Goal: Information Seeking & Learning: Learn about a topic

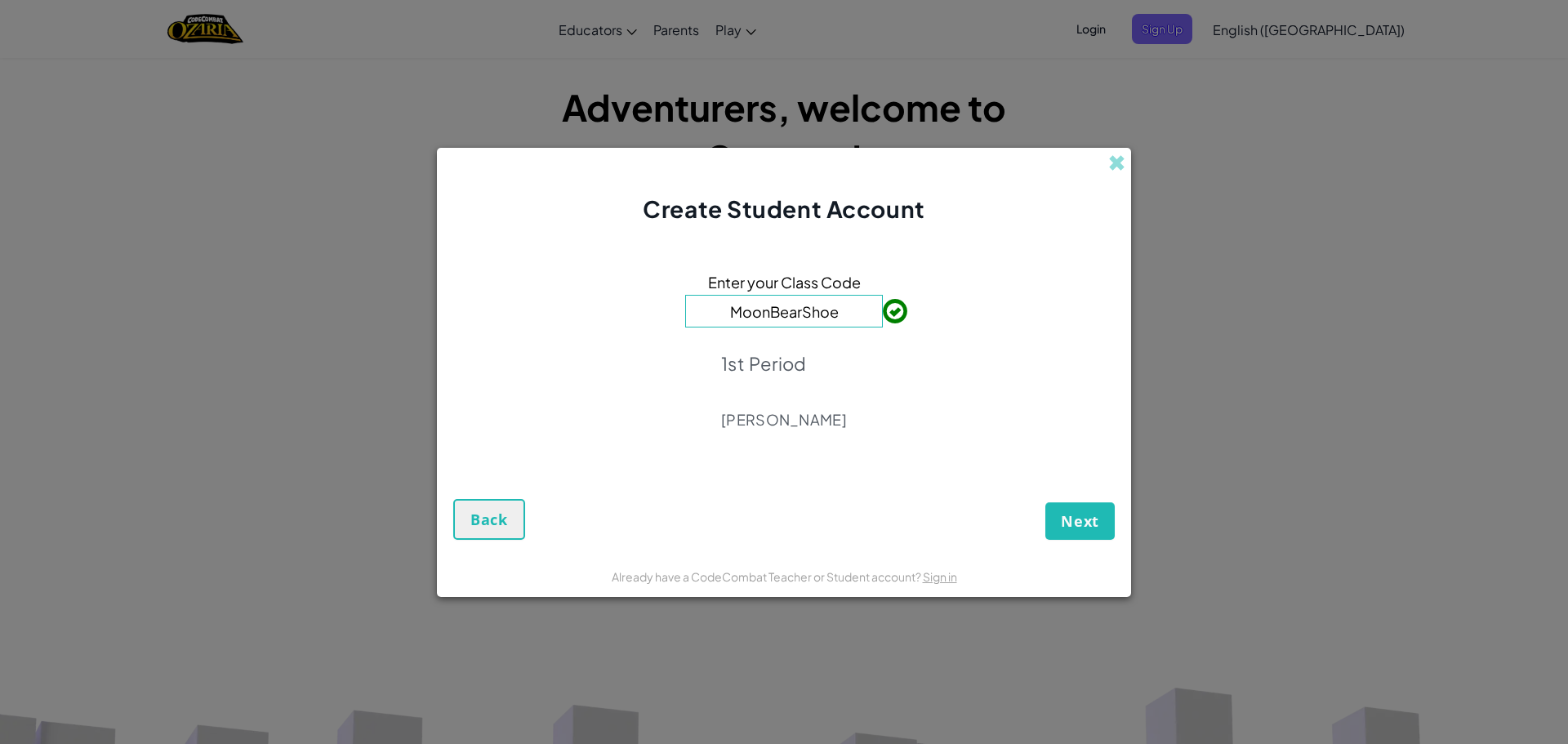
click at [1110, 500] on div "Next Back" at bounding box center [784, 504] width 661 height 69
click at [1107, 509] on button "Next" at bounding box center [1080, 521] width 69 height 37
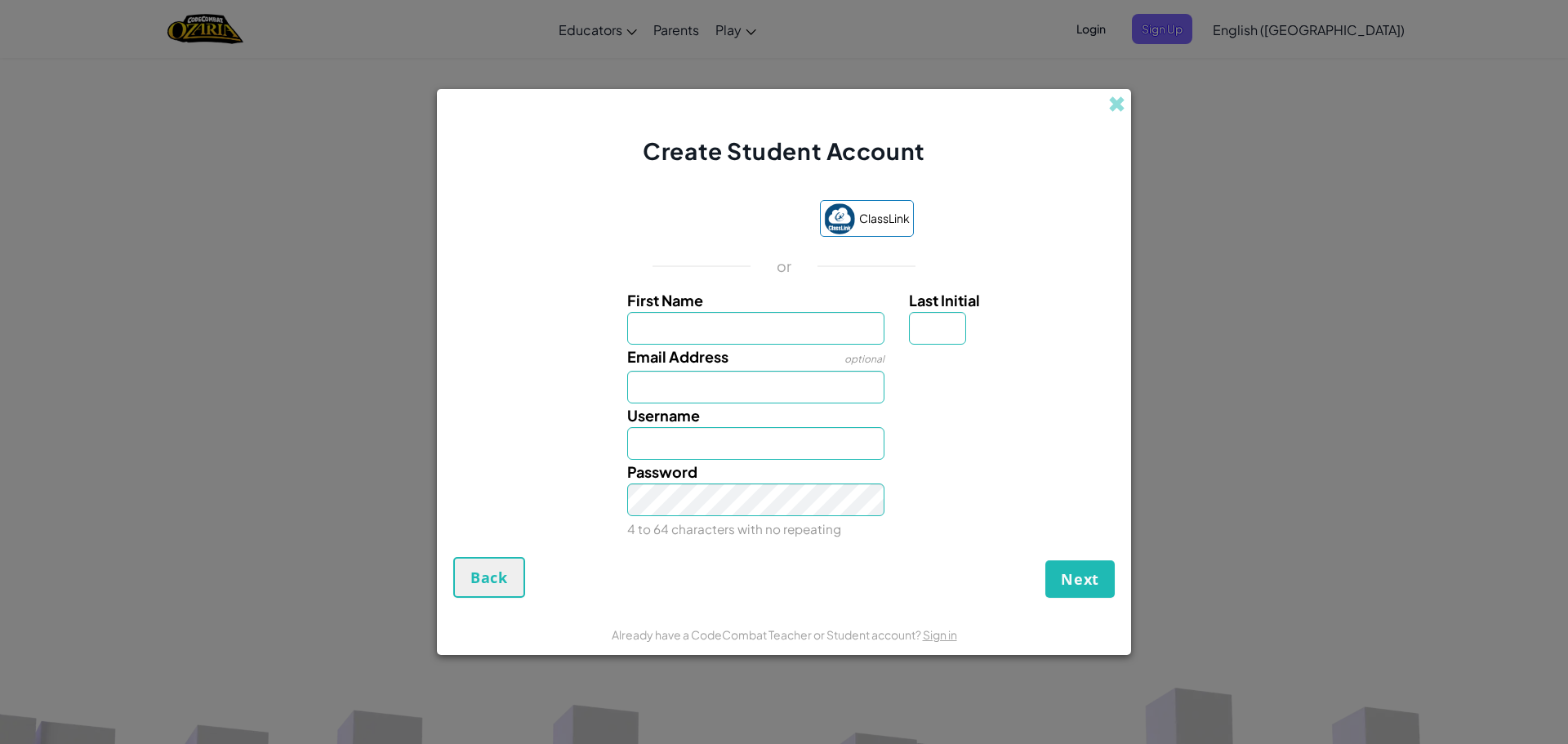
click at [725, 311] on label "First Name" at bounding box center [756, 301] width 258 height 24
click at [725, 312] on input "First Name" at bounding box center [756, 329] width 258 height 33
type input "z"
type input "Zacharias"
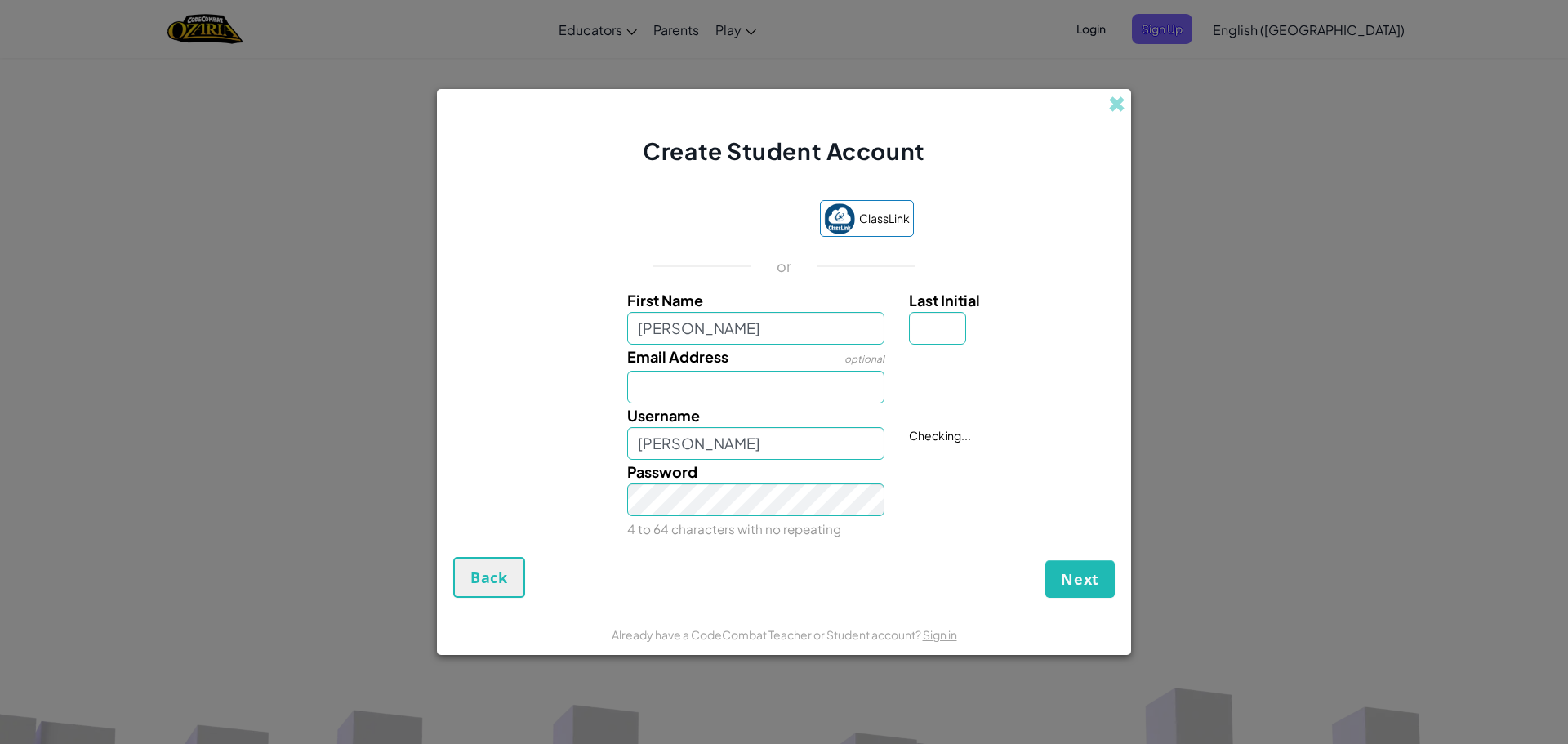
drag, startPoint x: 1148, startPoint y: 247, endPoint x: 1143, endPoint y: 282, distance: 35.4
click at [1140, 286] on div "Create Student Account ClassLink or First Name Zacharias Last Initial Email Add…" at bounding box center [784, 372] width 1568 height 744
click at [856, 384] on input "Email Address" at bounding box center [756, 387] width 258 height 33
type input "zacharias.serrano@srastudents.org"
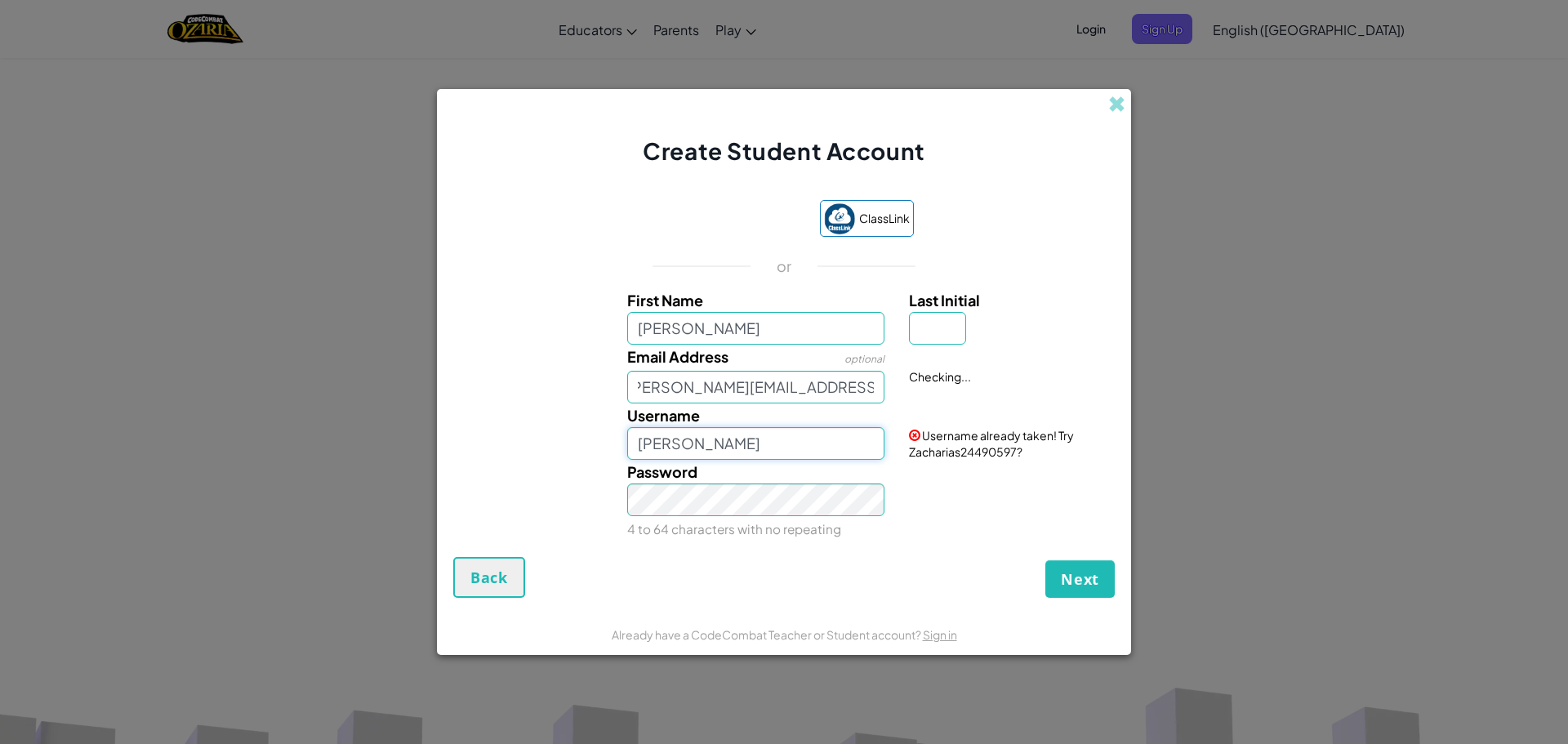
scroll to position [0, 0]
click at [704, 448] on input "Zacharias" at bounding box center [756, 443] width 258 height 33
type input "Zachariasgyhdyguyygde7yut6efdytgedfty7tgedft7ygdeyuerfgyhuiyergh87edyiuedf6yedi…"
drag, startPoint x: 638, startPoint y: 452, endPoint x: 949, endPoint y: 425, distance: 312.2
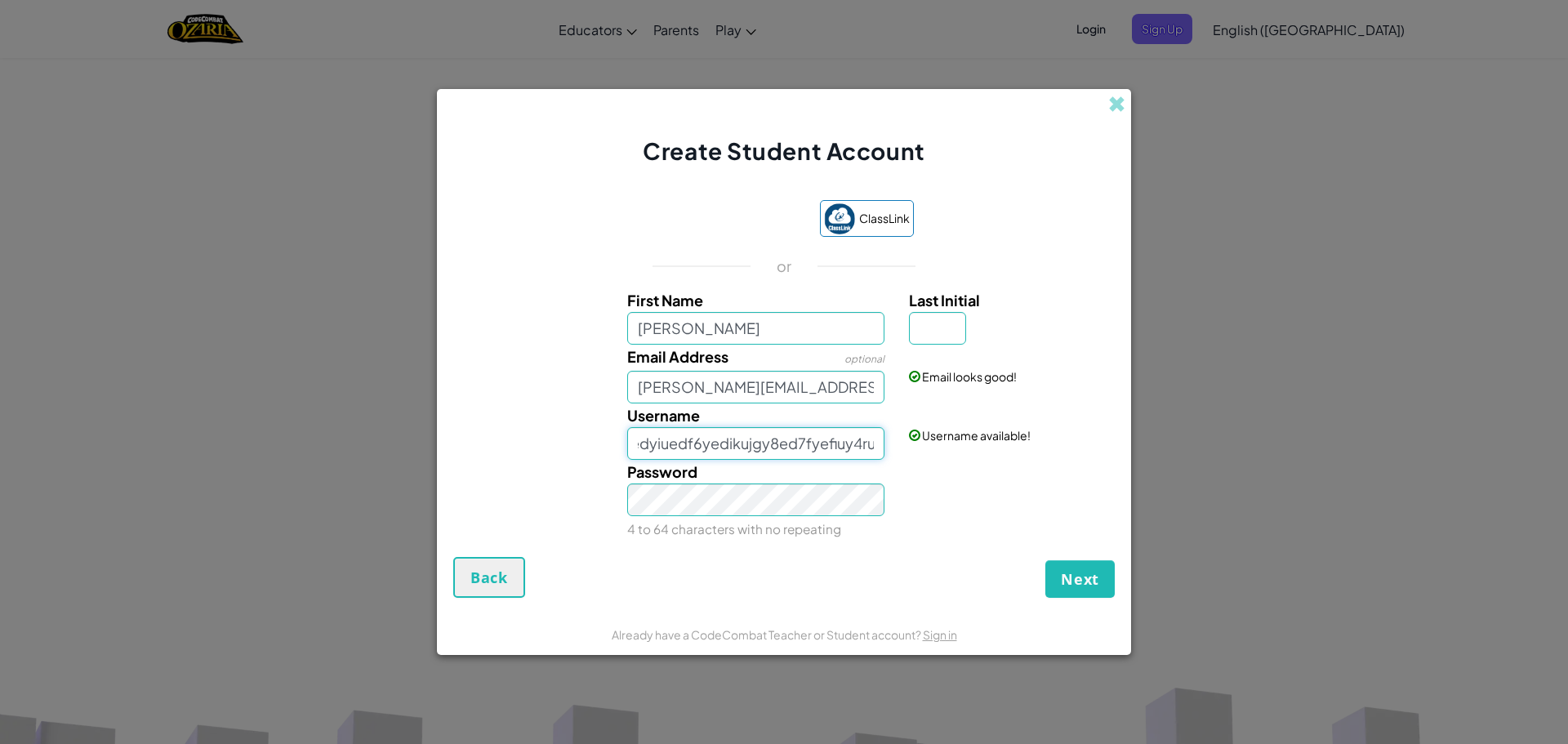
click at [947, 439] on div "Username Zachariasgyhdyguyygde7yut6efdytgedfty7tgedft7ygdeyuerfgyhuiyergh87edyi…" at bounding box center [784, 432] width 677 height 56
type input "zacharias123456789"
click at [948, 327] on input "Last Initial" at bounding box center [937, 329] width 57 height 33
type input "s"
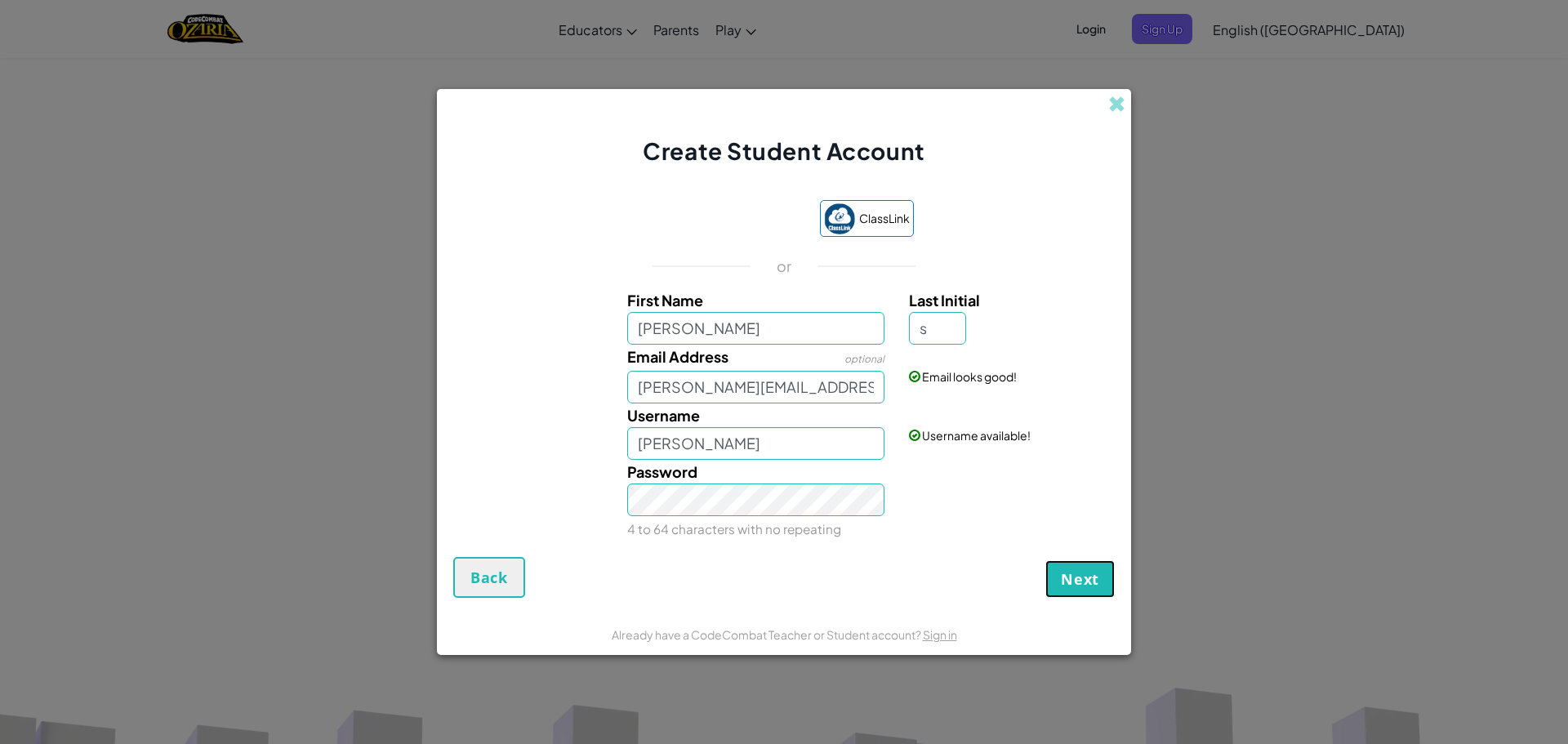
click at [1075, 588] on span "Next" at bounding box center [1080, 579] width 38 height 20
click at [771, 439] on input "ZachariasS" at bounding box center [756, 443] width 258 height 33
type input "ZachariasS1234567891011"
click at [989, 588] on button "Create Account" at bounding box center [1038, 578] width 152 height 37
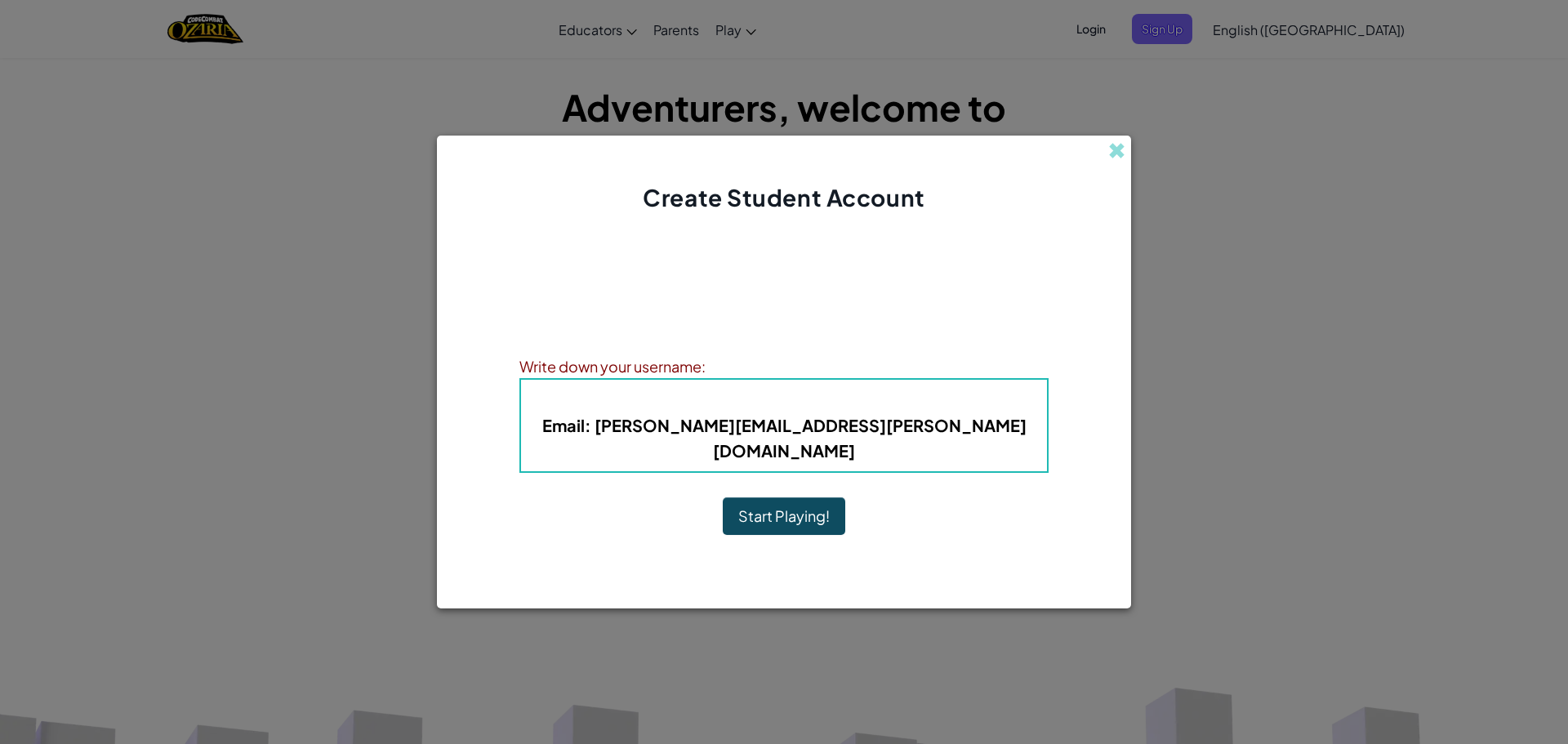
click at [994, 574] on div at bounding box center [784, 587] width 694 height 41
click at [795, 497] on button "Start Playing!" at bounding box center [784, 515] width 123 height 37
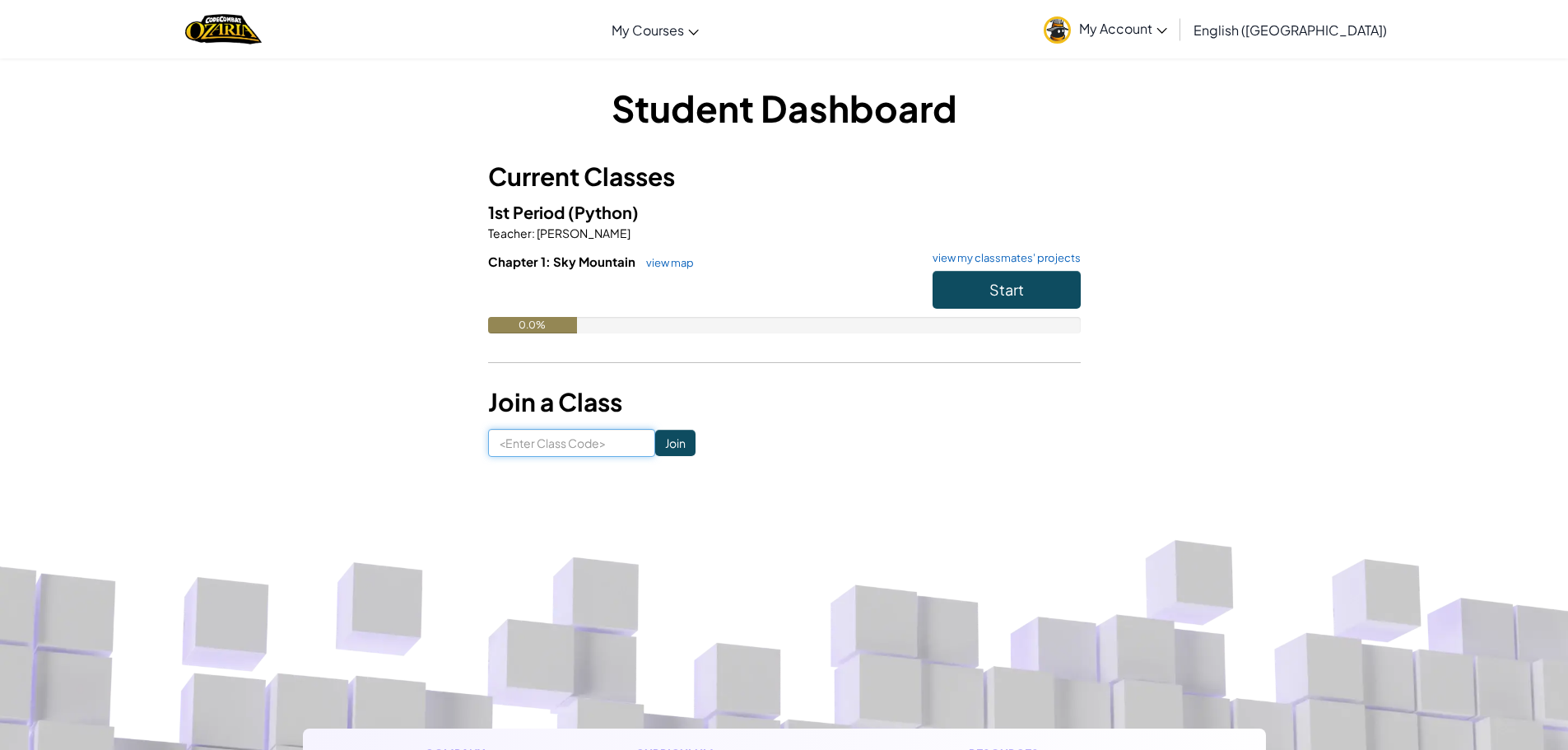
click at [543, 434] on input at bounding box center [572, 442] width 167 height 28
click at [519, 445] on input at bounding box center [572, 442] width 167 height 28
type input "rfdghhbyhfdfuu8sdgvyfygbhcvujghgdshjjifyvvdshyubcvcvsfgdtertyeiyuiopasdfghjklzx…"
drag, startPoint x: 622, startPoint y: 445, endPoint x: 215, endPoint y: 489, distance: 409.4
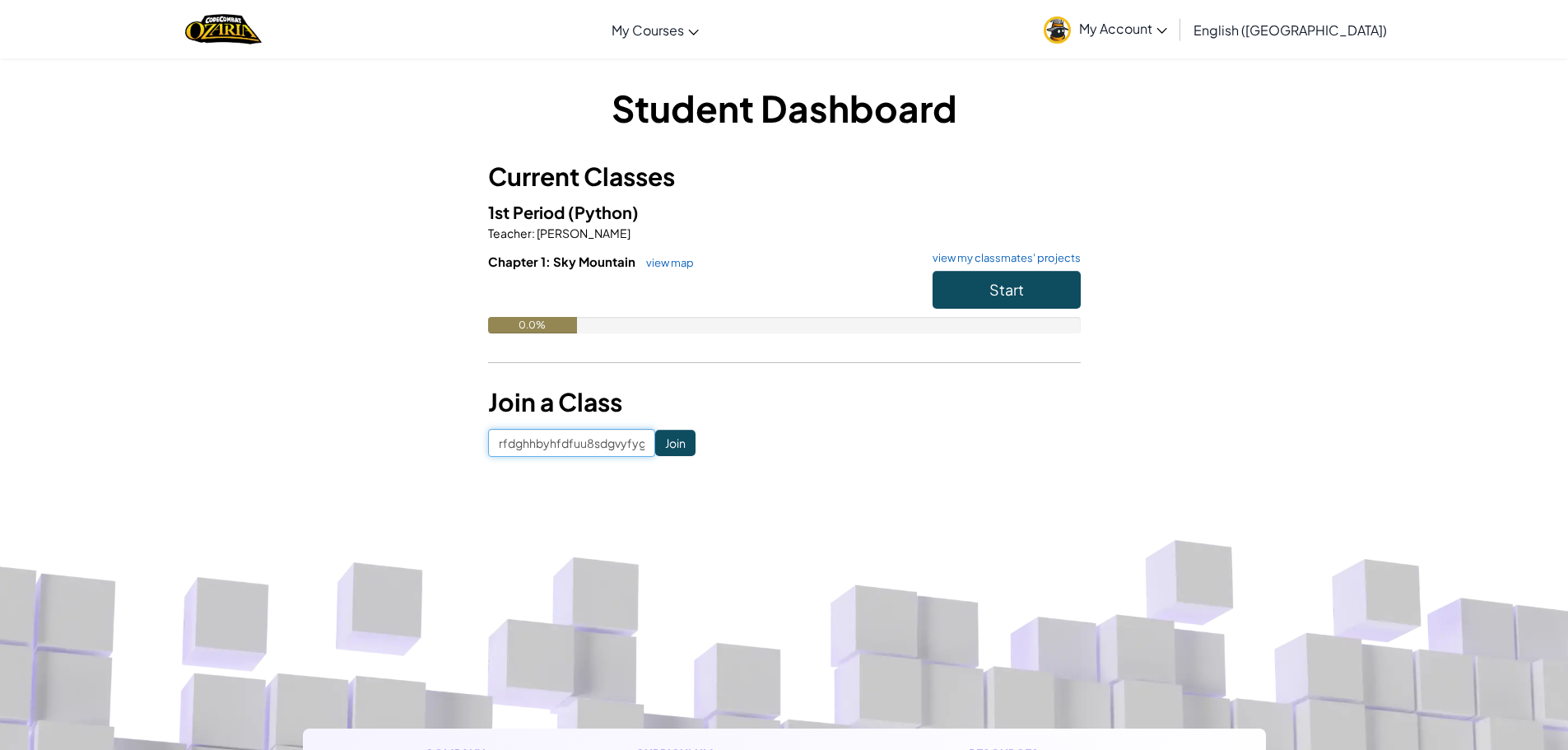
click at [141, 502] on div "Toggle navigation My Courses Ozaria Classroom CodeCombat Classroom AI League Es…" at bounding box center [784, 687] width 1568 height 1373
click at [602, 442] on input at bounding box center [572, 442] width 167 height 28
click at [974, 283] on button "Start" at bounding box center [1006, 289] width 148 height 38
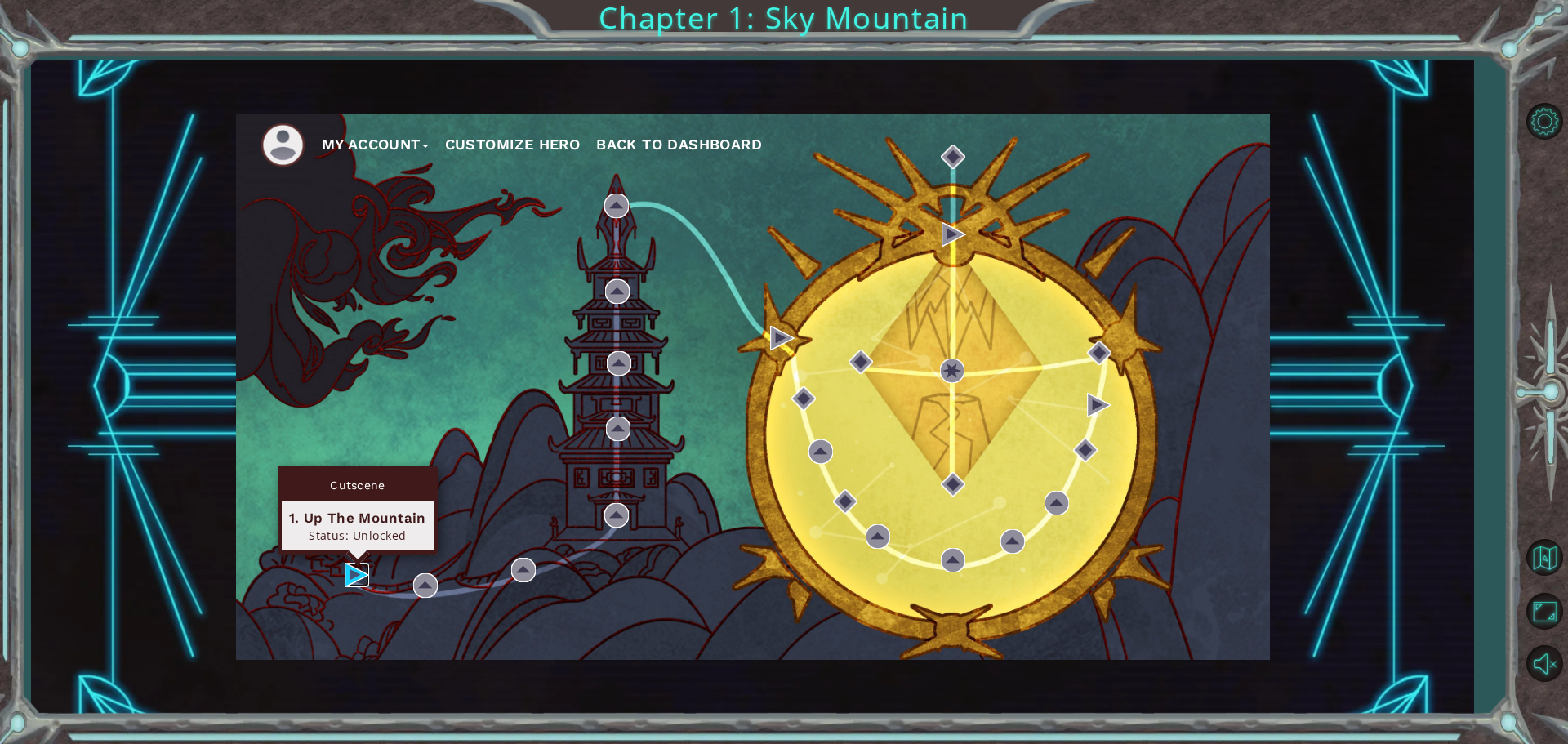
click at [351, 573] on img at bounding box center [356, 575] width 25 height 25
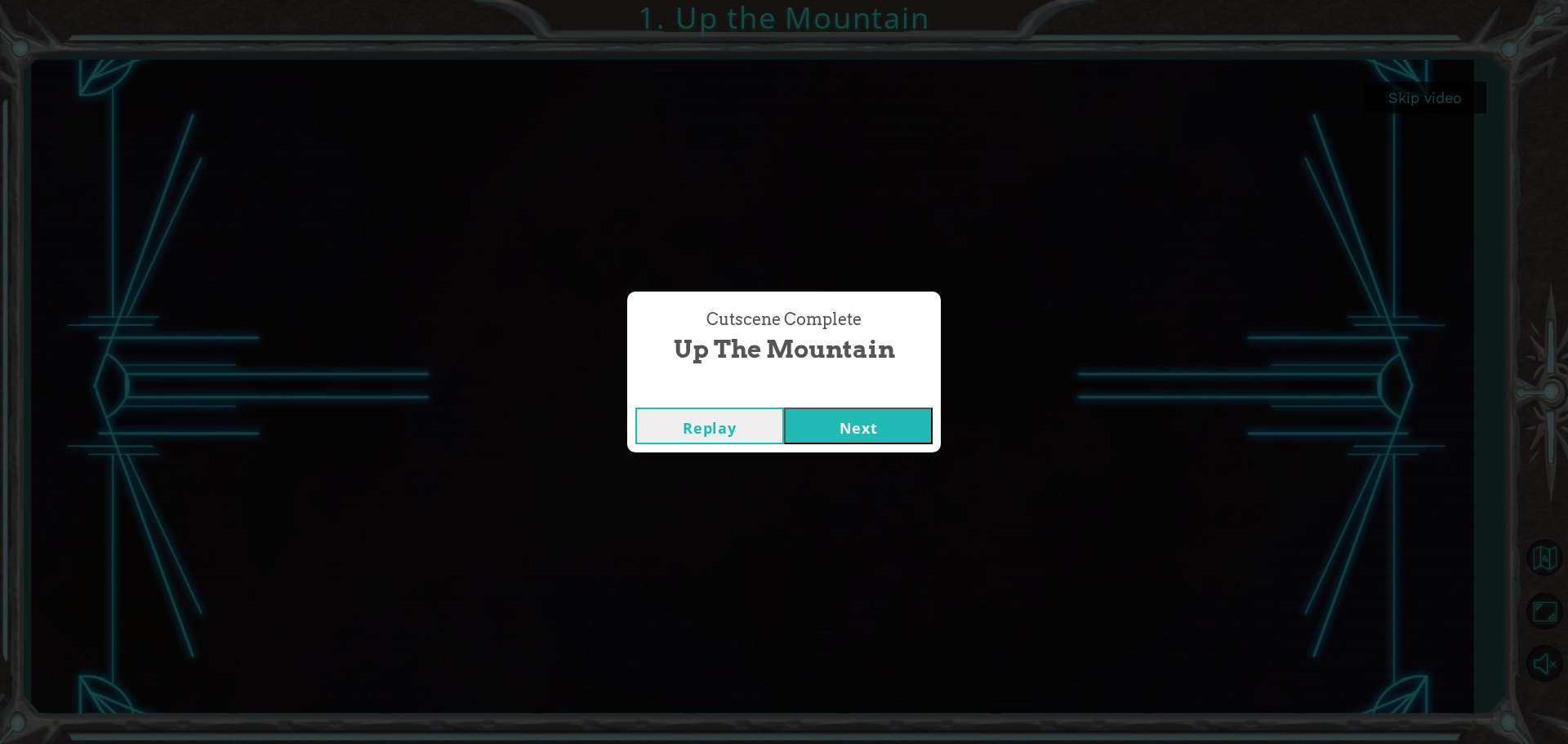
click at [901, 439] on button "Next" at bounding box center [858, 425] width 148 height 36
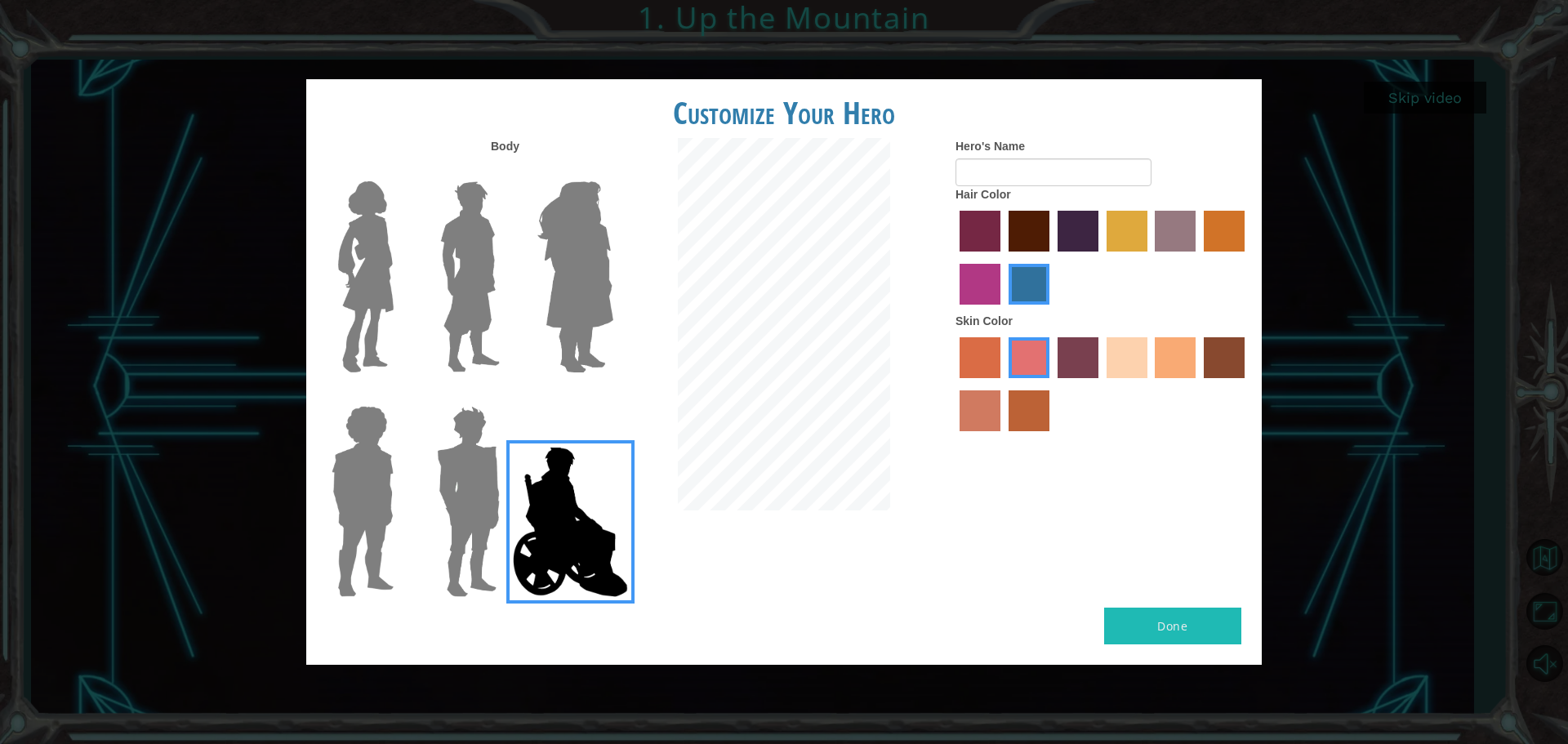
click at [468, 464] on img at bounding box center [468, 502] width 76 height 204
click at [506, 395] on input "Hero Garnet" at bounding box center [506, 395] width 0 height 0
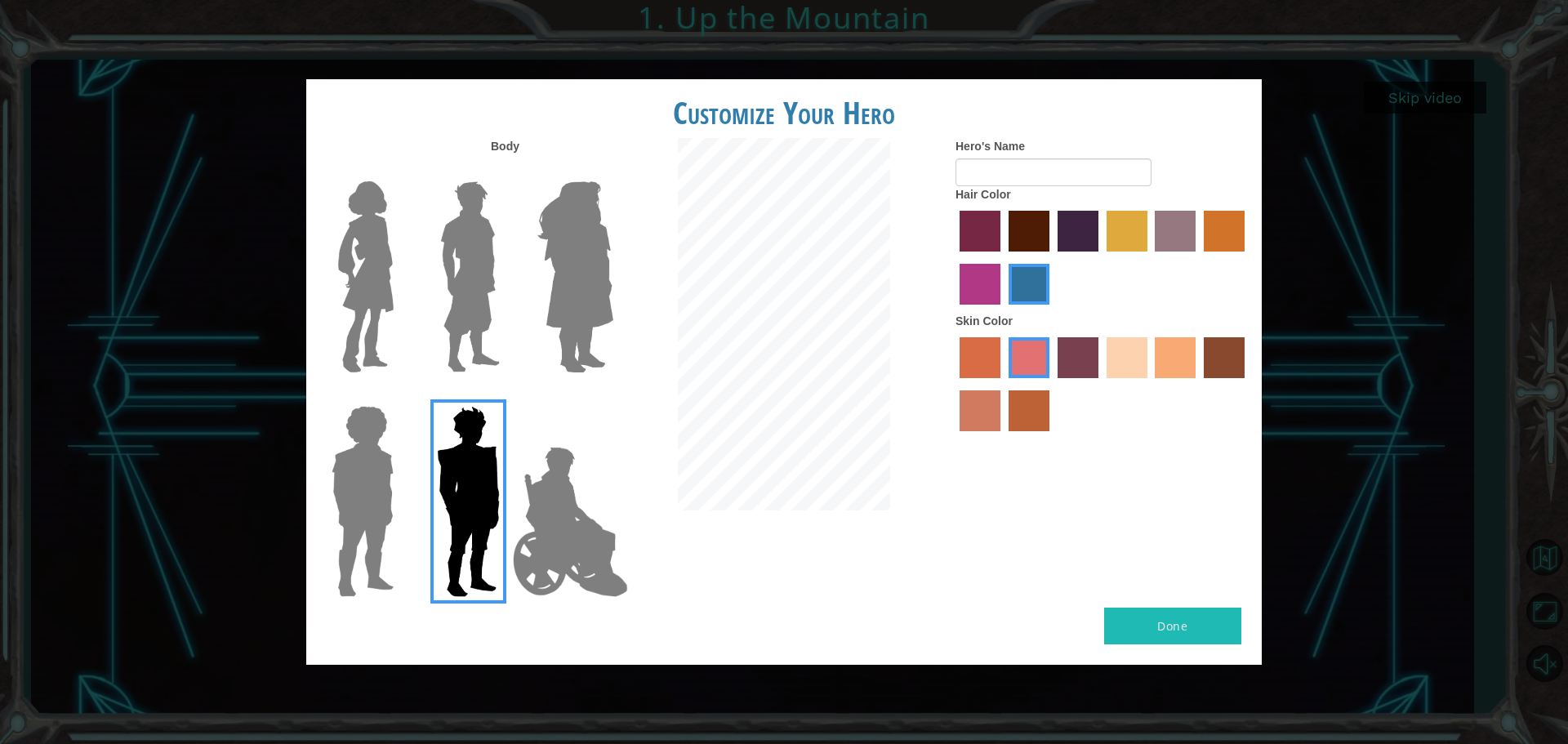
click at [484, 301] on img at bounding box center [470, 277] width 73 height 204
click at [506, 170] on input "Hero Lars" at bounding box center [506, 170] width 0 height 0
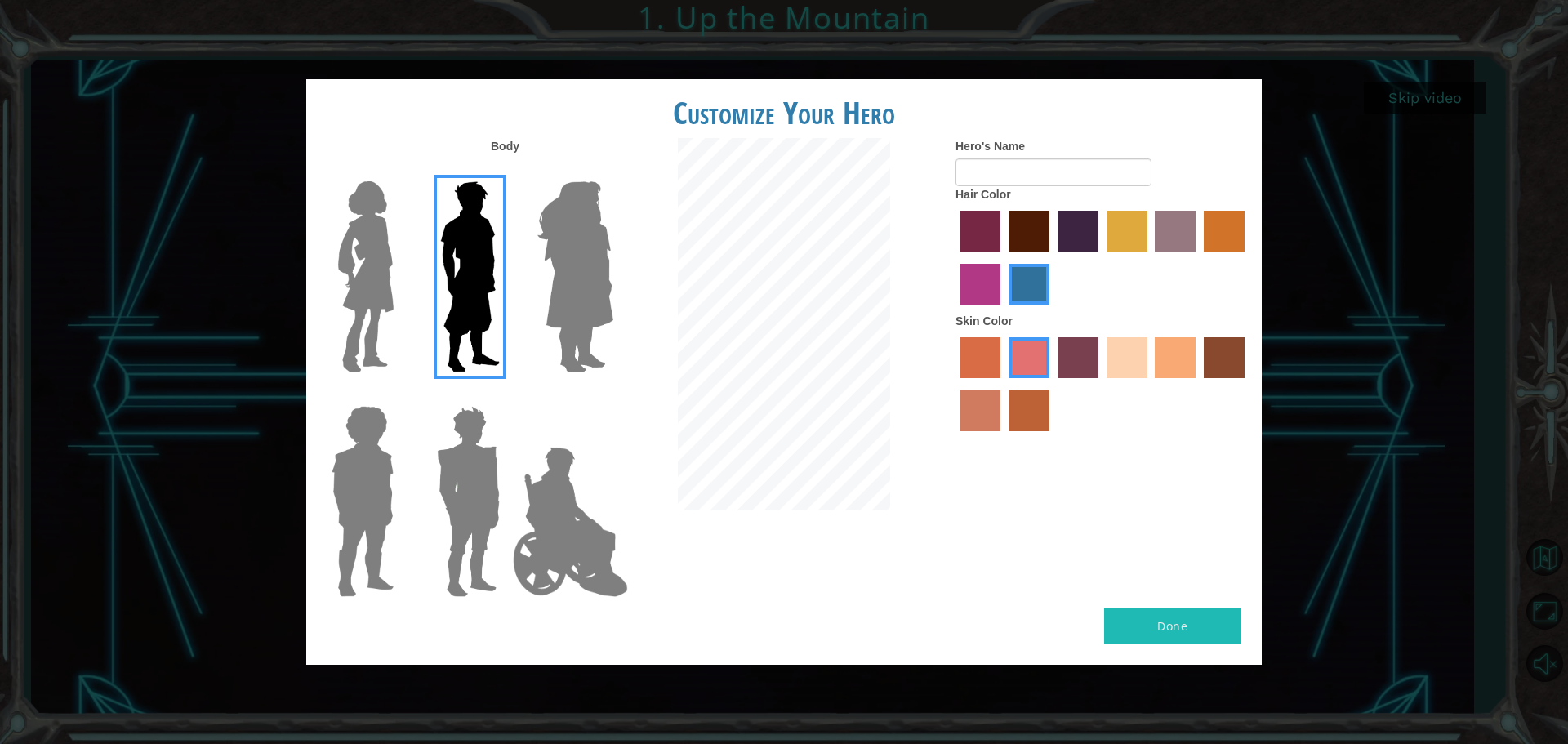
click at [1030, 232] on label "maroon hair color" at bounding box center [1028, 230] width 41 height 41
click at [1003, 257] on input "maroon hair color" at bounding box center [1003, 257] width 0 height 0
click at [1130, 367] on label "sandy beach skin color" at bounding box center [1126, 357] width 41 height 41
click at [1101, 383] on input "sandy beach skin color" at bounding box center [1101, 383] width 0 height 0
click at [1175, 359] on label "tacao skin color" at bounding box center [1175, 357] width 41 height 41
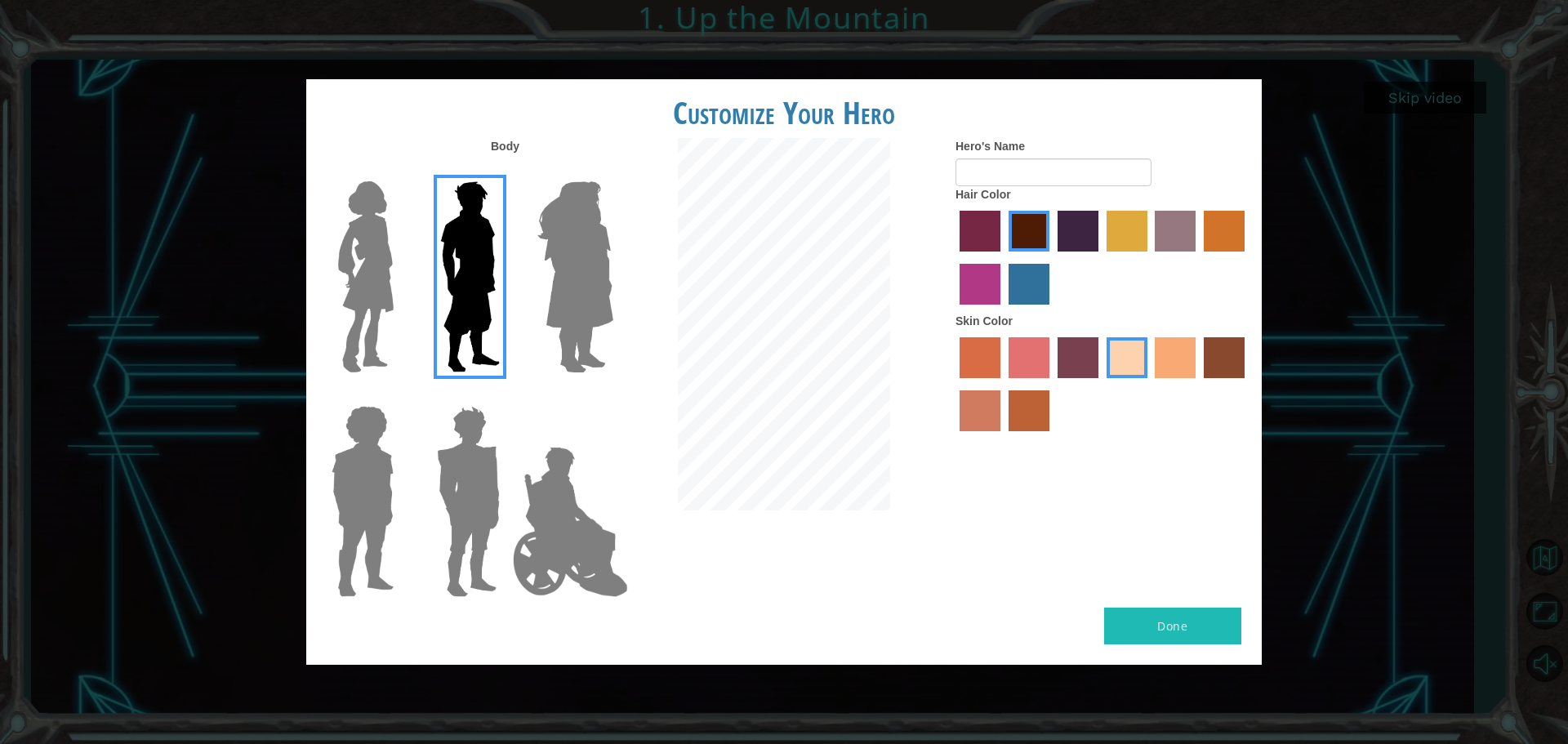
click at [1150, 383] on input "tacao skin color" at bounding box center [1150, 383] width 0 height 0
click at [1142, 367] on label "sandy beach skin color" at bounding box center [1126, 357] width 41 height 41
click at [1101, 383] on input "sandy beach skin color" at bounding box center [1101, 383] width 0 height 0
click at [1046, 162] on input "Hero's Name" at bounding box center [1053, 172] width 196 height 27
type input "r"
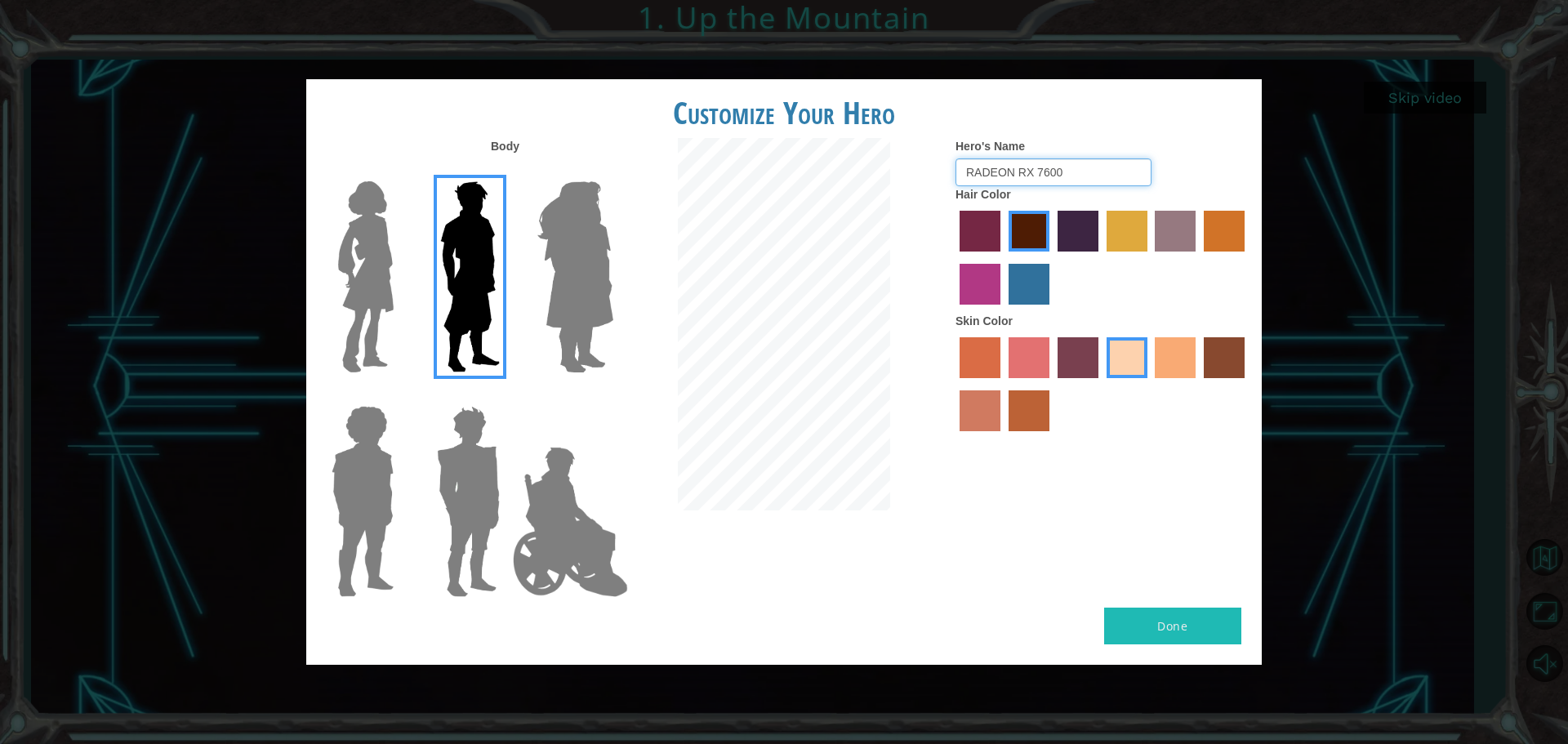
type input "RADEON RX 7600"
click at [1166, 620] on button "Done" at bounding box center [1172, 626] width 137 height 36
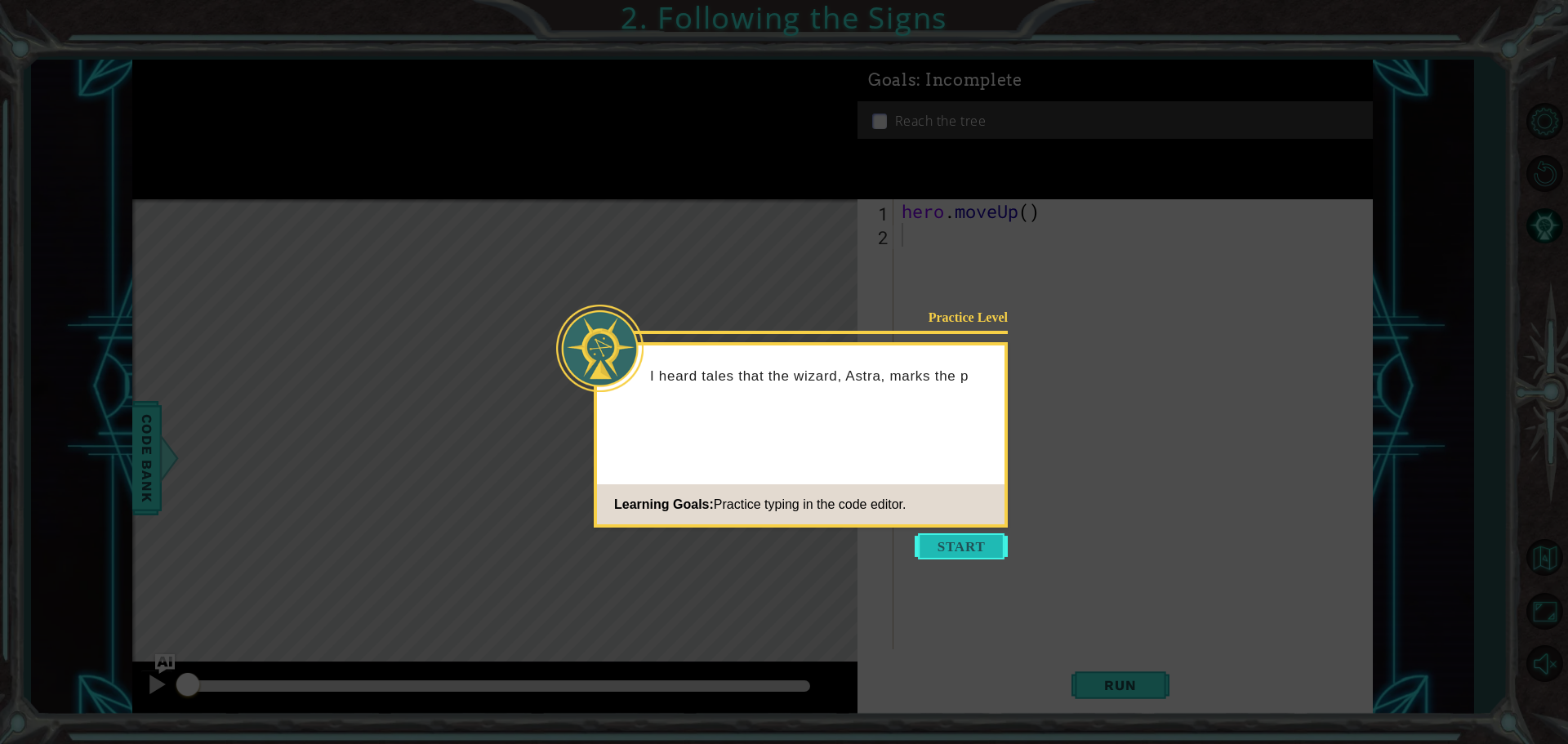
click at [954, 545] on button "Start" at bounding box center [961, 546] width 93 height 26
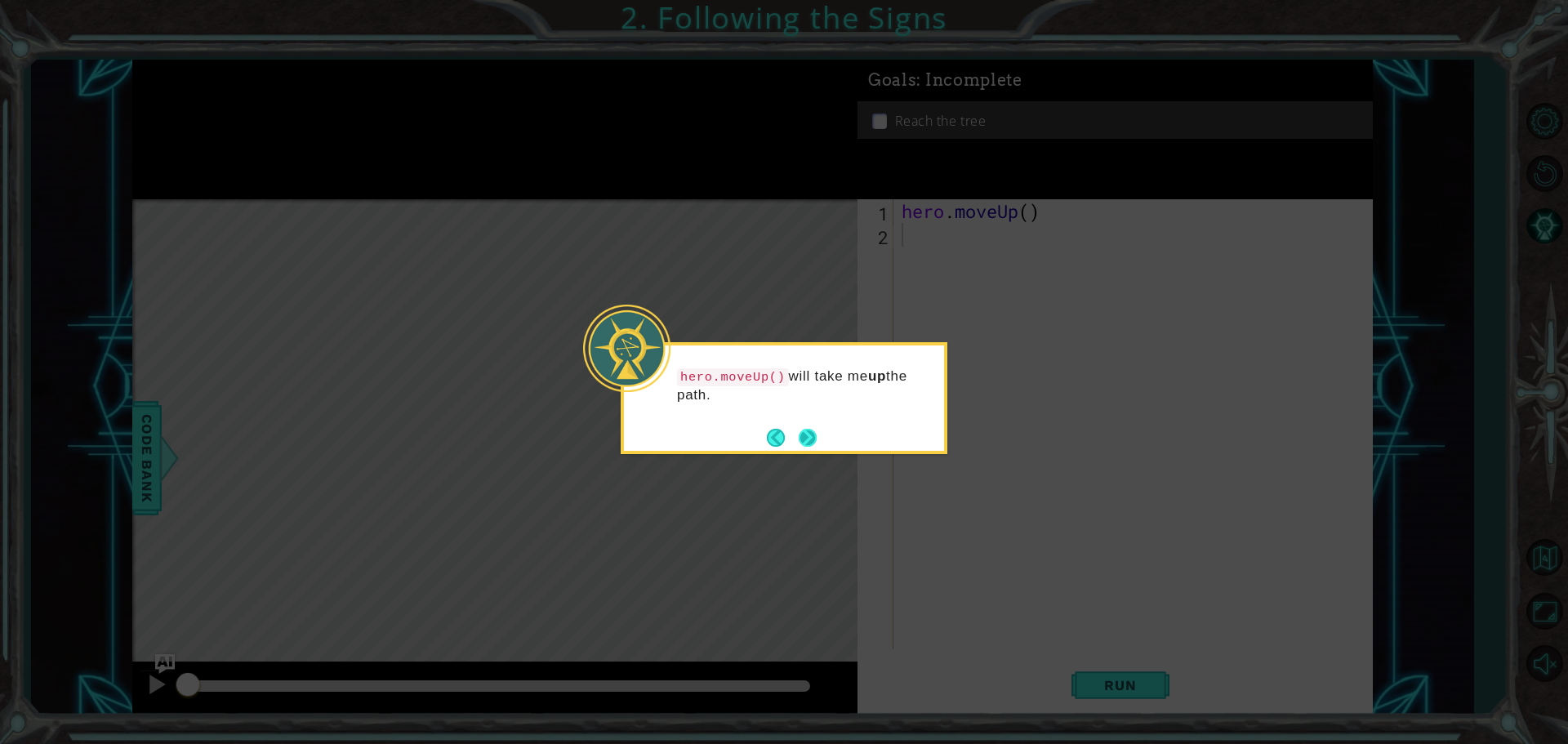
click at [817, 429] on button "Next" at bounding box center [808, 438] width 18 height 18
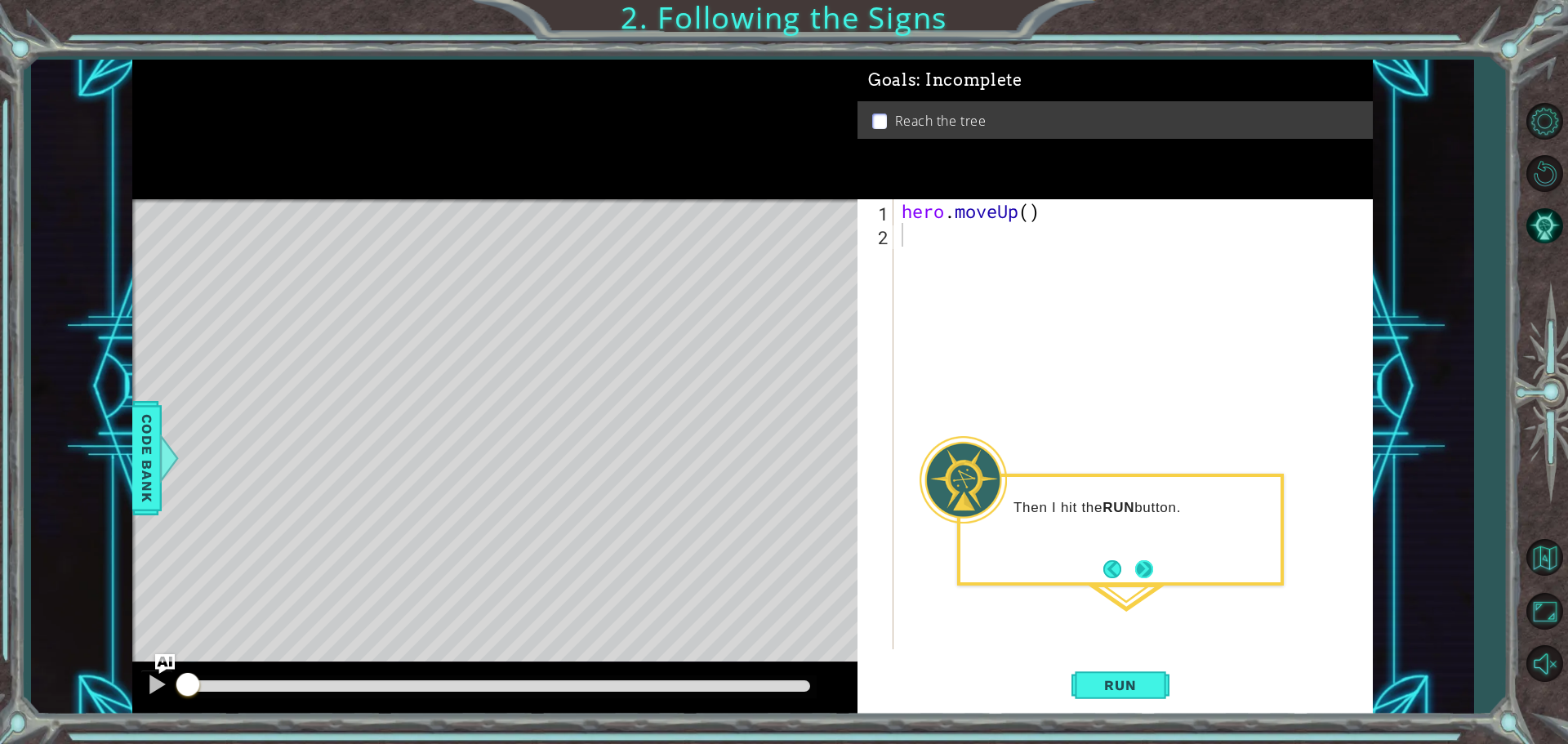
click at [1135, 565] on button "Next" at bounding box center [1144, 569] width 18 height 18
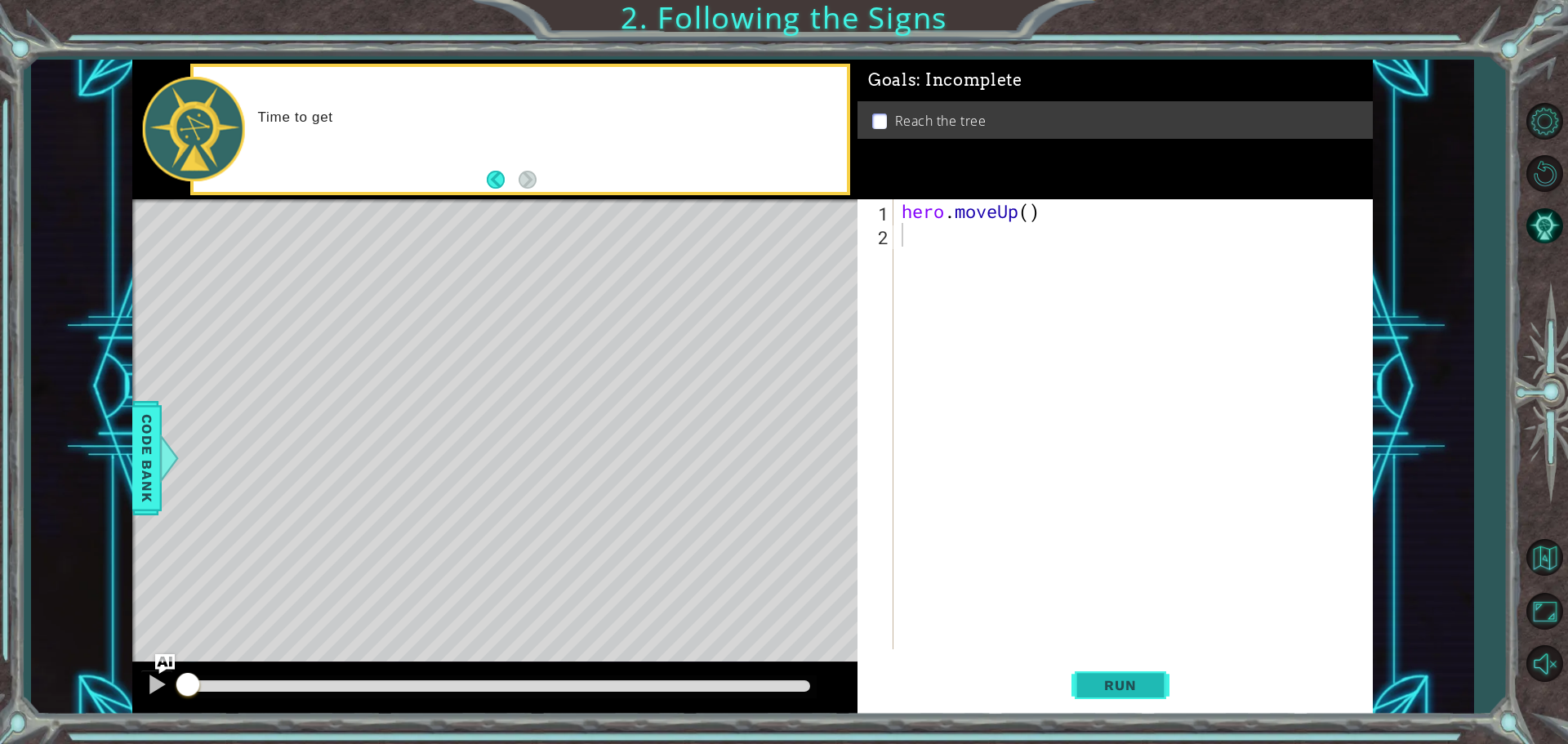
click at [1115, 684] on span "Run" at bounding box center [1119, 685] width 65 height 16
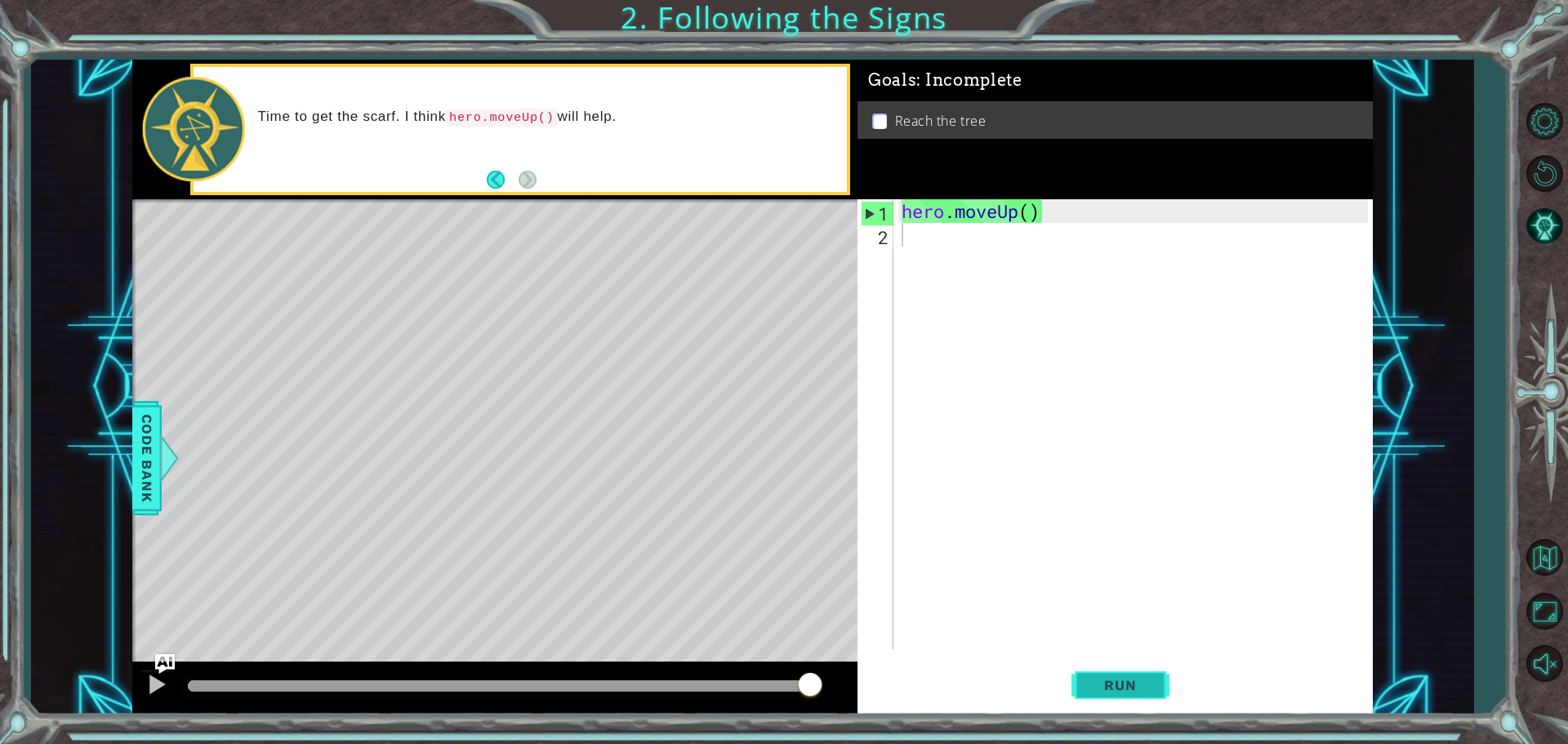
click at [1089, 684] on span "Run" at bounding box center [1119, 685] width 65 height 16
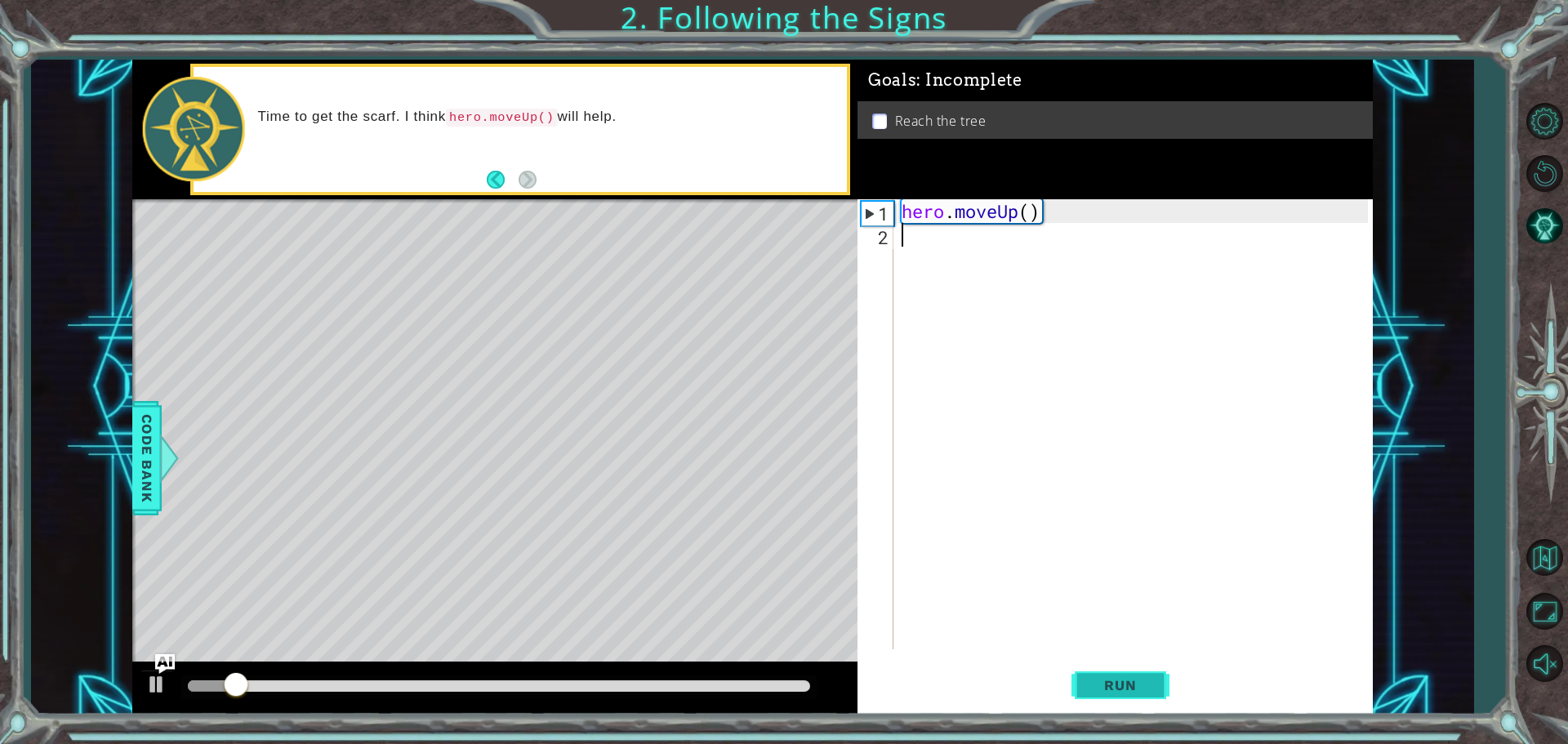
click at [1089, 684] on span "Run" at bounding box center [1119, 685] width 65 height 16
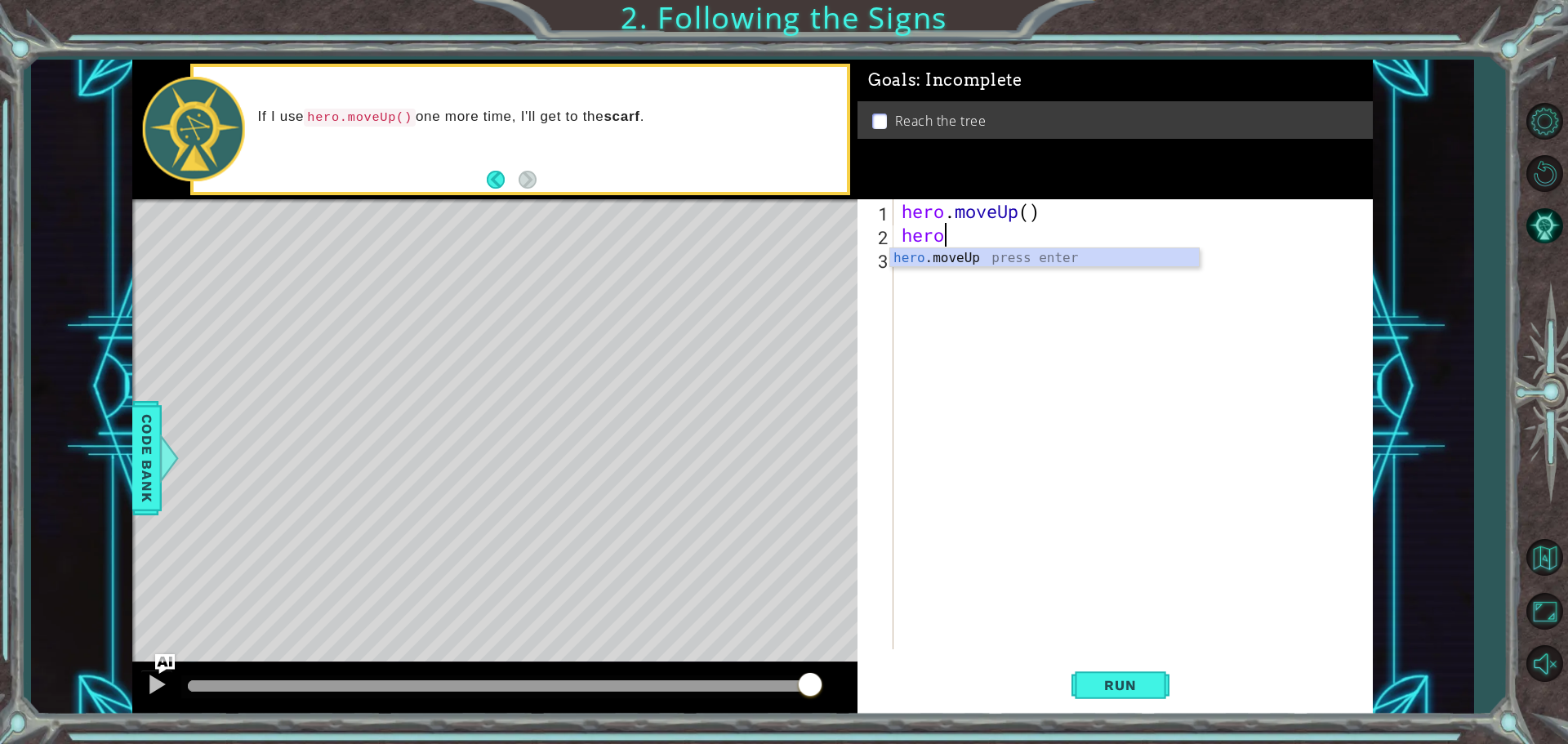
scroll to position [0, 2]
type textarea "hero.move"
click at [1119, 682] on span "Run" at bounding box center [1119, 685] width 65 height 16
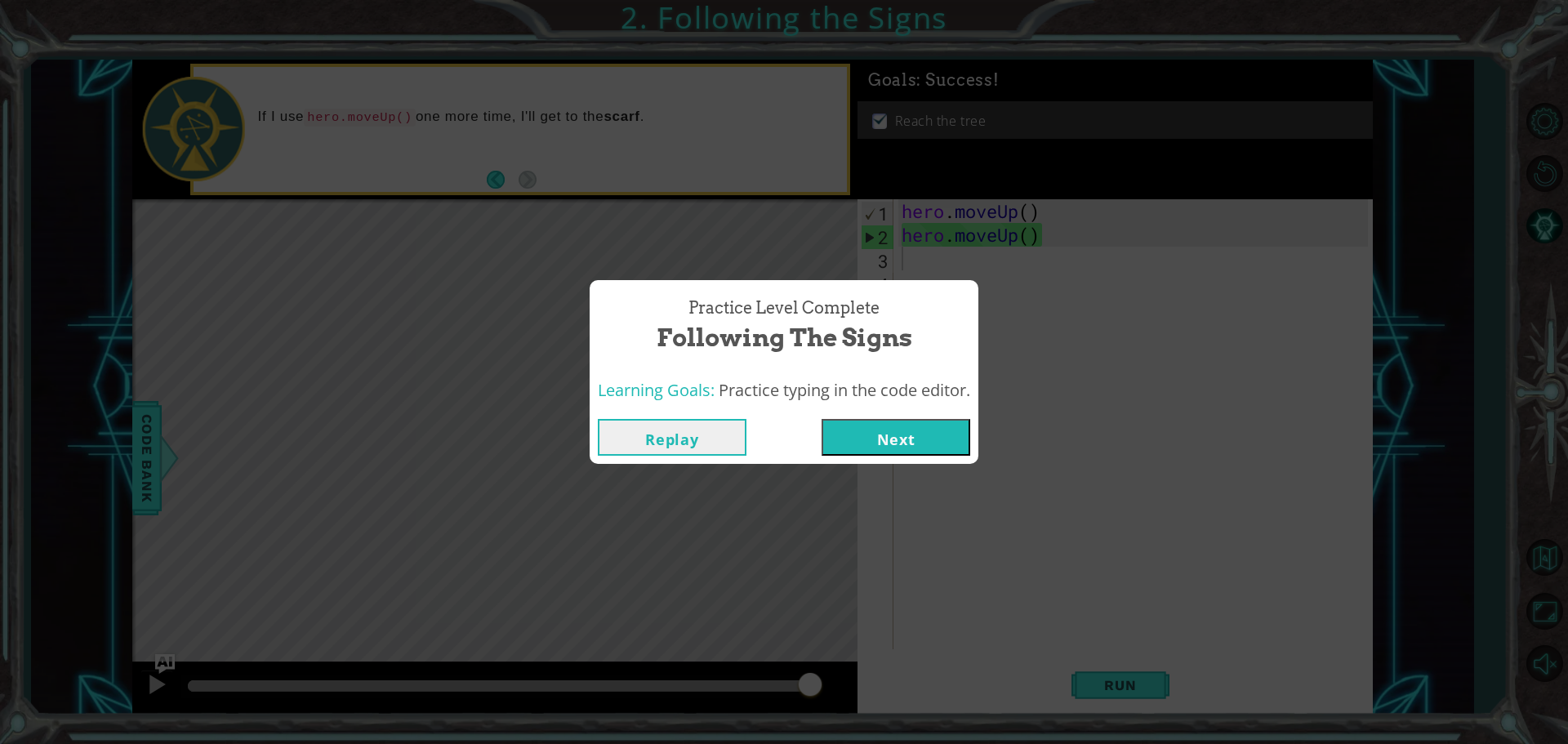
click at [876, 432] on button "Next" at bounding box center [895, 437] width 148 height 36
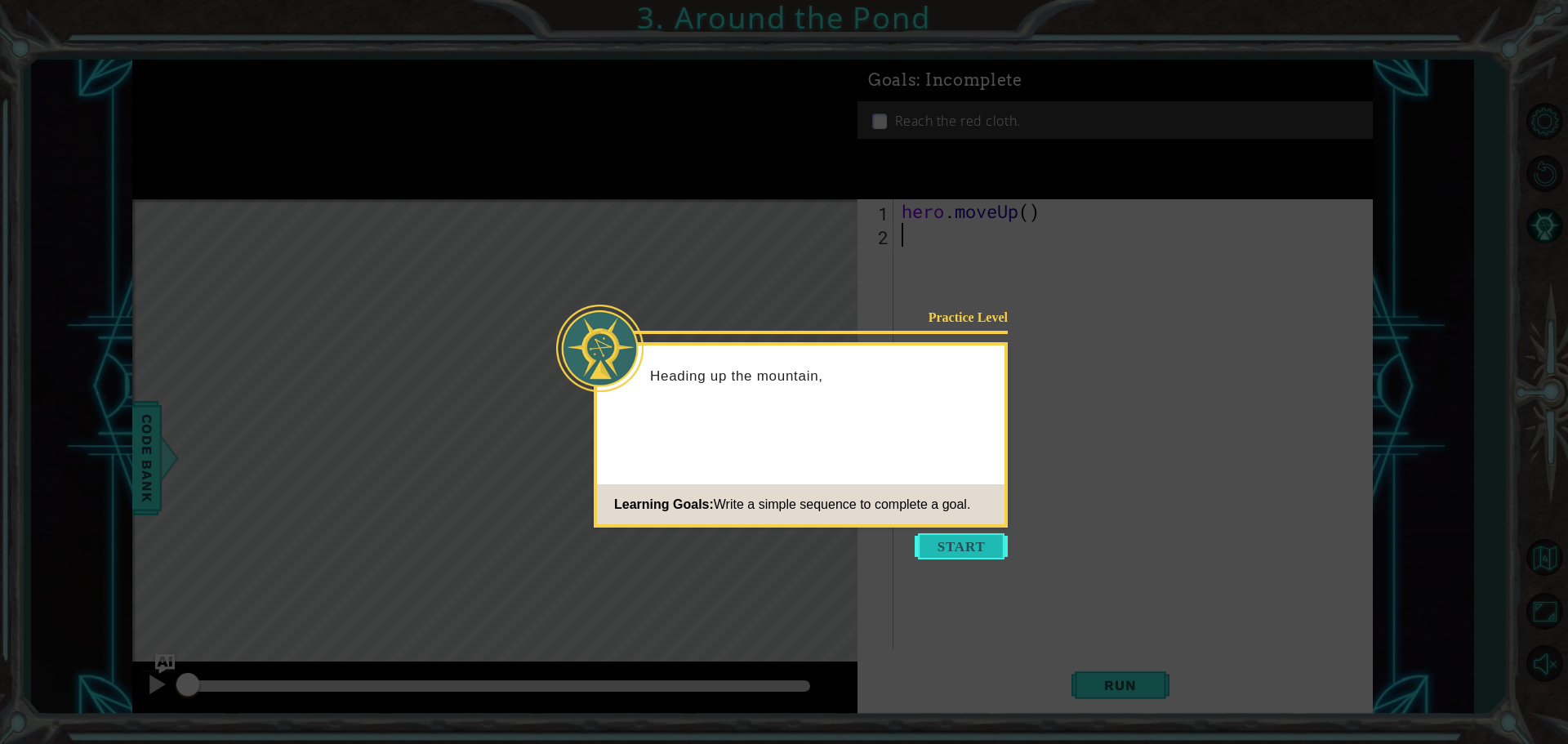
click at [934, 545] on button "Start" at bounding box center [961, 546] width 93 height 26
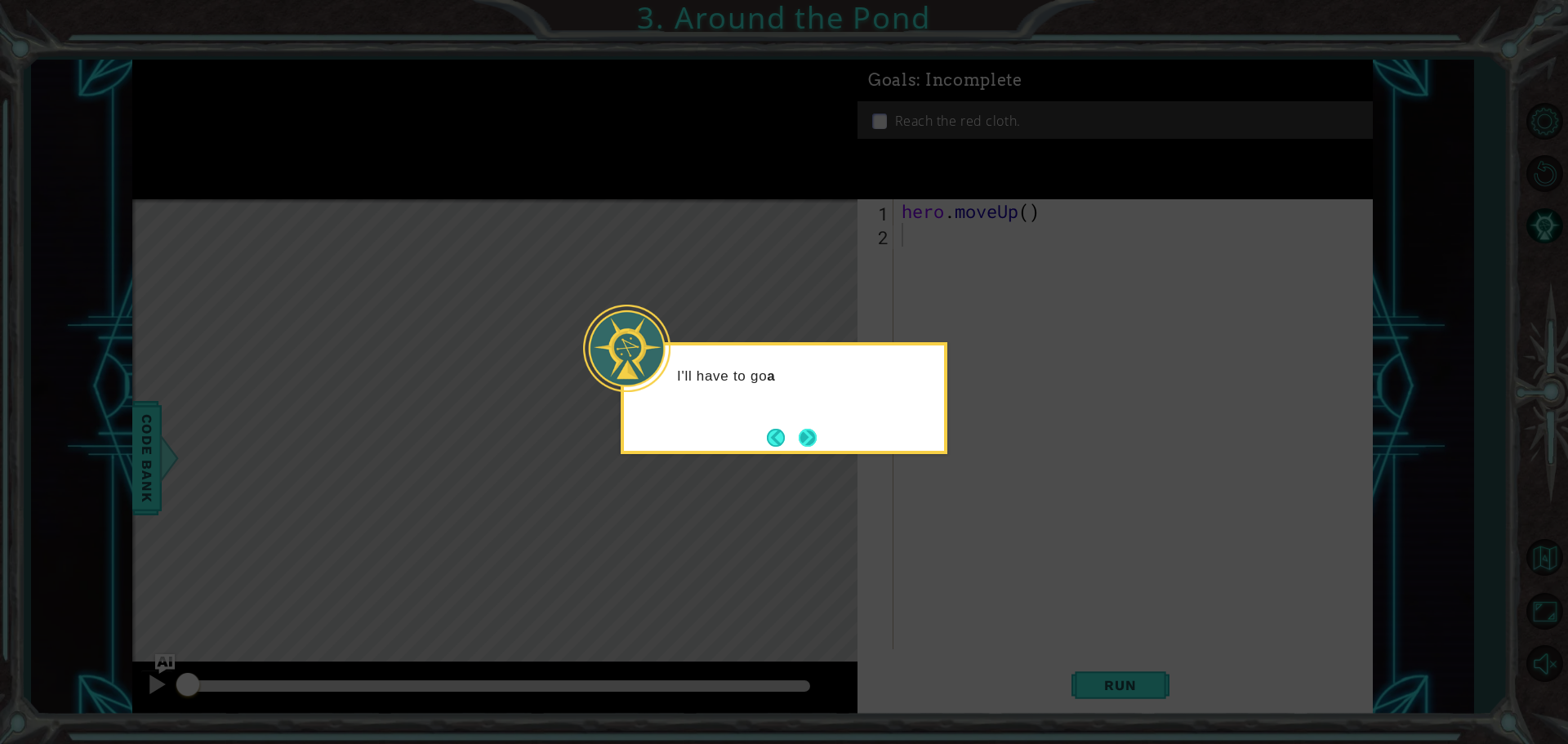
click at [801, 431] on button "Next" at bounding box center [808, 438] width 18 height 18
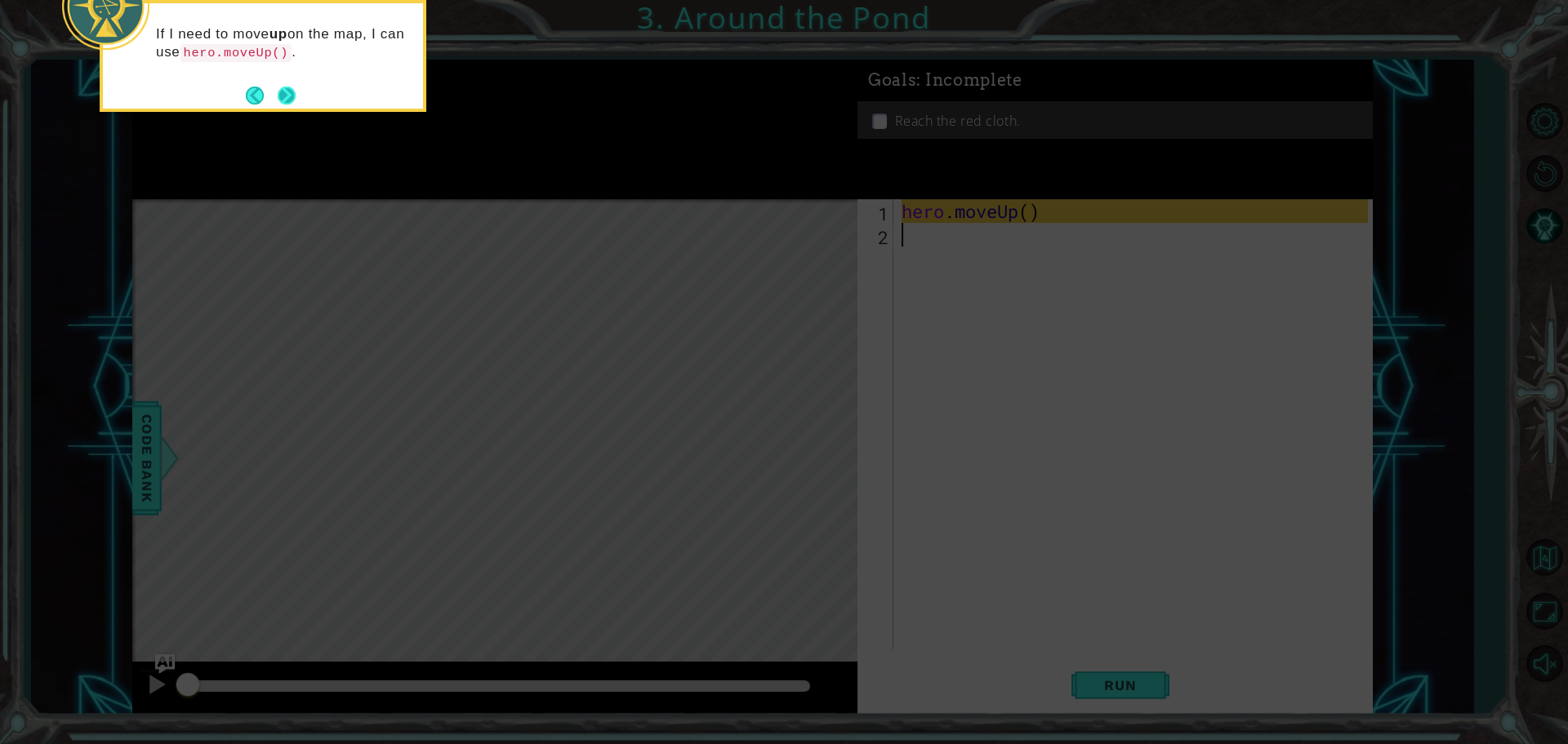
click at [288, 89] on button "Next" at bounding box center [287, 96] width 18 height 18
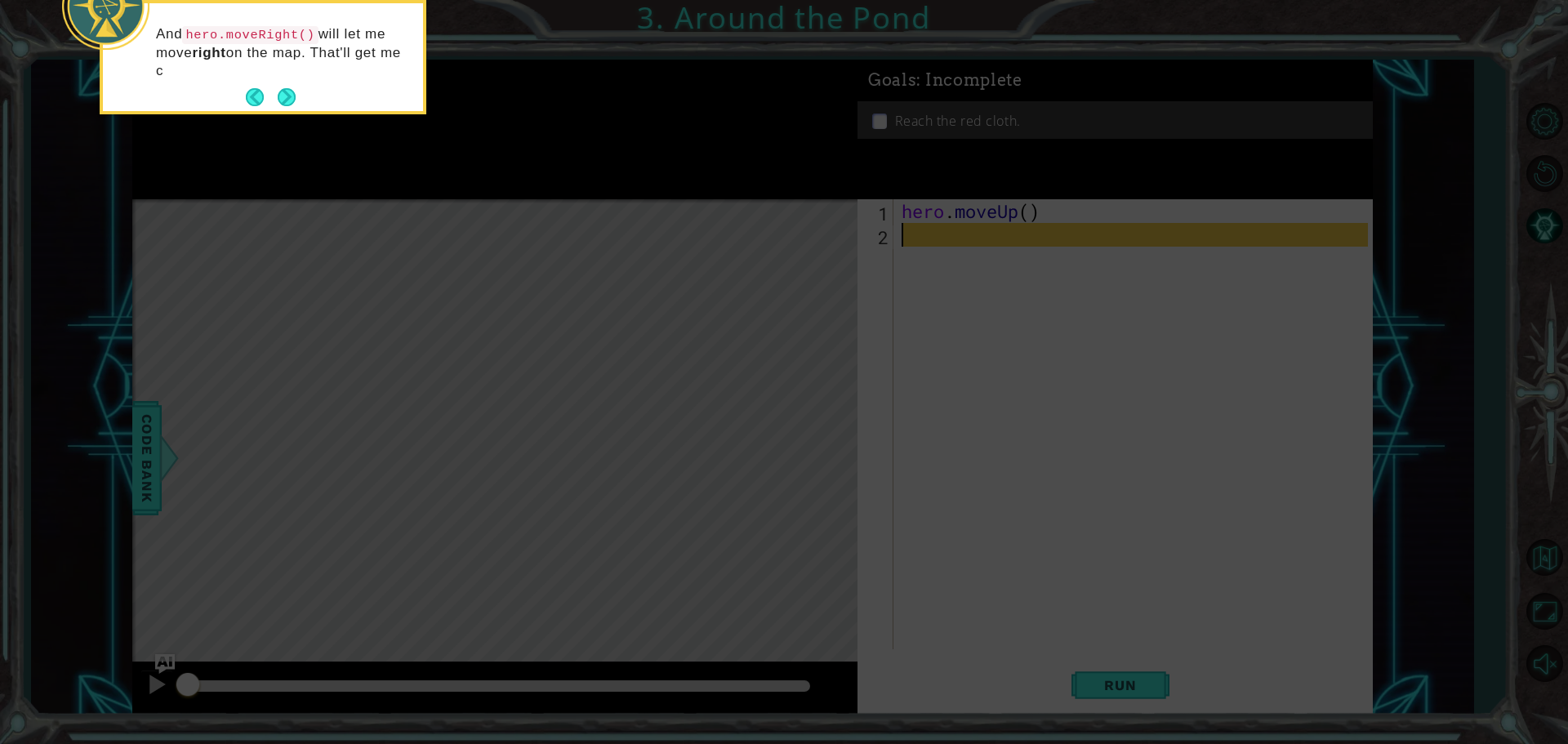
click at [288, 89] on button "Next" at bounding box center [287, 97] width 18 height 18
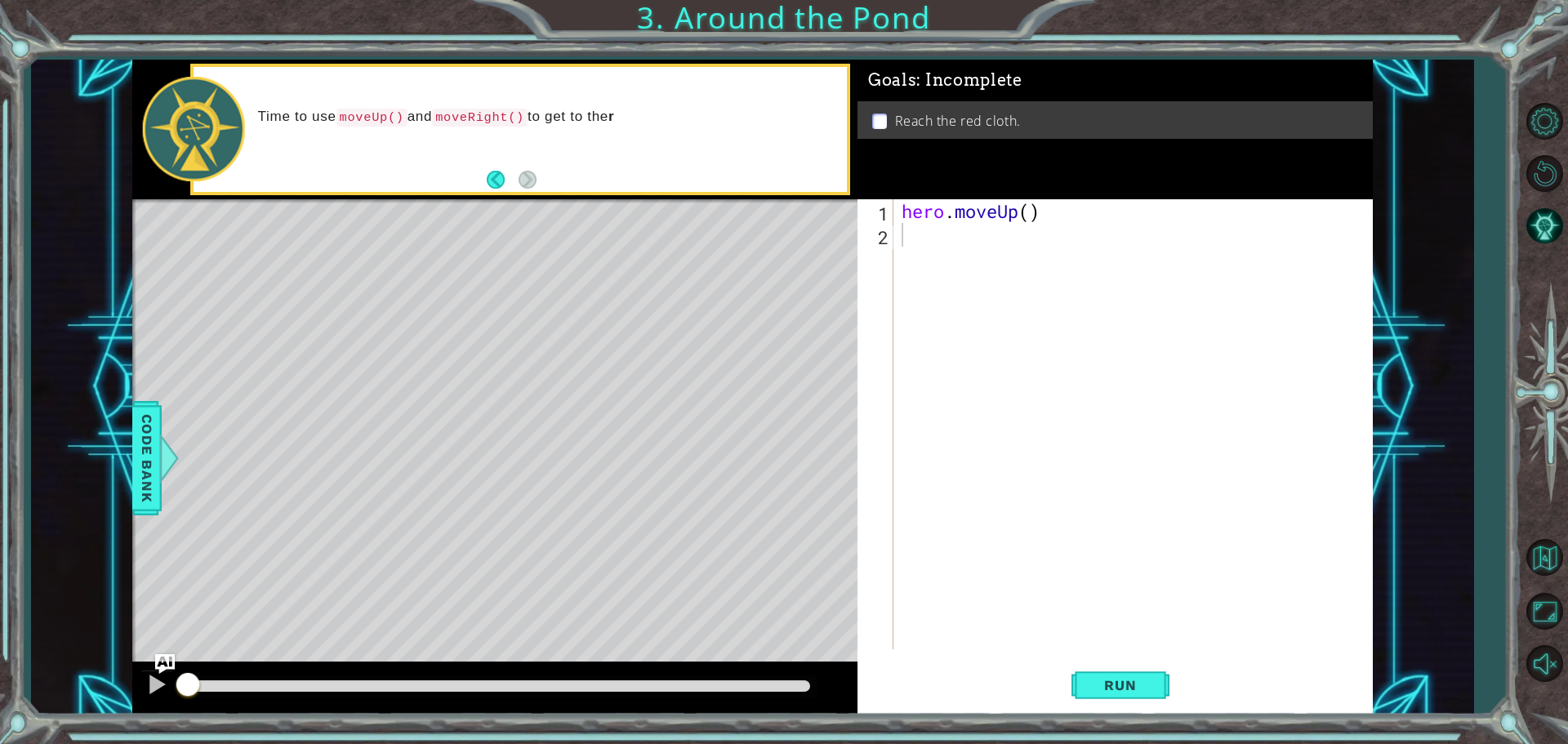
click at [279, 109] on p "Time to use moveUp() and moveRight() to get to the r" at bounding box center [546, 117] width 578 height 19
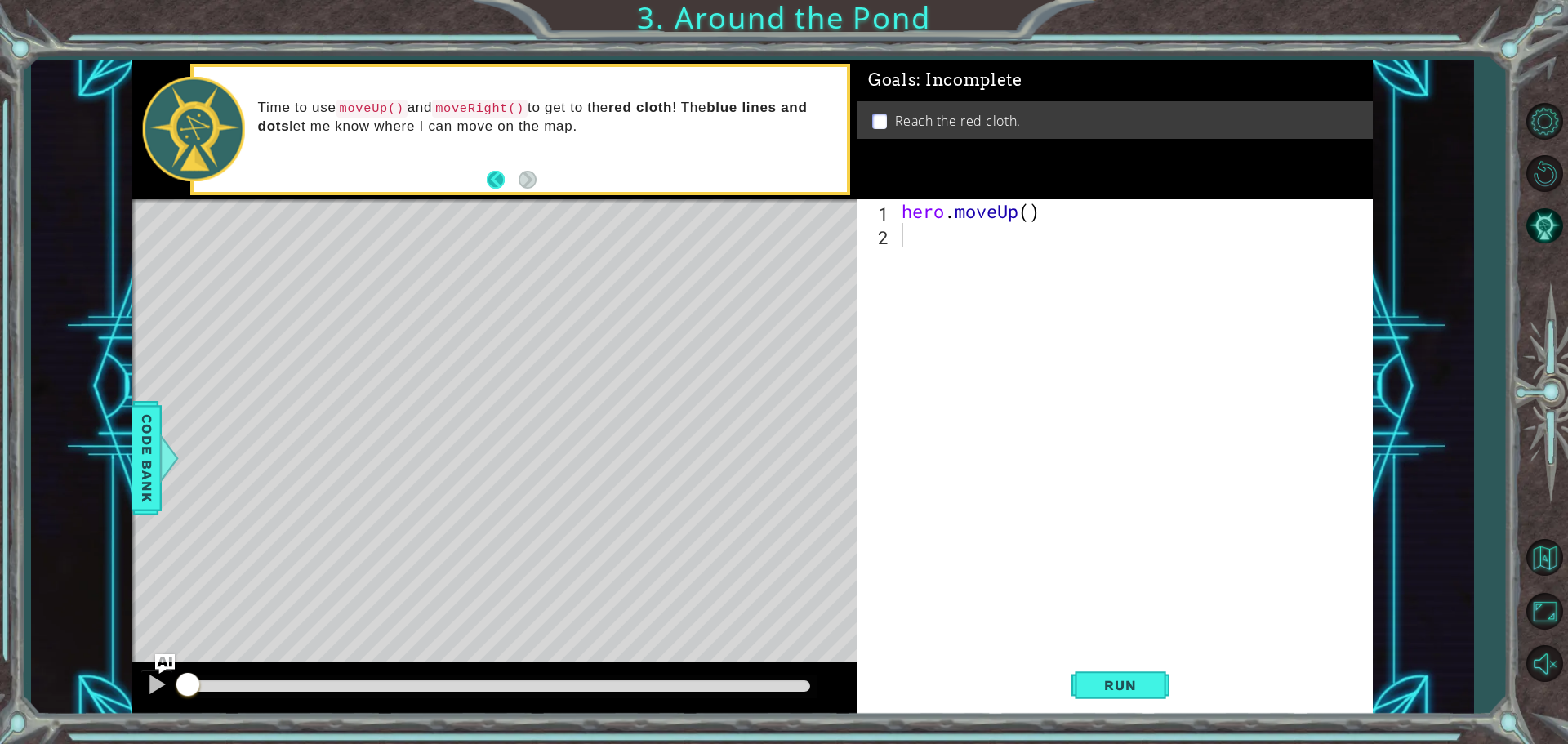
click at [498, 182] on button "Back" at bounding box center [502, 179] width 32 height 18
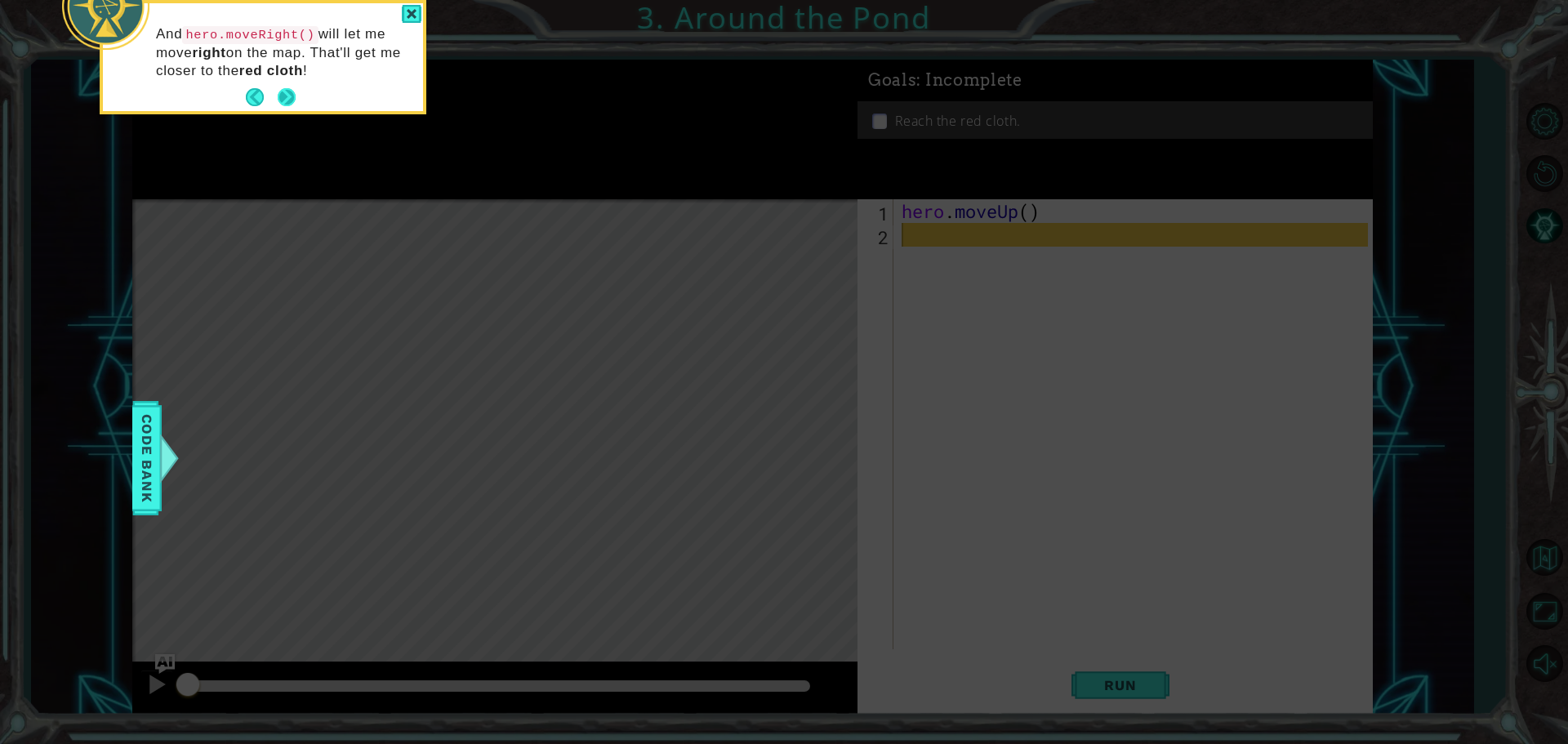
click at [278, 99] on button "Next" at bounding box center [287, 97] width 18 height 18
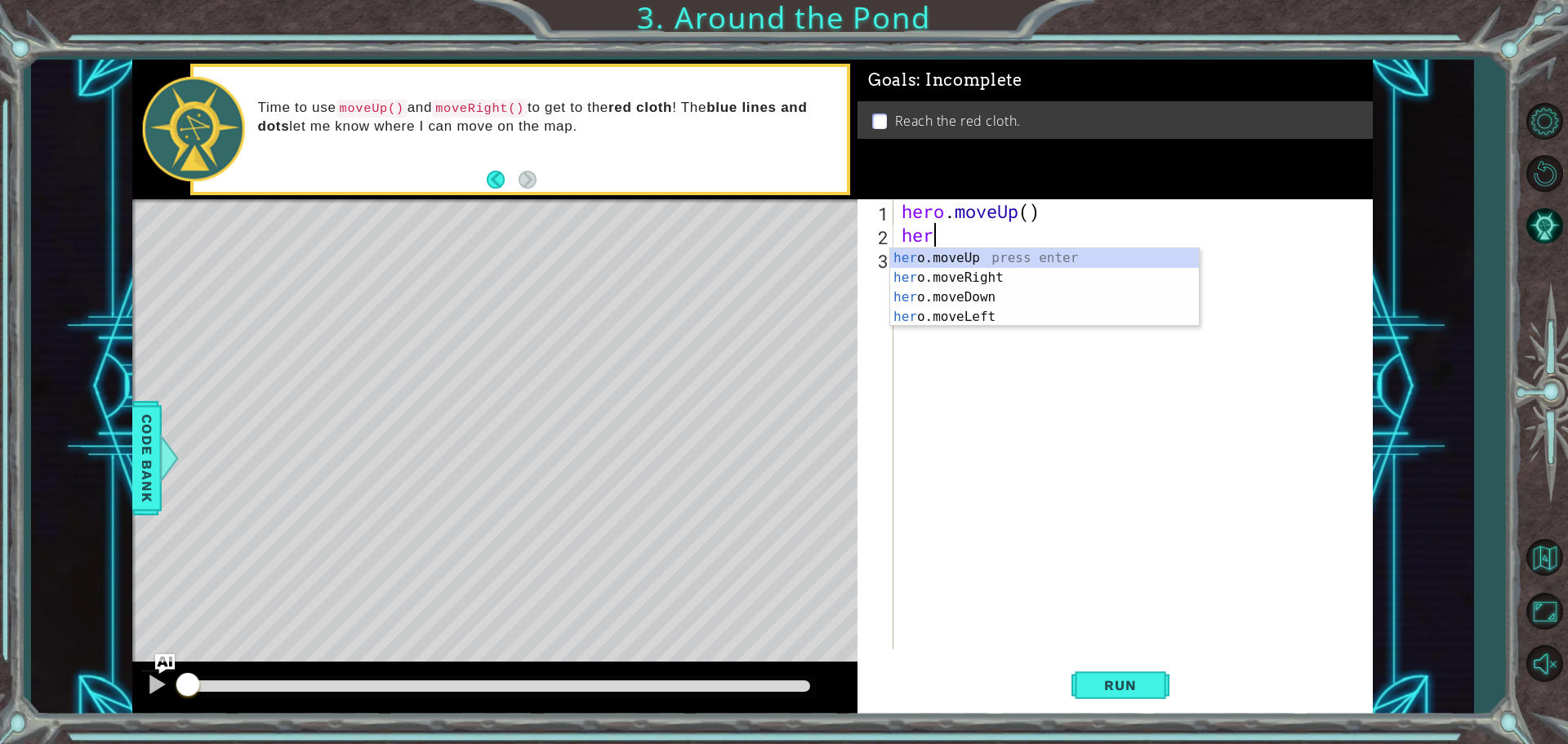
type textarea "hero"
click at [919, 286] on div "hero .moveUp press enter hero .moveRight press enter hero .moveDown press enter…" at bounding box center [1044, 307] width 309 height 117
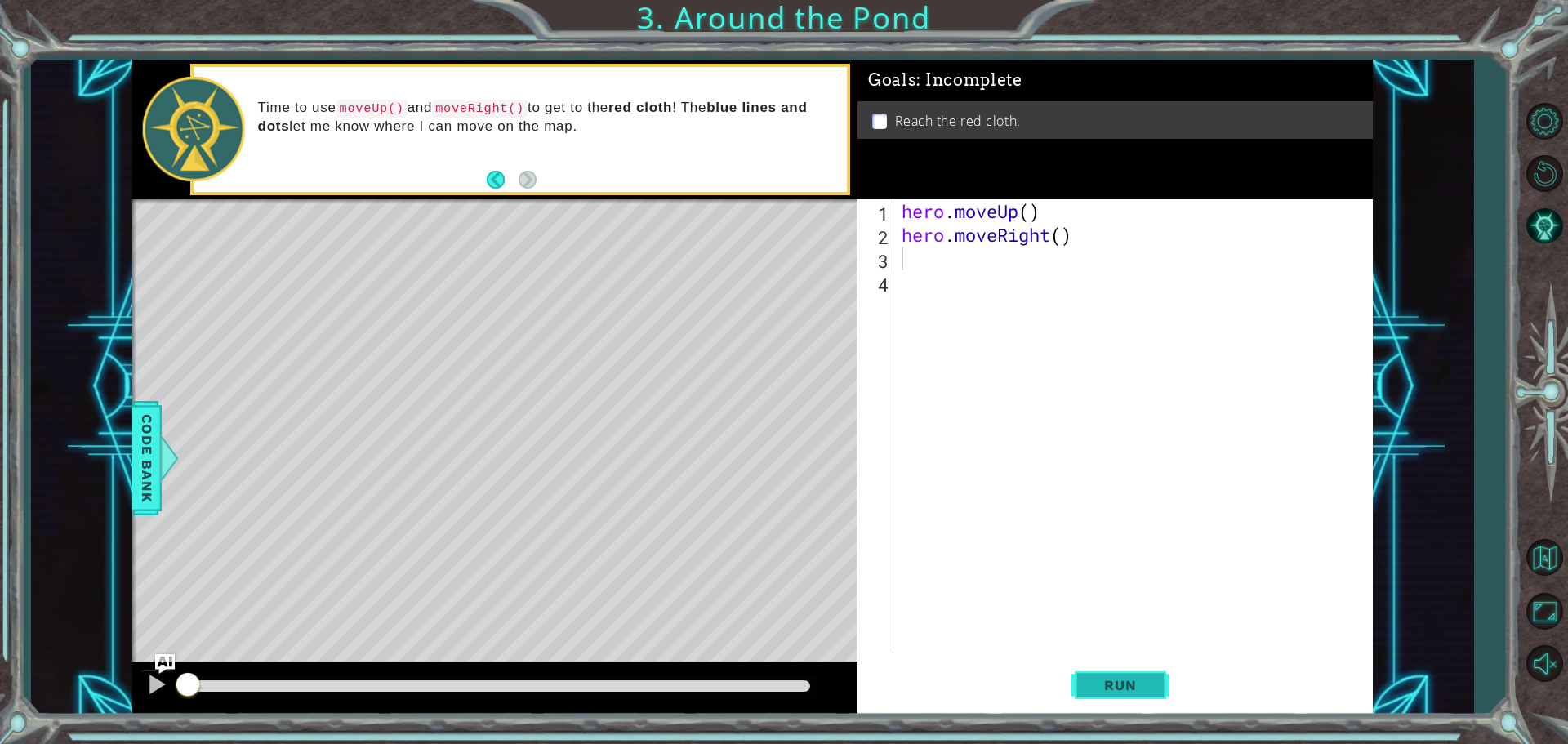
click at [1114, 682] on span "Run" at bounding box center [1119, 685] width 65 height 16
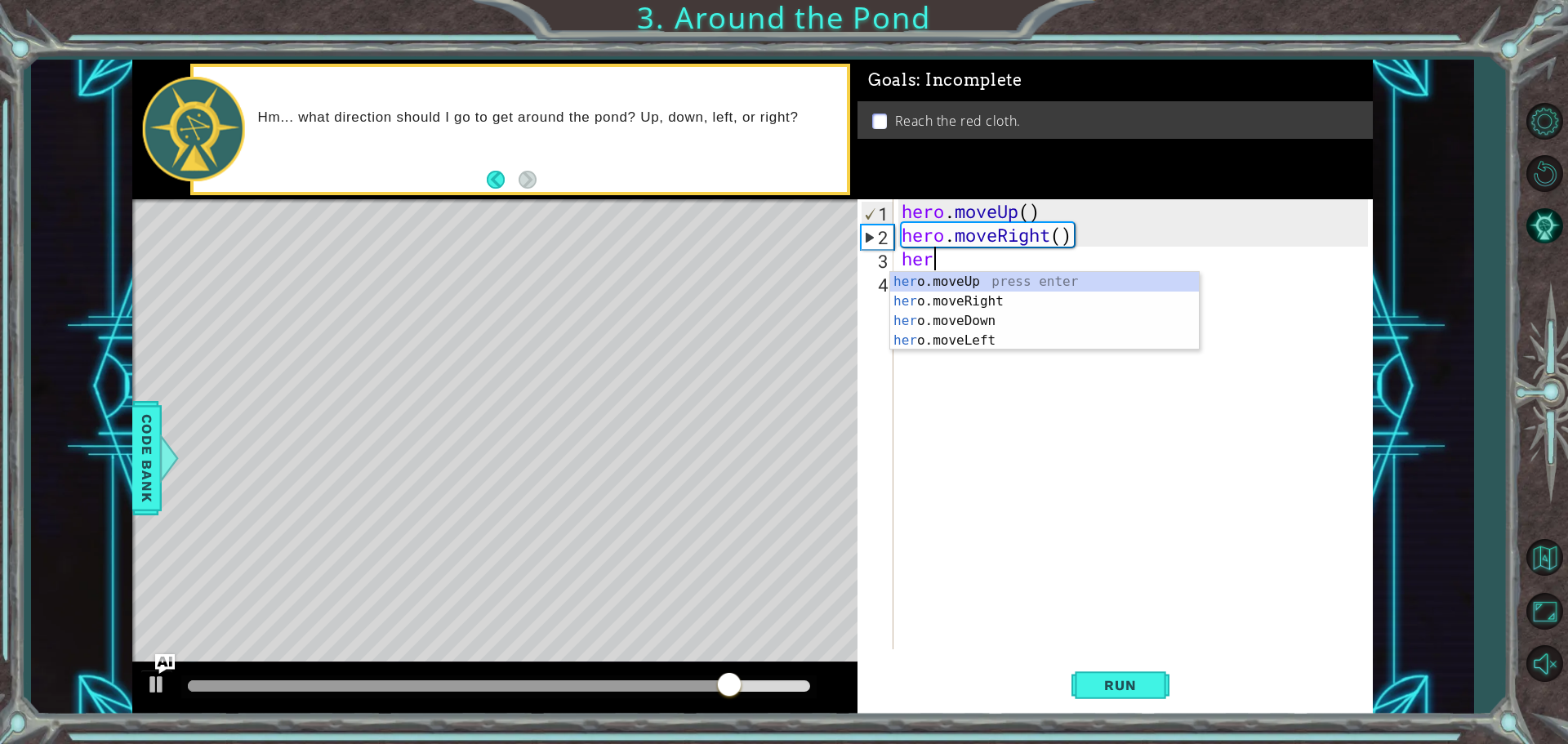
type textarea "hero"
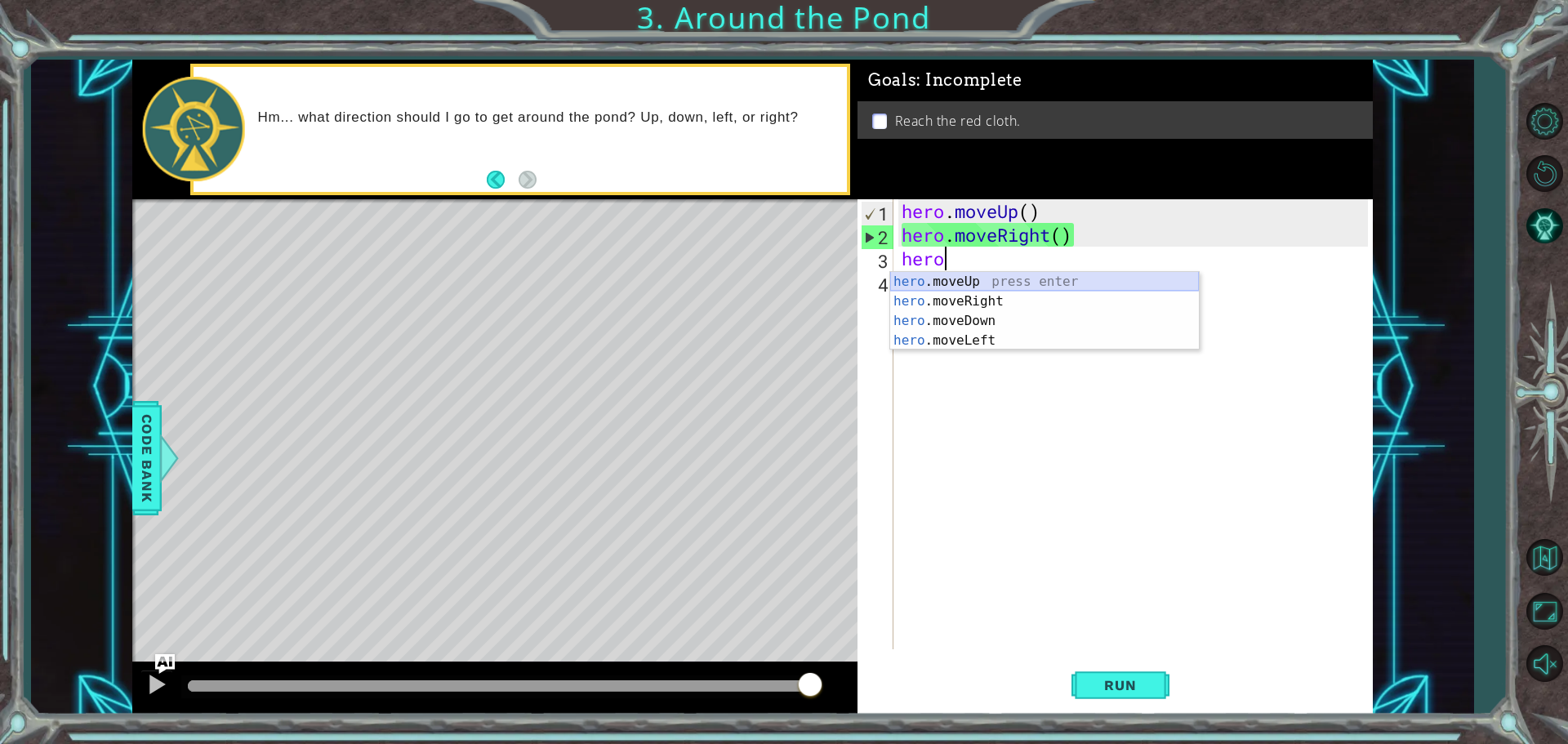
click at [891, 277] on div "hero .moveUp press enter hero .moveRight press enter hero .moveDown press enter…" at bounding box center [1044, 331] width 309 height 117
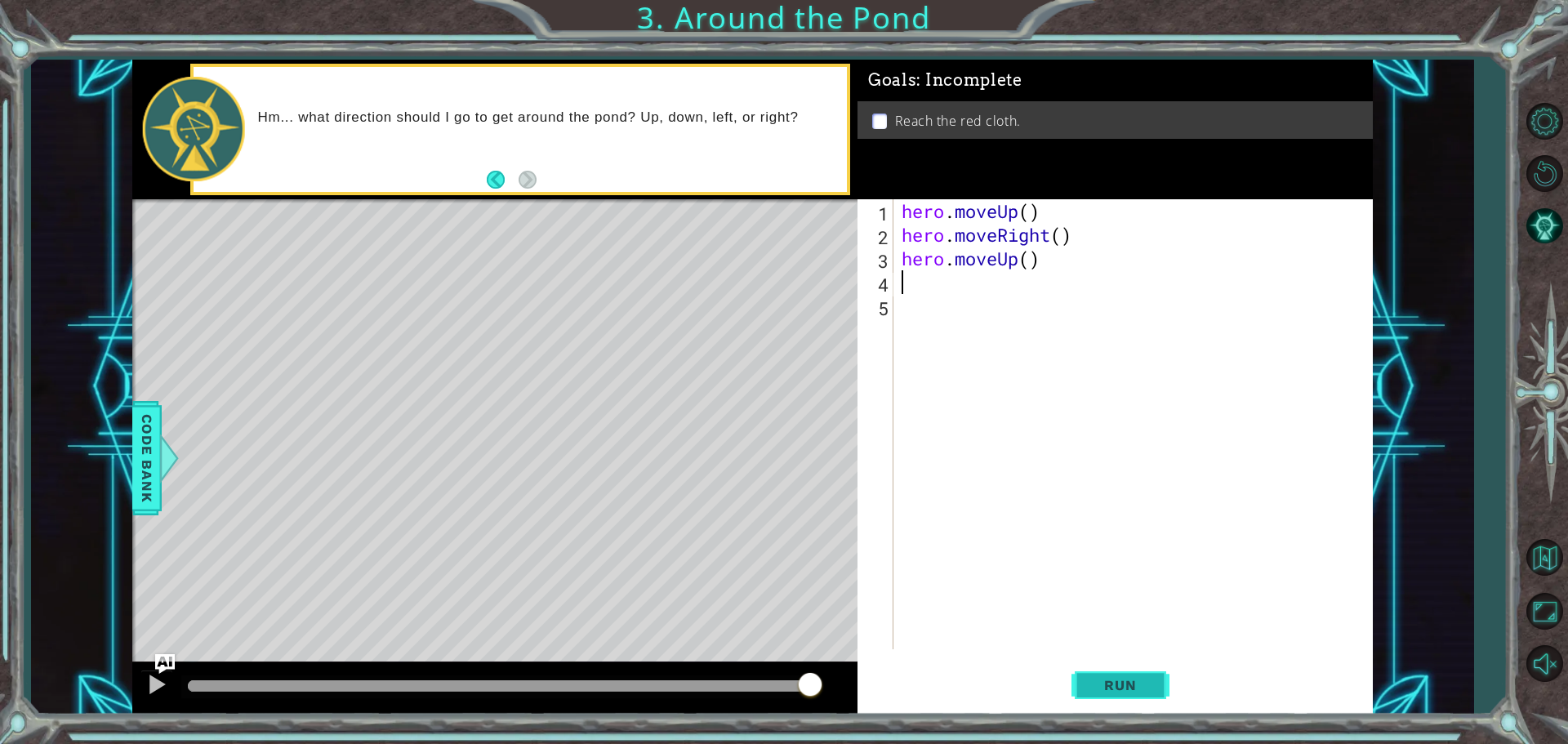
click at [1095, 683] on span "Run" at bounding box center [1119, 685] width 65 height 16
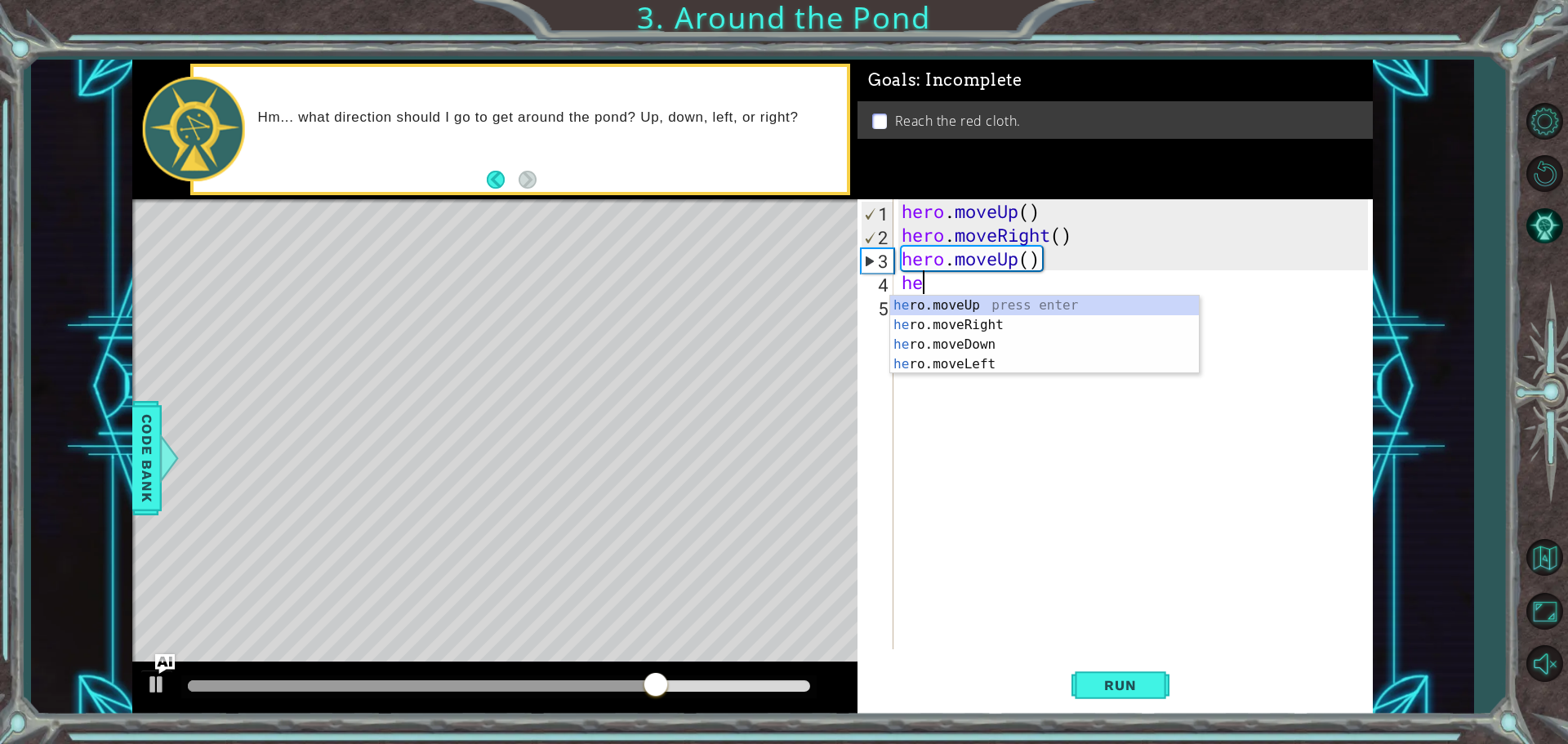
type textarea "her"
click at [897, 300] on div "her o.moveUp press enter her o.moveRight press enter her o.moveDown press enter…" at bounding box center [1044, 354] width 309 height 117
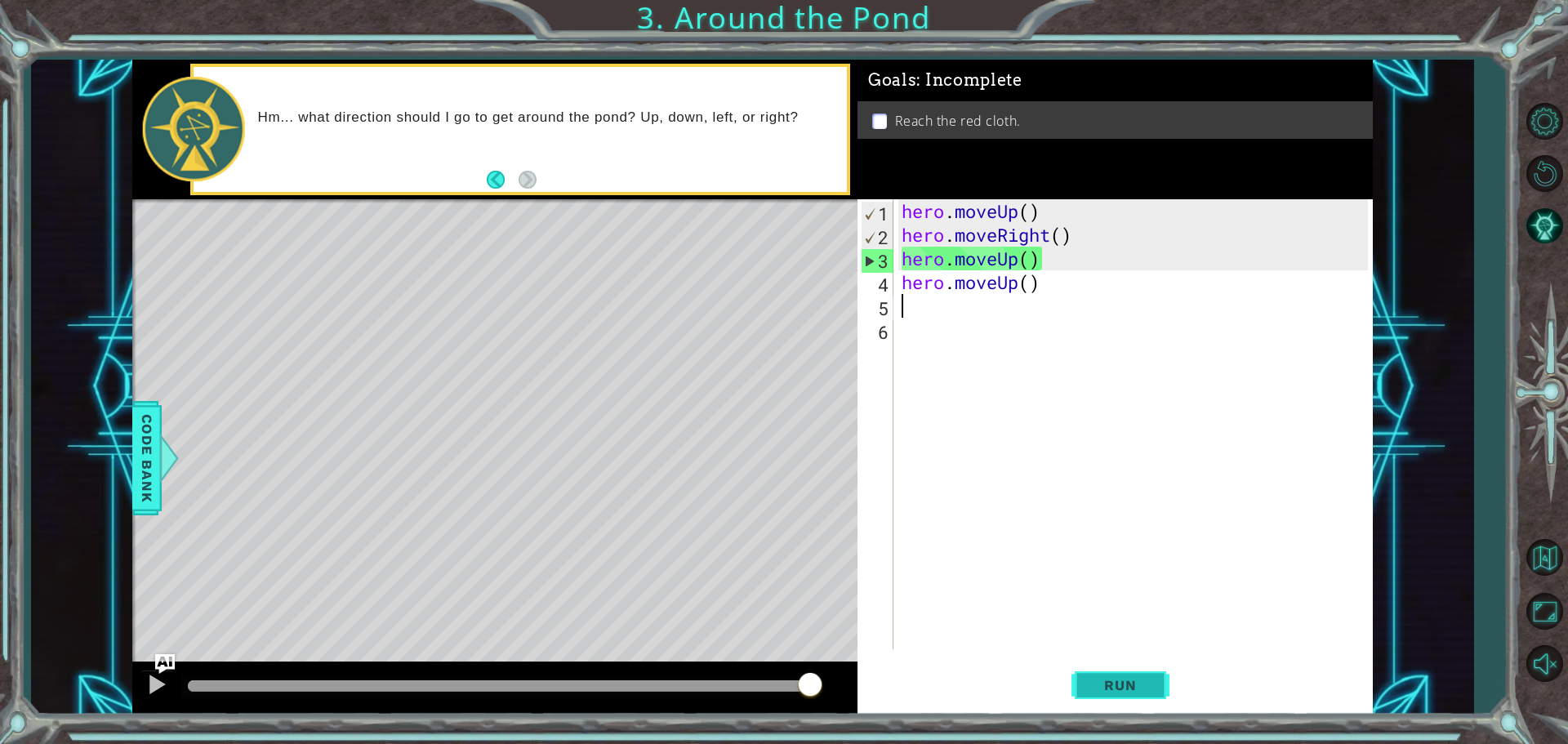
click at [1097, 678] on span "Run" at bounding box center [1119, 685] width 65 height 16
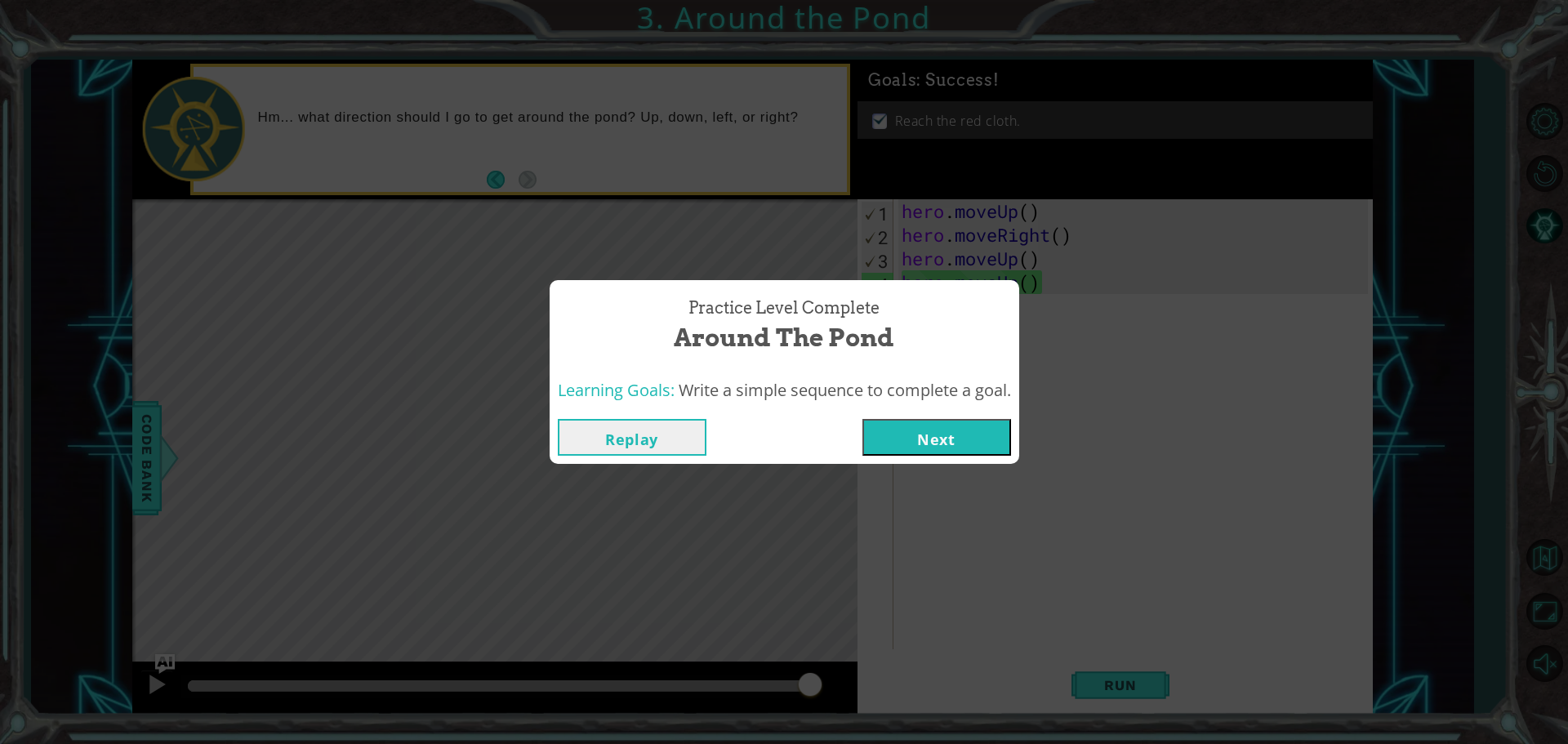
click at [905, 442] on button "Next" at bounding box center [936, 437] width 148 height 36
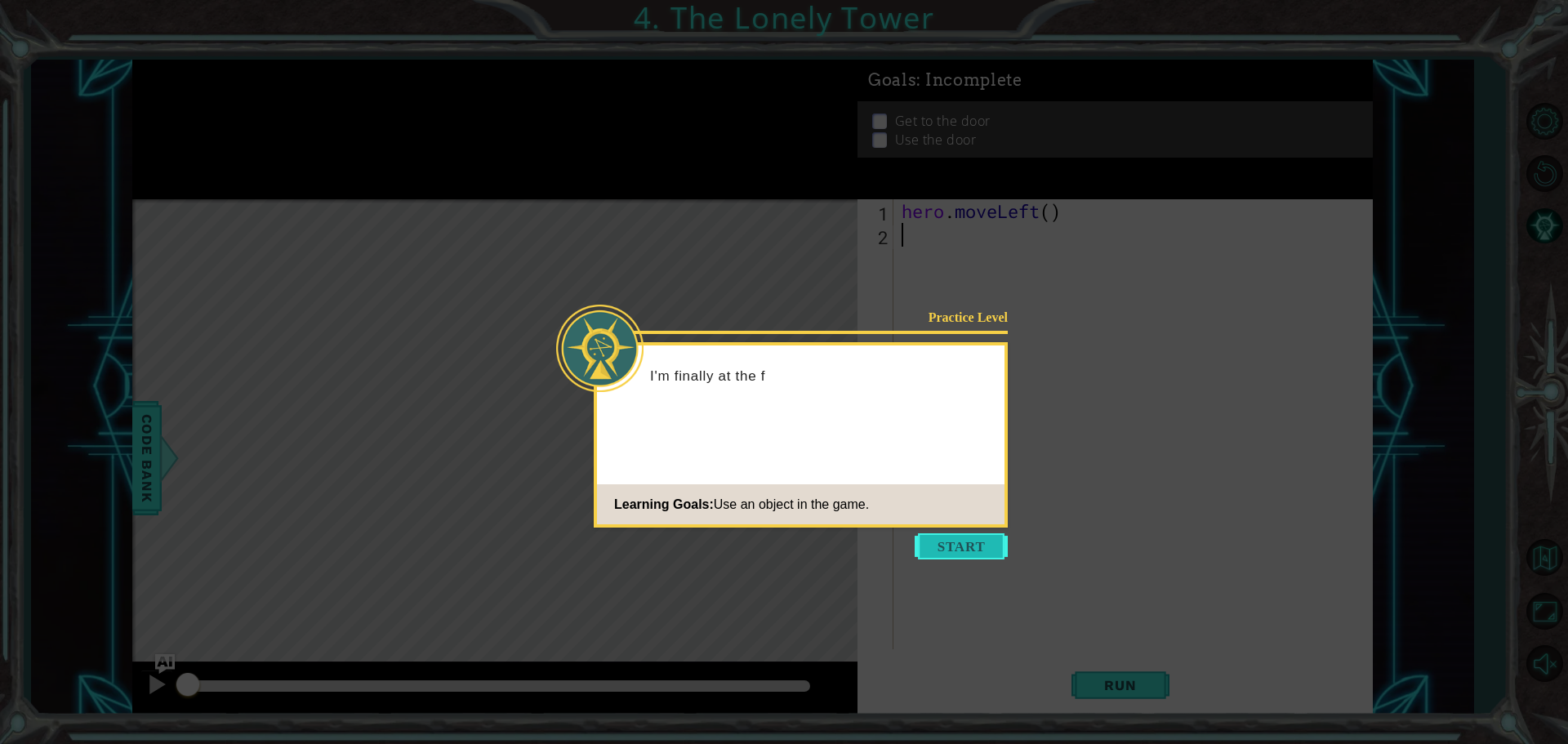
click at [939, 543] on button "Start" at bounding box center [961, 546] width 93 height 26
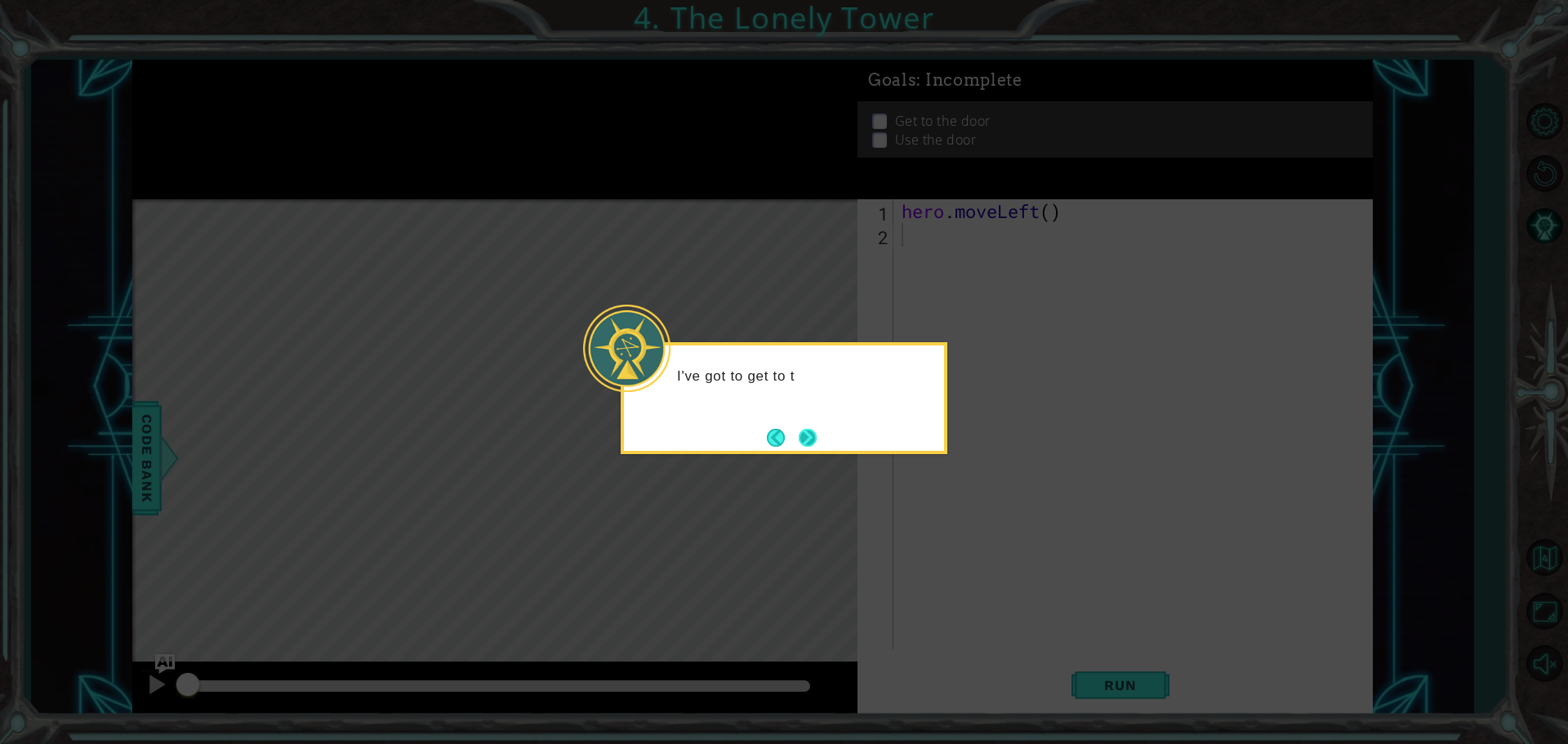
click at [813, 431] on button "Next" at bounding box center [808, 438] width 18 height 18
click at [813, 431] on button "Next" at bounding box center [808, 437] width 19 height 19
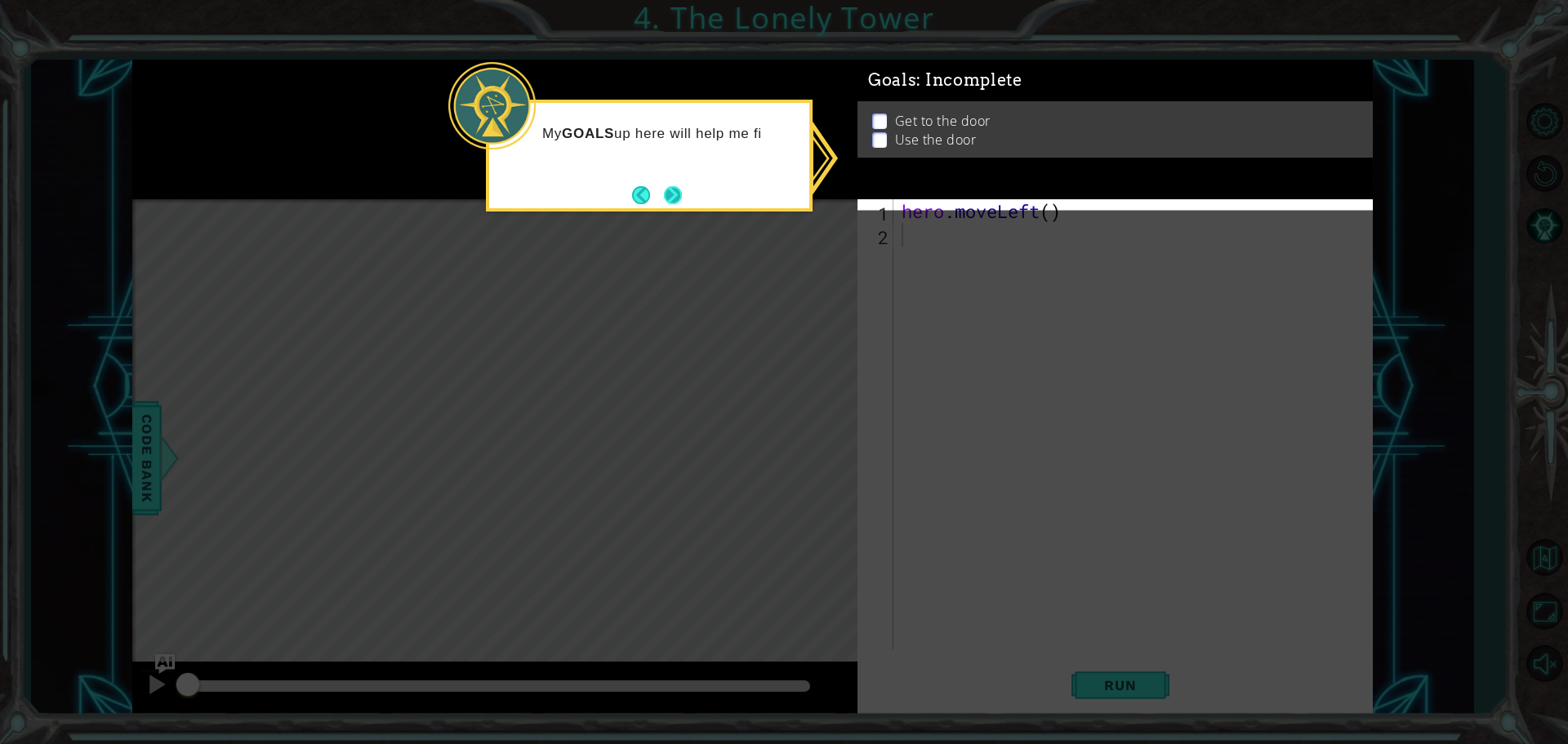
click at [670, 204] on button "Next" at bounding box center [673, 195] width 18 height 18
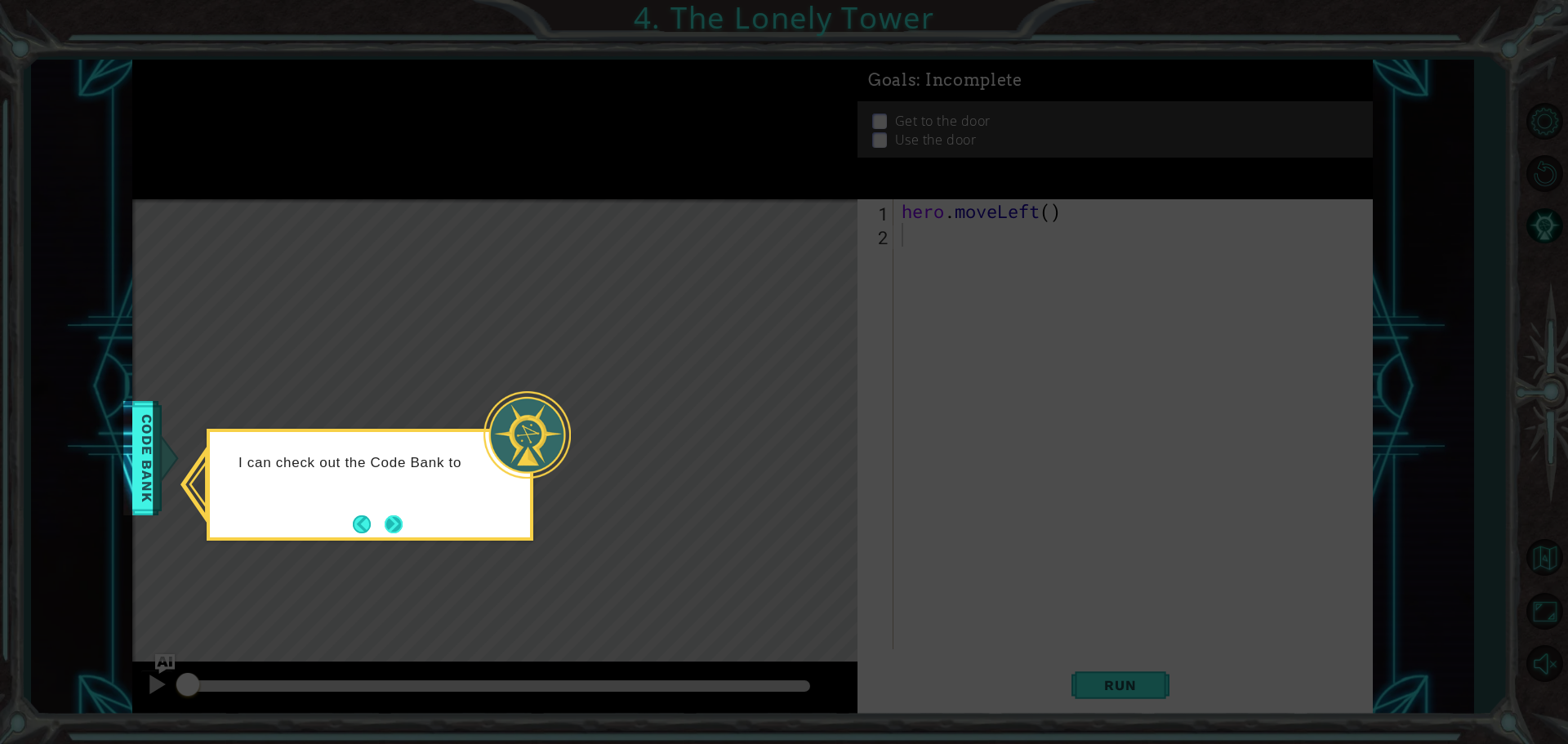
click at [392, 515] on button "Next" at bounding box center [393, 525] width 18 height 18
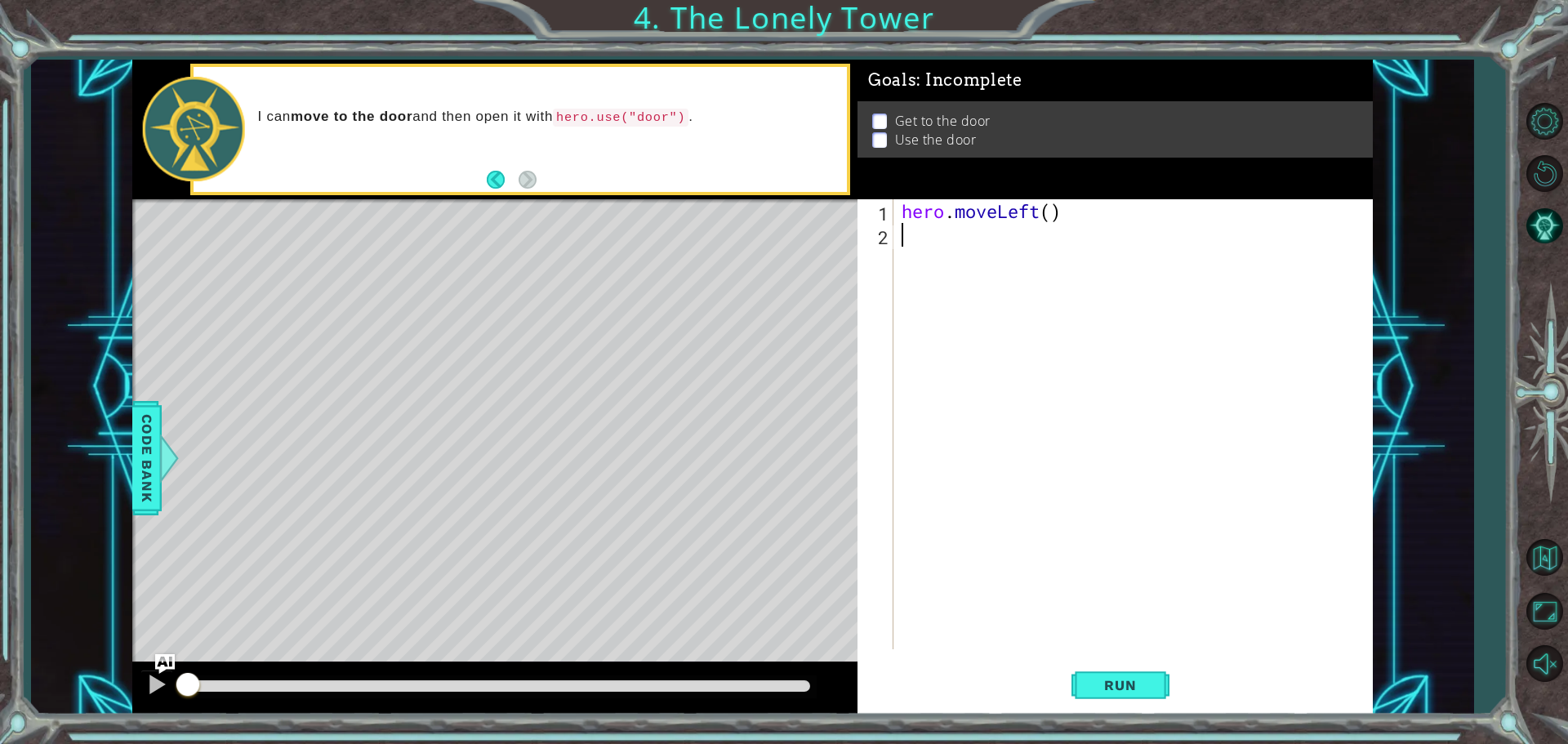
click at [497, 168] on footer at bounding box center [511, 179] width 50 height 25
click at [494, 178] on button "Back" at bounding box center [502, 179] width 32 height 18
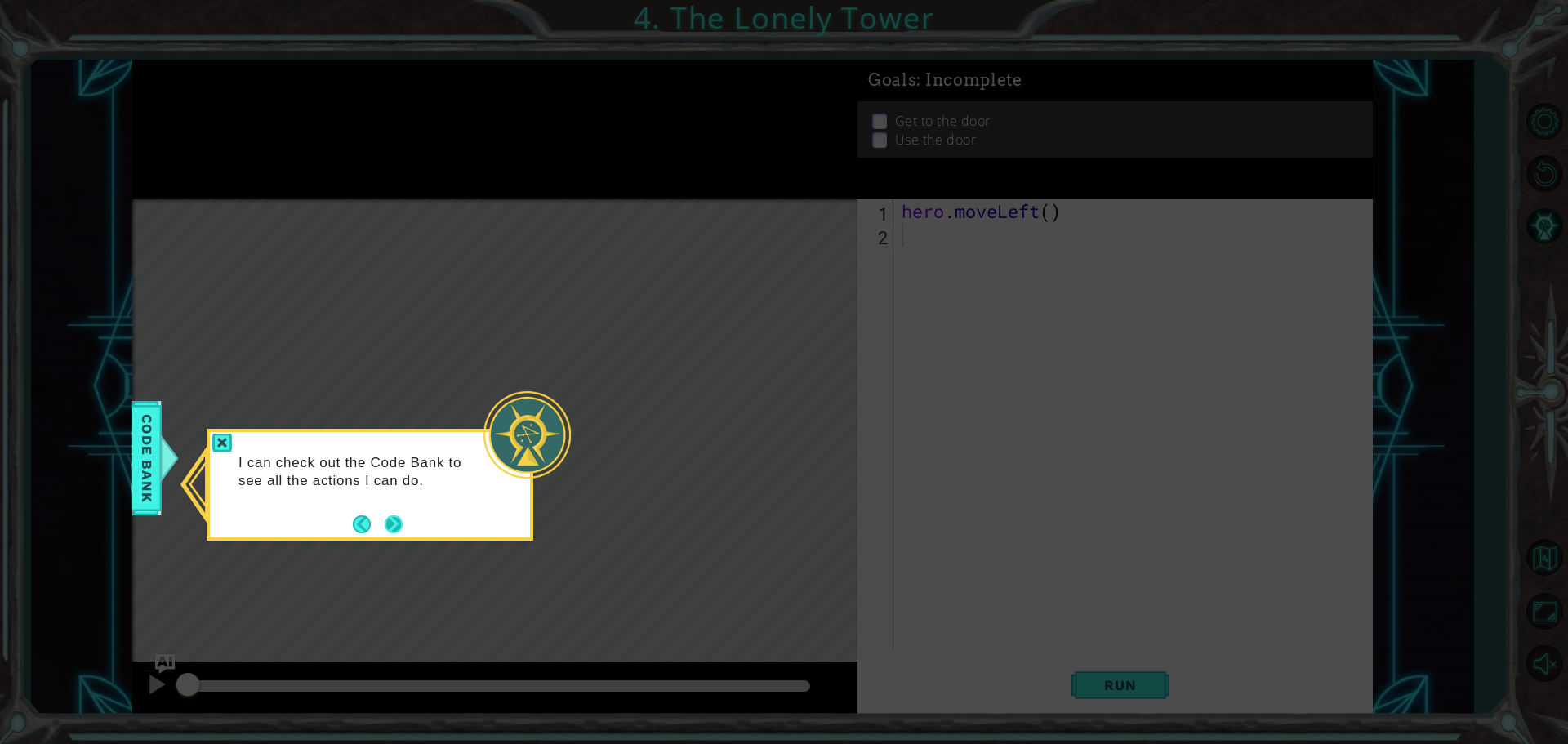
click at [384, 516] on button "Next" at bounding box center [393, 525] width 18 height 18
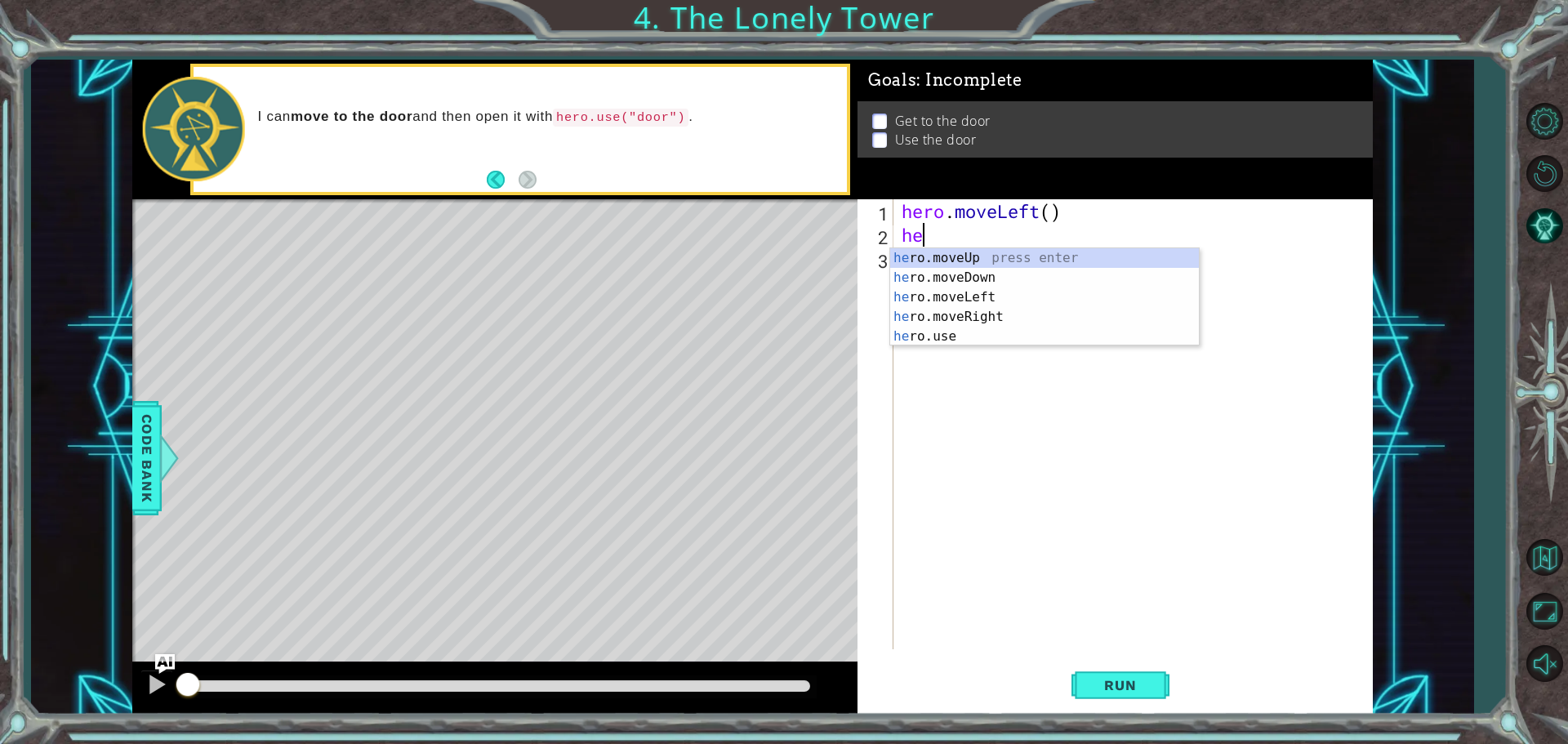
type textarea "her"
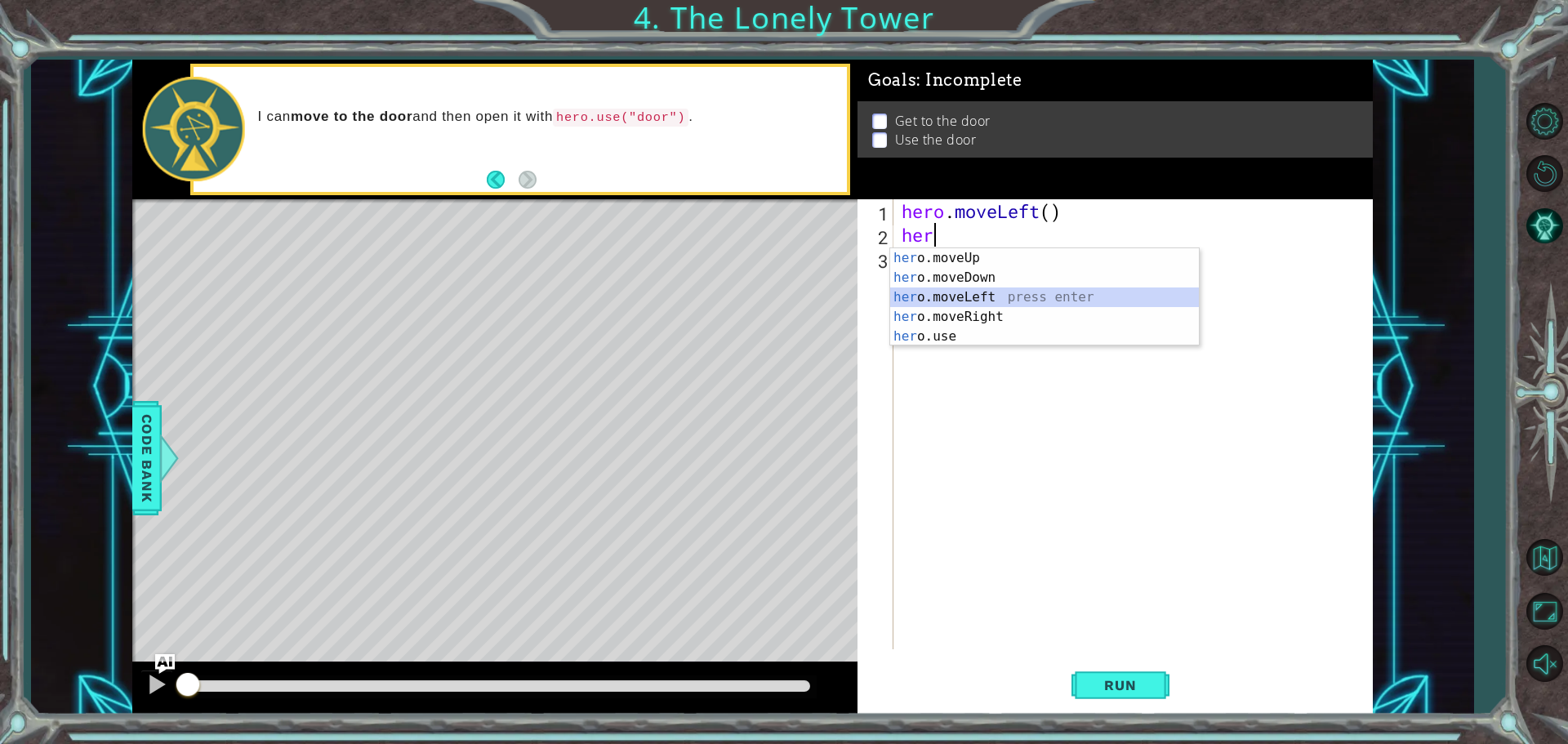
click at [935, 300] on div "her o.moveUp press enter her o.moveDown press enter her o.moveLeft press enter …" at bounding box center [1044, 317] width 309 height 138
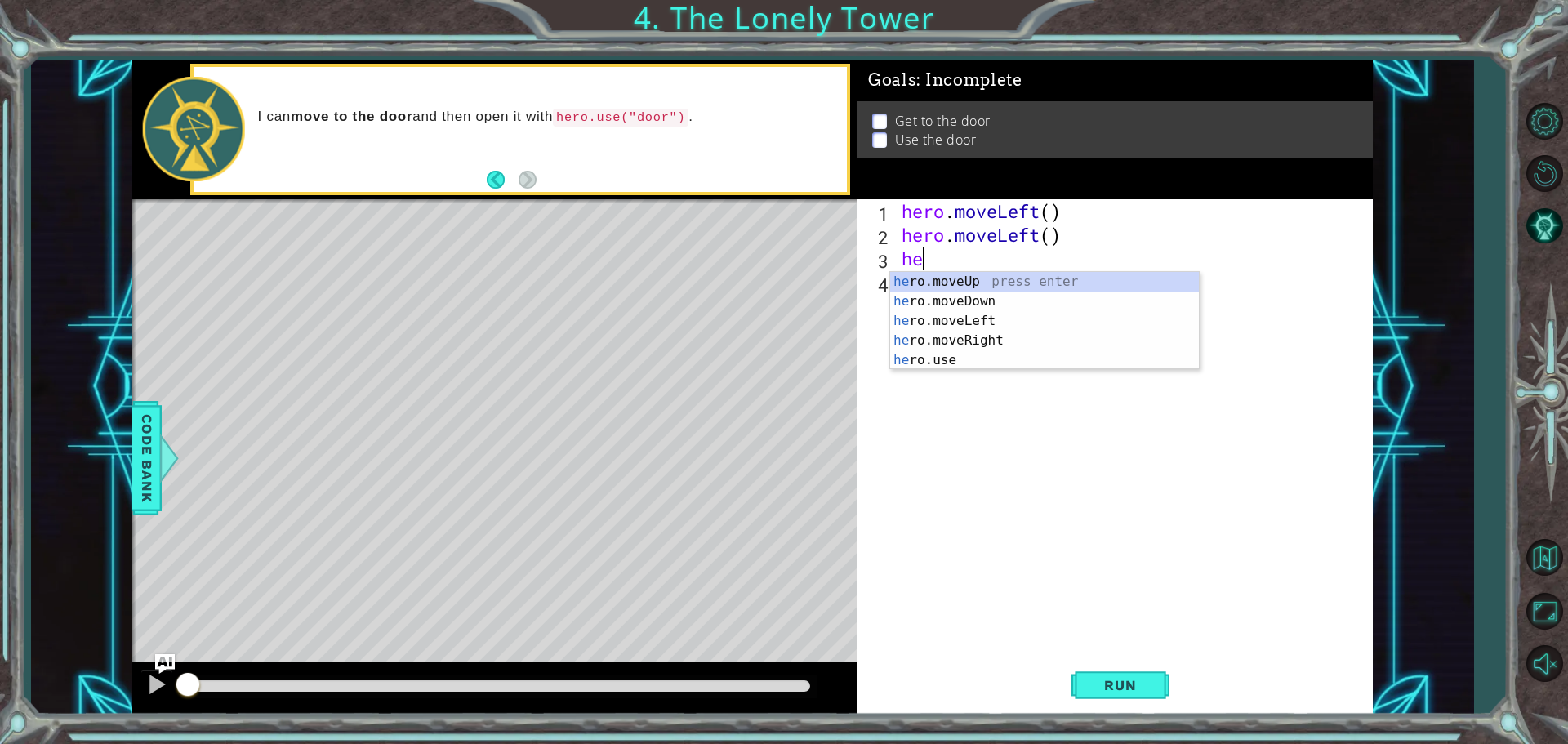
type textarea "her"
click at [953, 273] on div "her o.moveUp press enter her o.moveDown press enter her o.moveLeft press enter …" at bounding box center [1044, 341] width 309 height 138
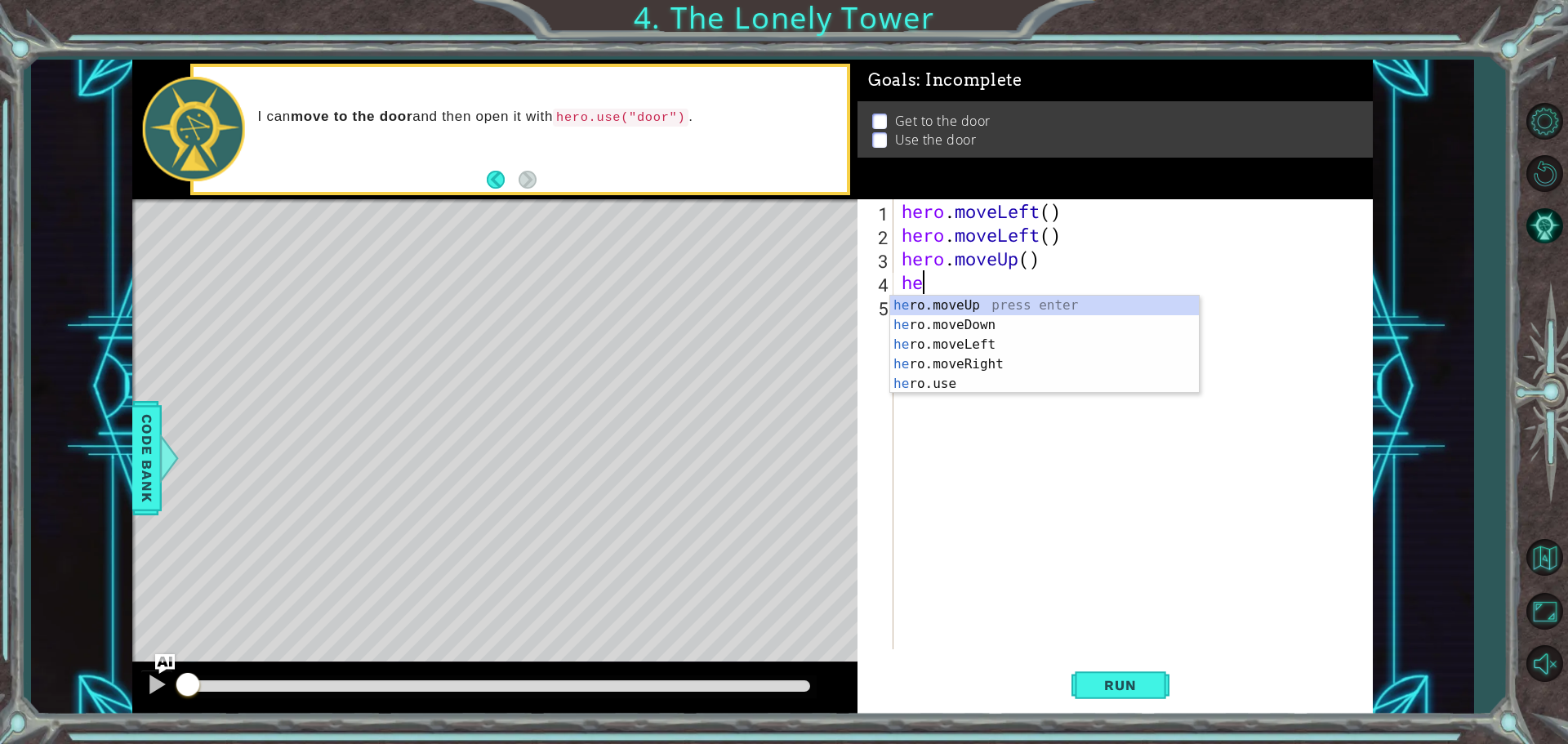
type textarea "her"
click at [960, 300] on div "her o.moveUp press enter her o.moveDown press enter her o.moveLeft press enter …" at bounding box center [1044, 364] width 309 height 138
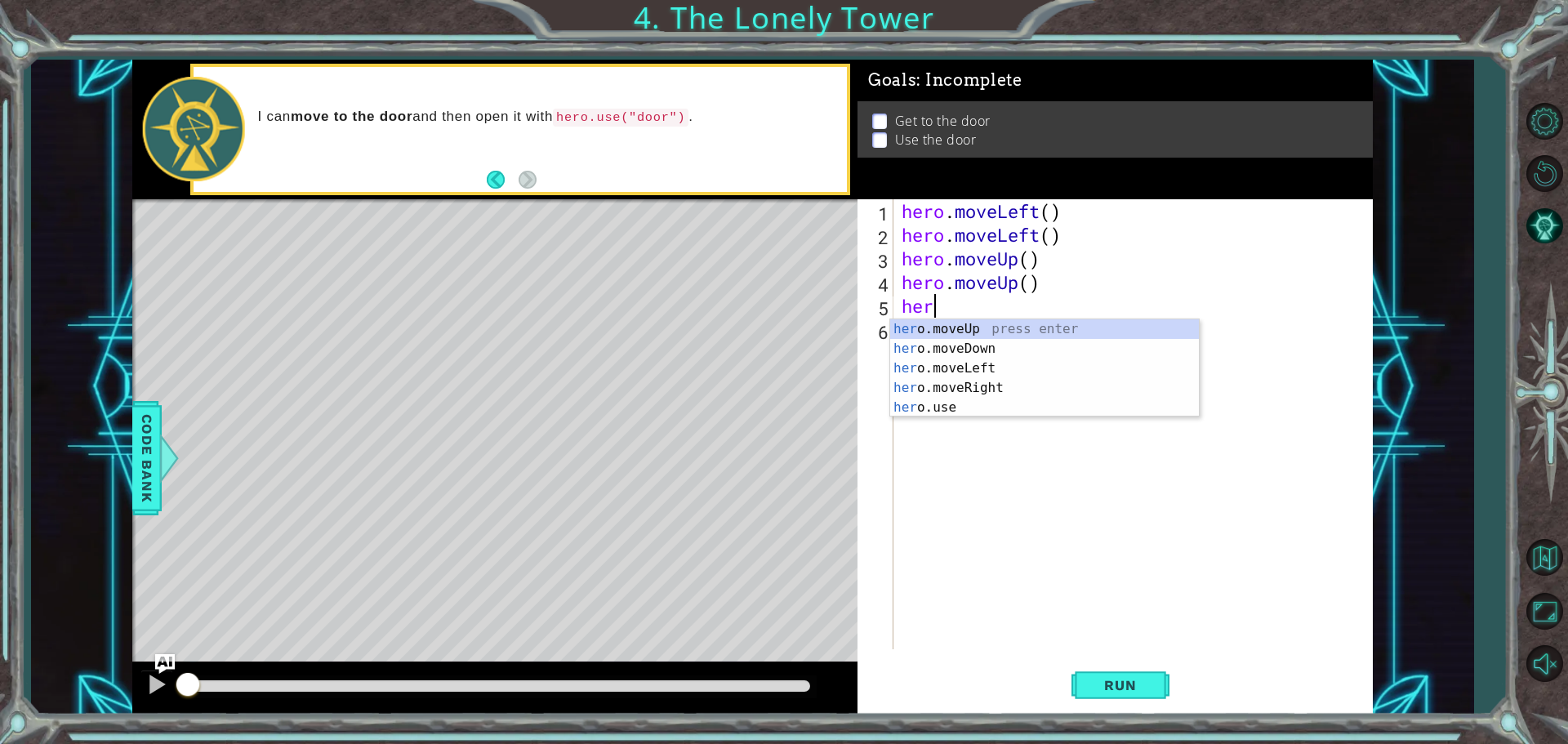
type textarea "hero"
click at [961, 362] on div "hero .moveUp press enter hero .moveDown press enter hero .moveLeft press enter …" at bounding box center [1044, 388] width 309 height 138
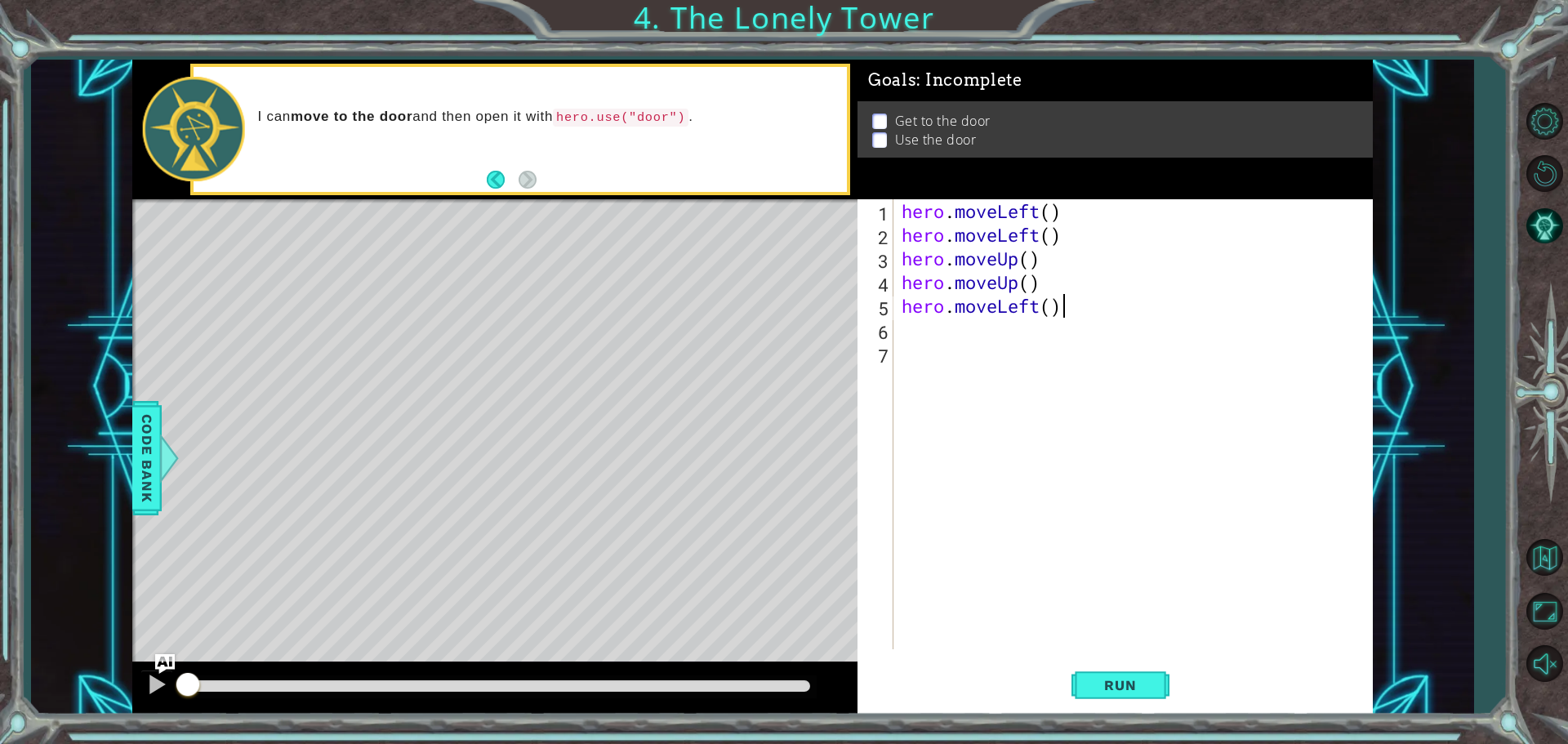
click at [1084, 311] on div "hero . moveLeft ( ) hero . moveLeft ( ) hero . moveUp ( ) hero . moveUp ( ) her…" at bounding box center [1136, 448] width 478 height 497
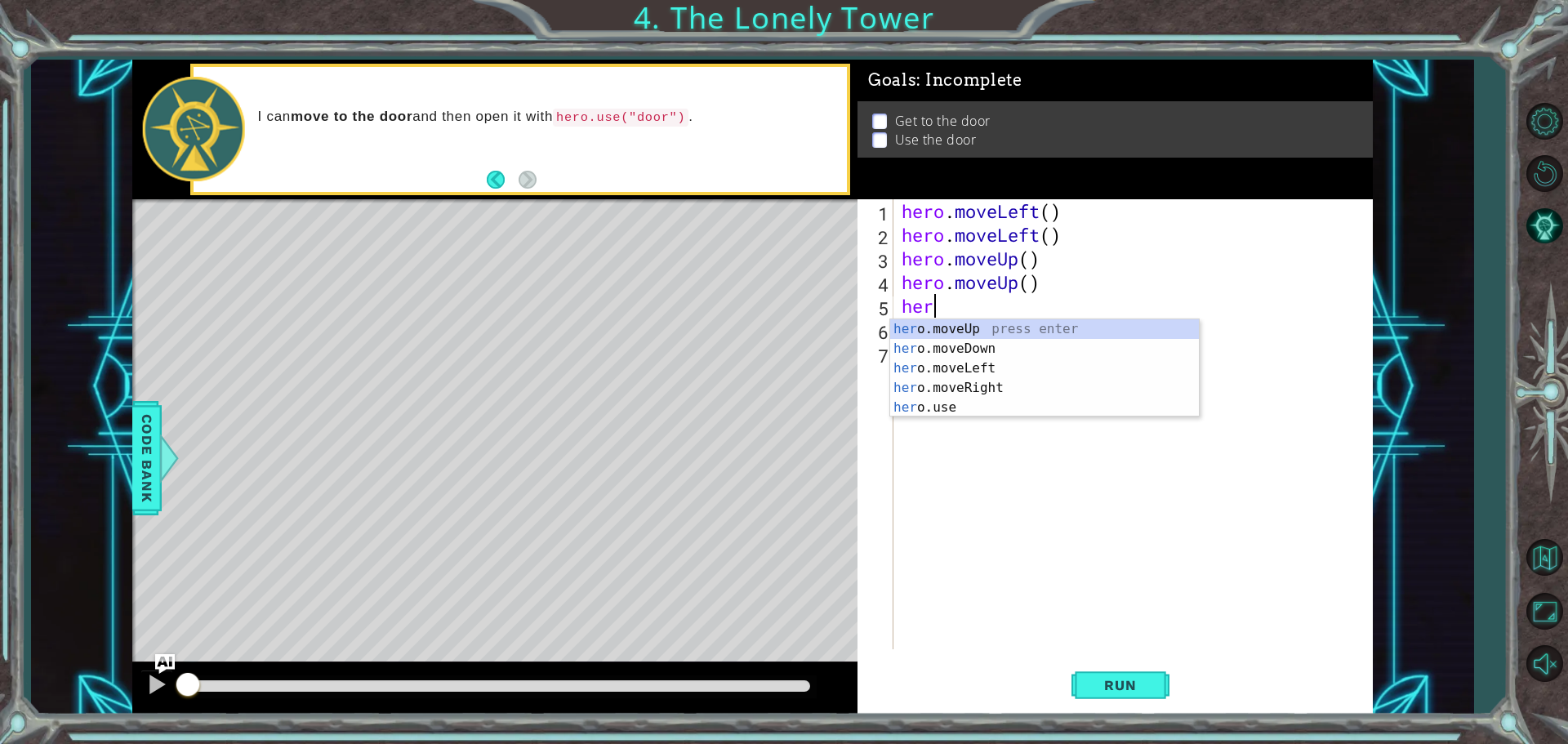
type textarea "he"
click at [1040, 387] on div "he ro.moveUp press enter he ro.moveDown press enter he ro.moveLeft press enter …" at bounding box center [1044, 388] width 309 height 138
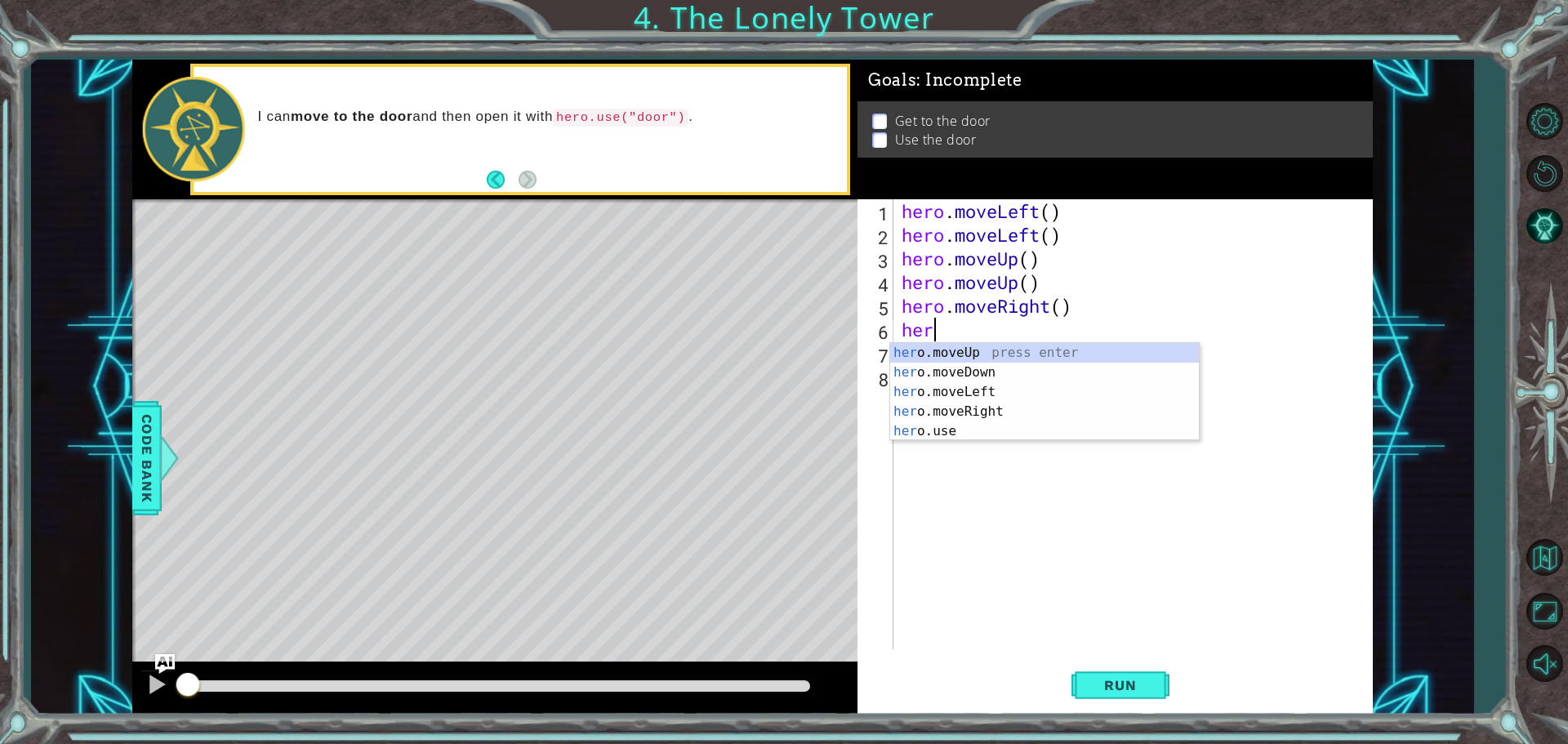
type textarea "hero"
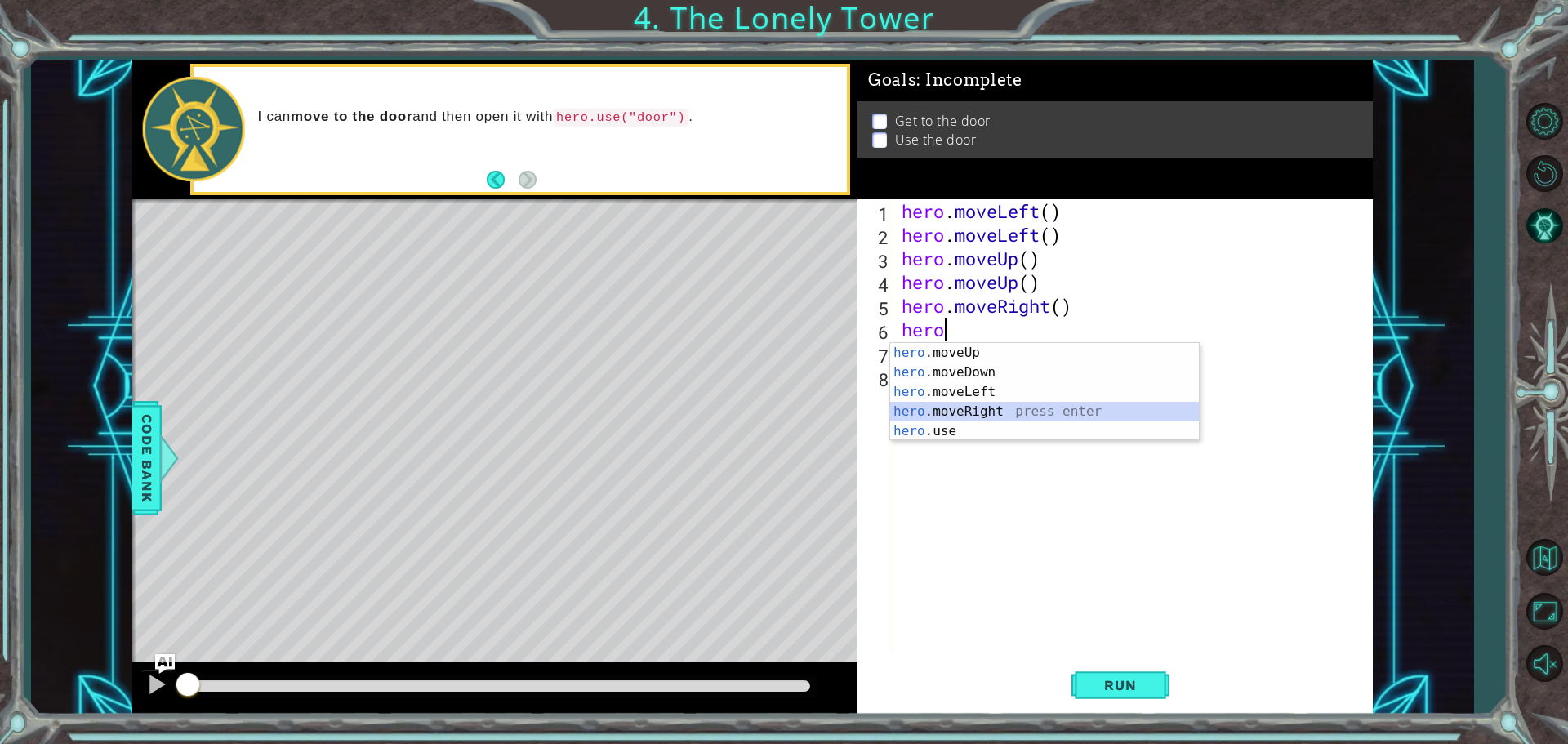
click at [1021, 403] on div "hero .moveUp press enter hero .moveDown press enter hero .moveLeft press enter …" at bounding box center [1044, 412] width 309 height 138
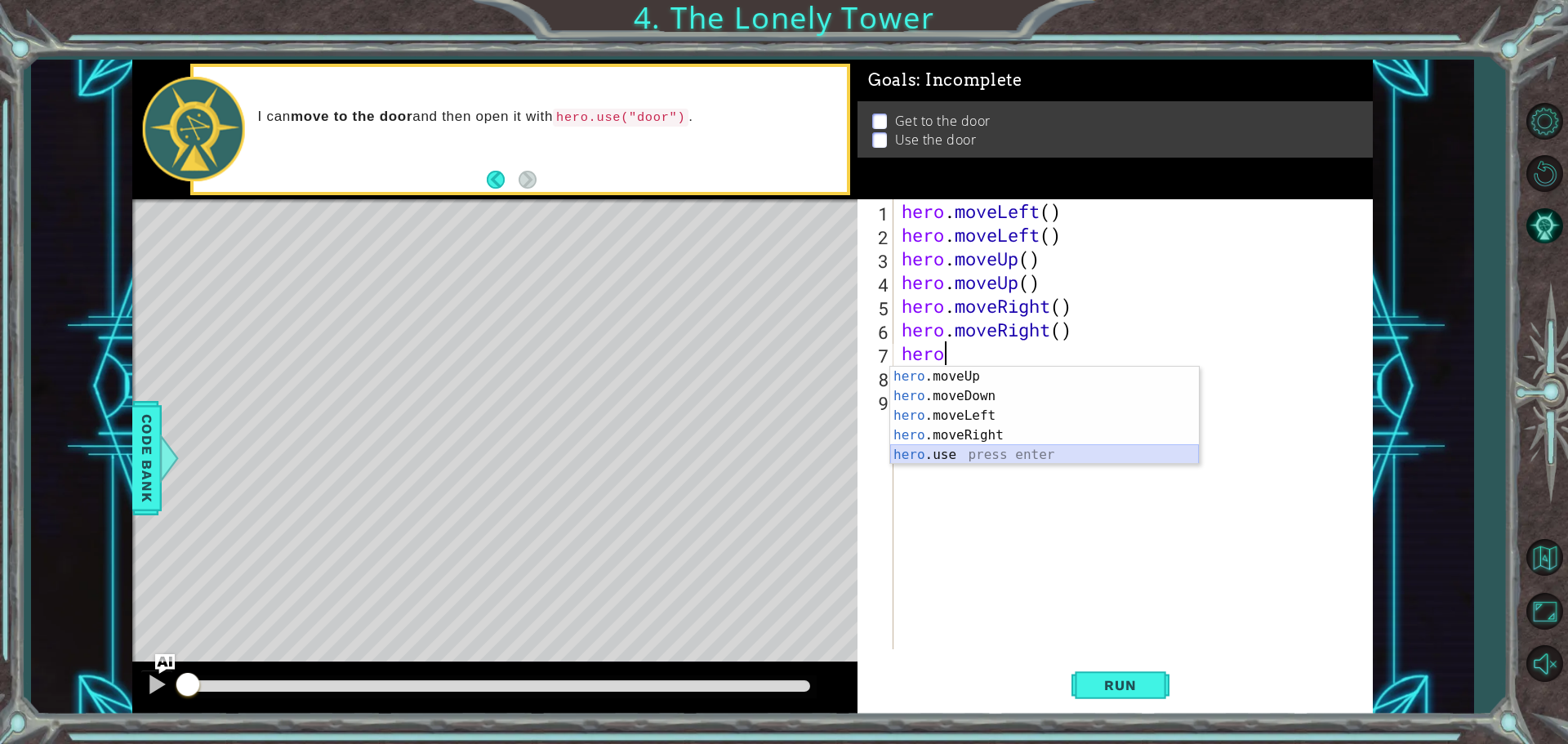
click at [988, 449] on div "hero .moveUp press enter hero .moveDown press enter hero .moveLeft press enter …" at bounding box center [1044, 435] width 309 height 138
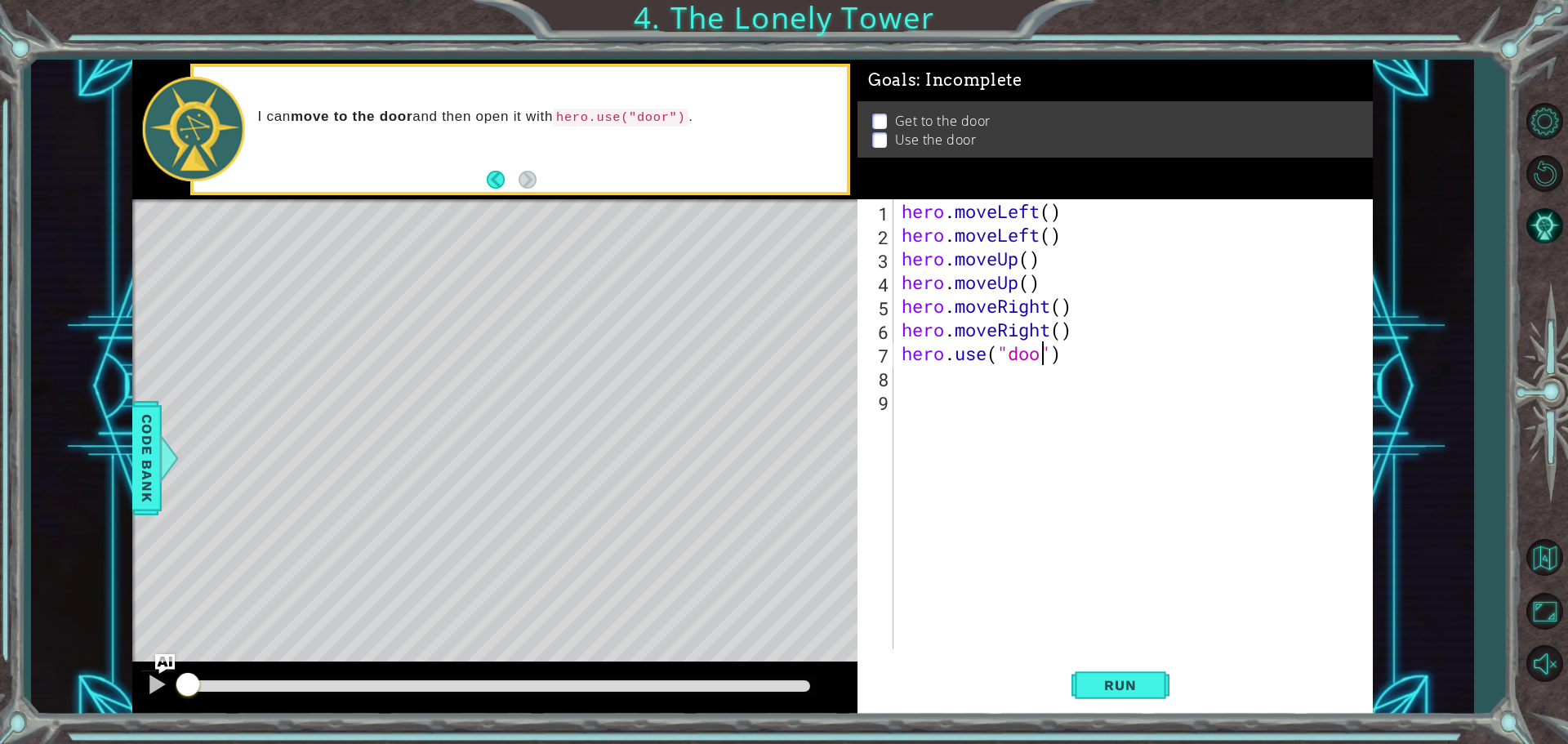
scroll to position [0, 6]
type textarea "hero.use("door")"
click at [1106, 676] on button "Run" at bounding box center [1121, 685] width 98 height 51
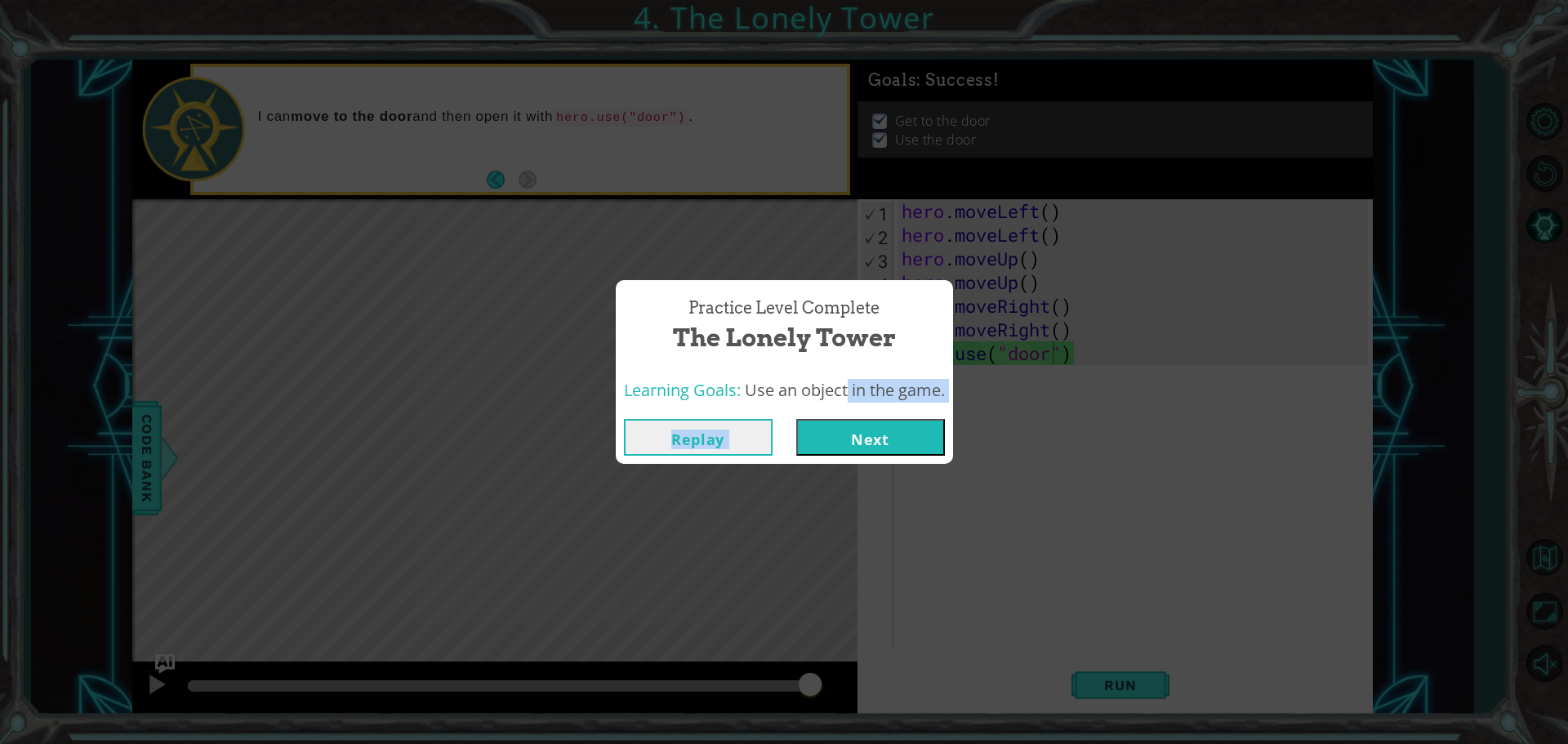
click at [840, 407] on div "Practice Level Complete The Lonely Tower Learning Goals: Use an object in the g…" at bounding box center [784, 372] width 337 height 184
click at [822, 441] on button "Next" at bounding box center [870, 437] width 148 height 36
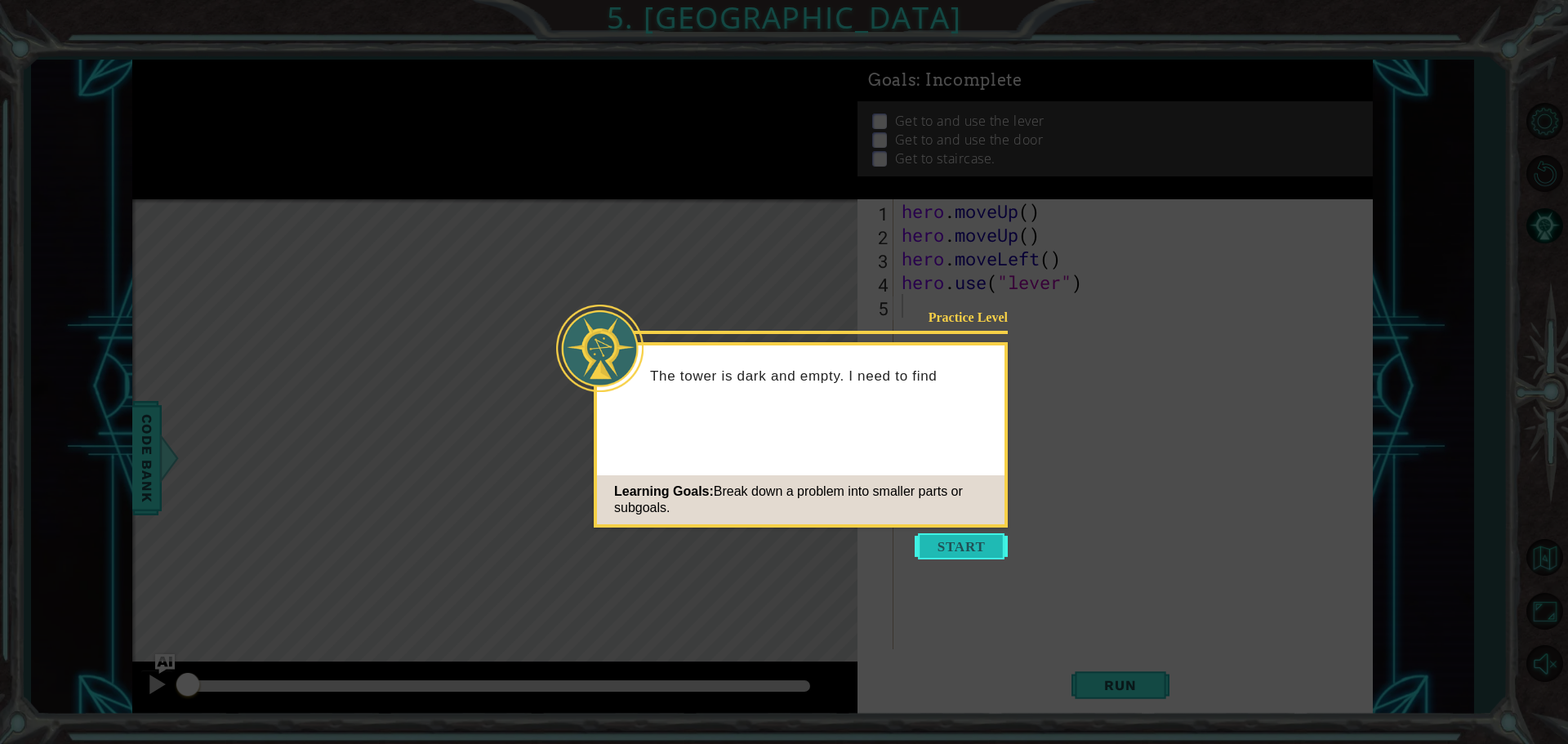
click at [977, 541] on button "Start" at bounding box center [961, 546] width 93 height 26
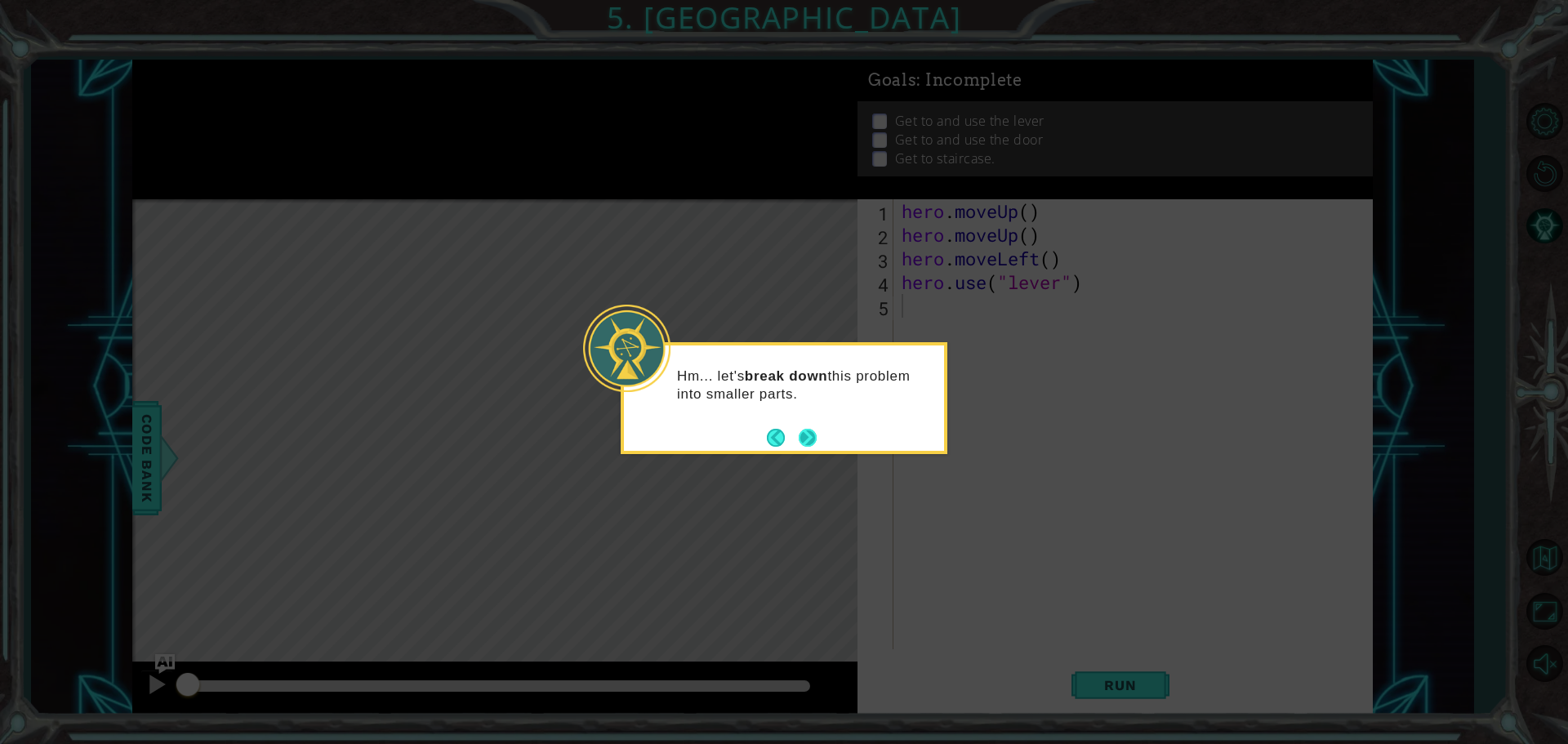
click at [813, 431] on button "Next" at bounding box center [808, 438] width 18 height 18
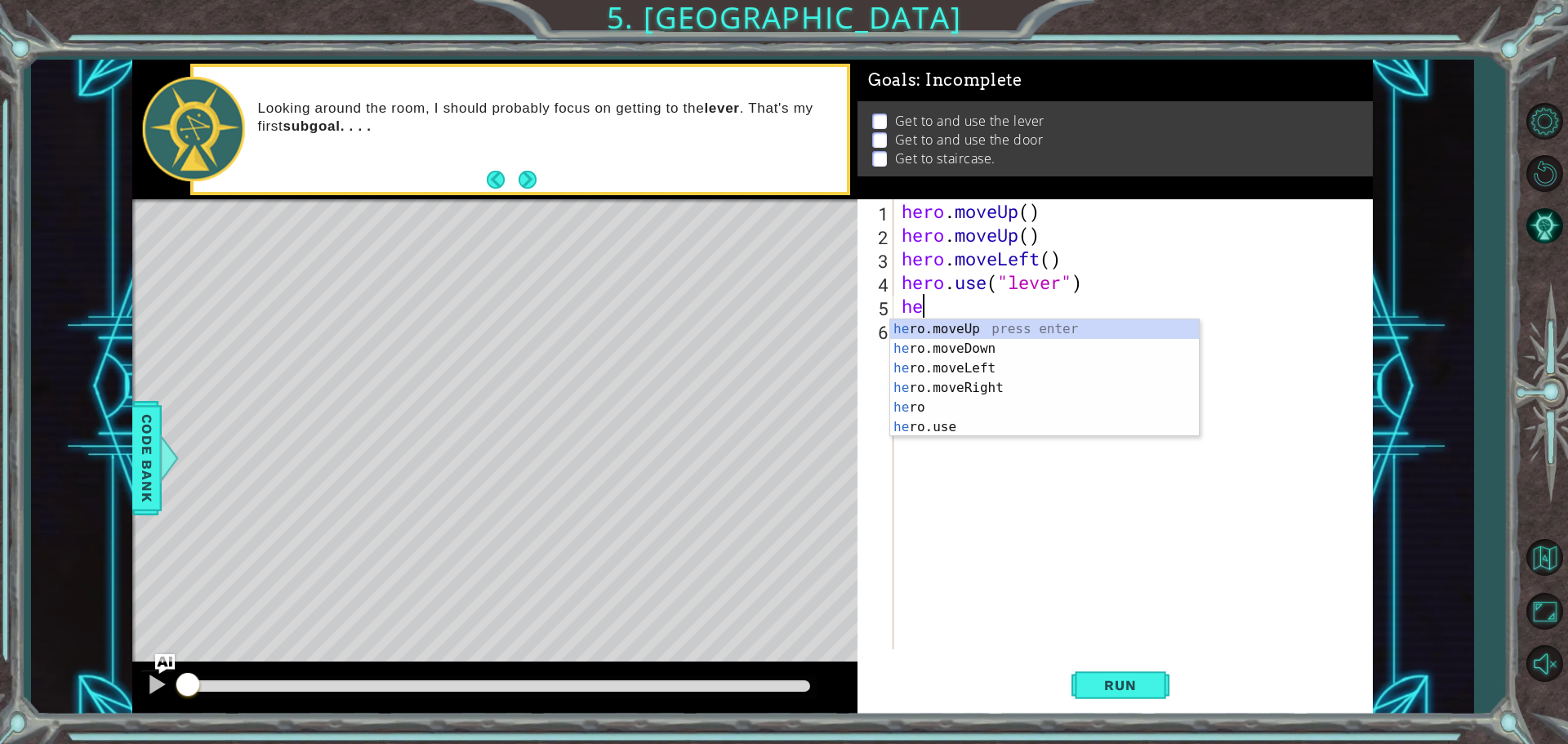
type textarea "her"
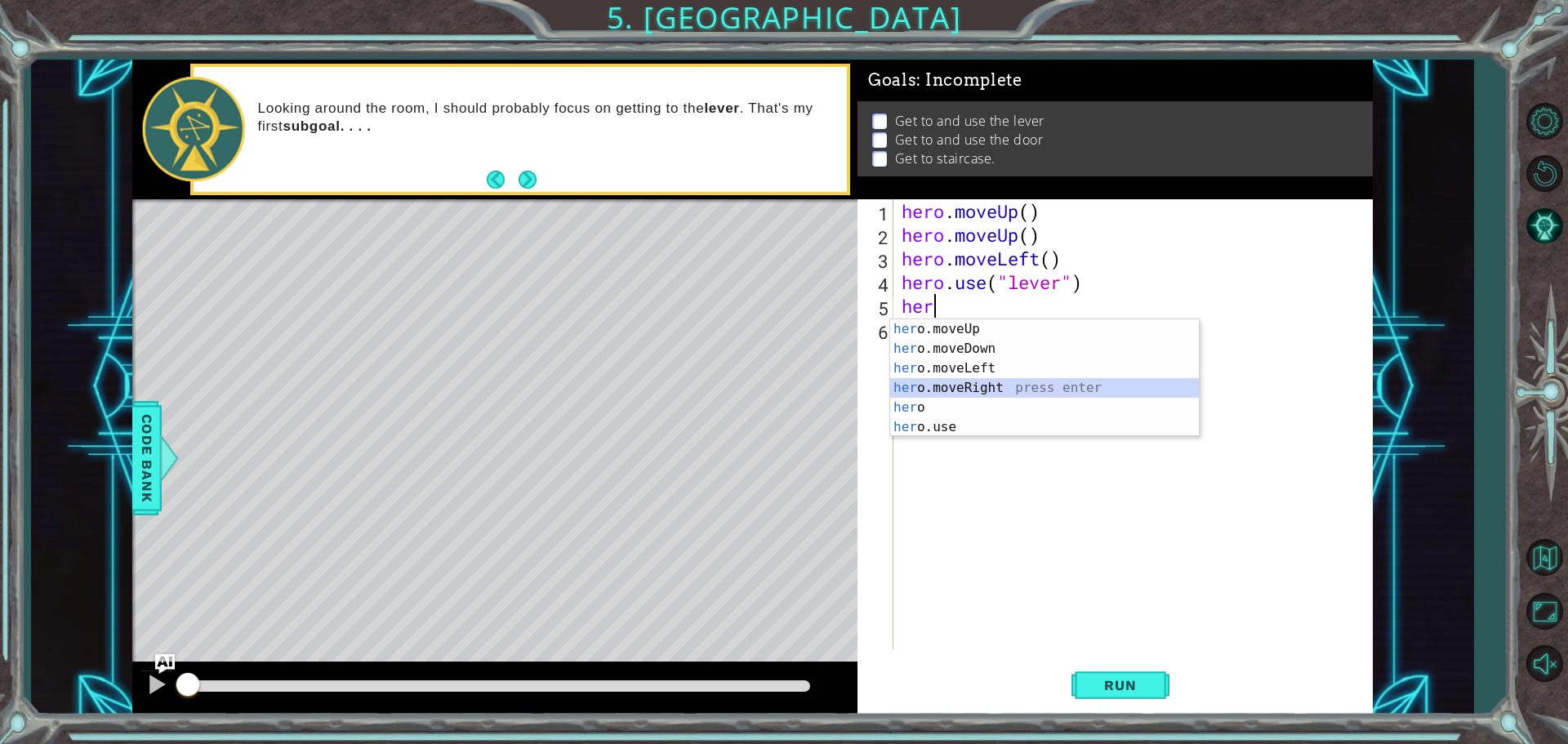
click at [961, 383] on div "her o.moveUp press enter her o.moveDown press enter her o.moveLeft press enter …" at bounding box center [1044, 398] width 309 height 157
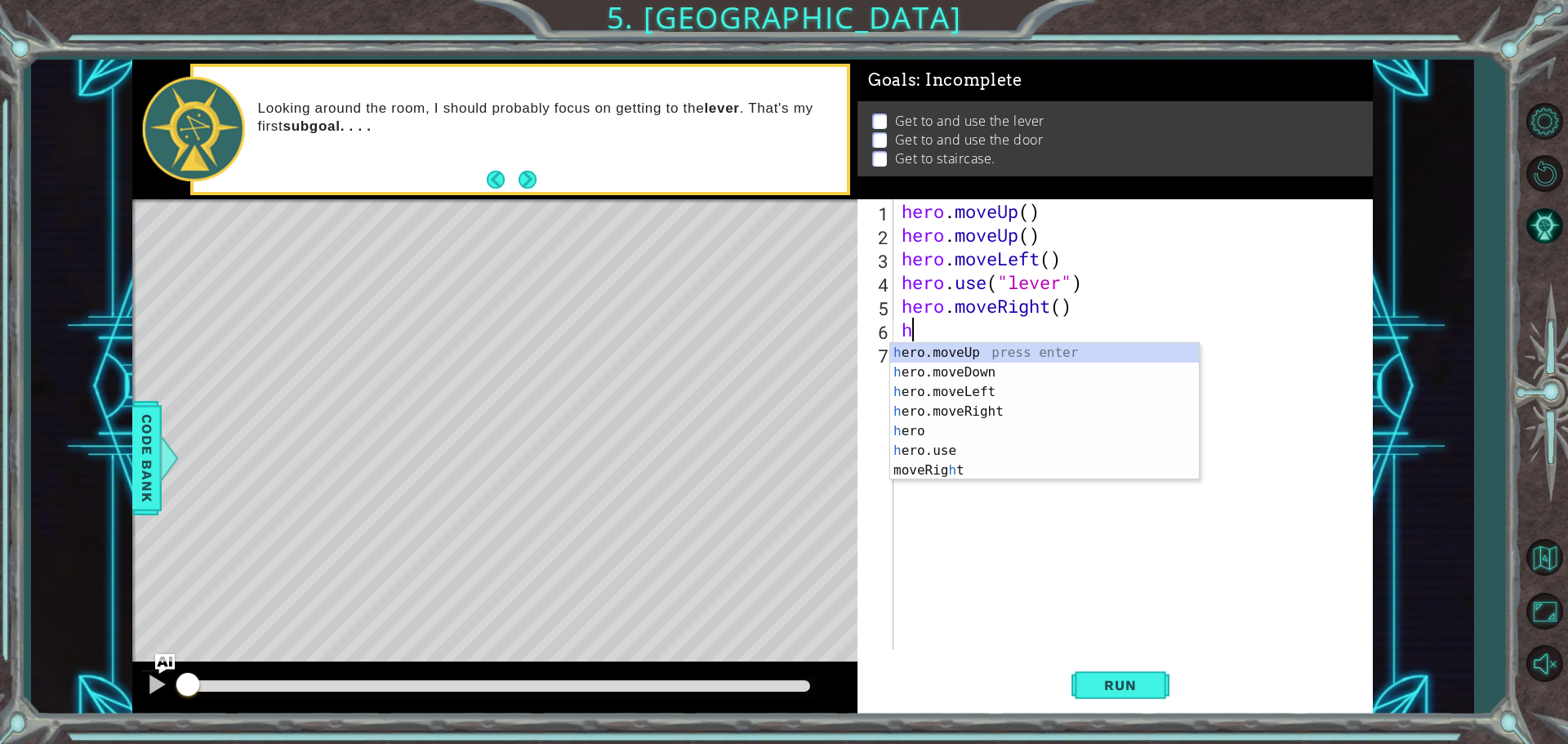
type textarea "he"
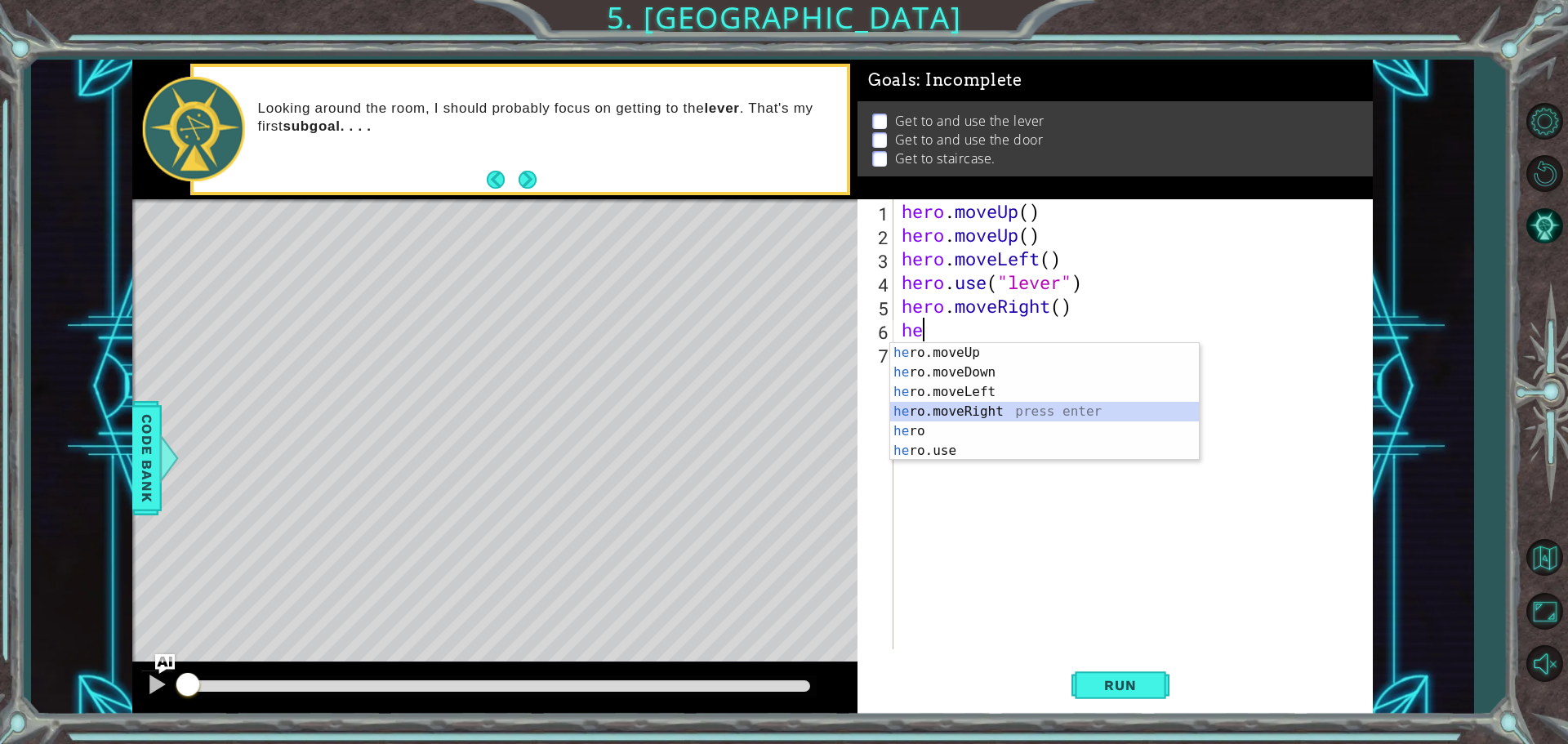
click at [953, 417] on div "he ro.moveUp press enter he ro.moveDown press enter he ro.moveLeft press enter …" at bounding box center [1044, 422] width 309 height 157
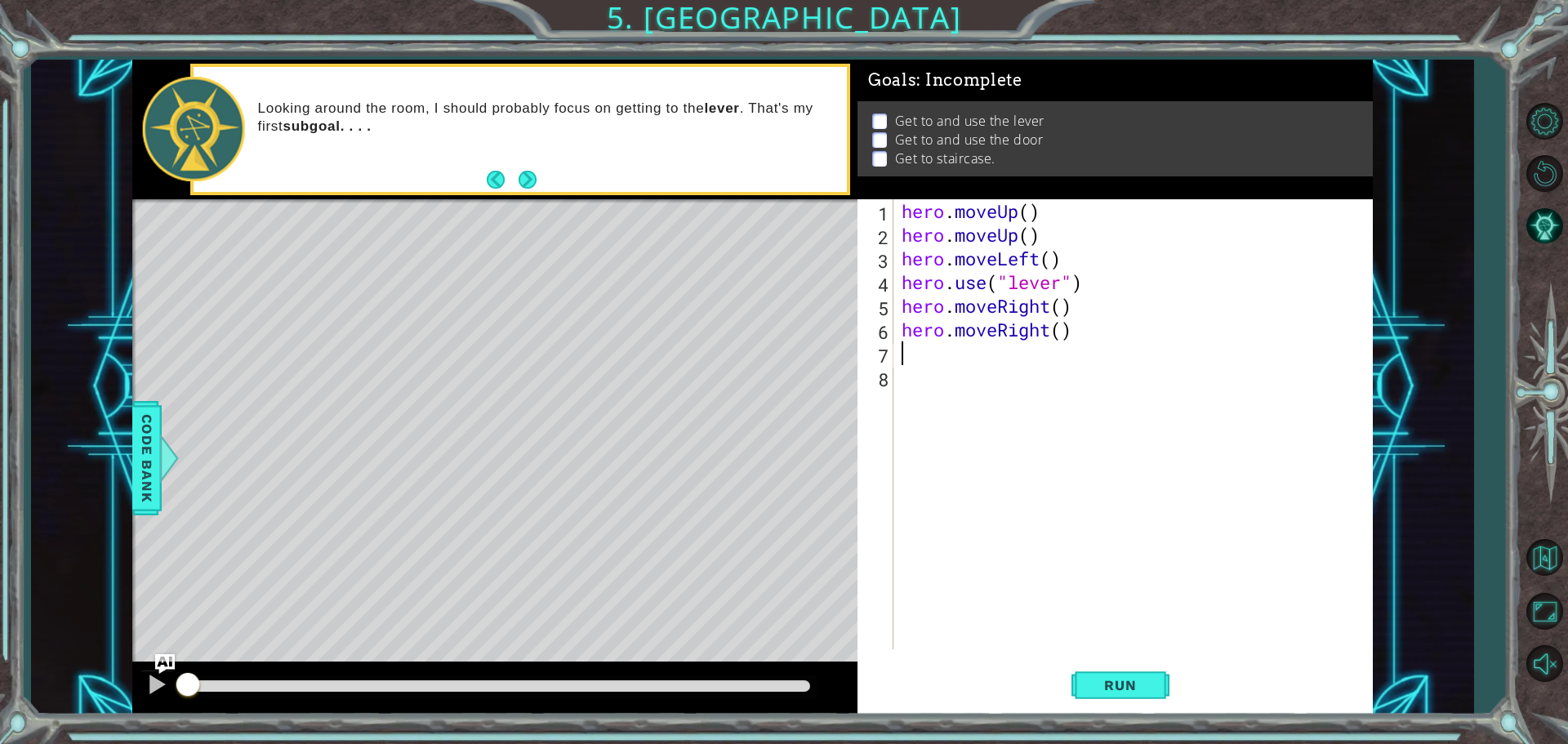
type textarea "h"
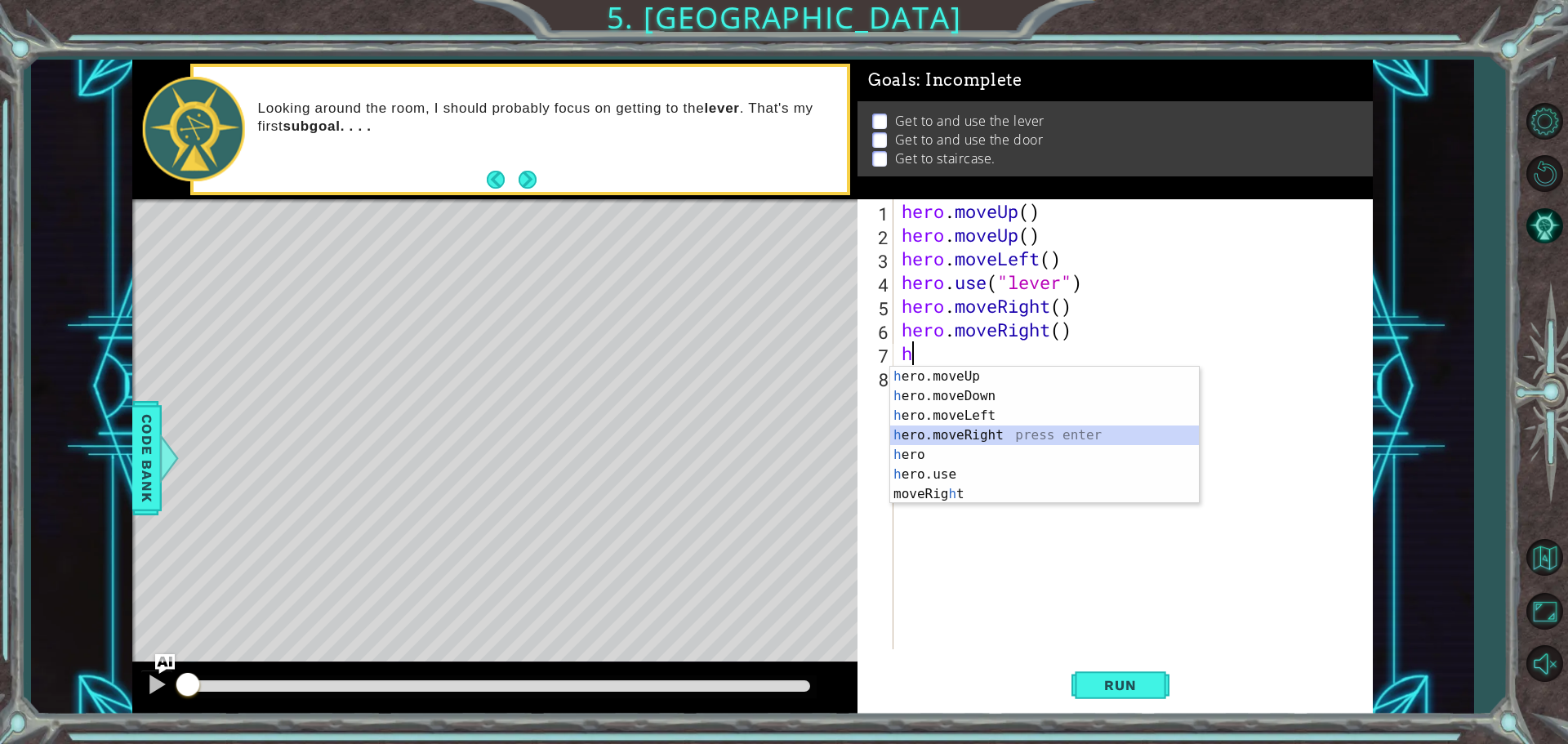
click at [975, 433] on div "h ero.moveUp press enter h ero.moveDown press enter h ero.moveLeft press enter …" at bounding box center [1044, 455] width 309 height 177
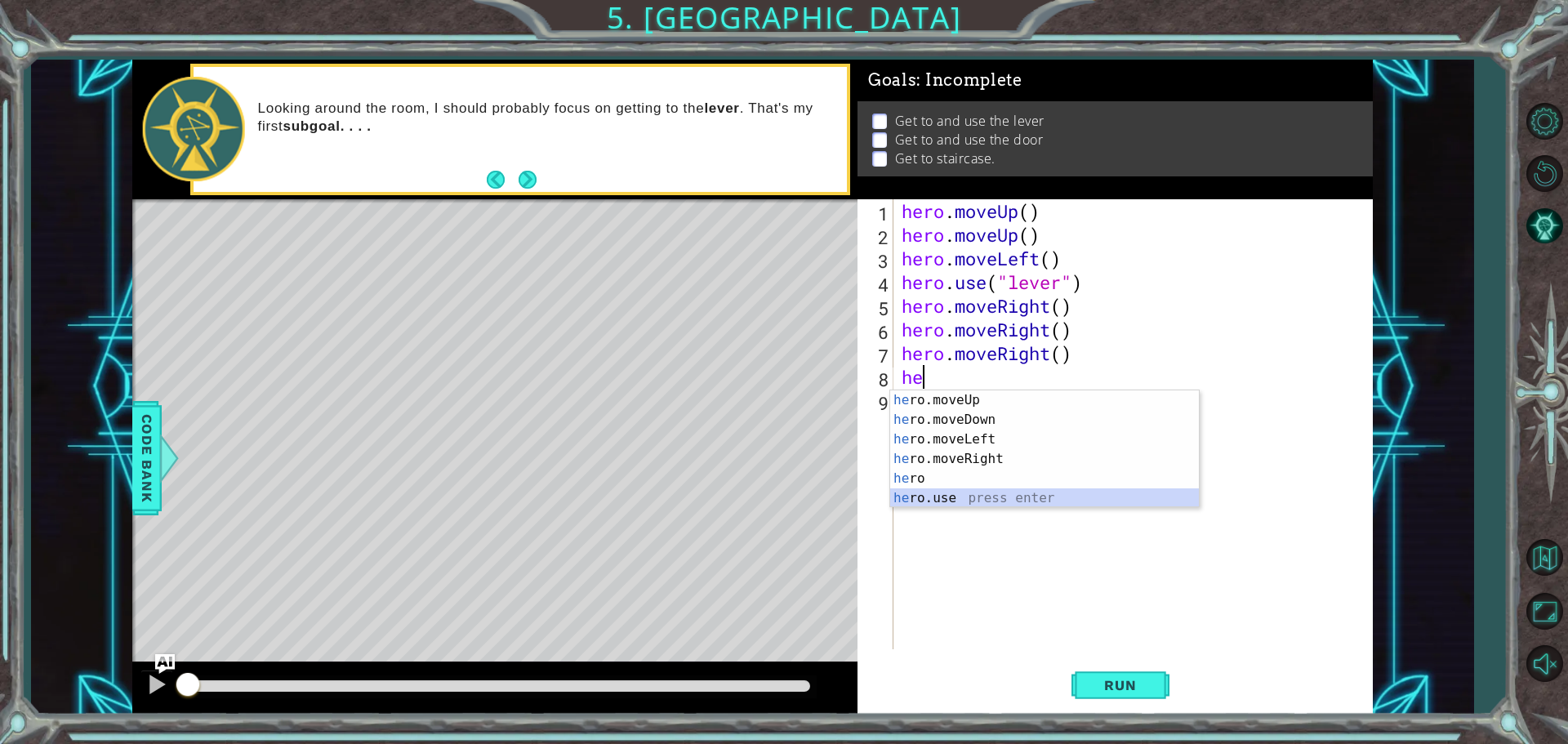
click at [948, 495] on div "he ro.moveUp press enter he ro.moveDown press enter he ro.moveLeft press enter …" at bounding box center [1044, 469] width 309 height 157
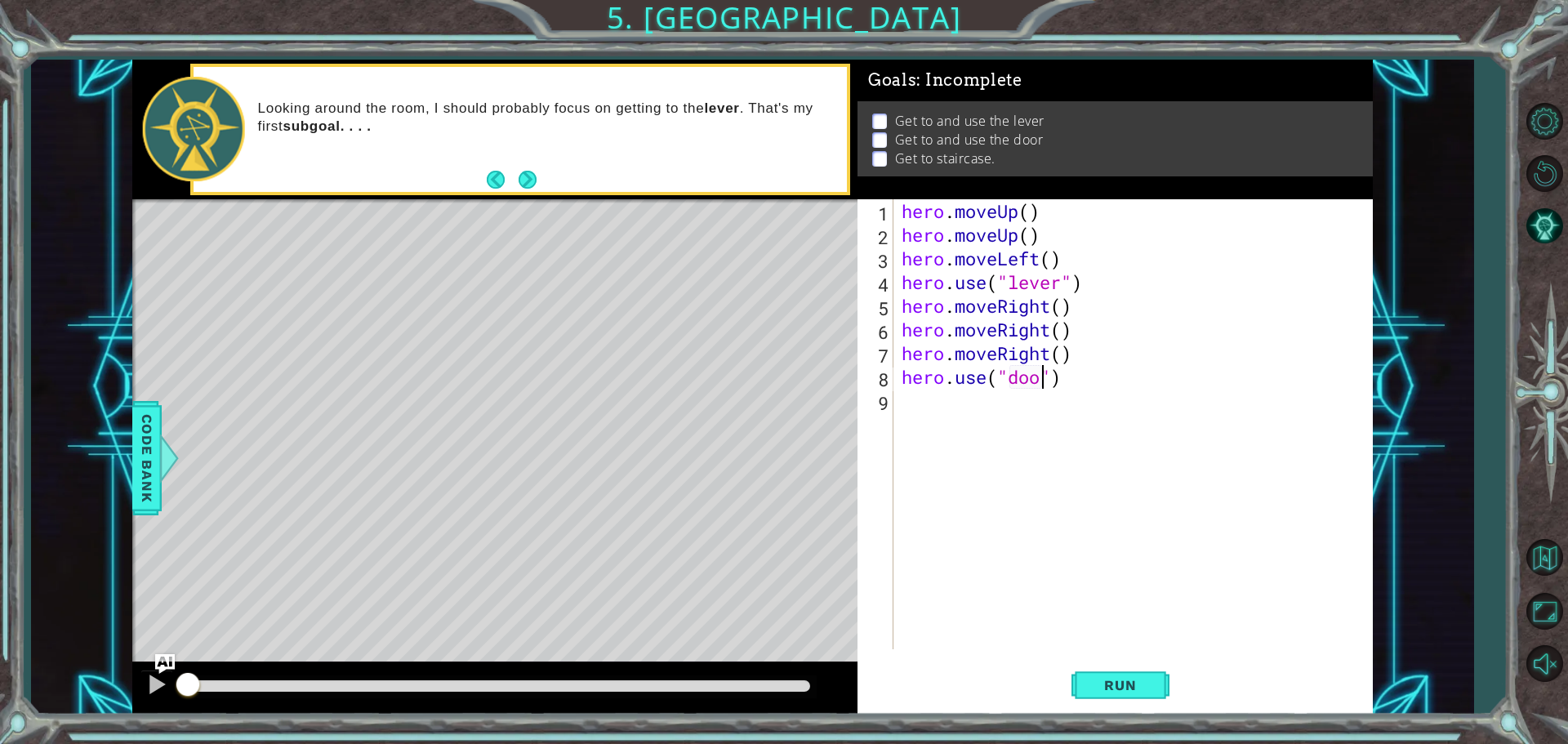
type textarea "hero.use("door")"
click at [918, 407] on div "hero . moveUp ( ) hero . moveUp ( ) hero . moveLeft ( ) hero . use ( "lever" ) …" at bounding box center [1136, 448] width 478 height 497
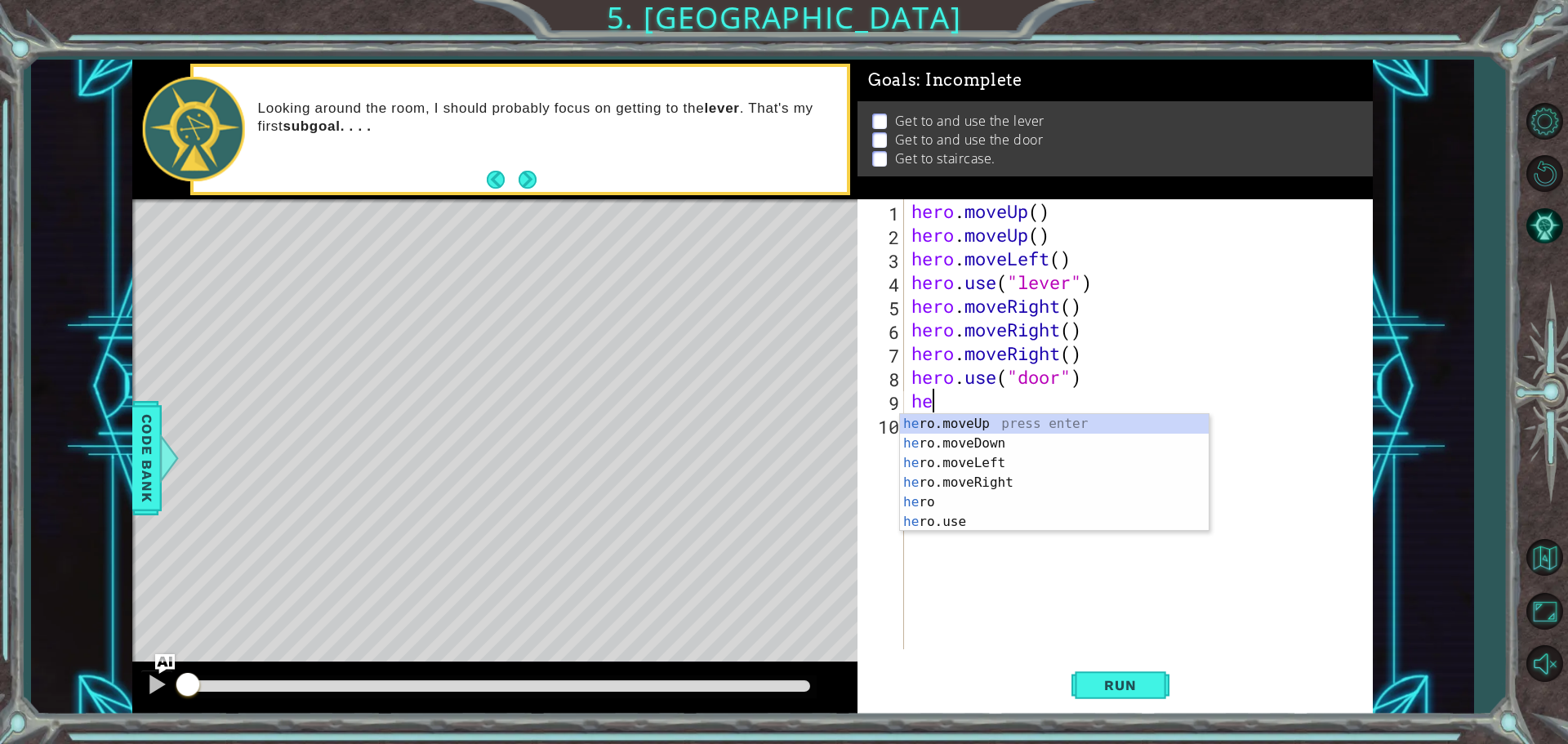
type textarea "her"
click at [957, 423] on div "her o.moveUp press enter her o.moveDown press enter her o.moveLeft press enter …" at bounding box center [1054, 493] width 309 height 157
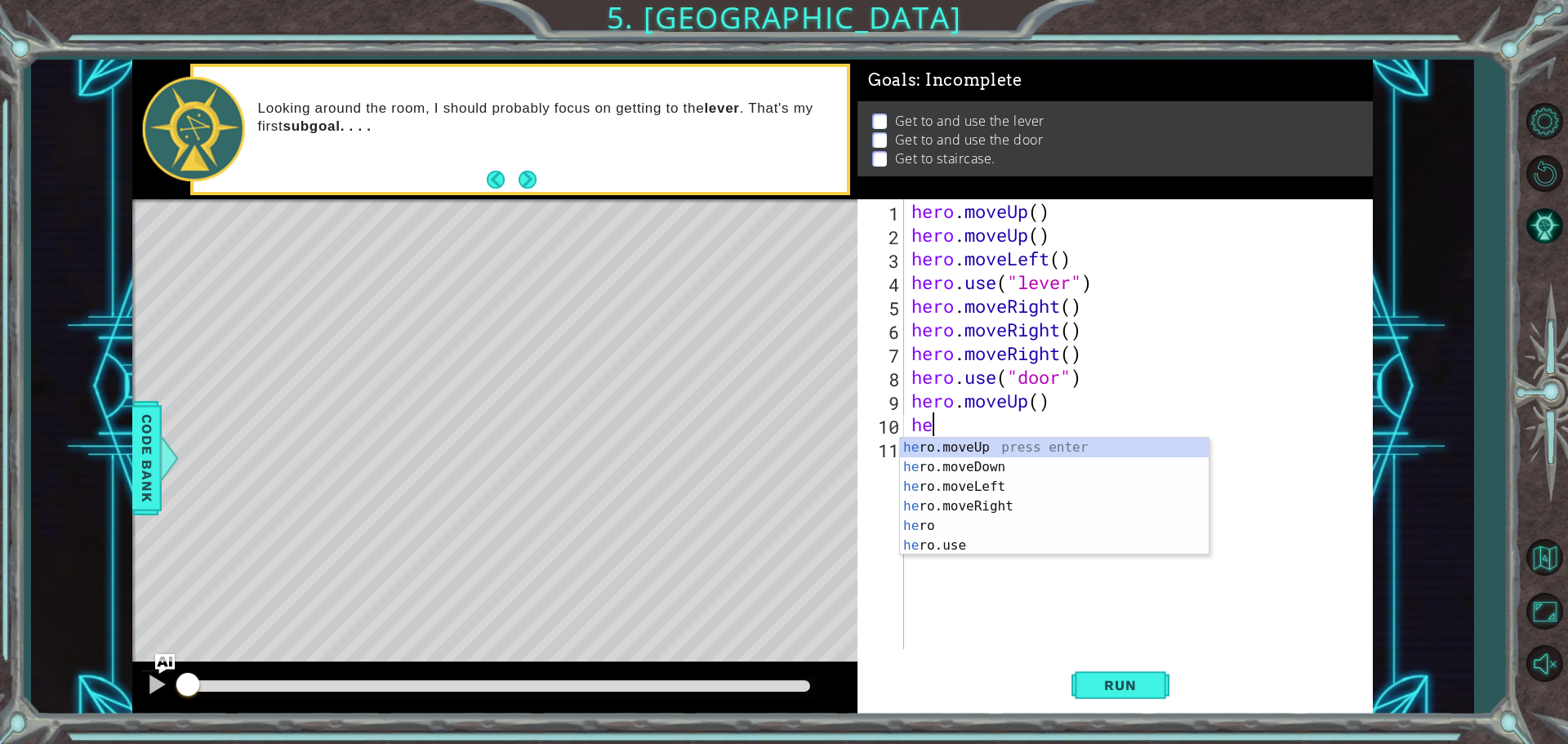
type textarea "her"
drag, startPoint x: 958, startPoint y: 487, endPoint x: 961, endPoint y: 474, distance: 13.3
click at [960, 474] on div "her o.moveUp press enter her o.moveDown press enter her o.moveLeft press enter …" at bounding box center [1054, 516] width 309 height 157
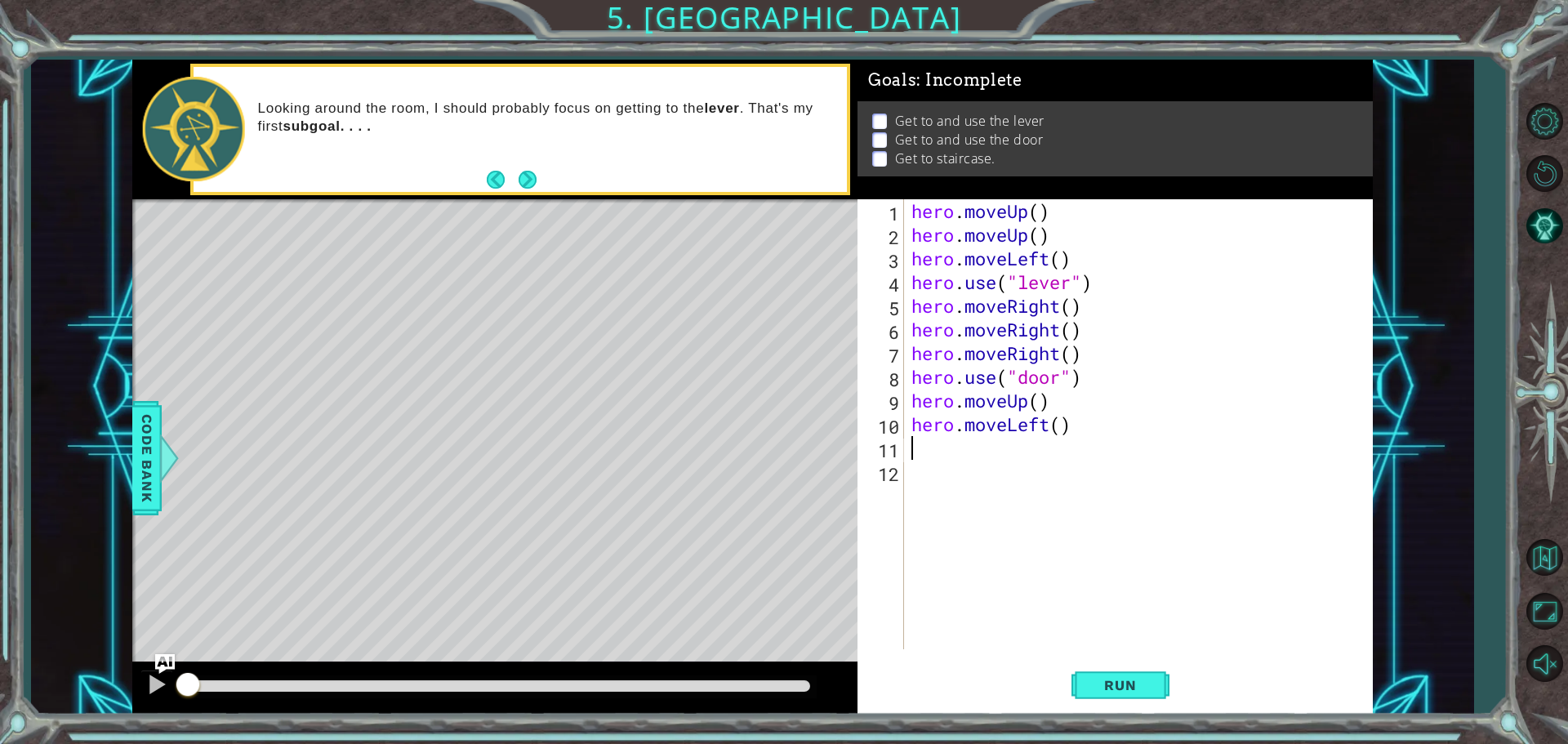
type textarea "he"
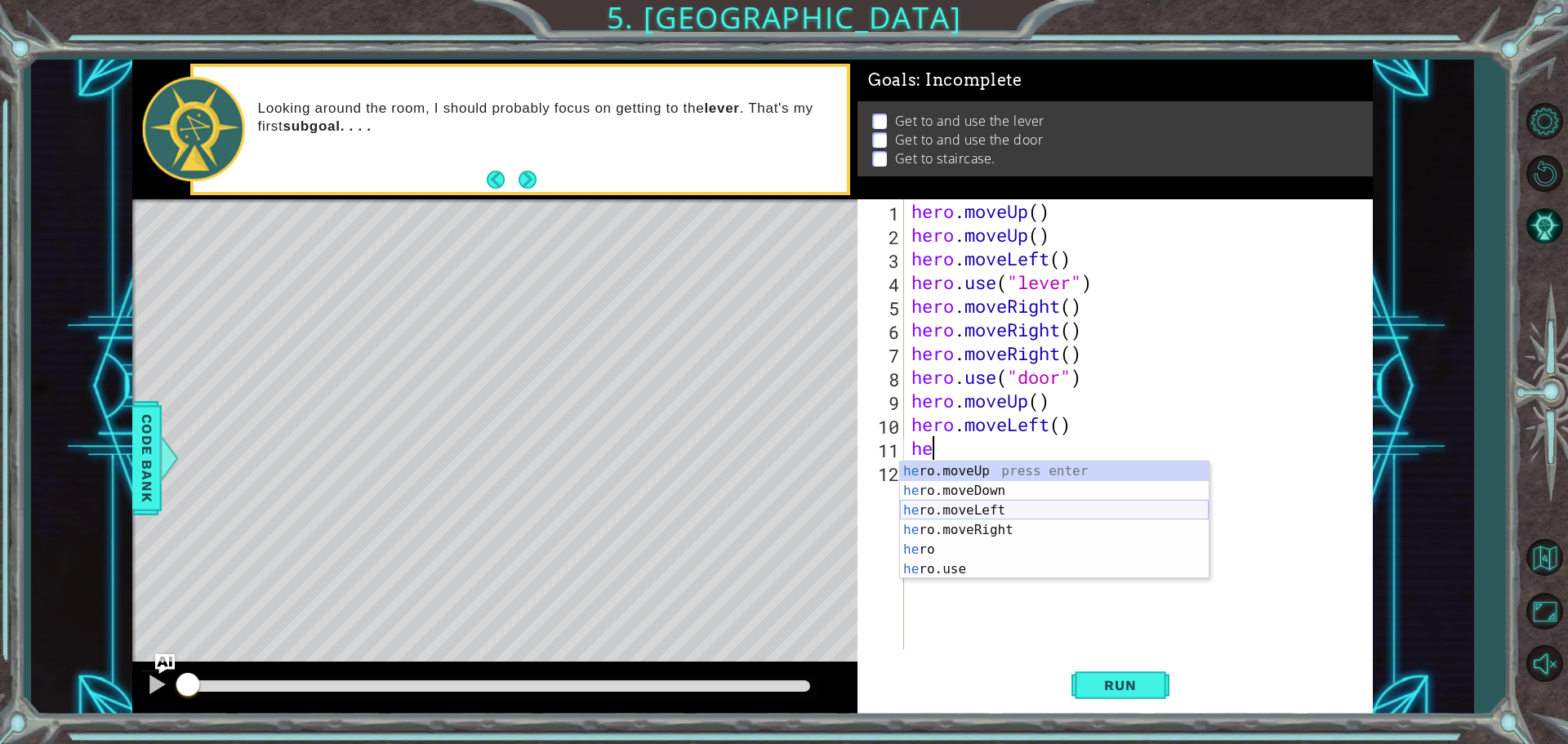
click at [959, 510] on div "he ro.moveUp press enter he ro.moveDown press enter he ro.moveLeft press enter …" at bounding box center [1054, 540] width 309 height 157
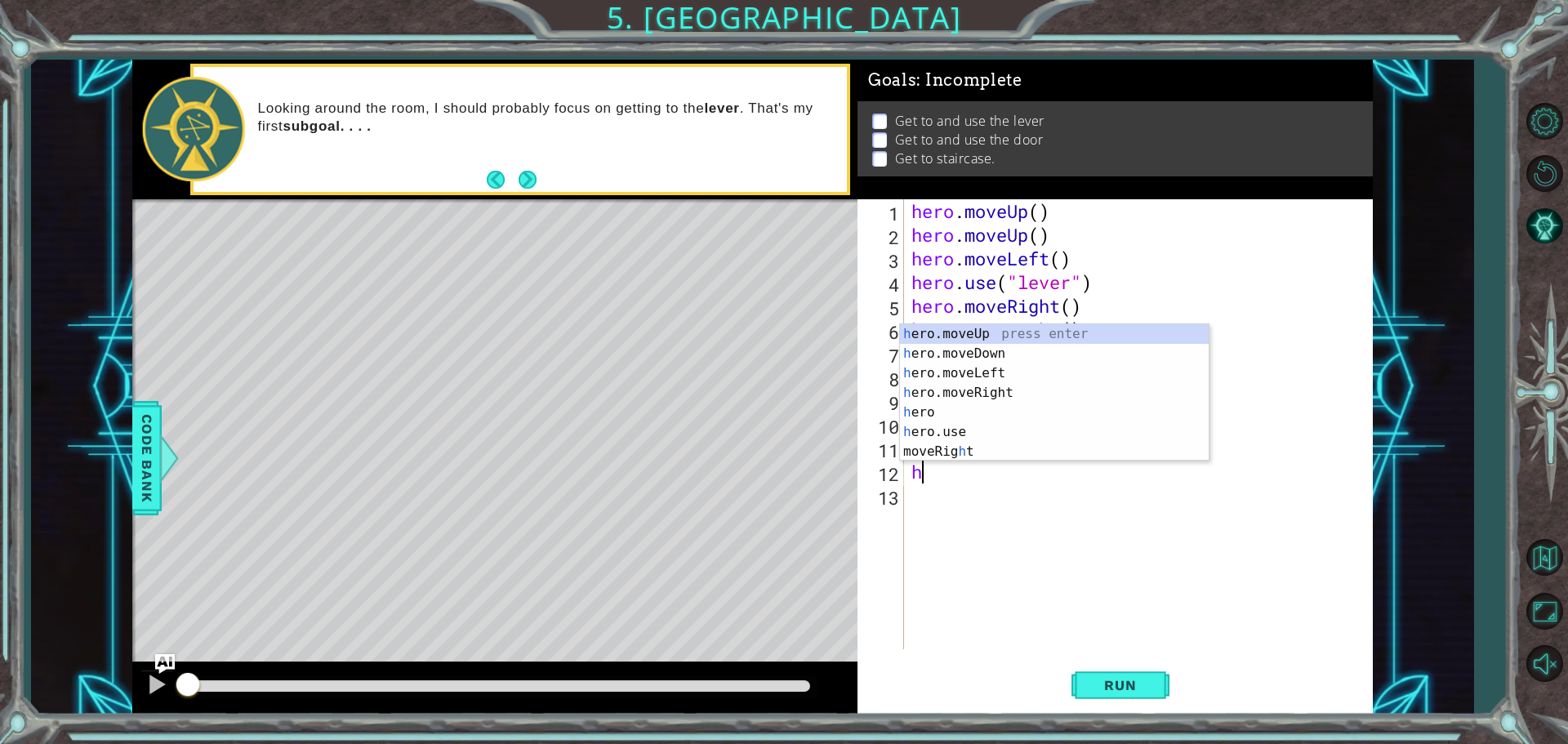
type textarea "he"
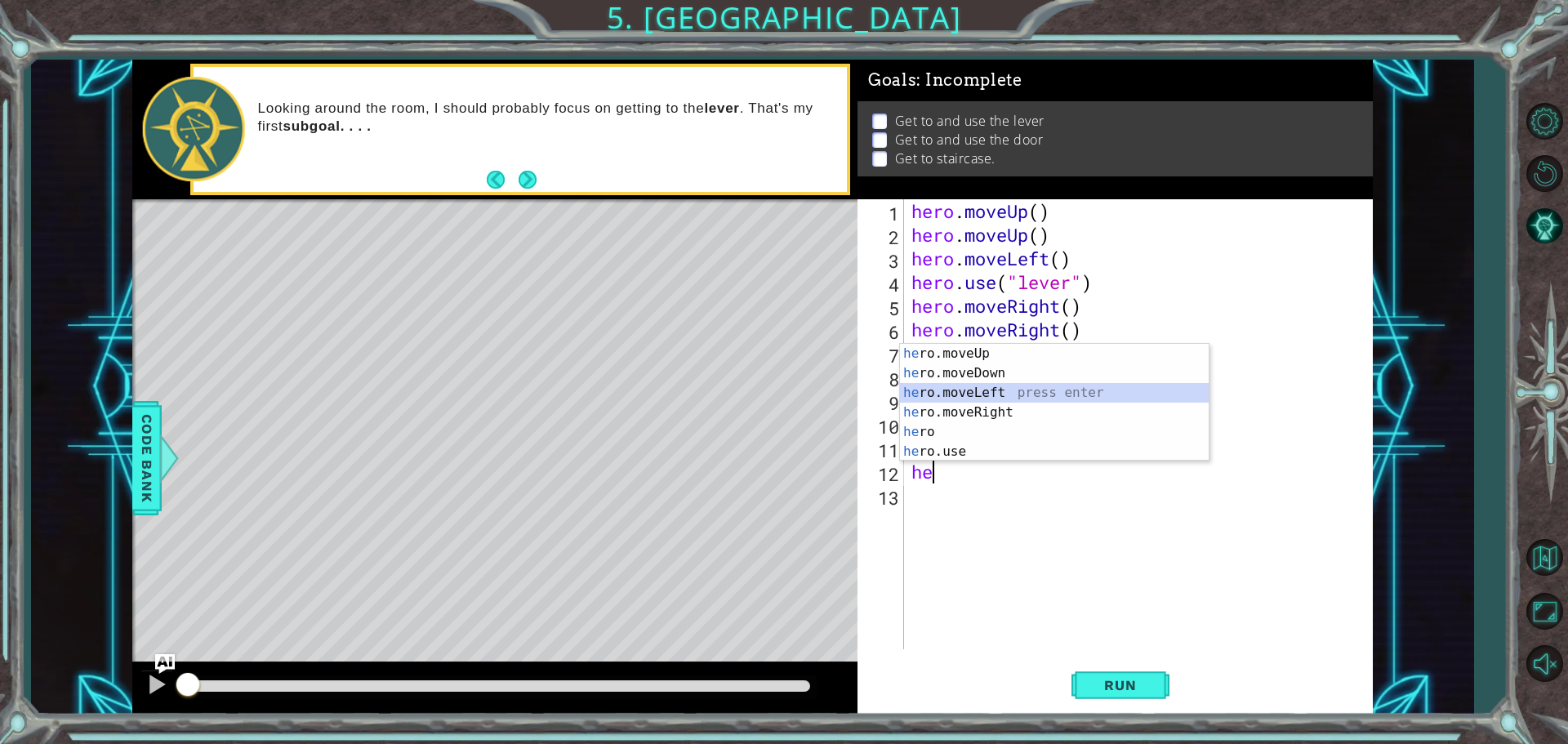
click at [964, 395] on div "he ro.moveUp press enter he ro.moveDown press enter he ro.moveLeft press enter …" at bounding box center [1054, 423] width 309 height 157
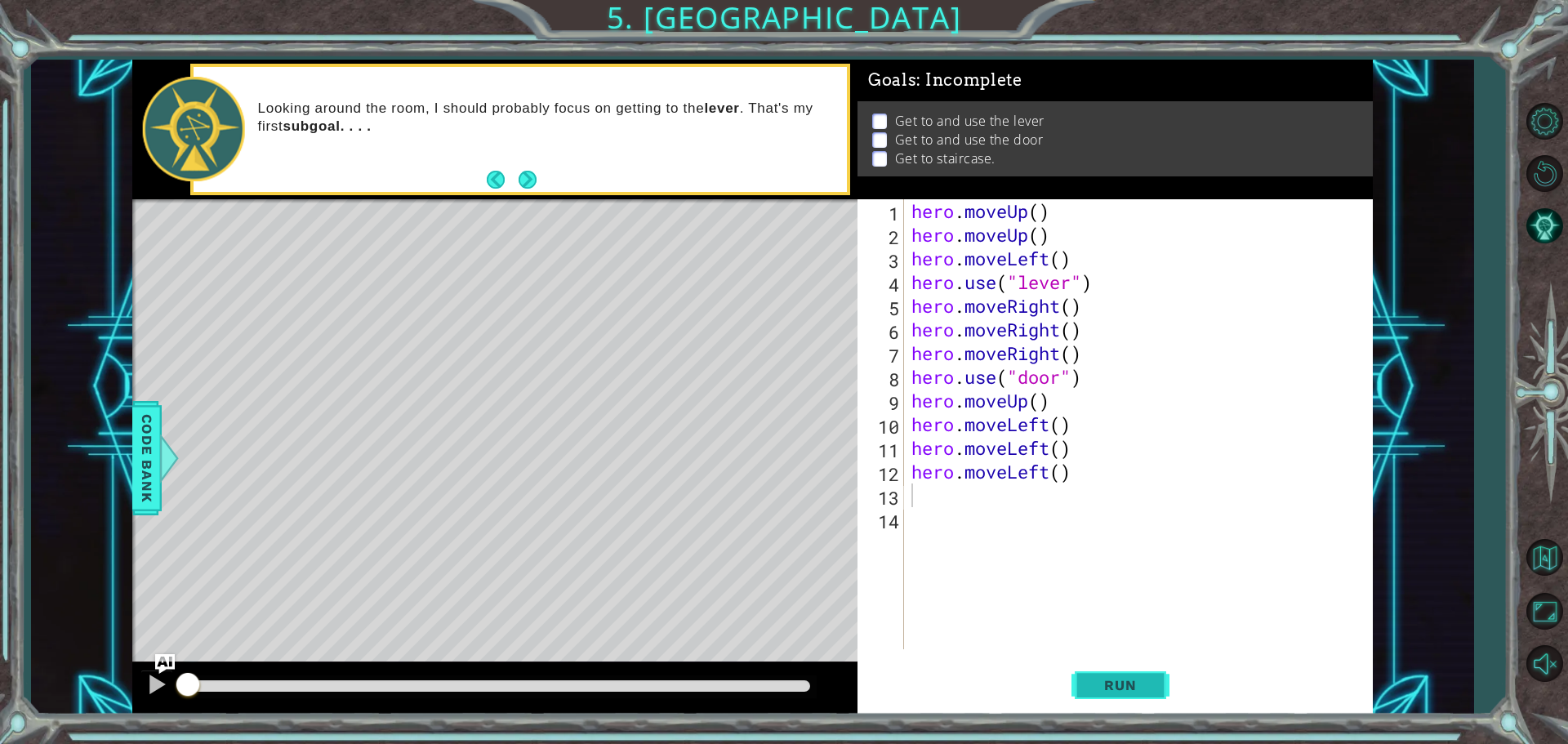
click at [1082, 688] on button "Run" at bounding box center [1121, 685] width 98 height 51
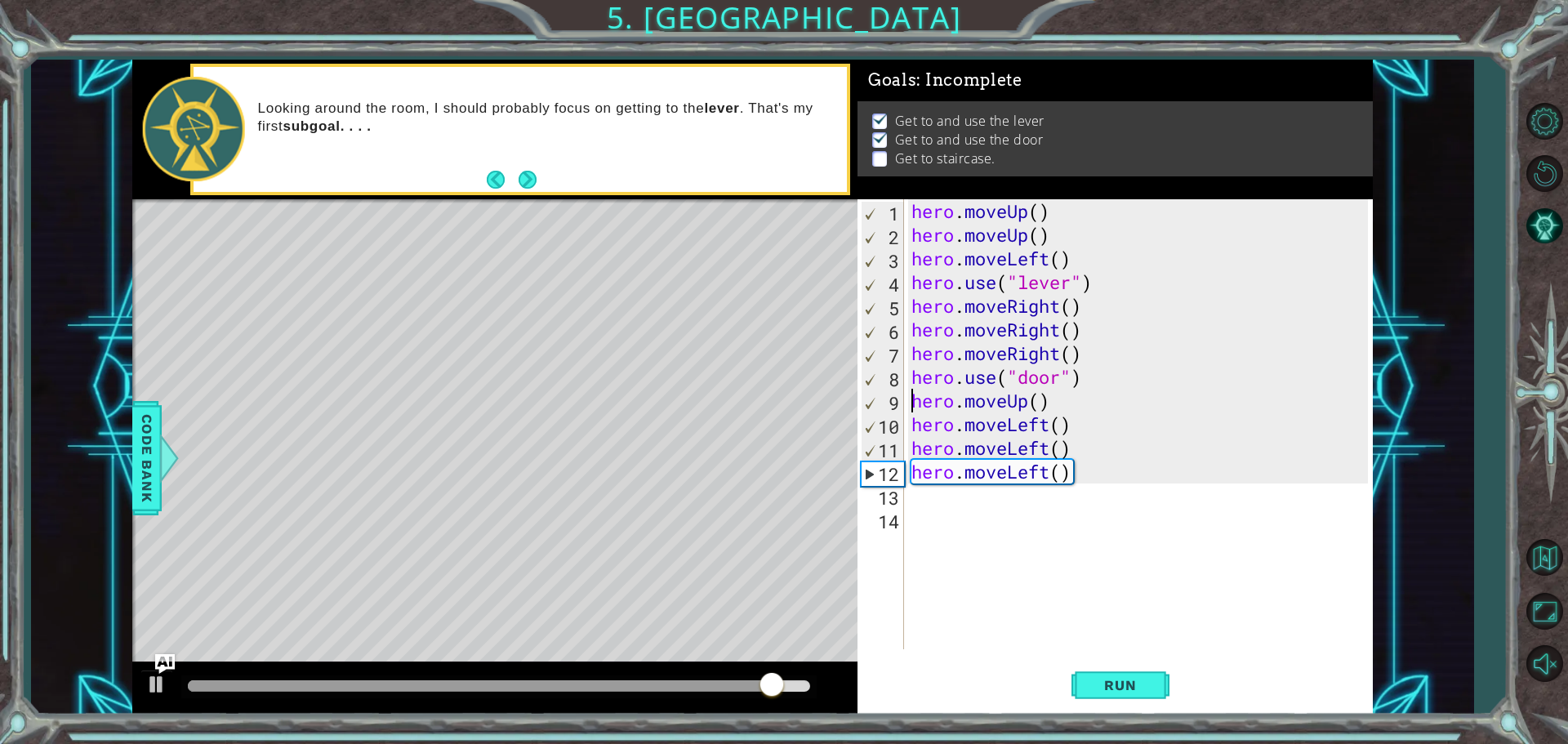
click at [914, 413] on div "hero . moveUp ( ) hero . moveUp ( ) hero . moveLeft ( ) hero . use ( "lever" ) …" at bounding box center [1142, 448] width 468 height 497
click at [1054, 403] on div "hero . moveUp ( ) hero . moveUp ( ) hero . moveLeft ( ) hero . use ( "lever" ) …" at bounding box center [1142, 448] width 468 height 497
type textarea "hero.moveUp()"
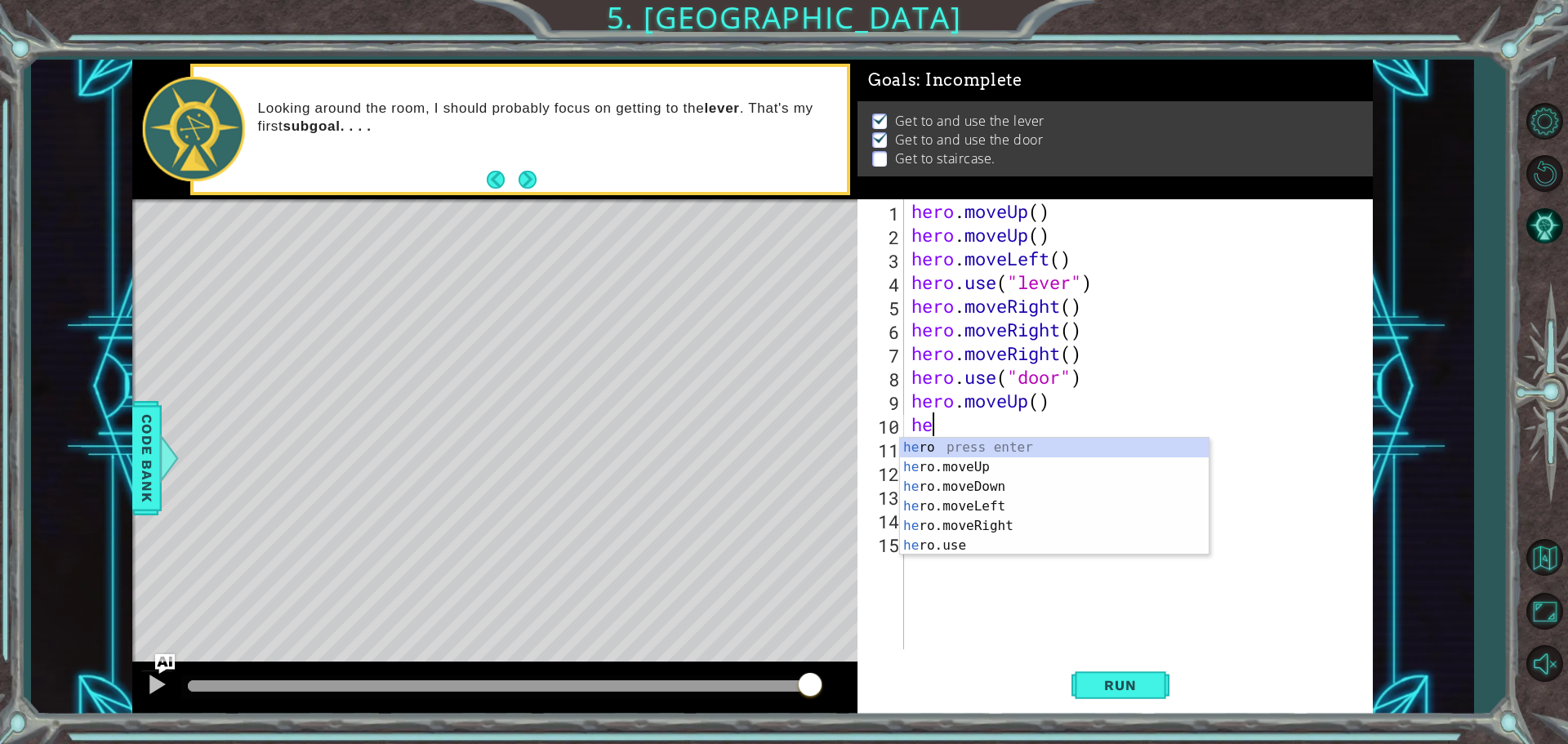
type textarea "her"
click at [1095, 461] on div "her o press enter her o.moveUp press enter her o.moveDown press enter her o.mov…" at bounding box center [1054, 516] width 309 height 157
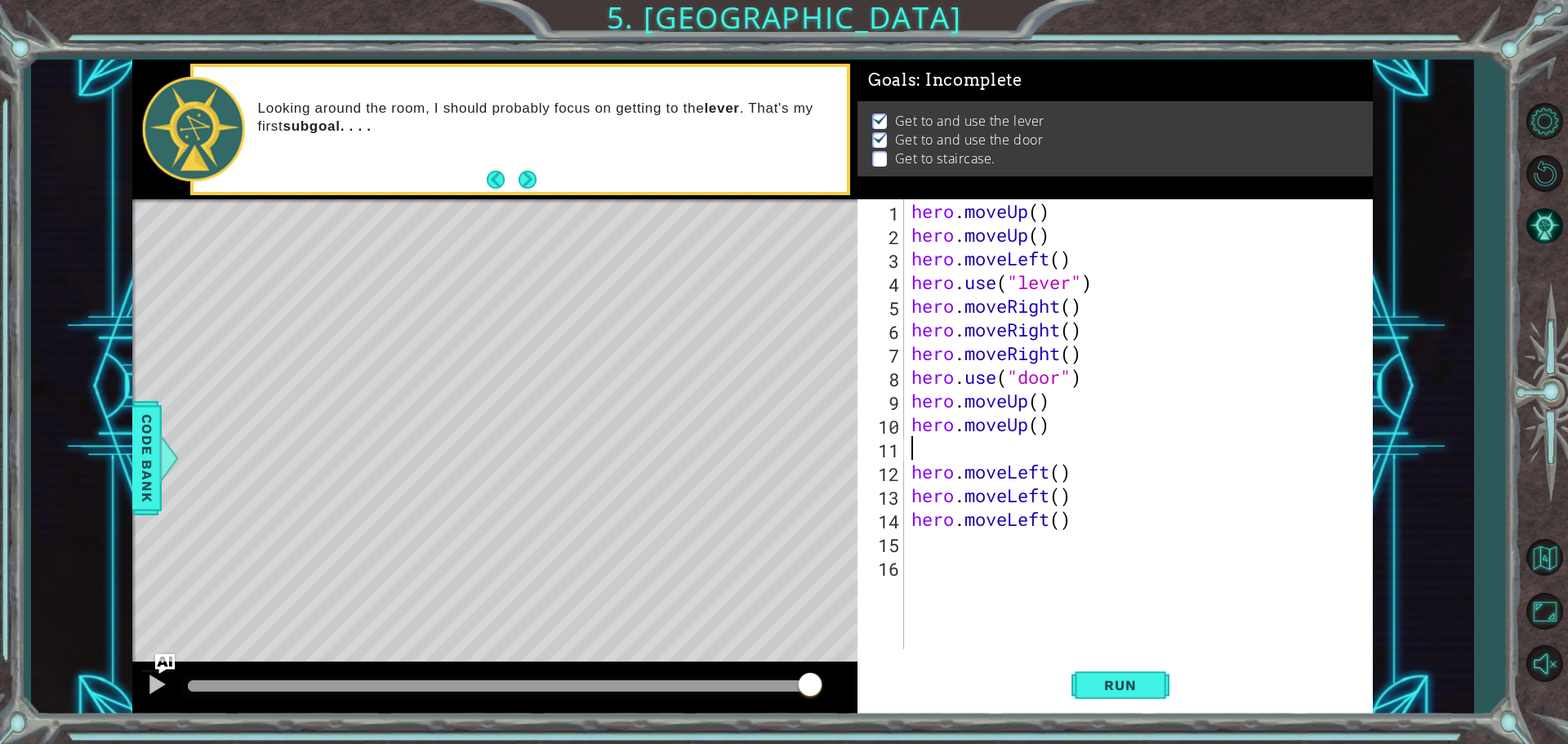
click at [912, 468] on div "hero . moveUp ( ) hero . moveUp ( ) hero . moveLeft ( ) hero . use ( "lever" ) …" at bounding box center [1142, 448] width 468 height 497
type textarea "hero.moveLeft()"
click at [941, 519] on div "hero . moveUp ( ) hero . moveUp ( ) hero . moveLeft ( ) hero . use ( "lever" ) …" at bounding box center [1142, 448] width 468 height 497
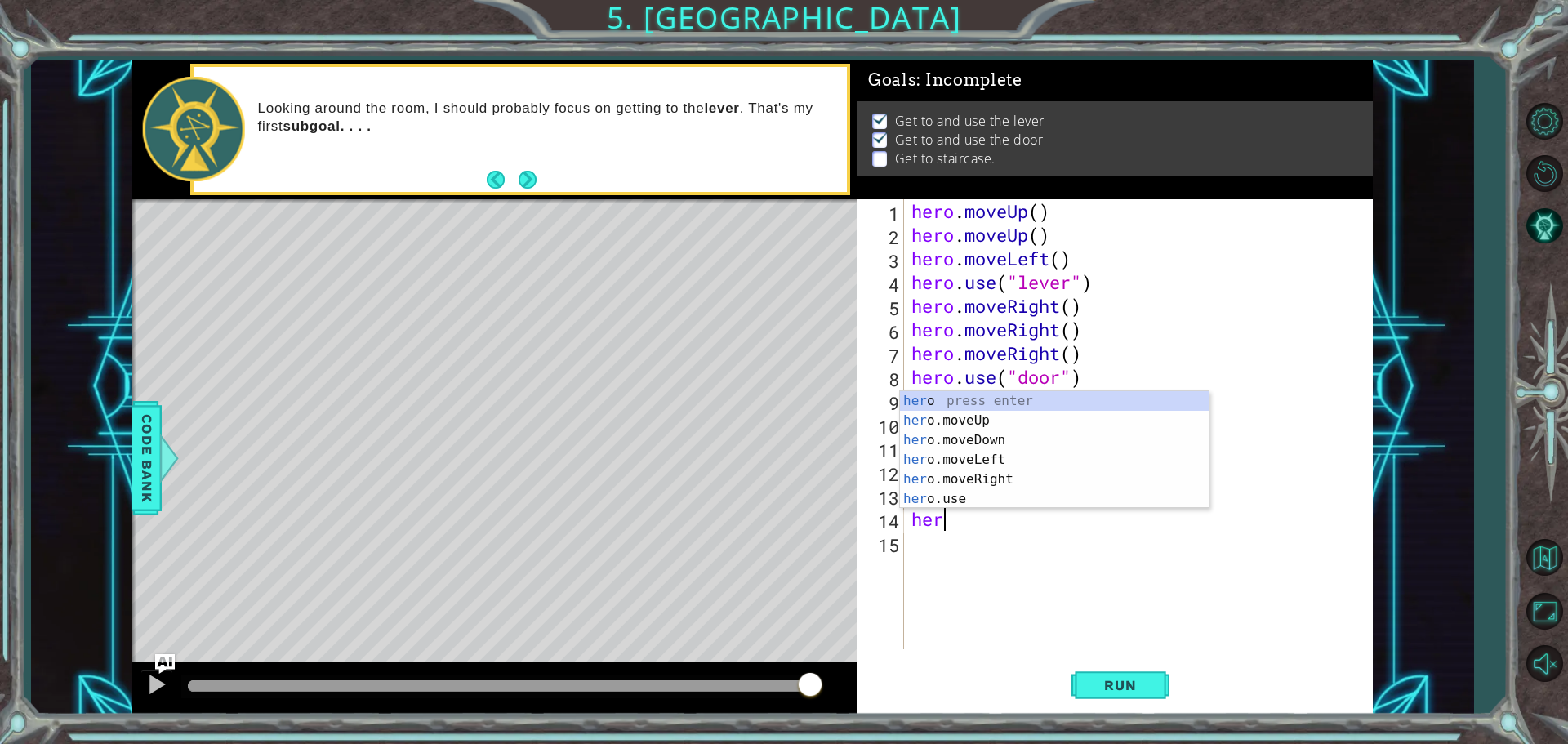
type textarea "hero"
click at [939, 421] on div "hero press enter hero .moveUp press enter hero .moveDown press enter hero .move…" at bounding box center [1054, 470] width 309 height 157
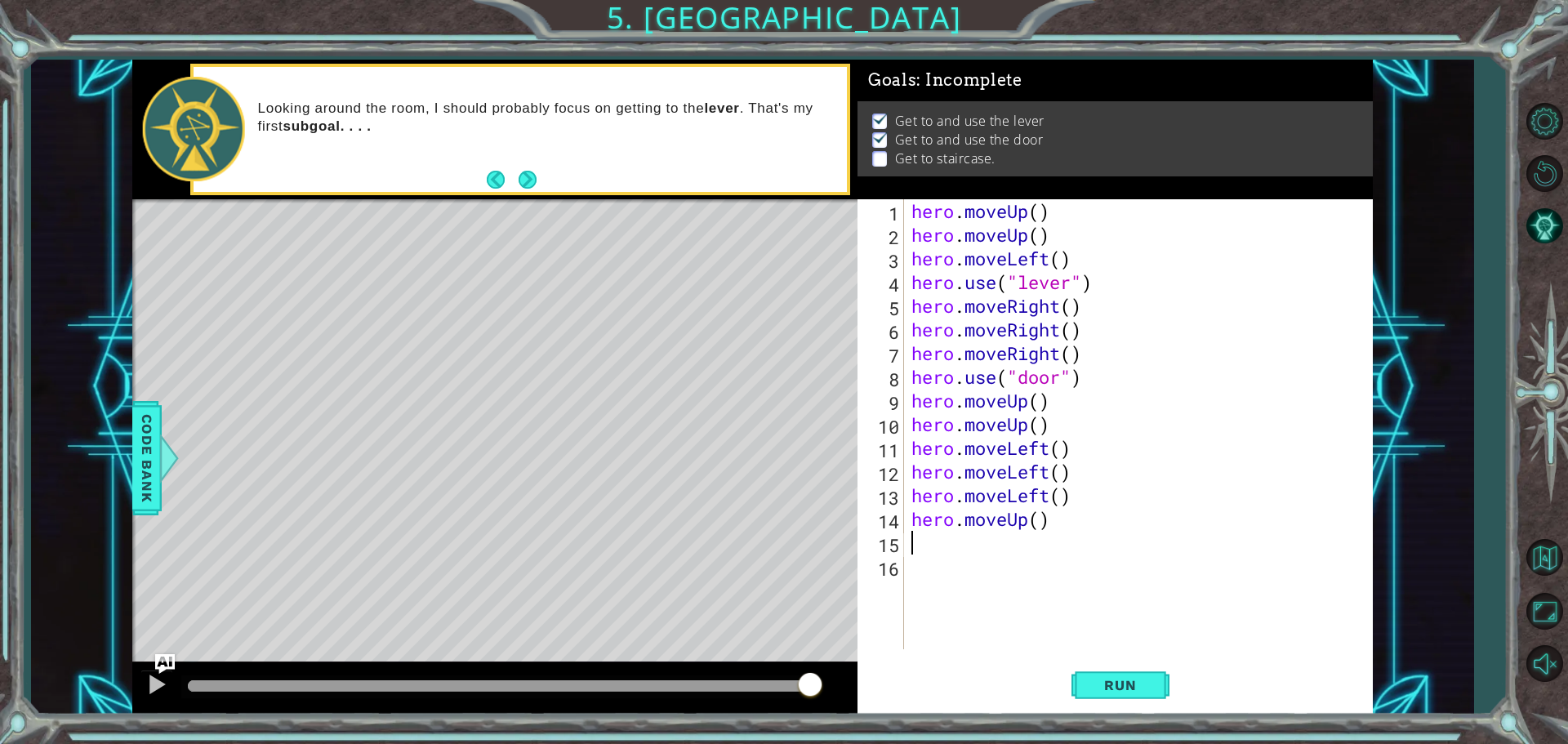
scroll to position [0, 0]
click at [1110, 688] on span "Run" at bounding box center [1119, 685] width 65 height 16
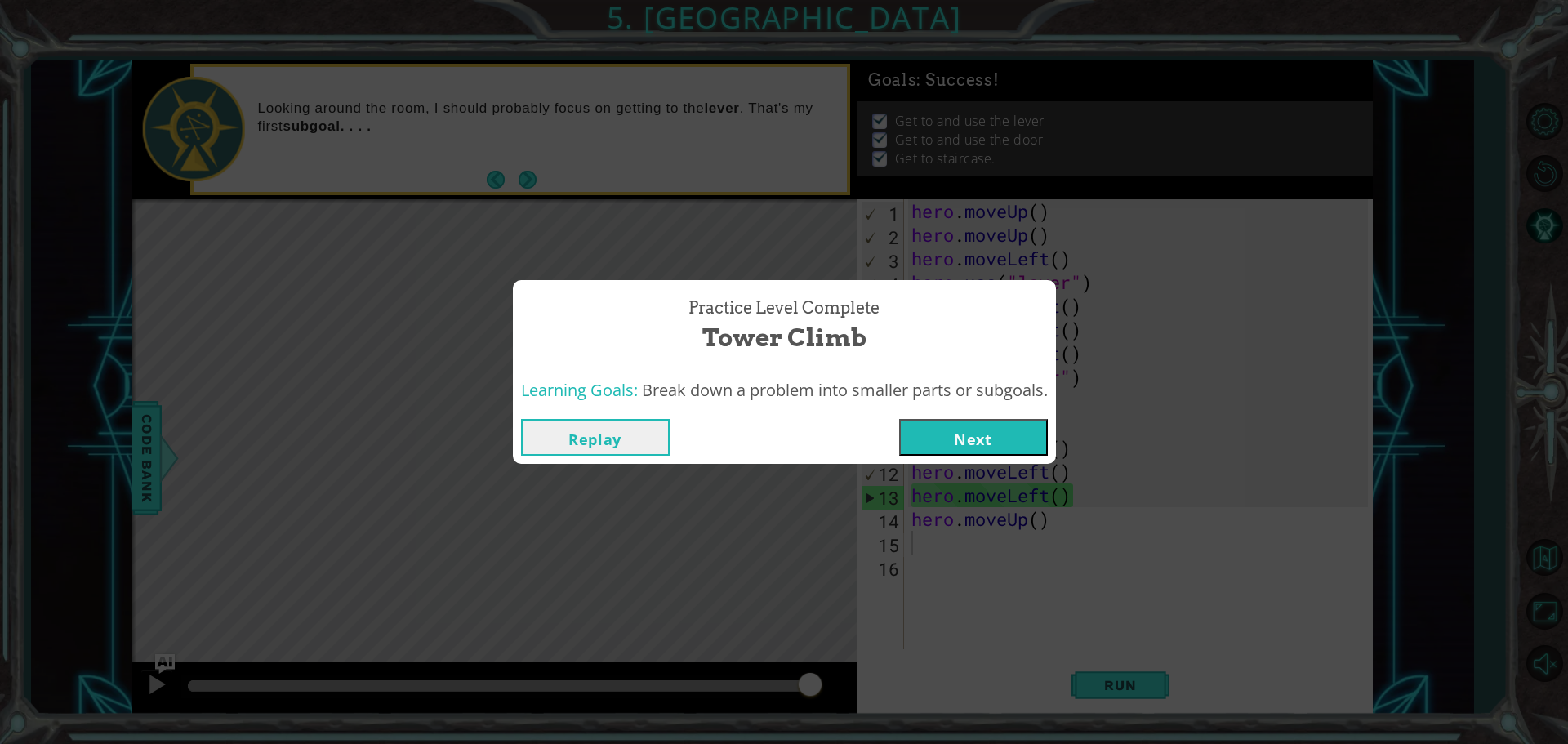
click at [937, 429] on button "Next" at bounding box center [972, 437] width 148 height 36
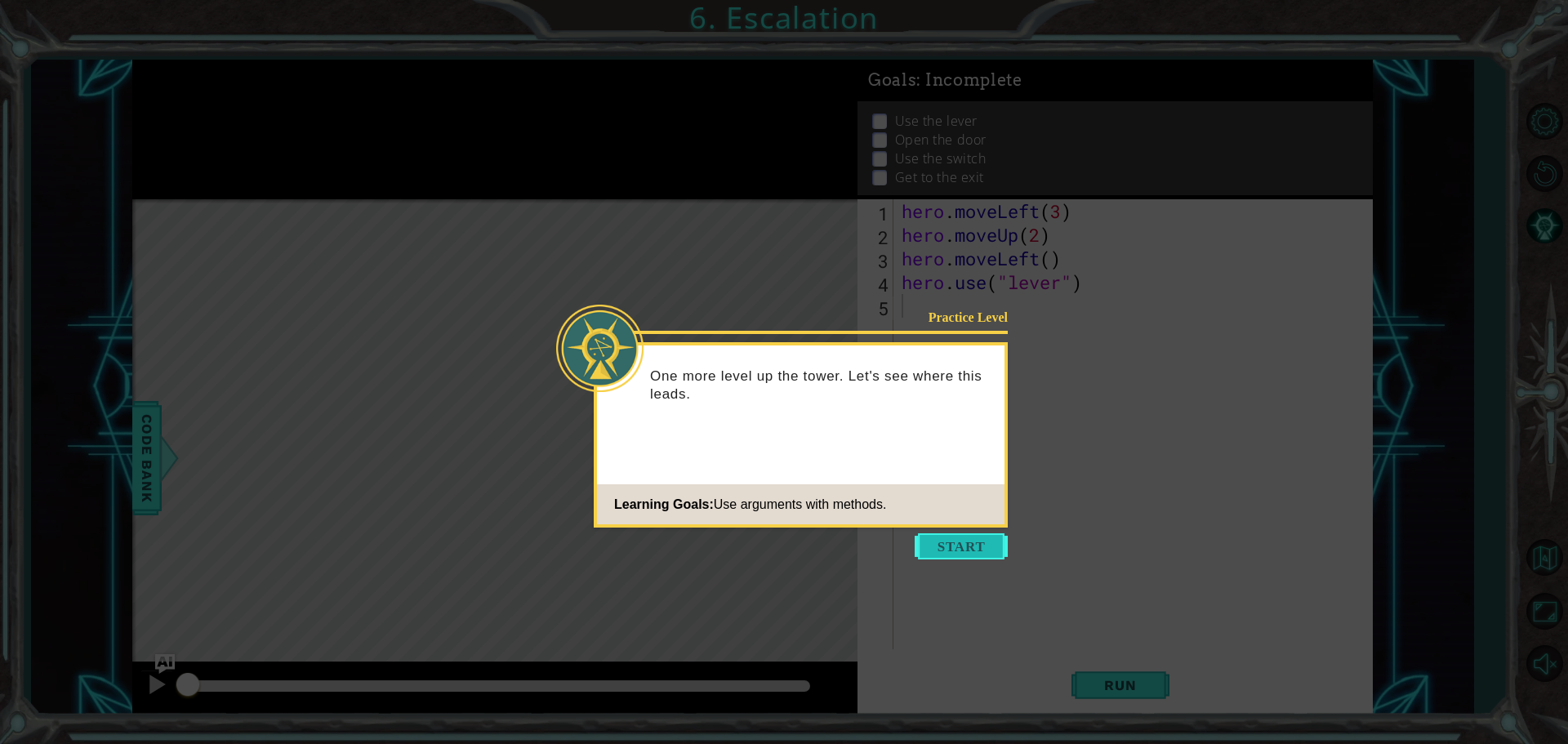
click at [932, 546] on button "Start" at bounding box center [961, 546] width 93 height 26
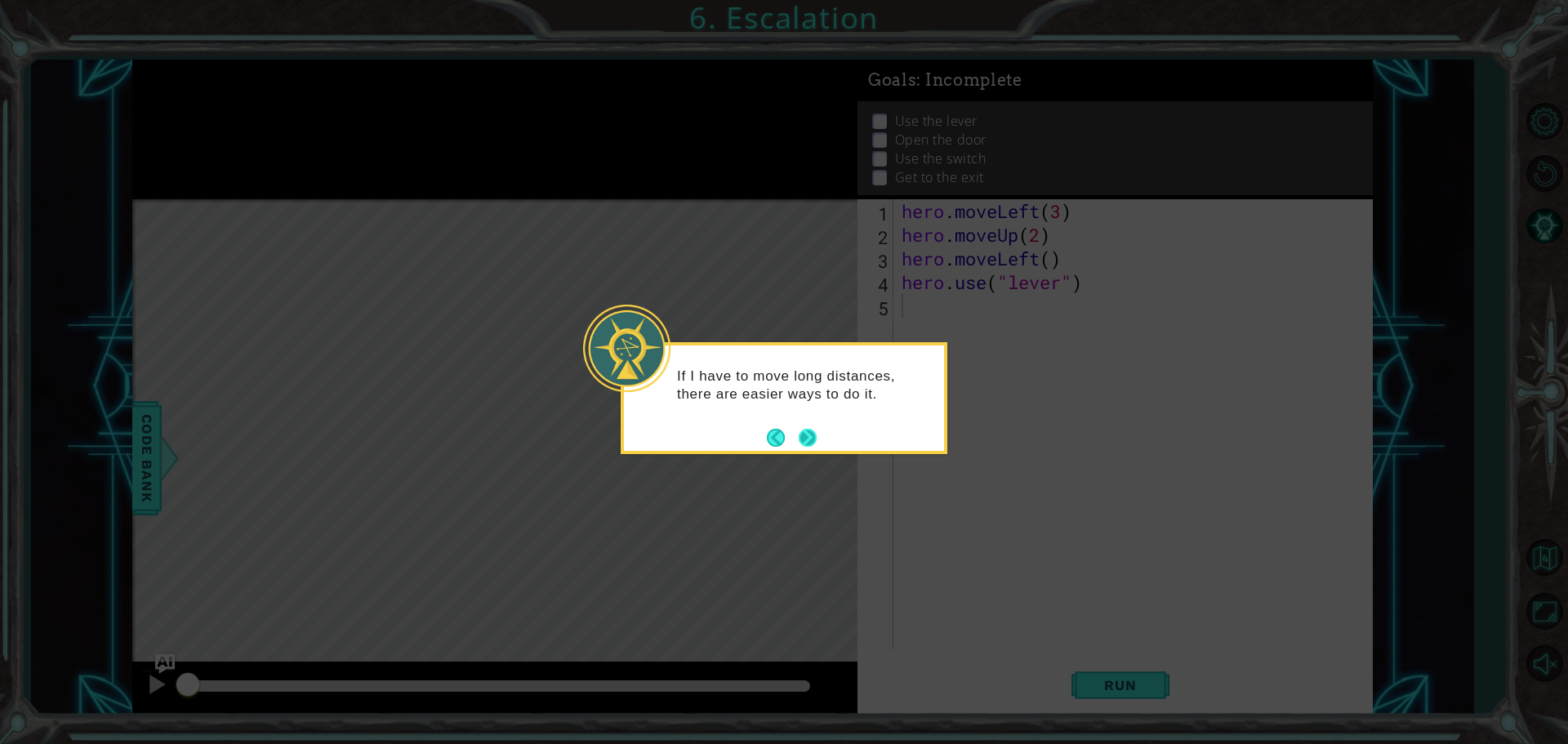
click at [806, 441] on button "Next" at bounding box center [808, 438] width 20 height 20
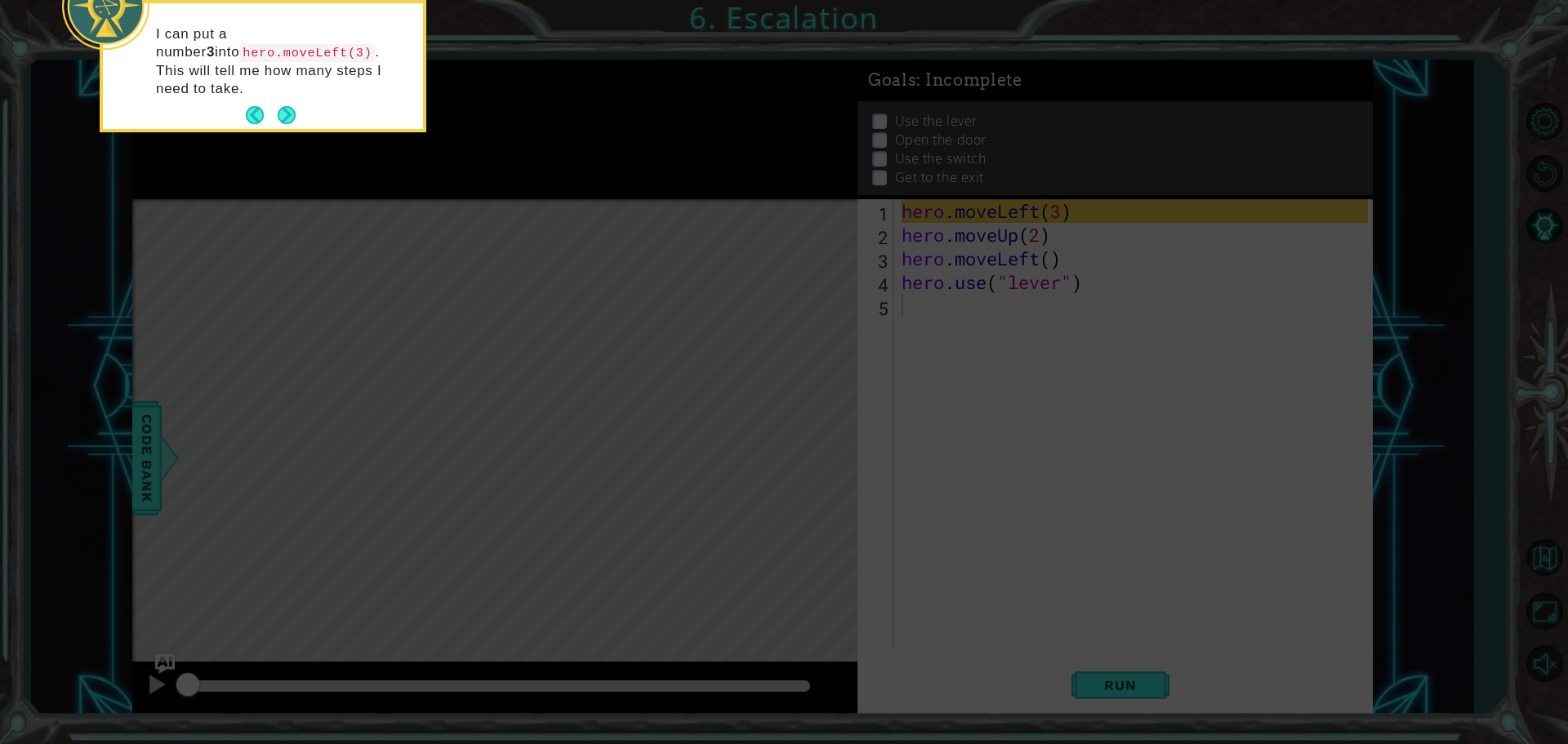
click at [278, 107] on button "Next" at bounding box center [287, 116] width 18 height 18
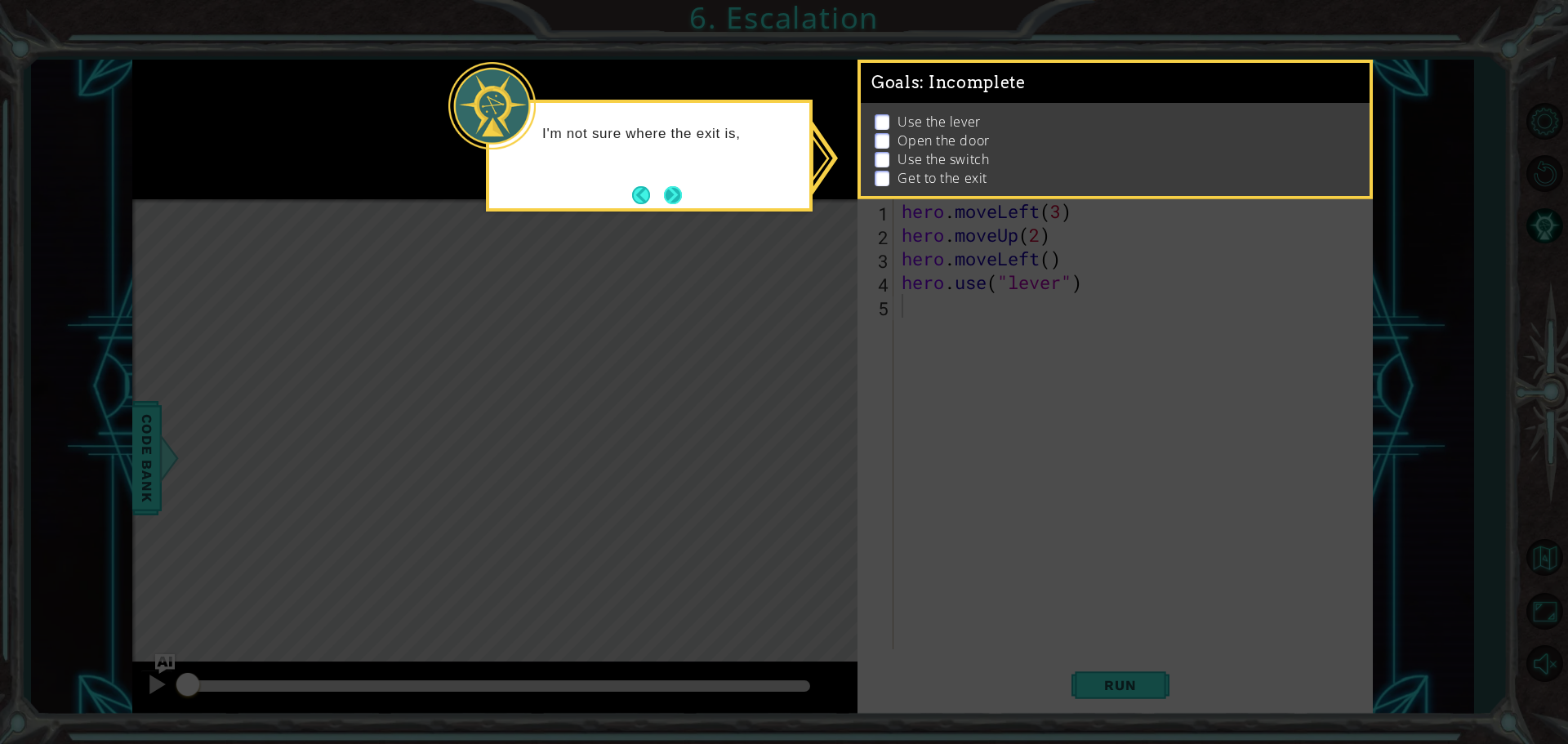
click at [676, 188] on button "Next" at bounding box center [673, 195] width 18 height 18
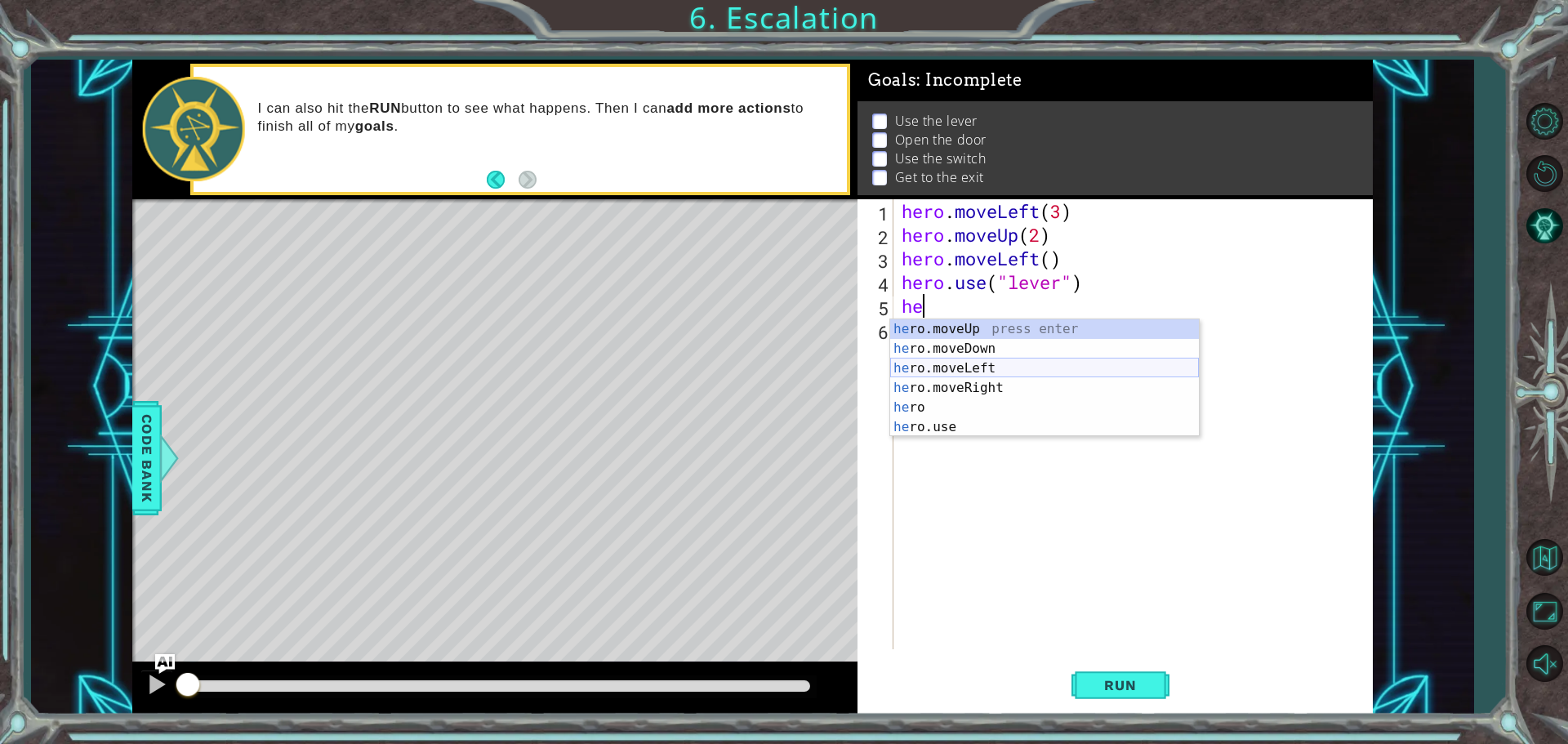
click at [918, 375] on div "he ro.moveUp press enter he ro.moveDown press enter he ro.moveLeft press enter …" at bounding box center [1044, 398] width 309 height 157
type textarea "hero.moveLeft(1)"
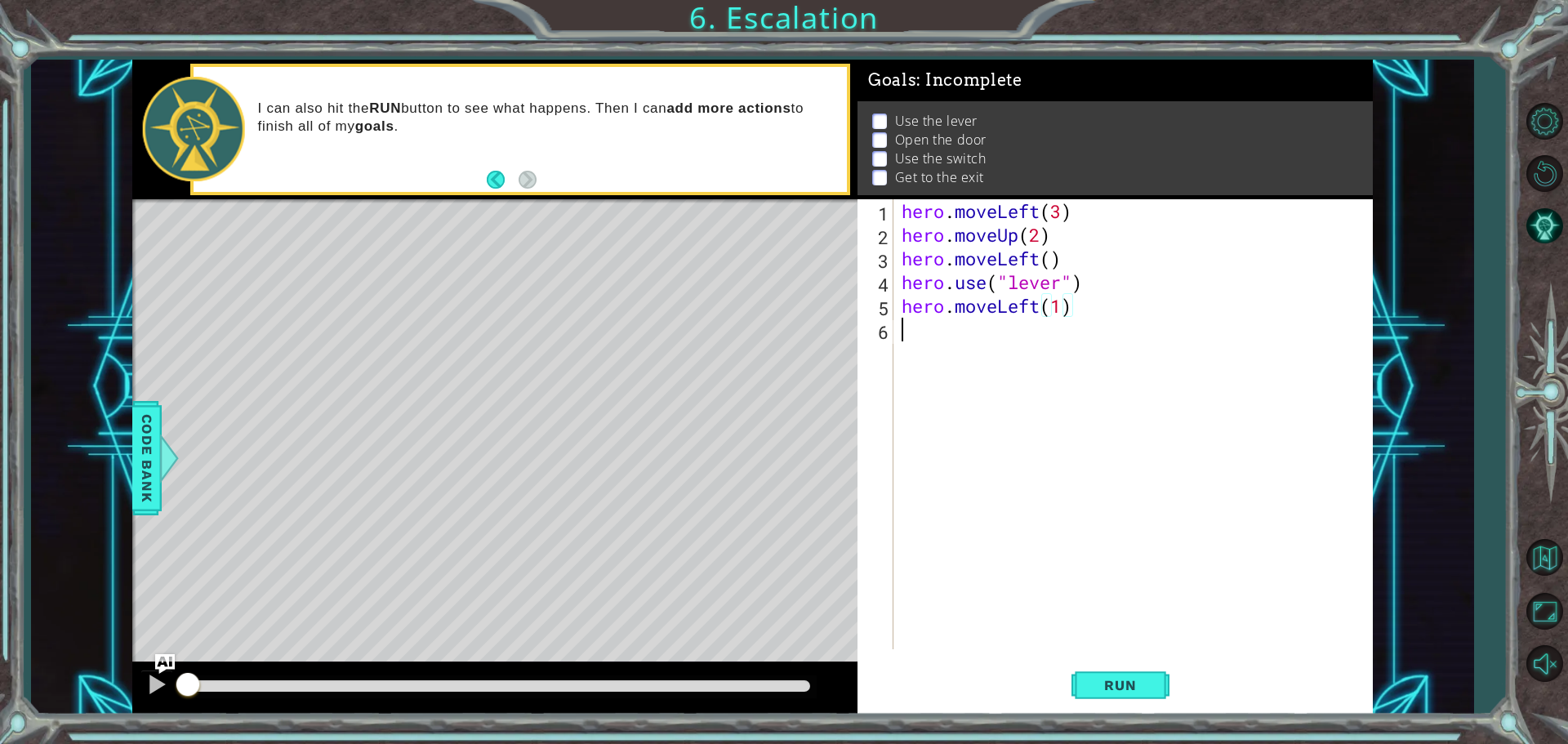
click at [930, 332] on div "hero . moveLeft ( 3 ) hero . moveUp ( 2 ) hero . moveLeft ( ) hero . use ( "lev…" at bounding box center [1136, 448] width 478 height 497
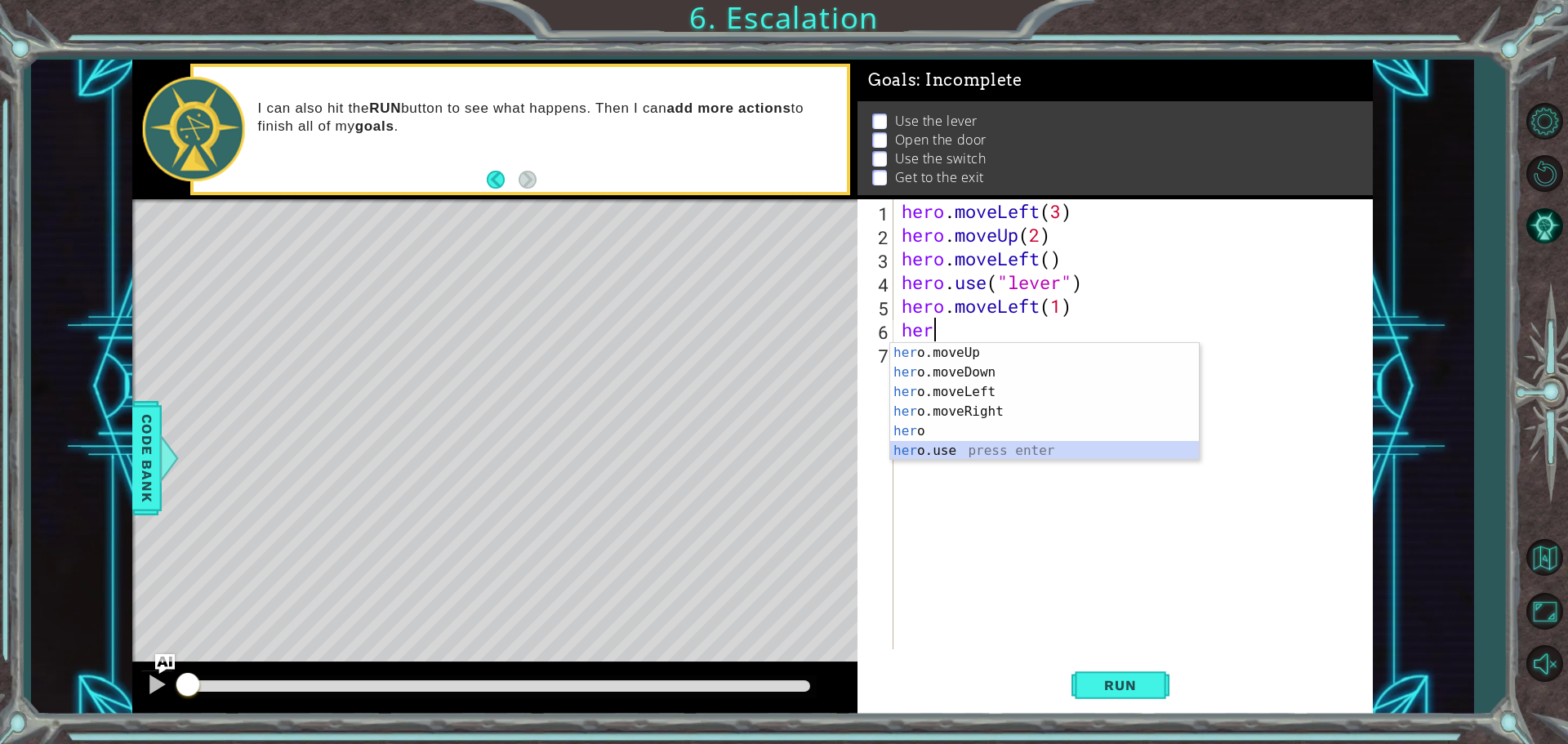
click at [948, 443] on div "her o.moveUp press enter her o.moveDown press enter her o.moveLeft press enter …" at bounding box center [1044, 422] width 309 height 157
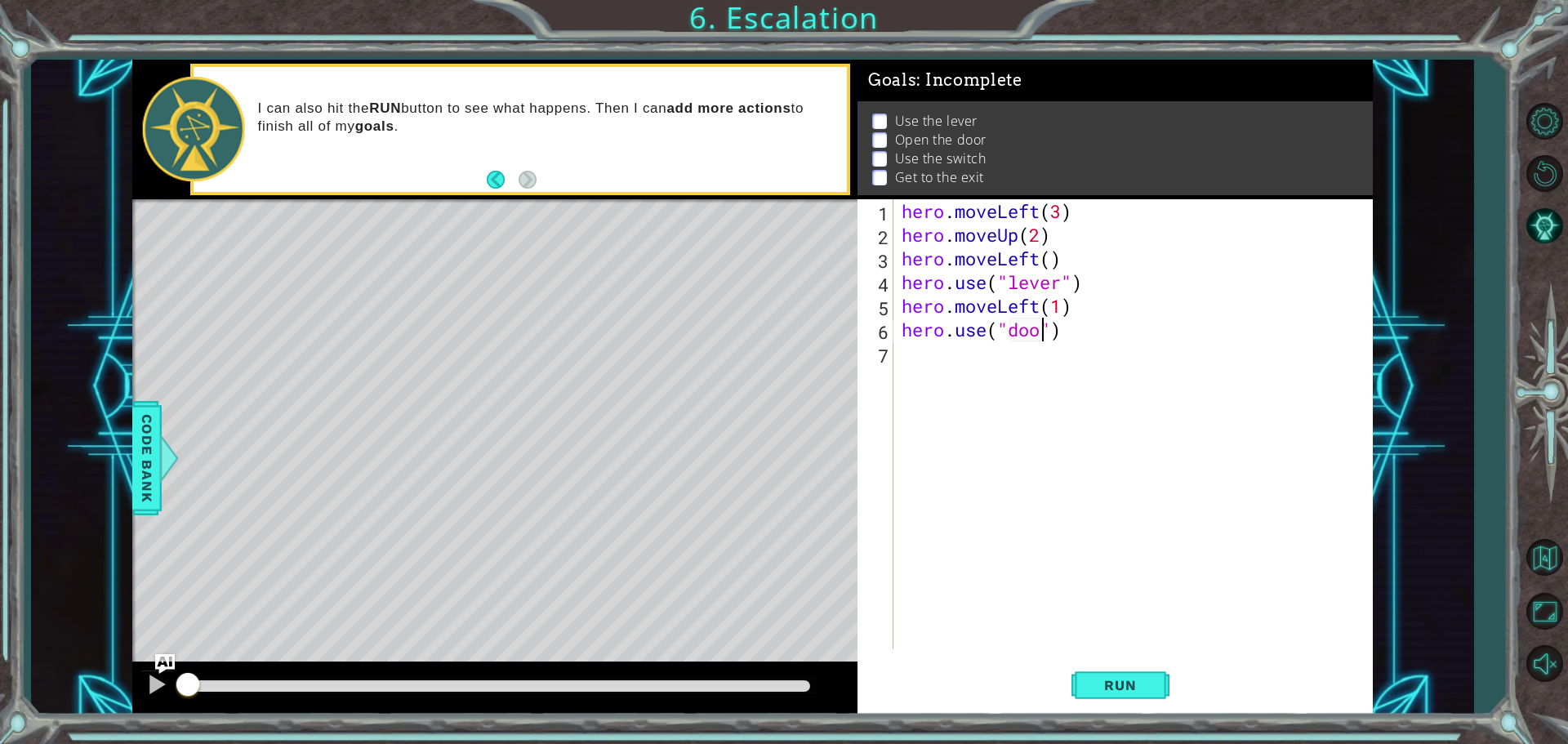
type textarea "hero.use("door")"
click at [990, 357] on div "hero . moveLeft ( 3 ) hero . moveUp ( 2 ) hero . moveLeft ( ) hero . use ( "lev…" at bounding box center [1136, 448] width 478 height 497
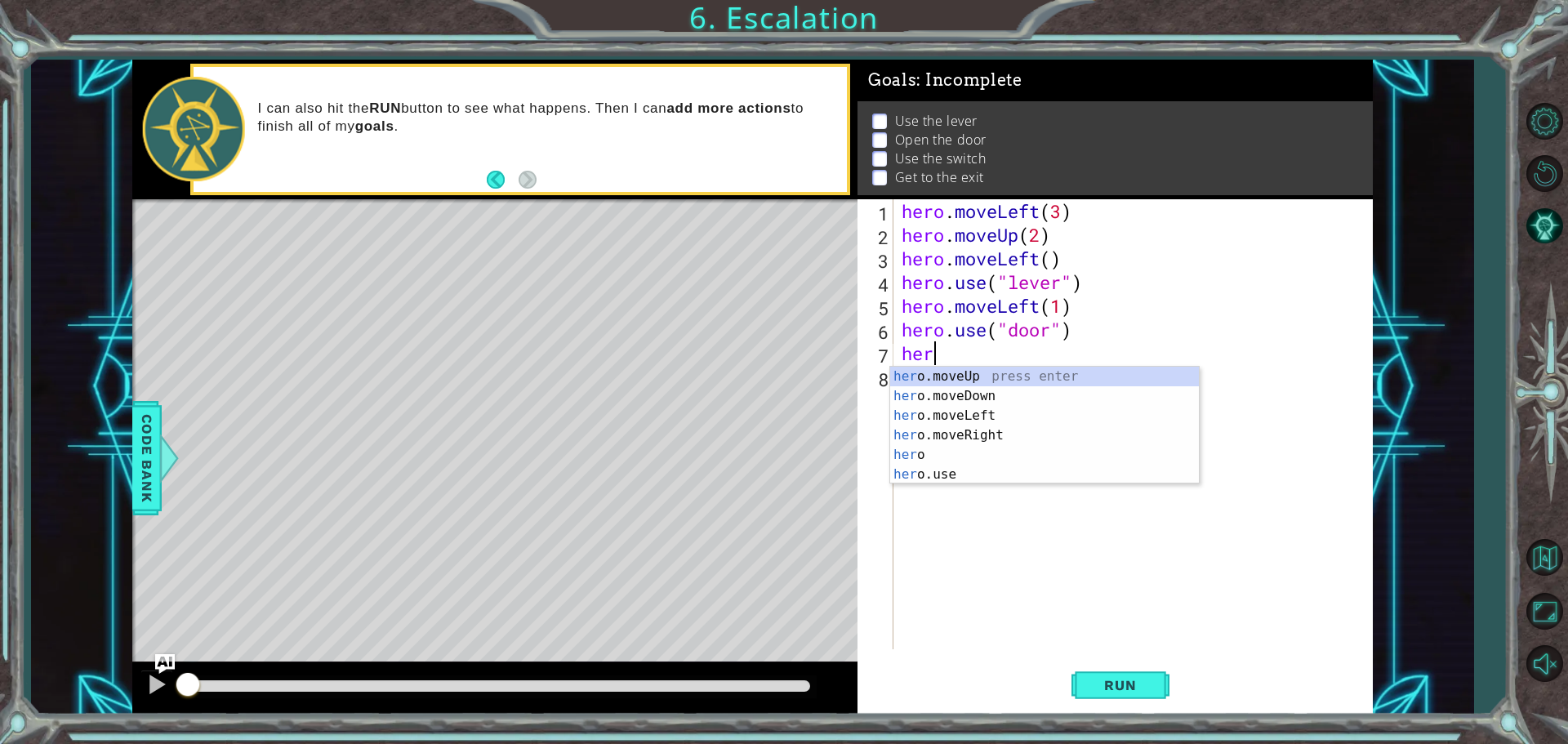
scroll to position [0, 1]
click at [945, 391] on div "hero press enter hero .moveUp press enter hero .moveDown press enter hero .move…" at bounding box center [1044, 445] width 309 height 157
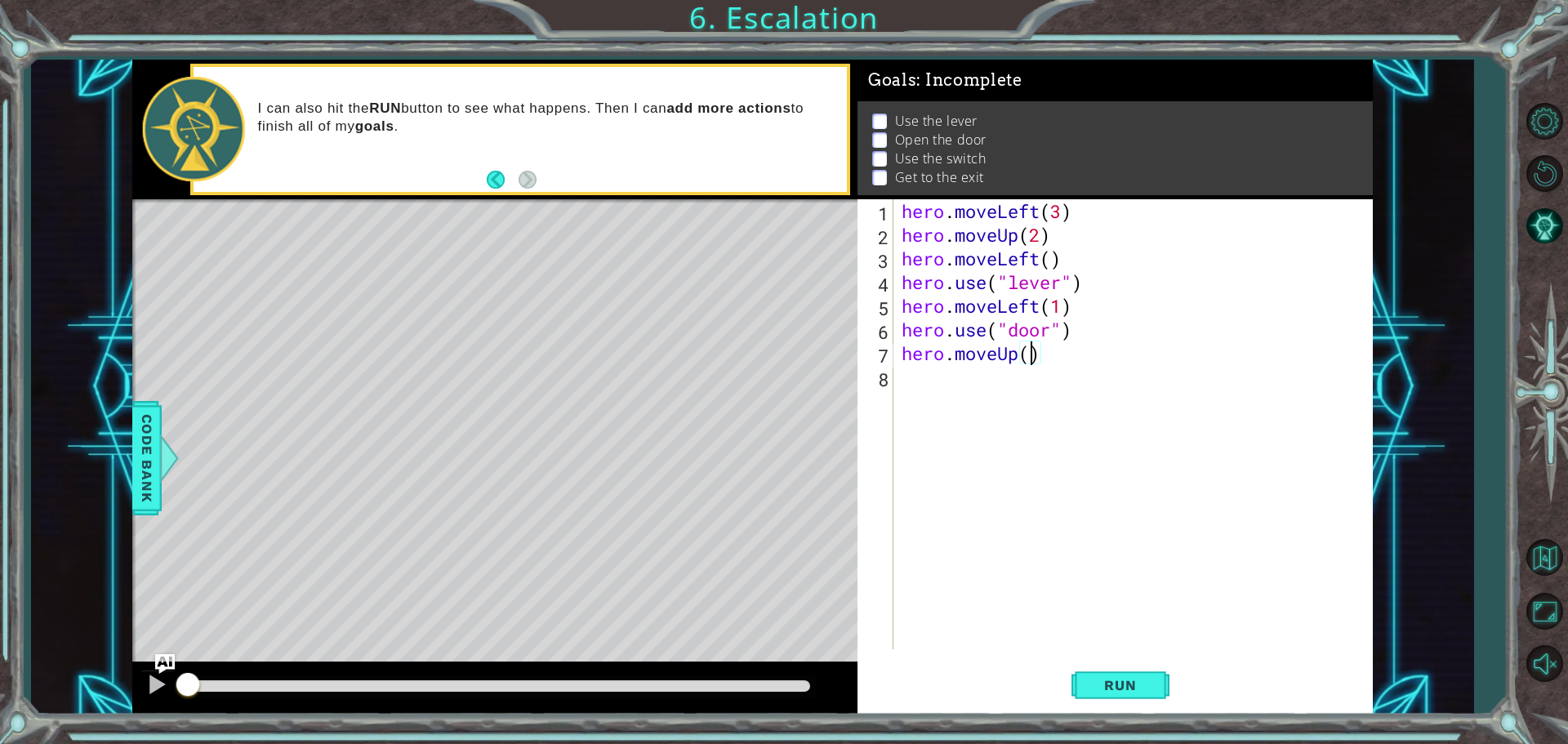
type textarea "hero.moveUp(2)"
click at [917, 390] on div "hero . moveLeft ( 3 ) hero . moveUp ( 2 ) hero . moveLeft ( ) hero . use ( "lev…" at bounding box center [1136, 448] width 478 height 497
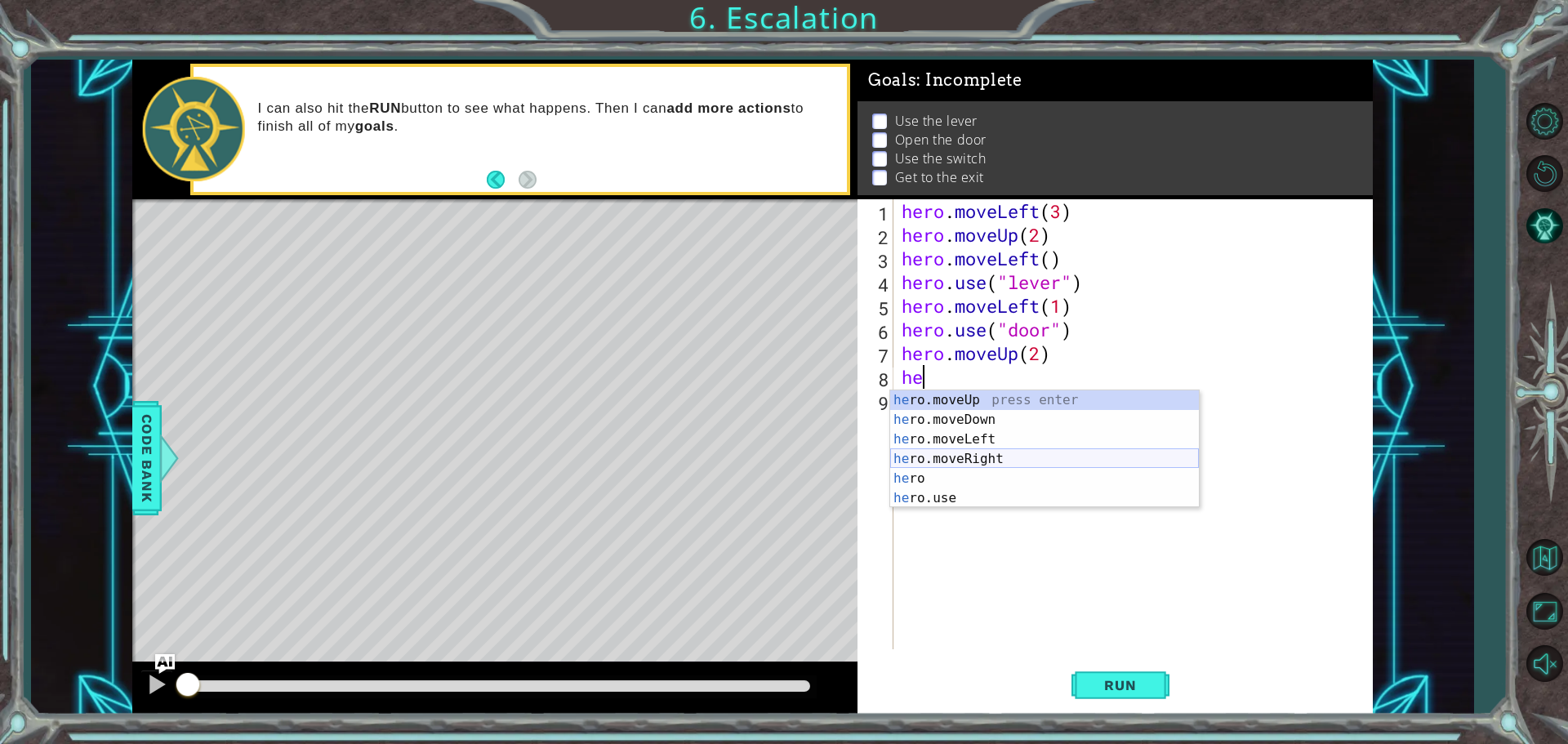
drag, startPoint x: 942, startPoint y: 456, endPoint x: 932, endPoint y: 455, distance: 10.0
click at [932, 455] on div "he ro.moveUp press enter he ro.moveDown press enter he ro.moveLeft press enter …" at bounding box center [1044, 469] width 309 height 157
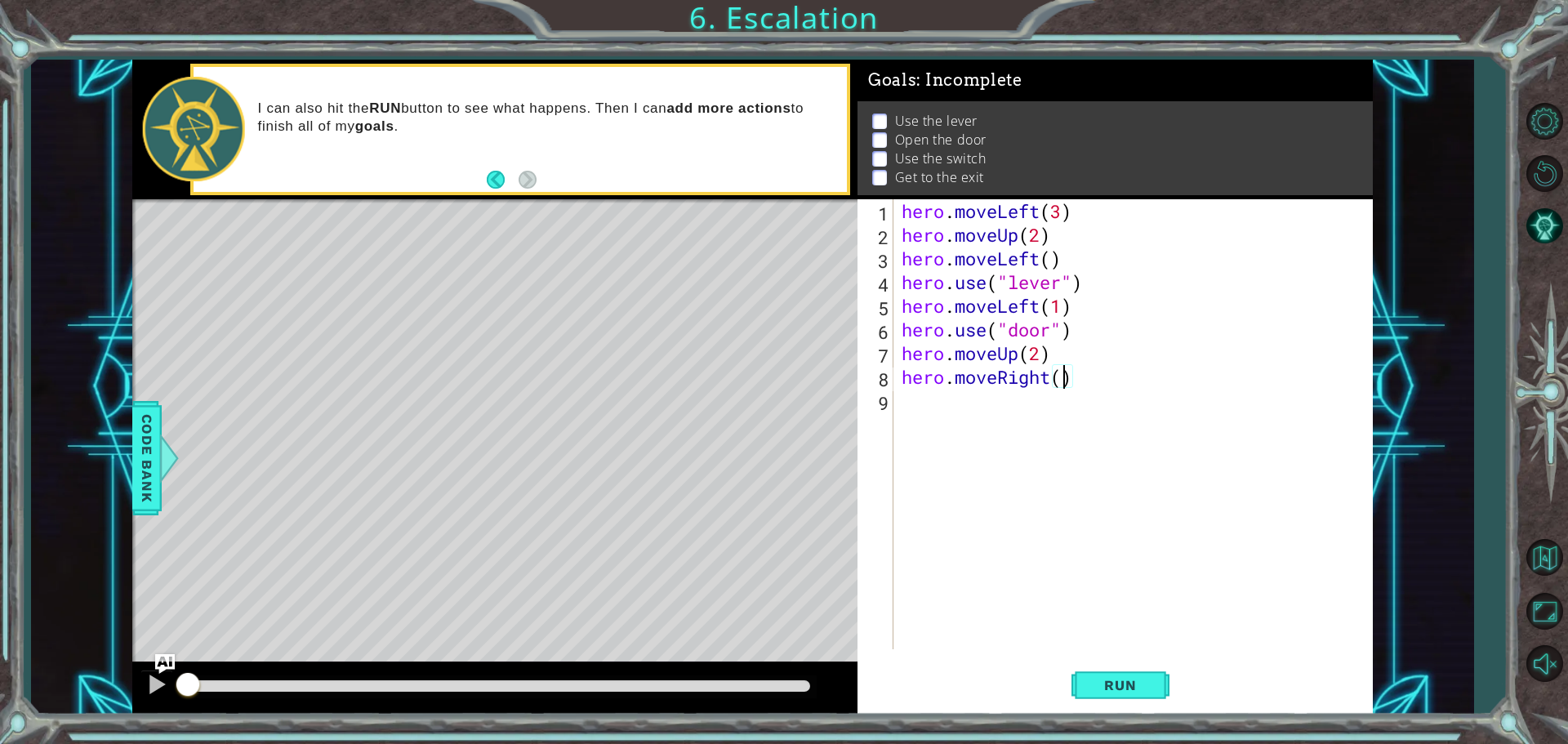
type textarea "hero.moveRight(2)"
click at [991, 407] on div "hero . moveLeft ( 3 ) hero . moveUp ( 2 ) hero . moveLeft ( ) hero . use ( "lev…" at bounding box center [1136, 448] width 478 height 497
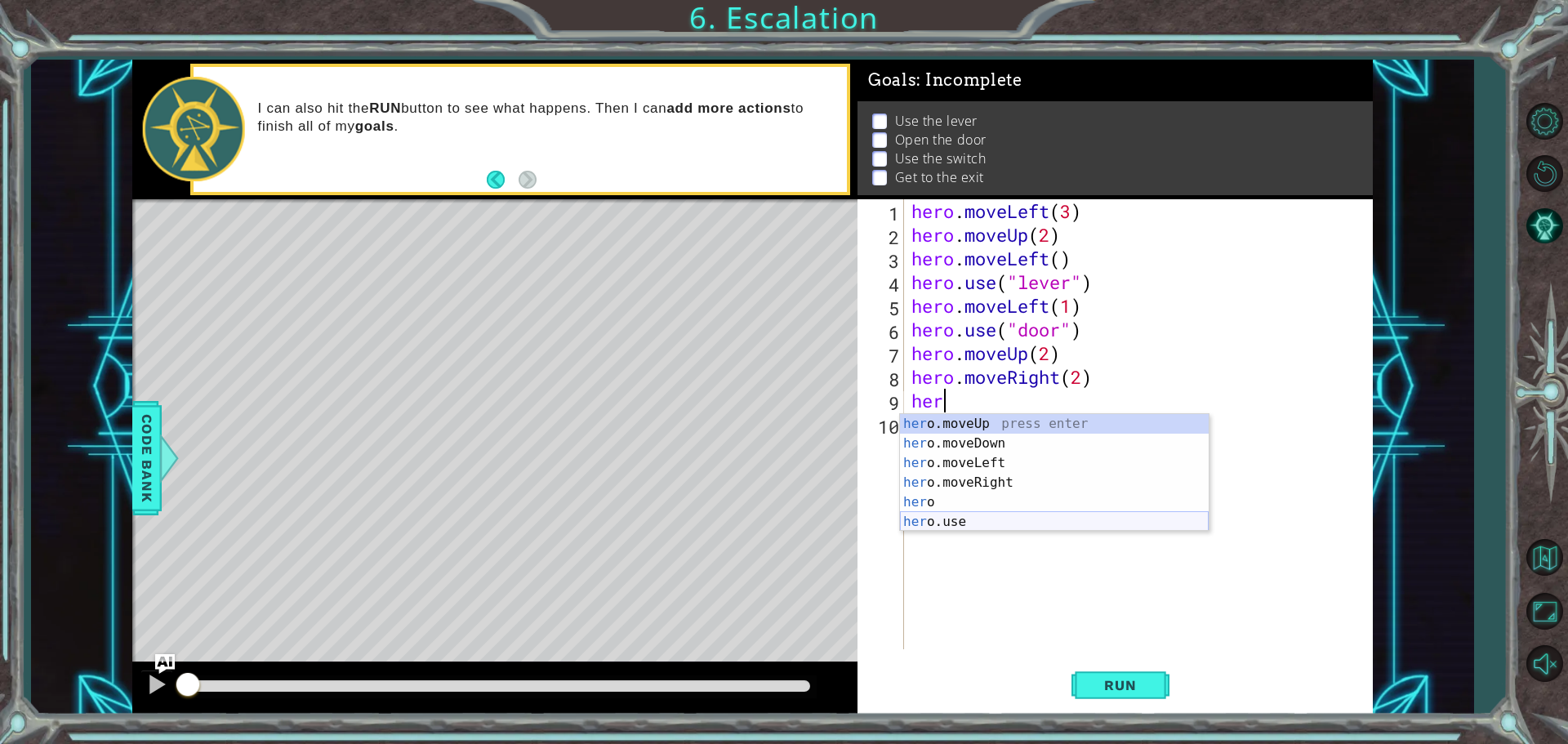
click at [978, 518] on div "her o.moveUp press enter her o.moveDown press enter her o.moveLeft press enter …" at bounding box center [1054, 493] width 309 height 157
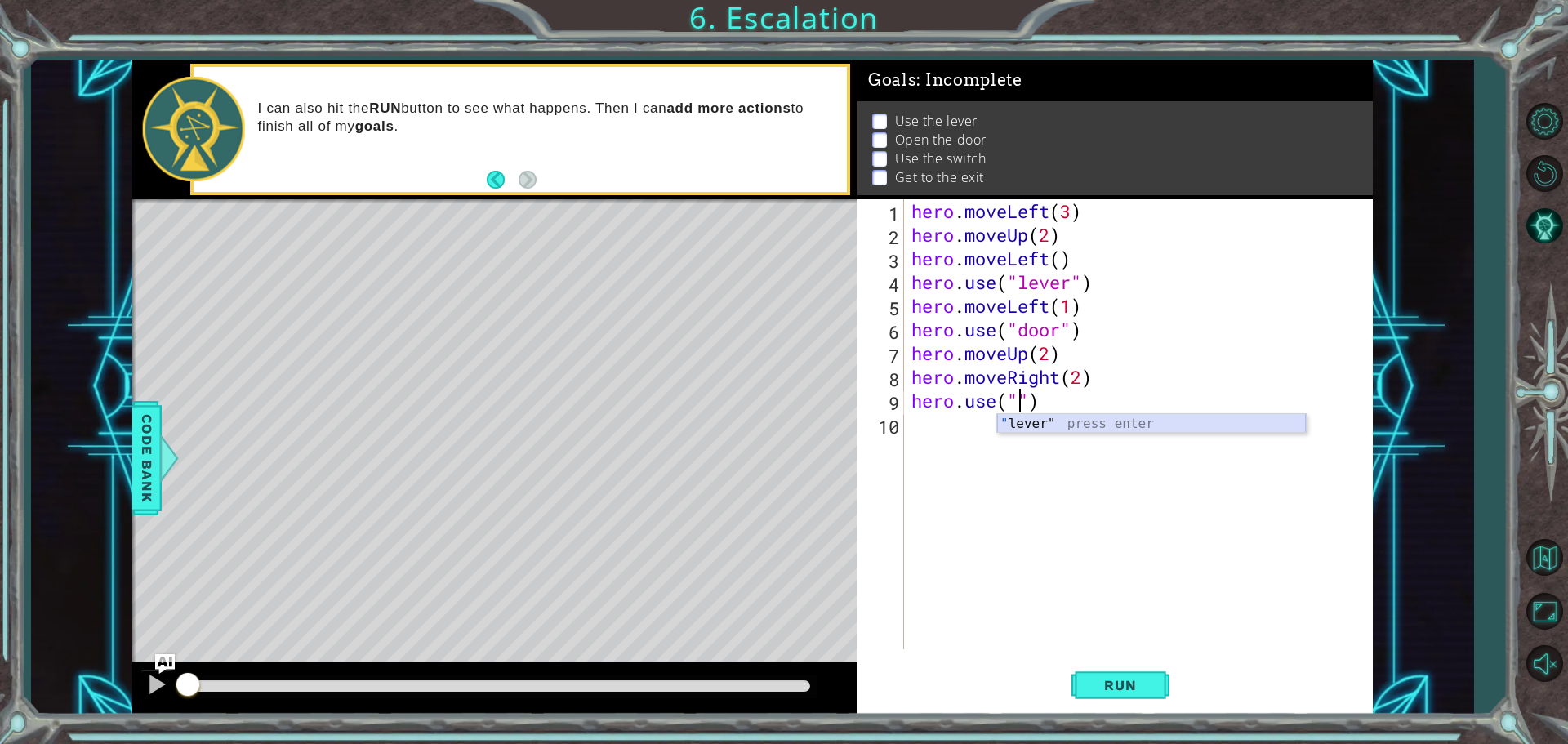
click at [1065, 425] on div "" lever" press enter" at bounding box center [1151, 443] width 309 height 59
click at [1121, 682] on span "Run" at bounding box center [1119, 685] width 65 height 16
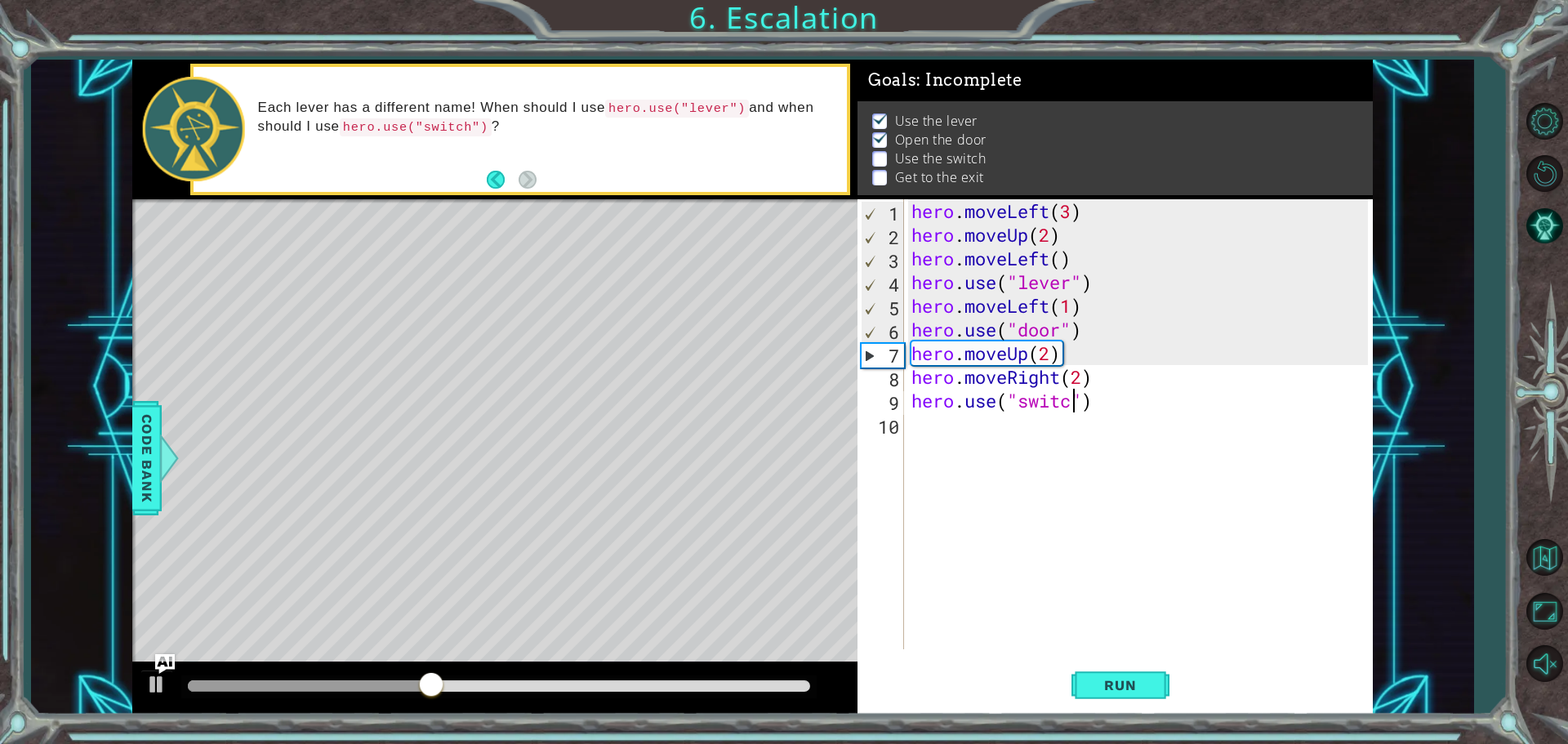
scroll to position [0, 7]
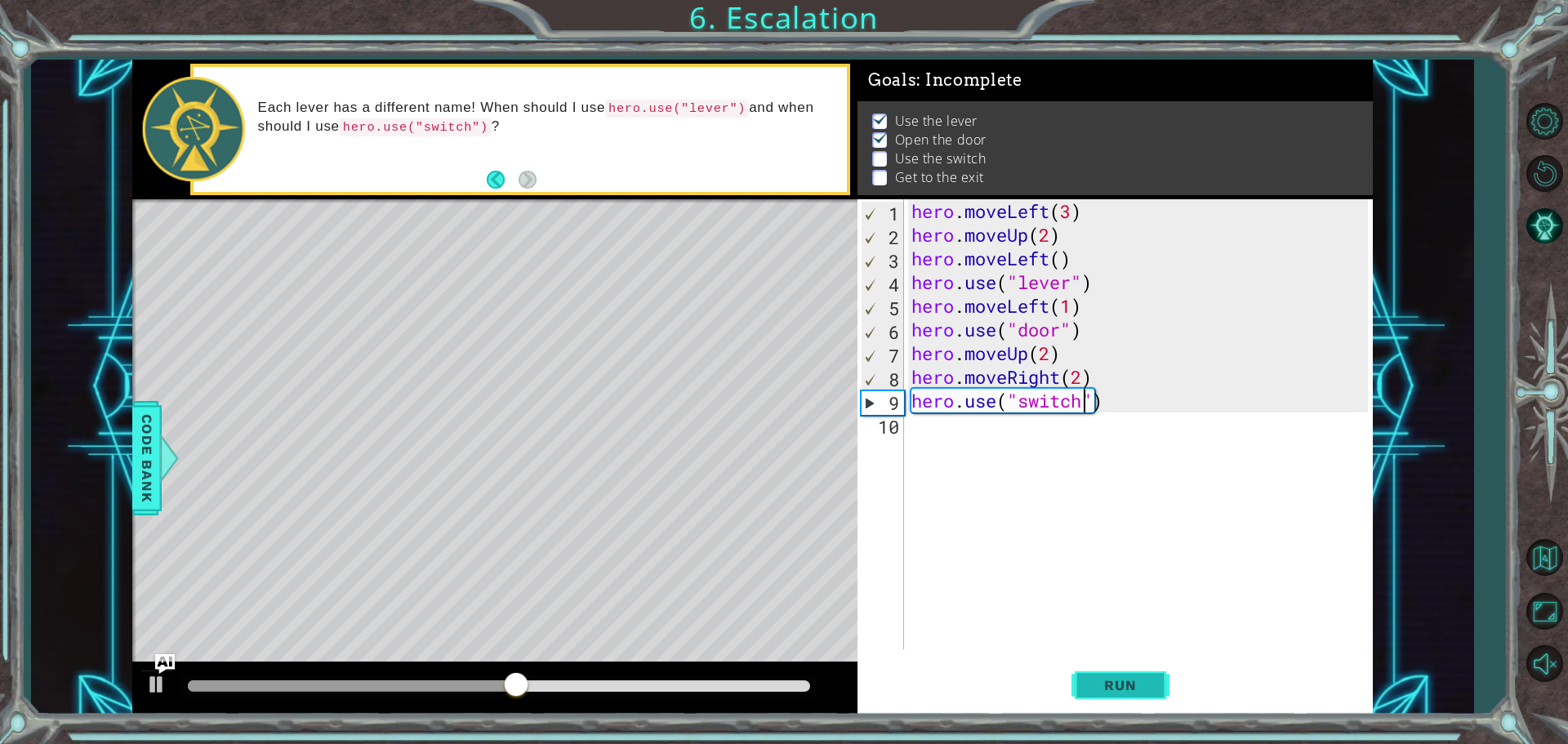
type textarea "hero.use("switch")"
click at [1096, 668] on button "Run" at bounding box center [1121, 685] width 98 height 51
click at [951, 439] on div "hero . moveLeft ( 3 ) hero . moveUp ( 2 ) hero . moveLeft ( ) hero . use ( "lev…" at bounding box center [1142, 448] width 468 height 497
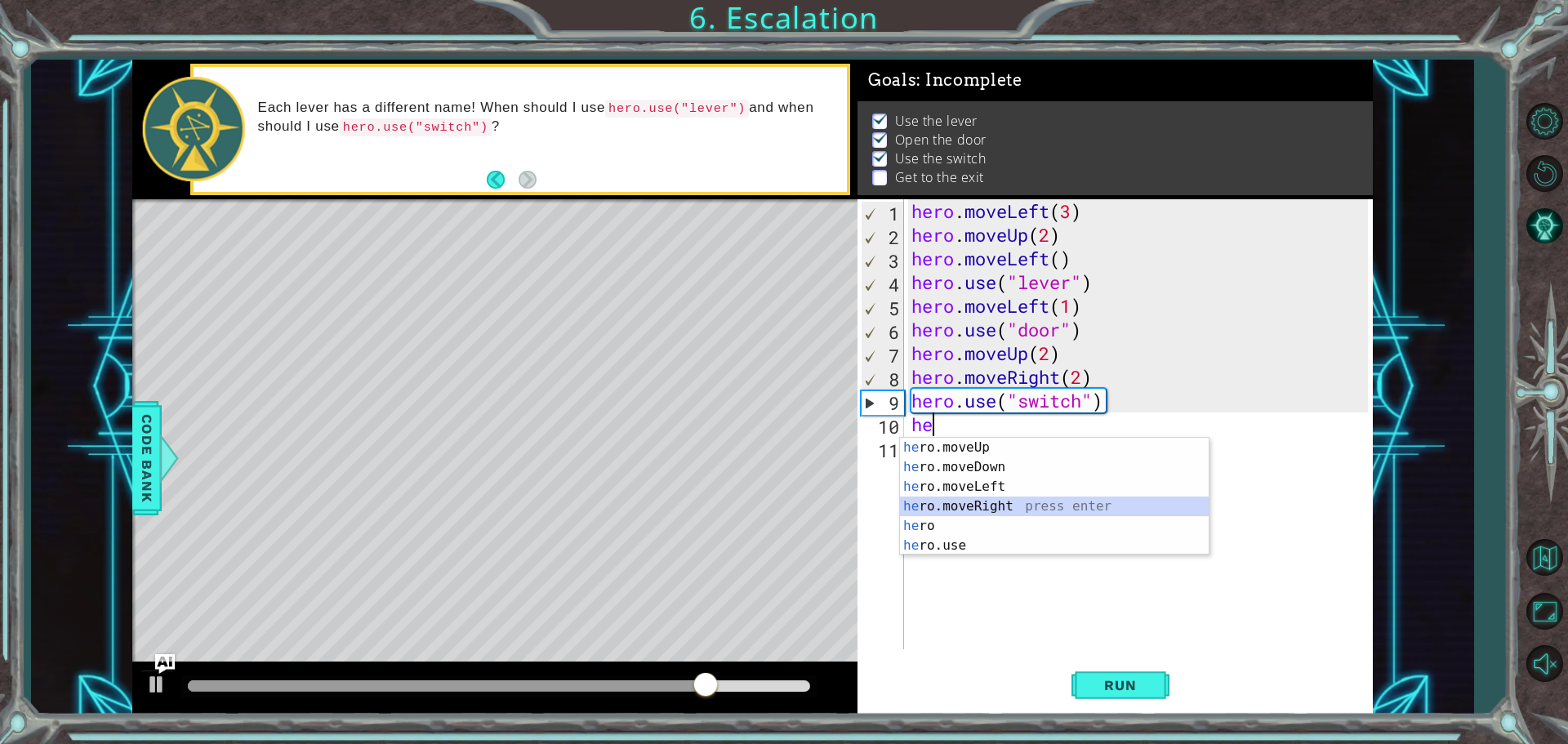
click at [949, 499] on div "he ro.moveUp press enter he ro.moveDown press enter he ro.moveLeft press enter …" at bounding box center [1054, 516] width 309 height 157
type textarea "hero.moveRight(1)"
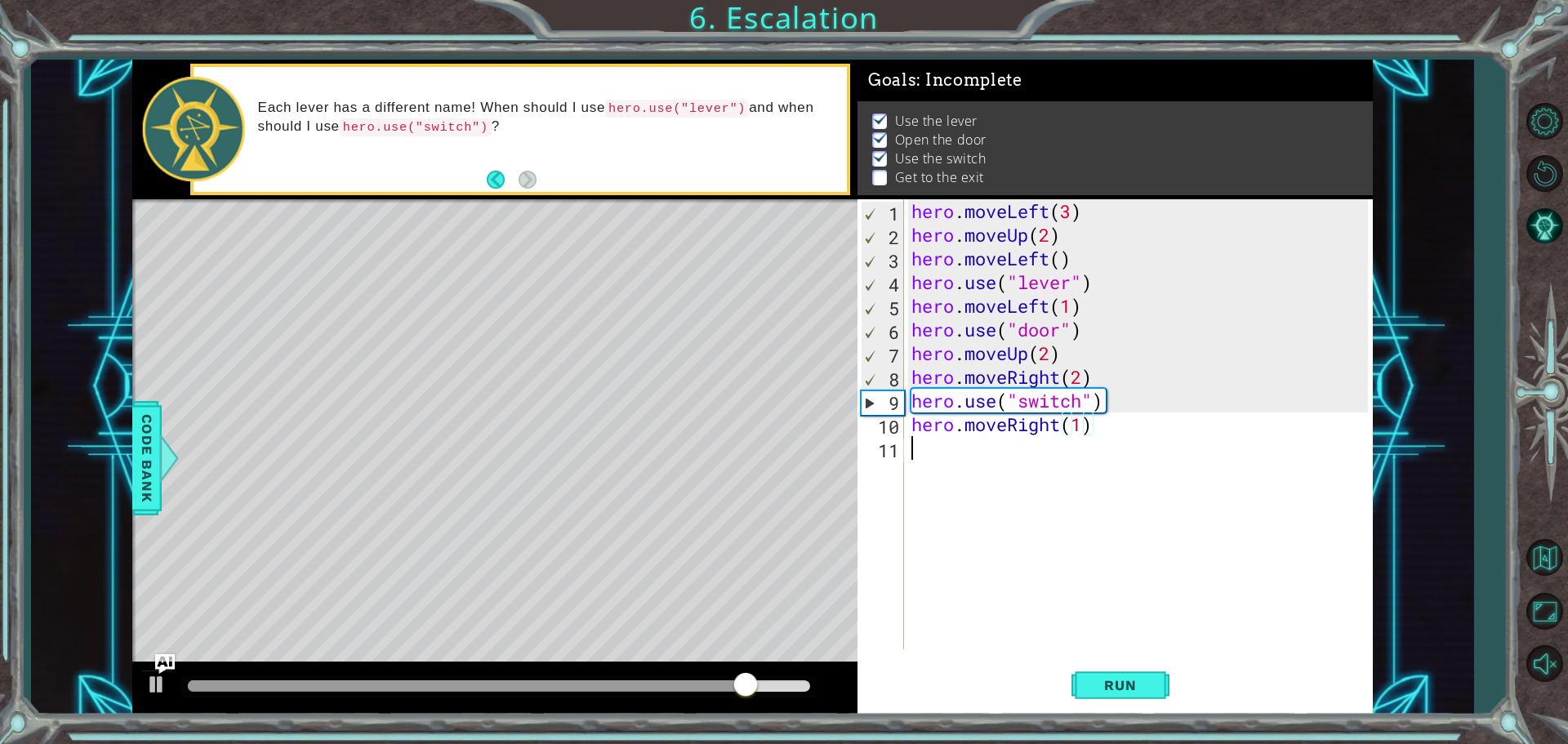
click at [950, 451] on div "hero . moveLeft ( 3 ) hero . moveUp ( 2 ) hero . moveLeft ( ) hero . use ( "lev…" at bounding box center [1142, 448] width 468 height 497
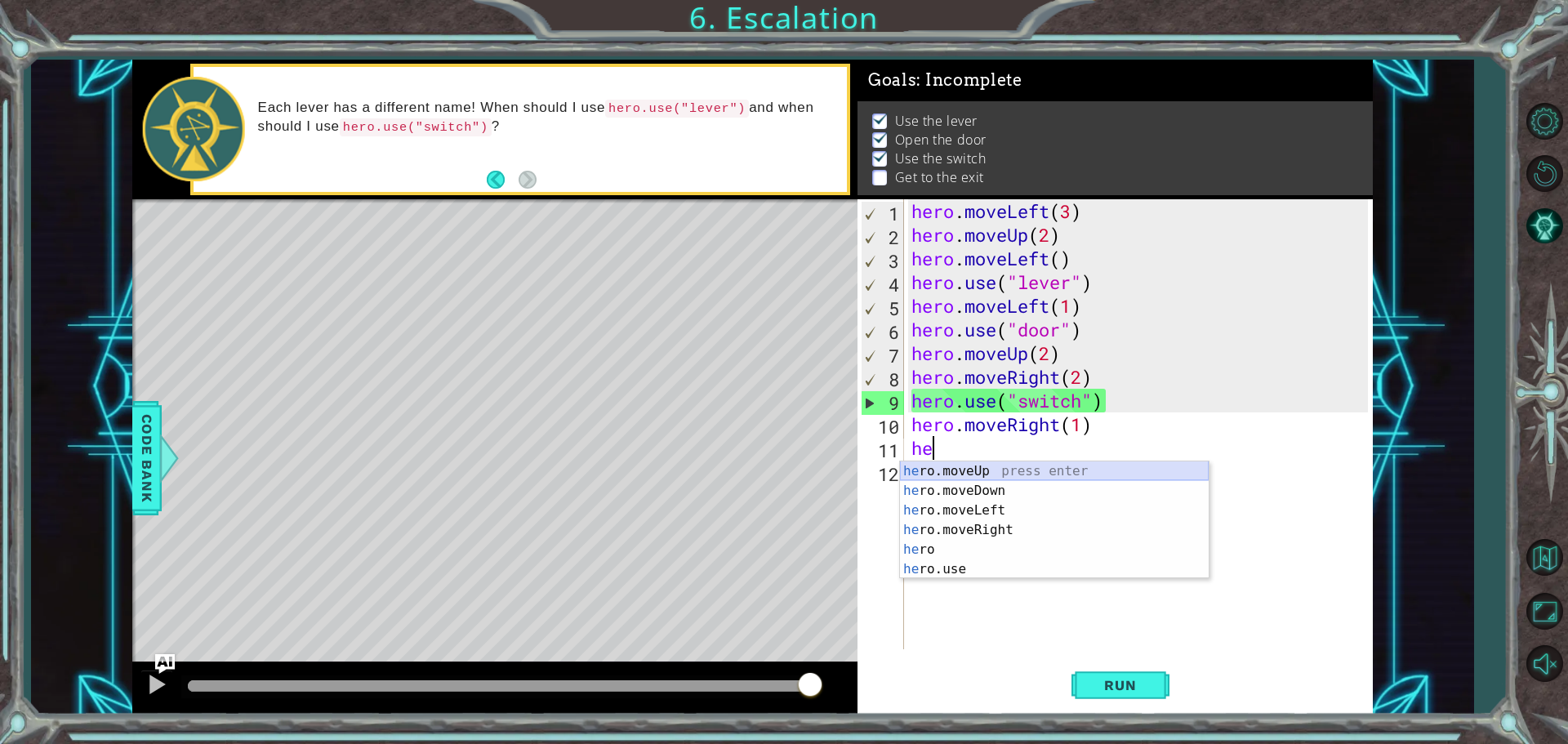
click at [961, 471] on div "he ro.moveUp press enter he ro.moveDown press enter he ro.moveLeft press enter …" at bounding box center [1054, 540] width 309 height 157
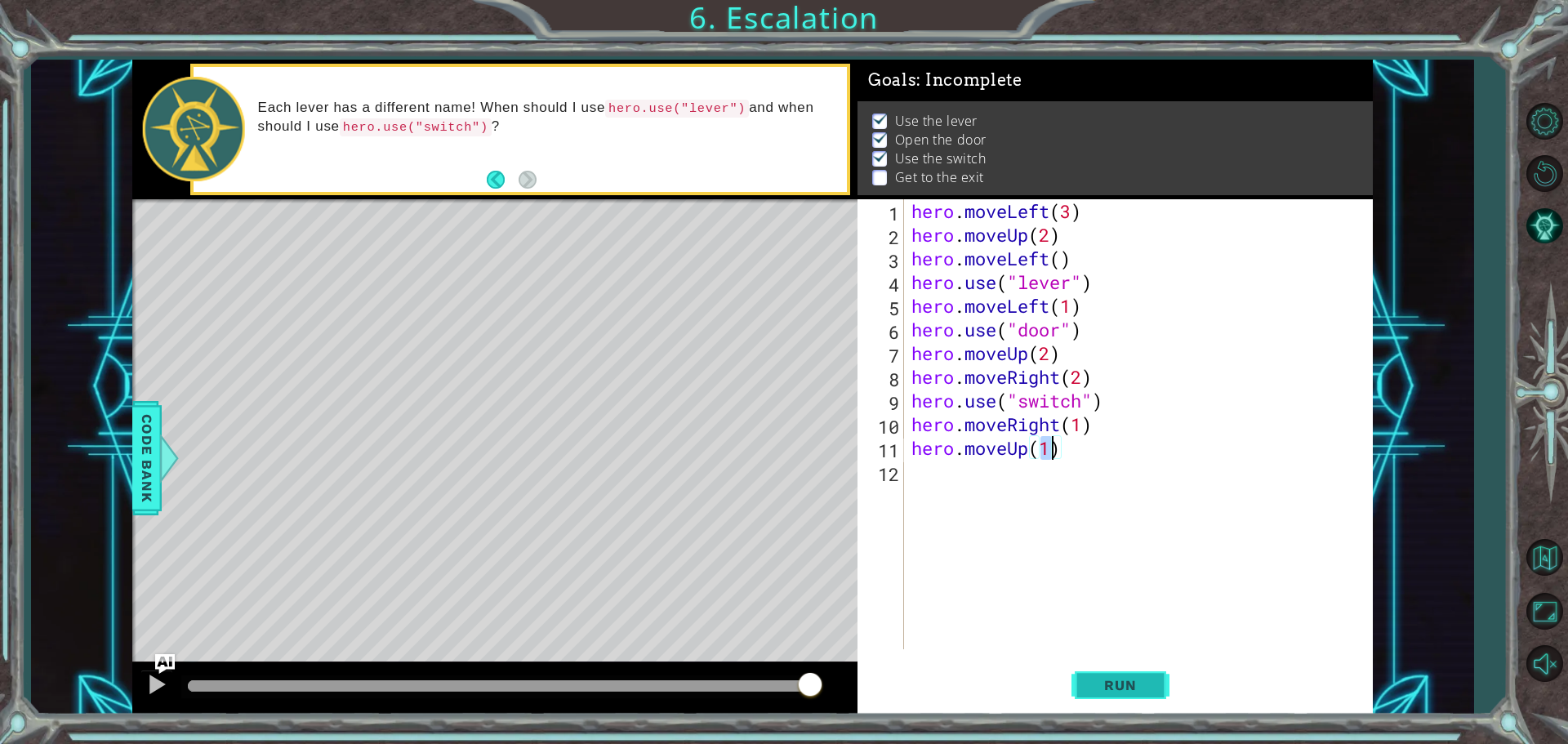
type textarea "hero.moveUp(1)"
click at [1104, 684] on span "Run" at bounding box center [1119, 685] width 65 height 16
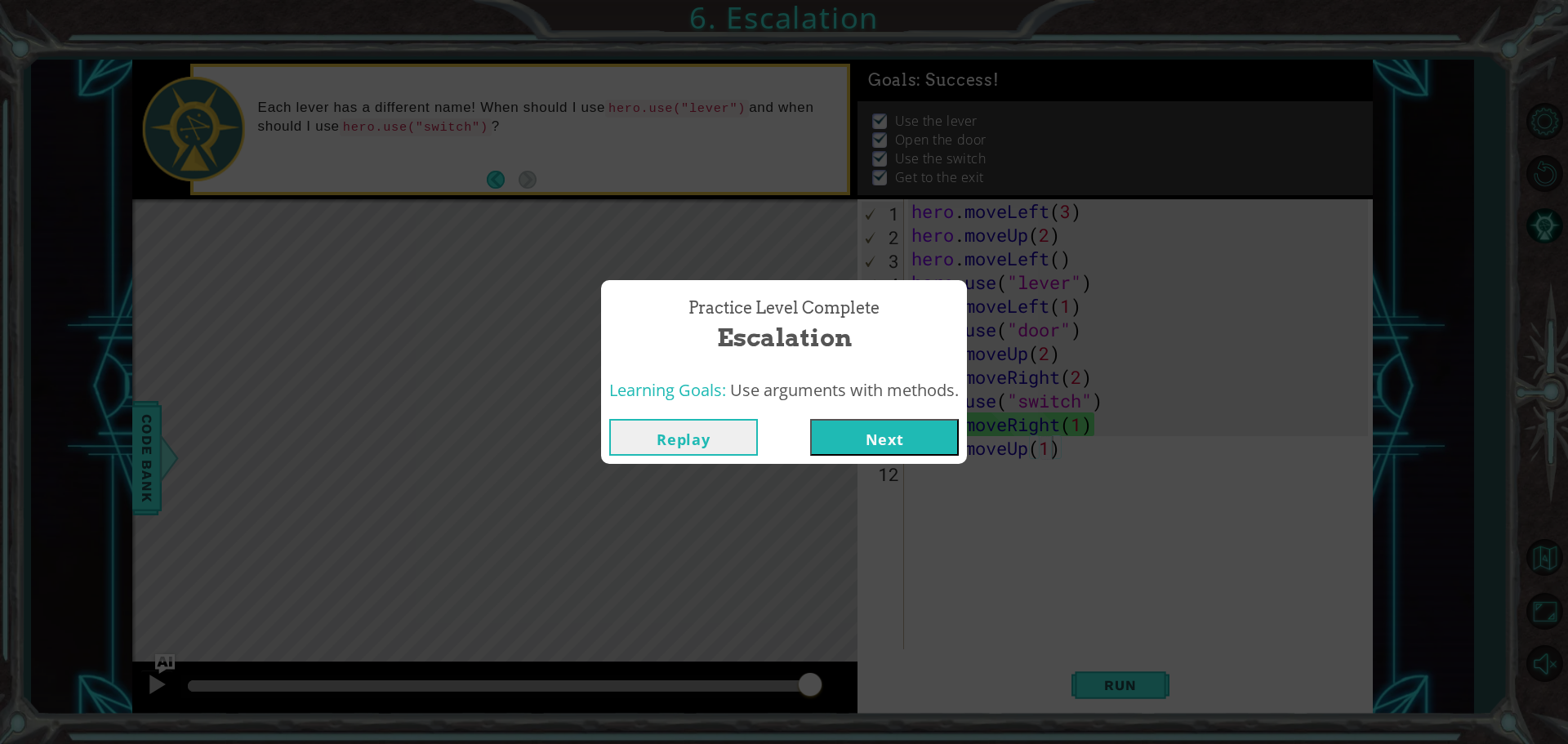
drag, startPoint x: 316, startPoint y: 684, endPoint x: 1107, endPoint y: 624, distance: 793.3
click at [1148, 678] on body "1 ההההההההההההההההההההההההההההההההההההההההההההההההההההההההההההההההההההההההההההה…" at bounding box center [784, 372] width 1568 height 744
click at [894, 420] on button "Next" at bounding box center [884, 437] width 148 height 36
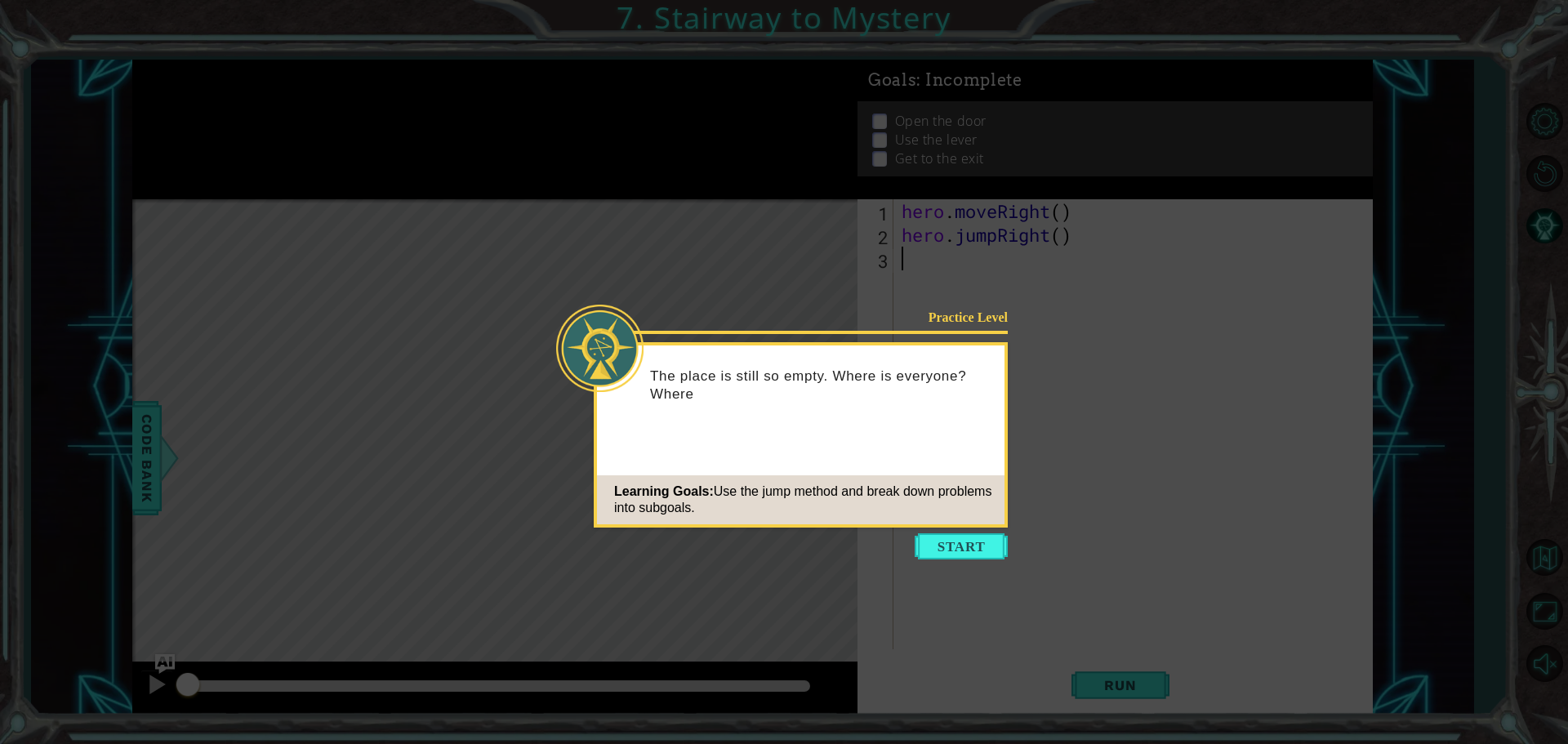
click at [957, 543] on button "Start" at bounding box center [961, 546] width 93 height 26
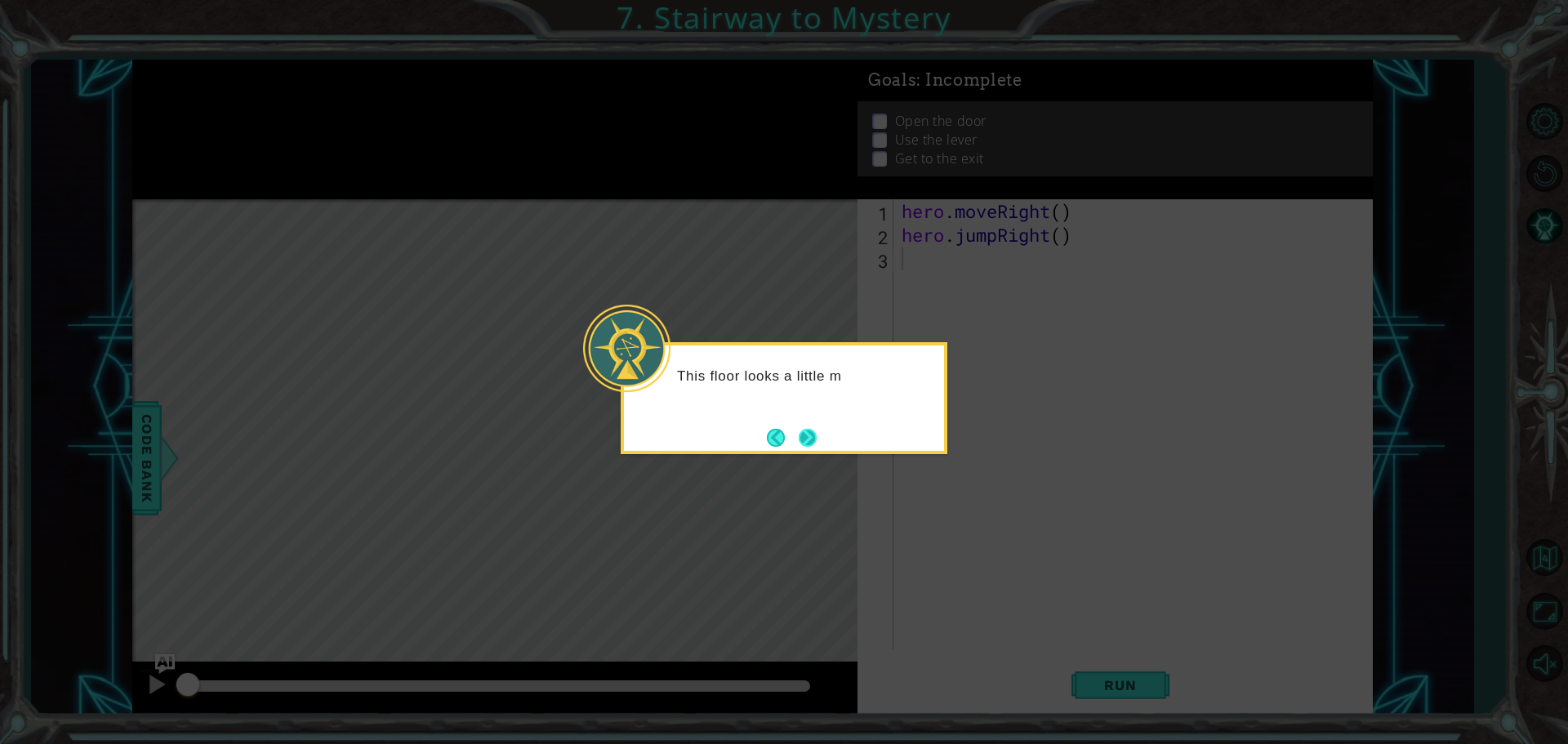
click at [815, 439] on button "Next" at bounding box center [808, 438] width 18 height 18
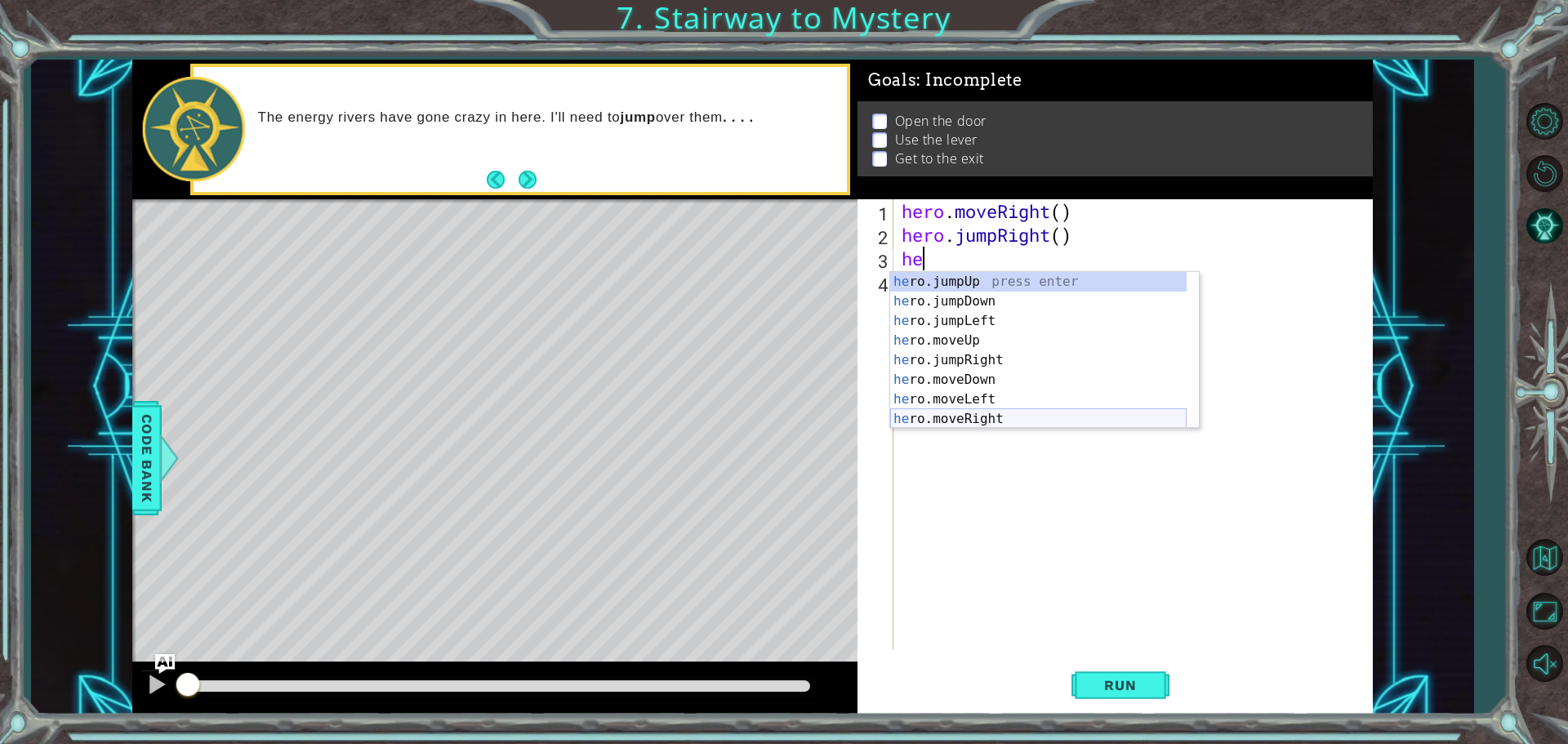
click at [977, 423] on div "he ro.jumpUp press enter he ro.jumpDown press enter he ro.jumpLeft press enter …" at bounding box center [1038, 370] width 297 height 196
type textarea "hero.moveRight(1)"
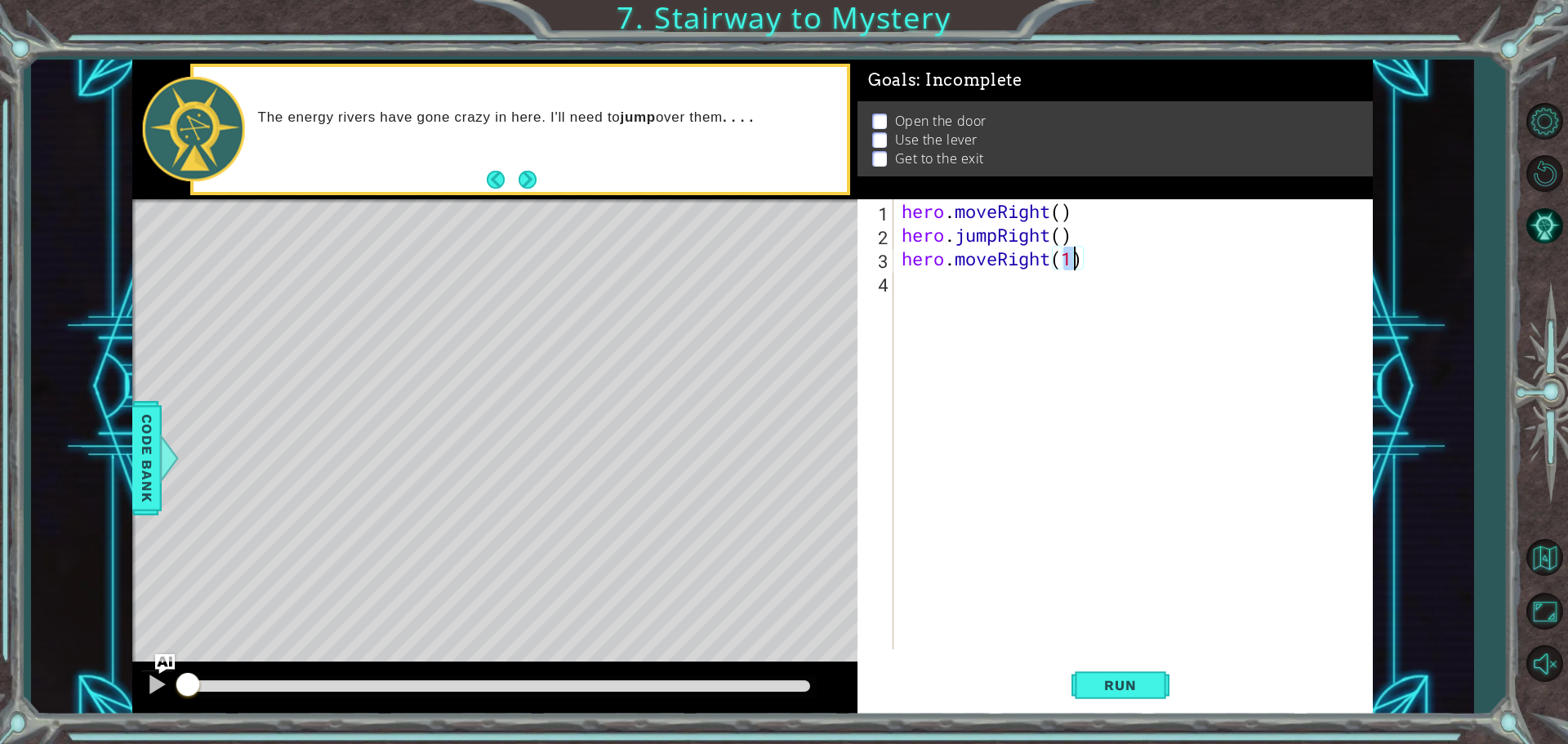
click at [938, 280] on div "hero . moveRight ( ) hero . jumpRight ( ) hero . moveRight ( 1 )" at bounding box center [1136, 448] width 478 height 497
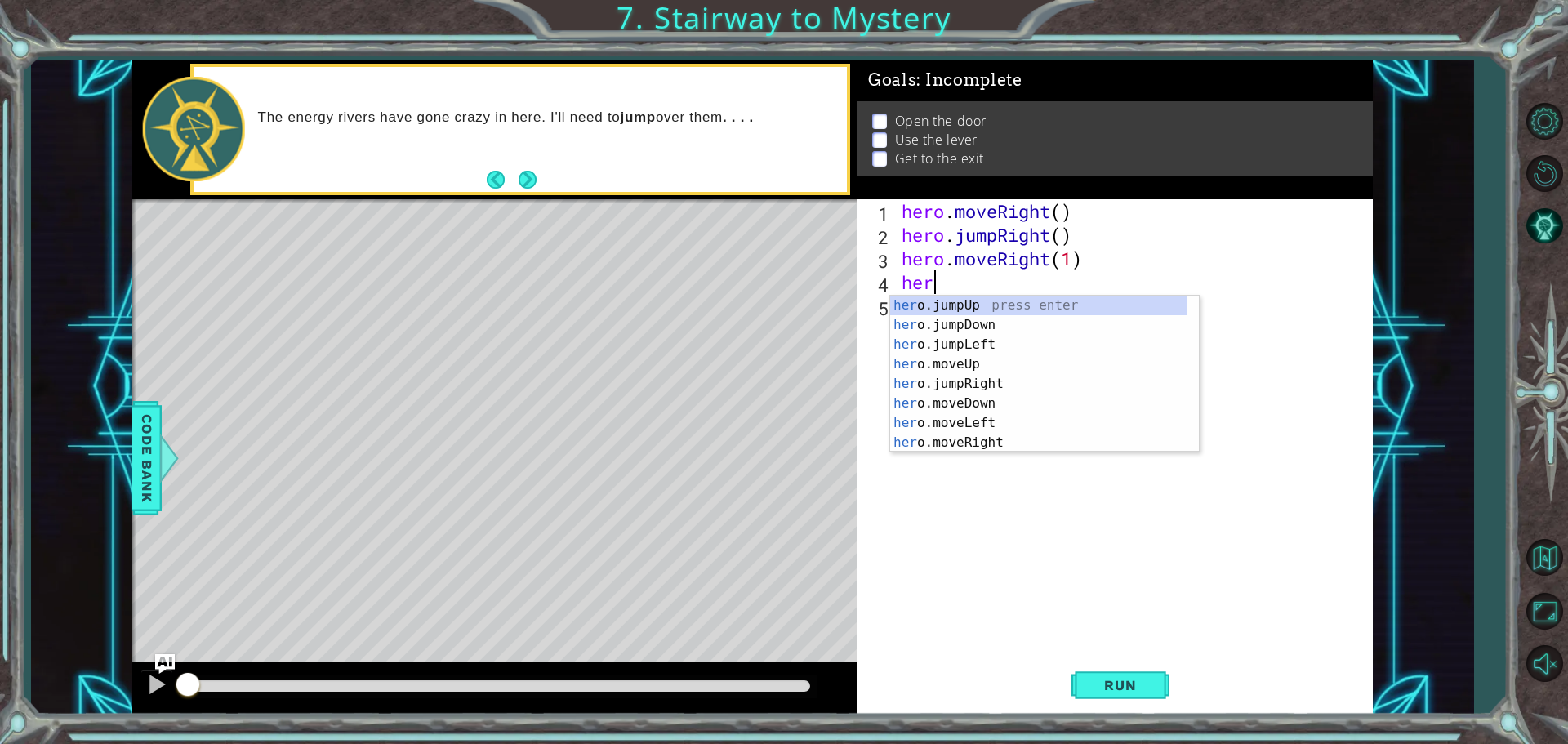
scroll to position [0, 1]
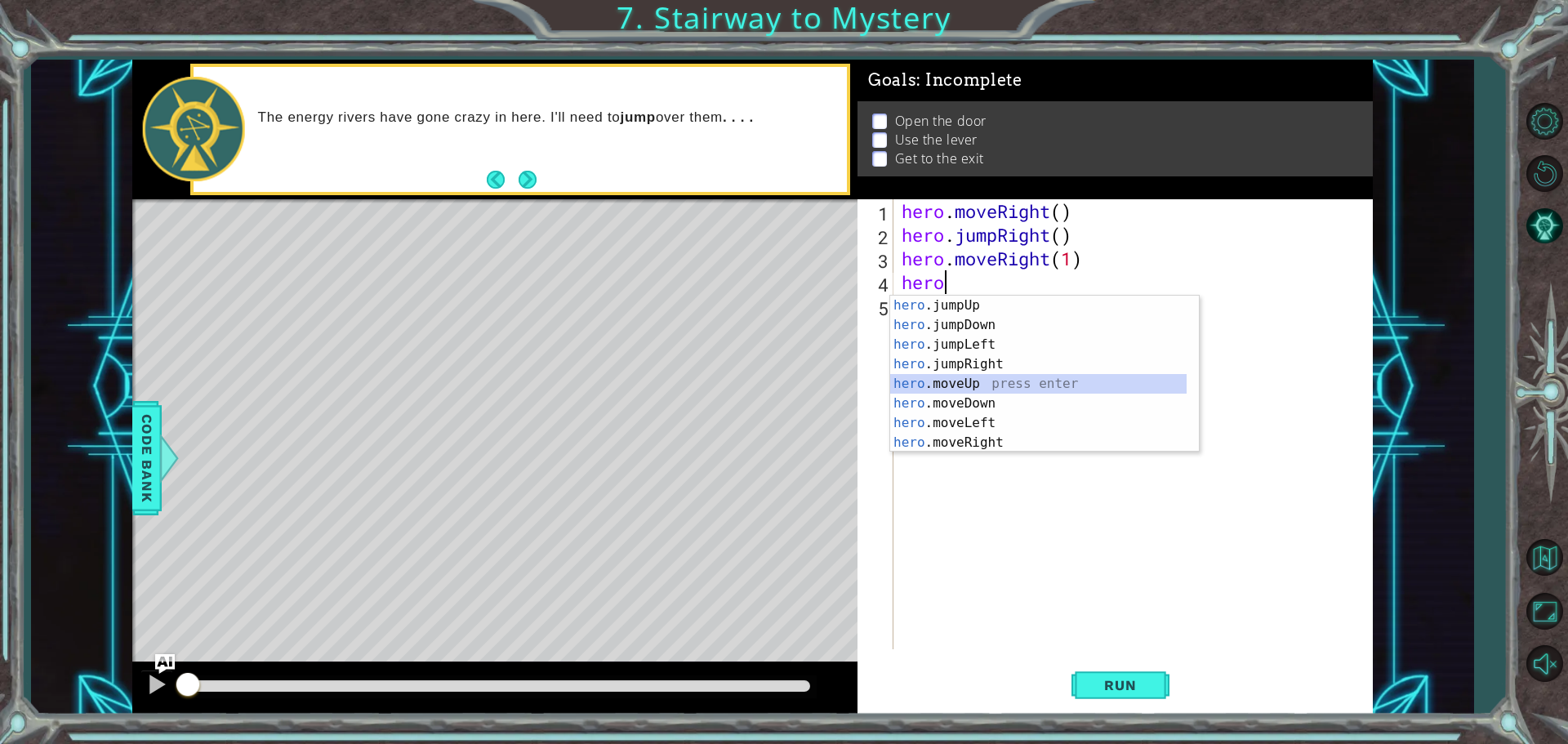
click at [933, 378] on div "hero .jumpUp press enter hero .jumpDown press enter hero .jumpLeft press enter …" at bounding box center [1038, 393] width 297 height 196
type textarea "hero.moveUp(1)"
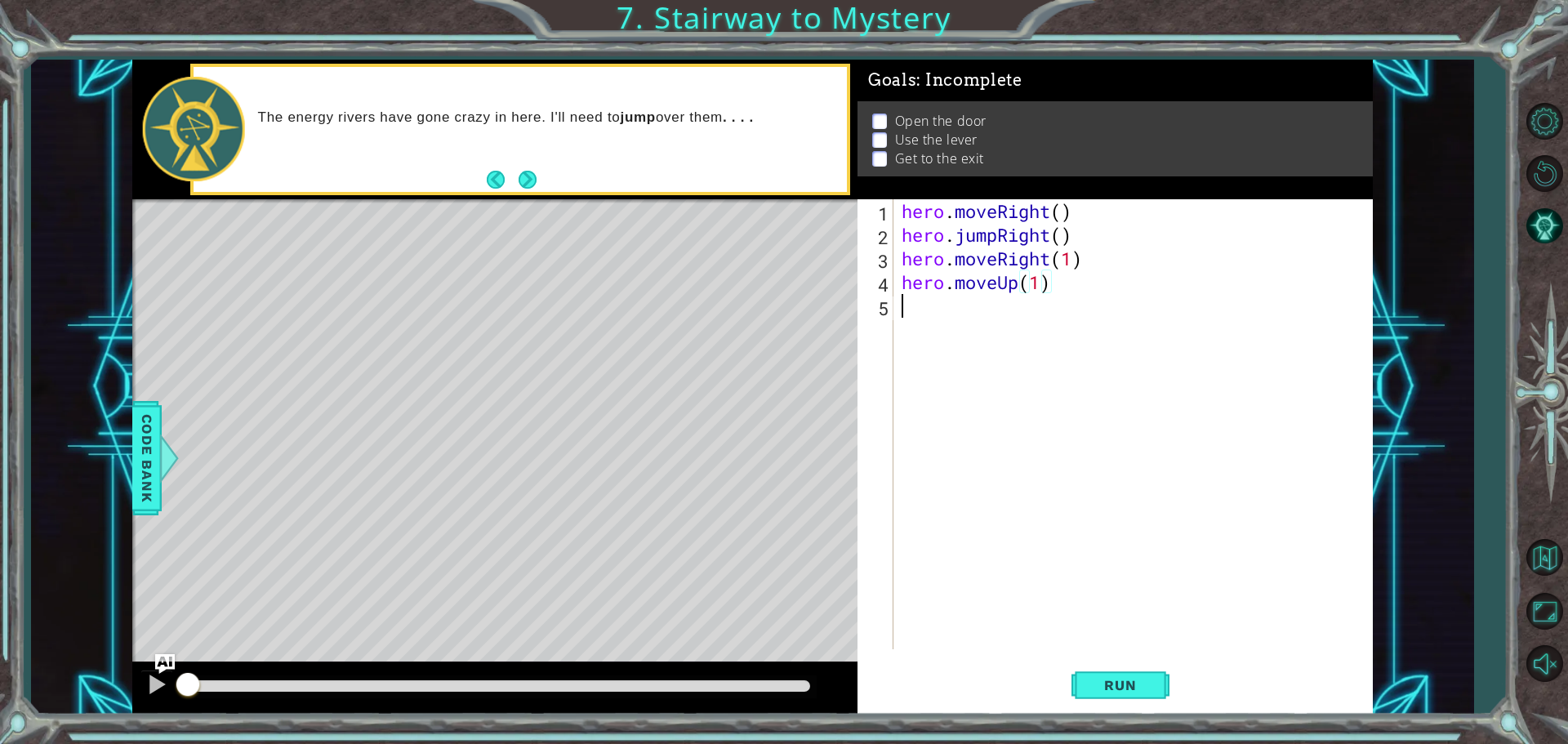
click at [964, 328] on div "hero . moveRight ( ) hero . jumpRight ( ) hero . moveRight ( 1 ) hero . moveUp …" at bounding box center [1136, 448] width 478 height 497
type textarea "e"
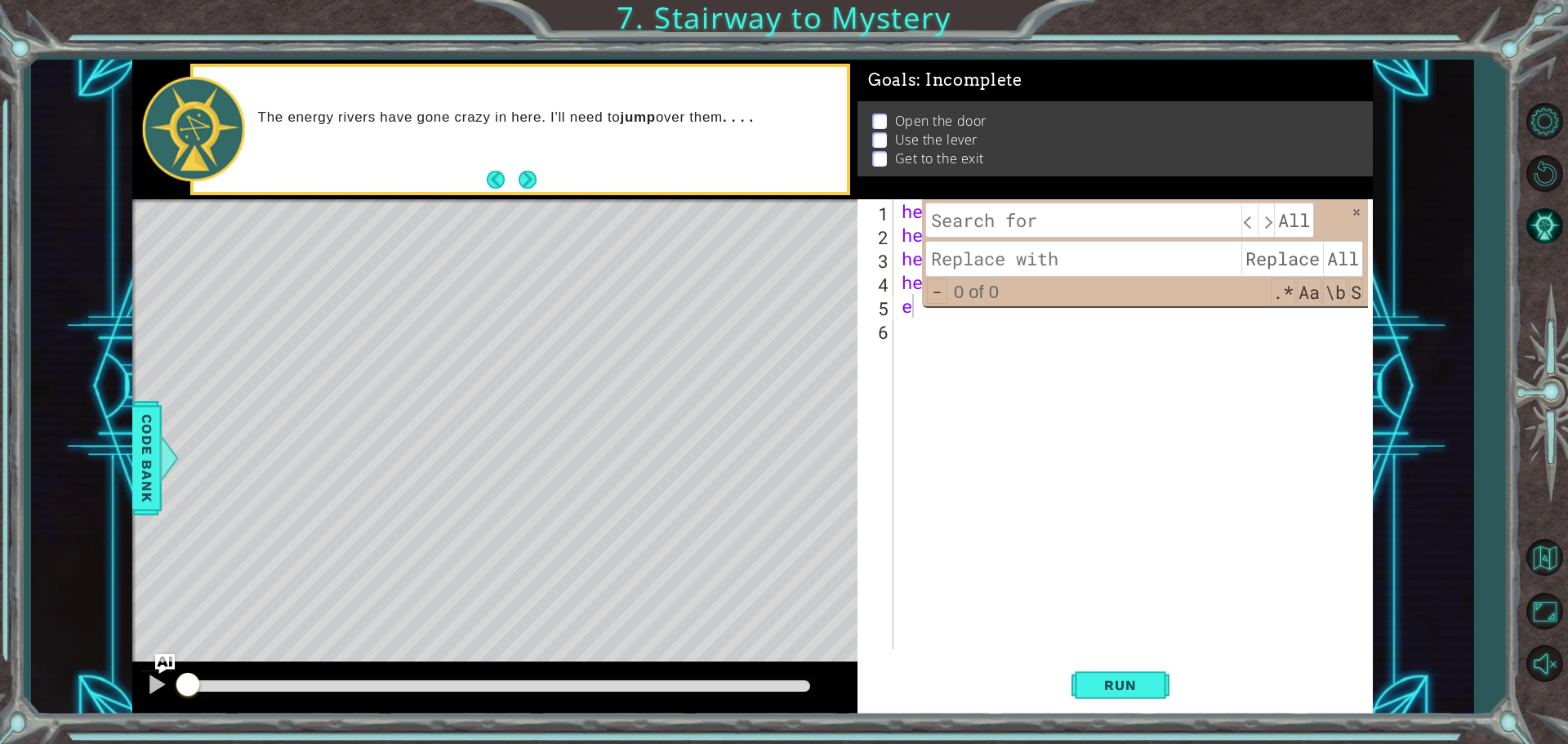
type input "r"
drag, startPoint x: 934, startPoint y: 368, endPoint x: 926, endPoint y: 357, distance: 13.6
click at [927, 362] on div "hero . moveRight ( ) hero . jumpRight ( ) hero . moveRight ( 1 ) hero . moveUp …" at bounding box center [1136, 448] width 478 height 497
click at [915, 302] on div "hero . moveRight ( ) hero . jumpRight ( ) hero . moveRight ( 1 ) hero . moveUp …" at bounding box center [1136, 448] width 478 height 497
type textarea "e"
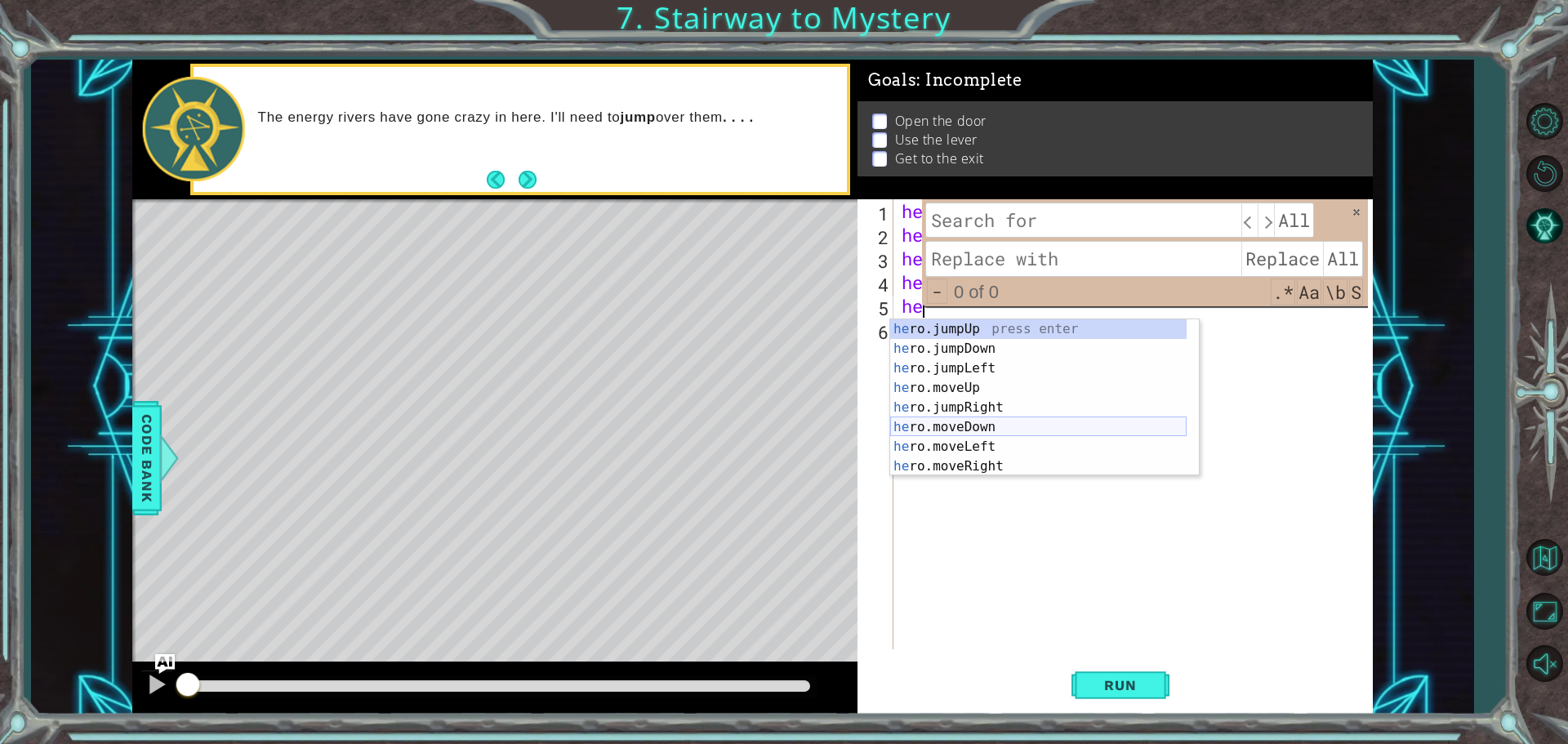
scroll to position [20, 0]
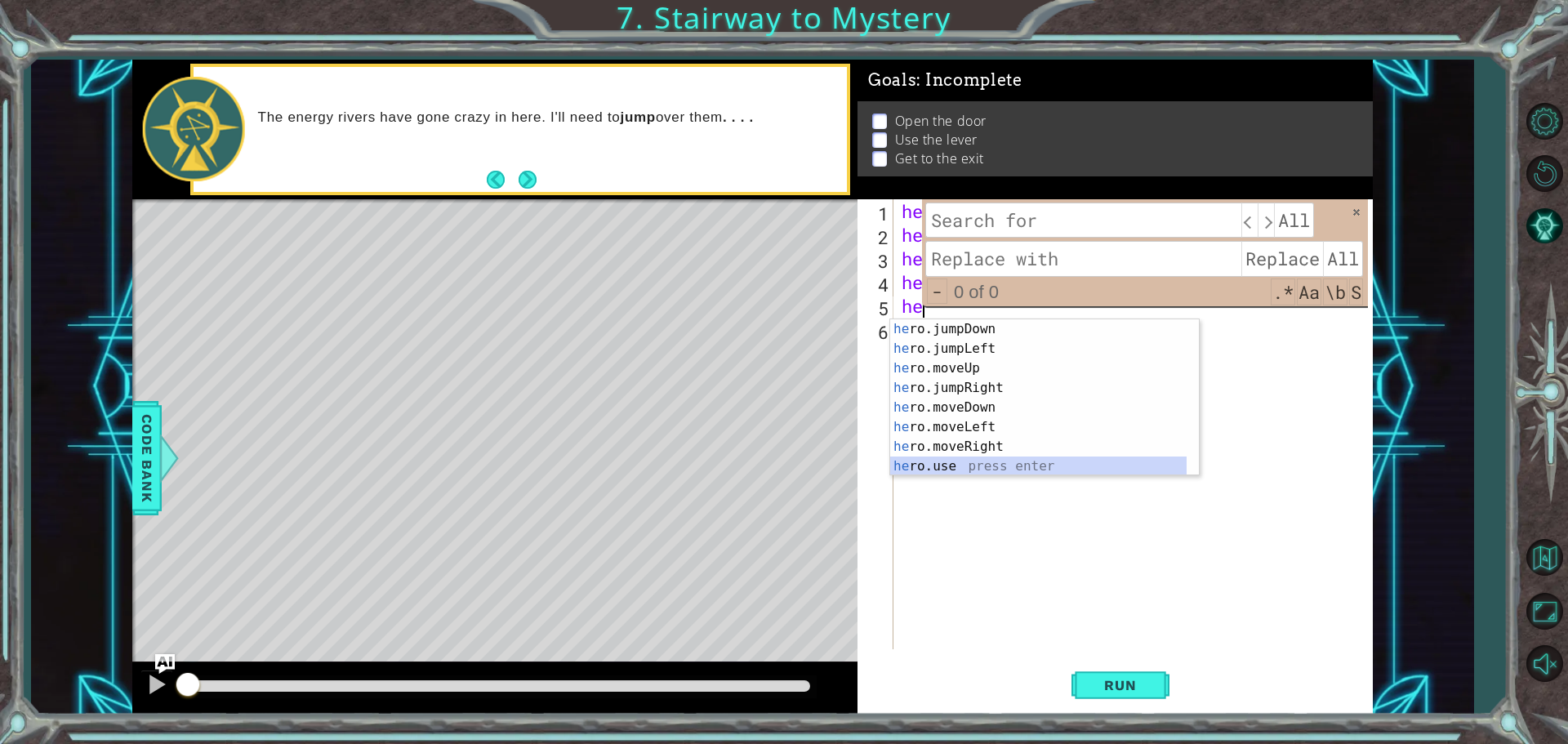
click at [982, 465] on div "he ro.jumpDown press enter he ro.jumpLeft press enter he ro.moveUp press enter …" at bounding box center [1038, 417] width 297 height 196
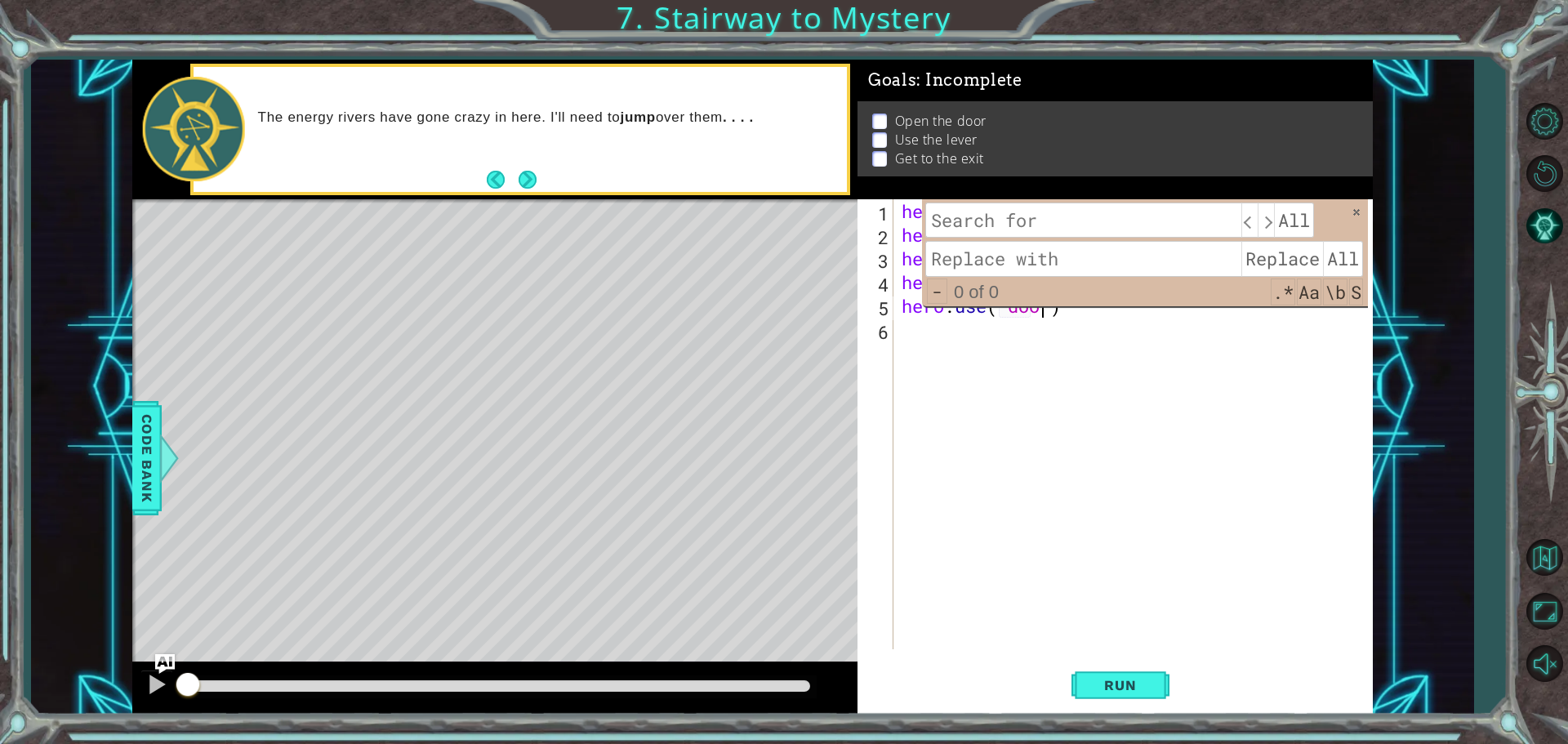
scroll to position [0, 6]
type textarea "hero.use("door")"
click at [1355, 210] on span at bounding box center [1356, 212] width 12 height 12
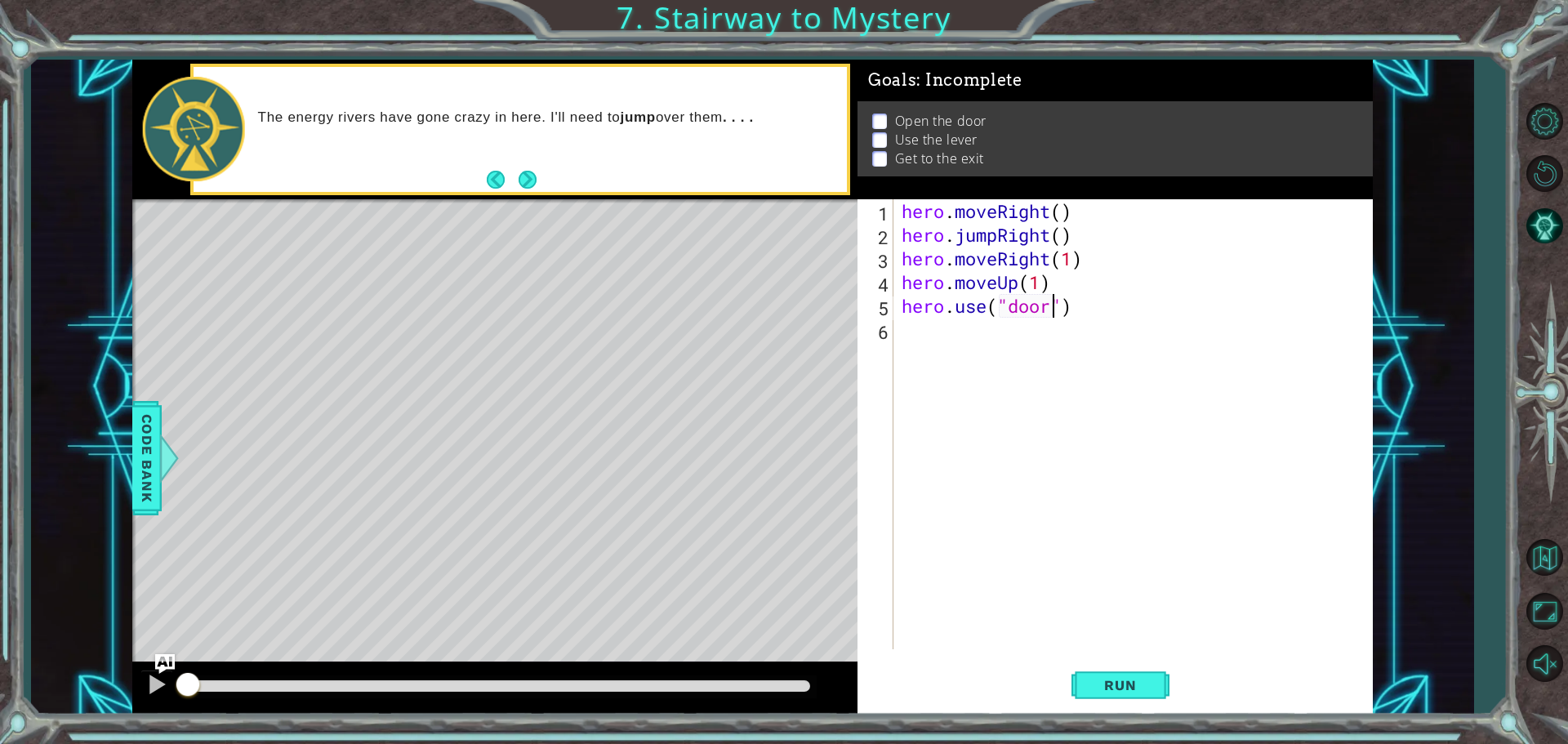
click at [974, 343] on div "hero . moveRight ( ) hero . jumpRight ( ) hero . moveRight ( 1 ) hero . moveUp …" at bounding box center [1136, 448] width 478 height 497
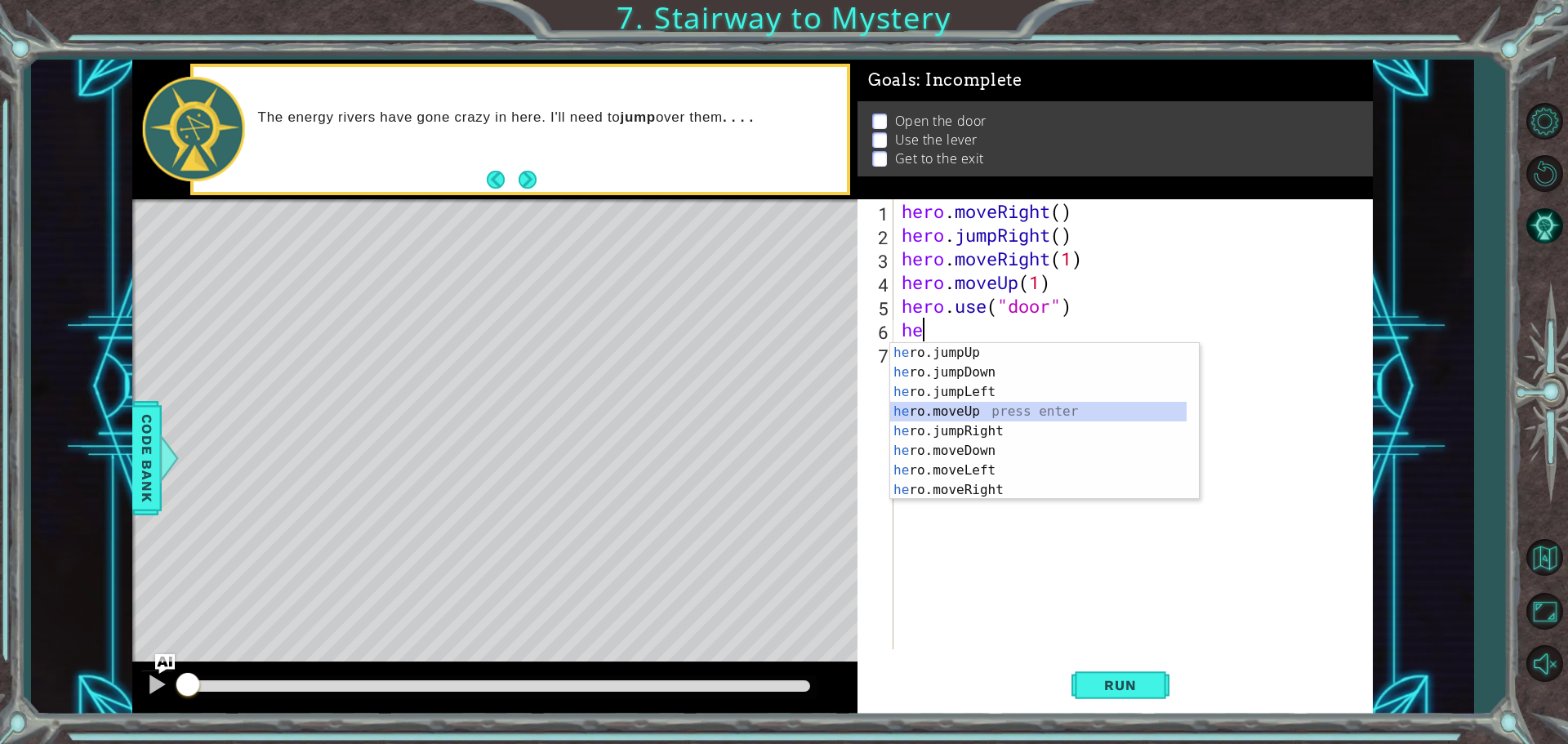
click at [947, 408] on div "he ro.jumpUp press enter he ro.jumpDown press enter he ro.jumpLeft press enter …" at bounding box center [1038, 441] width 297 height 196
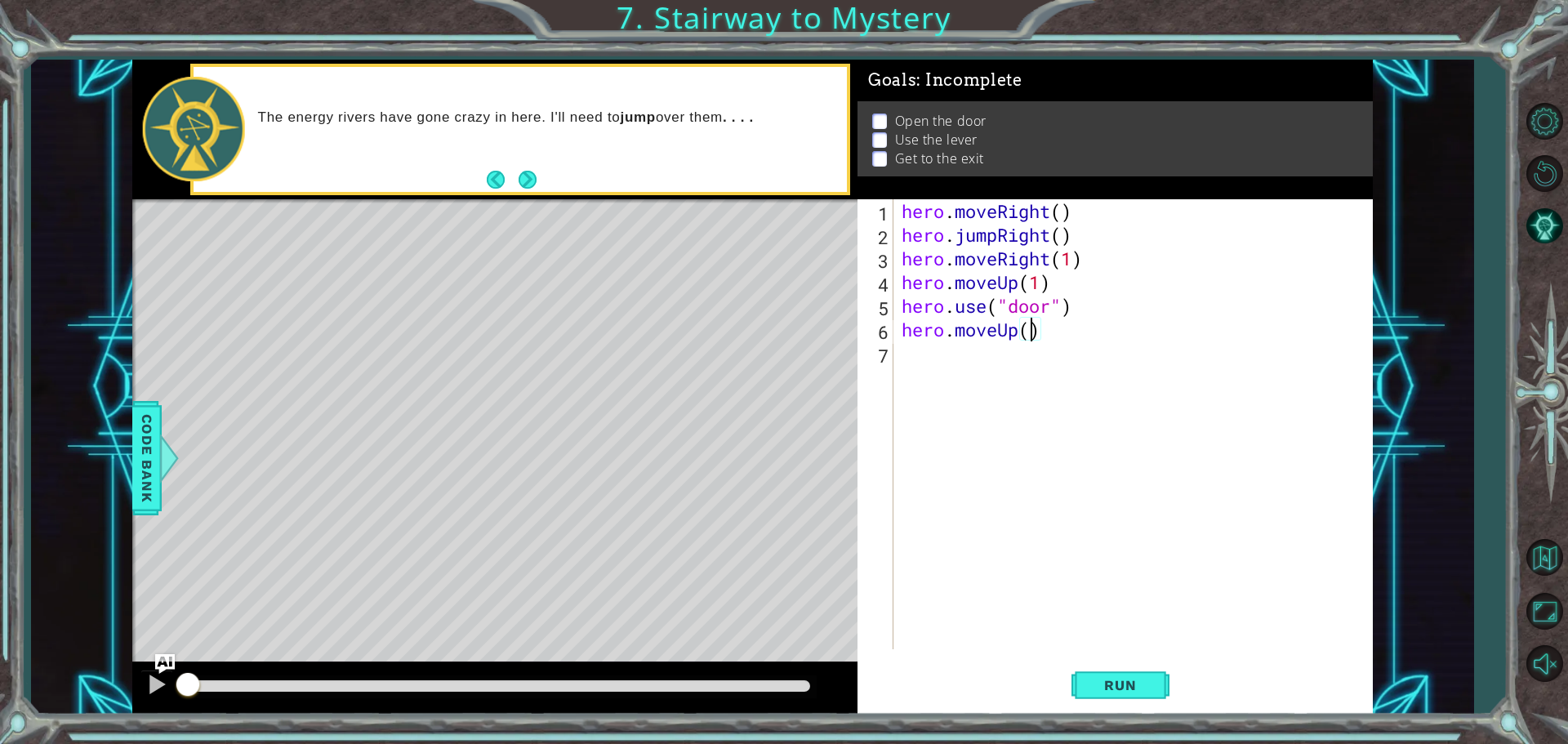
type textarea "hero.moveUp(2)"
click at [949, 368] on div "hero . moveRight ( ) hero . jumpRight ( ) hero . moveRight ( 1 ) hero . moveUp …" at bounding box center [1136, 448] width 478 height 497
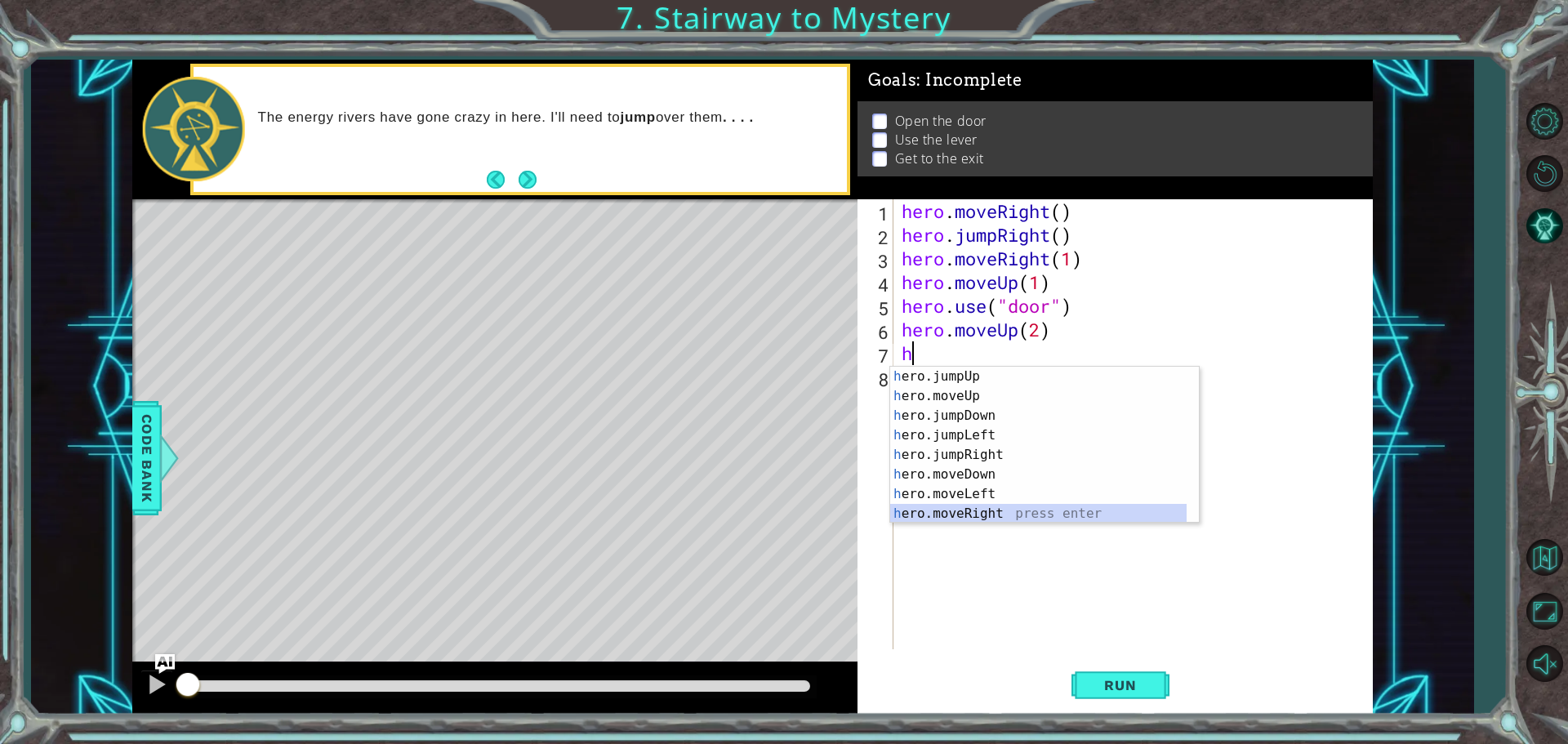
click at [976, 512] on div "h ero.jumpUp press enter h ero.moveUp press enter h ero.jumpDown press enter h …" at bounding box center [1038, 464] width 297 height 196
type textarea "hero.moveRight(1)"
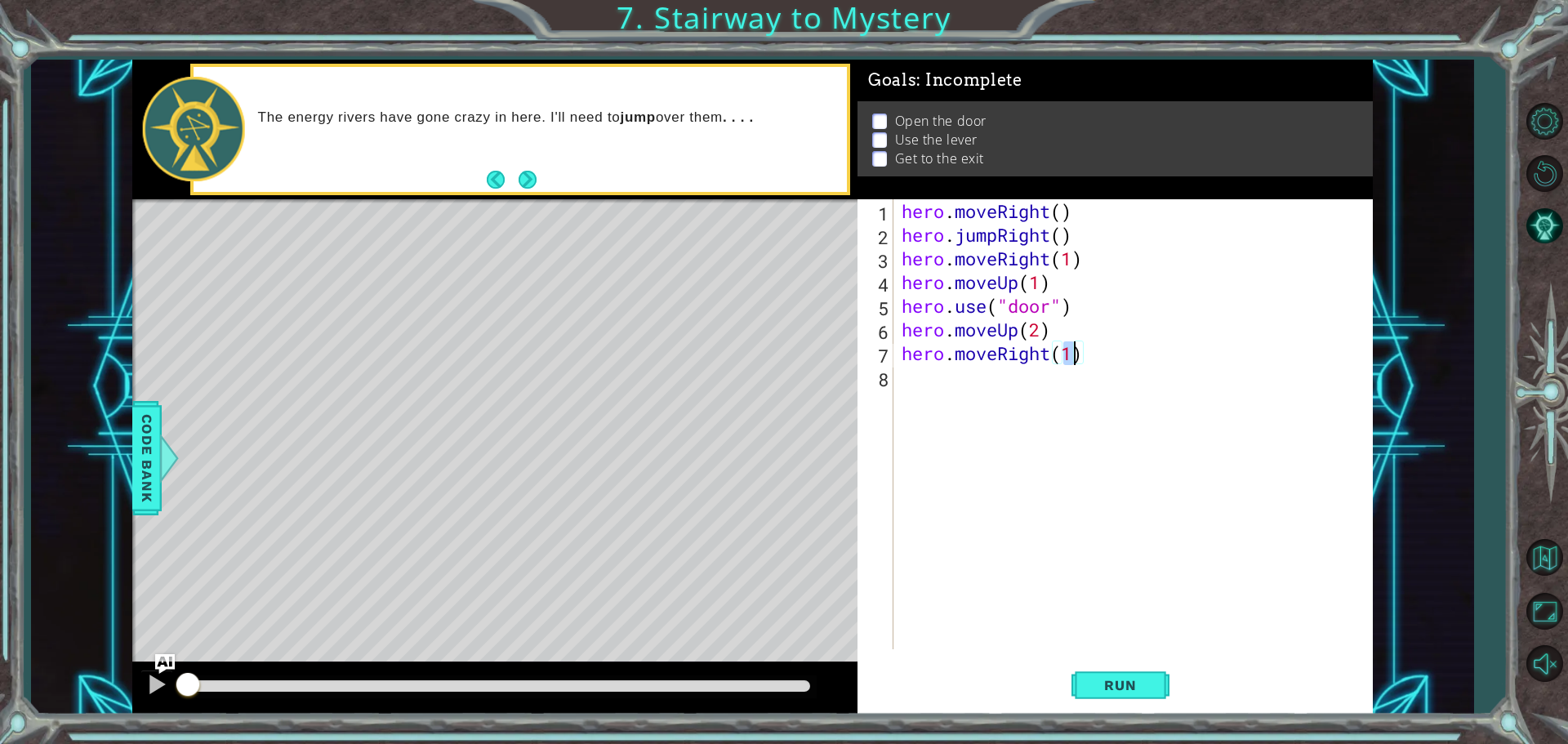
click at [925, 386] on div "hero . moveRight ( ) hero . jumpRight ( ) hero . moveRight ( 1 ) hero . moveUp …" at bounding box center [1136, 448] width 478 height 497
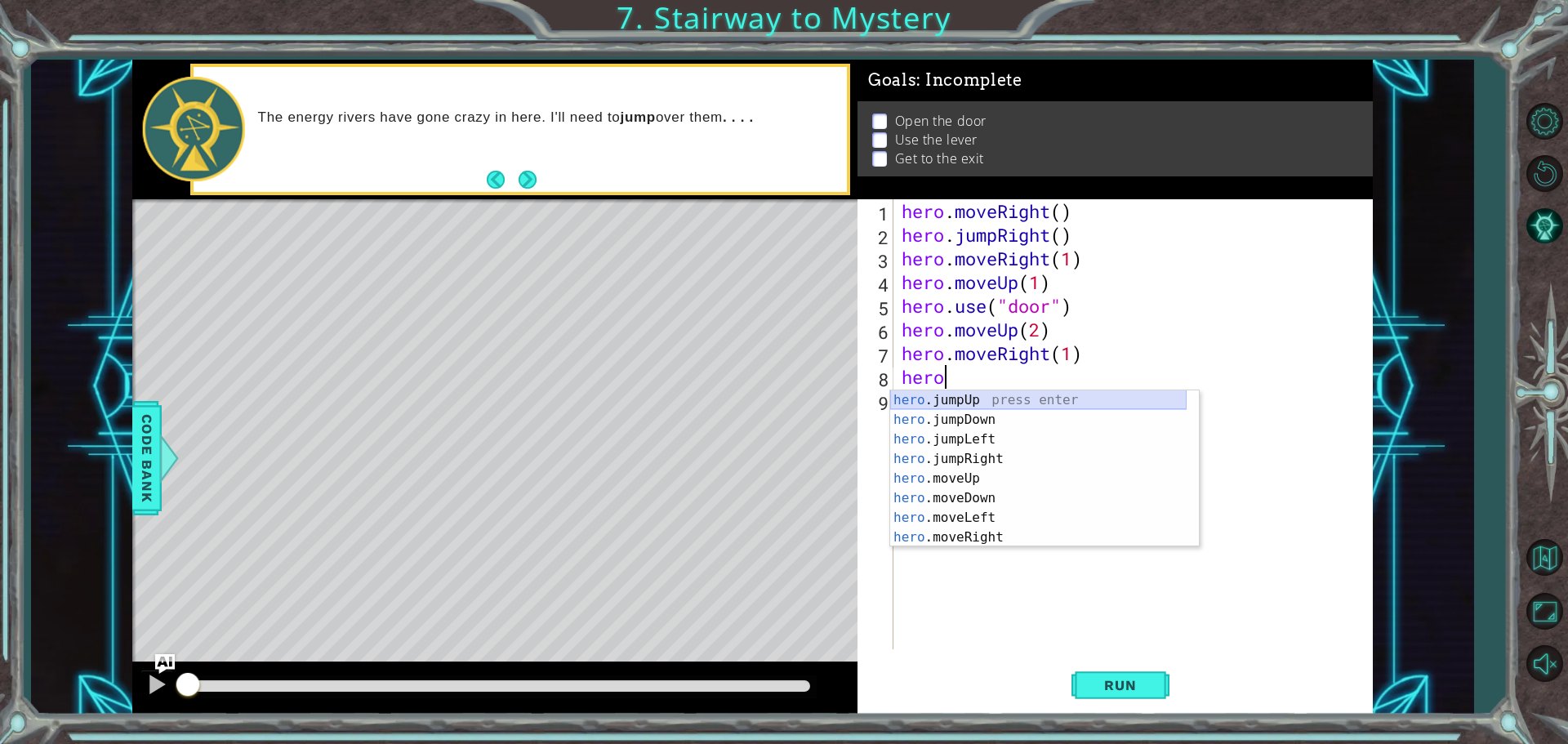
scroll to position [20, 0]
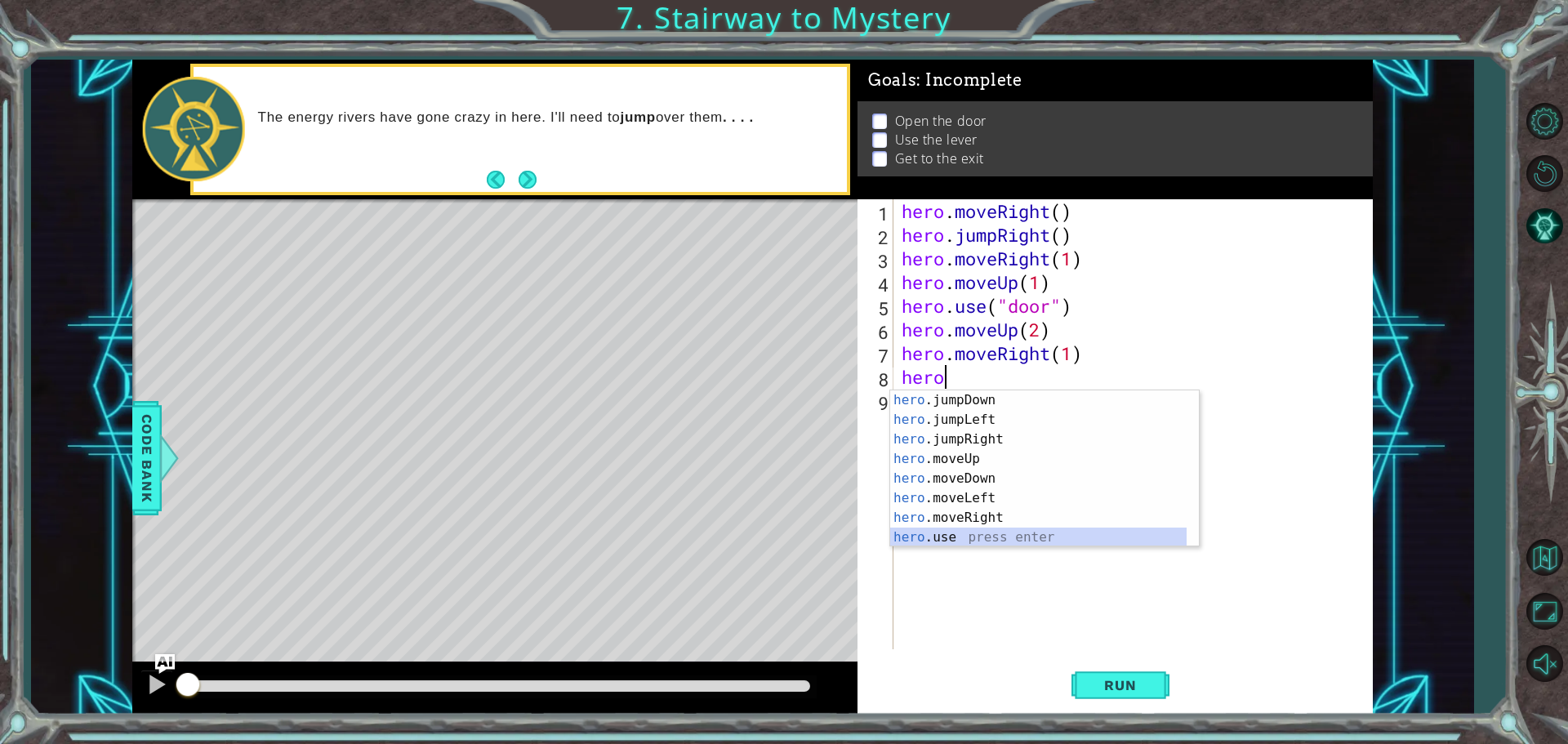
click at [928, 538] on div "hero .jumpDown press enter hero .jumpLeft press enter hero .jumpRight press ent…" at bounding box center [1038, 488] width 297 height 196
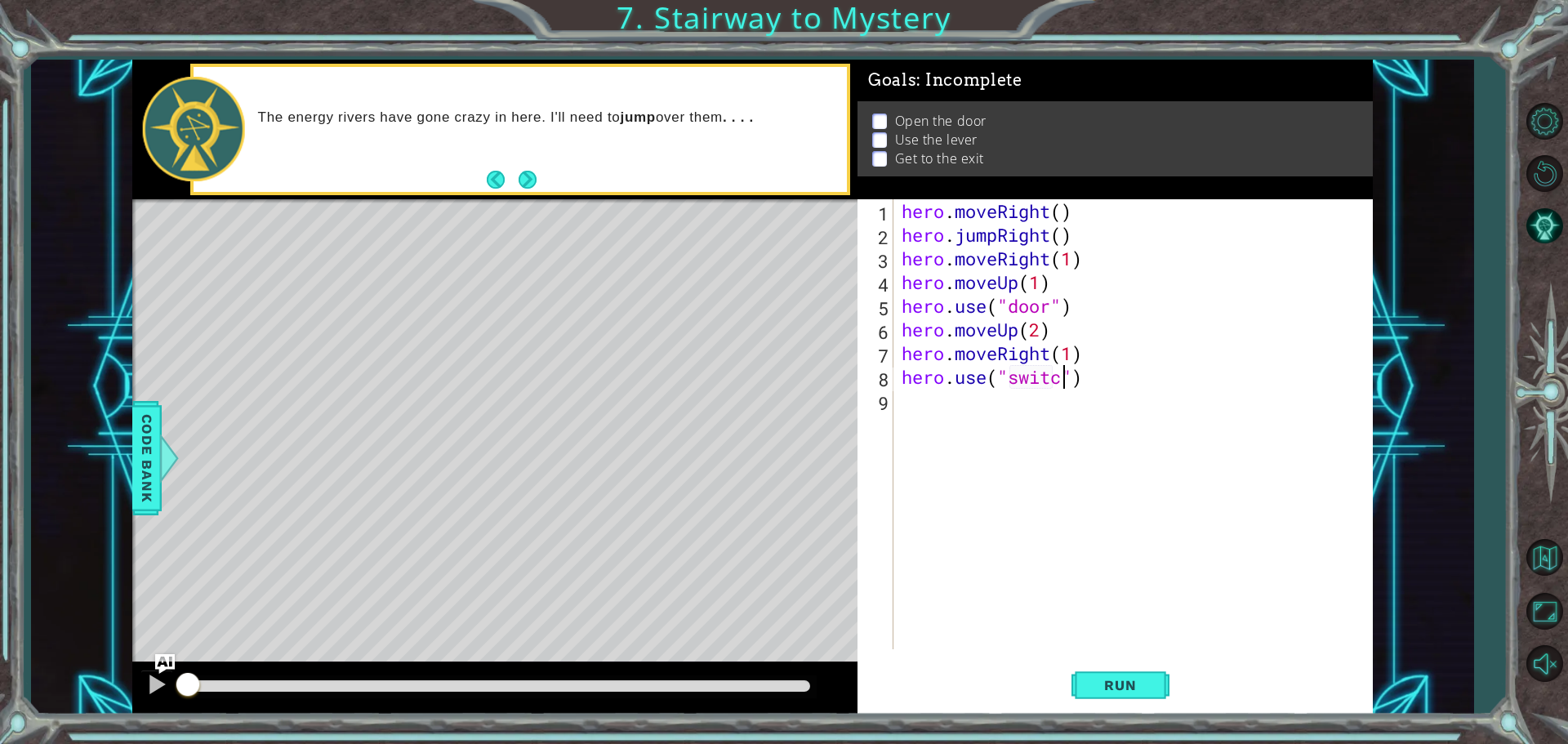
scroll to position [0, 7]
type textarea "hero.use("switch")"
click at [1004, 403] on div "hero . moveRight ( ) hero . jumpRight ( ) hero . moveRight ( 1 ) hero . moveUp …" at bounding box center [1136, 448] width 478 height 497
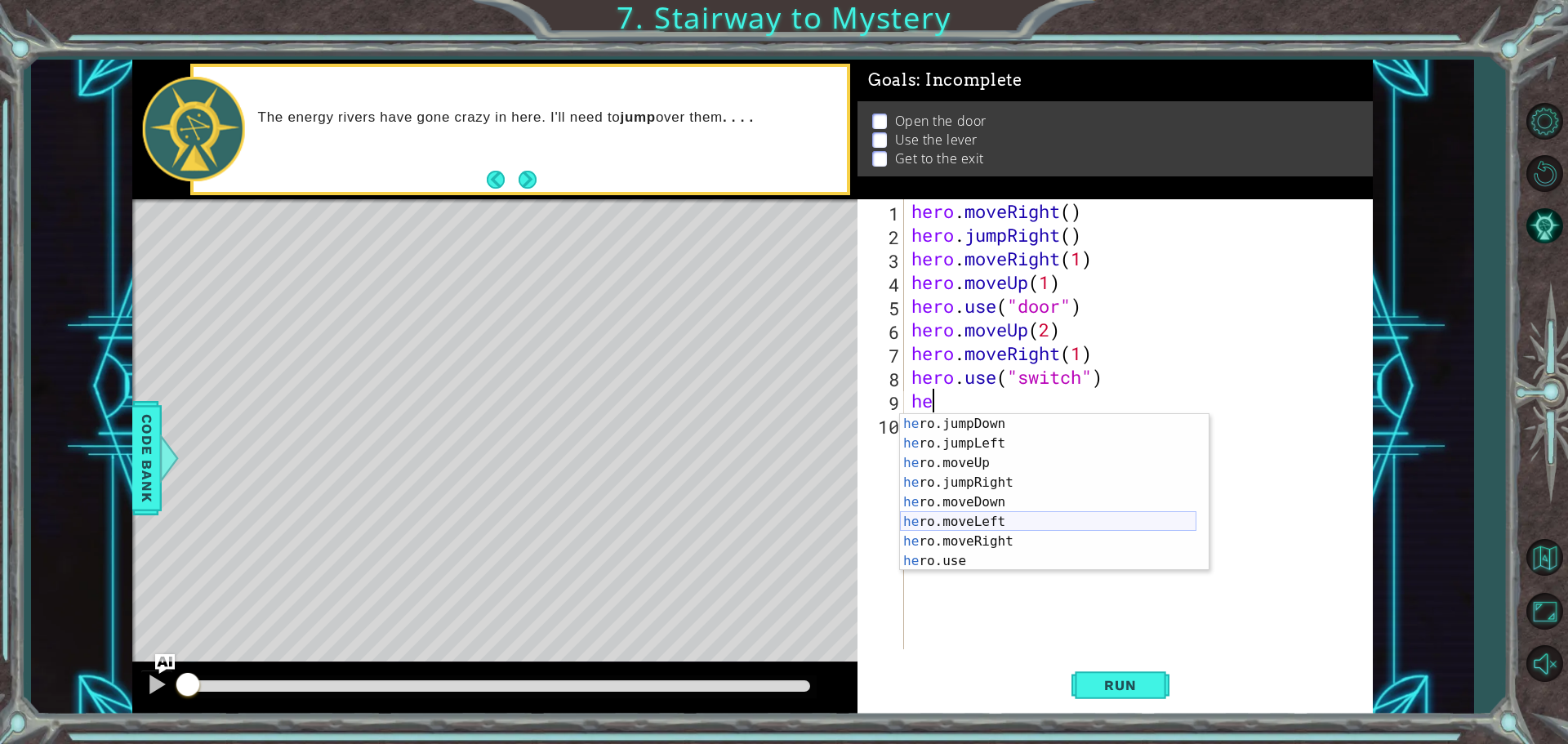
scroll to position [0, 0]
click at [971, 535] on div "he ro.jumpUp press enter he ro.jumpDown press enter he ro.jumpLeft press enter …" at bounding box center [1048, 512] width 297 height 196
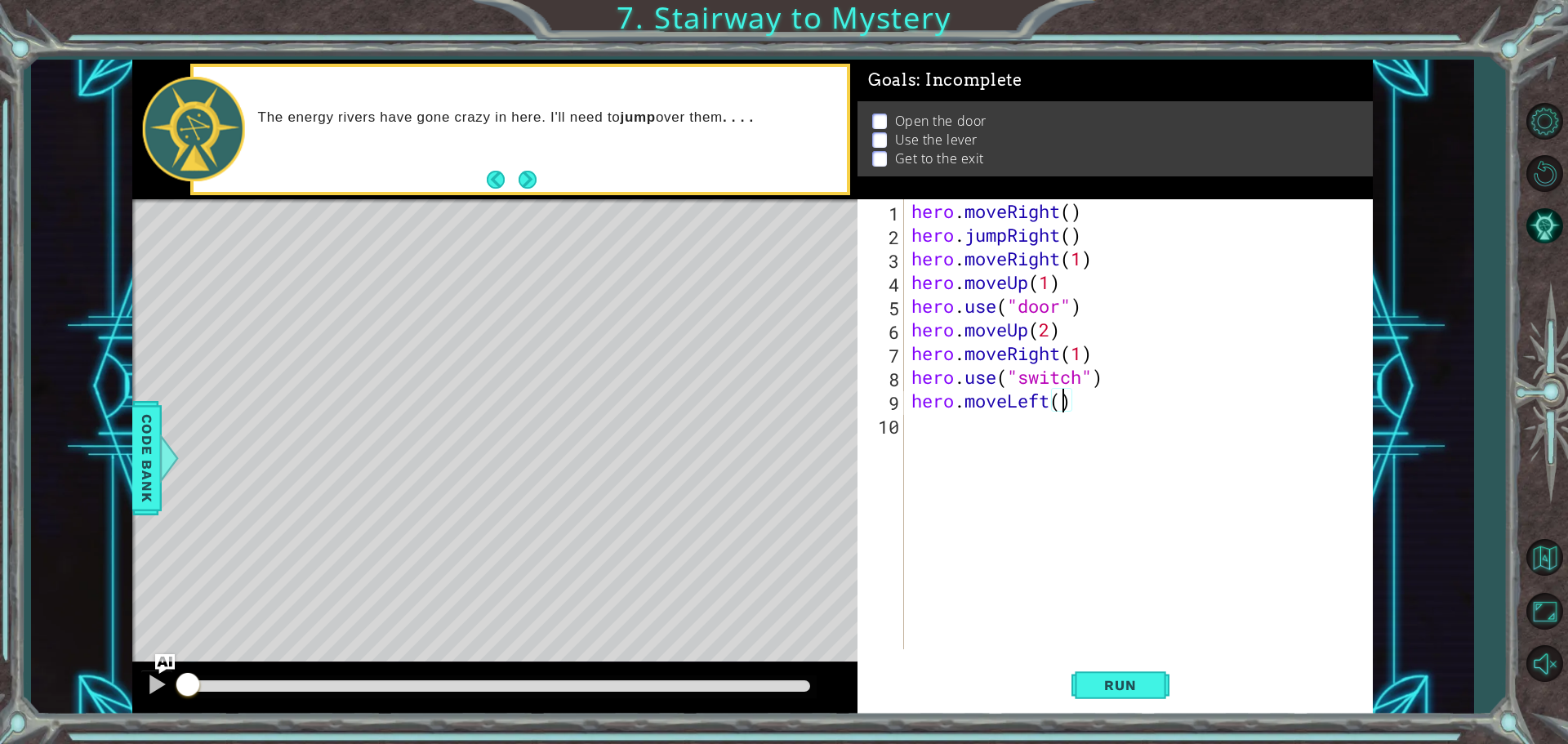
type textarea "hero.moveLeft(2)"
click at [947, 441] on div "hero . moveRight ( ) hero . jumpRight ( ) hero . moveRight ( 1 ) hero . moveUp …" at bounding box center [1142, 448] width 468 height 497
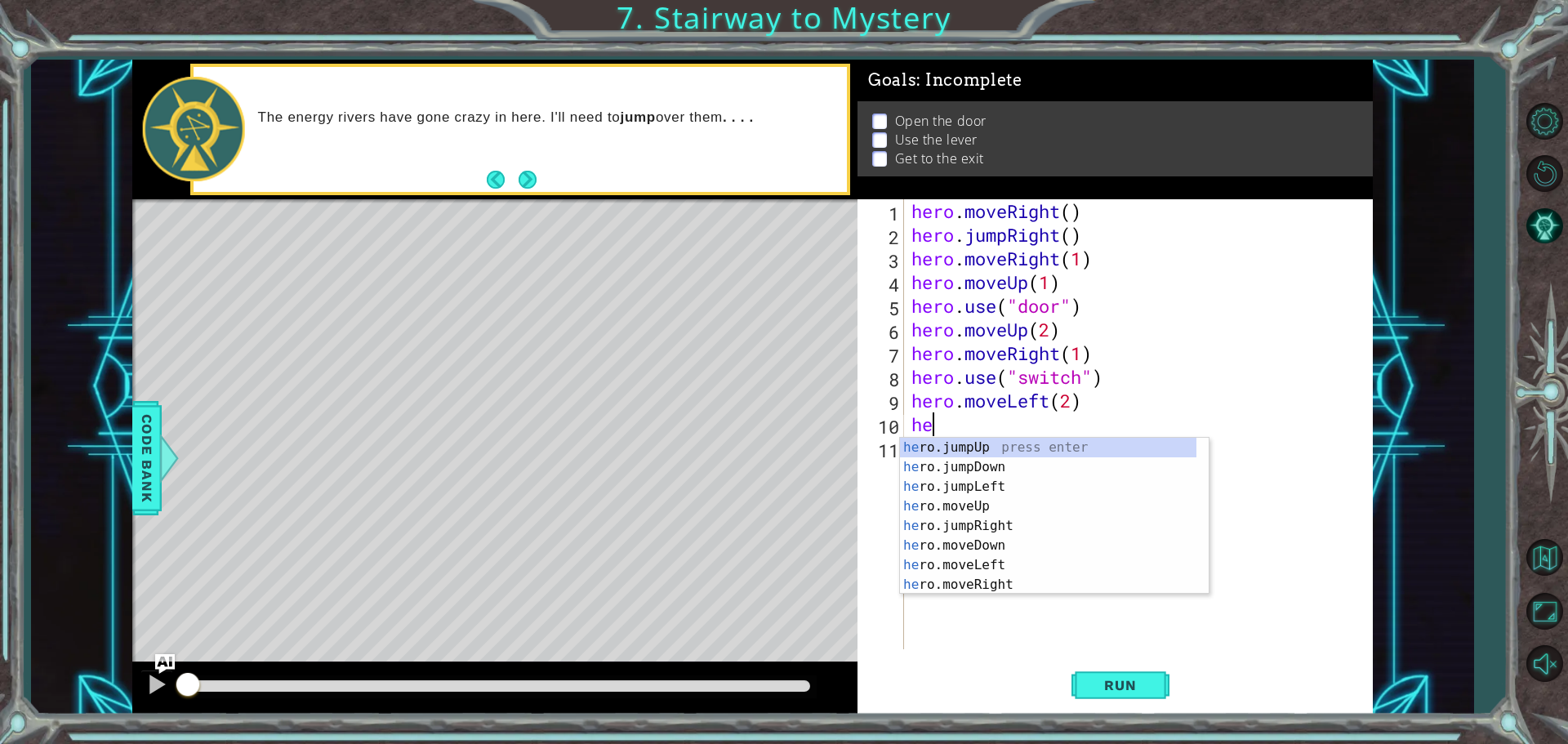
type textarea "her"
click at [956, 446] on div "her o.jumpUp press enter her o.jumpDown press enter her o.jumpLeft press enter …" at bounding box center [1048, 535] width 297 height 196
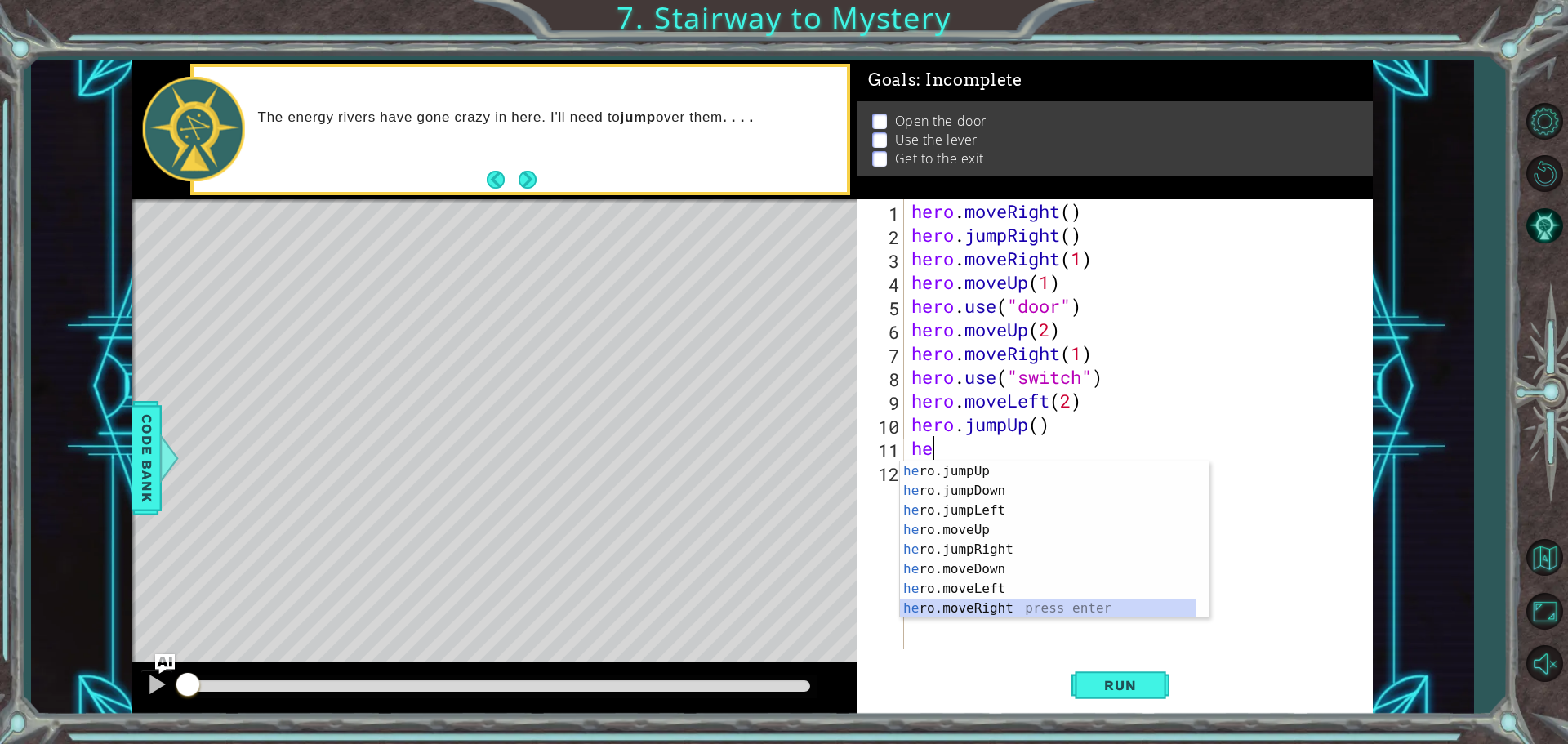
click at [950, 602] on div "he ro.jumpUp press enter he ro.jumpDown press enter he ro.jumpLeft press enter …" at bounding box center [1048, 559] width 297 height 196
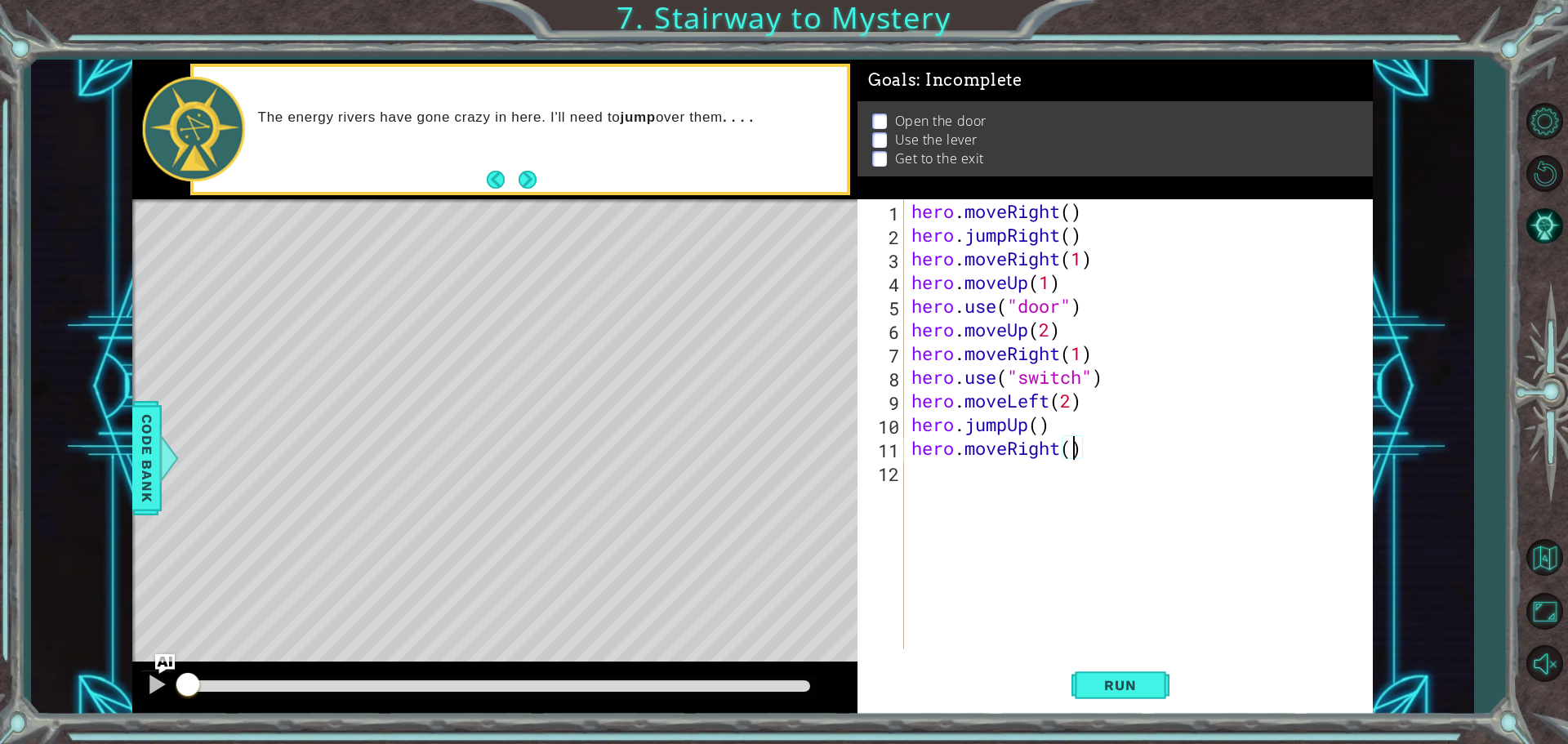
scroll to position [0, 7]
click at [1086, 690] on button "Run" at bounding box center [1121, 685] width 98 height 51
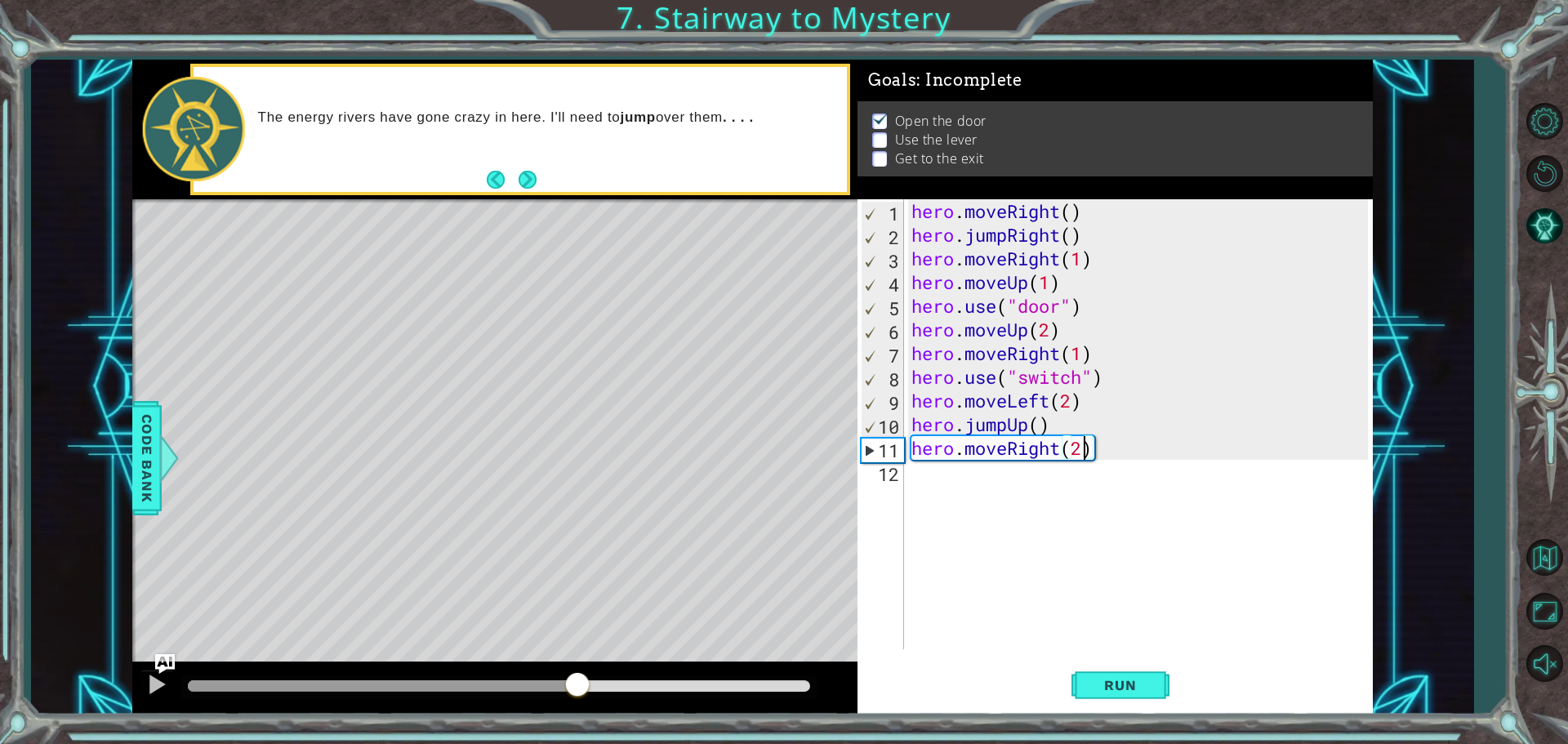
drag, startPoint x: 609, startPoint y: 679, endPoint x: 590, endPoint y: 664, distance: 24.2
click at [583, 679] on div at bounding box center [577, 686] width 29 height 29
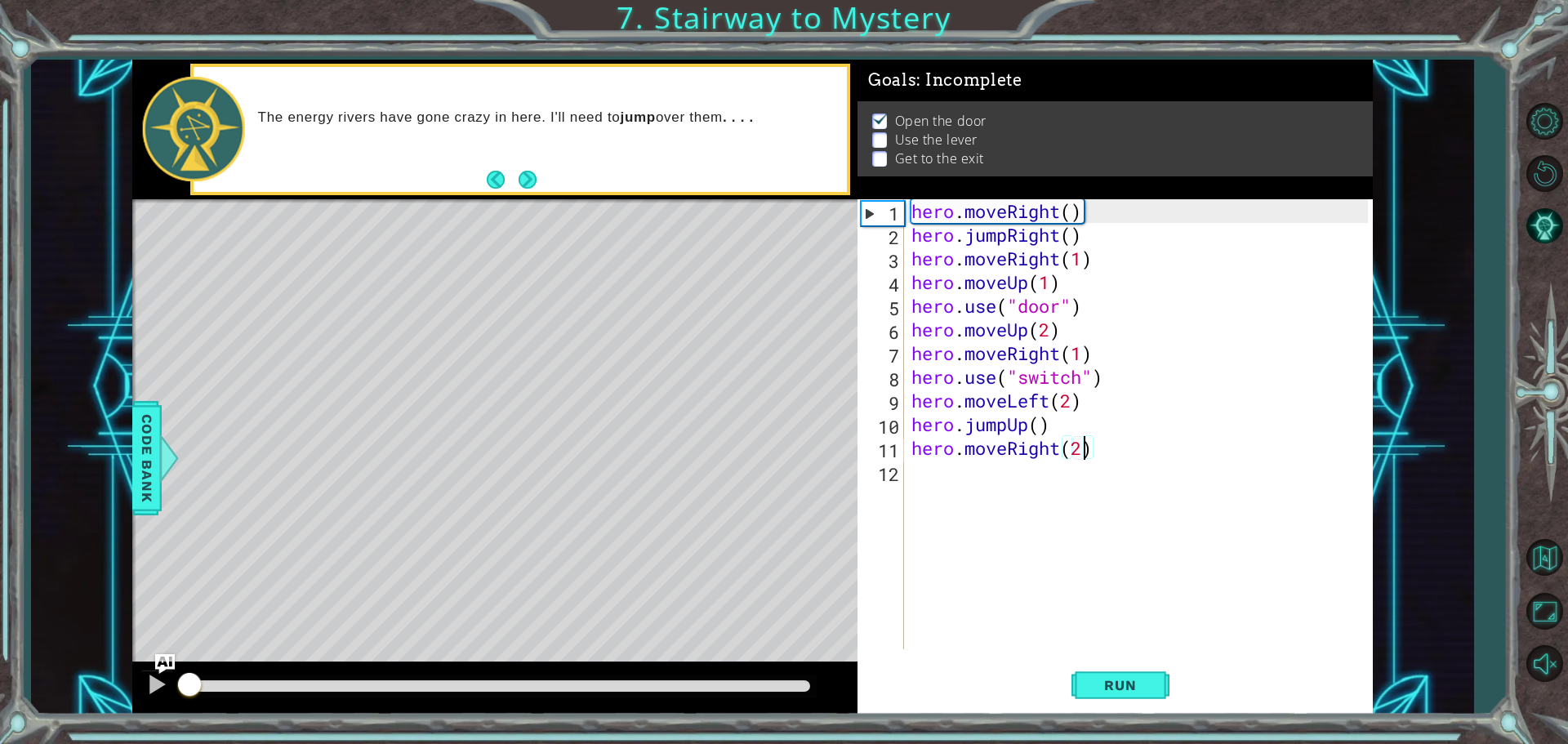
drag, startPoint x: 621, startPoint y: 678, endPoint x: 5, endPoint y: 568, distance: 625.7
click at [0, 587] on div "1 ההההההההההההההההההההההההההההההההההההההההההההההההההההההההההההההההההההההההההההה…" at bounding box center [784, 372] width 1568 height 744
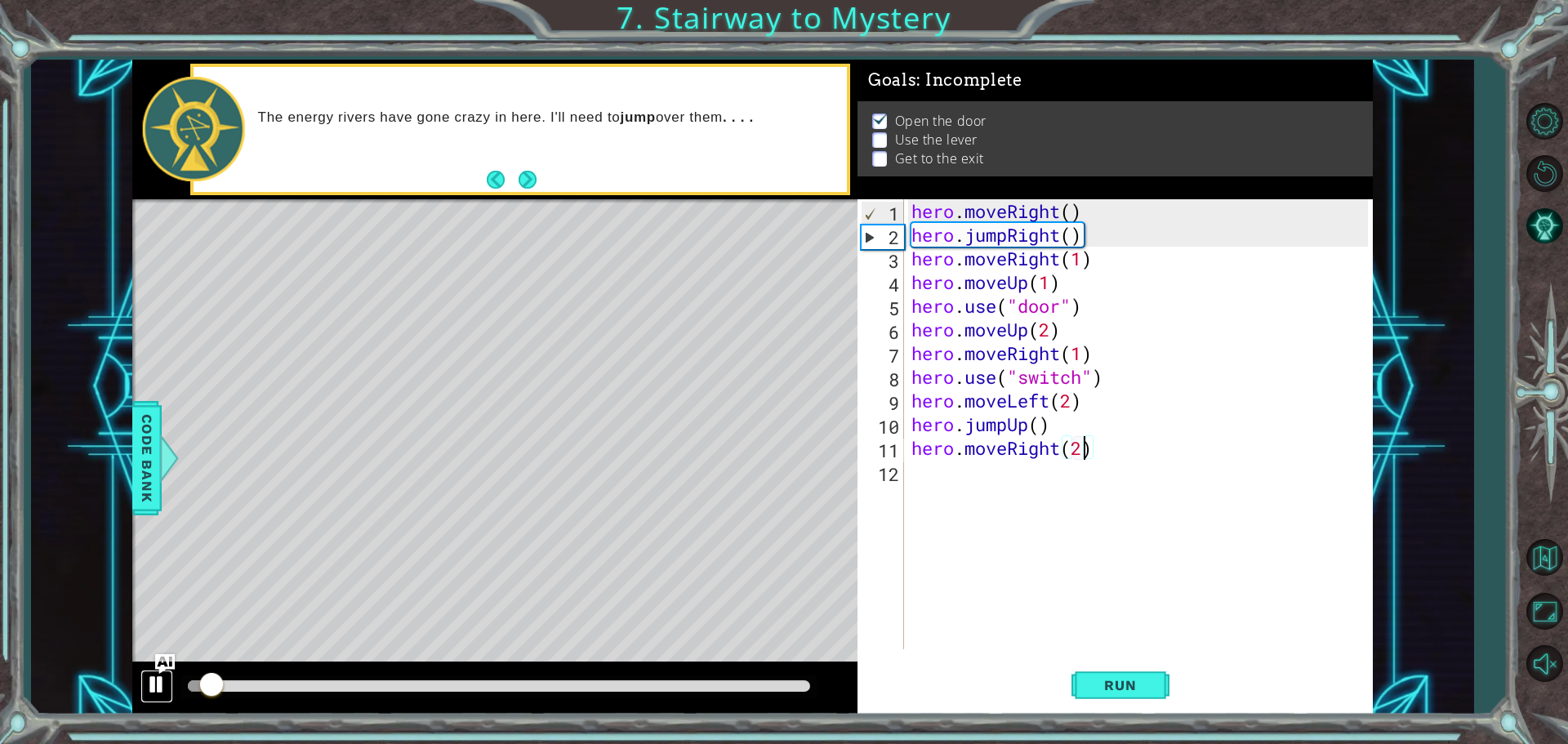
click at [151, 681] on div at bounding box center [157, 684] width 21 height 21
click at [1095, 358] on div "hero . moveRight ( ) hero . jumpRight ( ) hero . moveRight ( 1 ) hero . moveUp …" at bounding box center [1142, 448] width 468 height 497
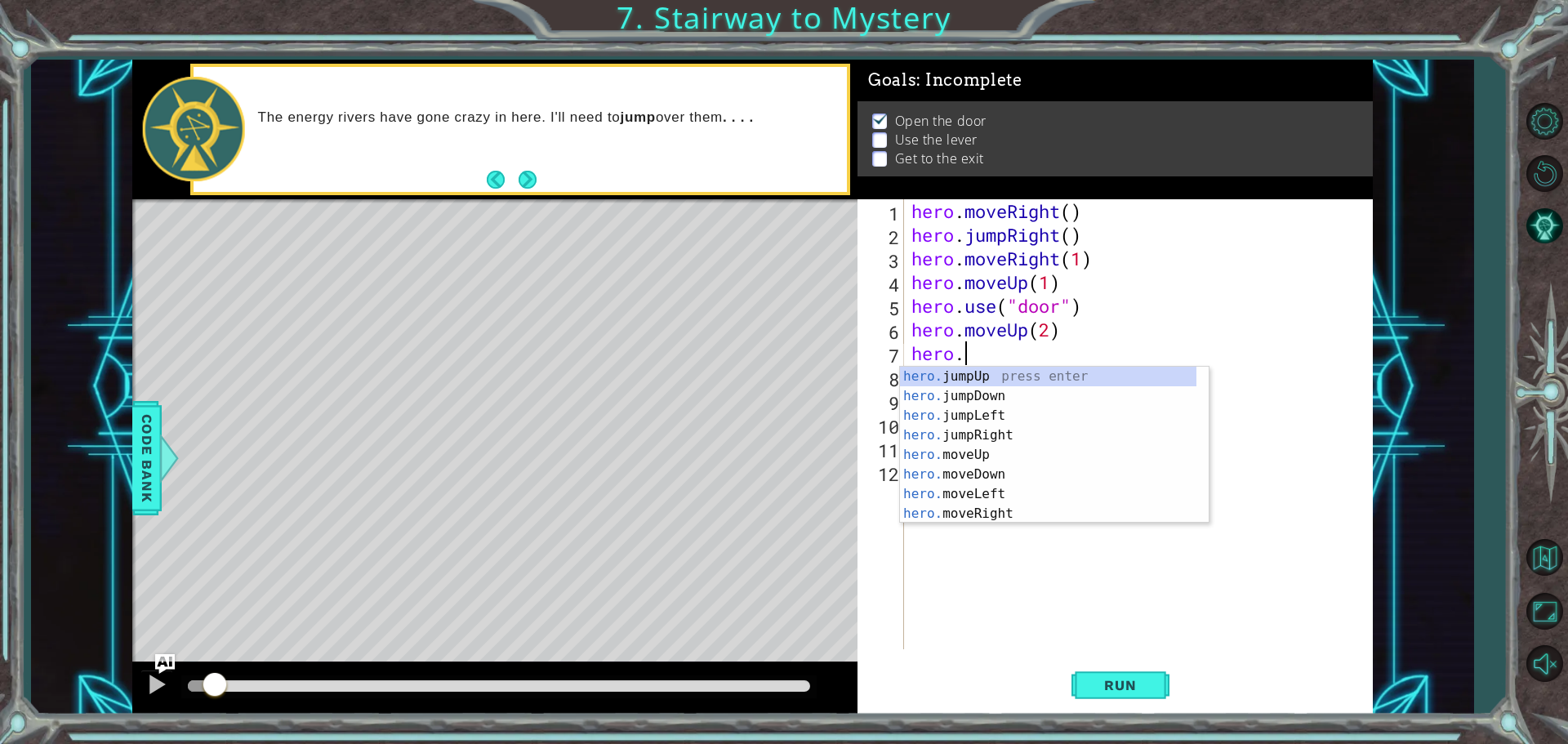
scroll to position [0, 1]
click at [1009, 495] on div "hero .jumpUp press enter hero .jumpDown press enter hero .jumpLeft press enter …" at bounding box center [1048, 464] width 297 height 196
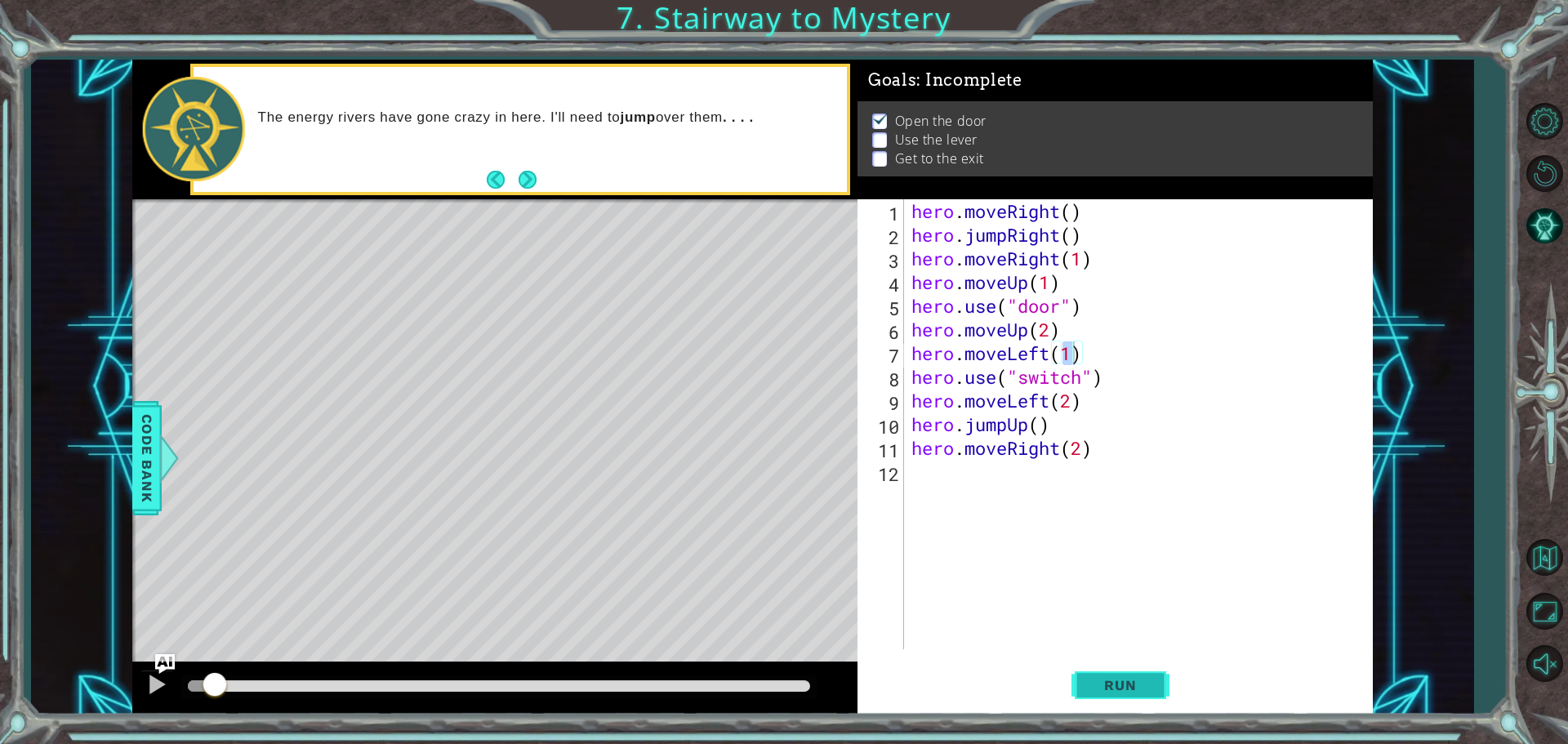
click at [1109, 692] on span "Run" at bounding box center [1119, 685] width 65 height 16
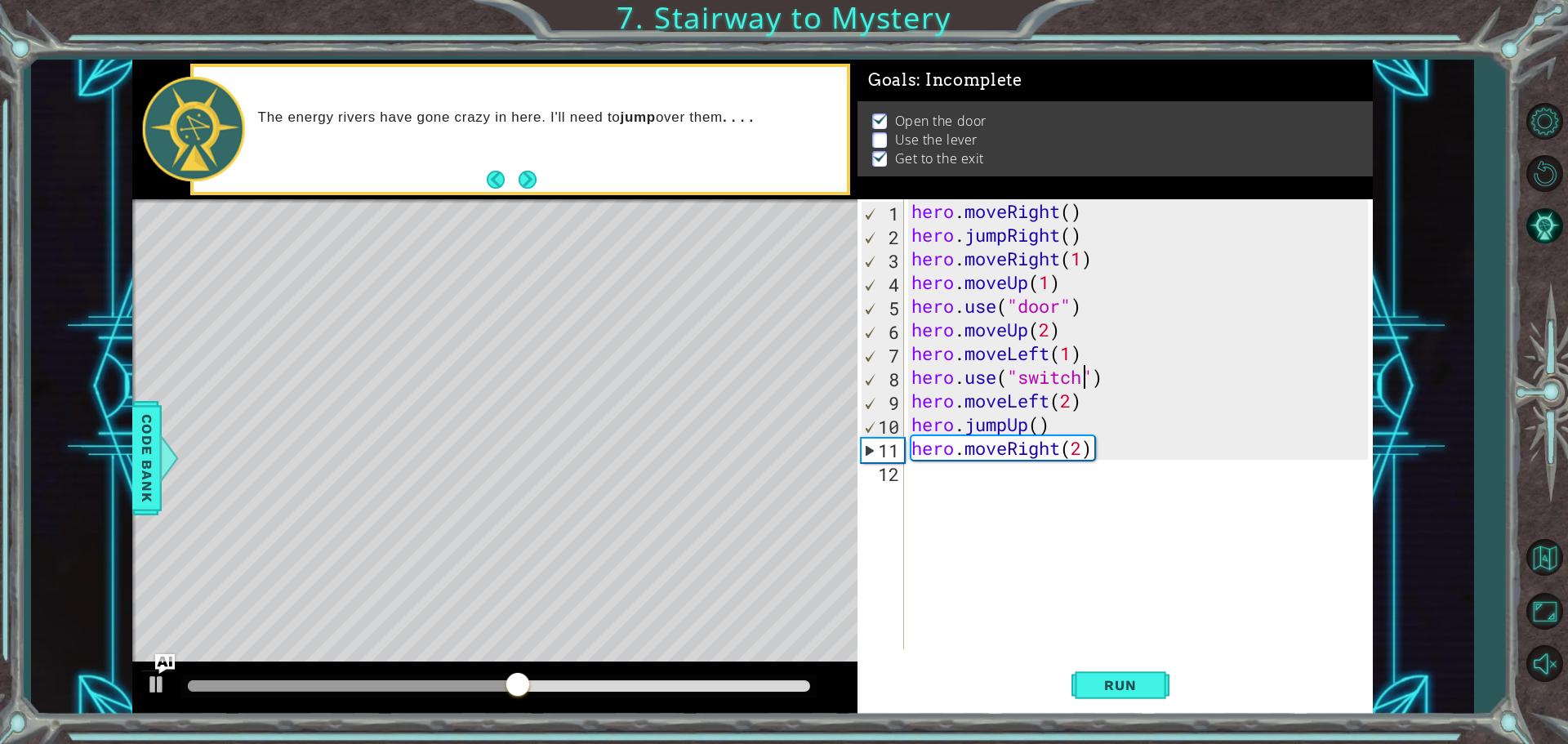
click at [1085, 379] on div "hero . moveRight ( ) hero . jumpRight ( ) hero . moveRight ( 1 ) hero . moveUp …" at bounding box center [1142, 448] width 468 height 497
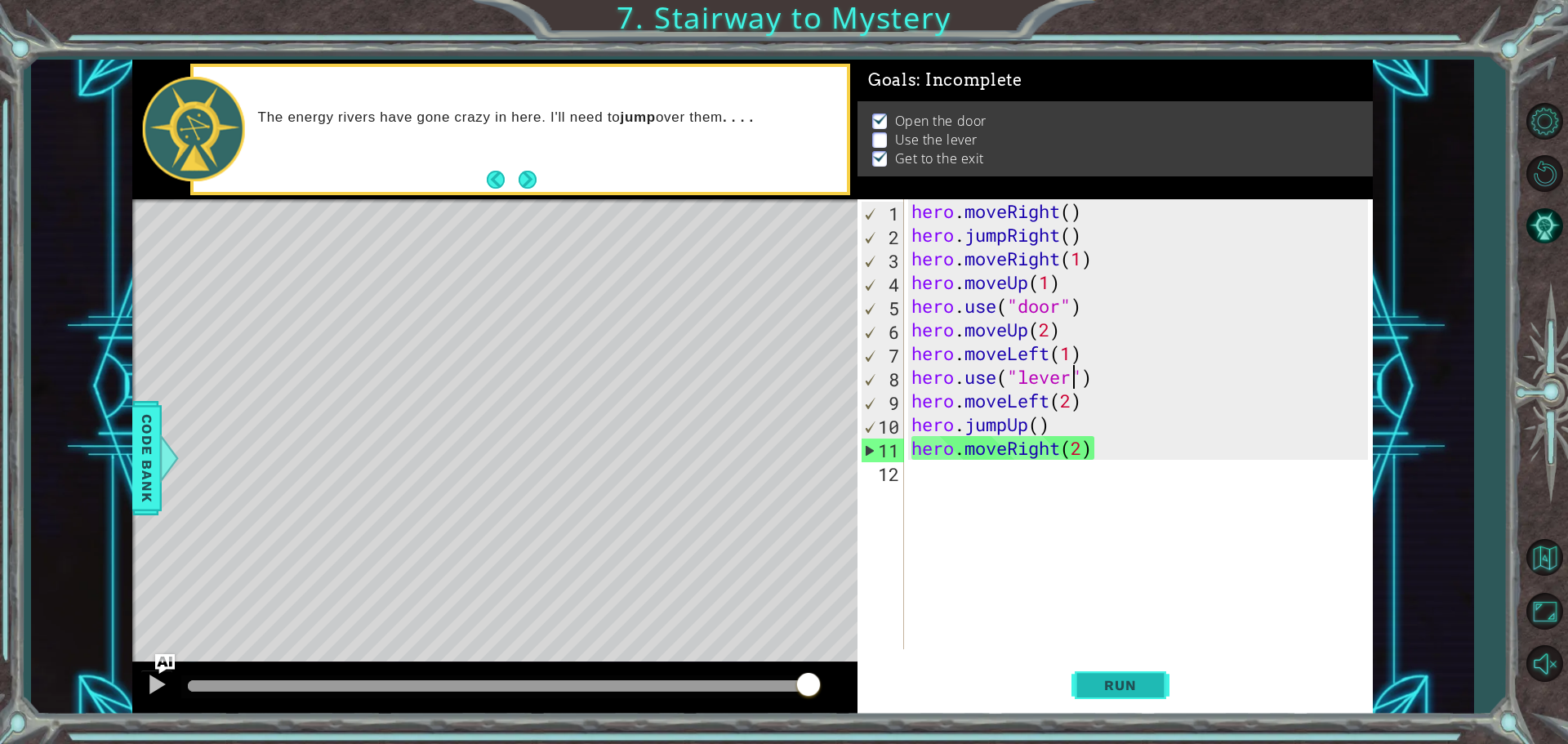
type textarea "hero.use("lever")"
click at [1134, 682] on span "Run" at bounding box center [1119, 685] width 65 height 16
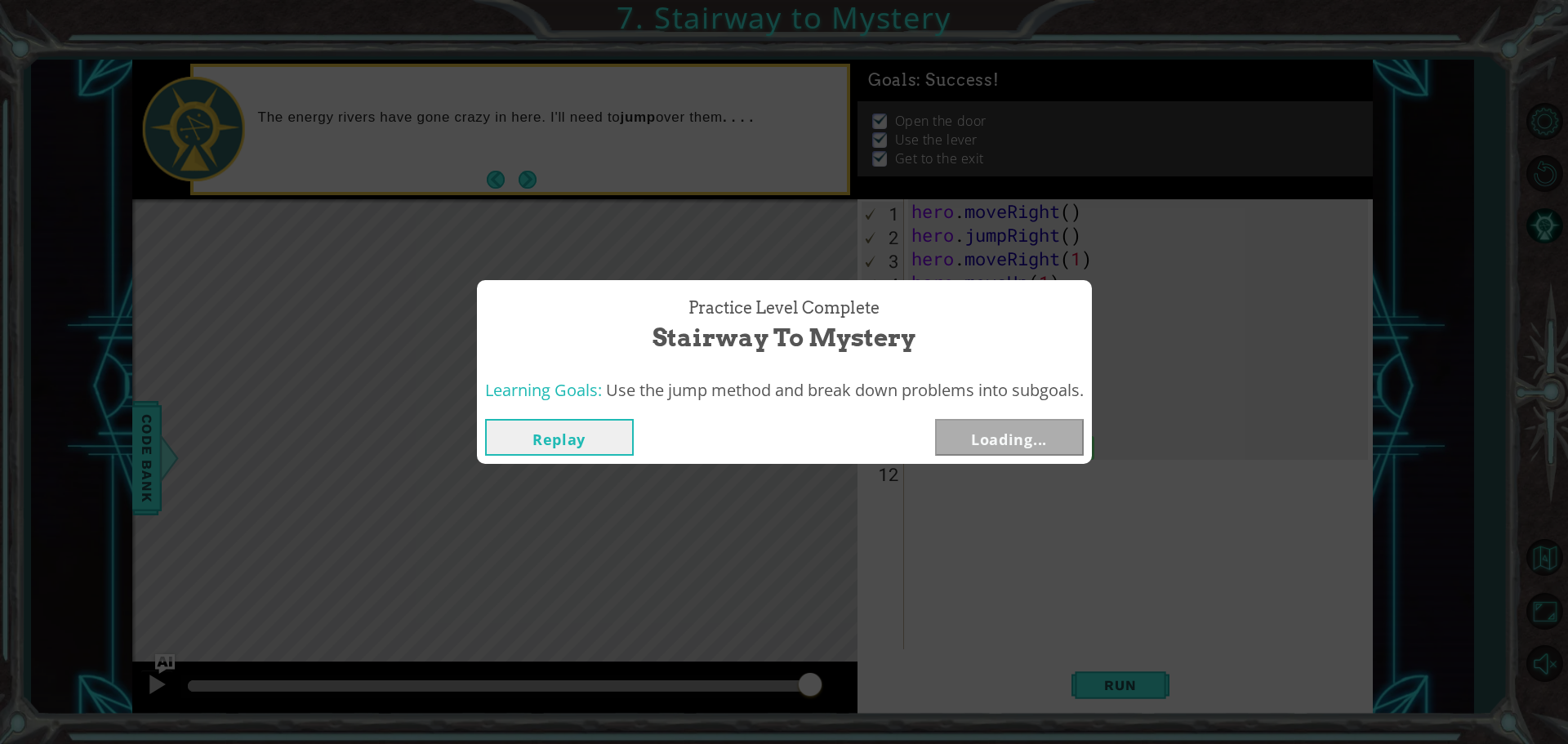
drag, startPoint x: 244, startPoint y: 690, endPoint x: 853, endPoint y: 634, distance: 611.6
click at [850, 638] on body "1 ההההההההההההההההההההההההההההההההההההההההההההההההההההההההההההההההההההההההההההה…" at bounding box center [784, 372] width 1568 height 744
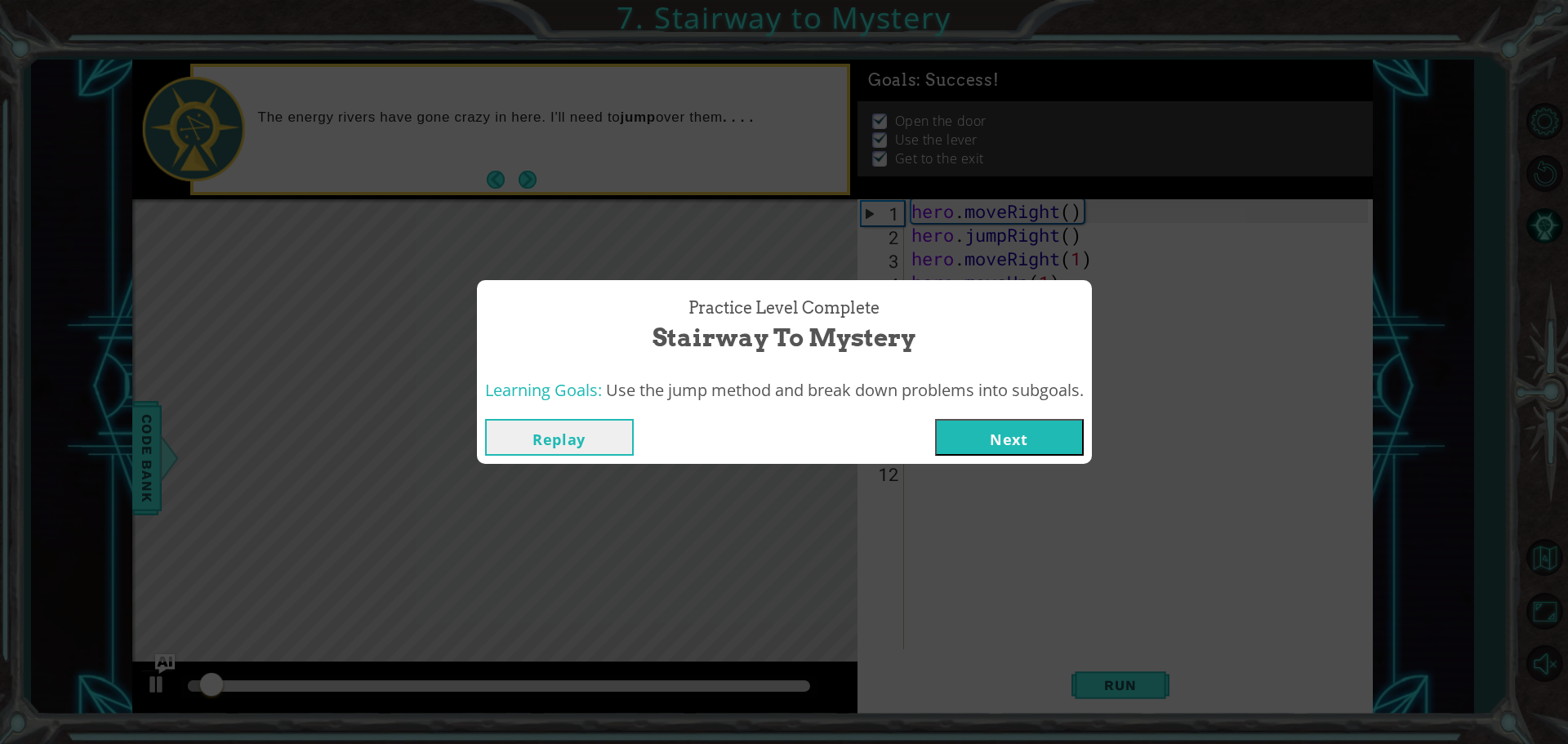
click at [989, 432] on button "Next" at bounding box center [1009, 437] width 148 height 36
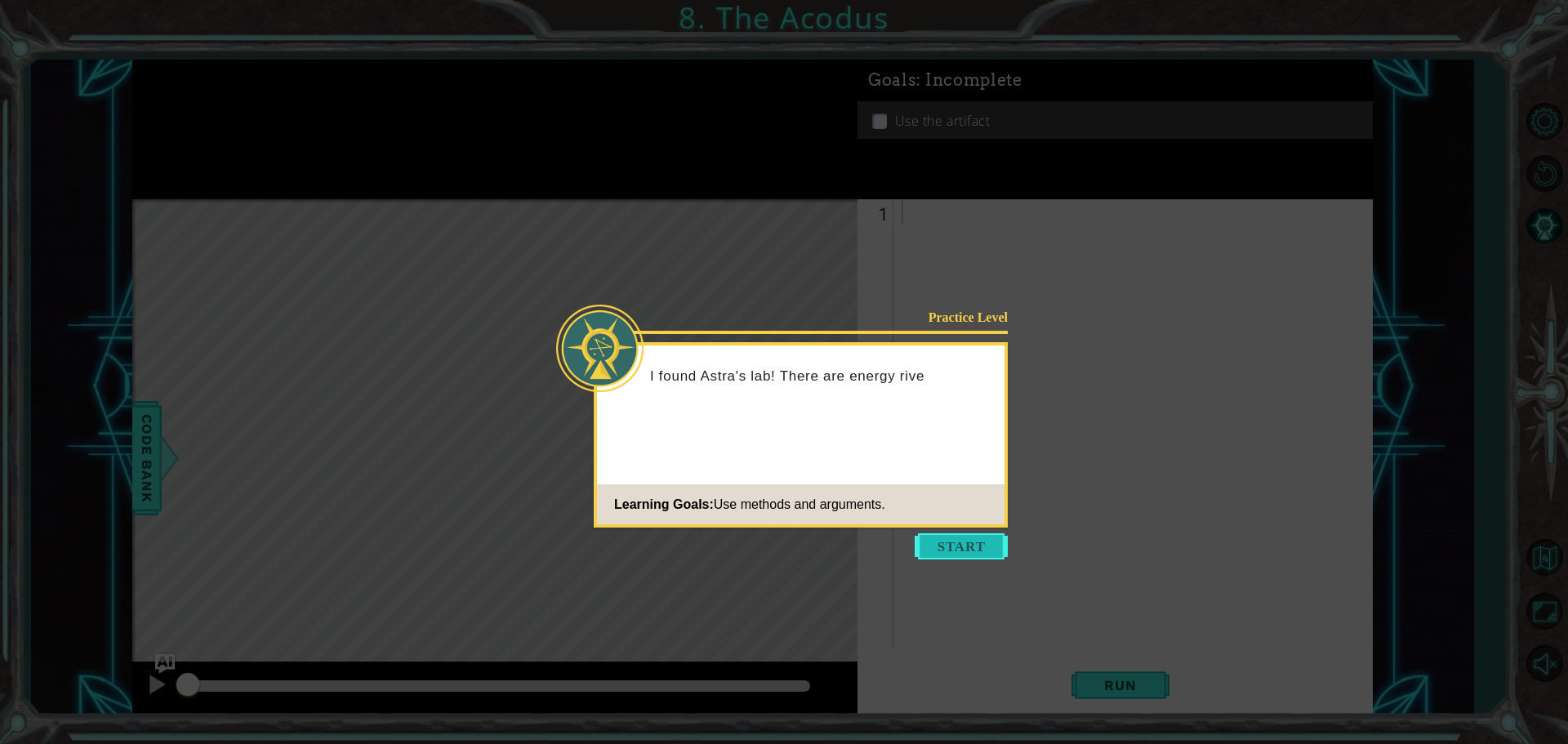
click at [974, 550] on button "Start" at bounding box center [961, 546] width 93 height 26
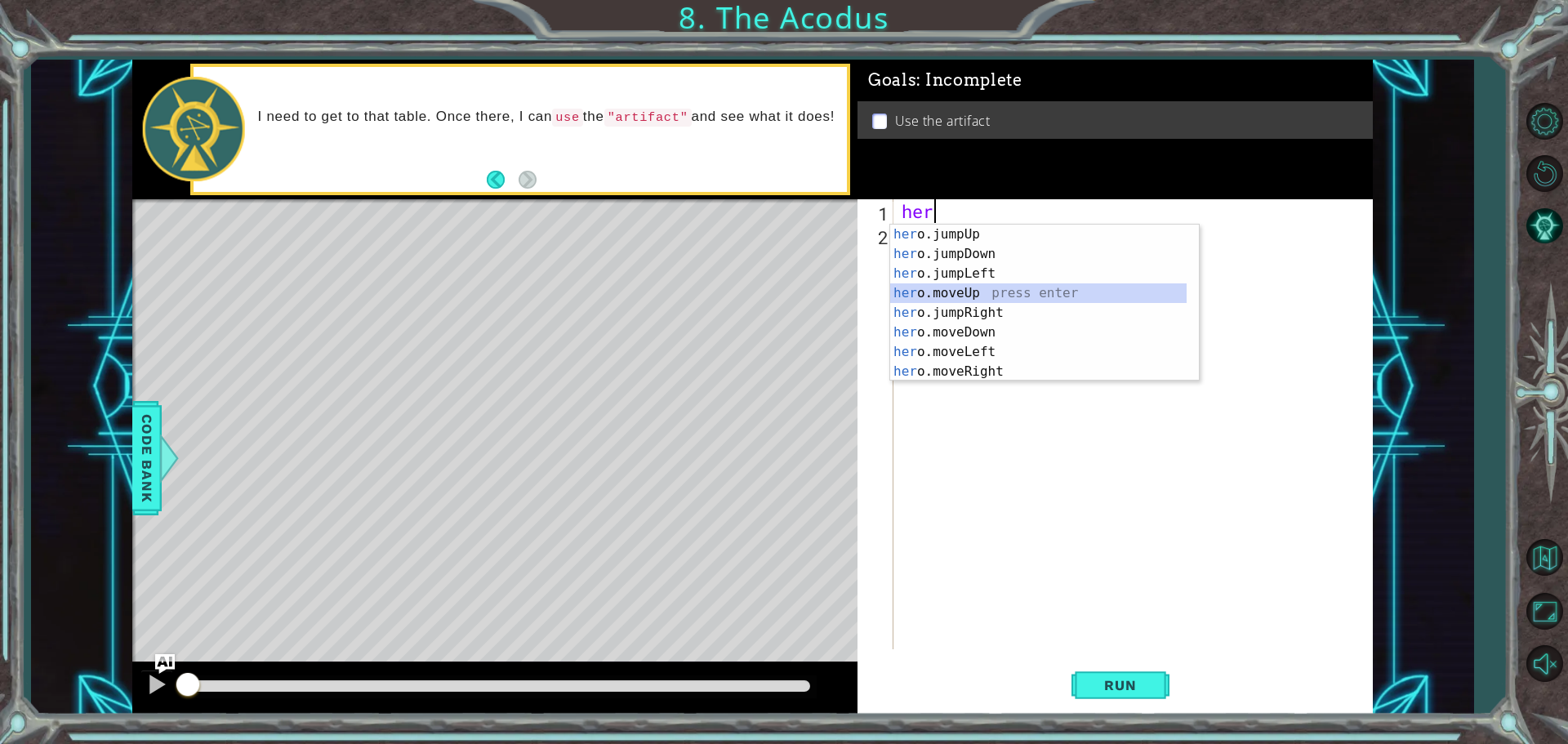
click at [942, 293] on div "her o.jumpUp press enter her o.jumpDown press enter her o.jumpLeft press enter …" at bounding box center [1038, 322] width 297 height 196
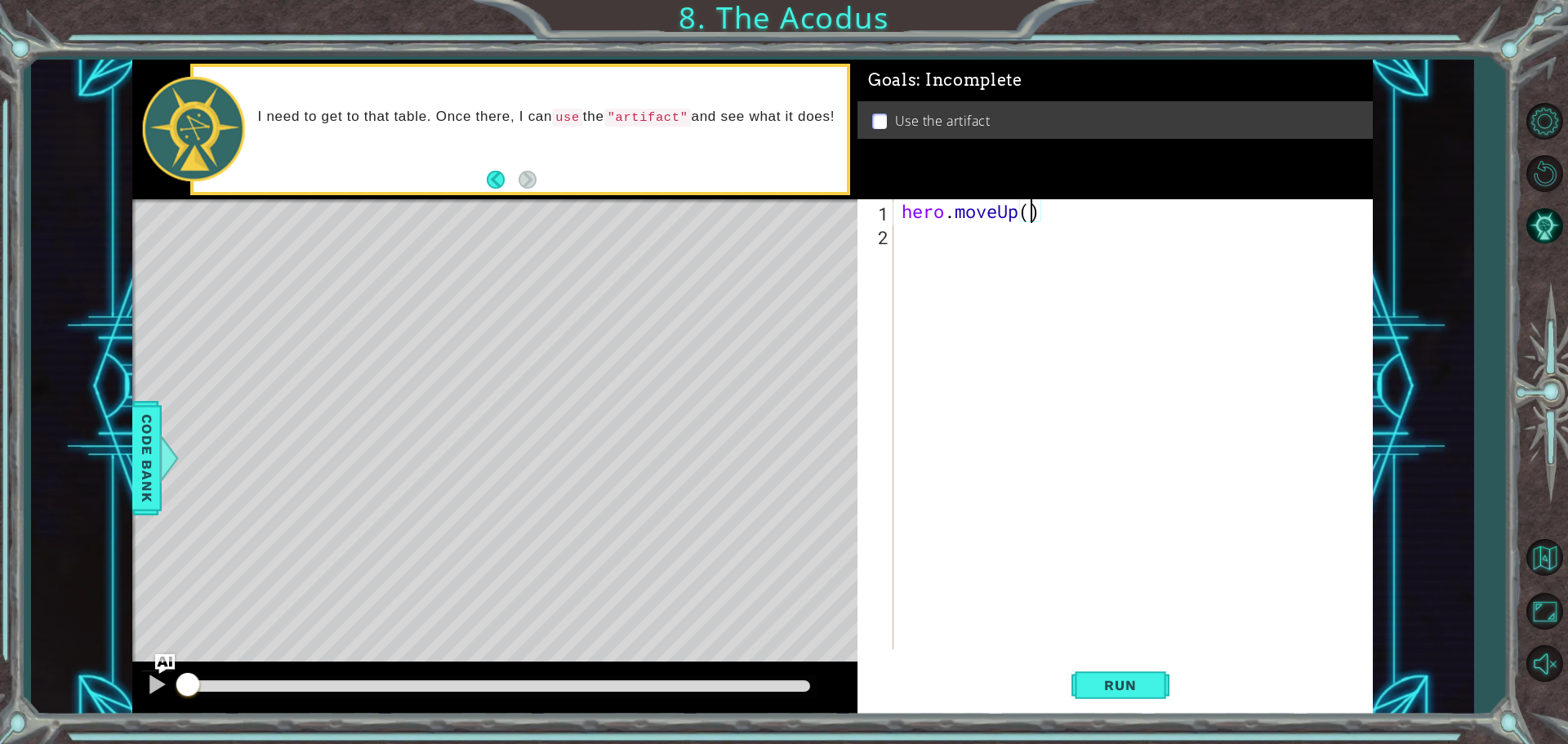
type textarea "hero.moveUp(2)"
click at [909, 231] on div "hero . moveUp ( 2 )" at bounding box center [1136, 448] width 478 height 497
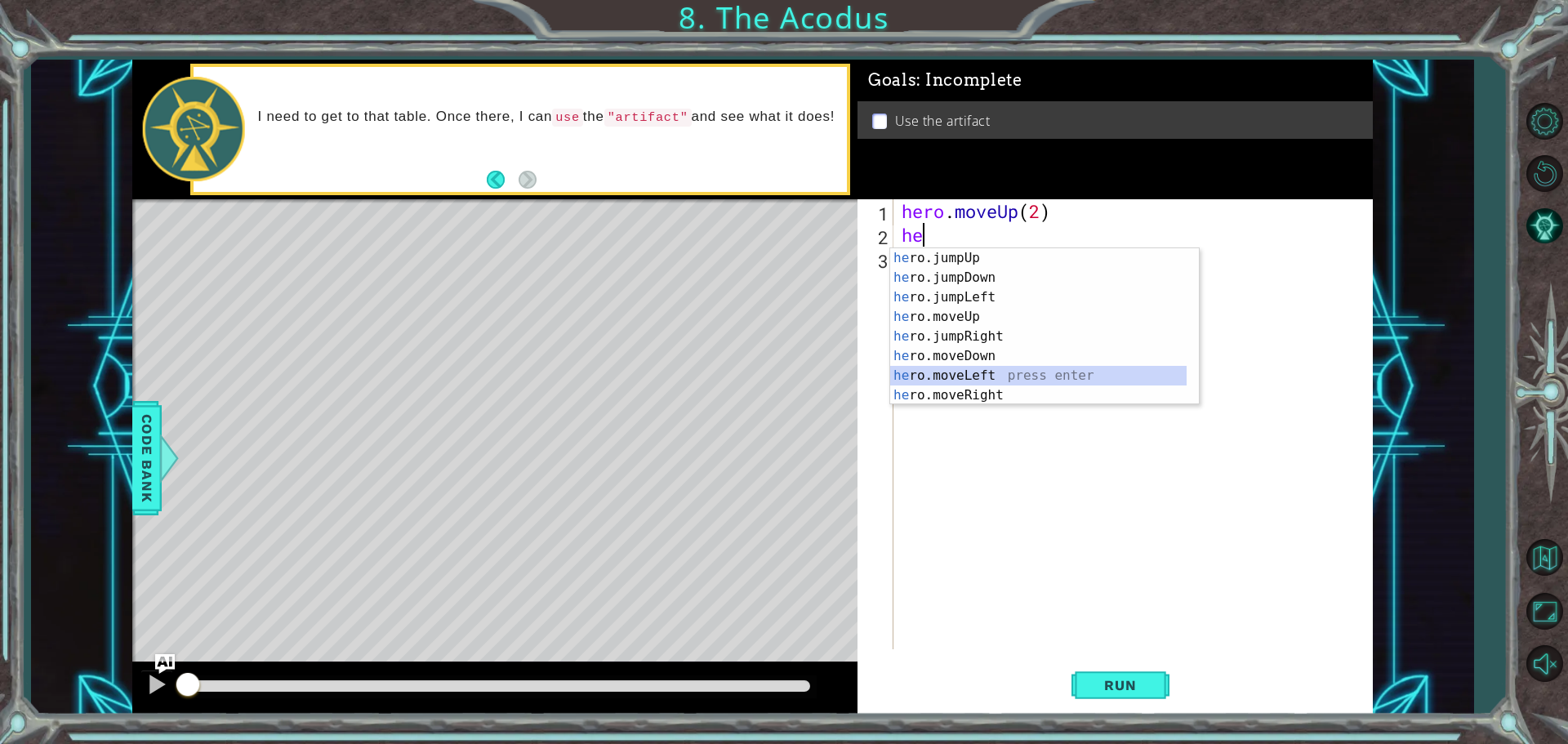
click at [952, 376] on div "he ro.jumpUp press enter he ro.jumpDown press enter he ro.jumpLeft press enter …" at bounding box center [1038, 346] width 297 height 196
type textarea "hero.moveLeft(1)"
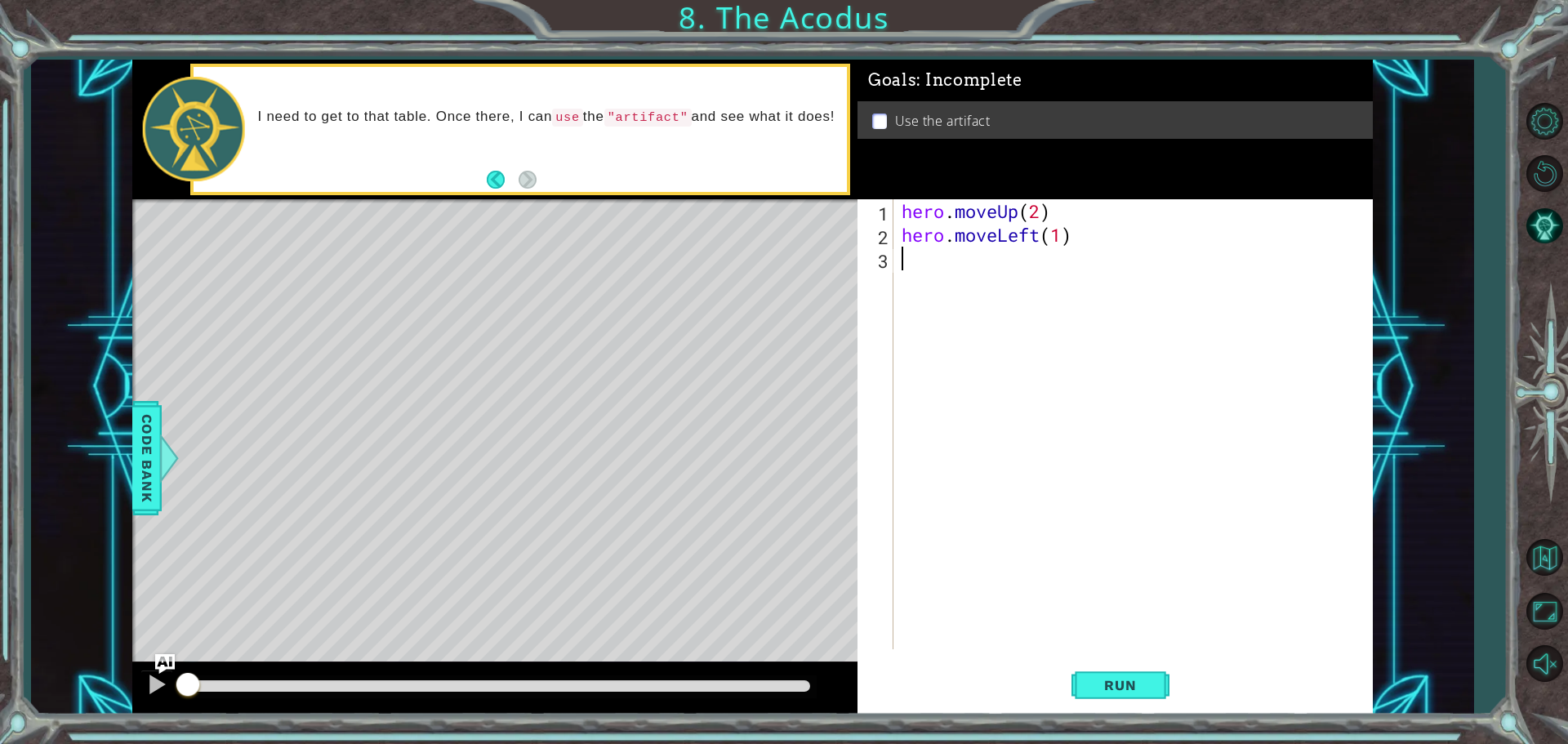
click at [921, 271] on div "hero . moveUp ( 2 ) hero . moveLeft ( 1 )" at bounding box center [1136, 448] width 478 height 497
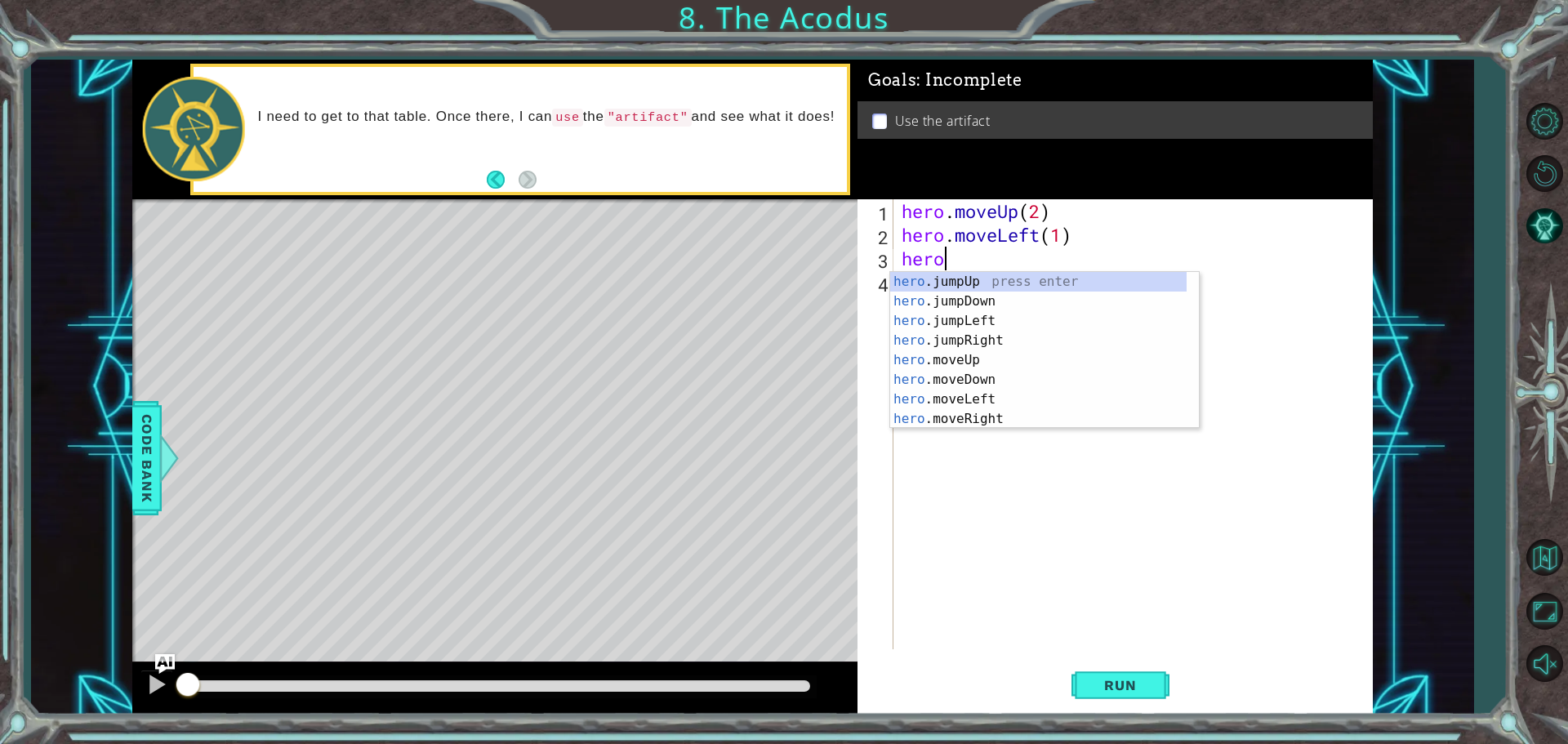
scroll to position [0, 1]
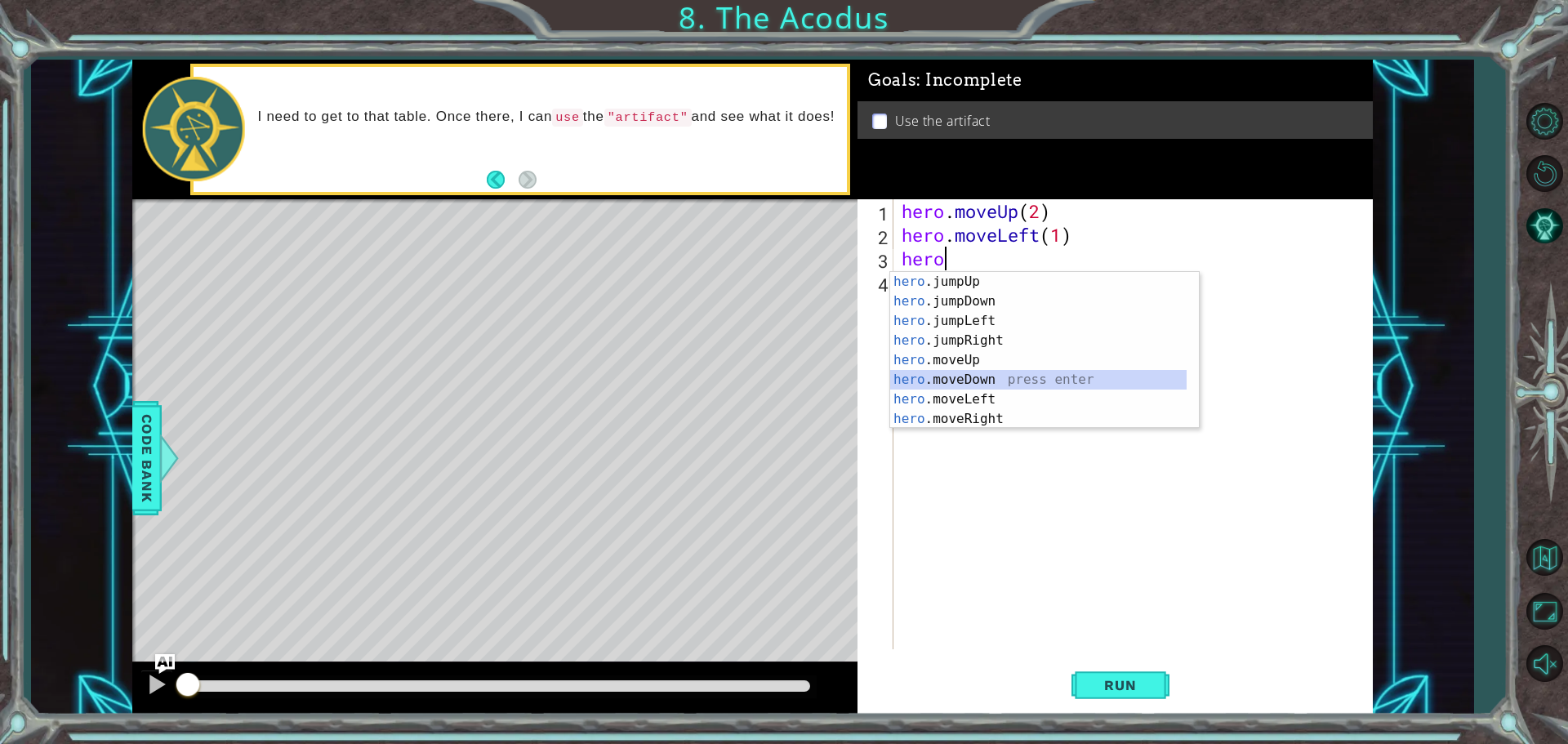
click at [944, 372] on div "hero .jumpUp press enter hero .jumpDown press enter hero .jumpLeft press enter …" at bounding box center [1038, 370] width 297 height 196
type textarea "hero.moveDown(1)"
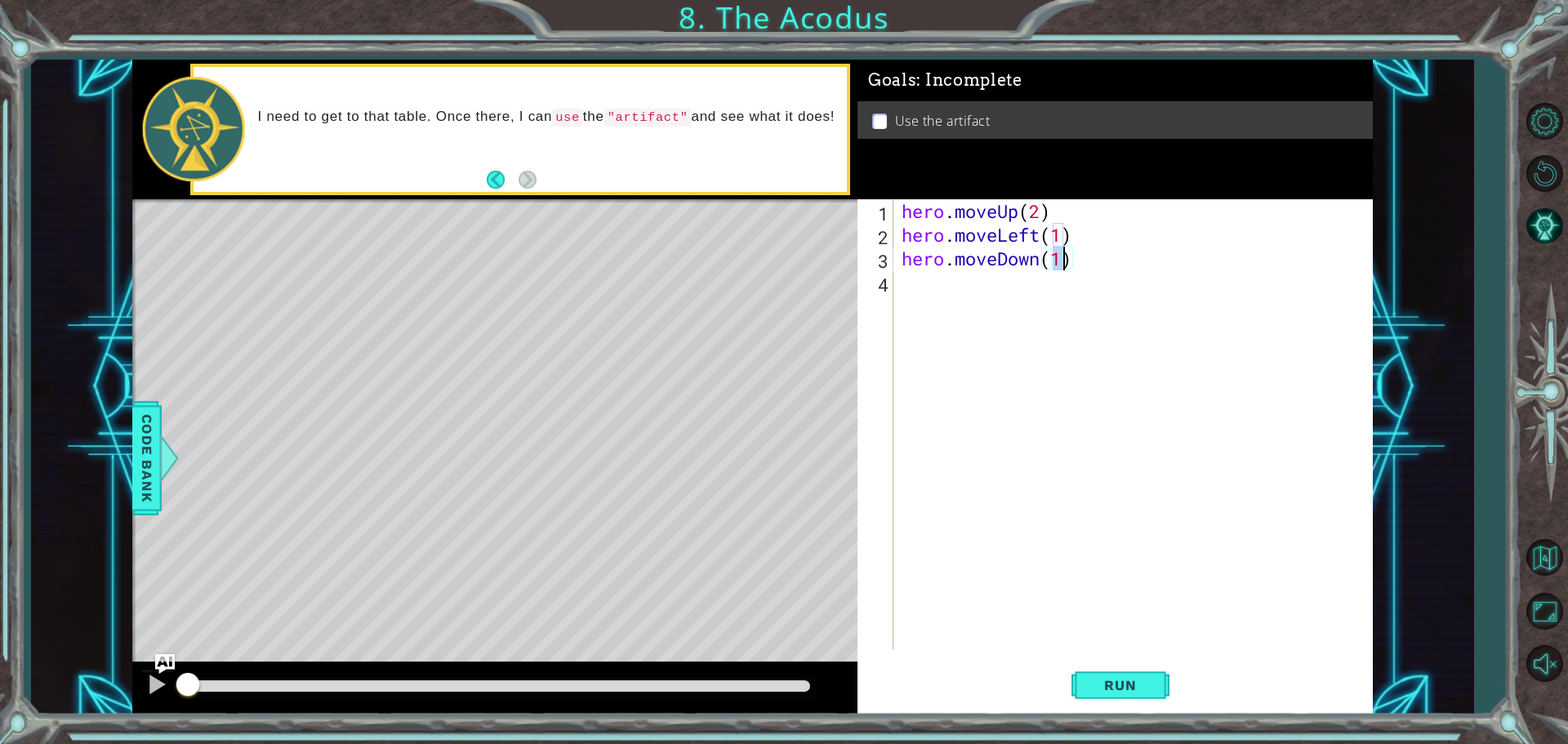
click at [936, 280] on div "hero . moveUp ( 2 ) hero . moveLeft ( 1 ) hero . moveDown ( 1 )" at bounding box center [1136, 448] width 478 height 497
click at [1061, 260] on div "hero . moveUp ( 2 ) hero . moveLeft ( 1 ) hero . moveDown ( 1 )" at bounding box center [1136, 448] width 478 height 497
type textarea "hero.moveDown(2)"
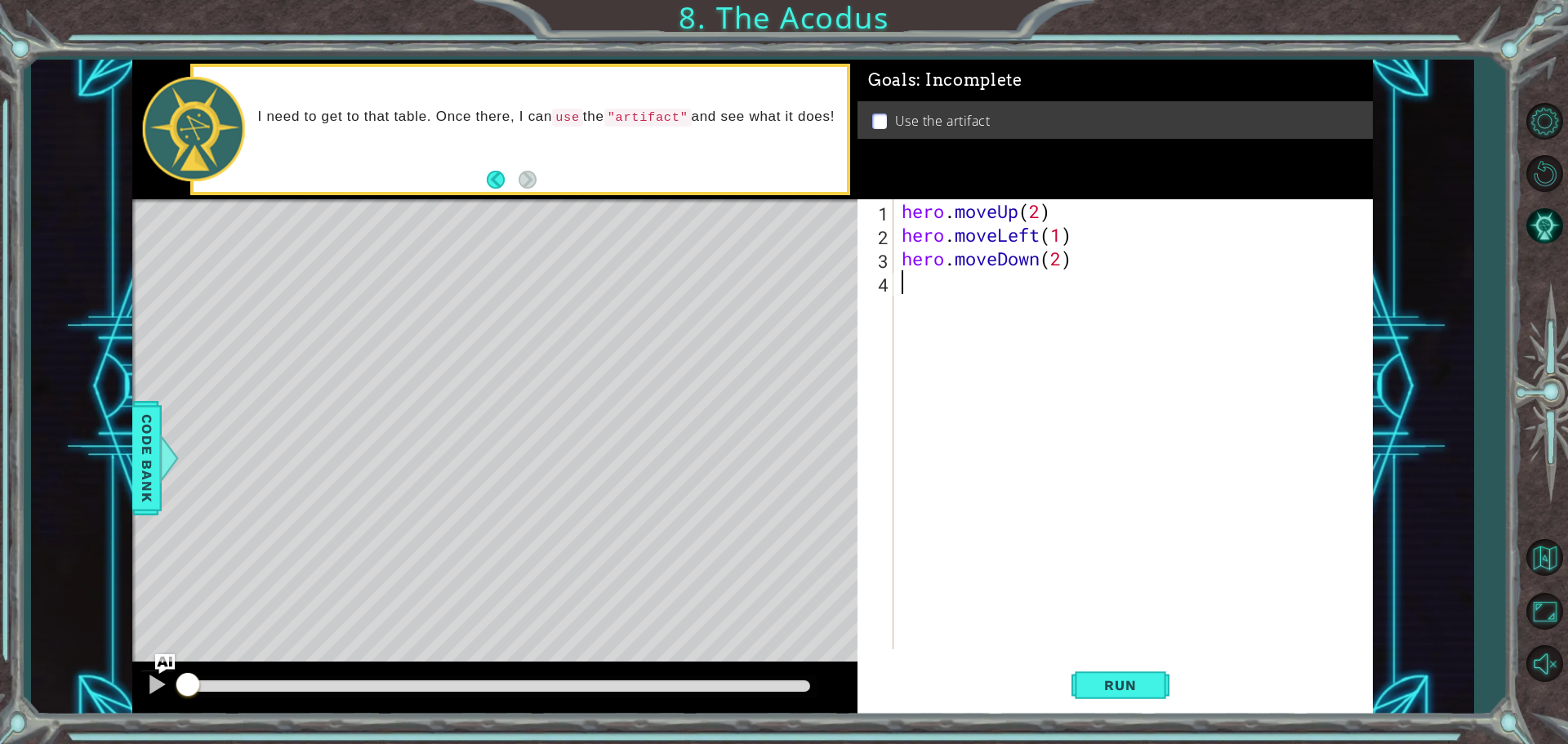
click at [979, 289] on div "hero . moveUp ( 2 ) hero . moveLeft ( 1 ) hero . moveDown ( 2 )" at bounding box center [1136, 448] width 478 height 497
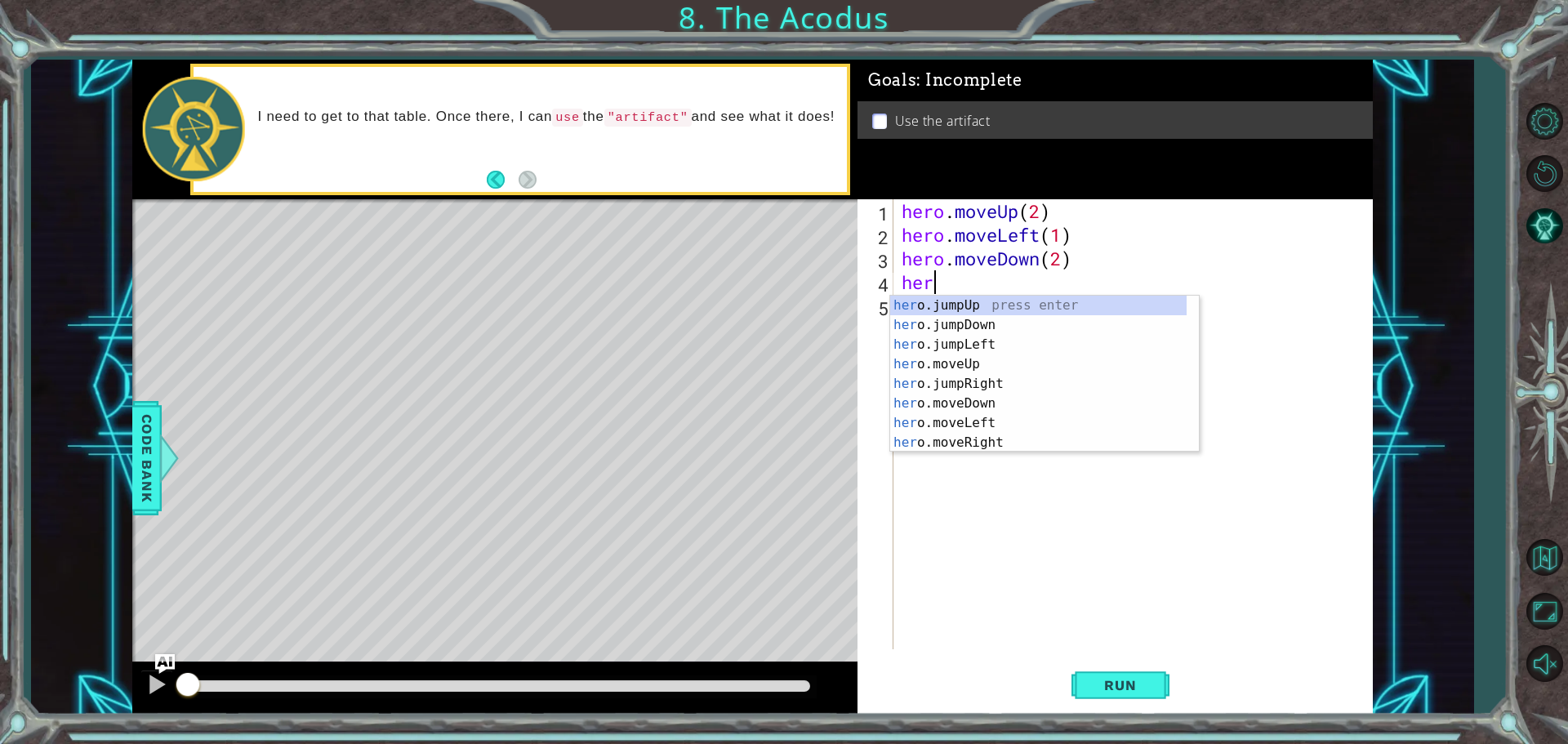
type textarea "hero"
click at [961, 347] on div "hero .jumpUp press enter hero .jumpDown press enter hero .jumpLeft press enter …" at bounding box center [1038, 393] width 297 height 196
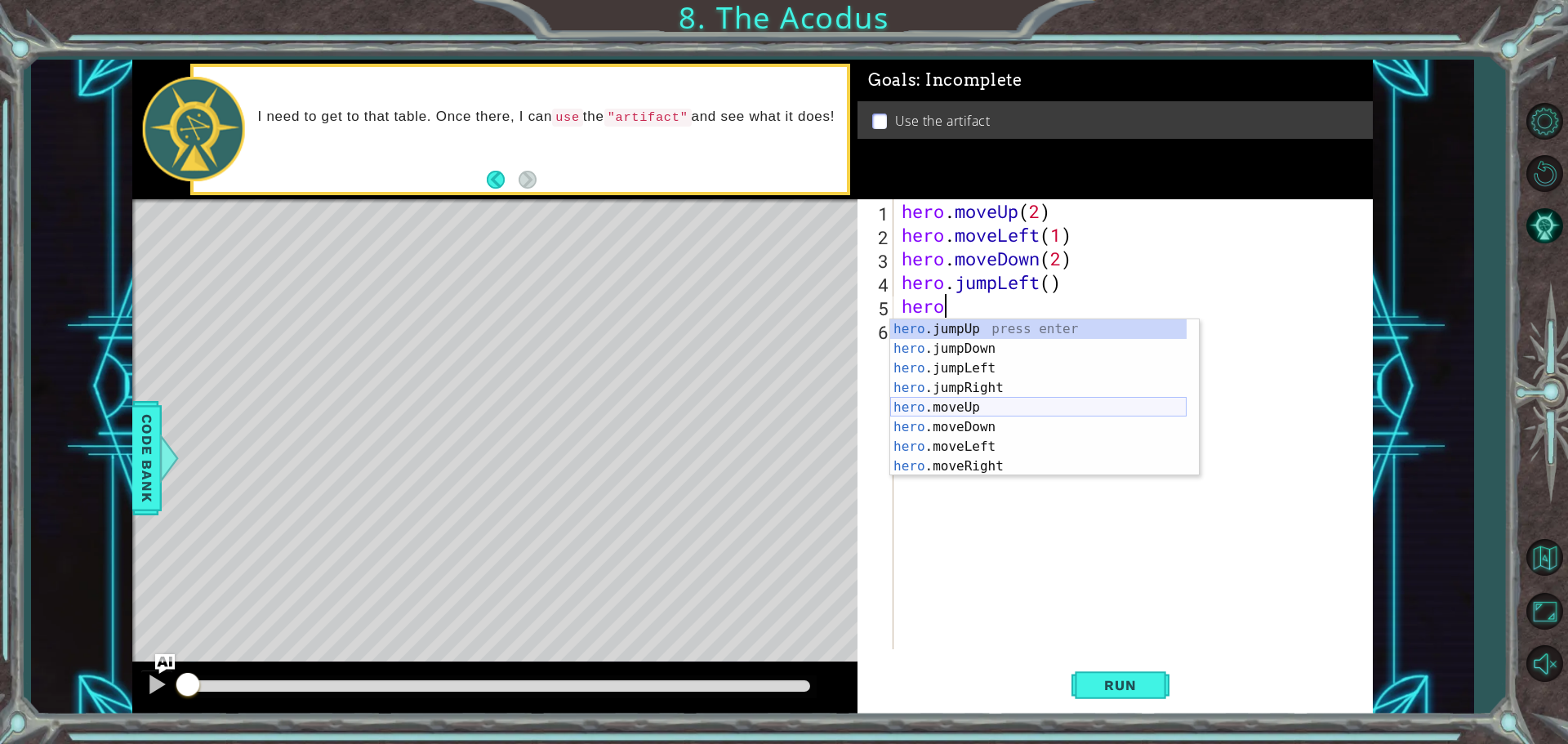
click at [928, 403] on div "hero .jumpUp press enter hero .jumpDown press enter hero .jumpLeft press enter …" at bounding box center [1038, 417] width 297 height 196
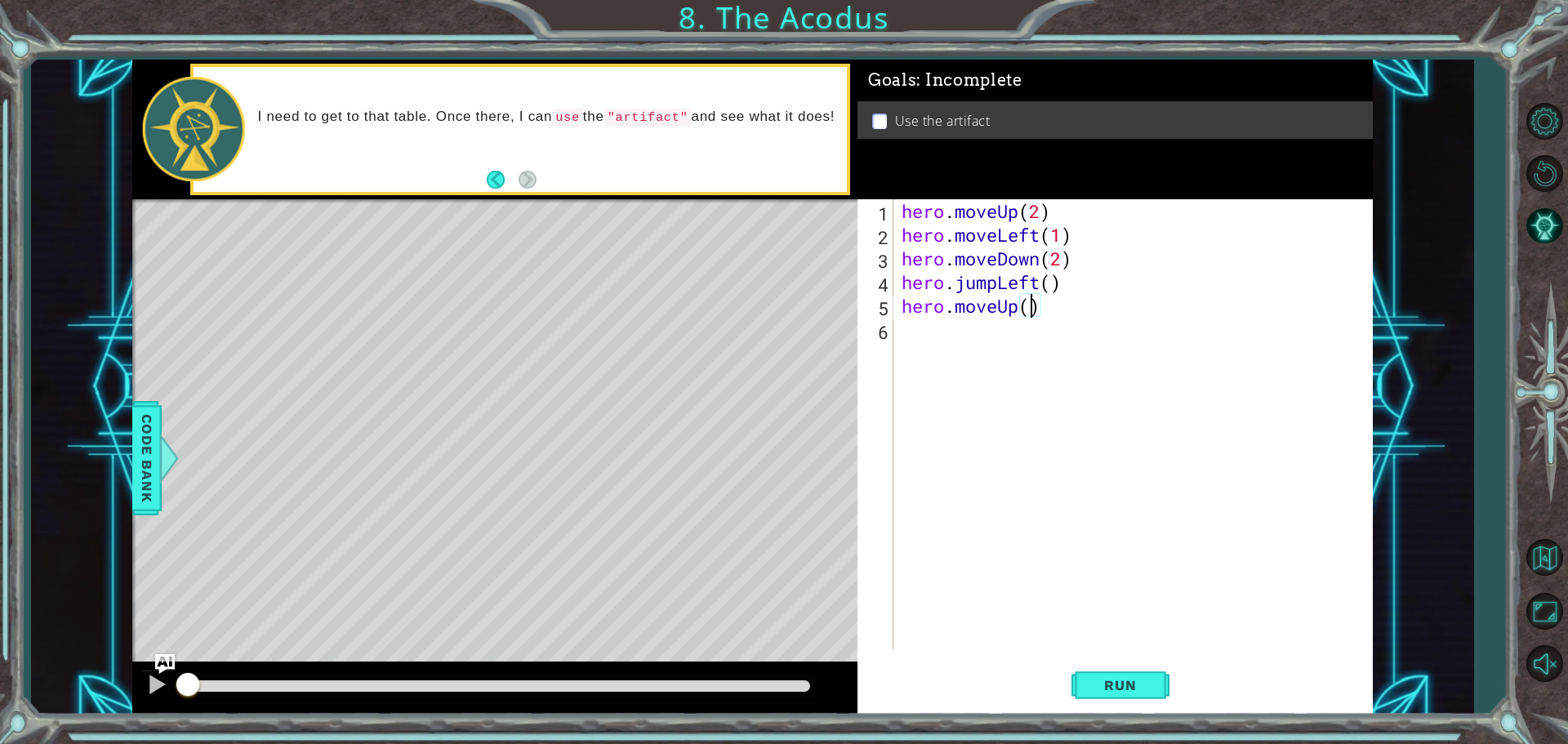
type textarea "hero.moveUp(2)"
click at [942, 338] on div "hero . moveUp ( 2 ) hero . moveLeft ( 1 ) hero . moveDown ( 2 ) hero . jumpLeft…" at bounding box center [1136, 448] width 478 height 497
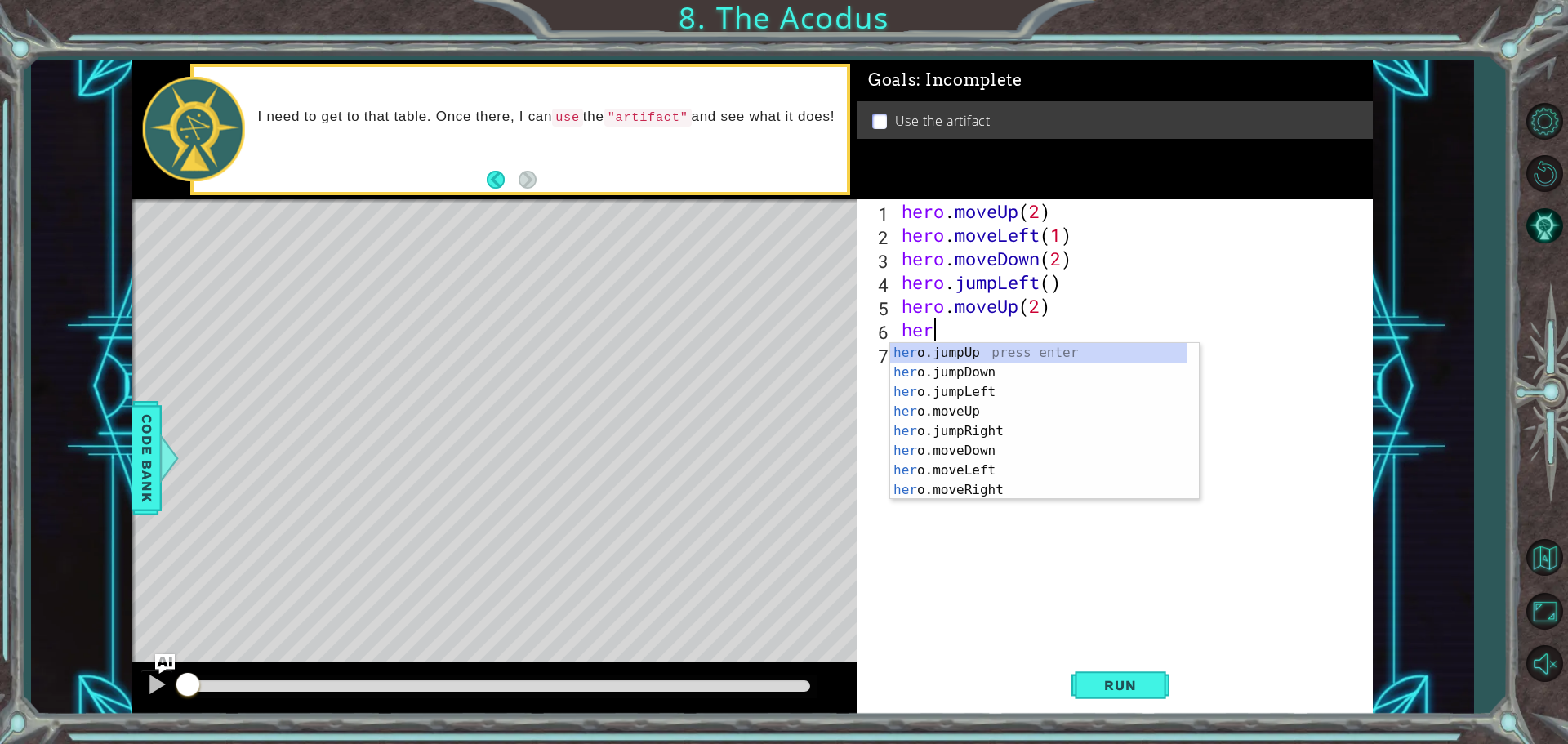
scroll to position [0, 1]
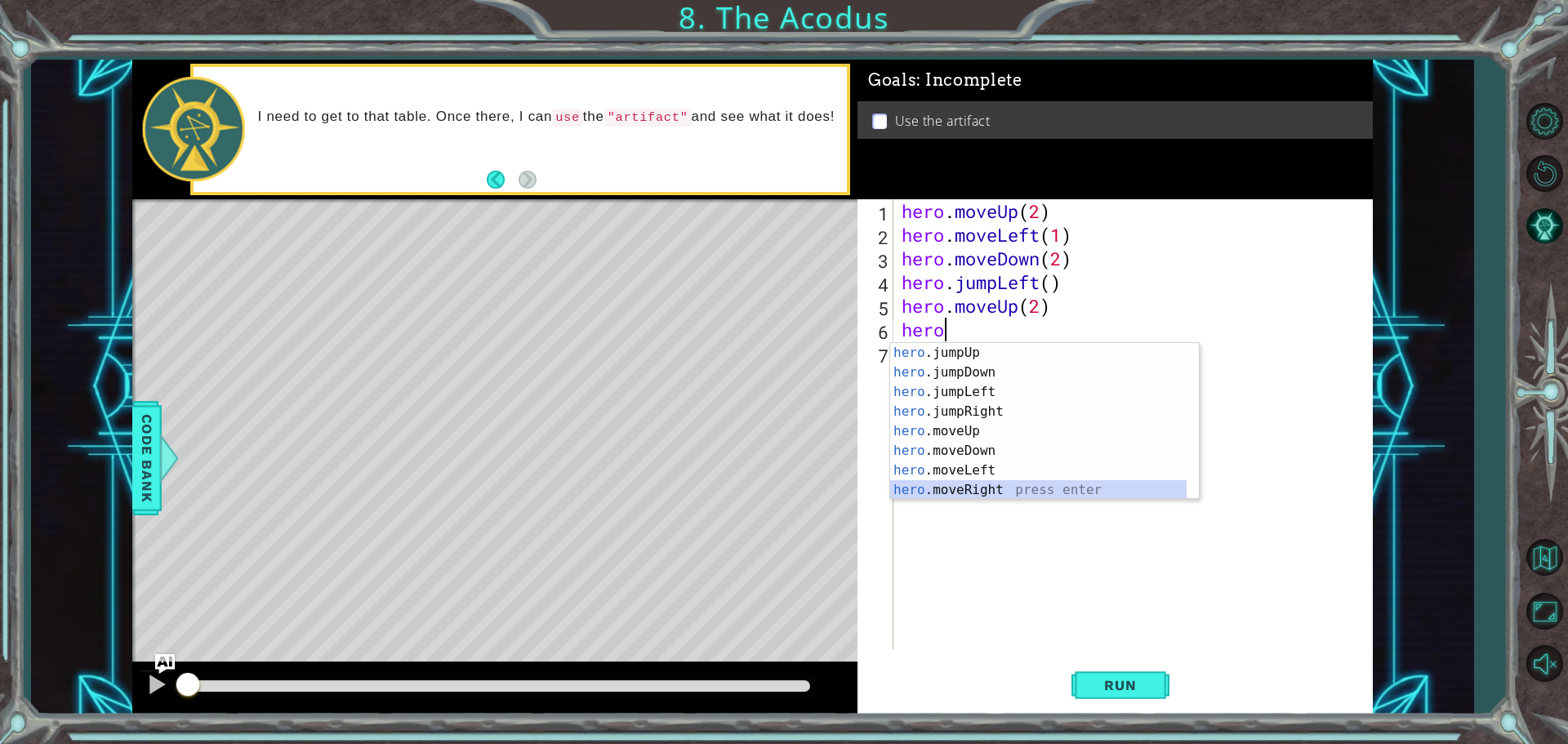
click at [993, 485] on div "hero .jumpUp press enter hero .jumpDown press enter hero .jumpLeft press enter …" at bounding box center [1038, 441] width 297 height 196
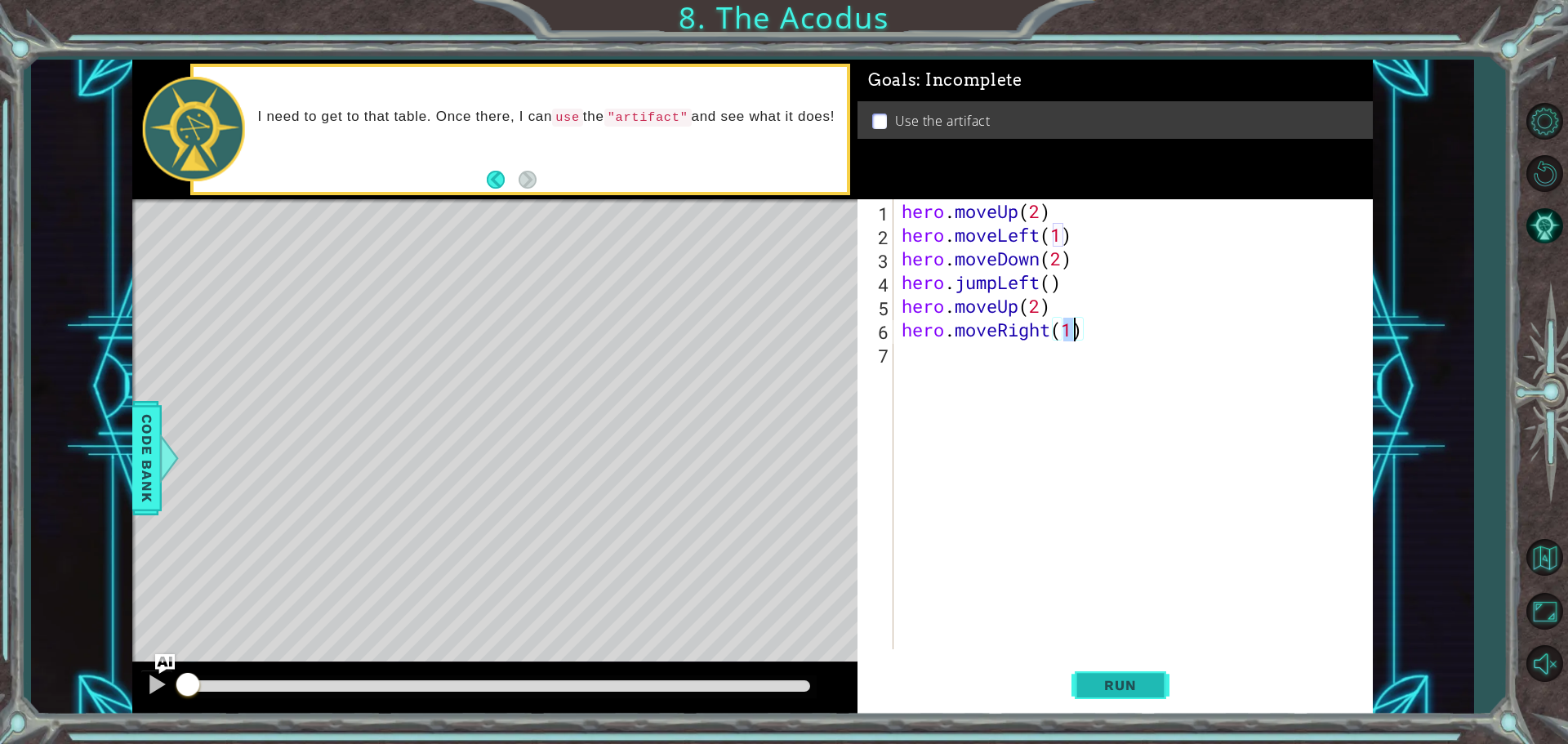
type textarea "hero.moveRight(1)"
click at [1111, 676] on button "Run" at bounding box center [1121, 685] width 98 height 51
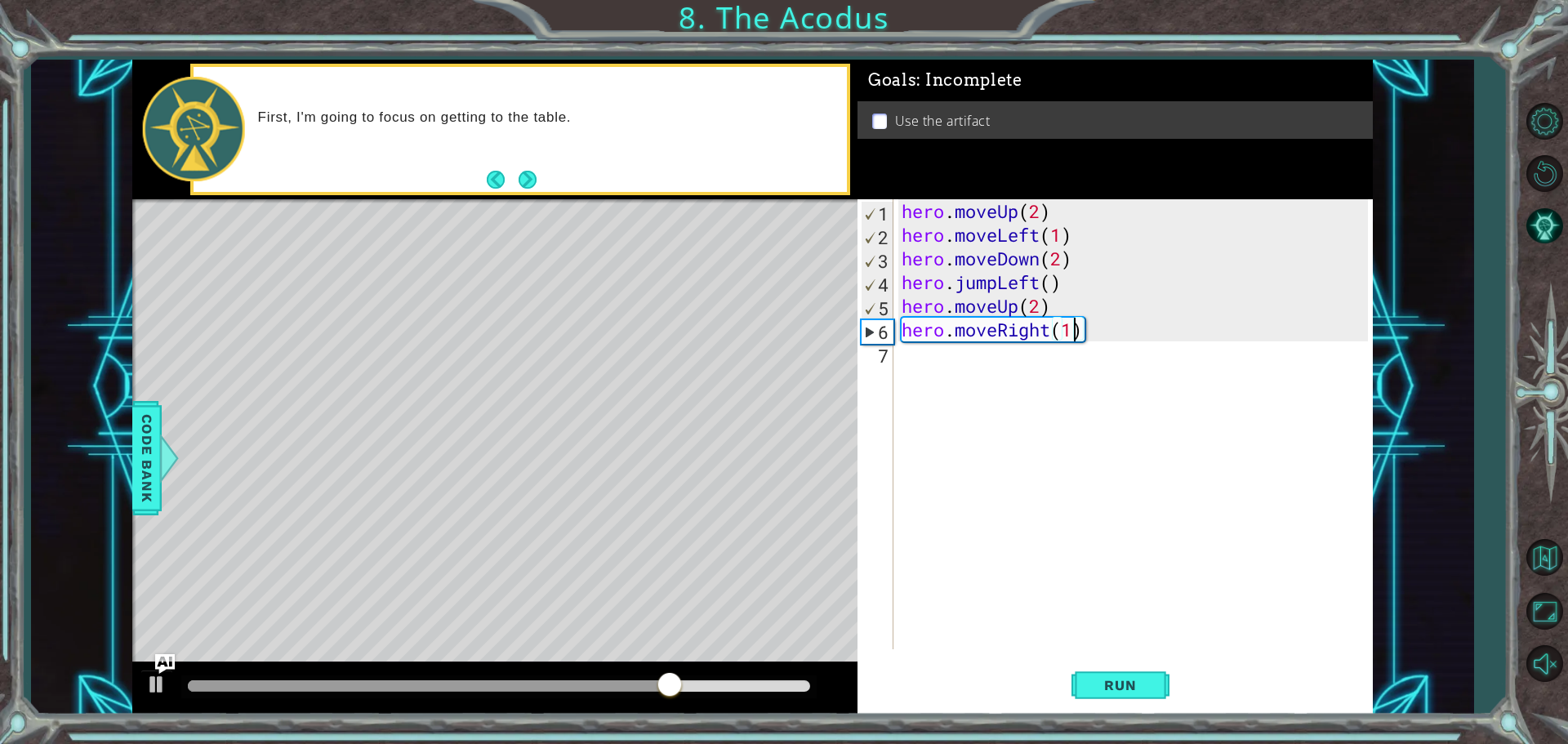
click at [963, 372] on div "hero . moveUp ( 2 ) hero . moveLeft ( 1 ) hero . moveDown ( 2 ) hero . jumpLeft…" at bounding box center [1136, 448] width 478 height 497
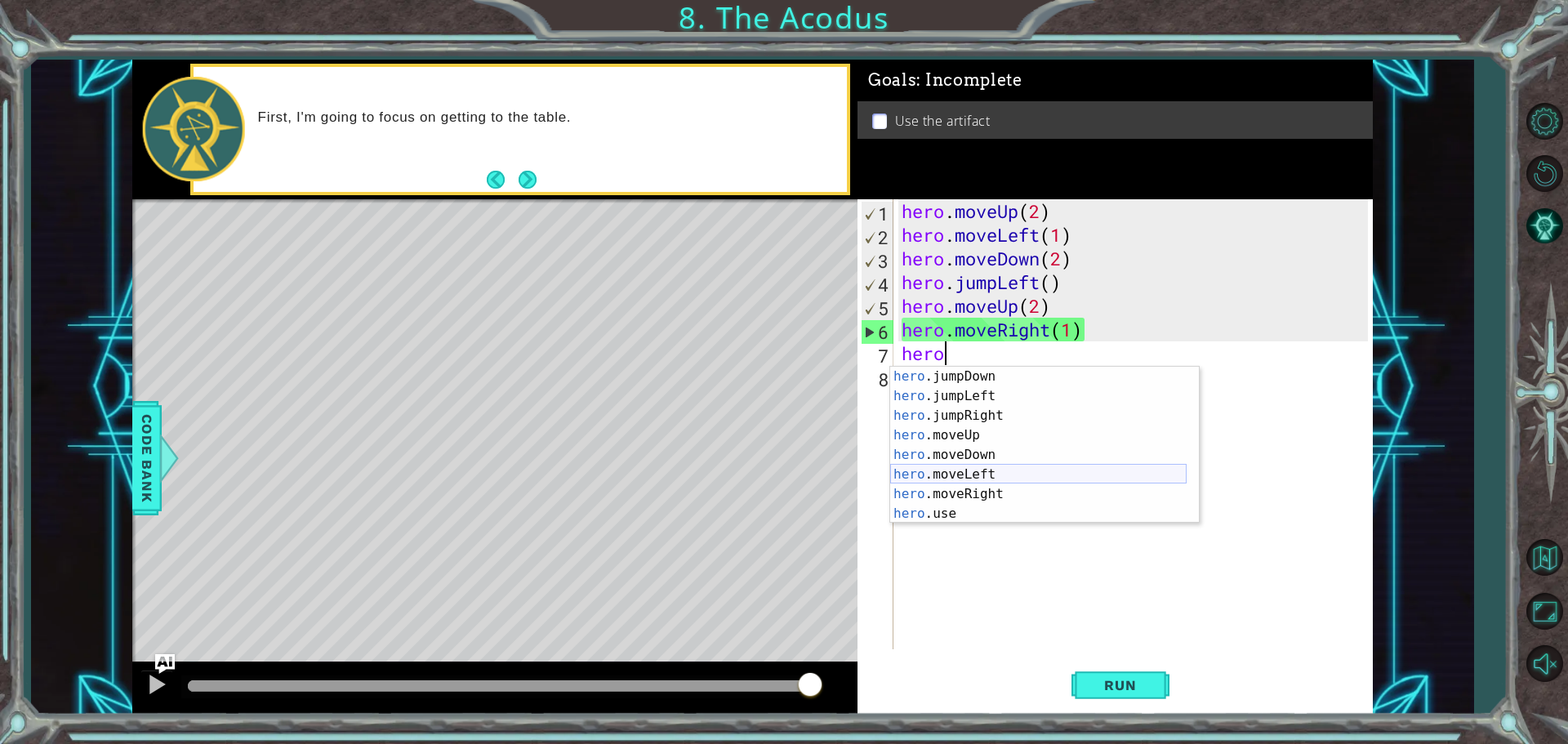
scroll to position [20, 0]
click at [983, 511] on div "hero .jumpDown press enter hero .jumpLeft press enter hero .jumpRight press ent…" at bounding box center [1038, 464] width 297 height 196
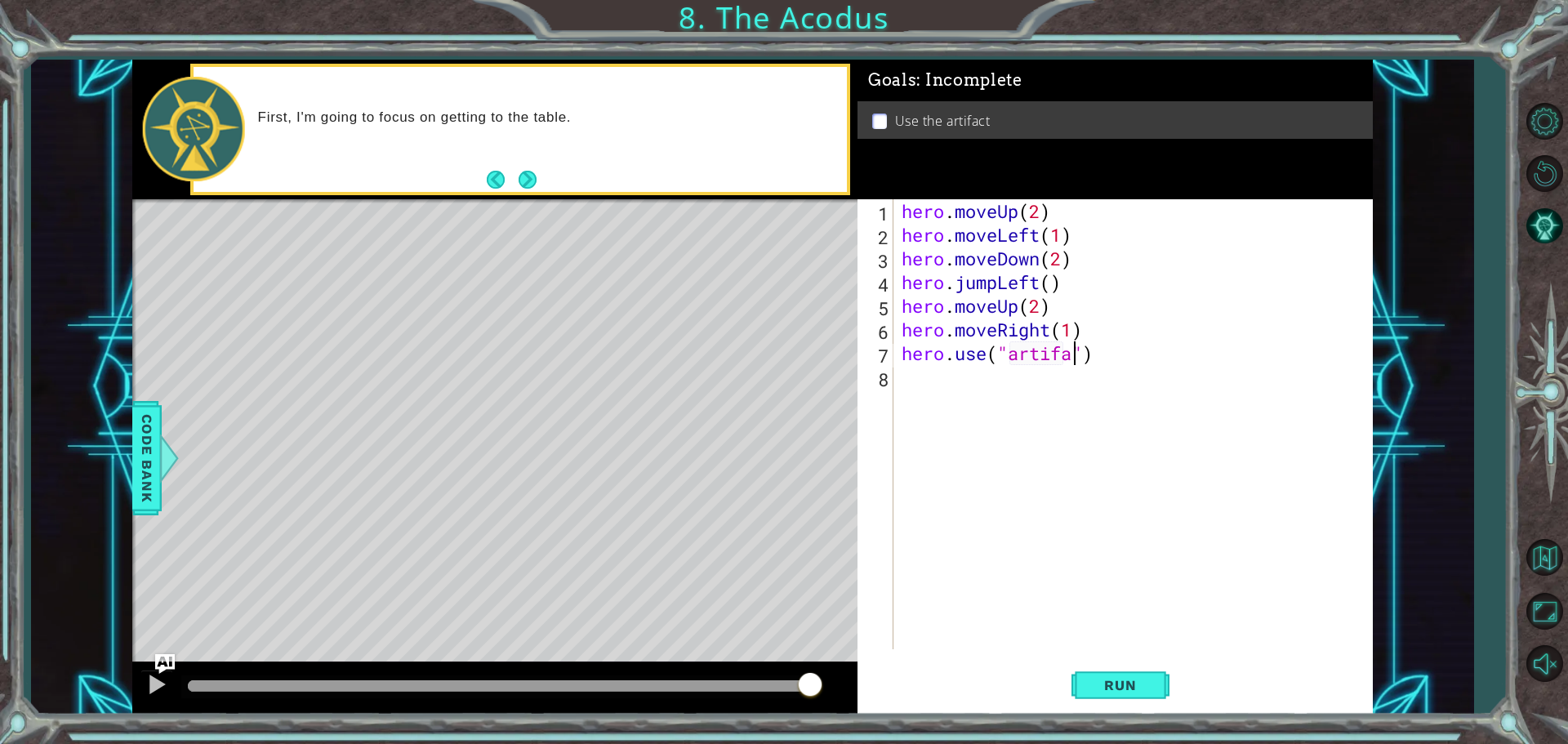
scroll to position [0, 8]
type textarea "hero.use("artifact")"
click at [1089, 676] on button "Run" at bounding box center [1121, 685] width 98 height 51
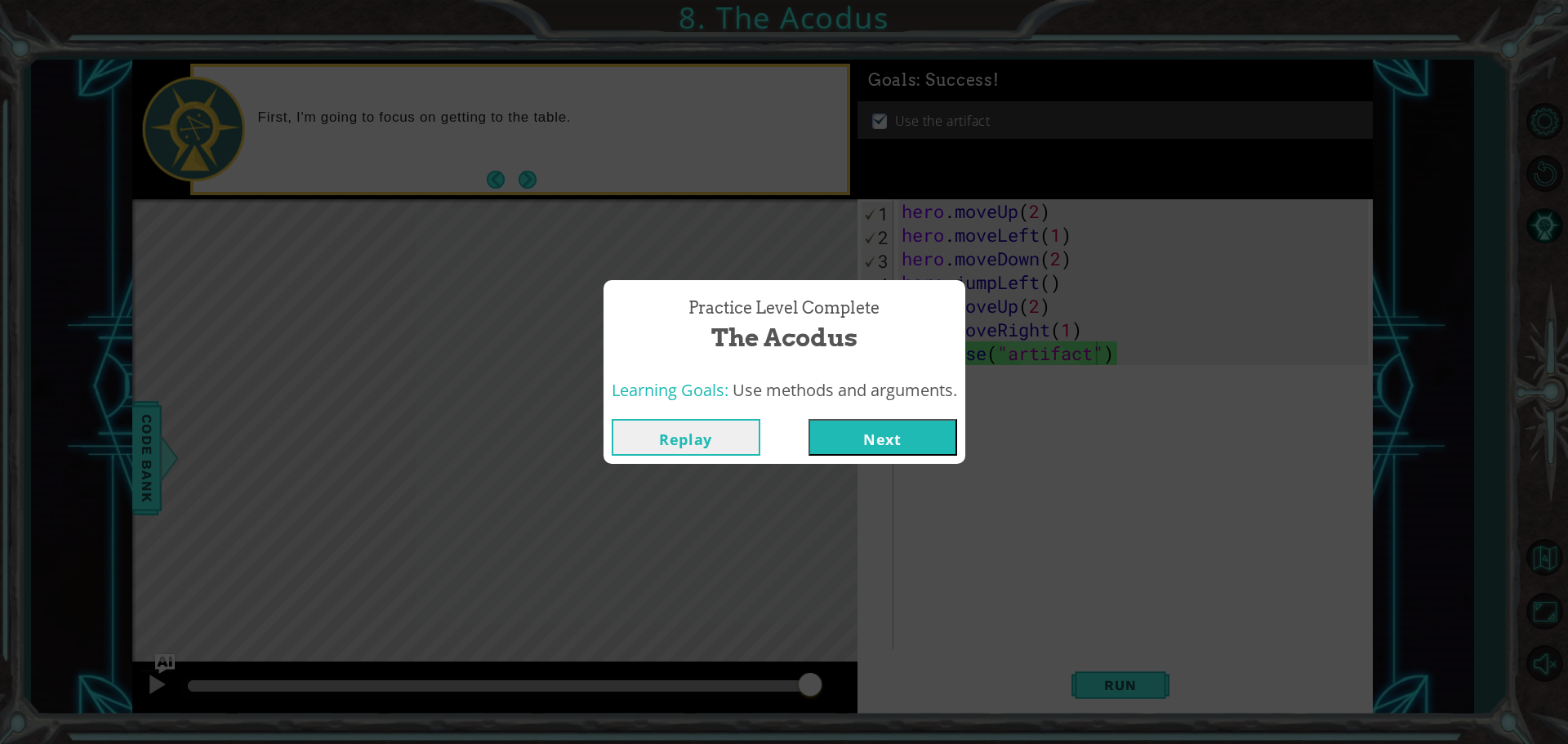
click at [836, 437] on button "Next" at bounding box center [882, 437] width 148 height 36
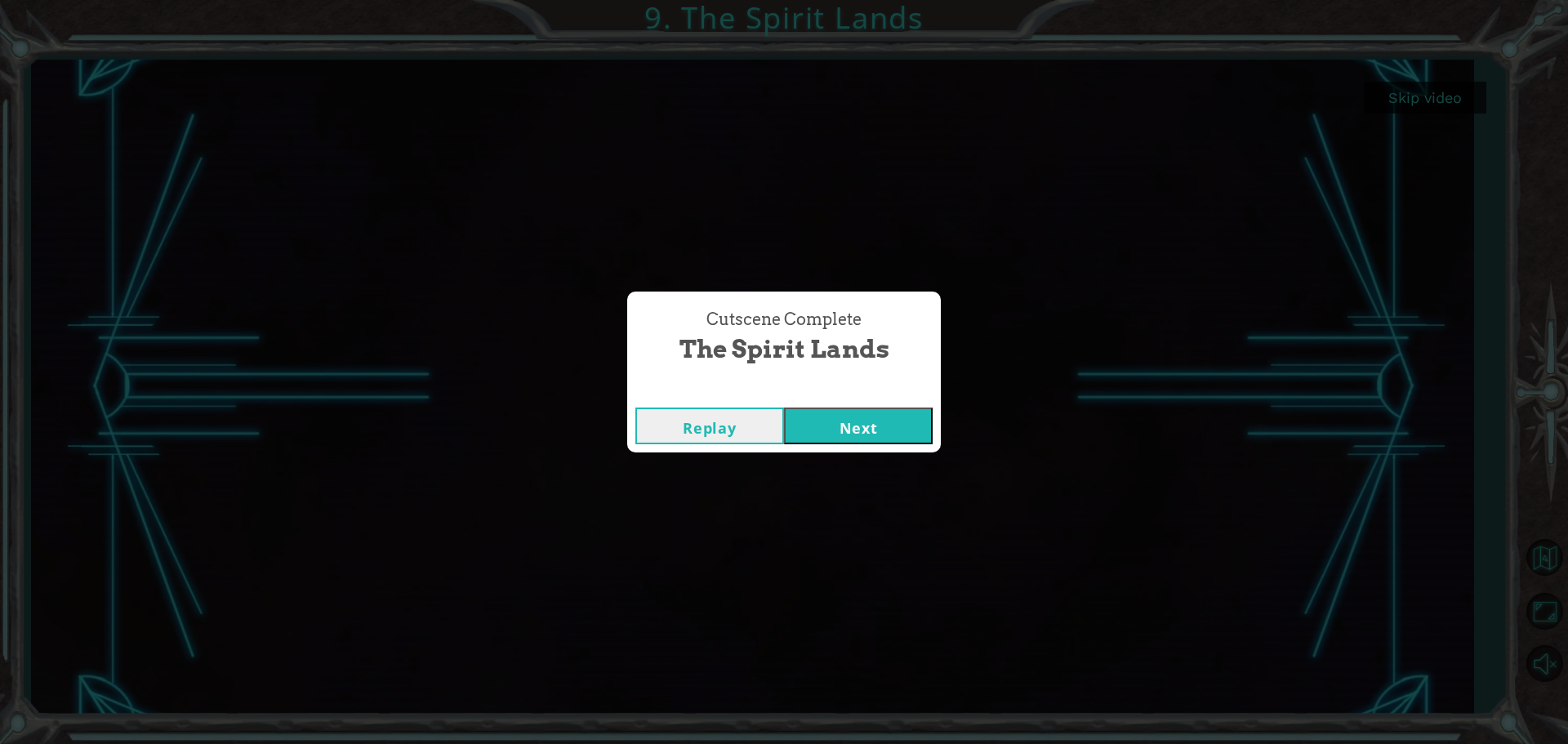
click at [815, 423] on button "Next" at bounding box center [858, 425] width 148 height 36
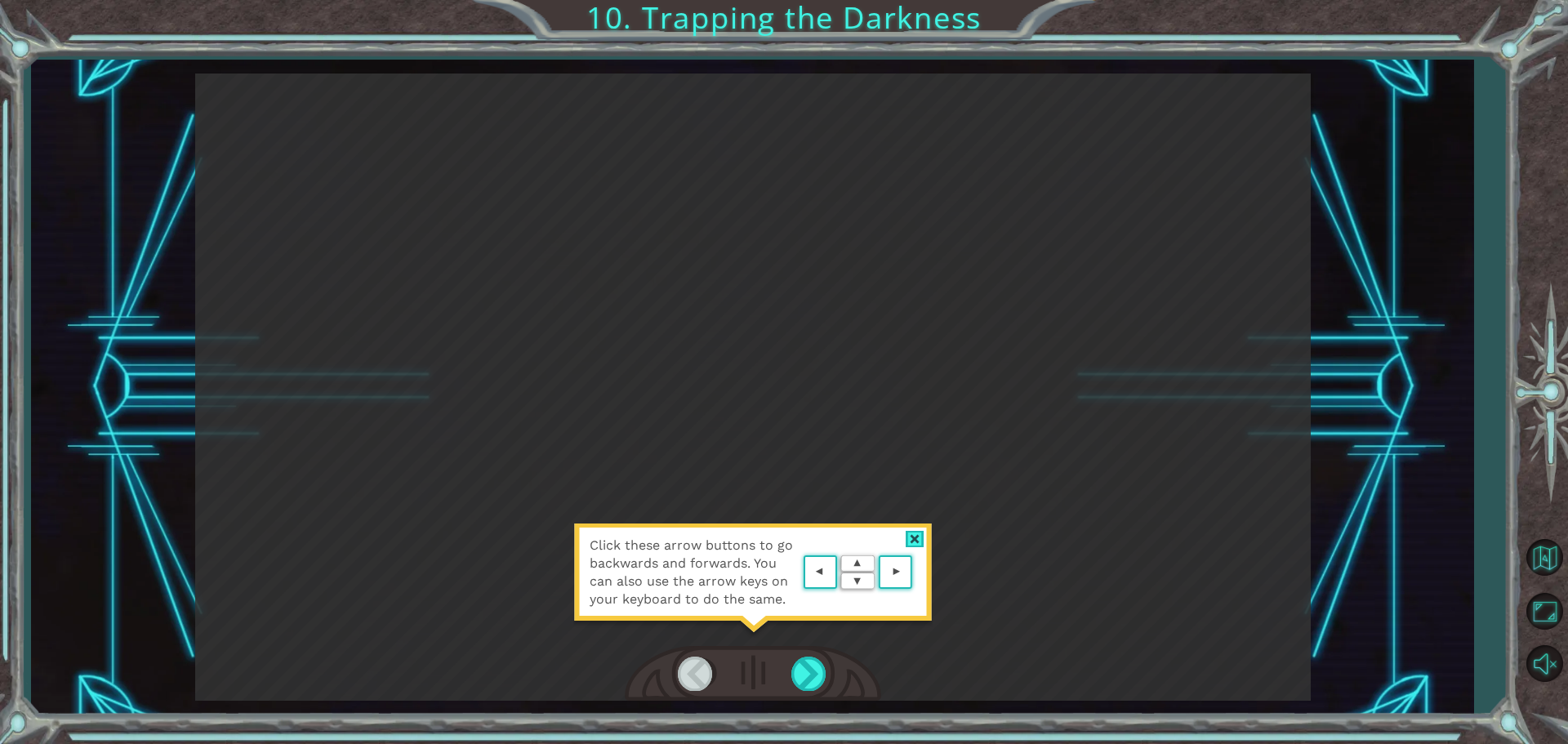
click at [916, 573] on area at bounding box center [916, 573] width 0 height 0
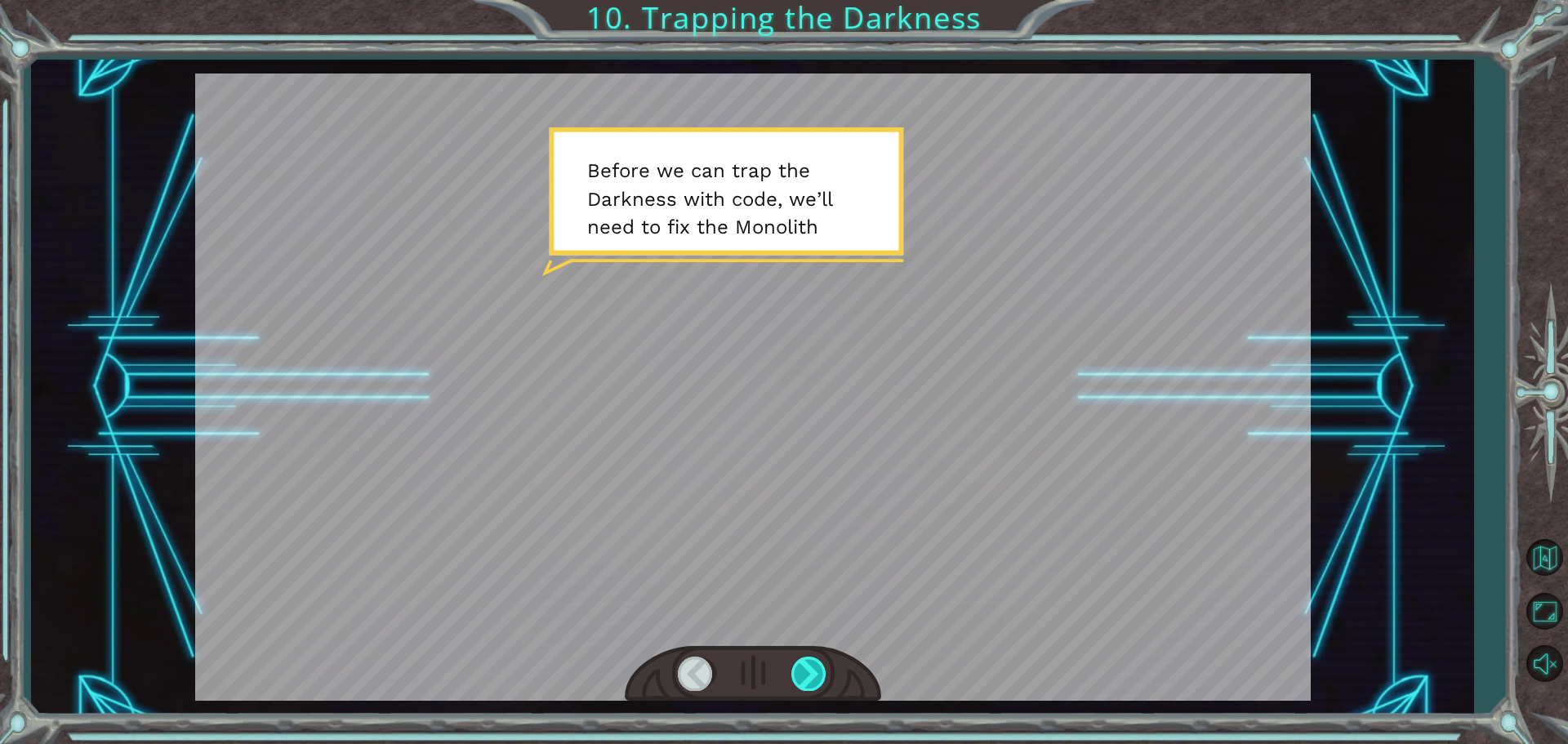
click at [810, 678] on div at bounding box center [809, 673] width 36 height 34
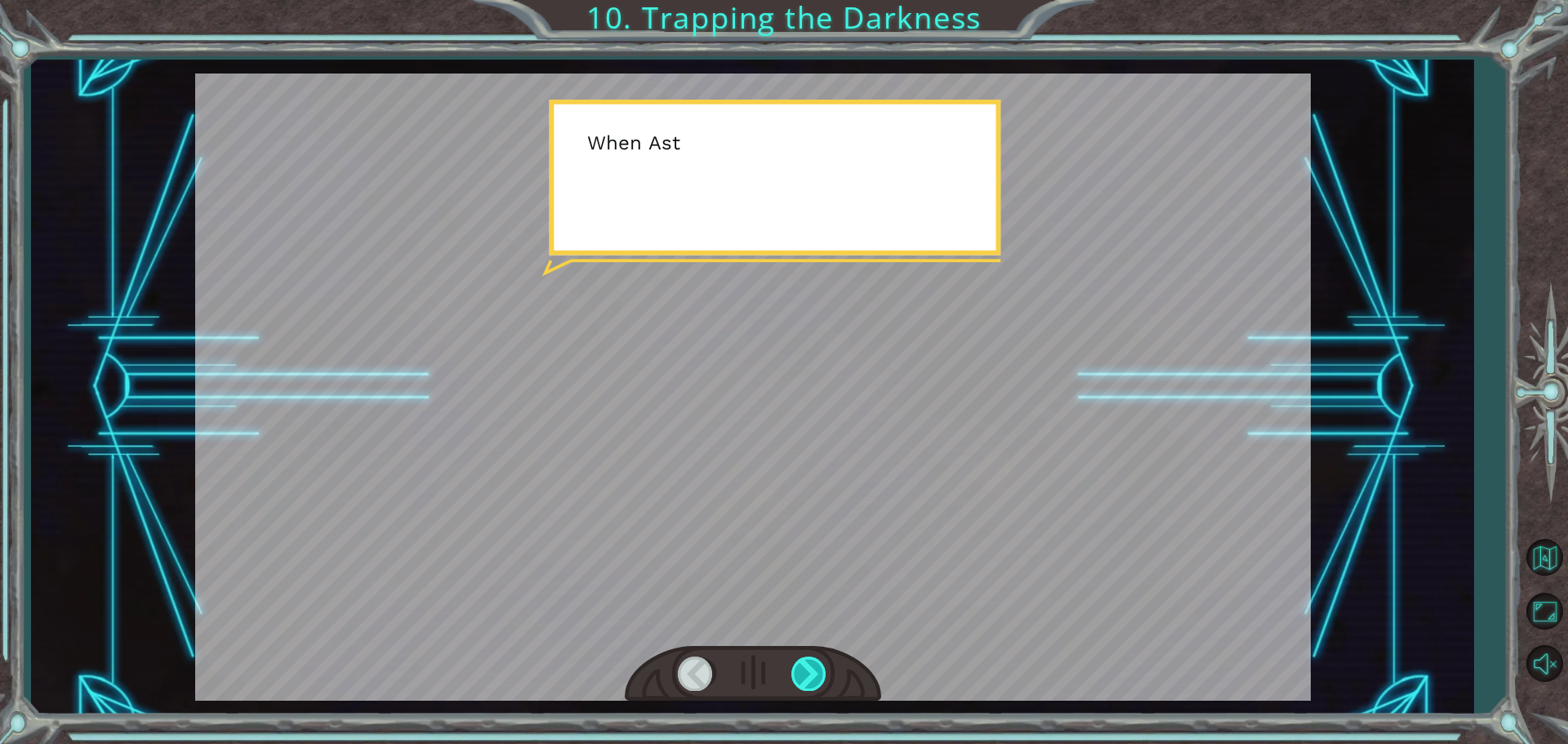
click at [810, 678] on div at bounding box center [809, 673] width 36 height 34
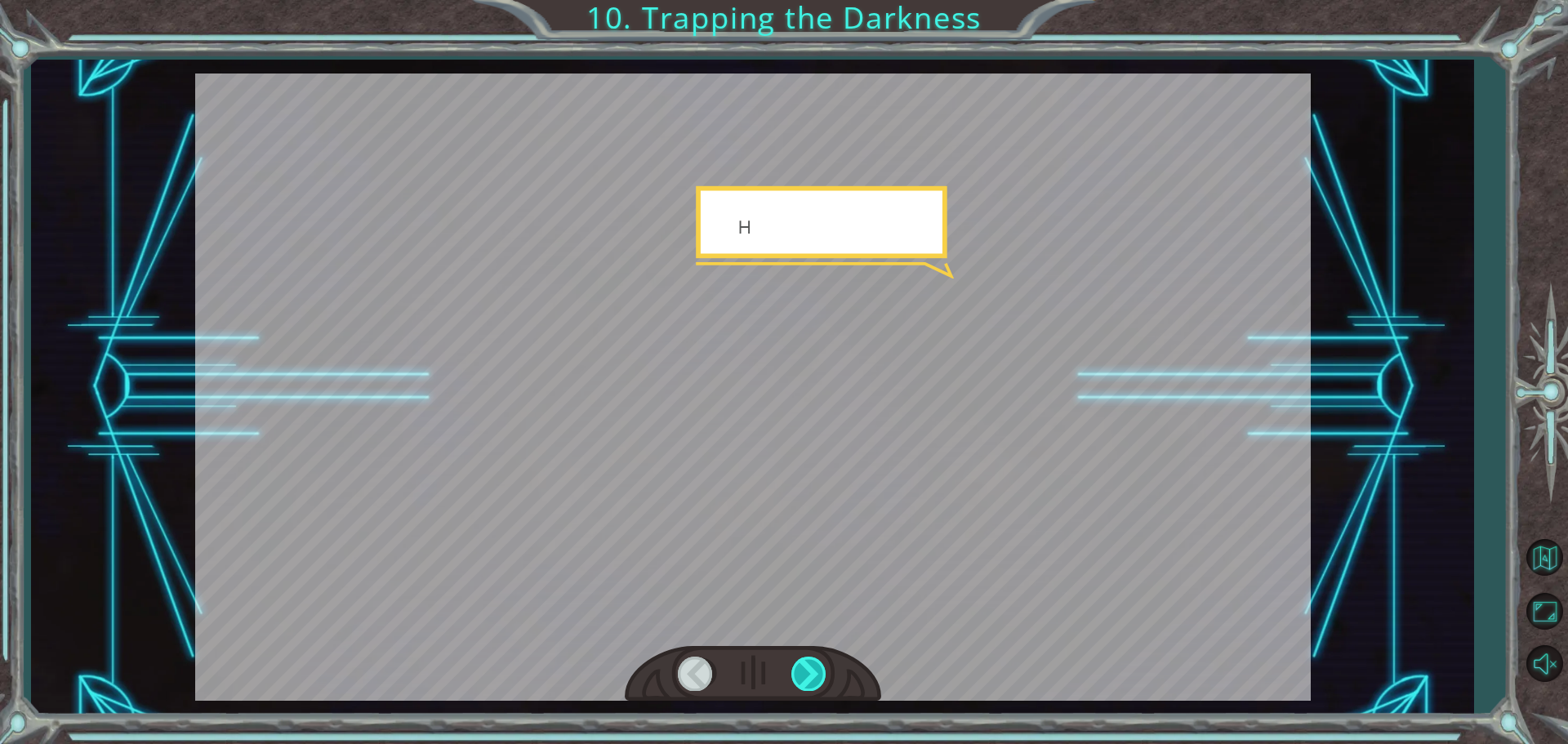
click at [810, 678] on div at bounding box center [809, 673] width 36 height 34
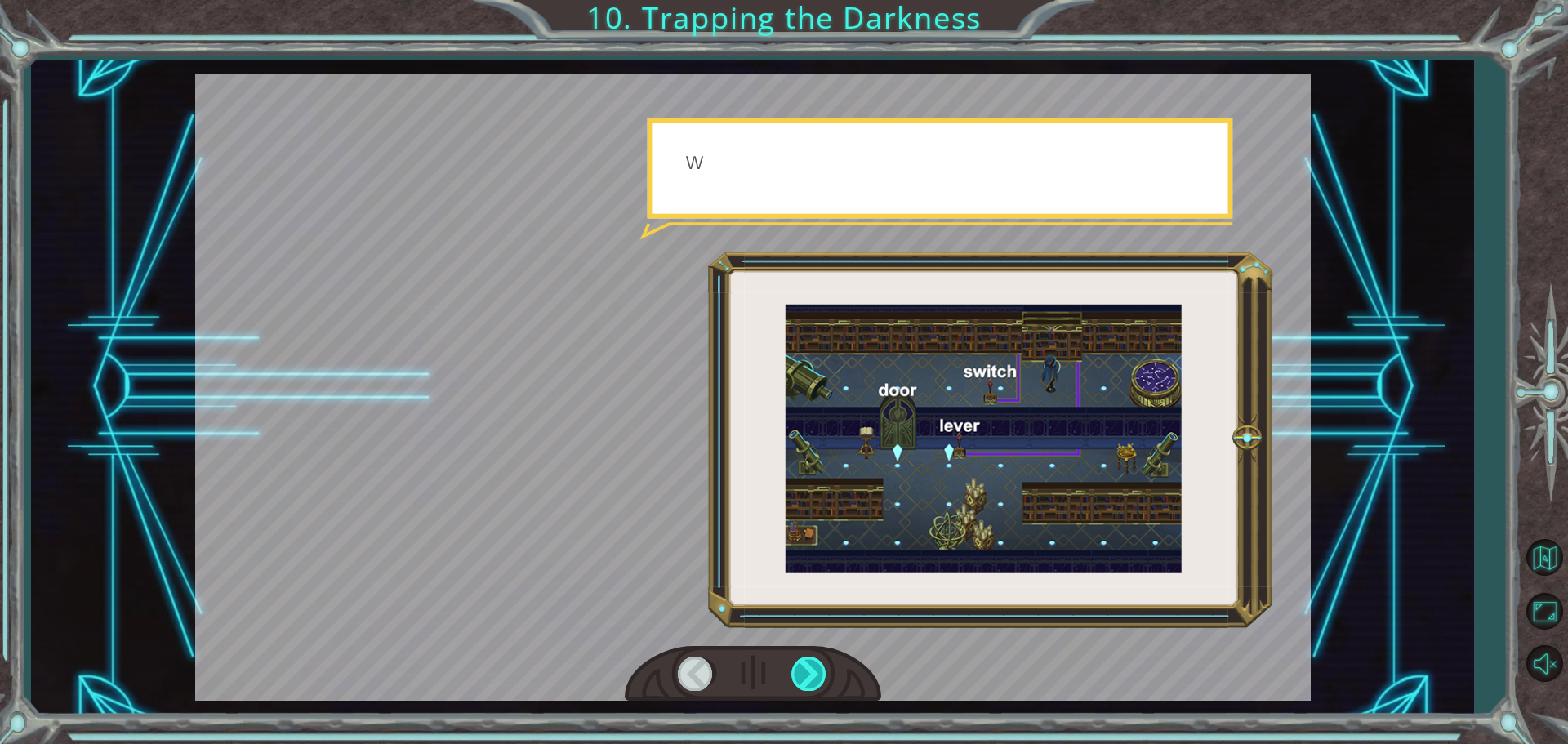
click at [809, 678] on div at bounding box center [809, 673] width 36 height 34
drag, startPoint x: 809, startPoint y: 678, endPoint x: 802, endPoint y: 672, distance: 9.2
click at [802, 672] on div at bounding box center [809, 673] width 36 height 34
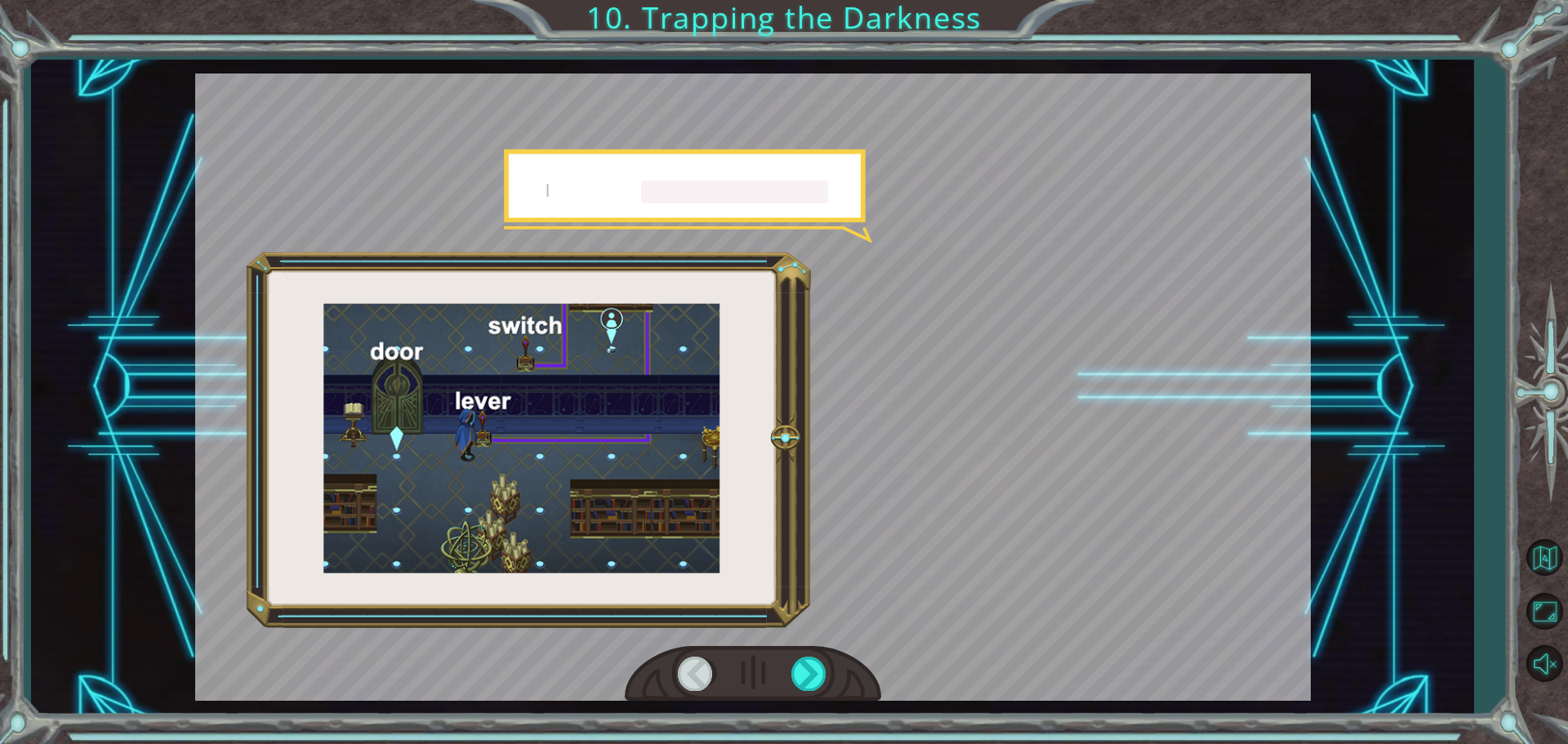
click at [787, 666] on div at bounding box center [753, 674] width 257 height 56
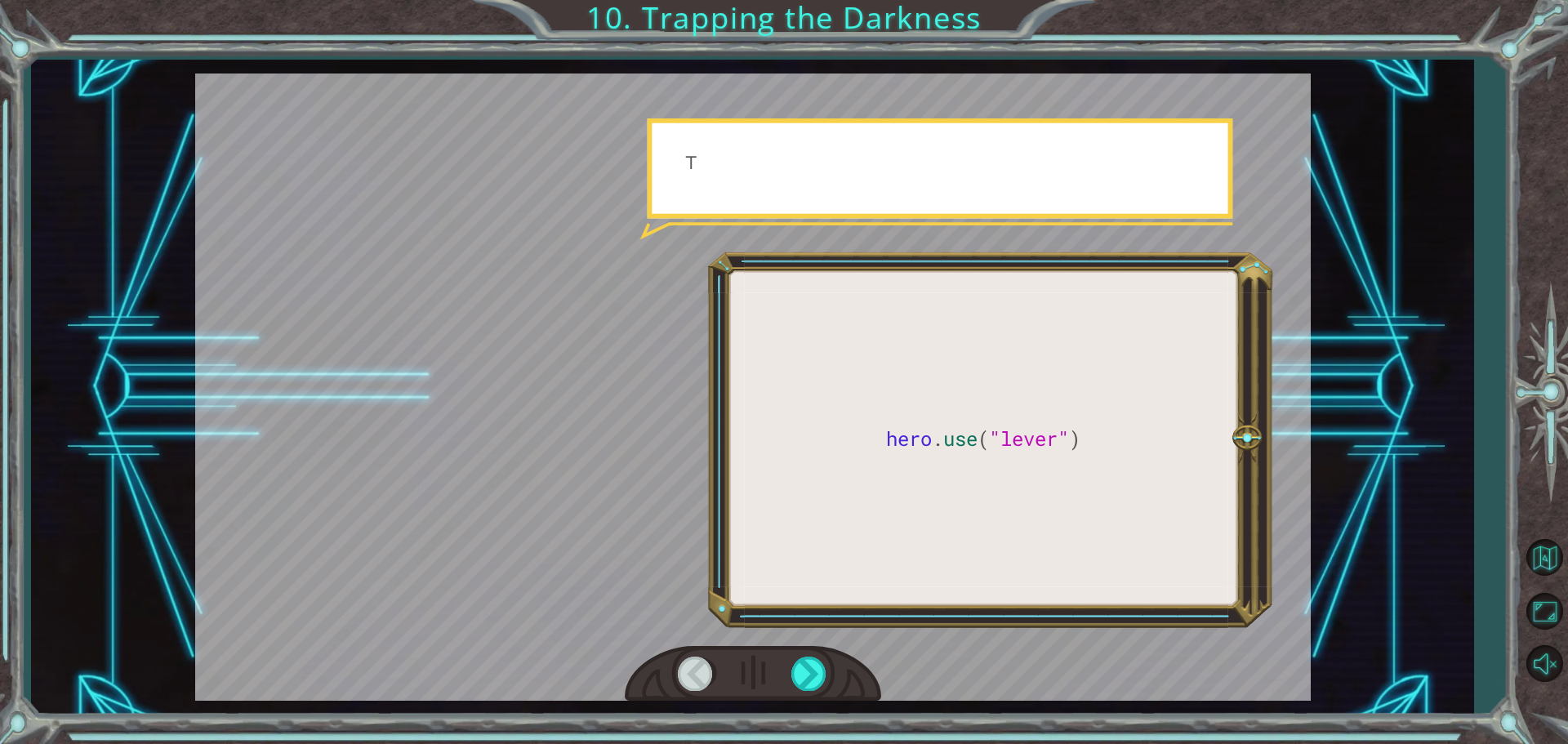
click at [787, 666] on div at bounding box center [753, 674] width 257 height 56
click at [790, 665] on div at bounding box center [753, 674] width 257 height 56
click at [791, 665] on div at bounding box center [809, 673] width 36 height 34
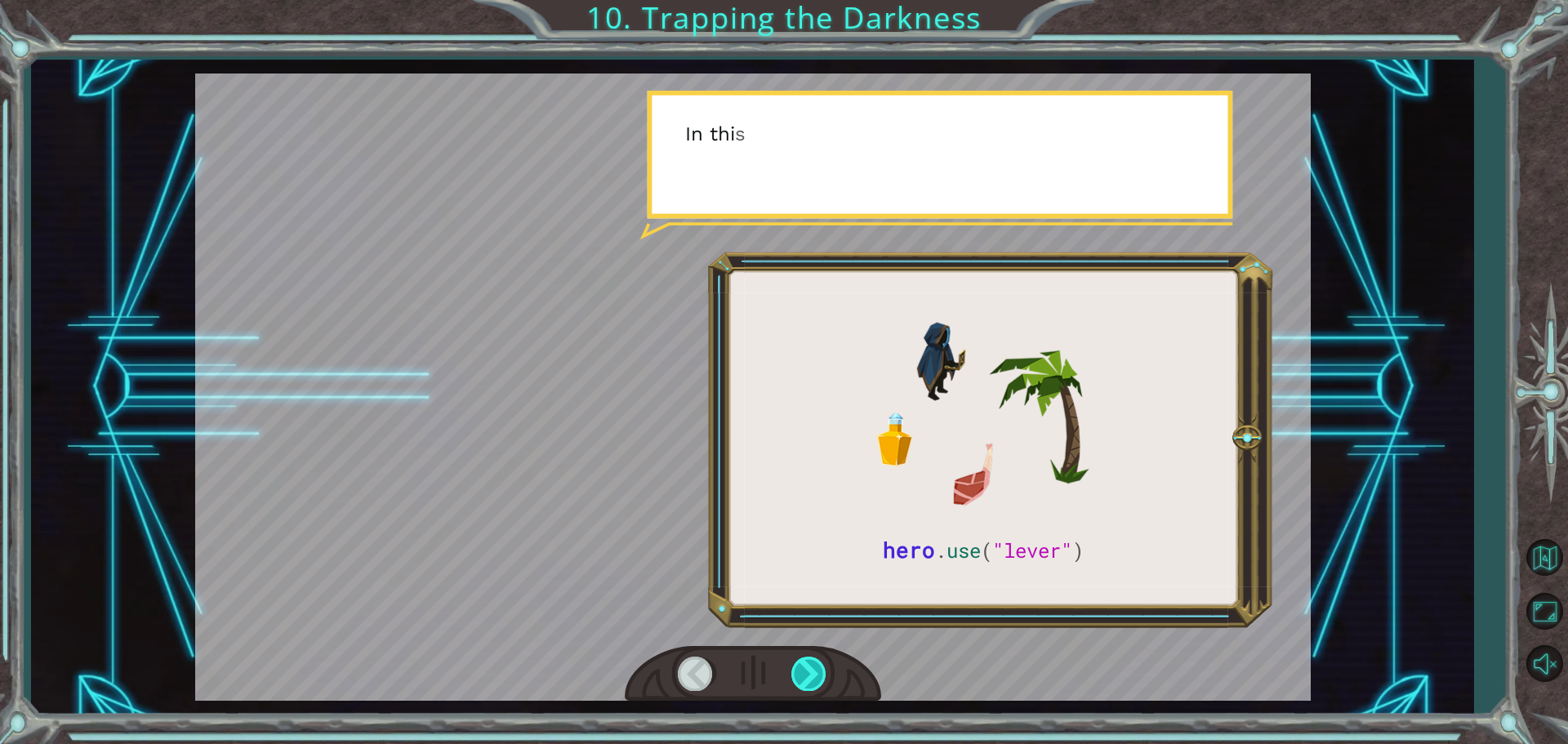
click at [800, 668] on div at bounding box center [809, 673] width 36 height 34
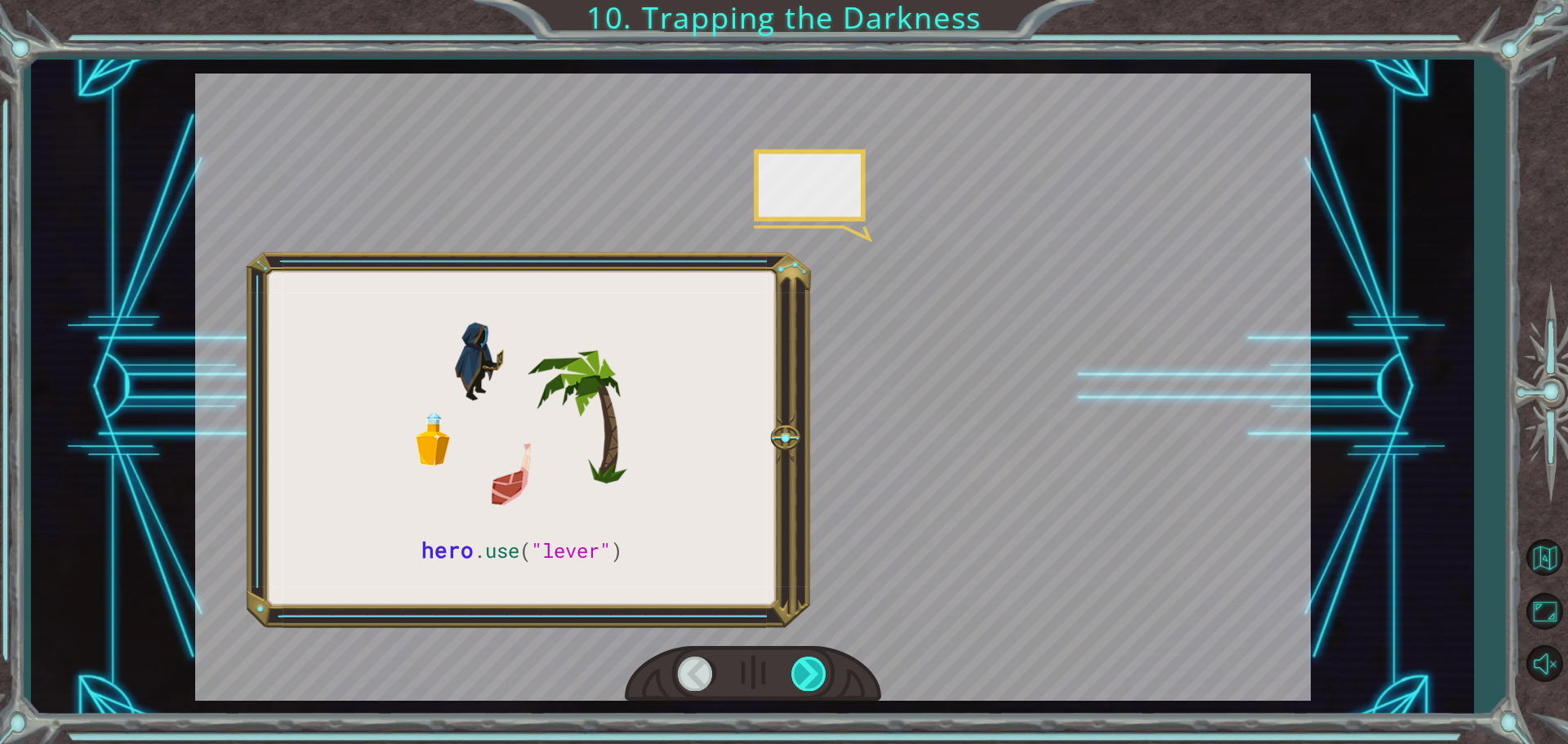
click at [800, 668] on div at bounding box center [809, 673] width 36 height 34
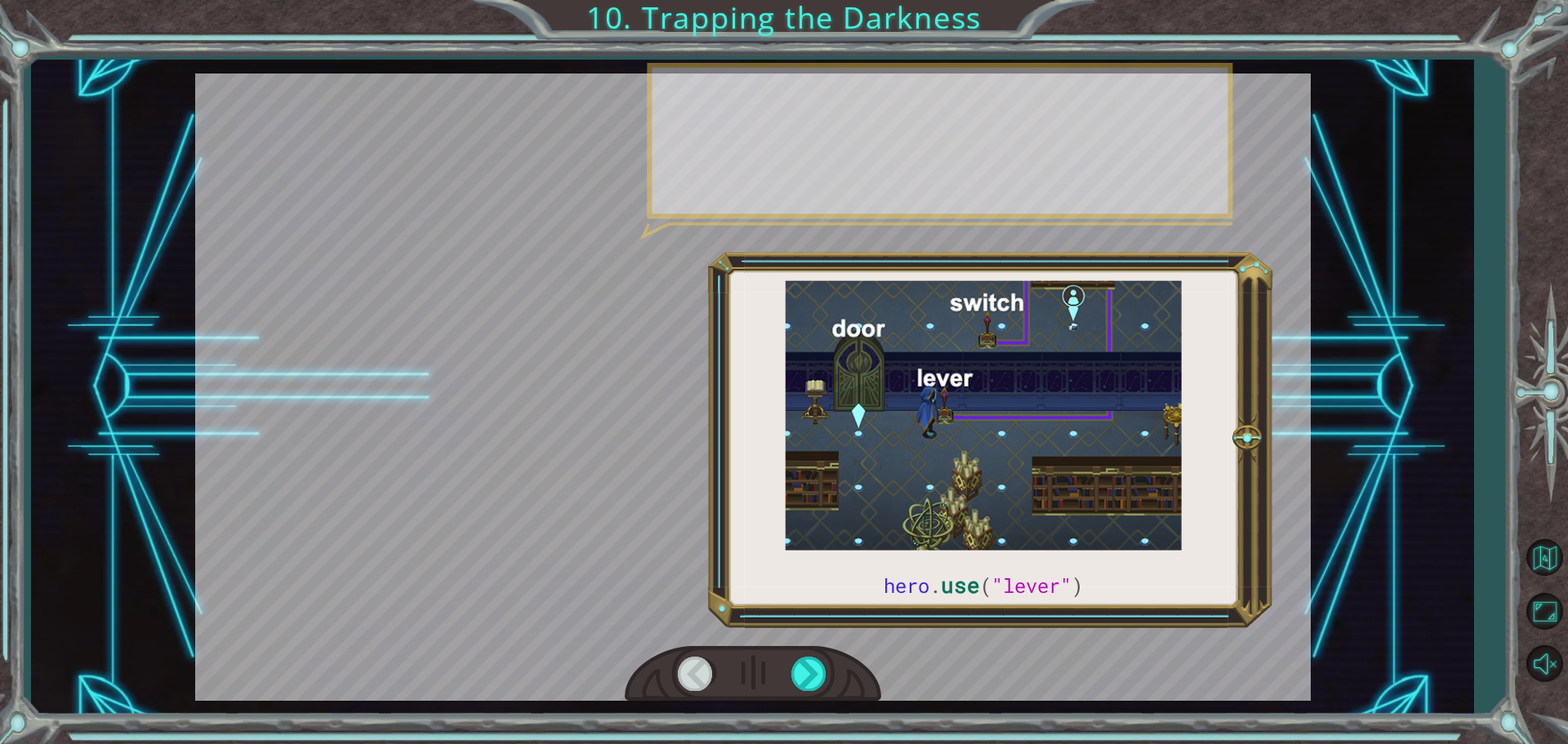
click at [797, 695] on div at bounding box center [753, 674] width 257 height 56
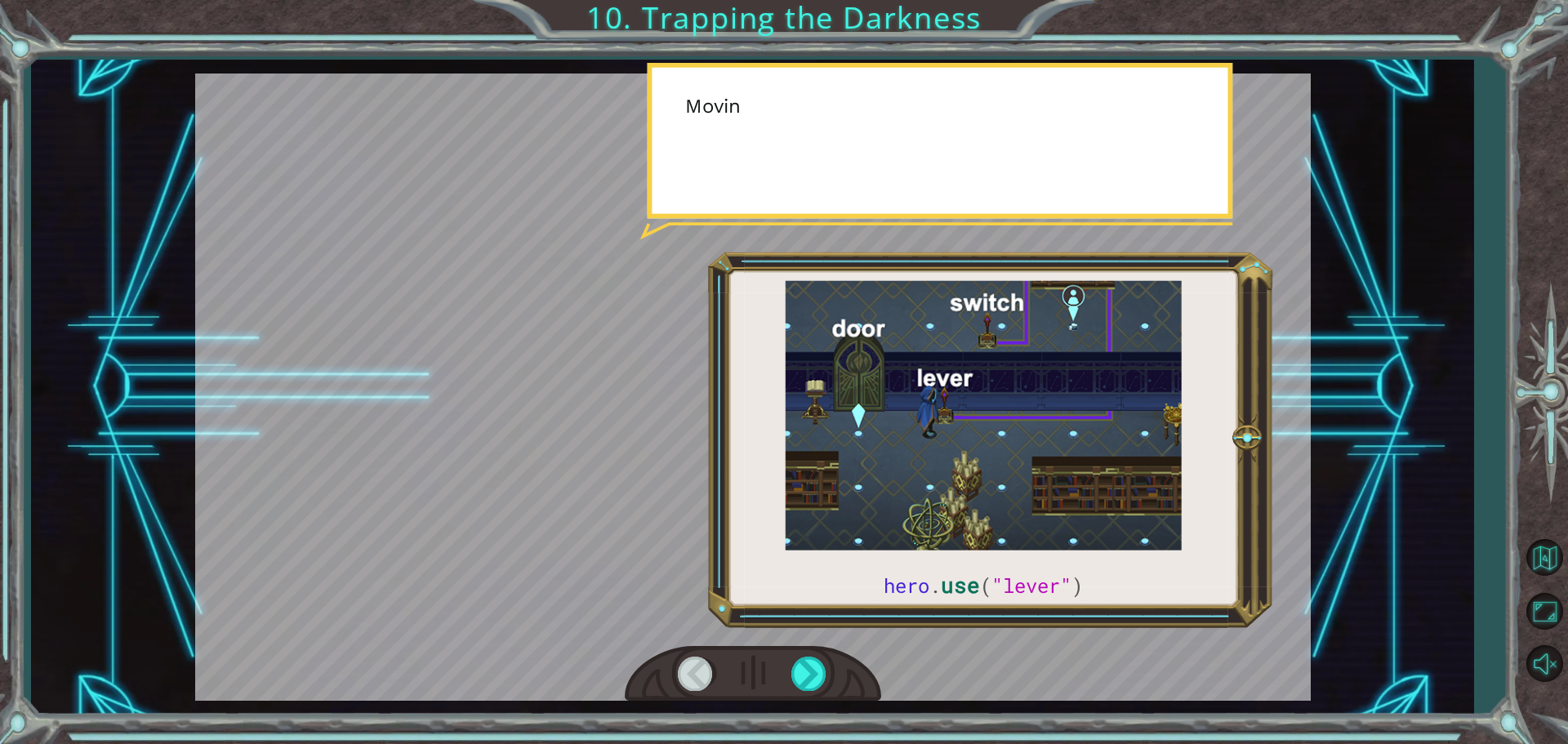
click at [795, 694] on div at bounding box center [753, 674] width 257 height 56
click at [797, 692] on div at bounding box center [753, 674] width 257 height 56
click at [809, 669] on div at bounding box center [809, 673] width 36 height 34
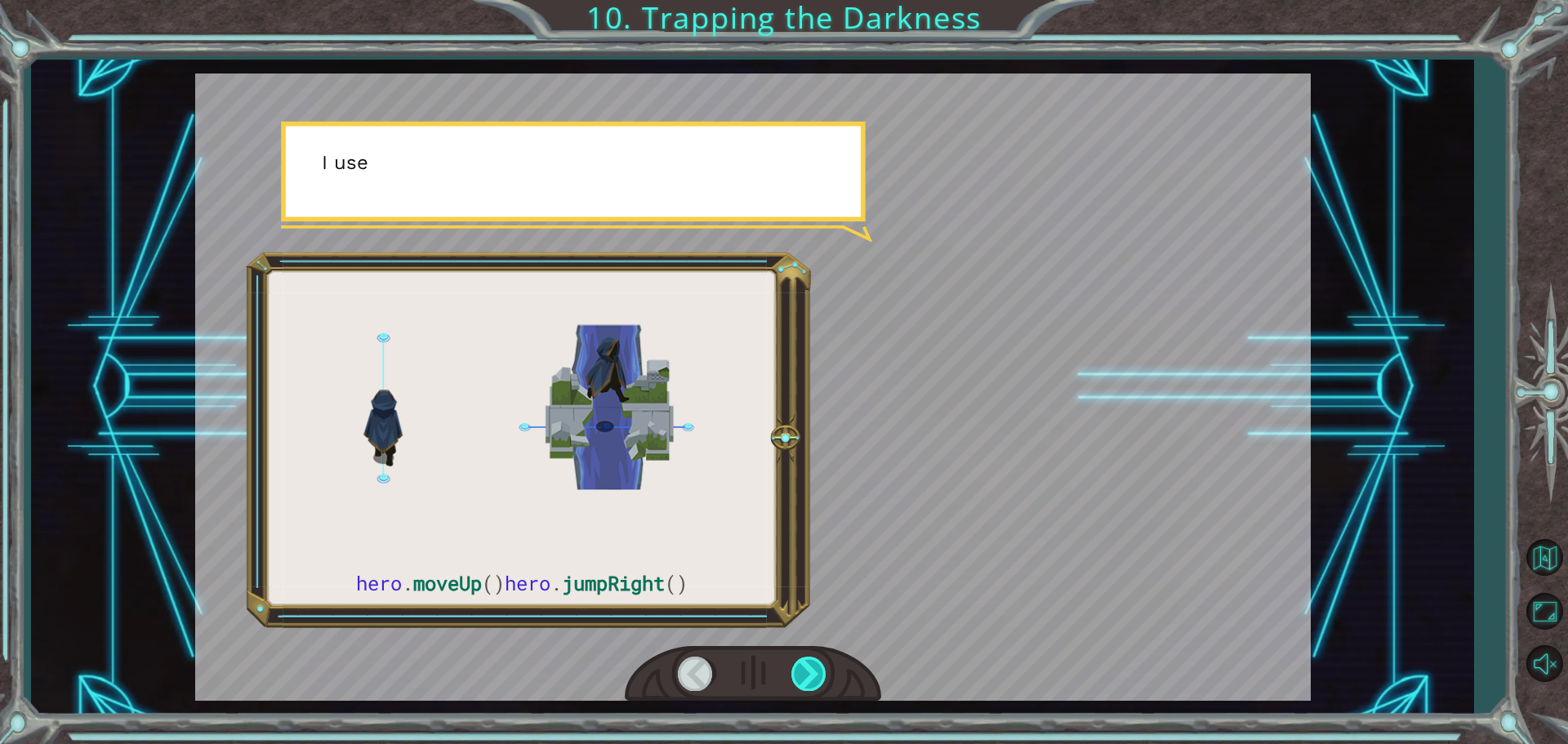
click at [812, 668] on div at bounding box center [809, 673] width 36 height 34
click at [815, 668] on div at bounding box center [809, 673] width 36 height 34
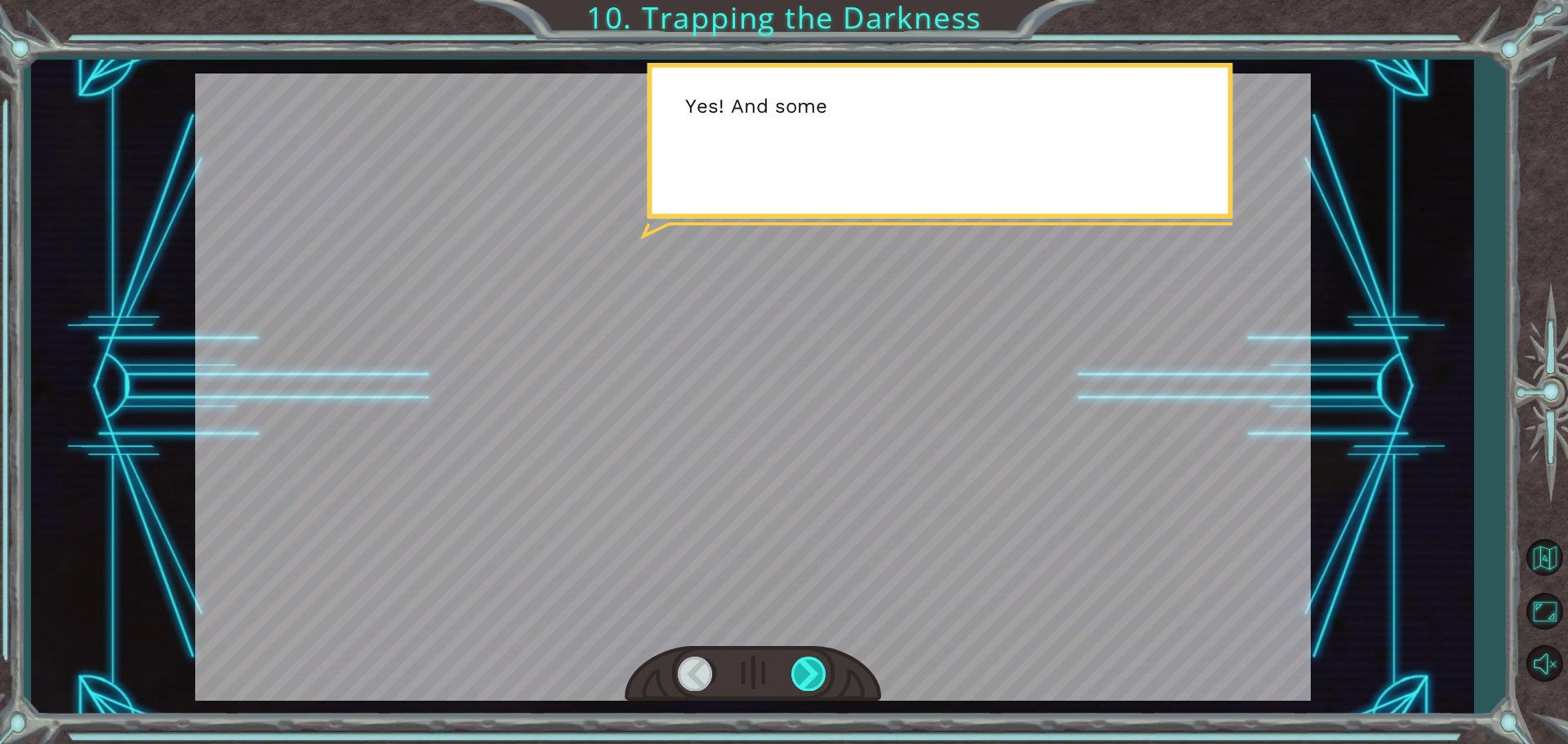
click at [819, 668] on div at bounding box center [809, 673] width 36 height 34
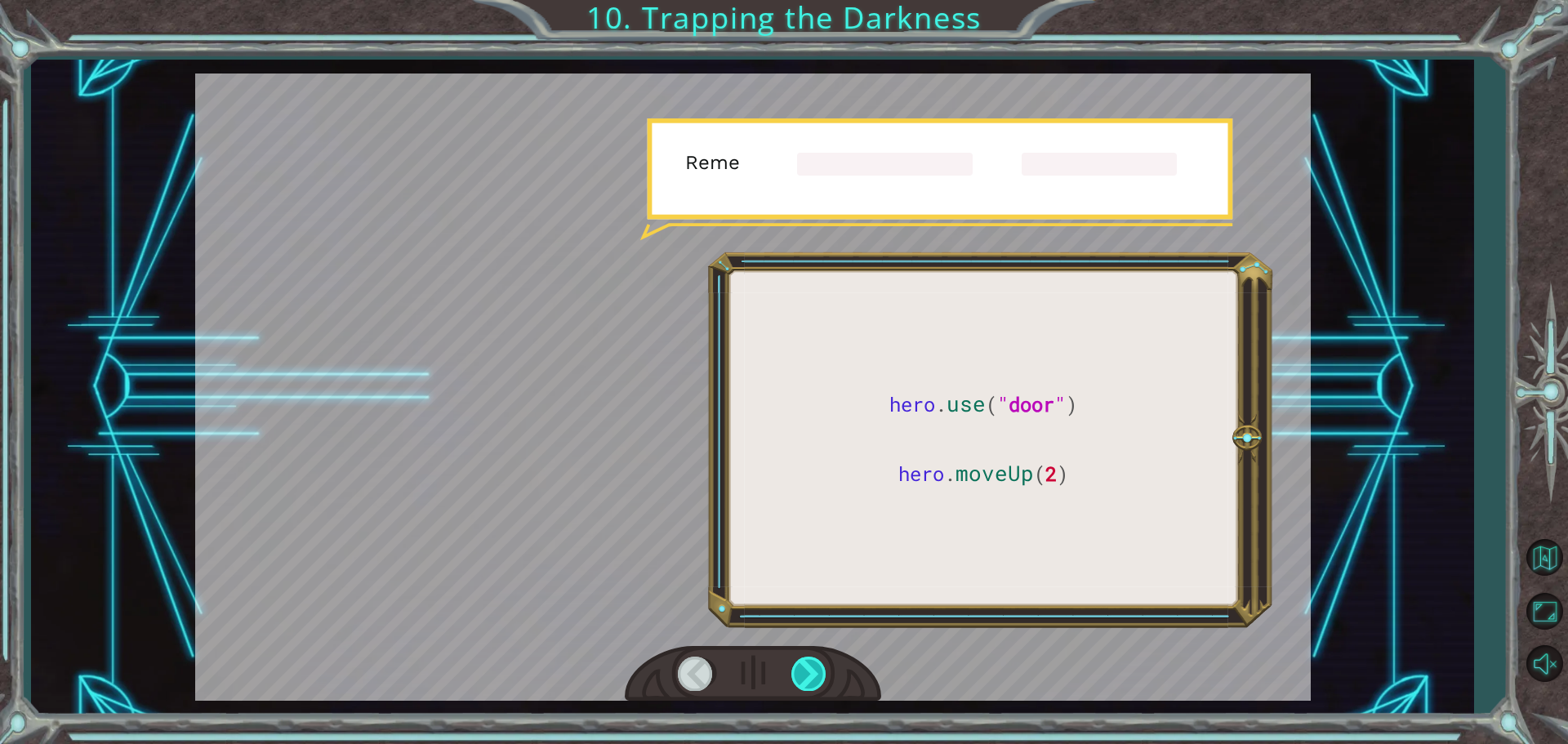
click at [819, 668] on div at bounding box center [809, 673] width 36 height 34
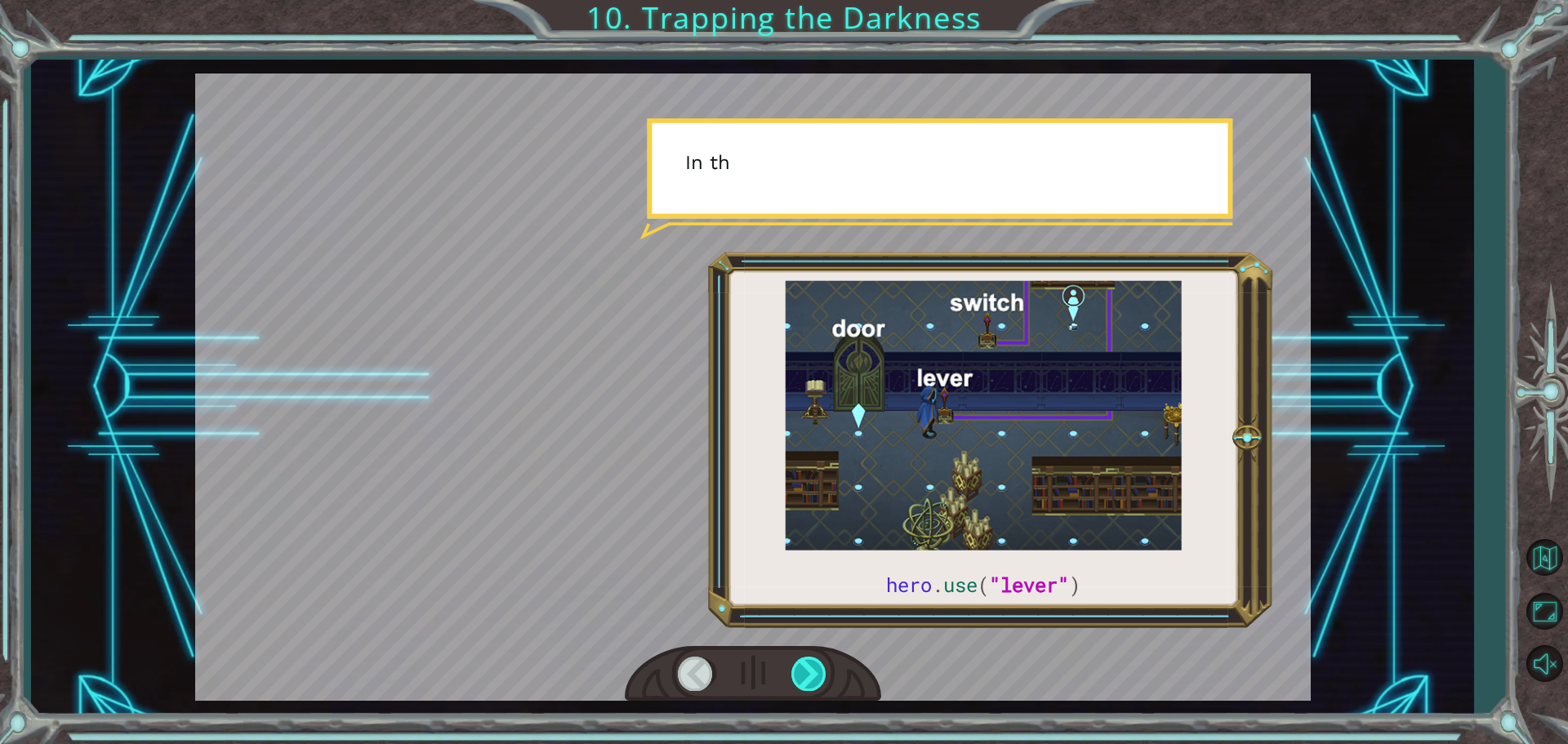
click at [819, 668] on div at bounding box center [809, 673] width 36 height 34
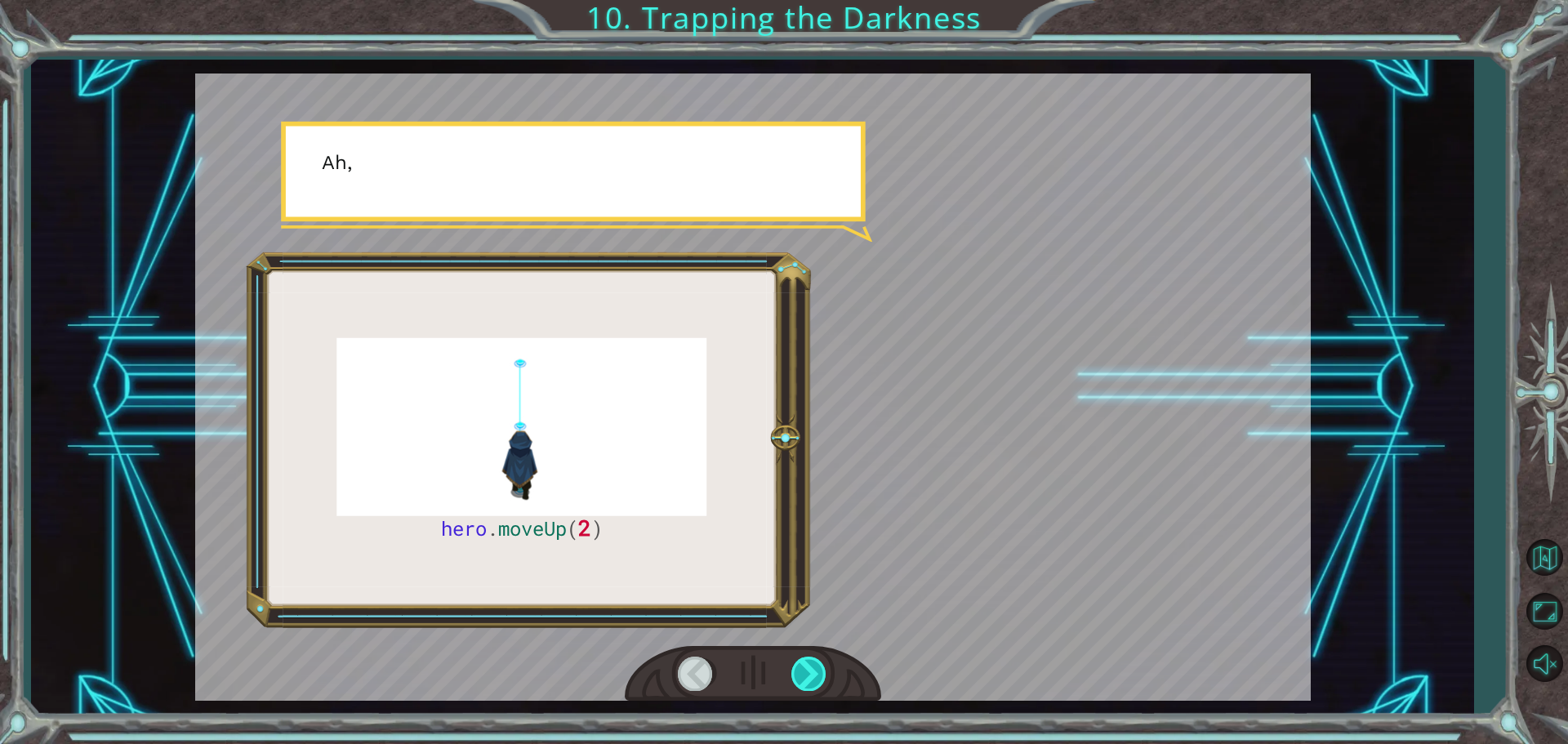
click at [819, 668] on div at bounding box center [809, 673] width 36 height 34
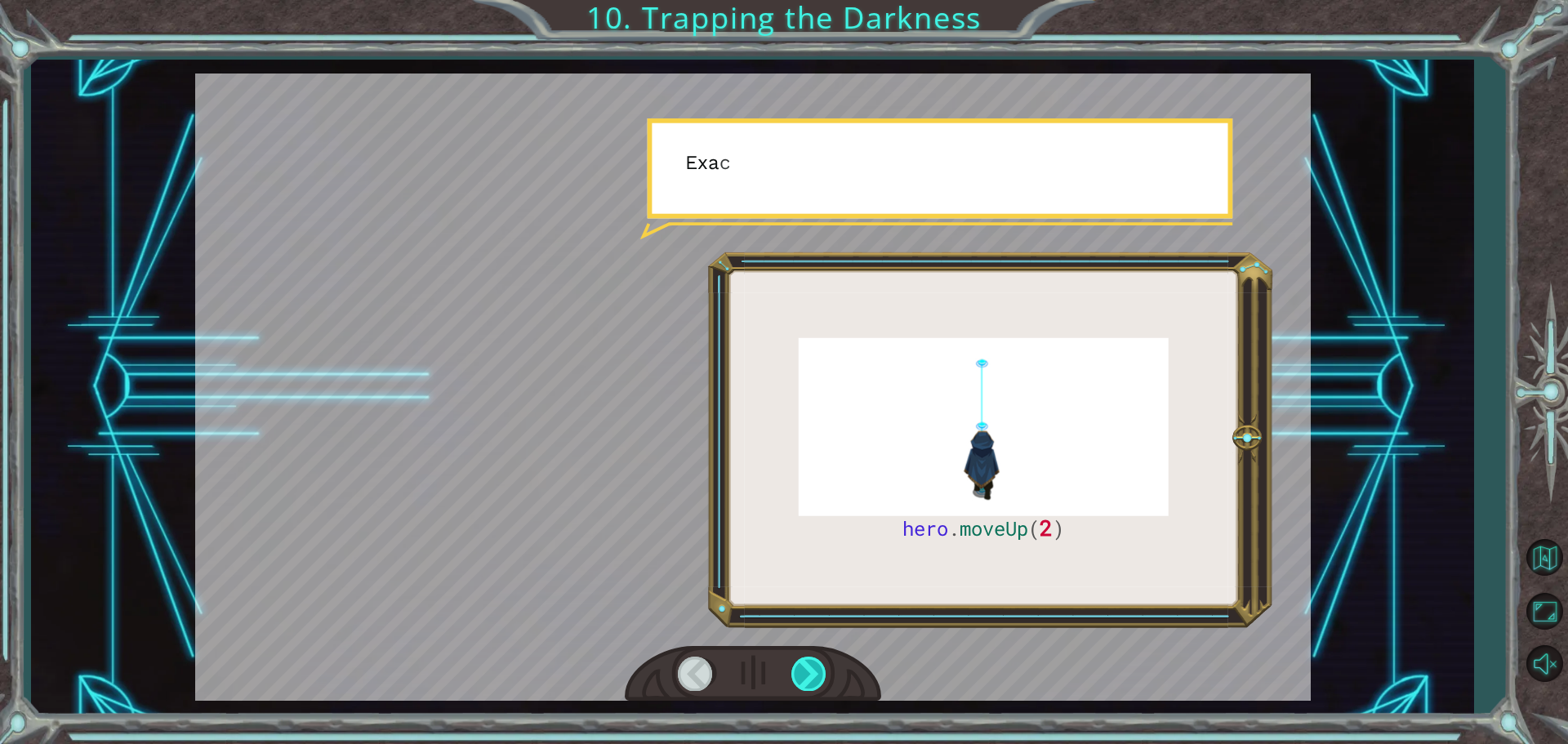
click at [819, 668] on div at bounding box center [809, 673] width 36 height 34
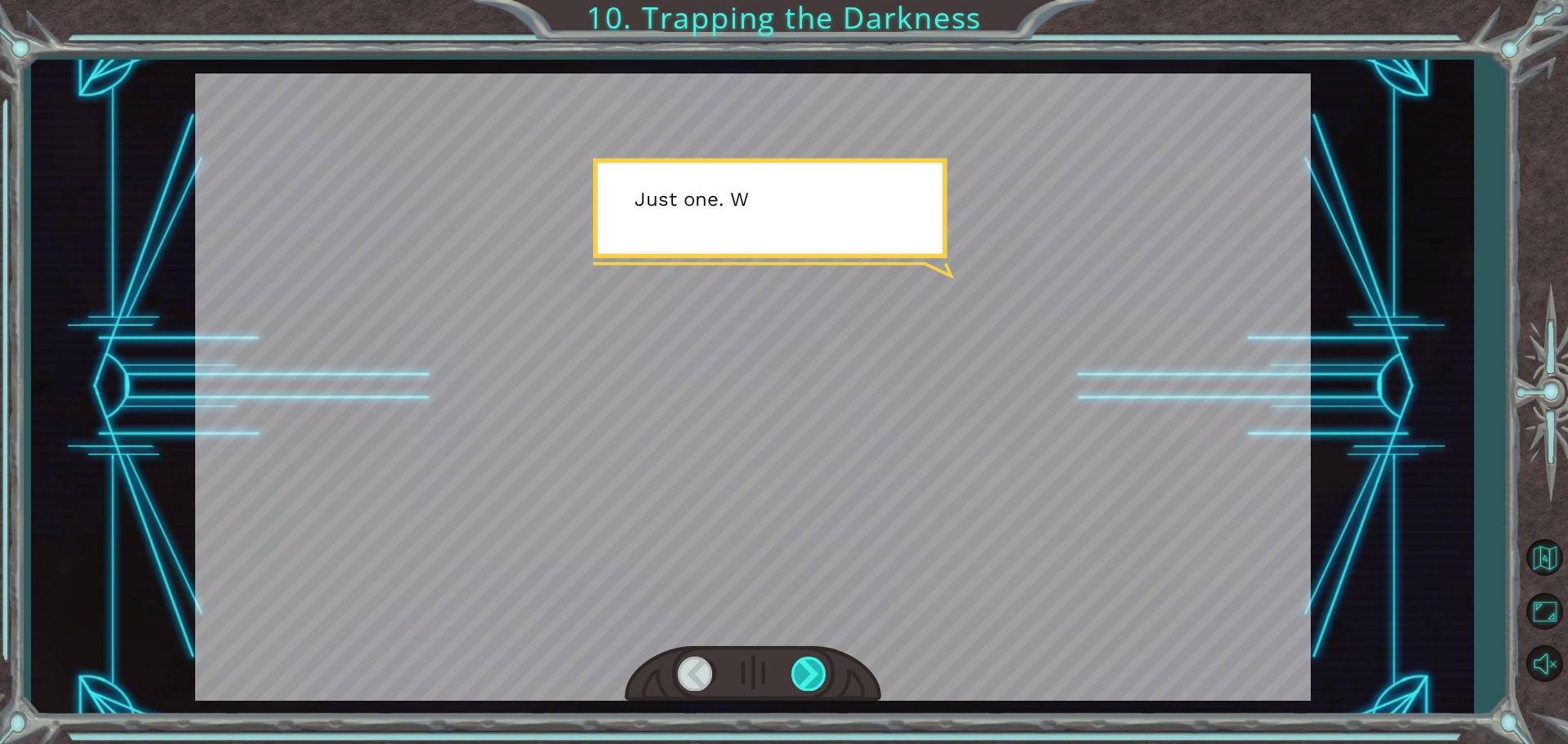
click at [819, 668] on div at bounding box center [809, 673] width 36 height 34
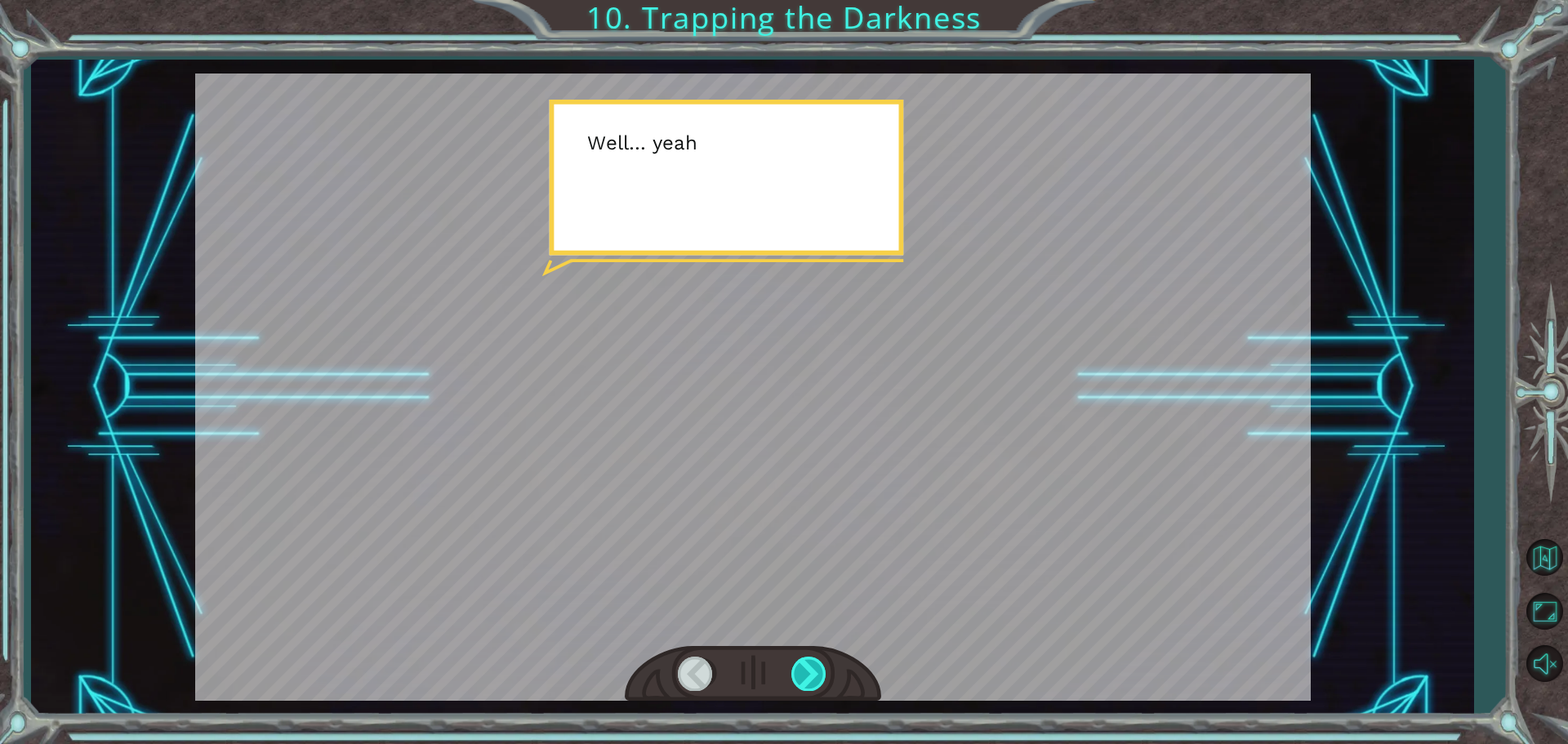
click at [819, 668] on div at bounding box center [809, 673] width 36 height 34
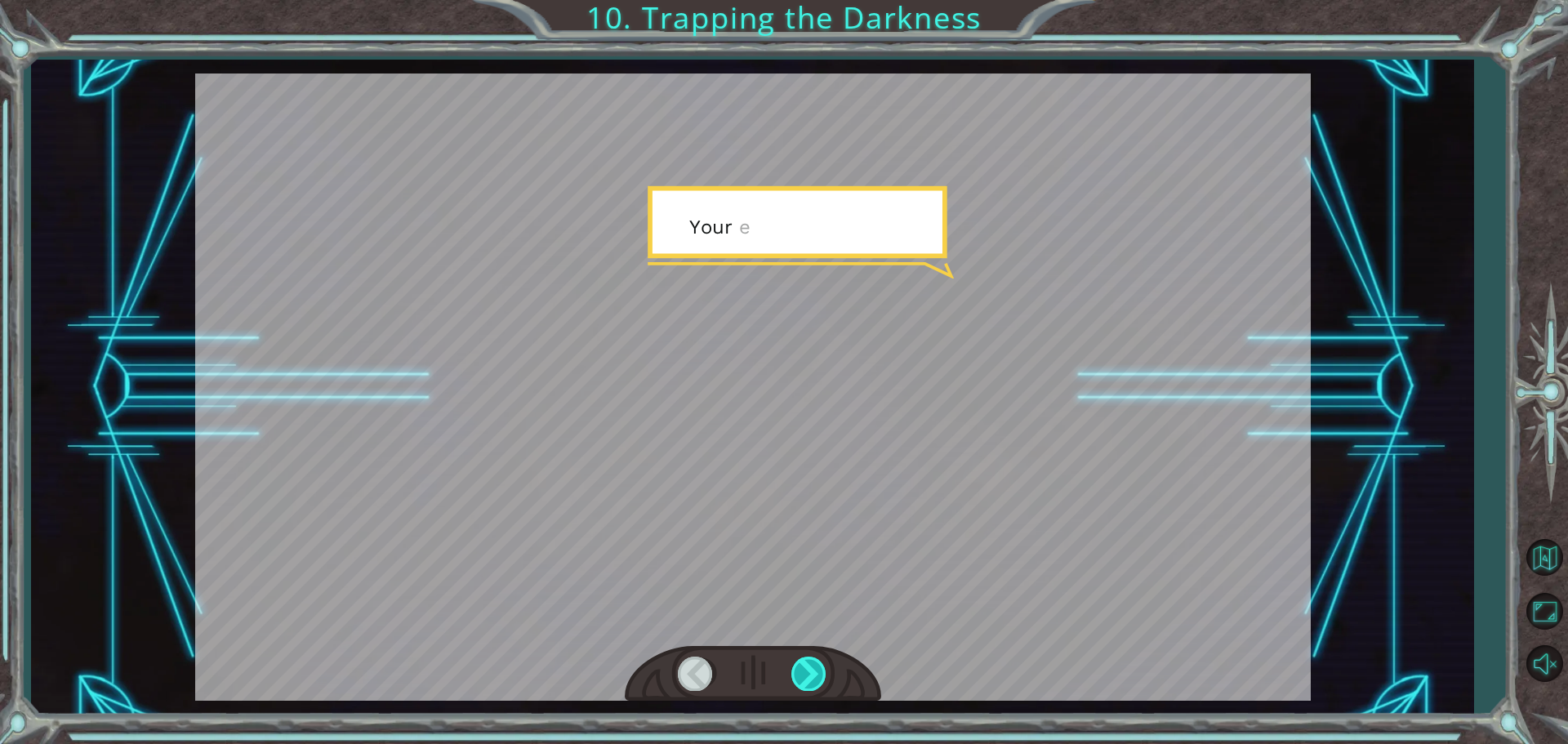
click at [819, 668] on div at bounding box center [809, 673] width 36 height 34
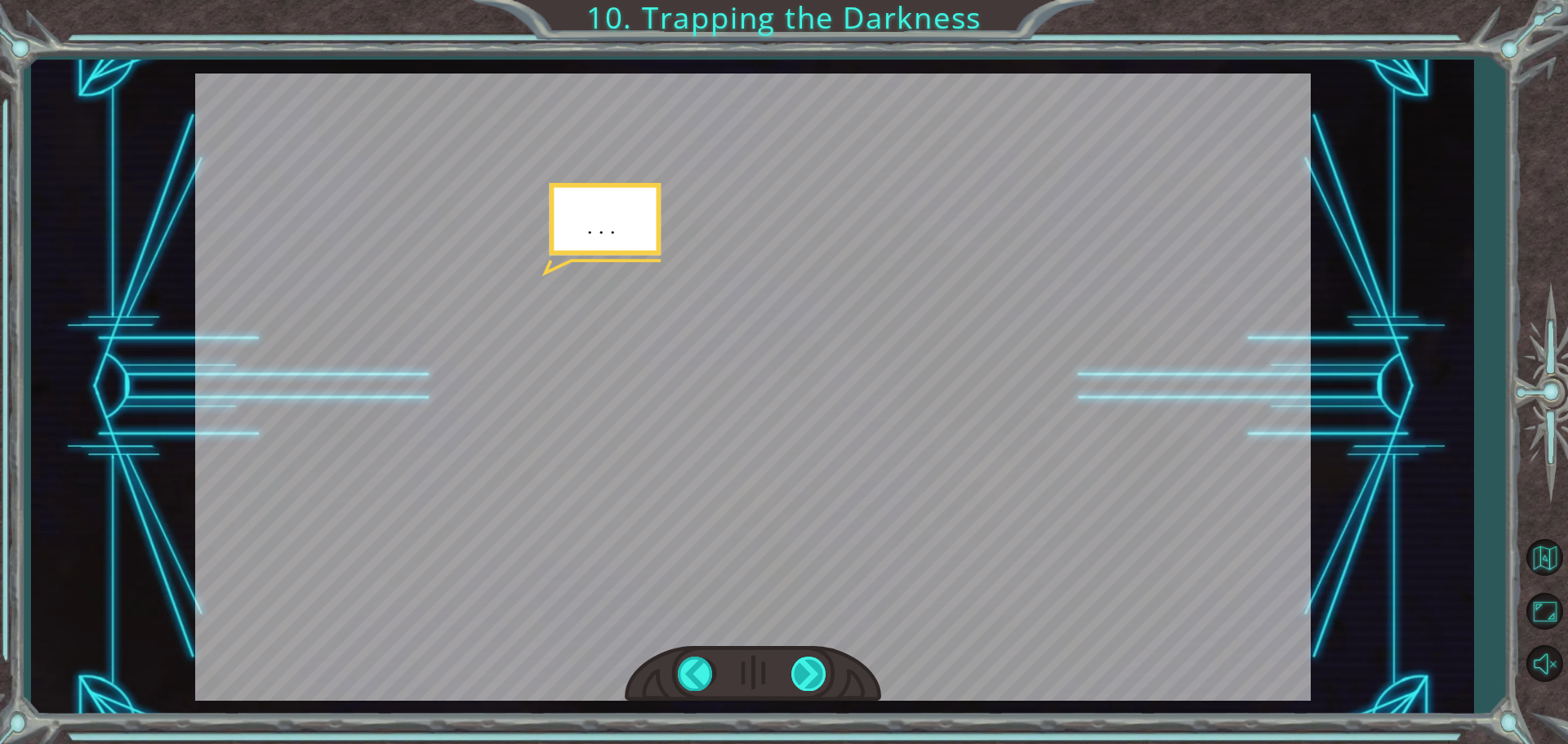
click at [819, 668] on div at bounding box center [809, 673] width 36 height 34
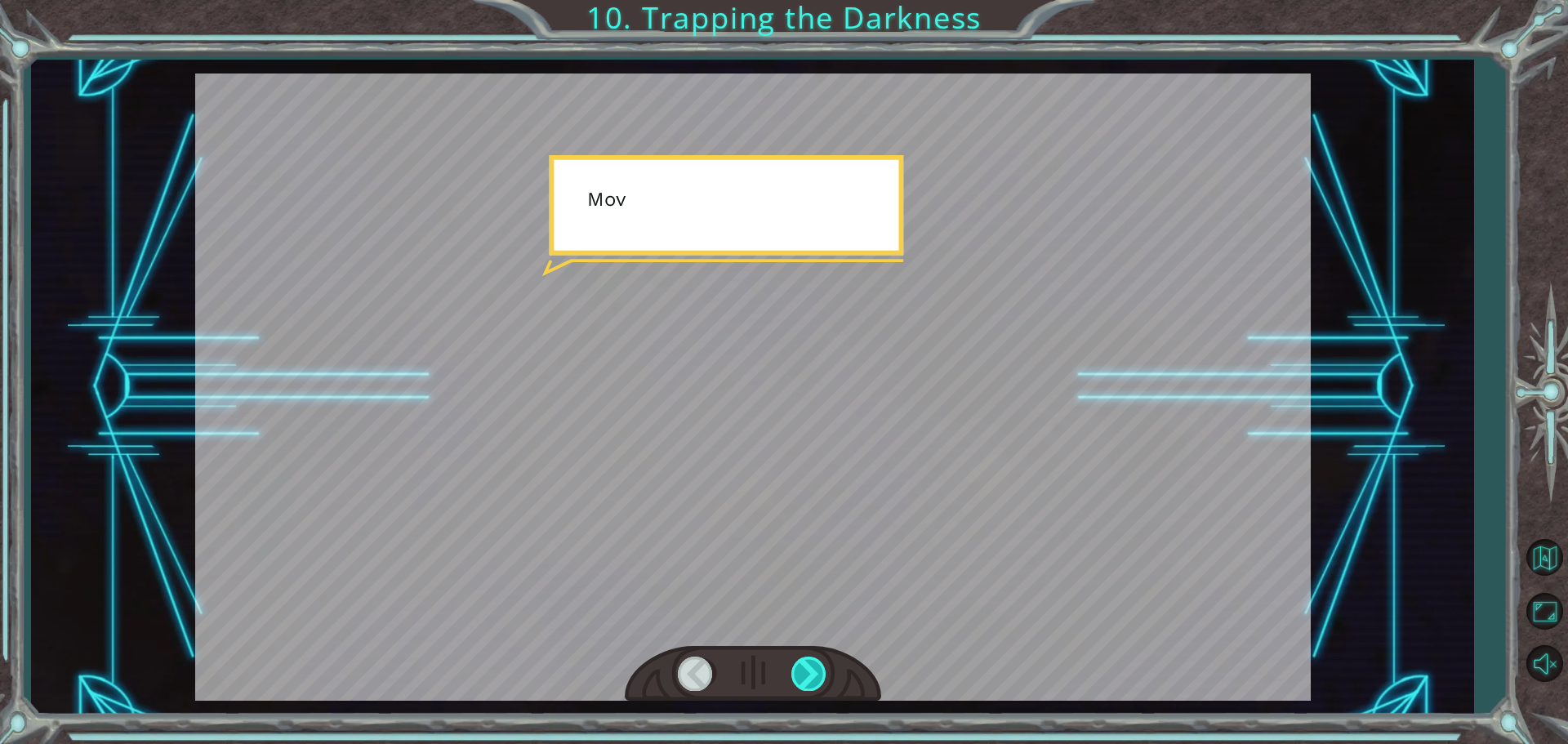
drag, startPoint x: 819, startPoint y: 668, endPoint x: 812, endPoint y: 660, distance: 10.6
click at [812, 660] on div at bounding box center [809, 673] width 36 height 34
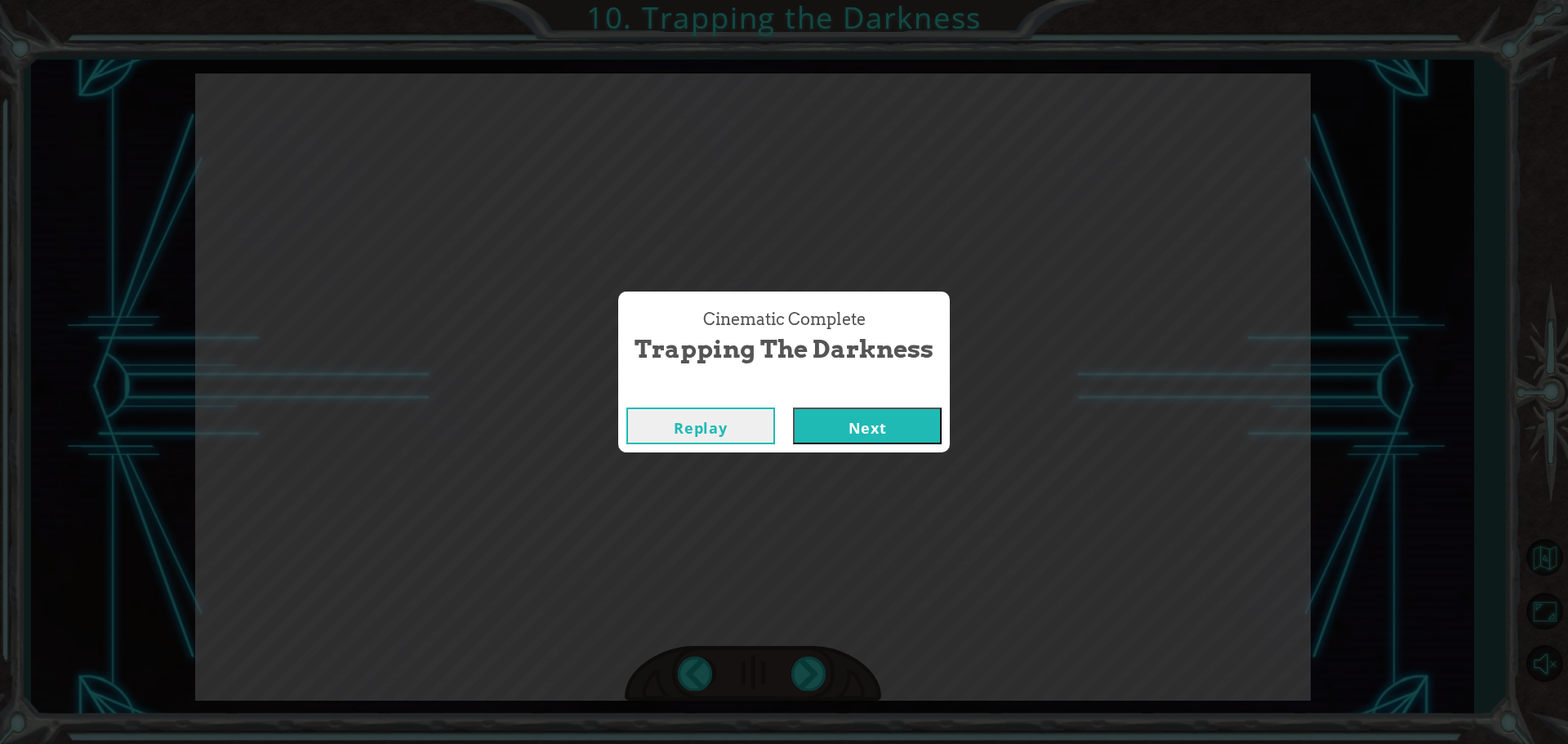
click at [921, 412] on button "Next" at bounding box center [867, 425] width 148 height 36
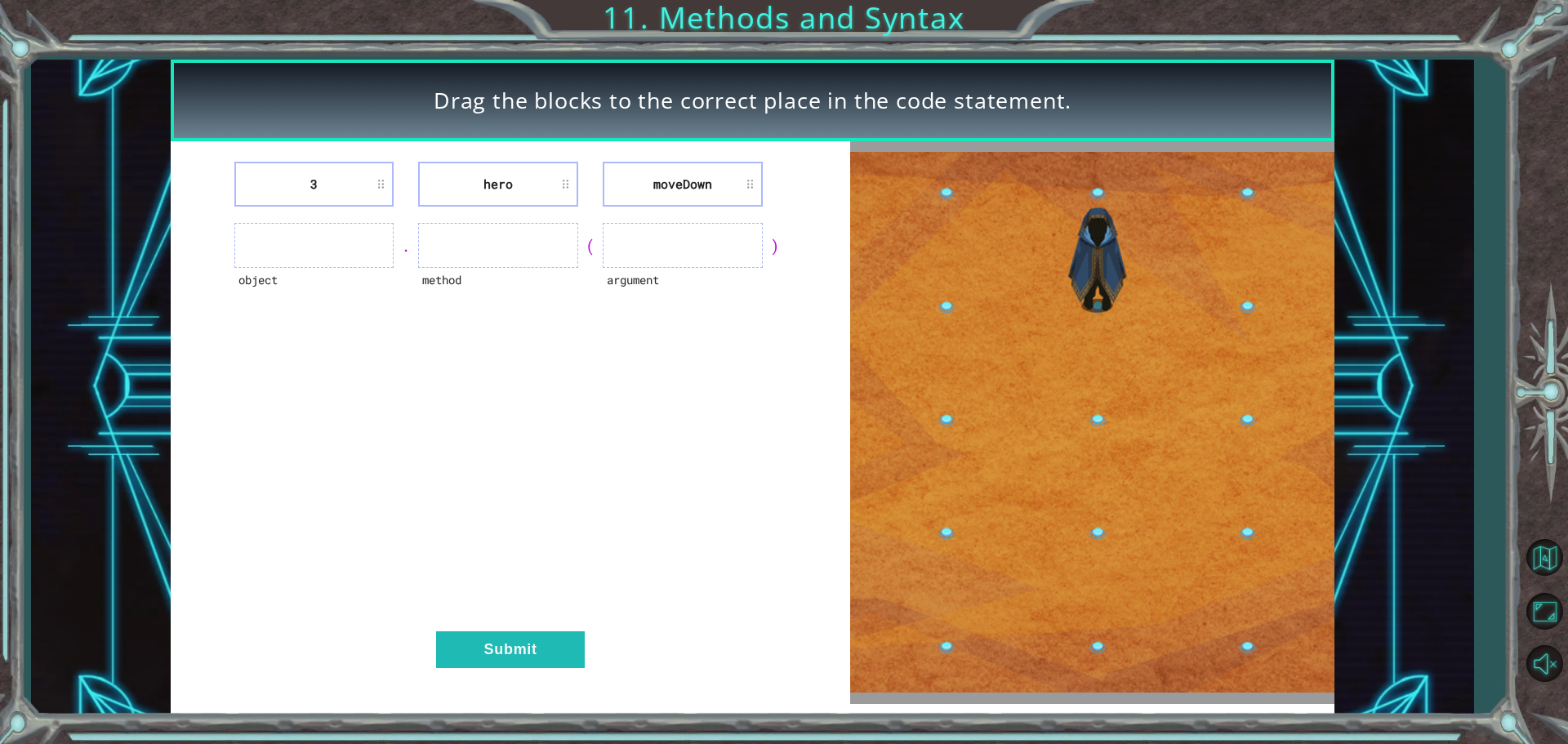
click at [709, 234] on ul at bounding box center [683, 245] width 160 height 45
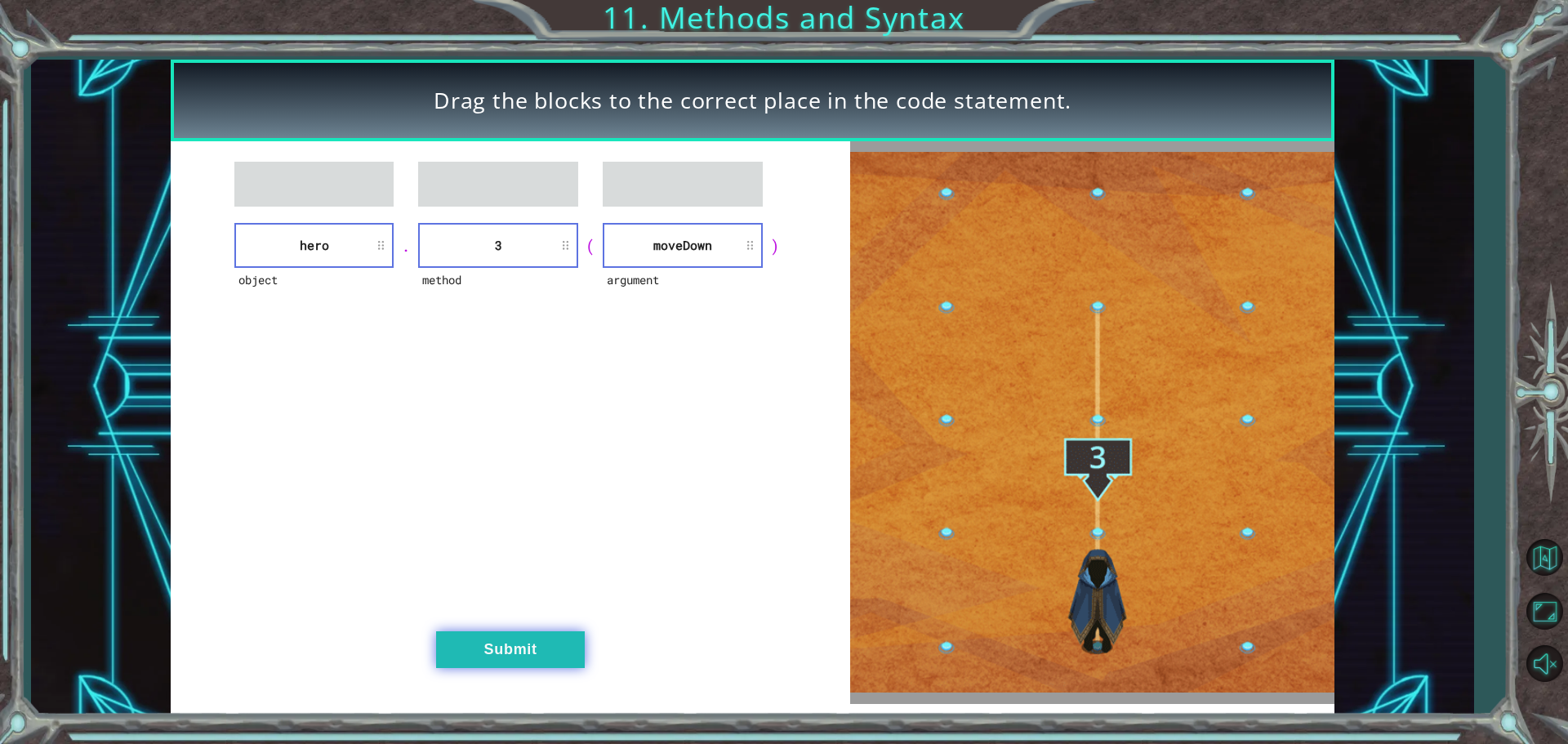
click at [523, 632] on button "Submit" at bounding box center [510, 649] width 148 height 36
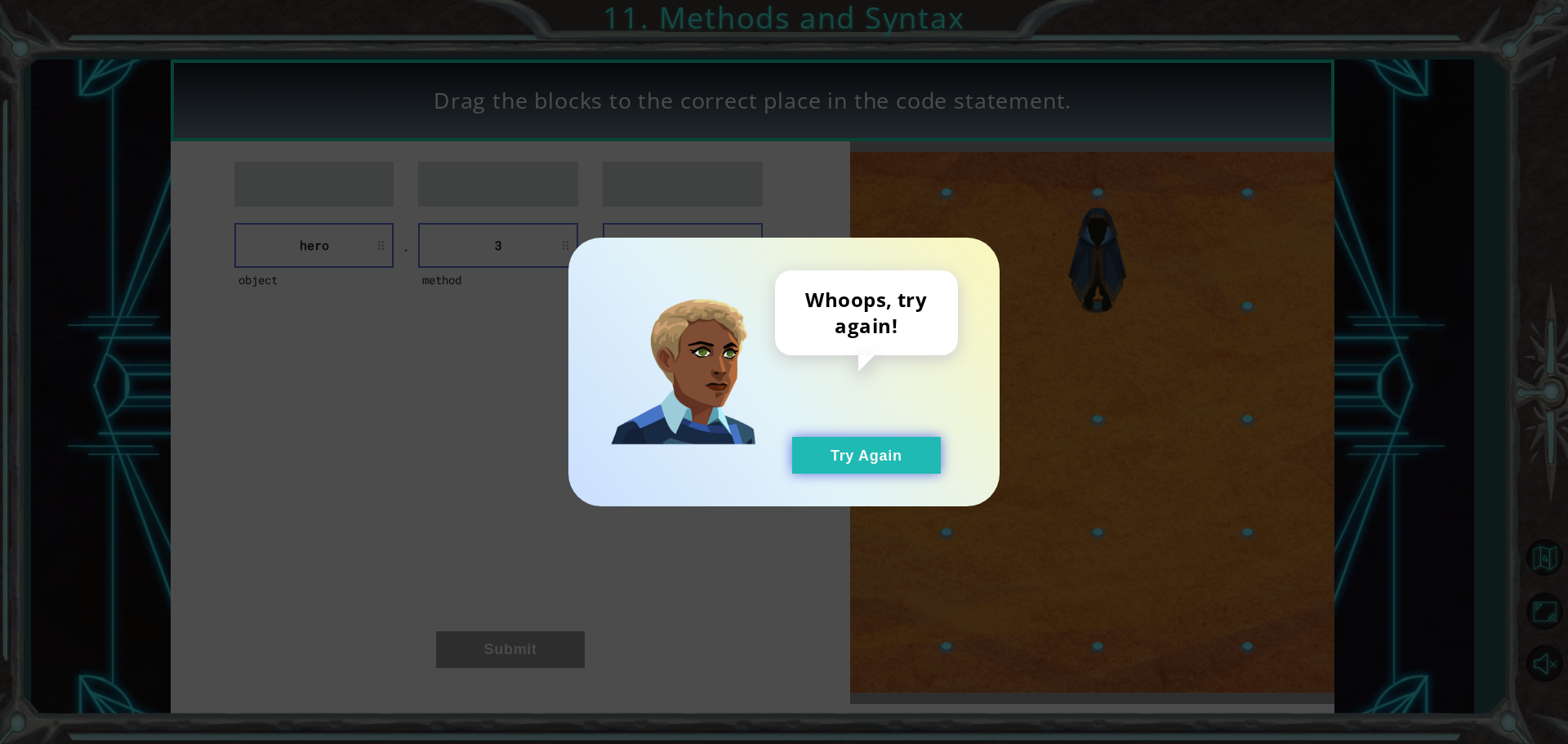
click at [842, 443] on button "Try Again" at bounding box center [866, 455] width 148 height 36
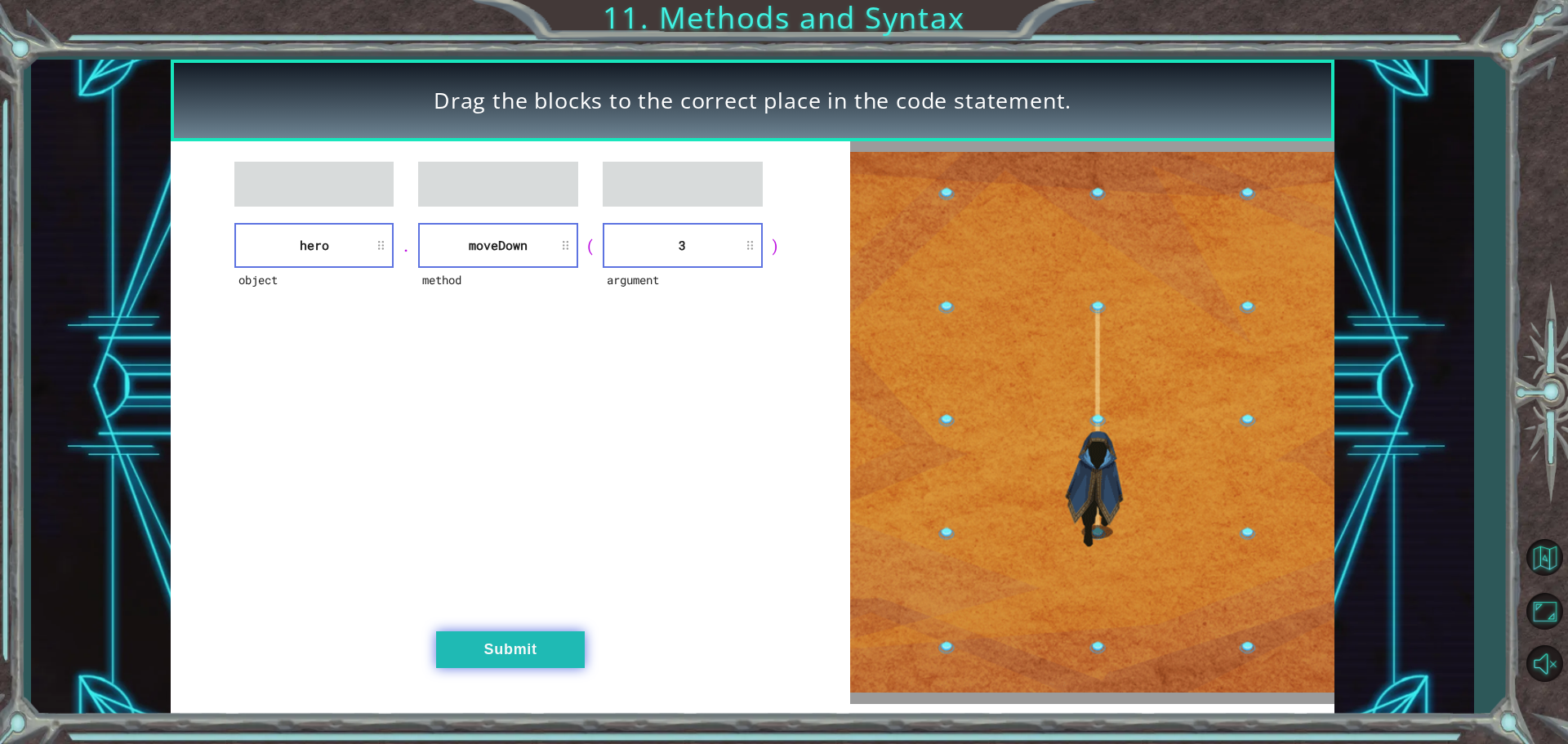
drag, startPoint x: 460, startPoint y: 631, endPoint x: 447, endPoint y: 618, distance: 18.4
click at [458, 631] on button "Submit" at bounding box center [510, 649] width 148 height 36
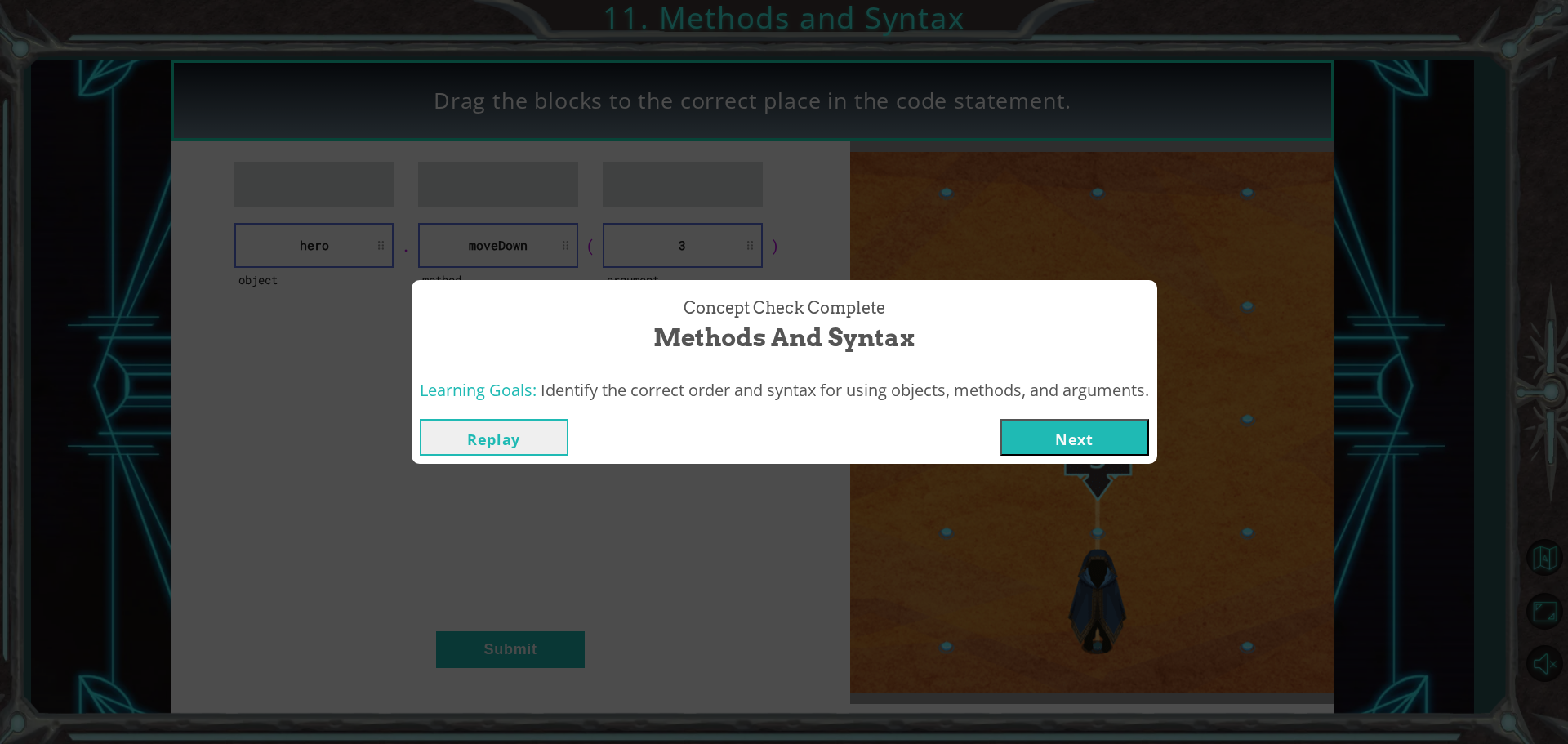
click at [1064, 428] on button "Next" at bounding box center [1074, 437] width 148 height 36
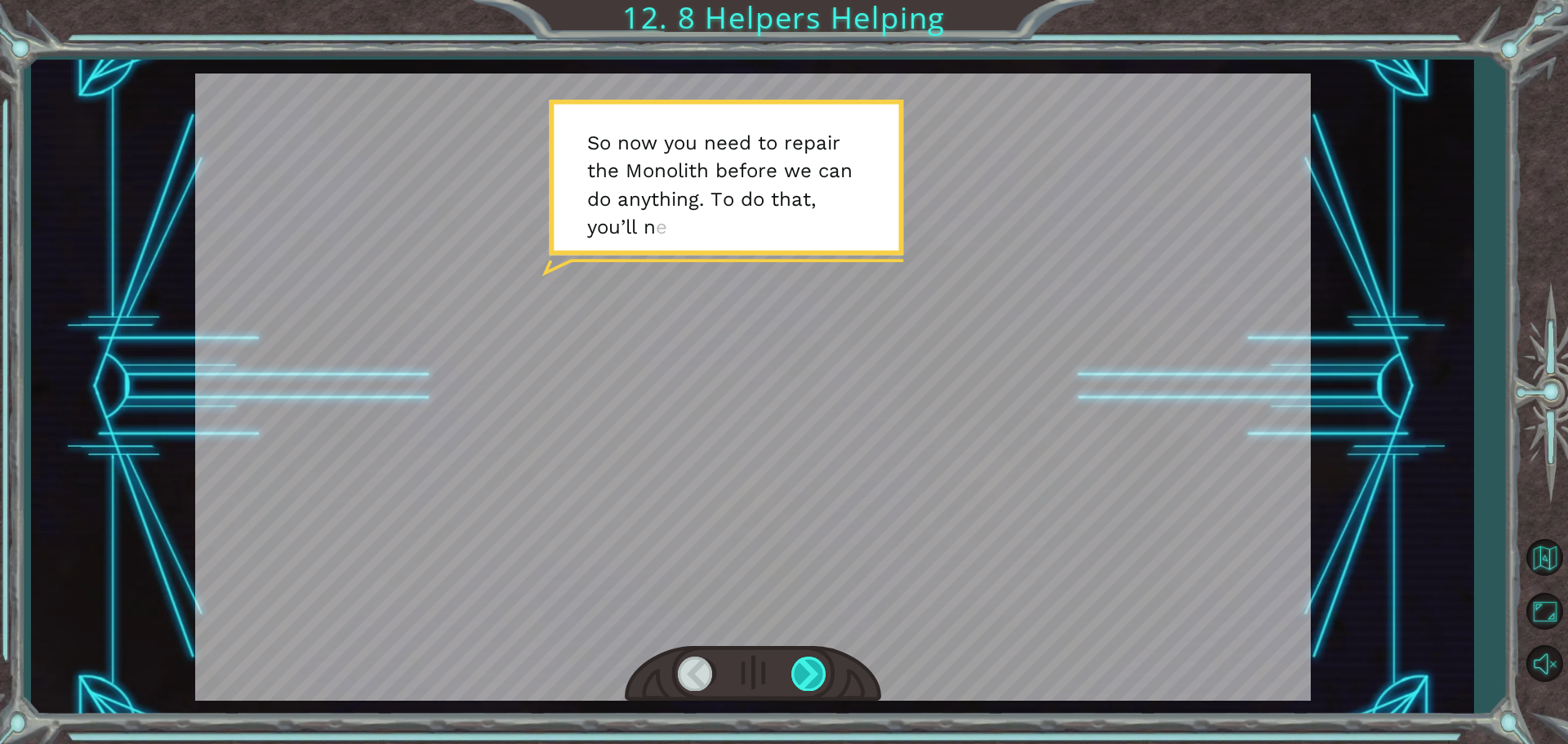
click at [811, 670] on div at bounding box center [809, 673] width 36 height 34
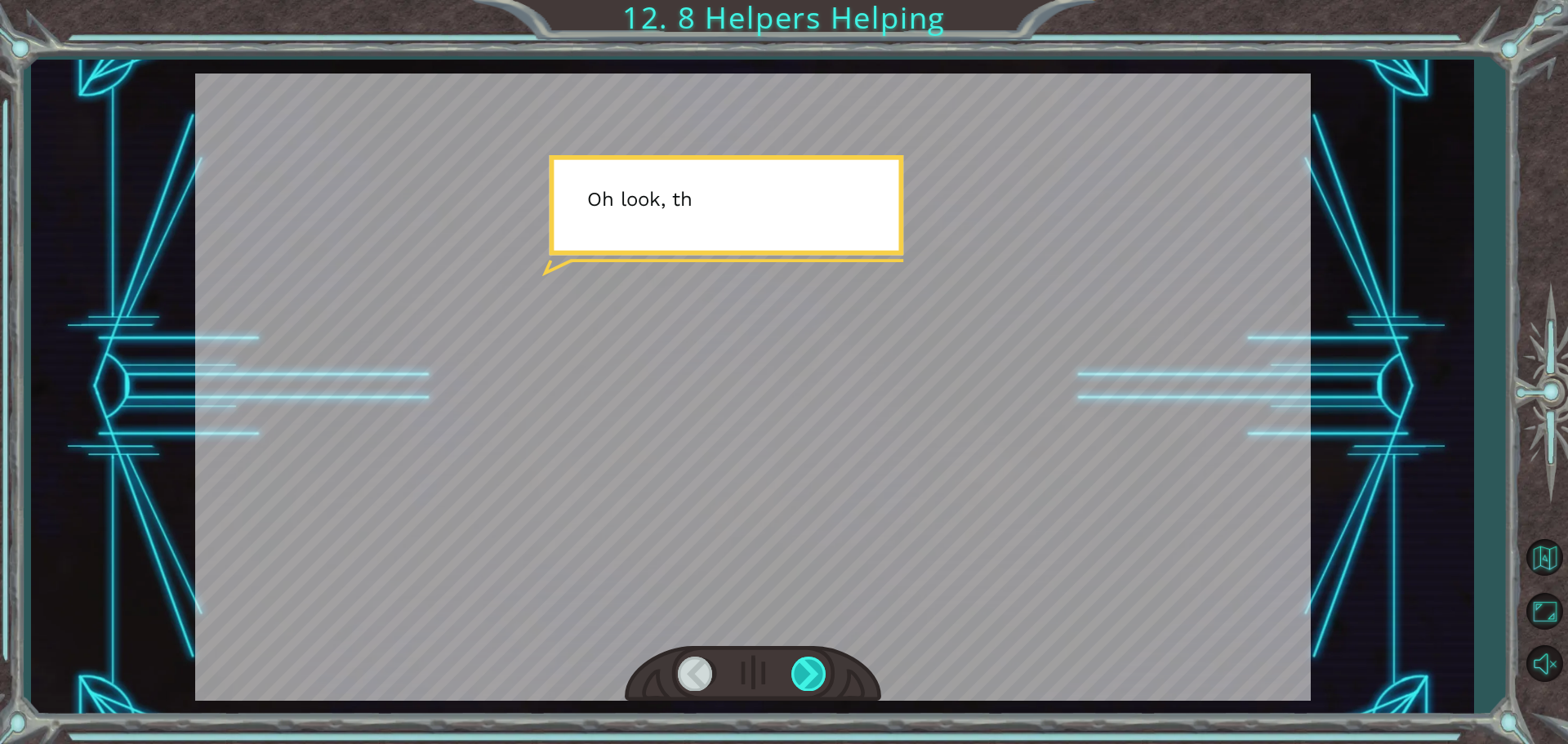
click at [811, 670] on div at bounding box center [809, 673] width 36 height 34
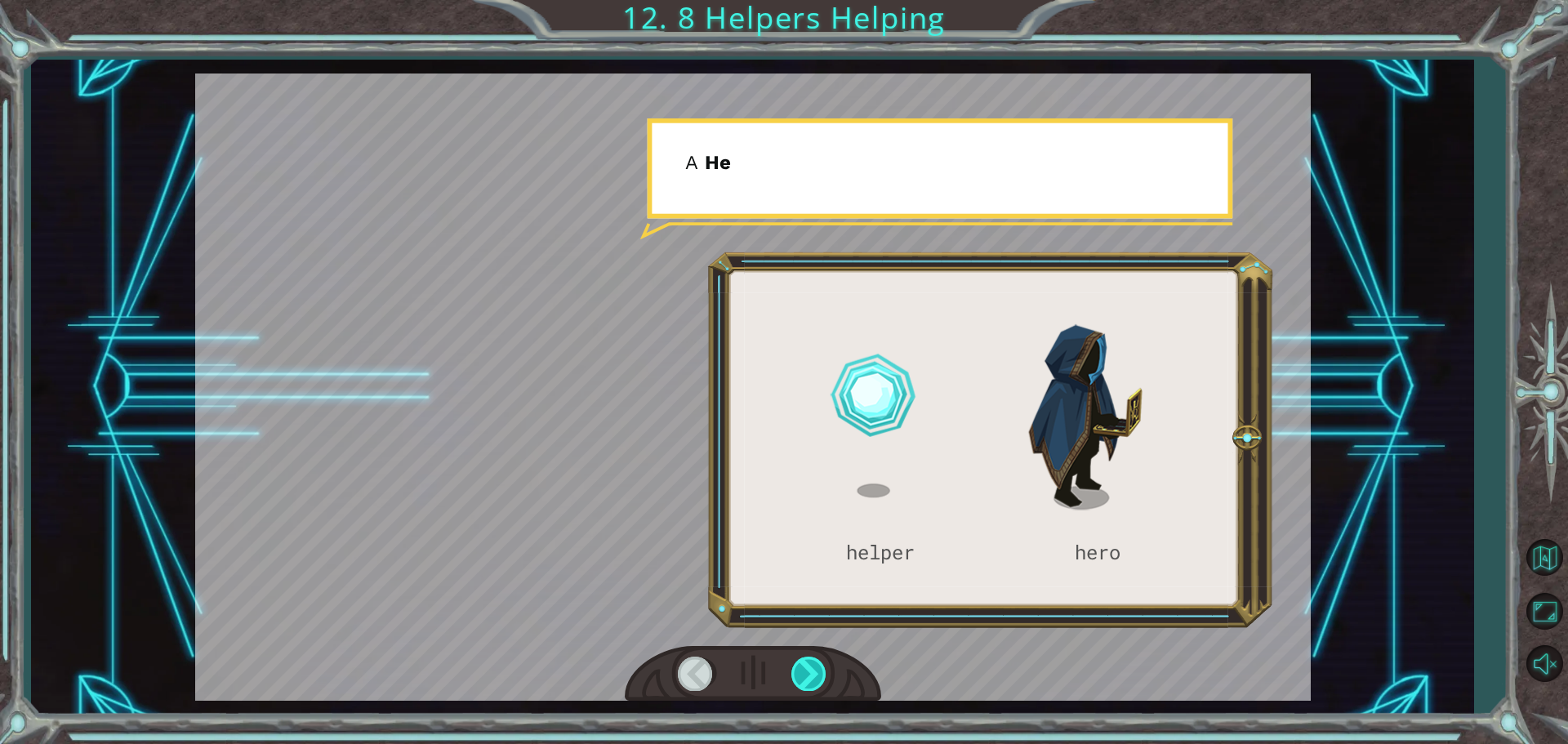
click at [811, 670] on div at bounding box center [809, 673] width 36 height 34
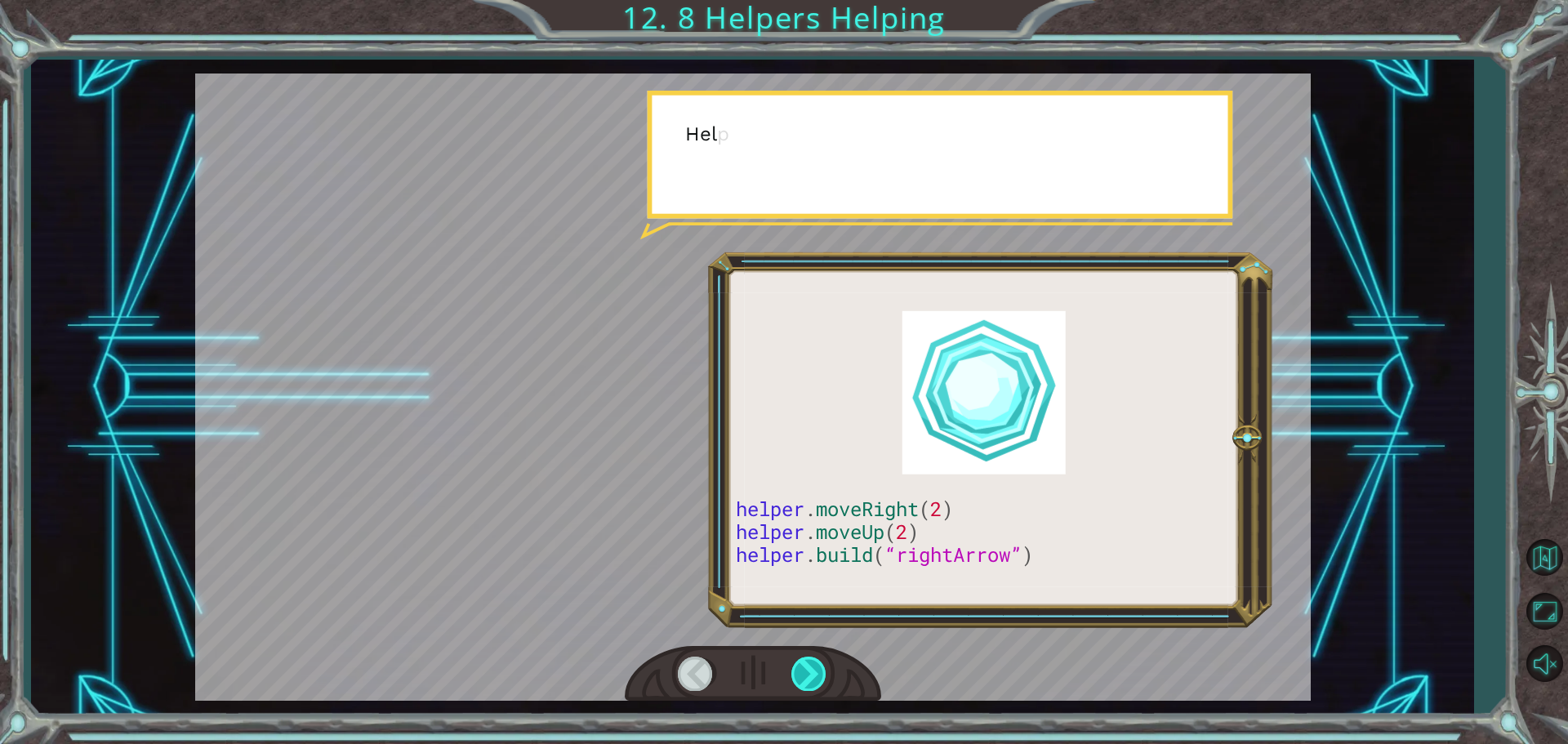
click at [811, 670] on div at bounding box center [809, 673] width 36 height 34
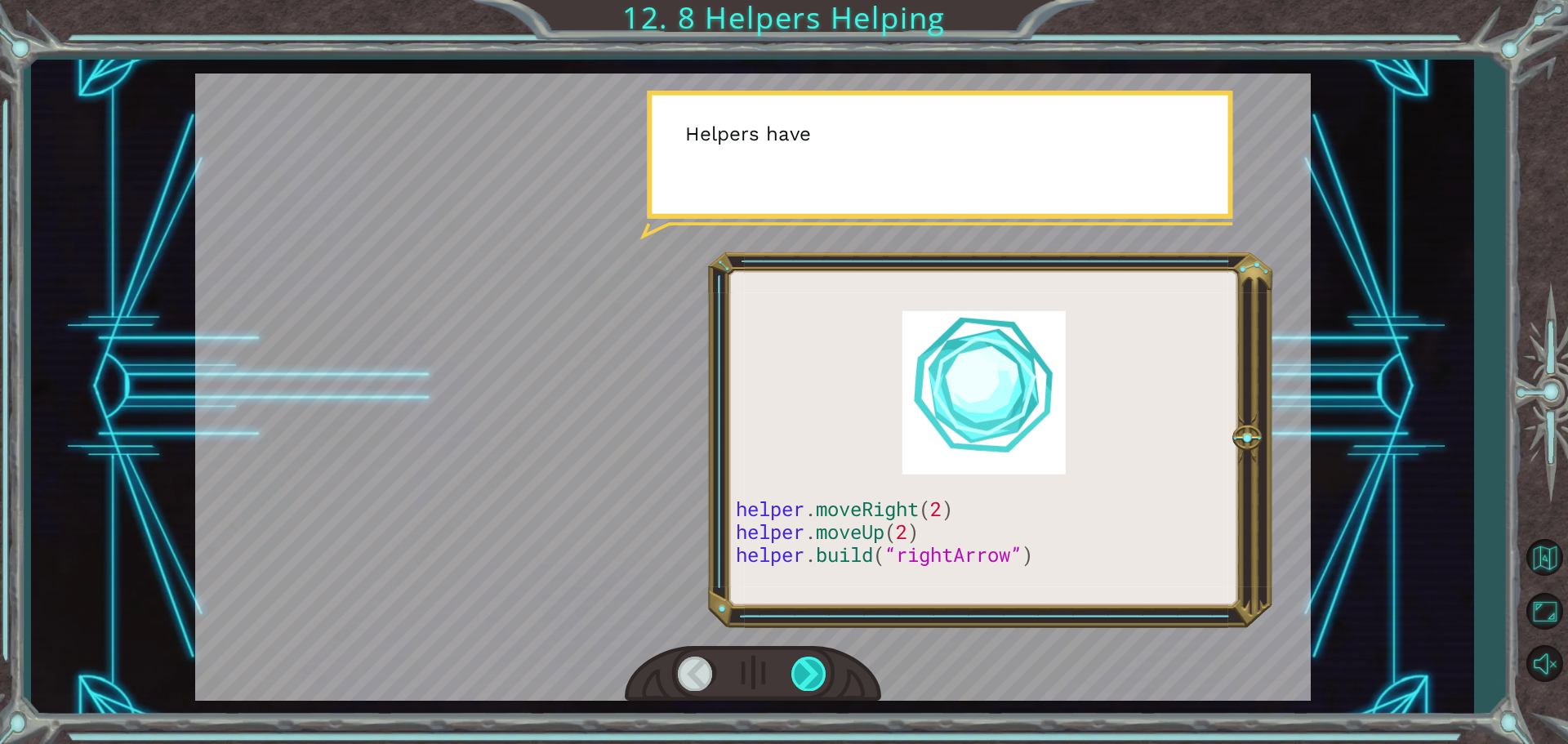
click at [811, 670] on div at bounding box center [809, 673] width 36 height 34
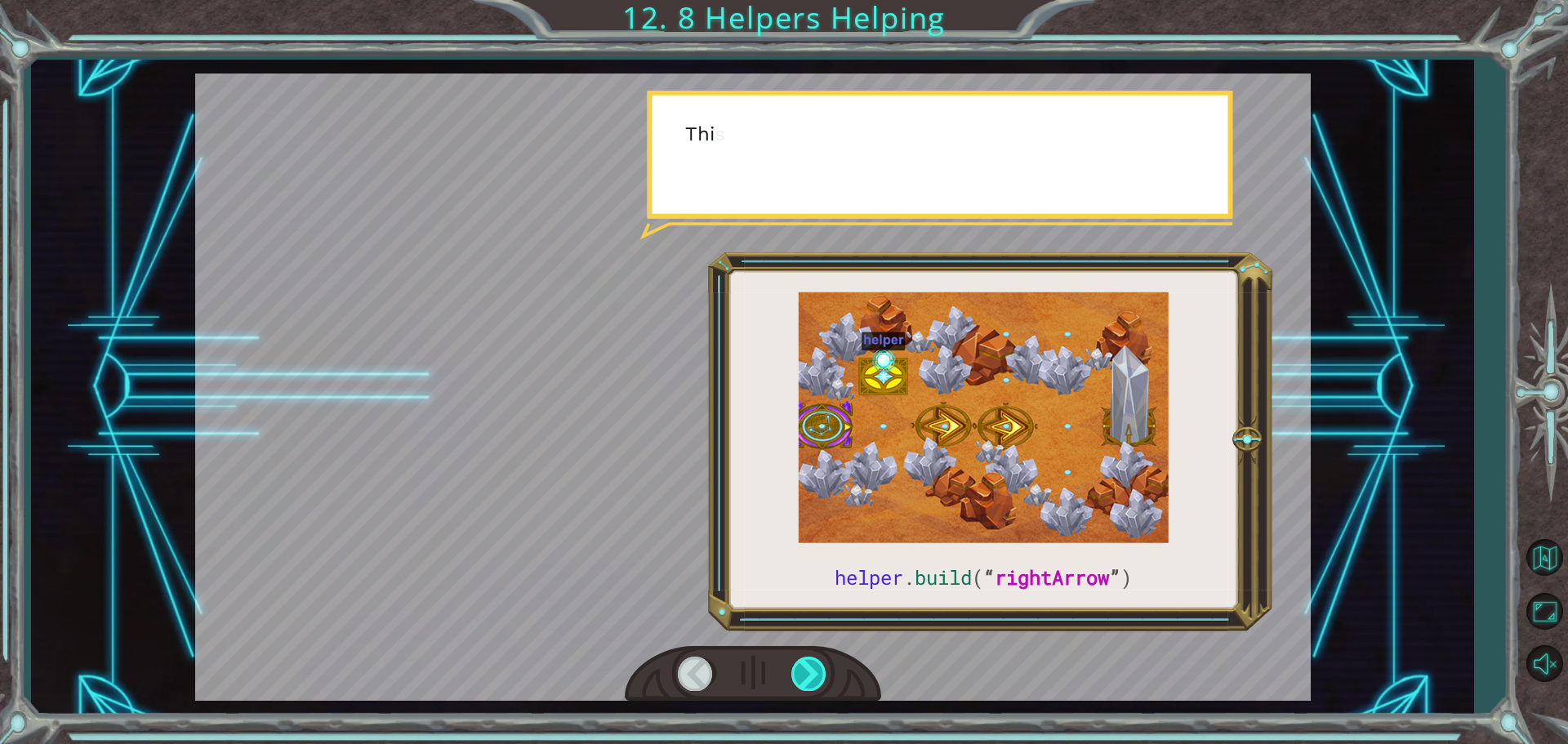
click at [811, 670] on div at bounding box center [809, 673] width 36 height 34
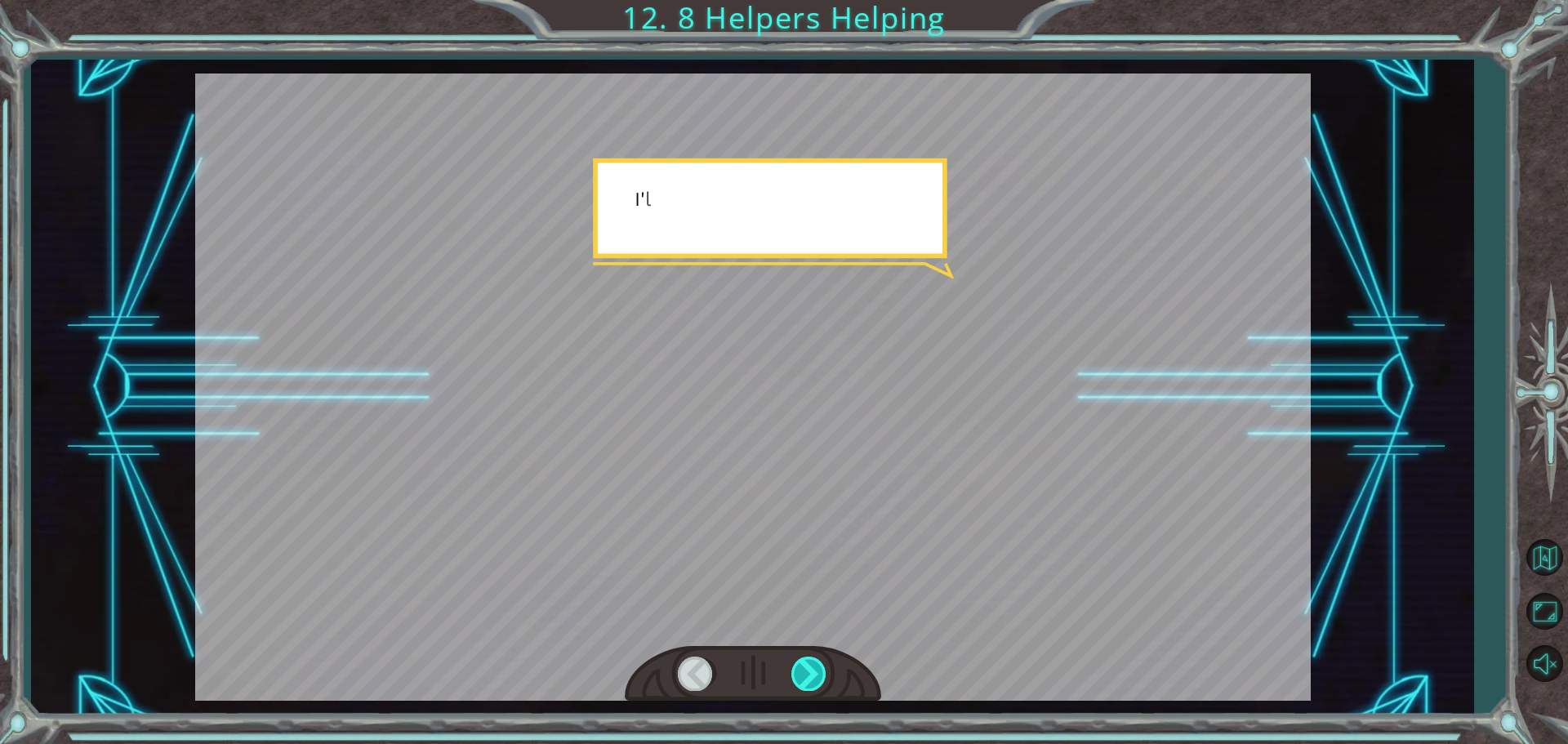
click at [810, 670] on div at bounding box center [809, 673] width 36 height 34
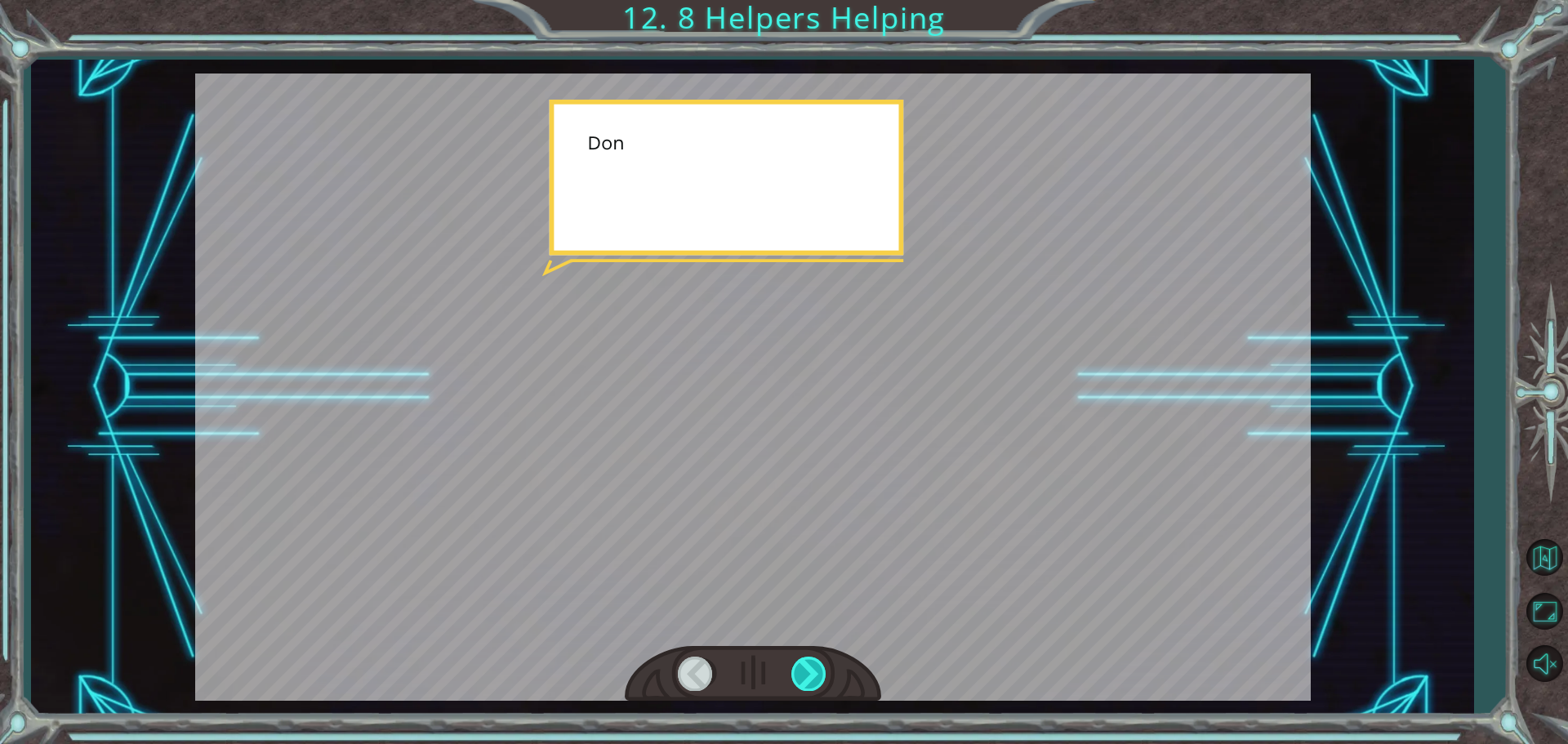
click at [810, 670] on div at bounding box center [809, 673] width 36 height 34
click at [809, 668] on div at bounding box center [809, 673] width 36 height 34
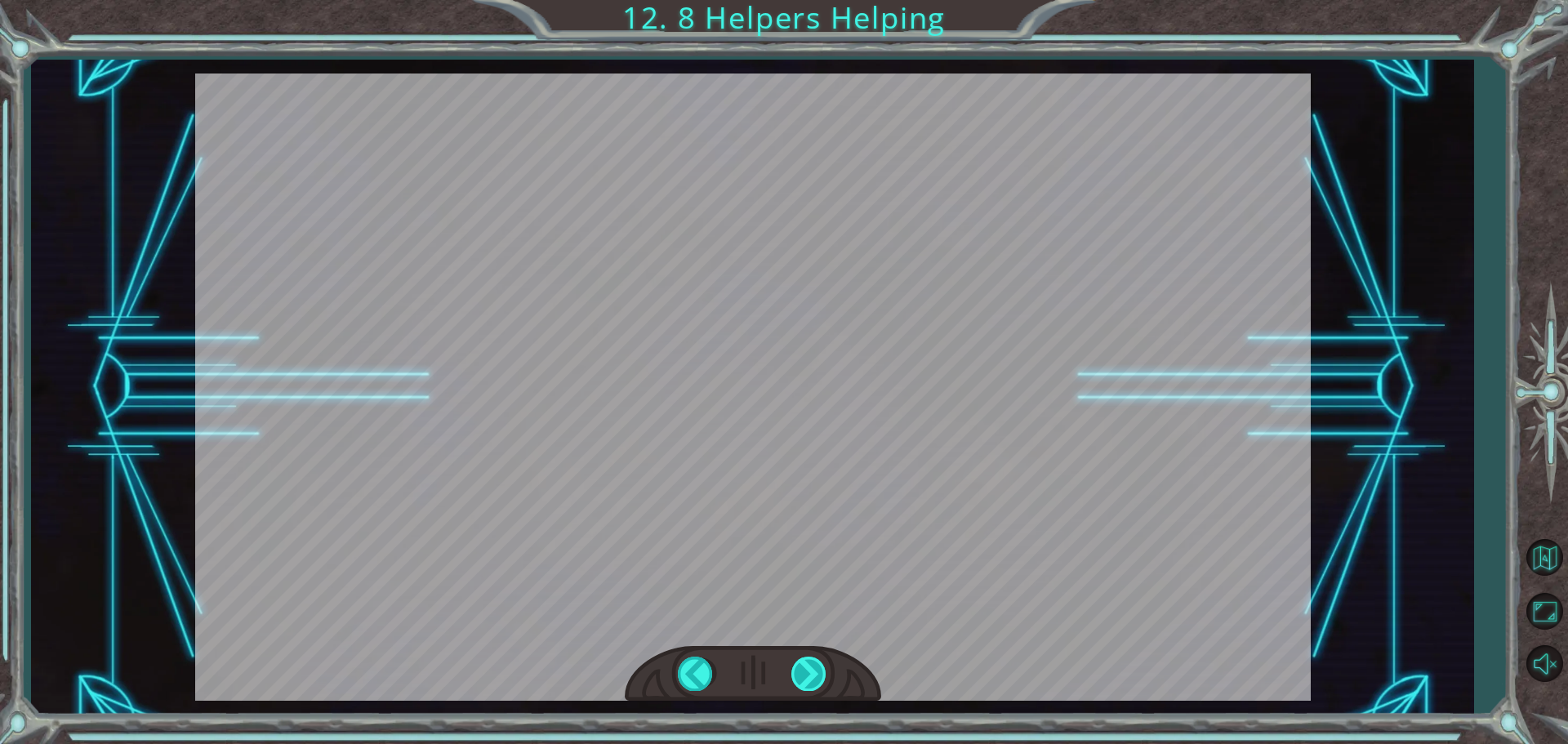
click at [809, 668] on div at bounding box center [809, 673] width 36 height 34
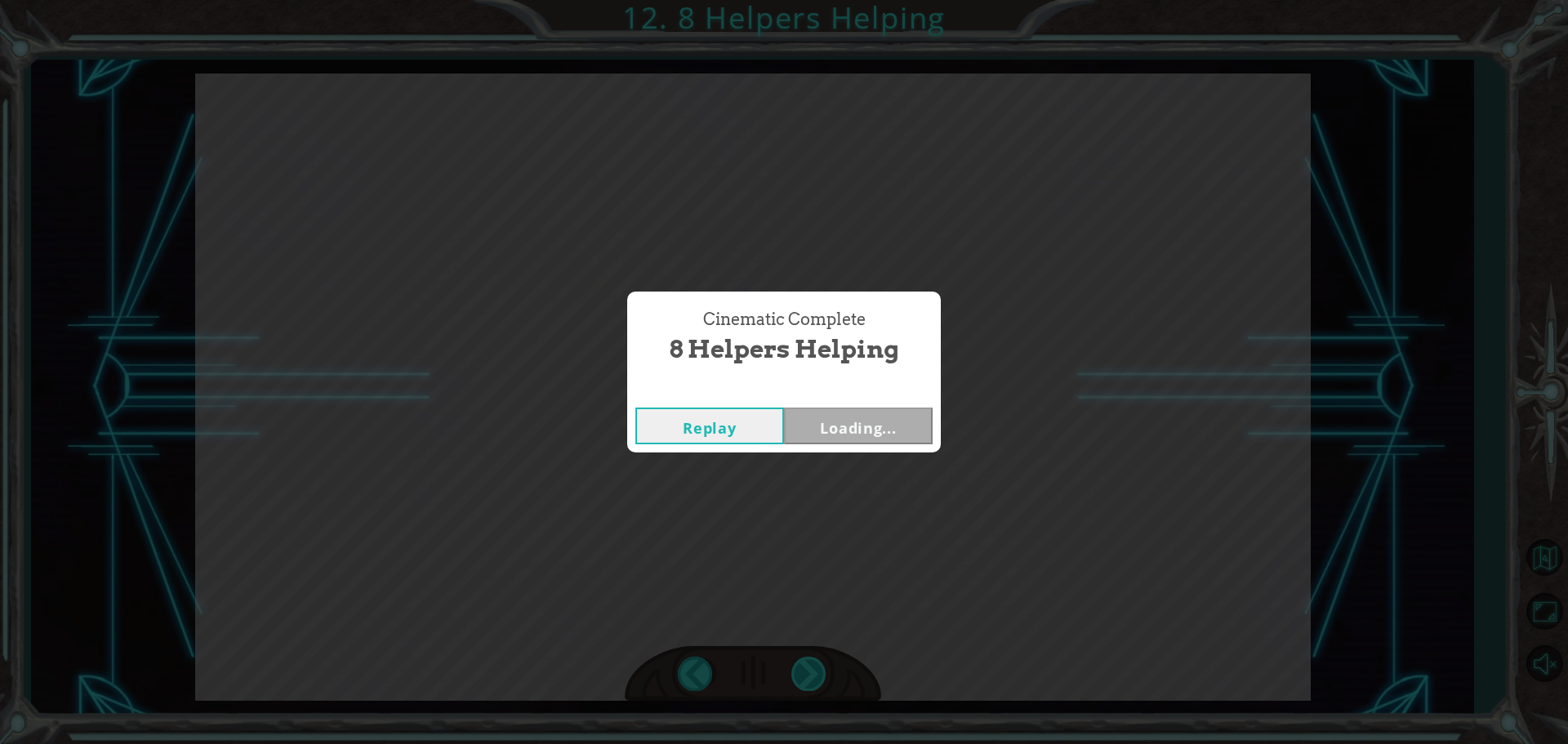
click at [809, 668] on div "Cinematic Complete 8 Helpers Helping Replay Loading..." at bounding box center [784, 372] width 1568 height 744
click at [809, 668] on div "Cinematic Complete 8 Helpers Helping Replay Loading..." at bounding box center [784, 372] width 1568 height 744
click at [833, 419] on button "Next" at bounding box center [858, 425] width 148 height 36
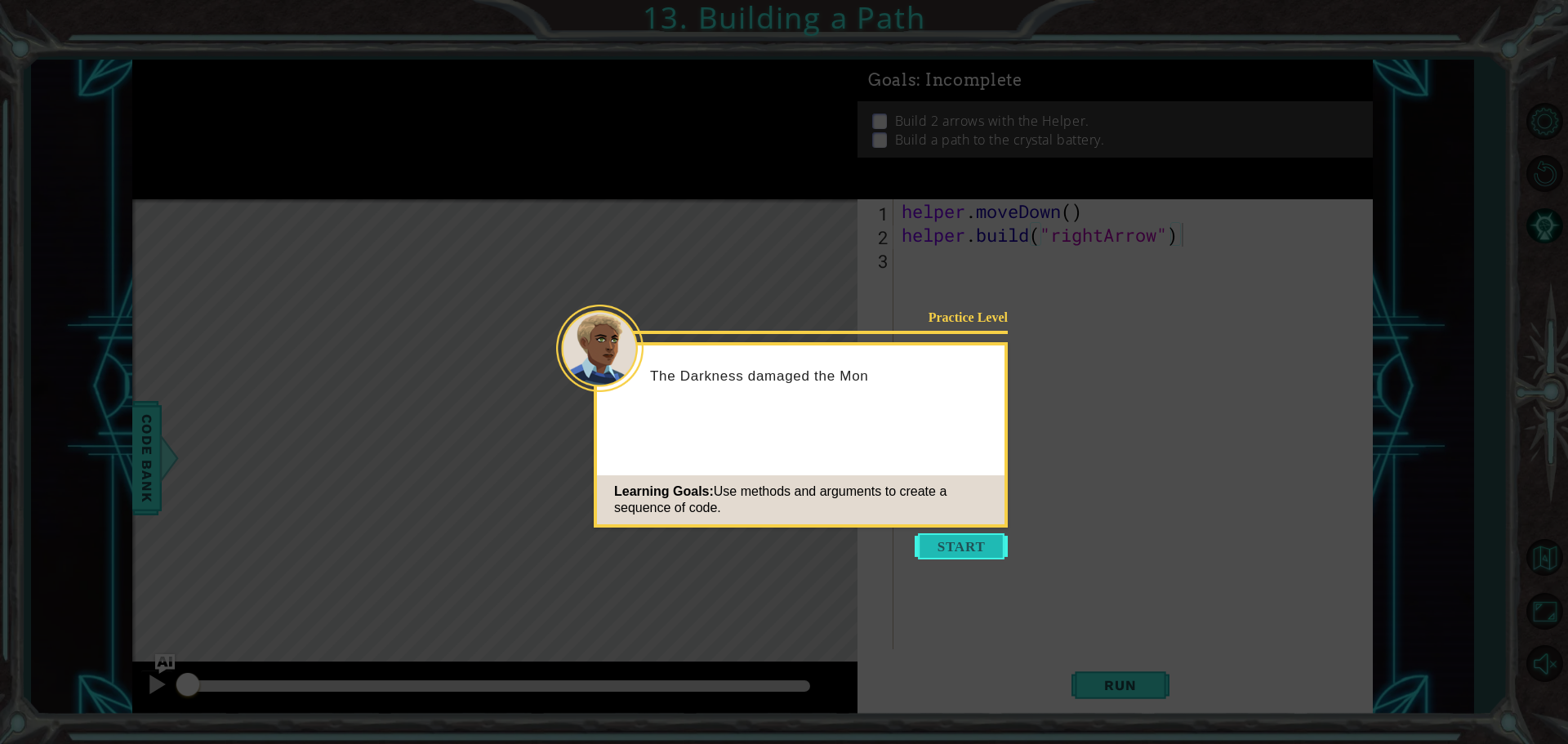
click at [950, 538] on button "Start" at bounding box center [961, 546] width 93 height 26
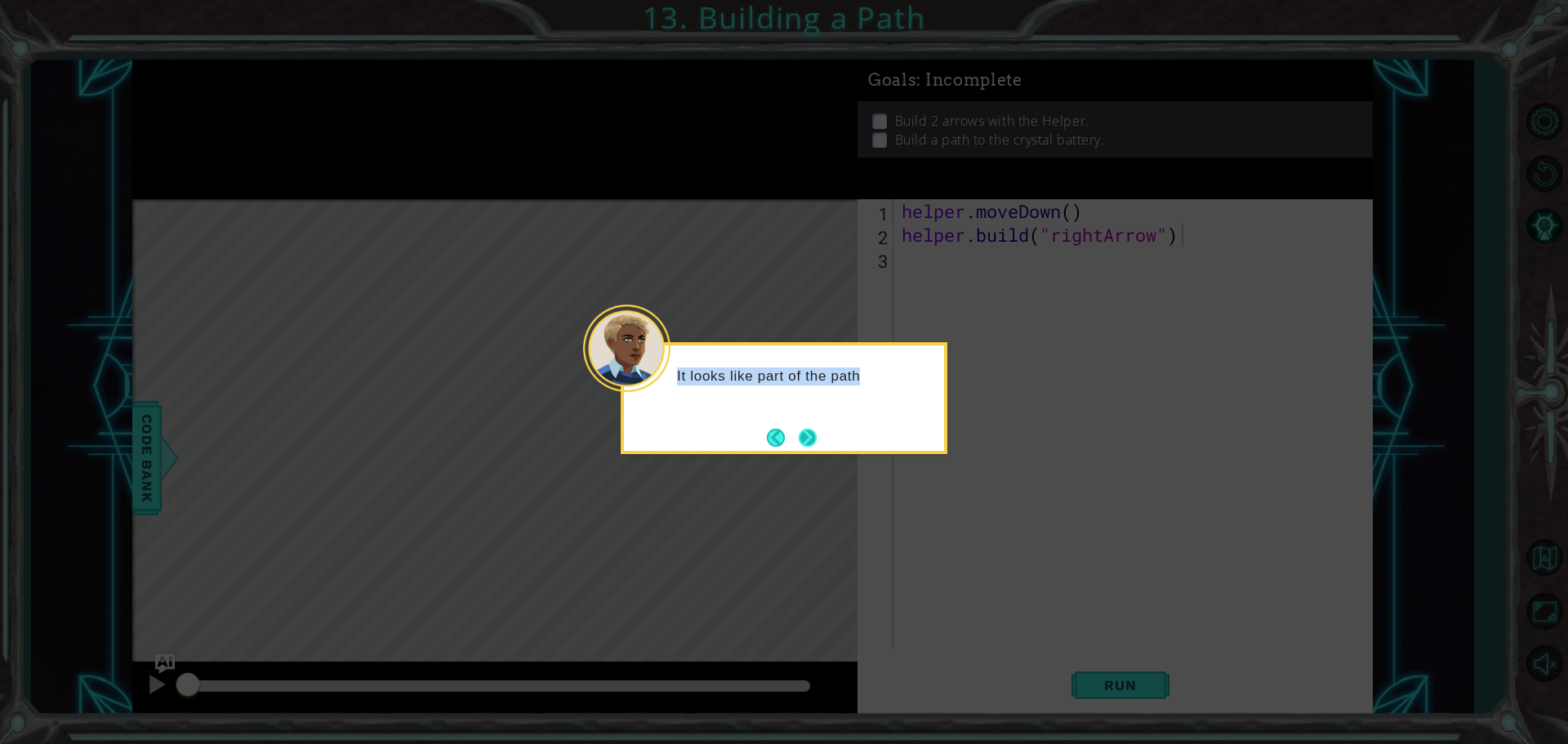
click at [800, 429] on div "It looks like part of the path" at bounding box center [784, 398] width 327 height 112
click at [800, 429] on button "Next" at bounding box center [808, 438] width 18 height 18
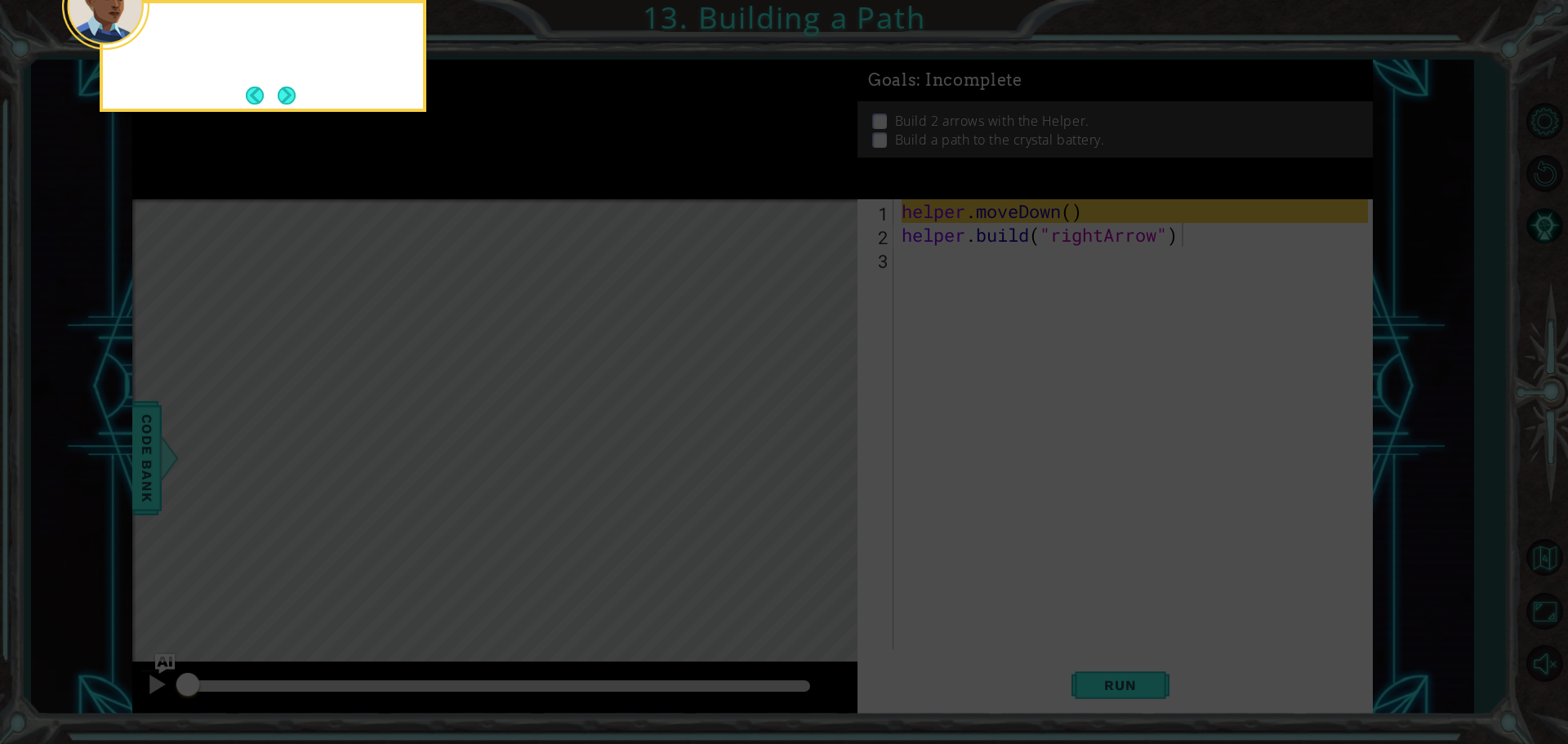
click at [800, 429] on icon at bounding box center [784, 111] width 1568 height 1265
click at [800, 428] on icon at bounding box center [784, 111] width 1568 height 1265
drag, startPoint x: 800, startPoint y: 428, endPoint x: 621, endPoint y: 261, distance: 244.8
click at [731, 362] on icon at bounding box center [784, 111] width 1568 height 1265
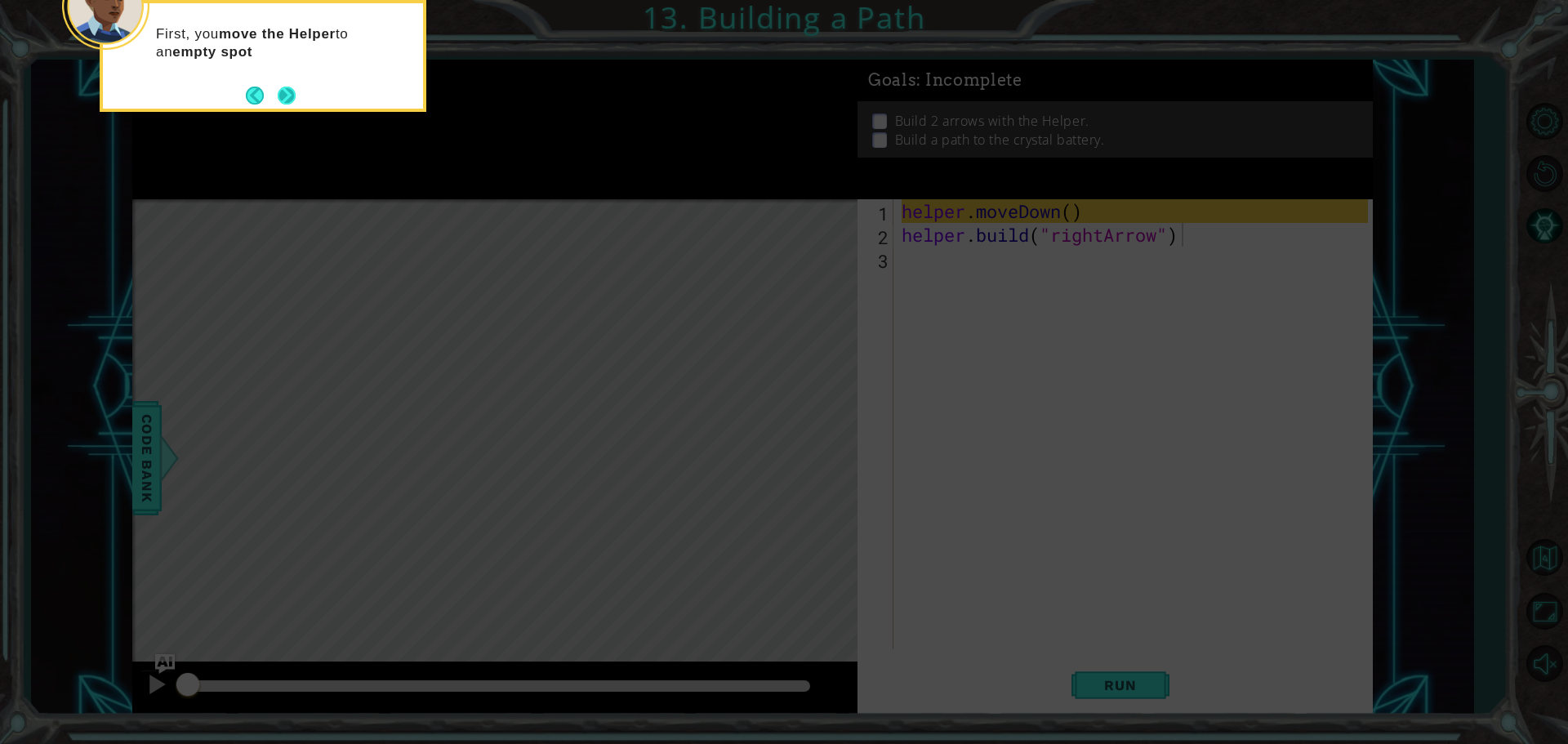
click at [288, 104] on button "Next" at bounding box center [287, 95] width 19 height 19
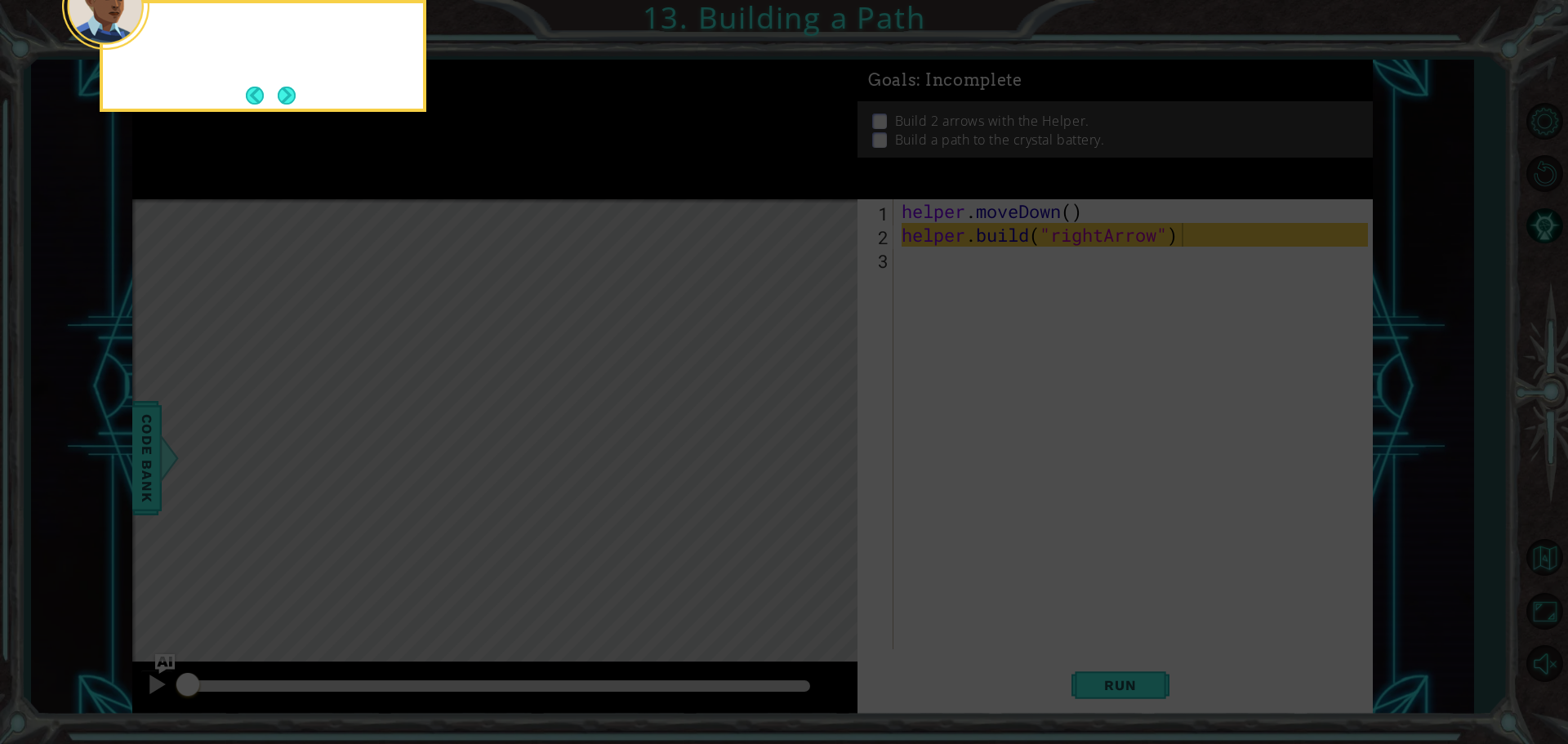
click at [288, 104] on button "Next" at bounding box center [287, 96] width 18 height 18
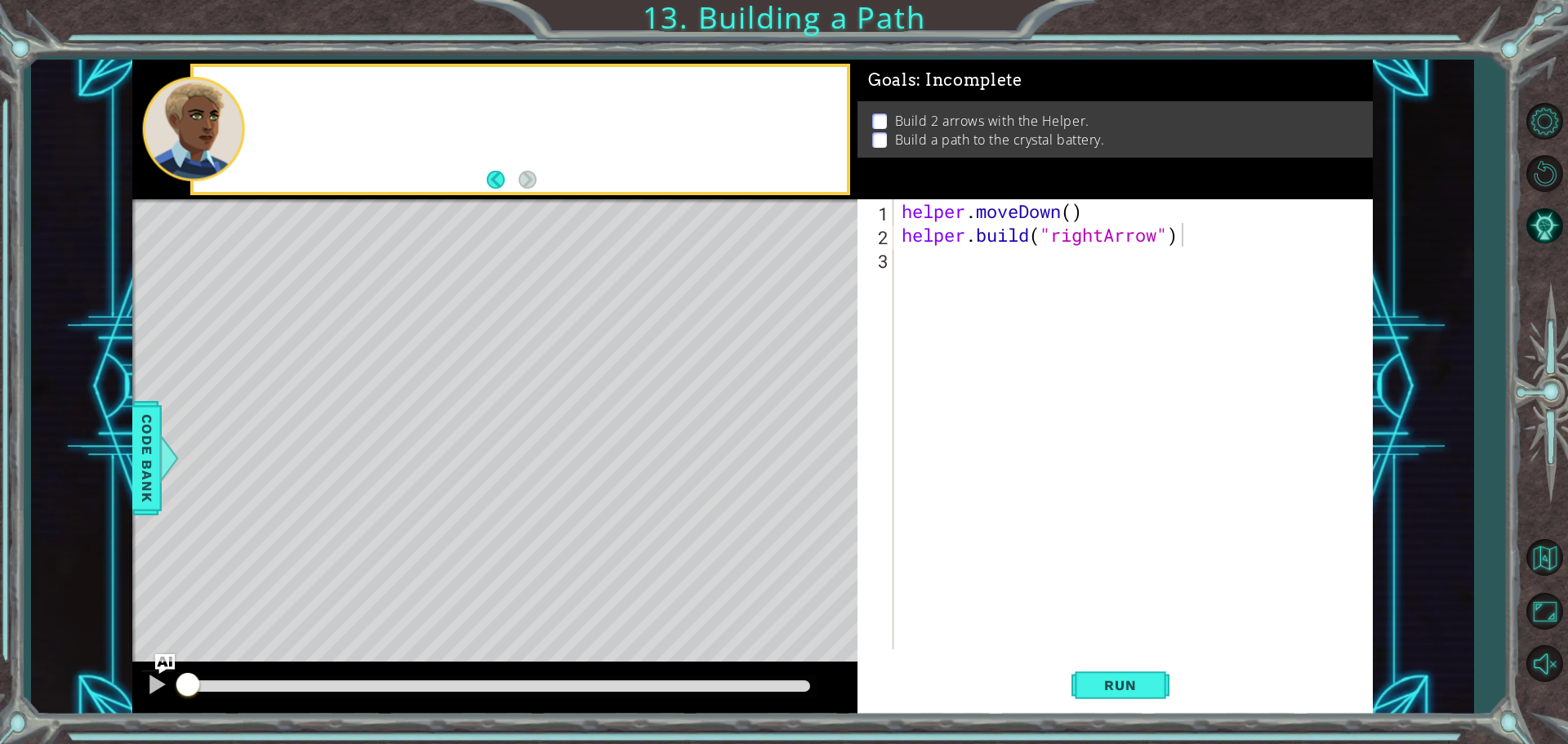
click at [290, 101] on div at bounding box center [520, 129] width 653 height 125
drag, startPoint x: 498, startPoint y: 164, endPoint x: 488, endPoint y: 170, distance: 11.7
click at [488, 170] on div "Sound good? Remember, you need to add m" at bounding box center [520, 129] width 653 height 125
click at [488, 170] on button "Back" at bounding box center [502, 179] width 32 height 18
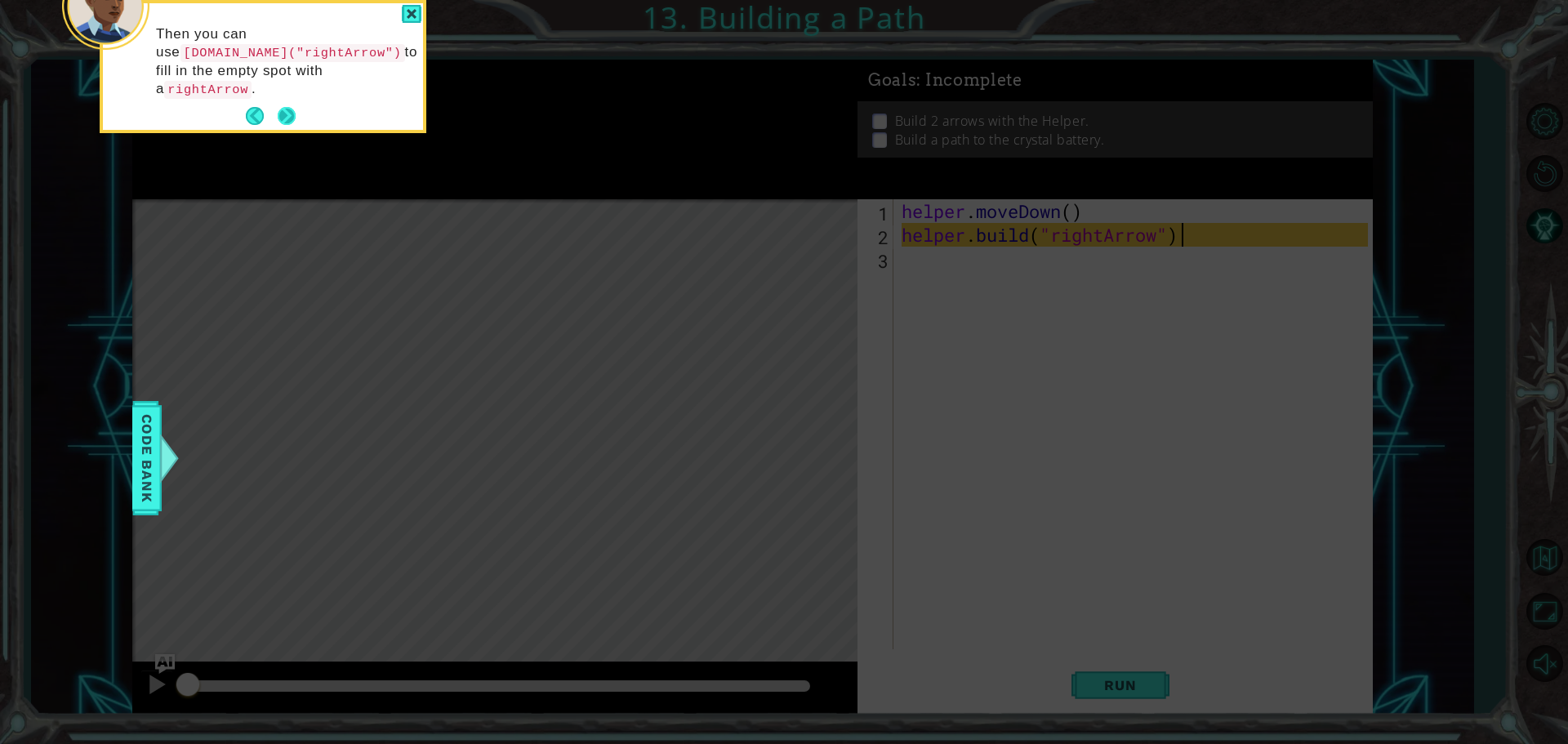
drag, startPoint x: 268, startPoint y: 81, endPoint x: 280, endPoint y: 83, distance: 12.2
click at [272, 81] on div "Then you can use [DOMAIN_NAME]("rightArrow") to fill in the empty spot with a r…" at bounding box center [263, 70] width 321 height 120
click at [285, 107] on button "Next" at bounding box center [287, 116] width 18 height 18
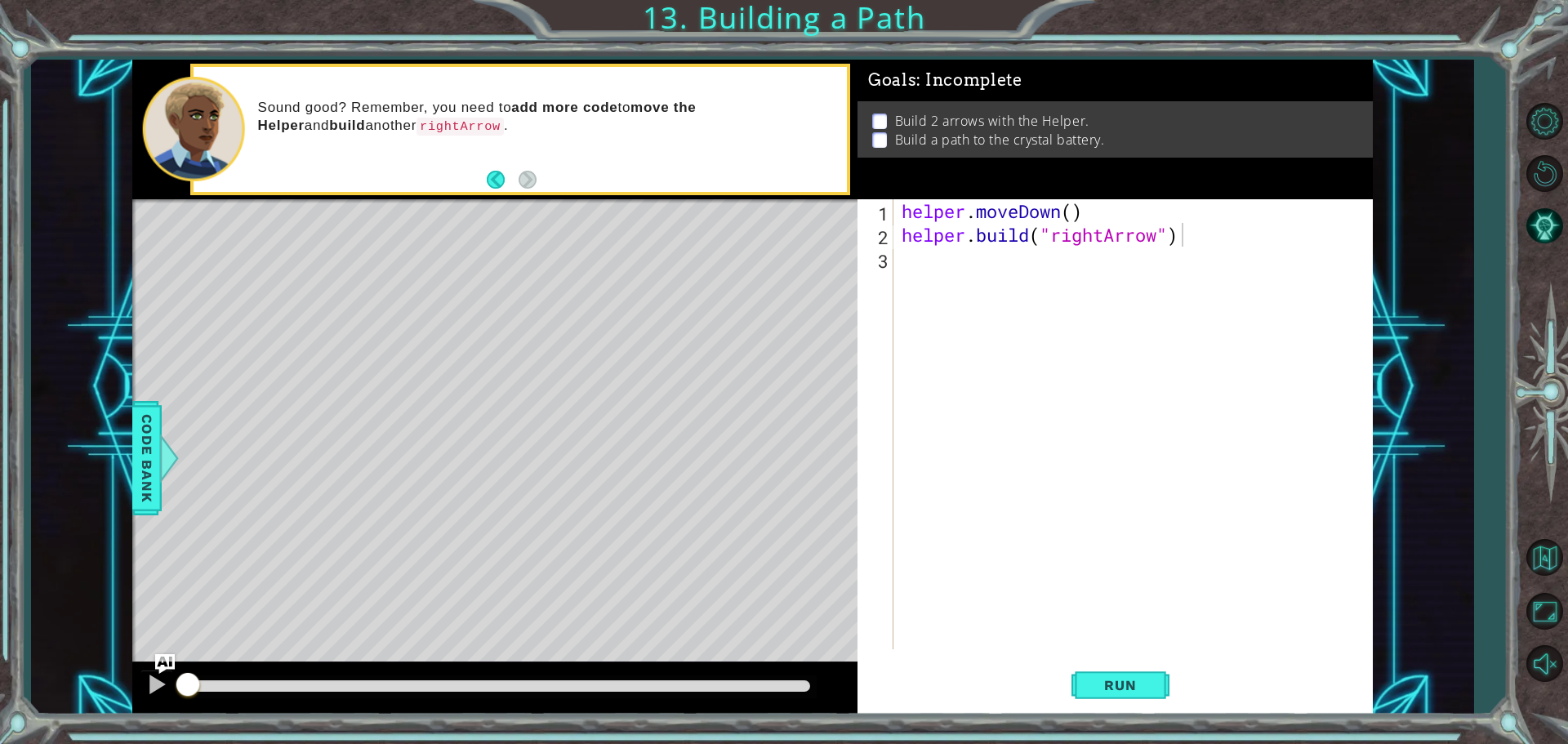
click at [496, 196] on div "Sound good? Remember, you need to add more code to move the Helper and build an…" at bounding box center [494, 128] width 725 height 139
click at [486, 189] on footer at bounding box center [511, 179] width 50 height 25
click at [489, 186] on button "Back" at bounding box center [502, 179] width 32 height 18
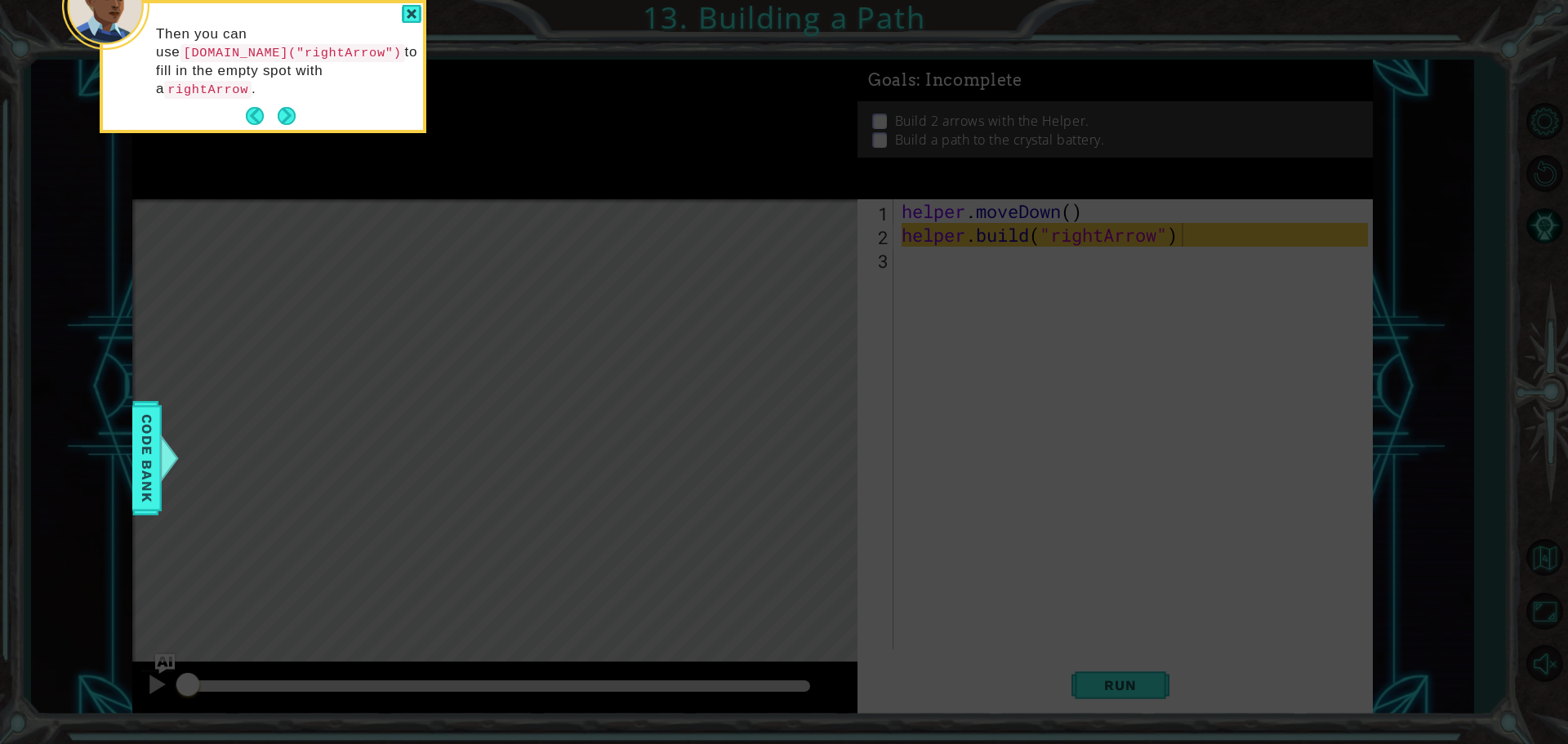
click at [404, 2] on div "Then you can use [DOMAIN_NAME]("rightArrow") to fill in the empty spot with a r…" at bounding box center [262, 66] width 327 height 133
click at [407, 11] on div at bounding box center [412, 14] width 20 height 19
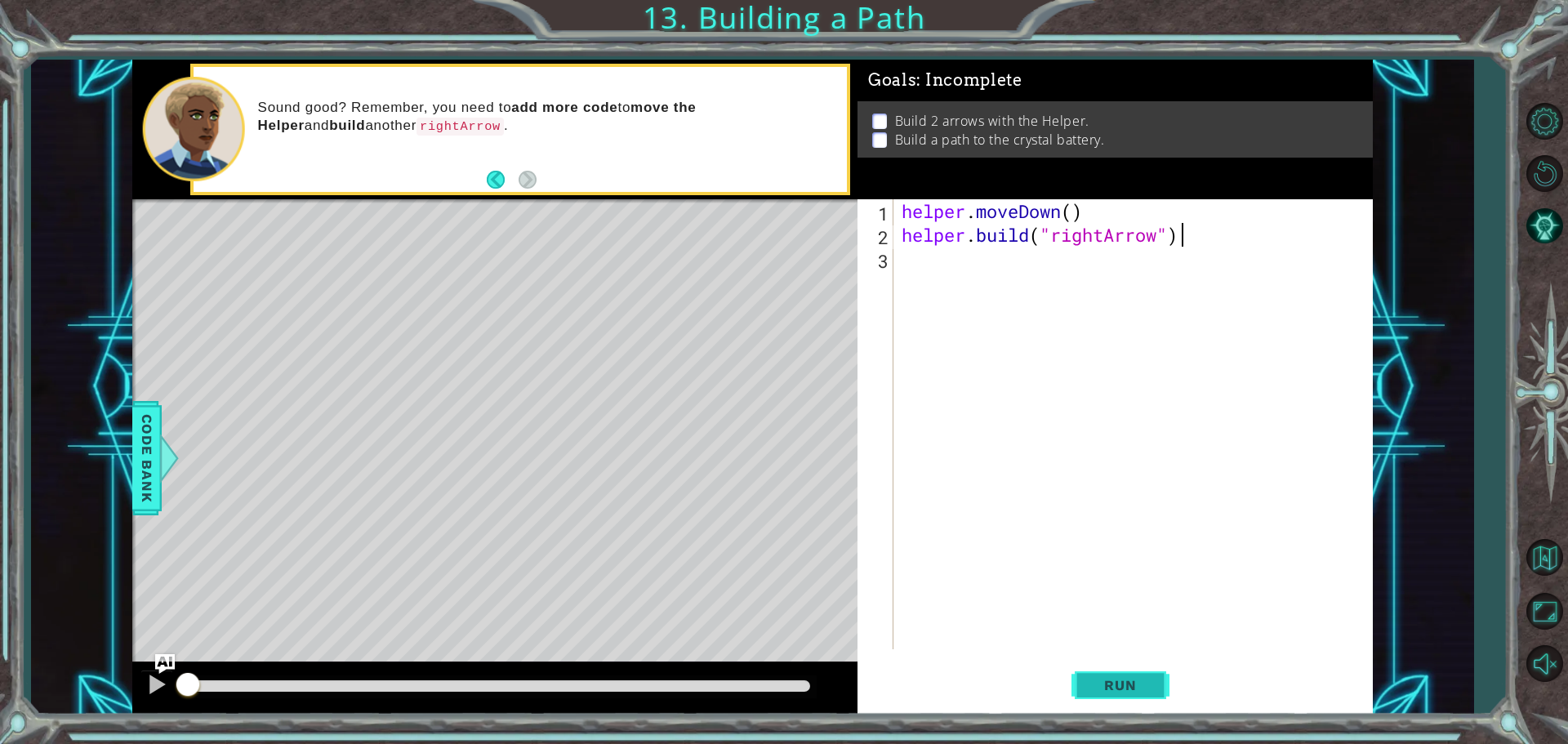
click at [1095, 660] on button "Run" at bounding box center [1121, 685] width 98 height 51
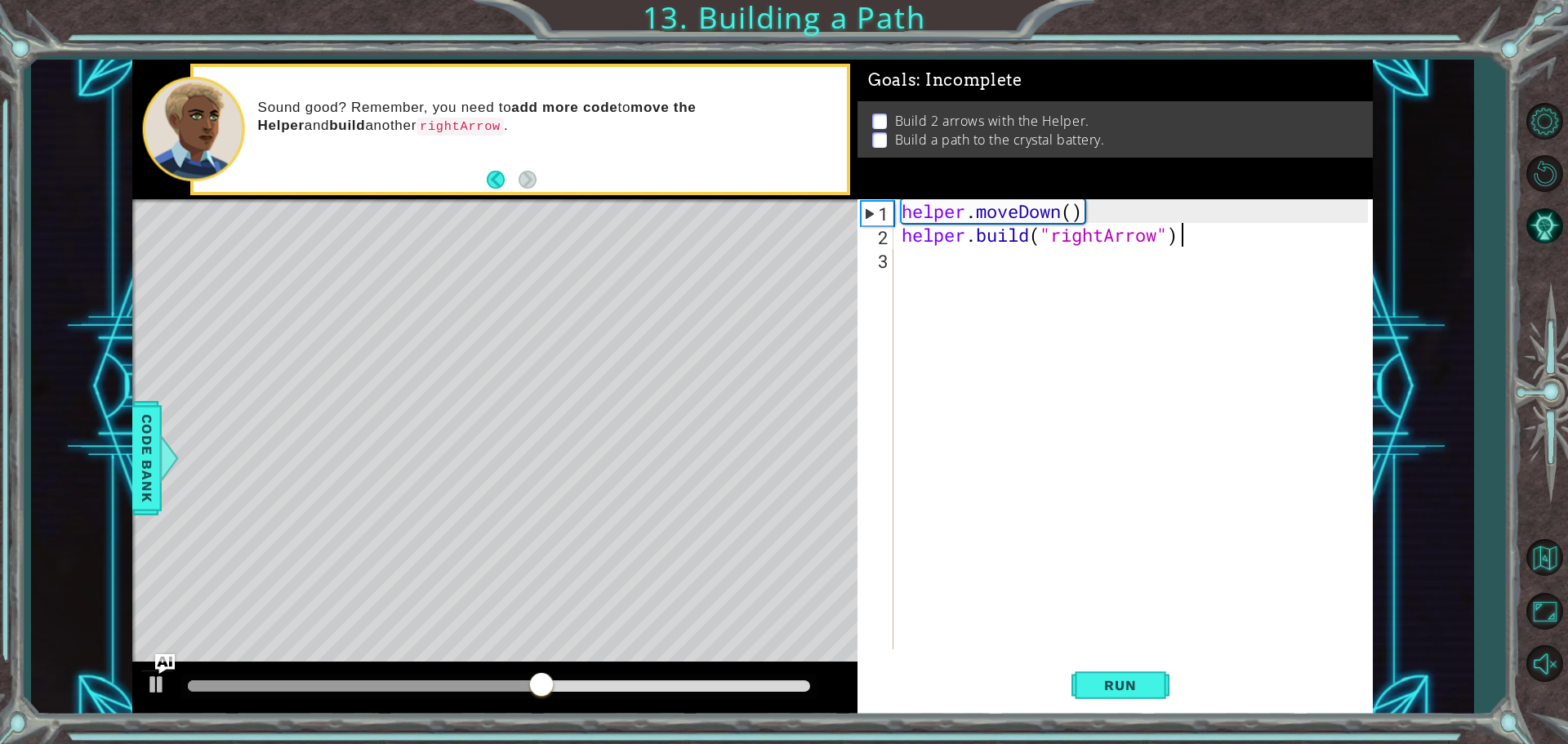
click at [955, 273] on div "helper . moveDown ( ) helper . build ( "rightArrow" )" at bounding box center [1136, 448] width 478 height 497
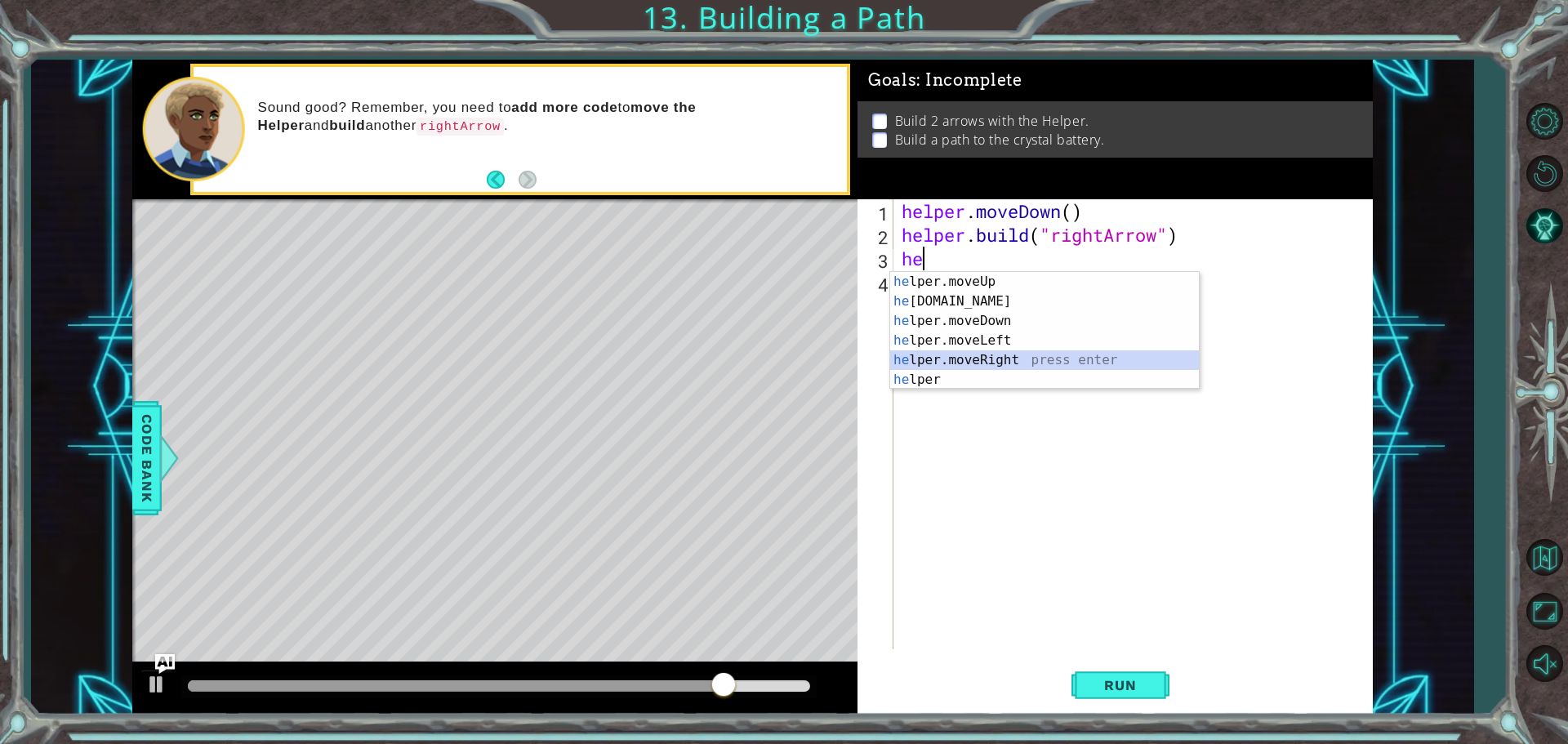
click at [972, 355] on div "he lper.moveUp press enter he [DOMAIN_NAME] press enter he lper.moveDown press …" at bounding box center [1044, 351] width 309 height 157
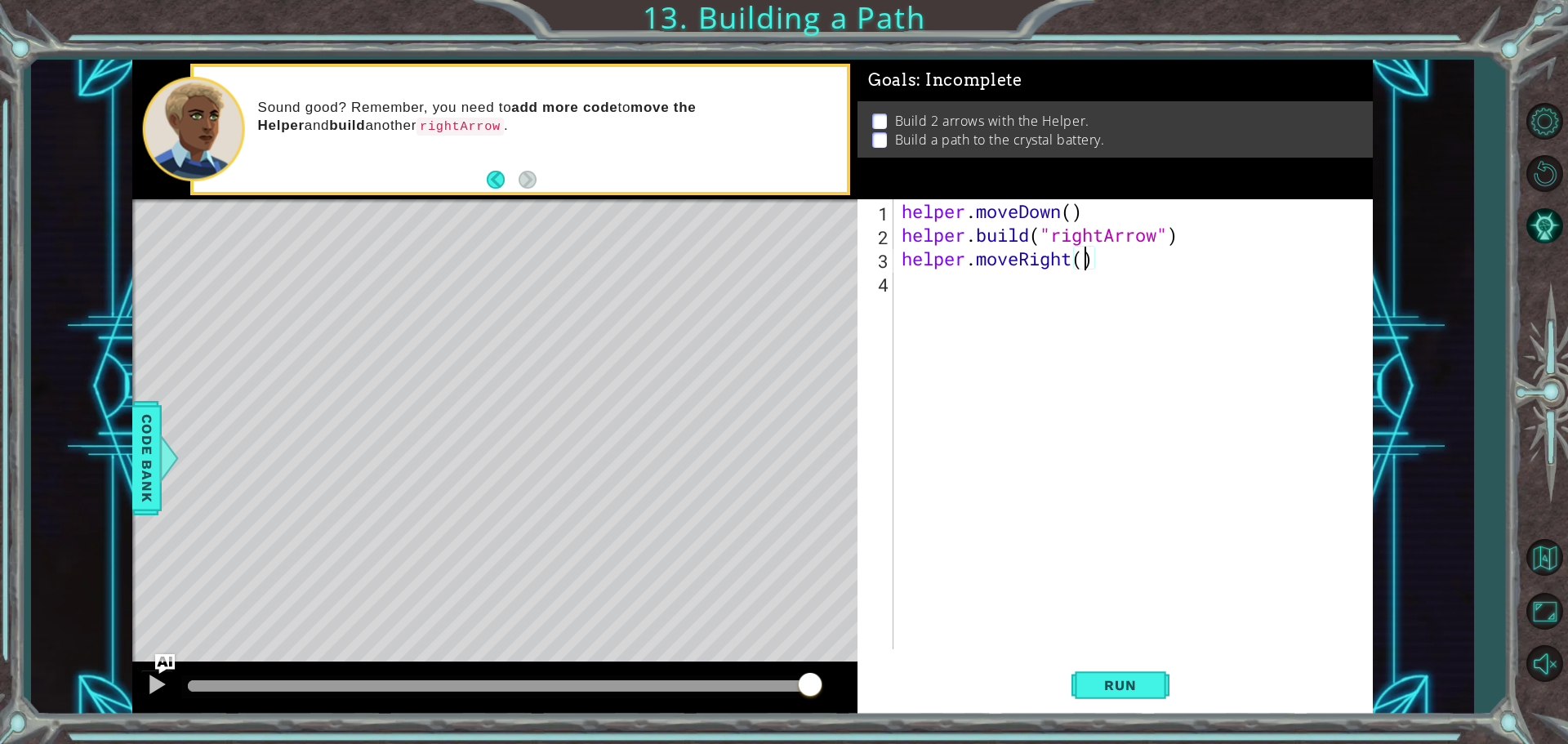
type textarea "helper.moveRight(3)"
click at [945, 289] on div "helper . moveDown ( ) helper . build ( "rightArrow" ) helper . moveRight ( 3 )" at bounding box center [1136, 448] width 478 height 497
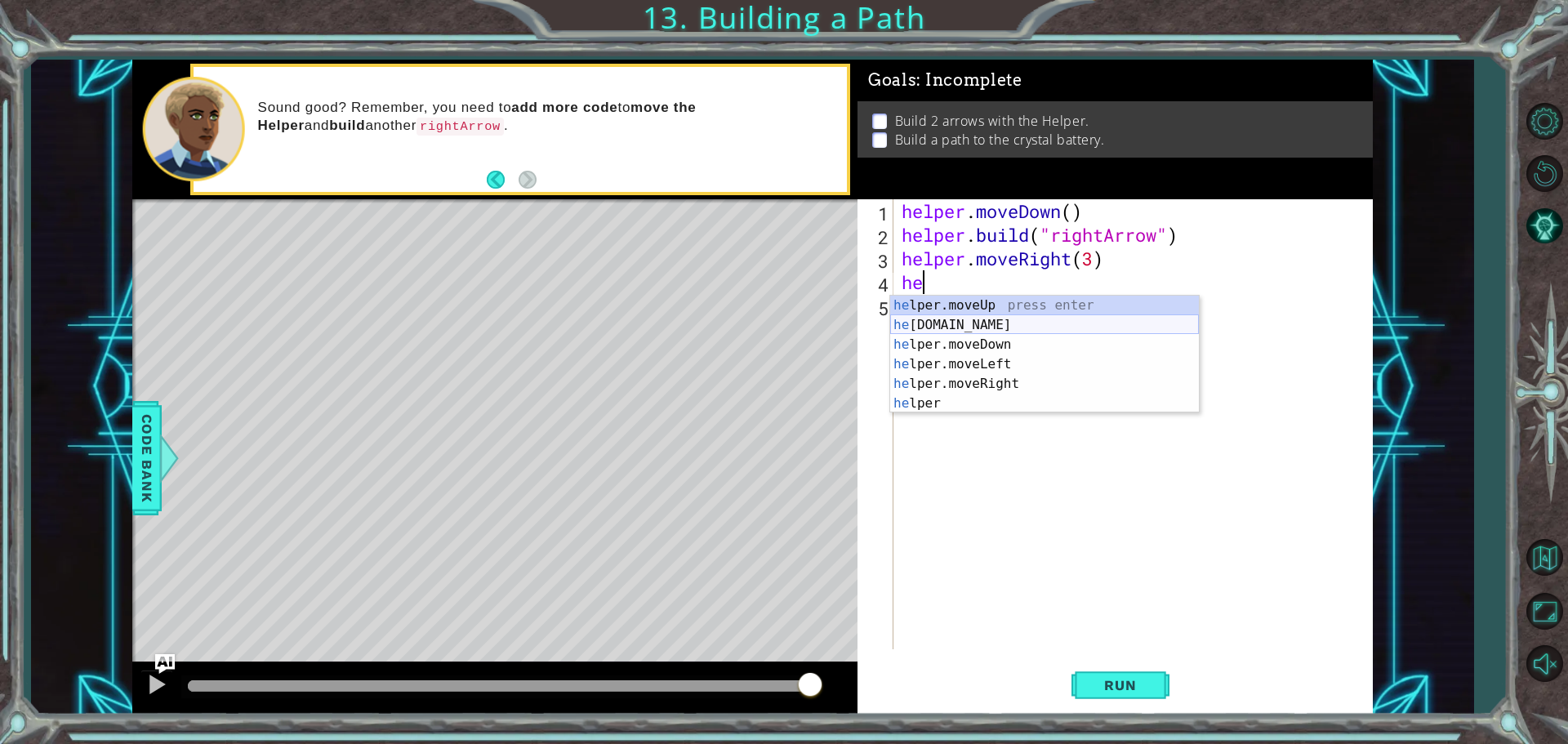
click at [1001, 324] on div "he lper.moveUp press enter he [DOMAIN_NAME] press enter he lper.moveDown press …" at bounding box center [1044, 374] width 309 height 157
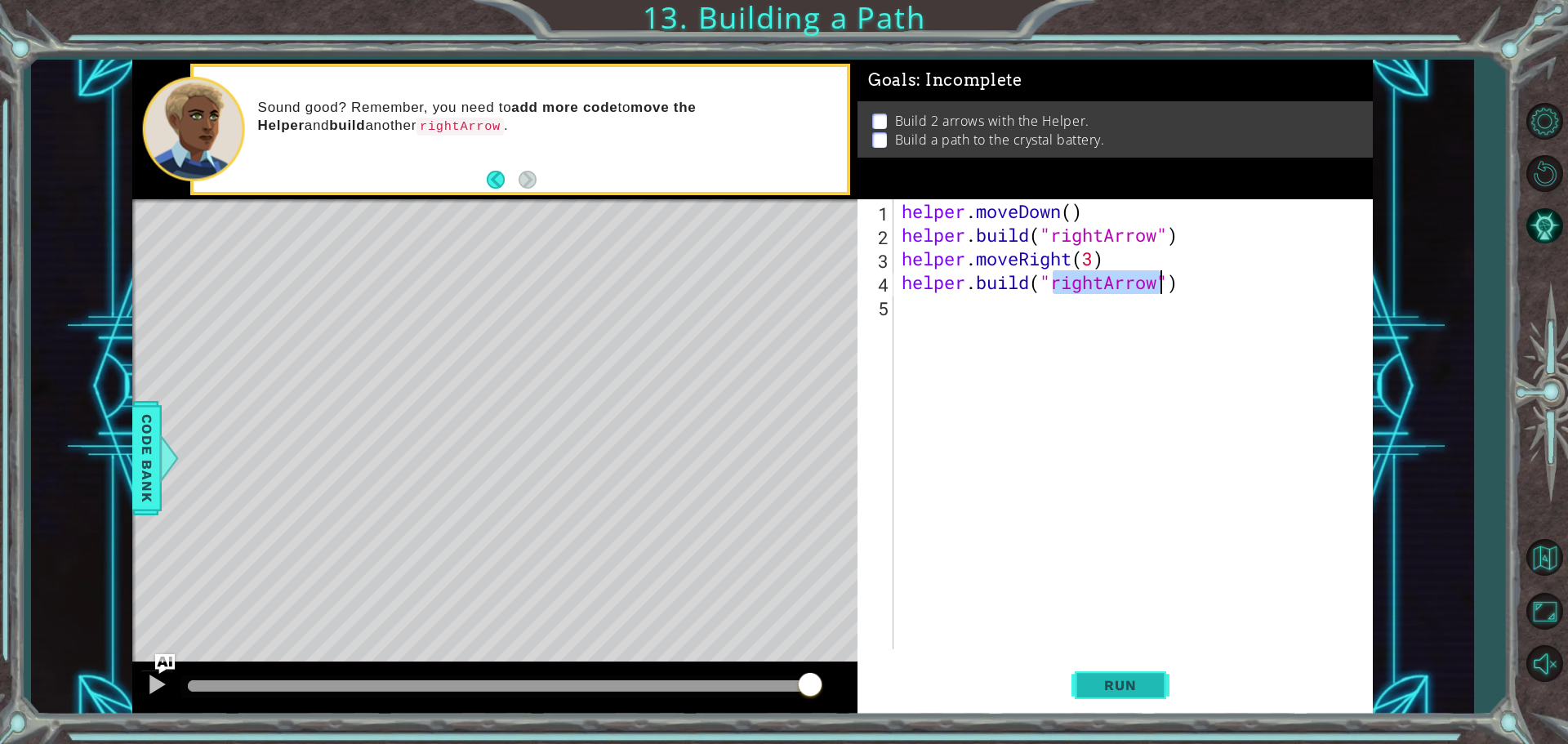
type textarea "[DOMAIN_NAME]("rightArrow")"
click at [1083, 673] on button "Run" at bounding box center [1121, 685] width 98 height 51
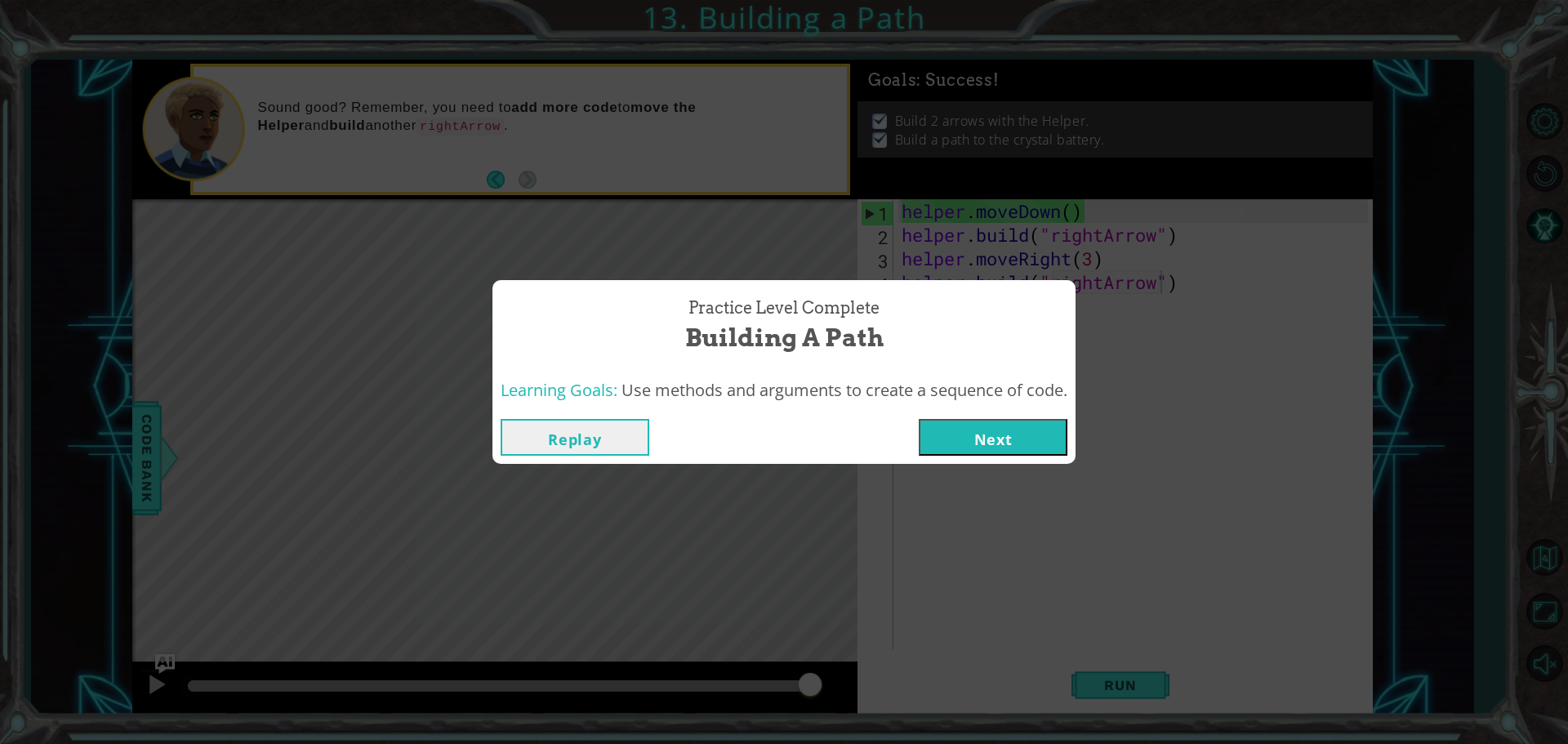
click at [954, 436] on button "Next" at bounding box center [993, 437] width 148 height 36
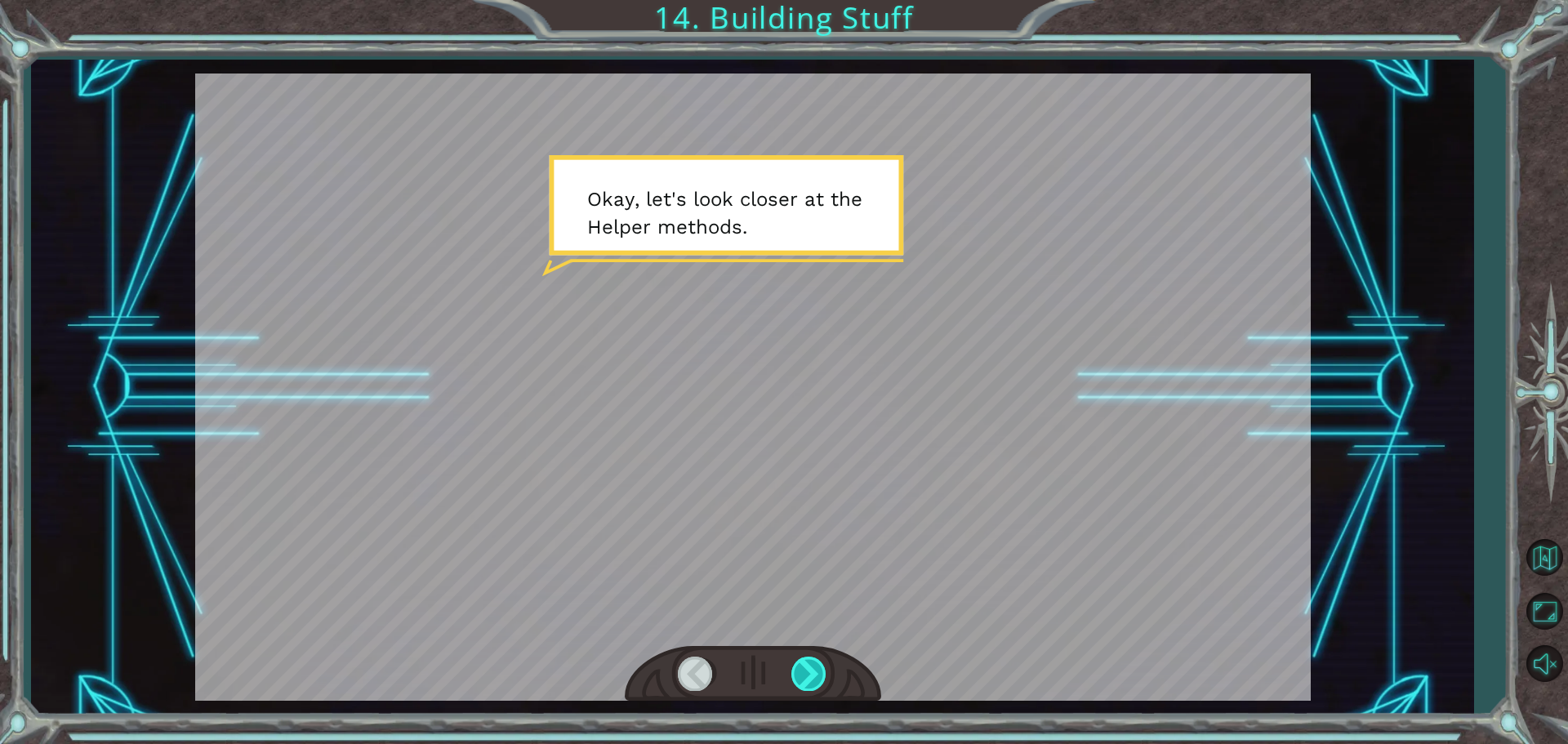
click at [823, 676] on div at bounding box center [809, 673] width 36 height 34
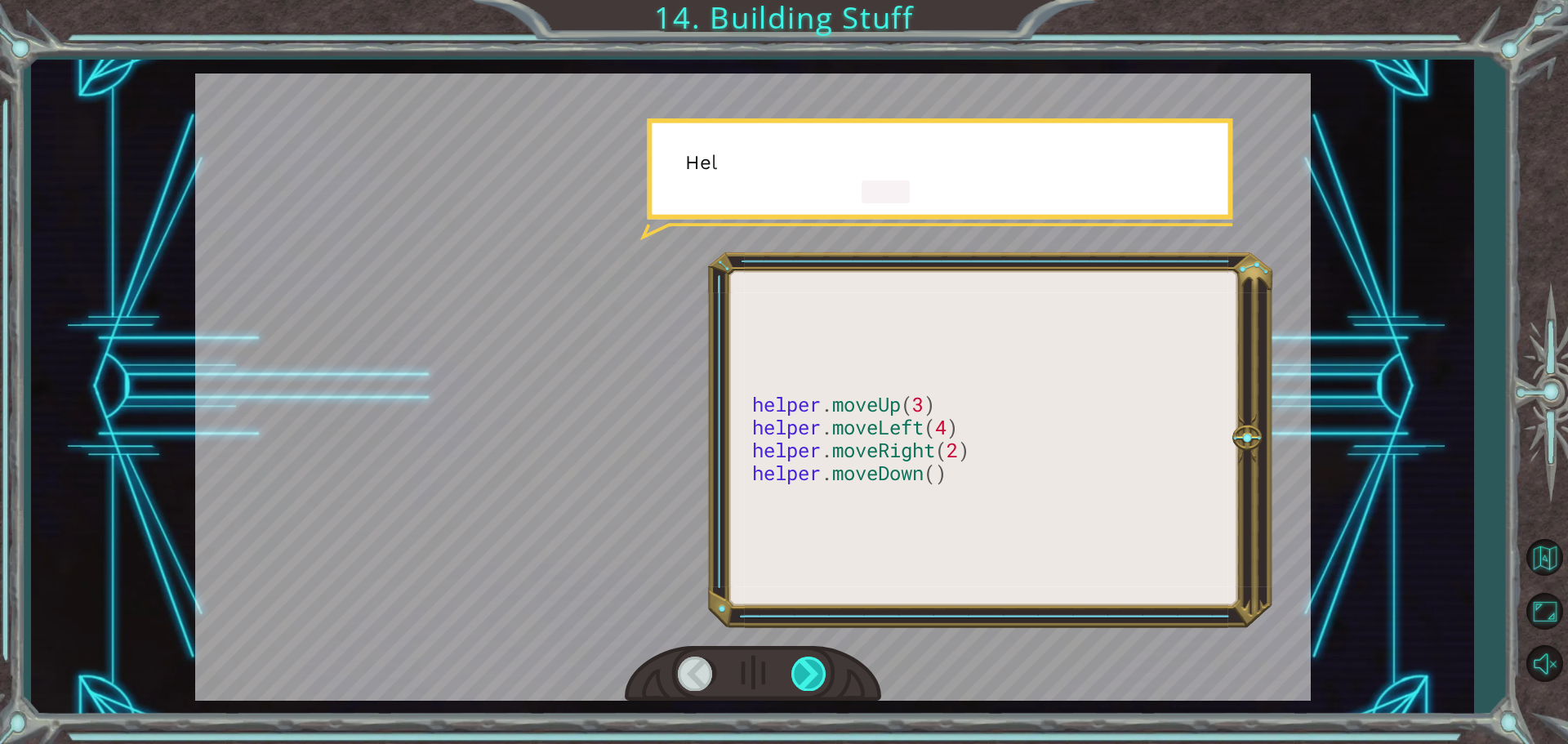
click at [817, 668] on div at bounding box center [809, 673] width 36 height 34
click at [816, 667] on div at bounding box center [809, 673] width 36 height 34
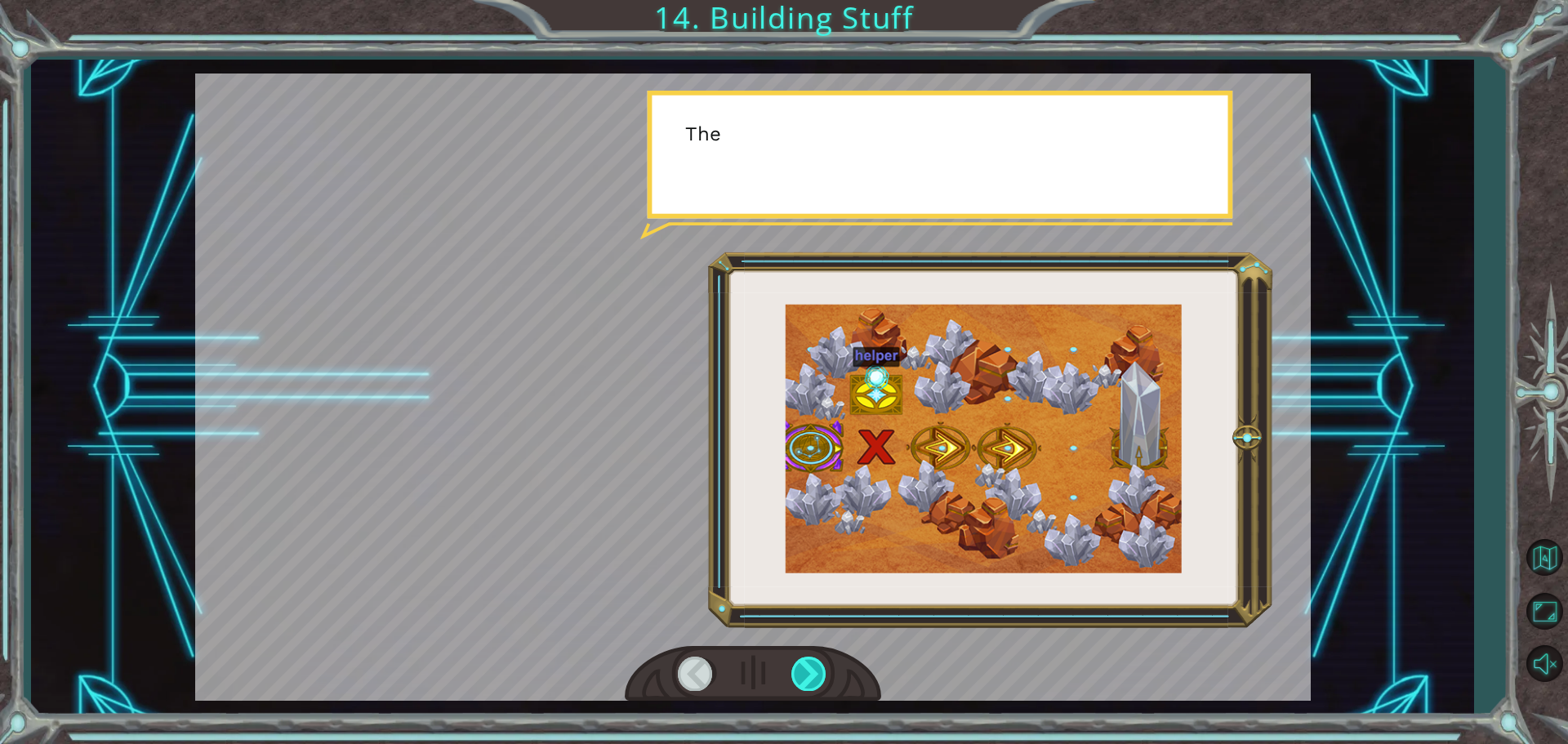
click at [816, 667] on div at bounding box center [809, 673] width 36 height 34
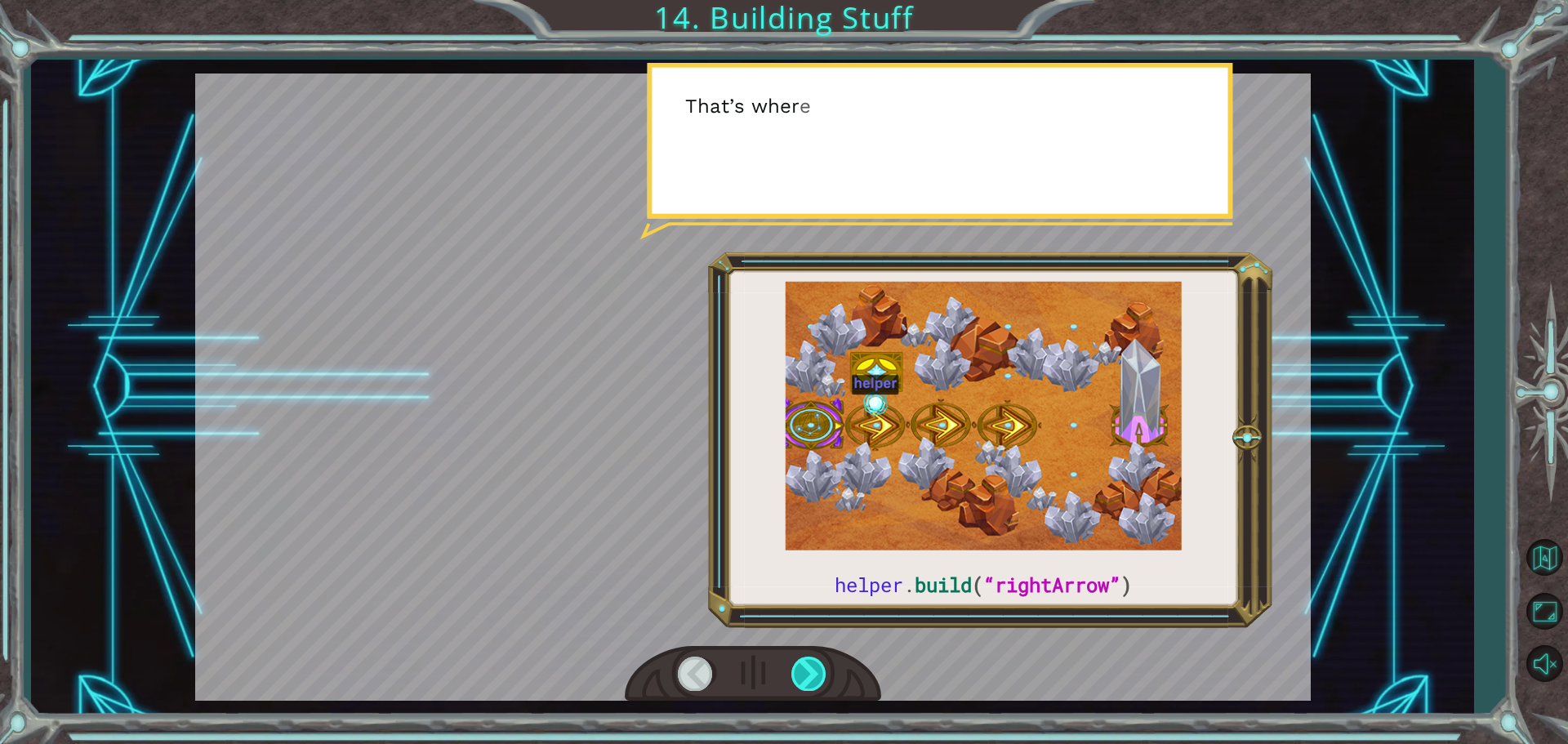
click at [816, 667] on div at bounding box center [809, 673] width 36 height 34
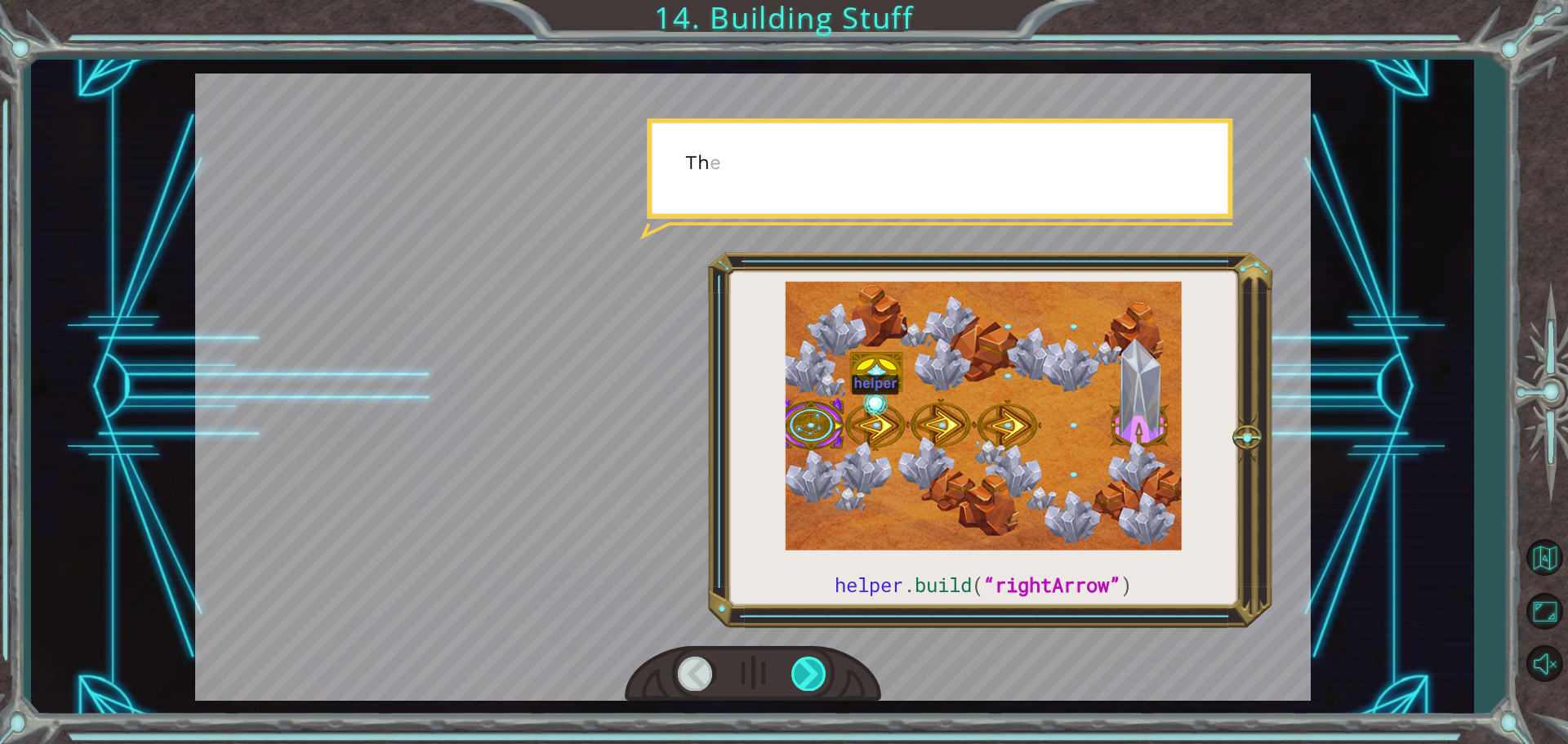
click at [816, 667] on div at bounding box center [809, 673] width 36 height 34
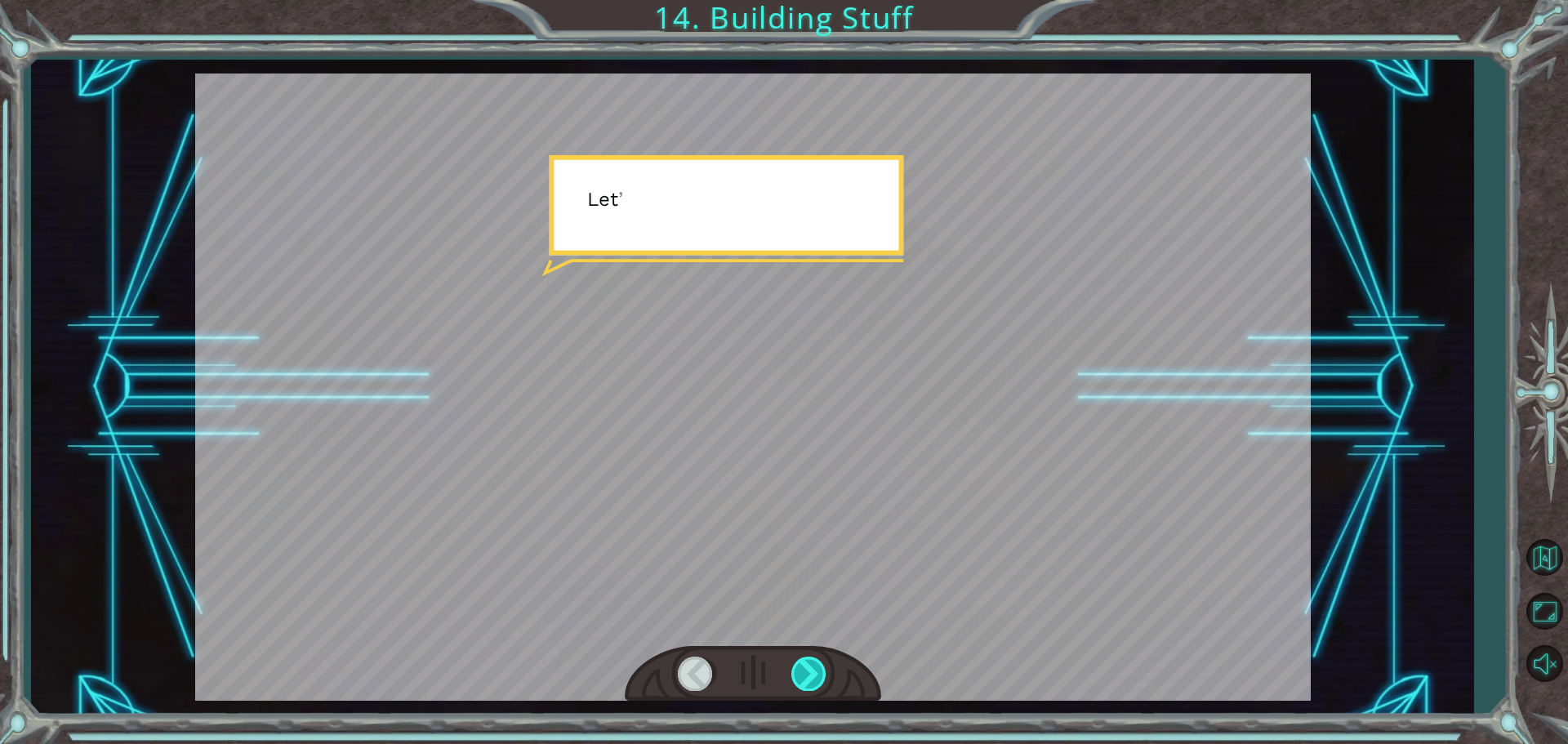
click at [816, 667] on div at bounding box center [809, 673] width 36 height 34
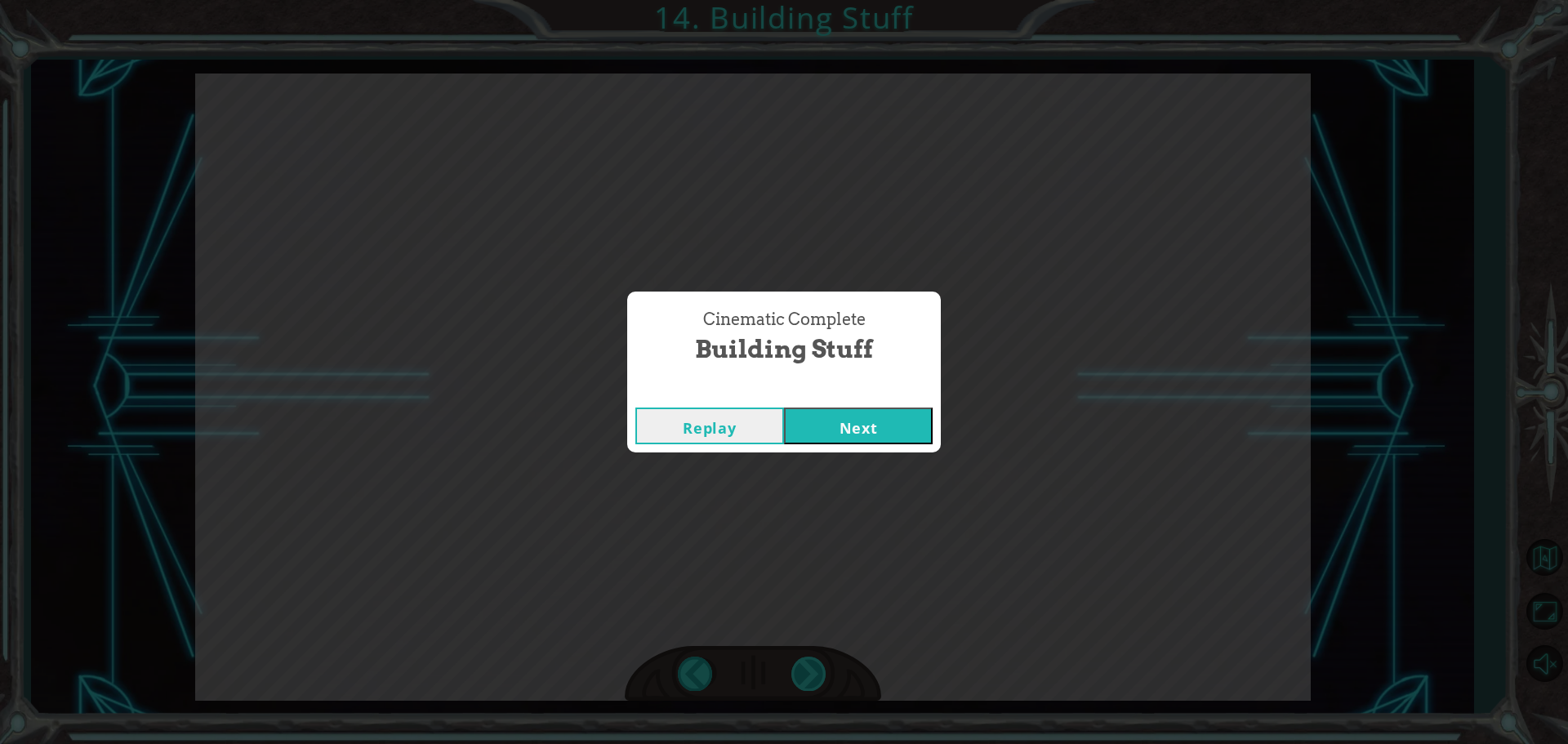
click at [816, 0] on div "helper . build ( “rightArrow” ) O k a y , l e t ' s l o o k c l o s e r a t t h…" at bounding box center [784, 0] width 1568 height 0
click at [804, 418] on button "Next" at bounding box center [858, 425] width 148 height 36
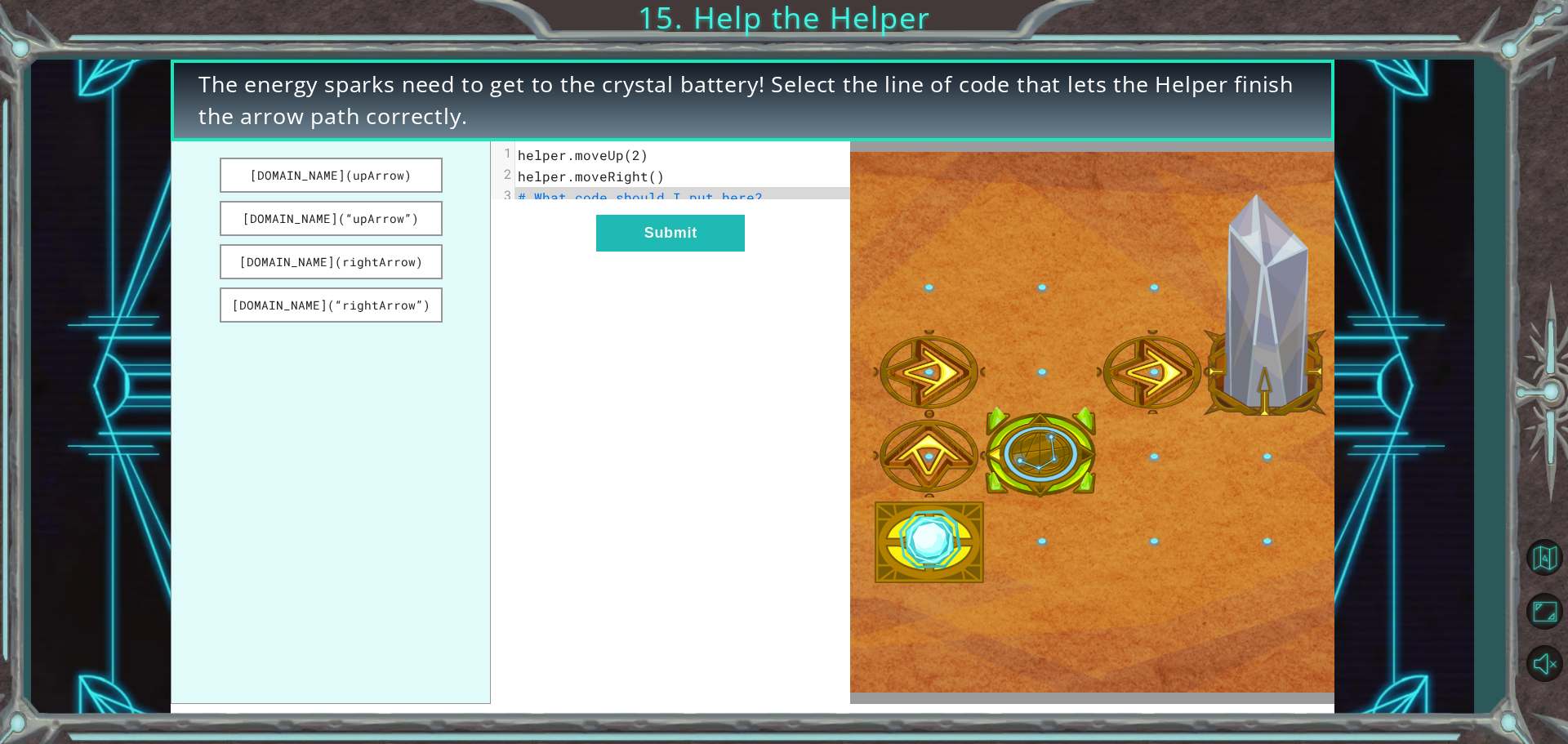
drag, startPoint x: 255, startPoint y: 257, endPoint x: 360, endPoint y: 237, distance: 106.9
click at [360, 237] on ul "[DOMAIN_NAME](upArrow) [DOMAIN_NAME](“upArrow”) [DOMAIN_NAME](rightArrow) [DOMA…" at bounding box center [331, 423] width 321 height 563
click at [361, 256] on button "[DOMAIN_NAME](rightArrow)" at bounding box center [331, 261] width 223 height 36
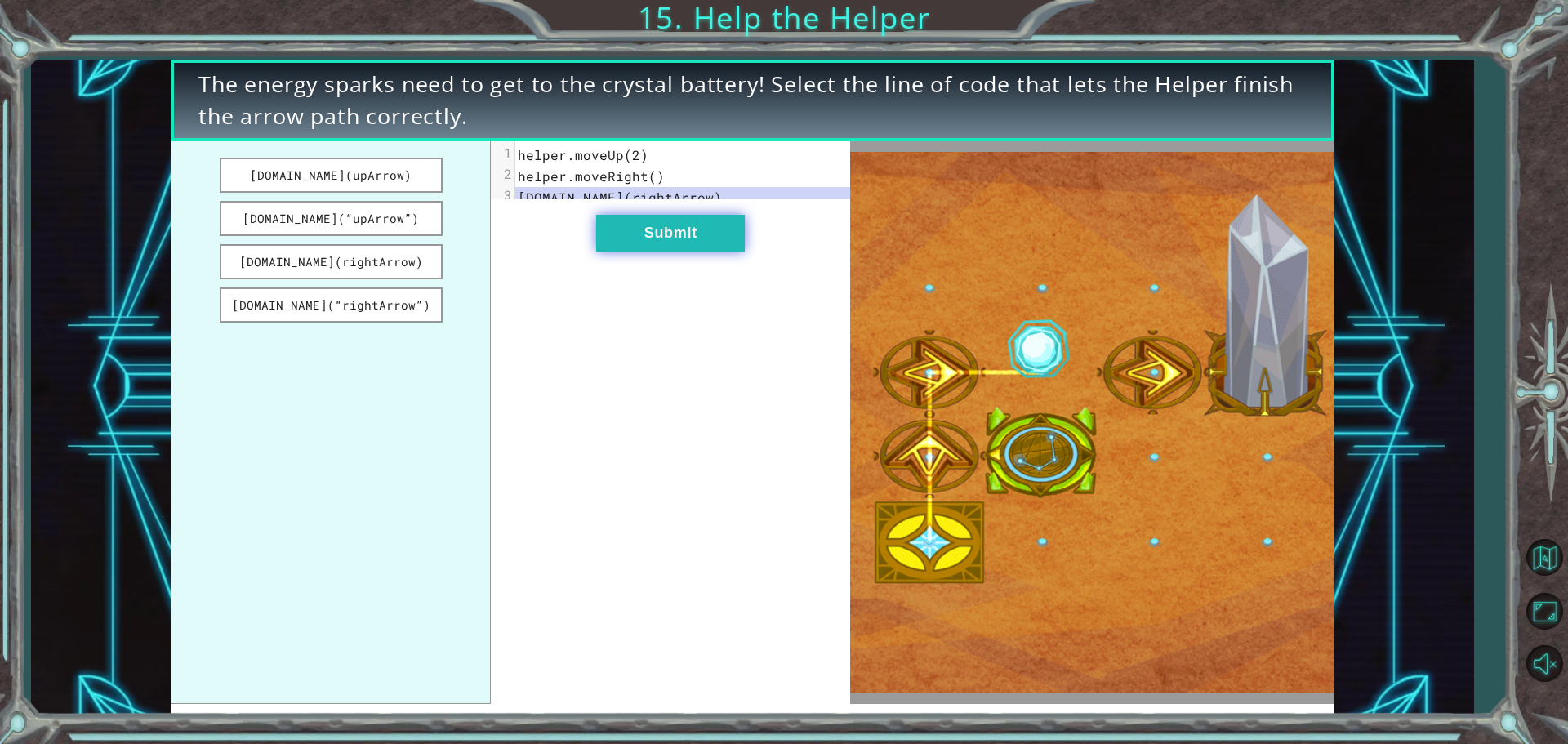
click at [640, 251] on button "Submit" at bounding box center [670, 233] width 148 height 36
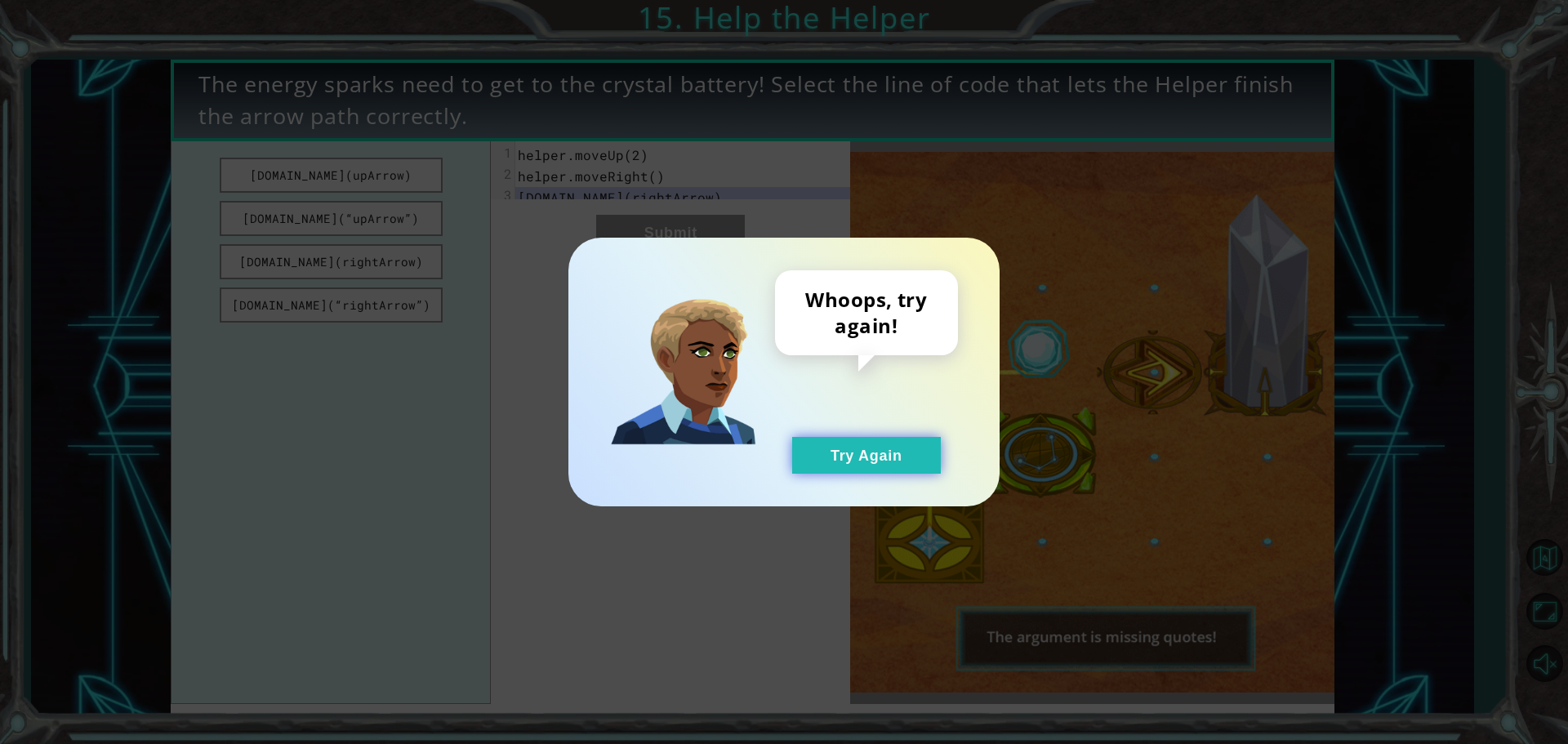
click at [836, 455] on button "Try Again" at bounding box center [866, 455] width 148 height 36
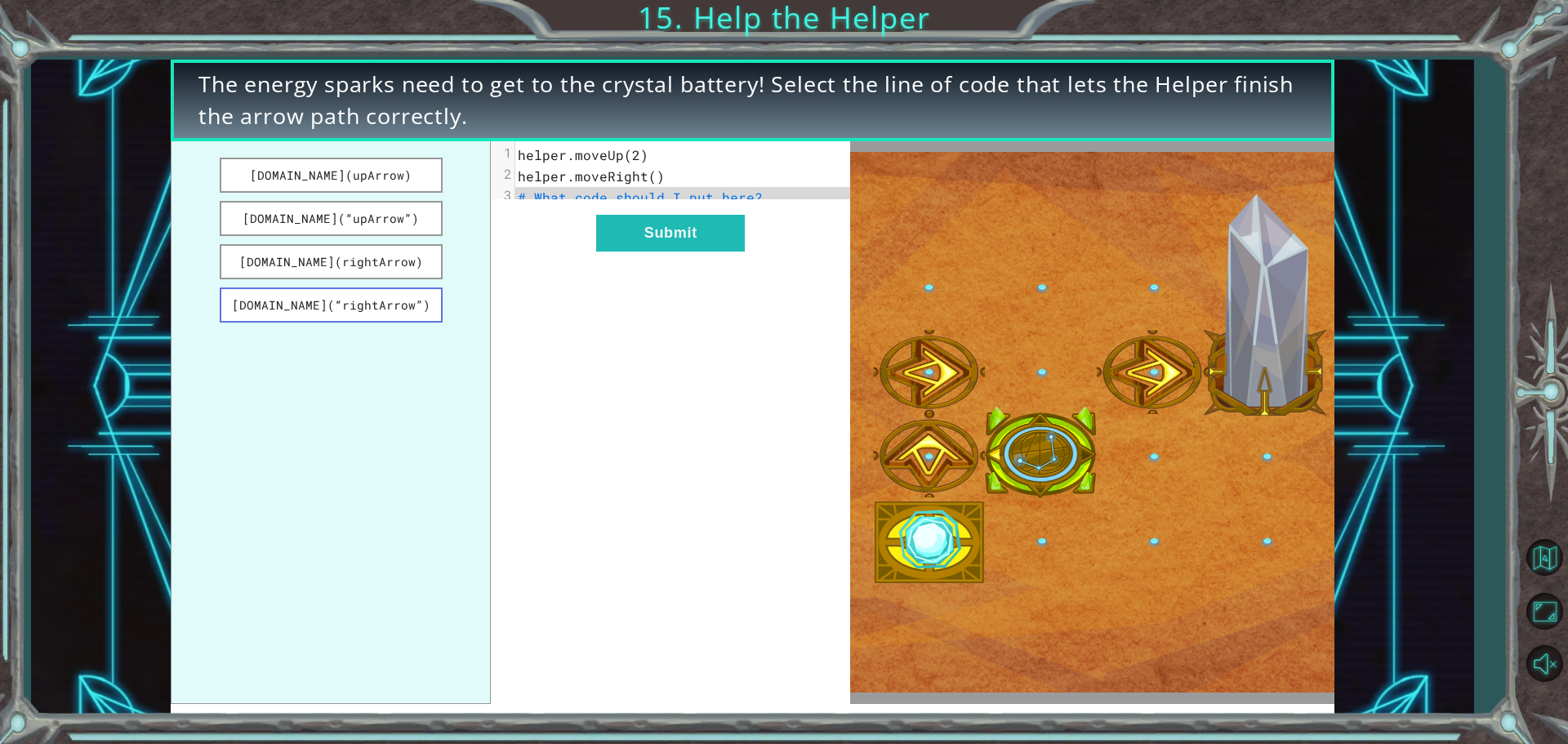
click at [433, 305] on button "[DOMAIN_NAME](“rightArrow”)" at bounding box center [331, 305] width 223 height 36
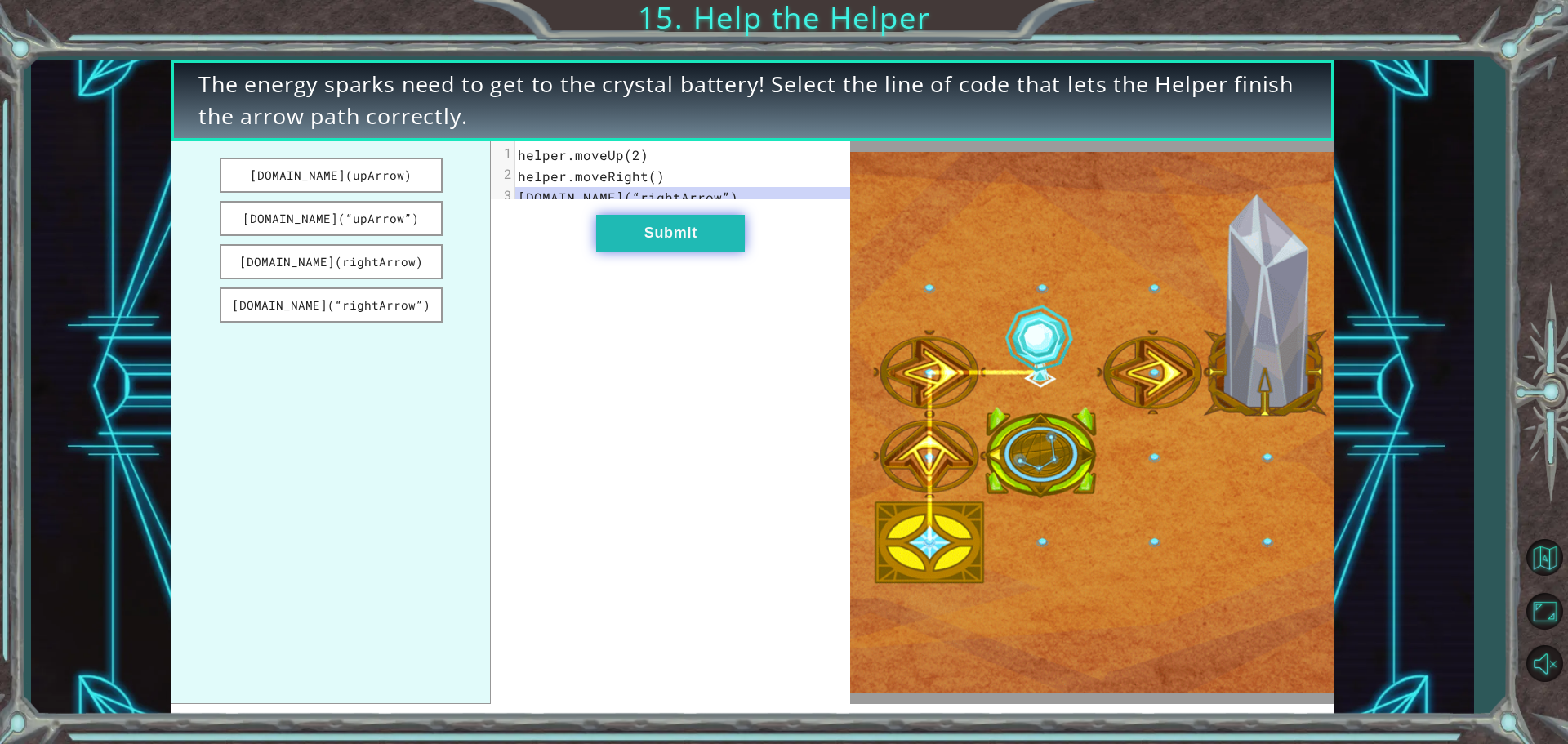
click at [652, 248] on button "Submit" at bounding box center [670, 233] width 148 height 36
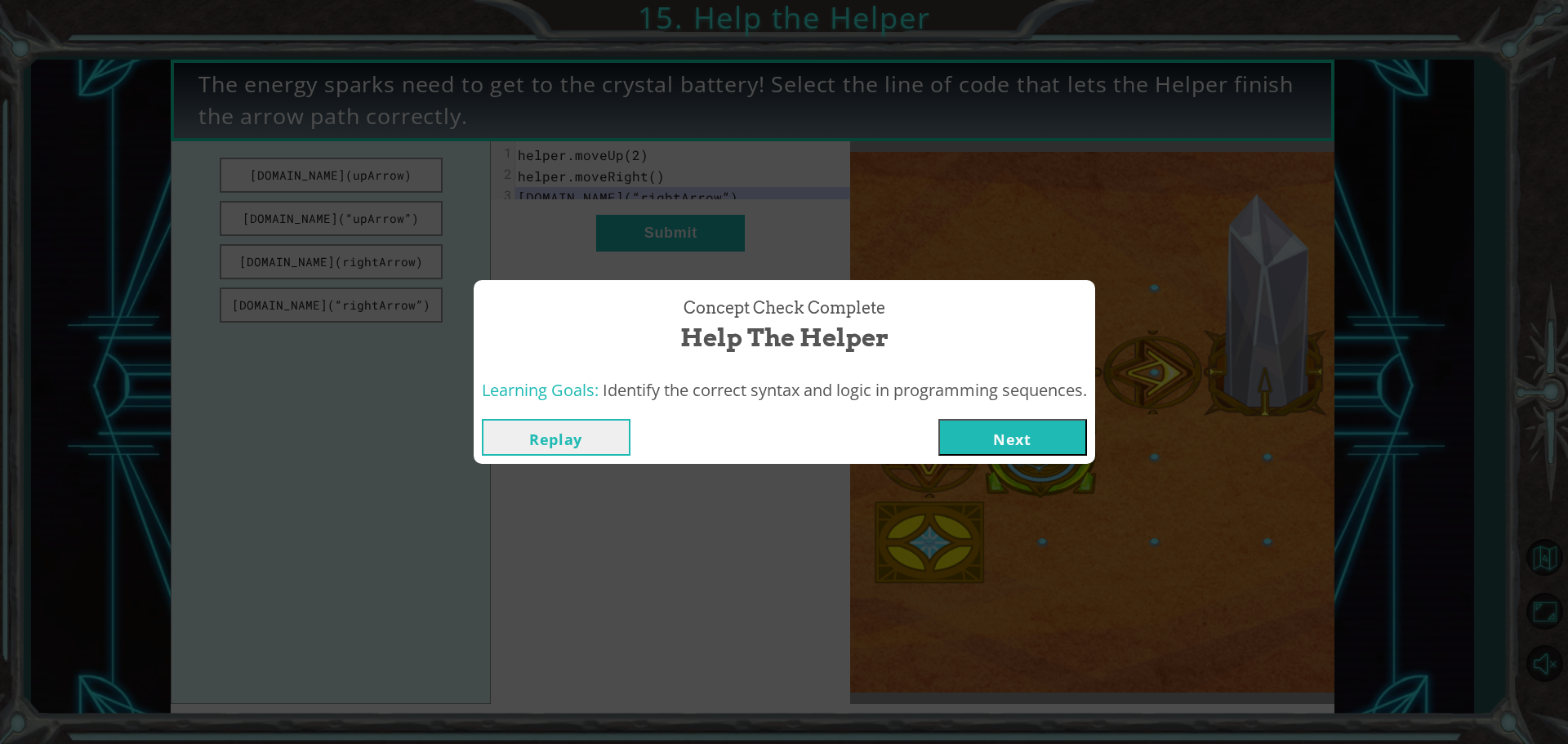
click at [998, 441] on button "Next" at bounding box center [1012, 437] width 148 height 36
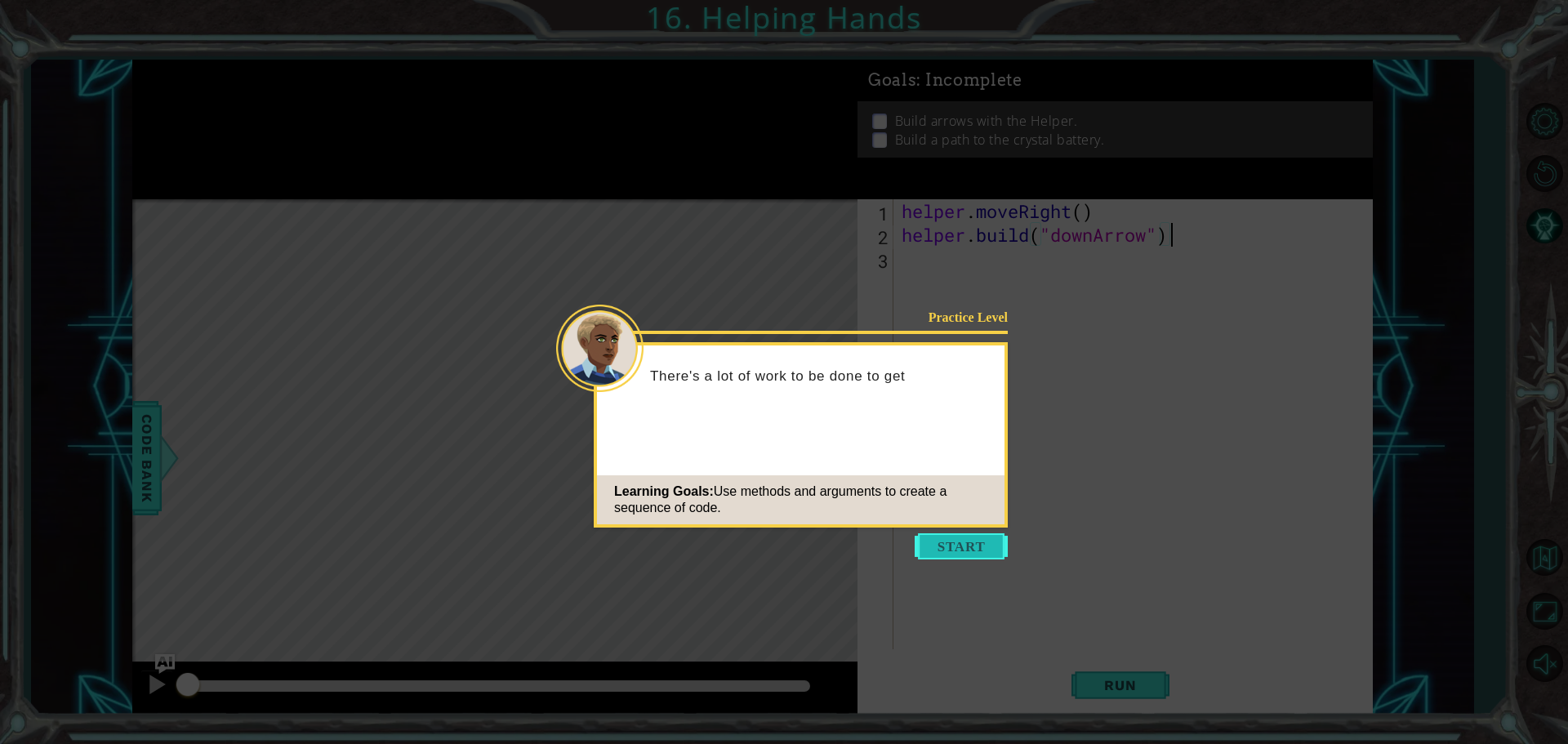
click at [1005, 554] on button "Start" at bounding box center [961, 546] width 93 height 26
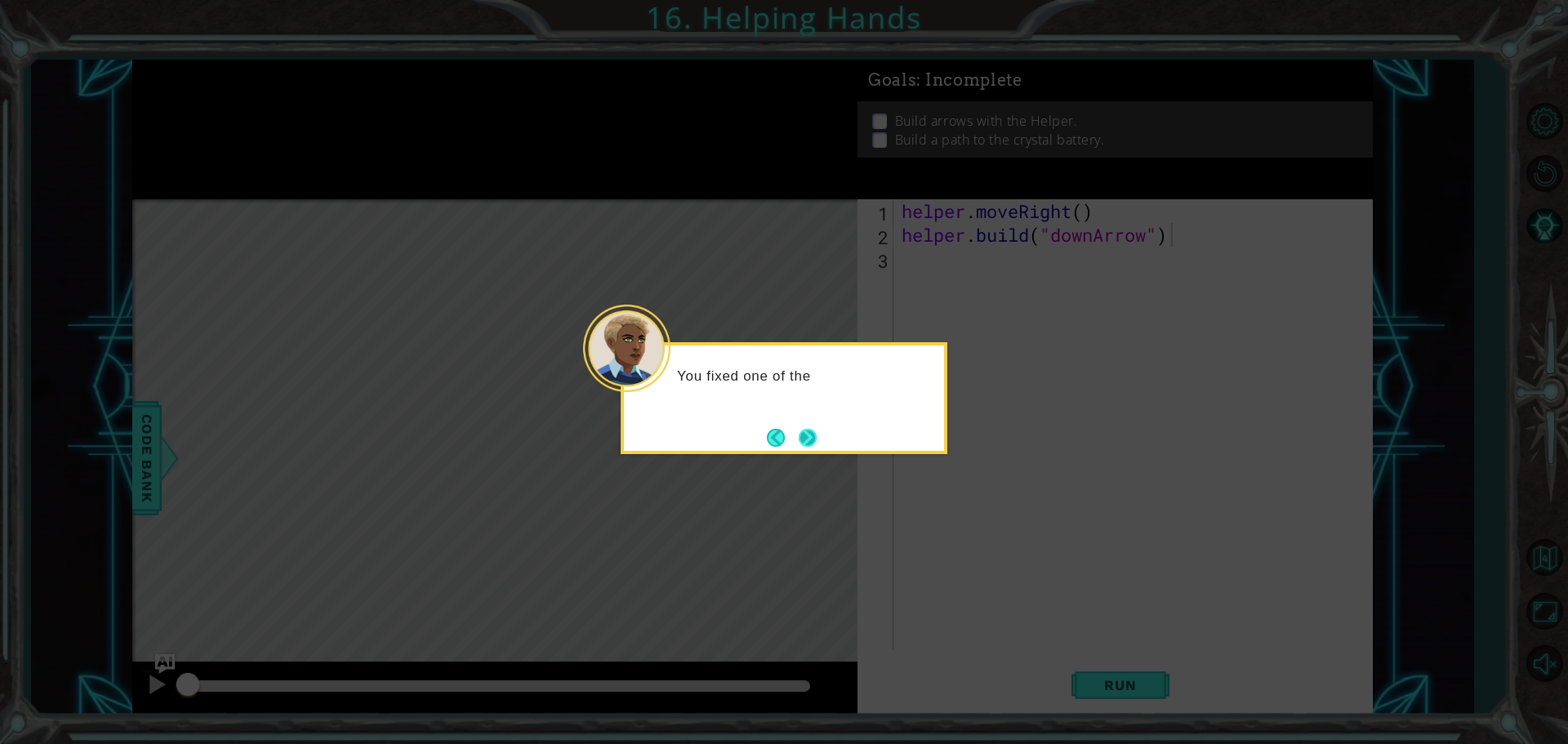
click at [817, 429] on button "Next" at bounding box center [808, 438] width 18 height 18
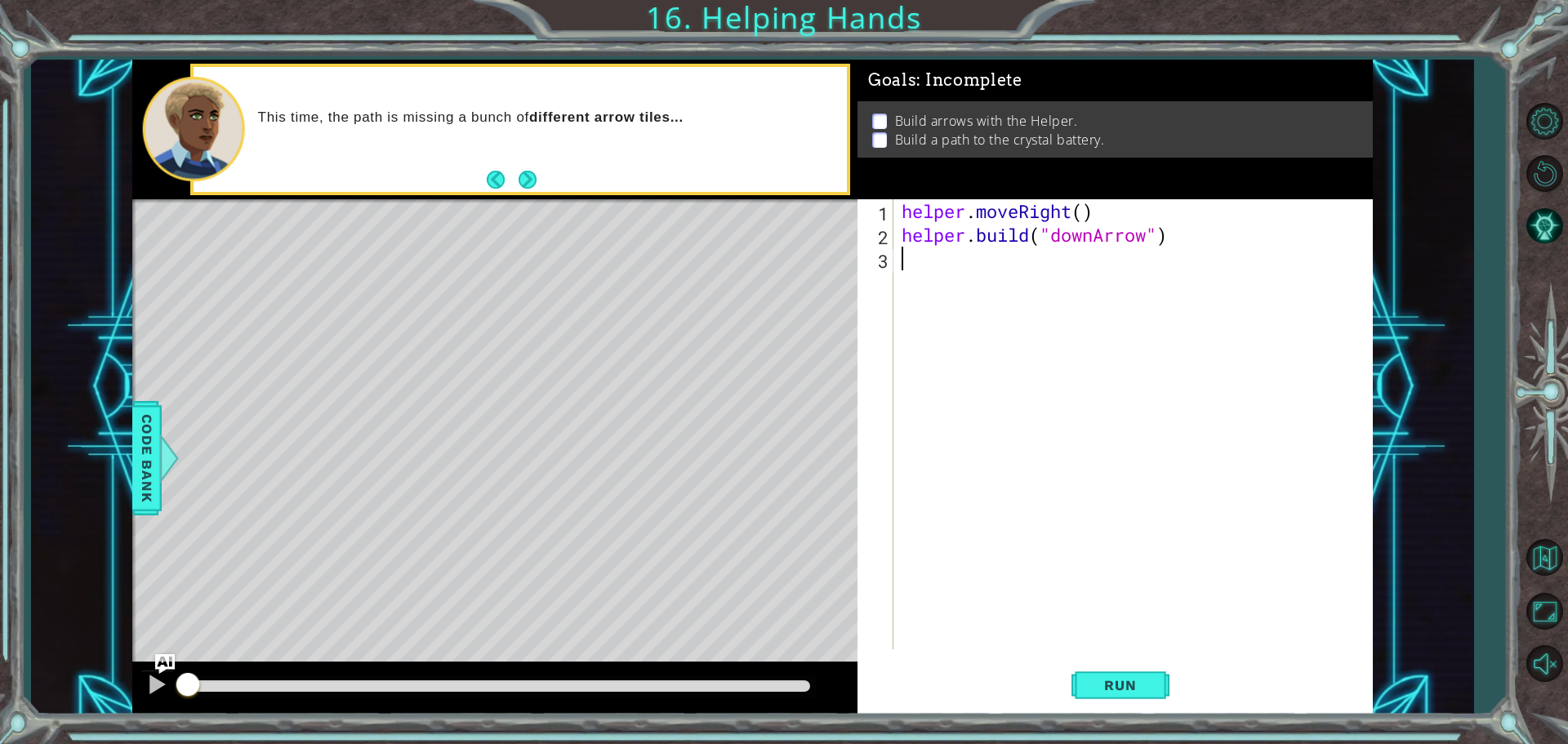
click at [954, 270] on div "helper . moveRight ( ) helper . build ( "downArrow" )" at bounding box center [1136, 448] width 478 height 497
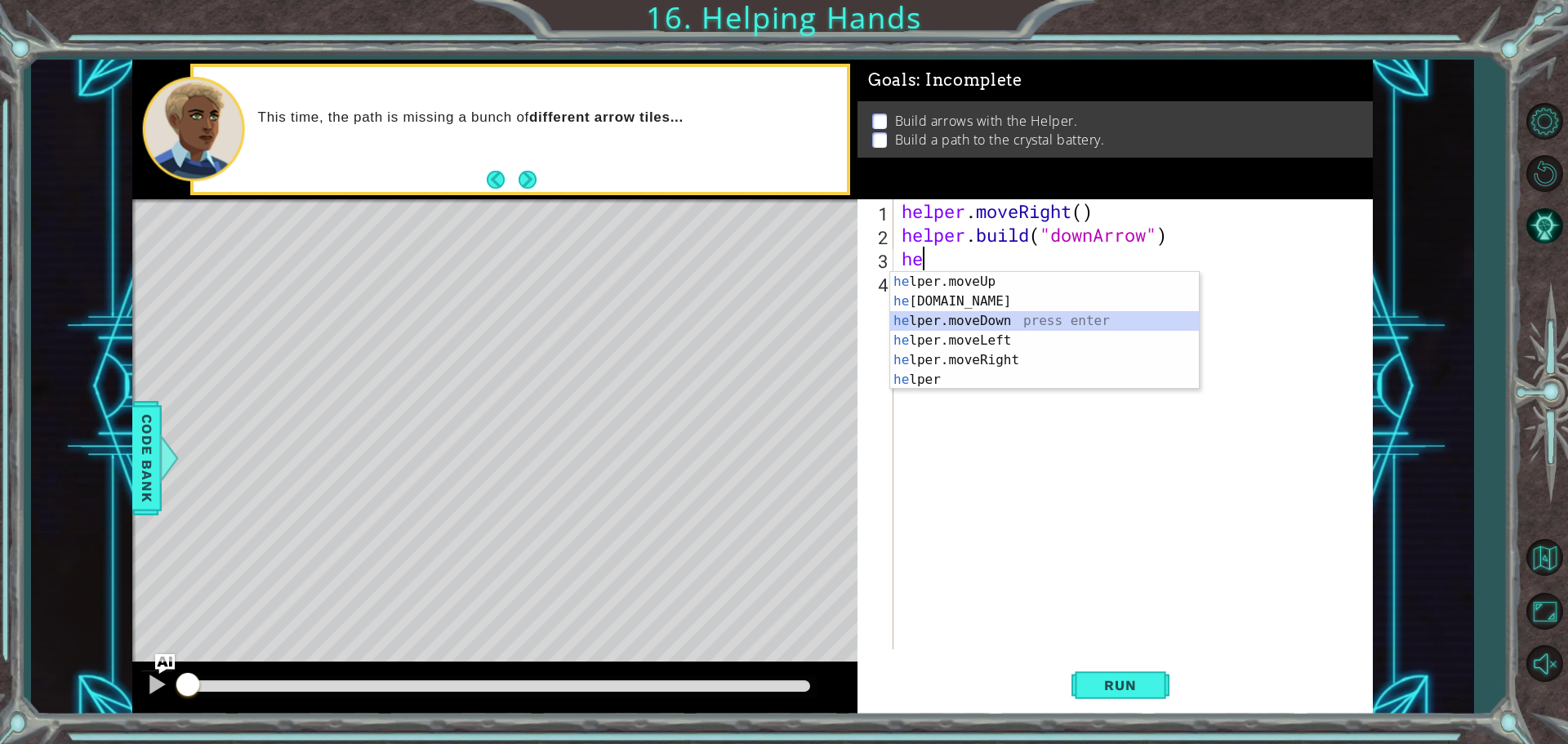
click at [957, 316] on div "he lper.moveUp press enter he [DOMAIN_NAME] press enter he lper.moveDown press …" at bounding box center [1044, 351] width 309 height 157
type textarea "helper.moveDown(1)"
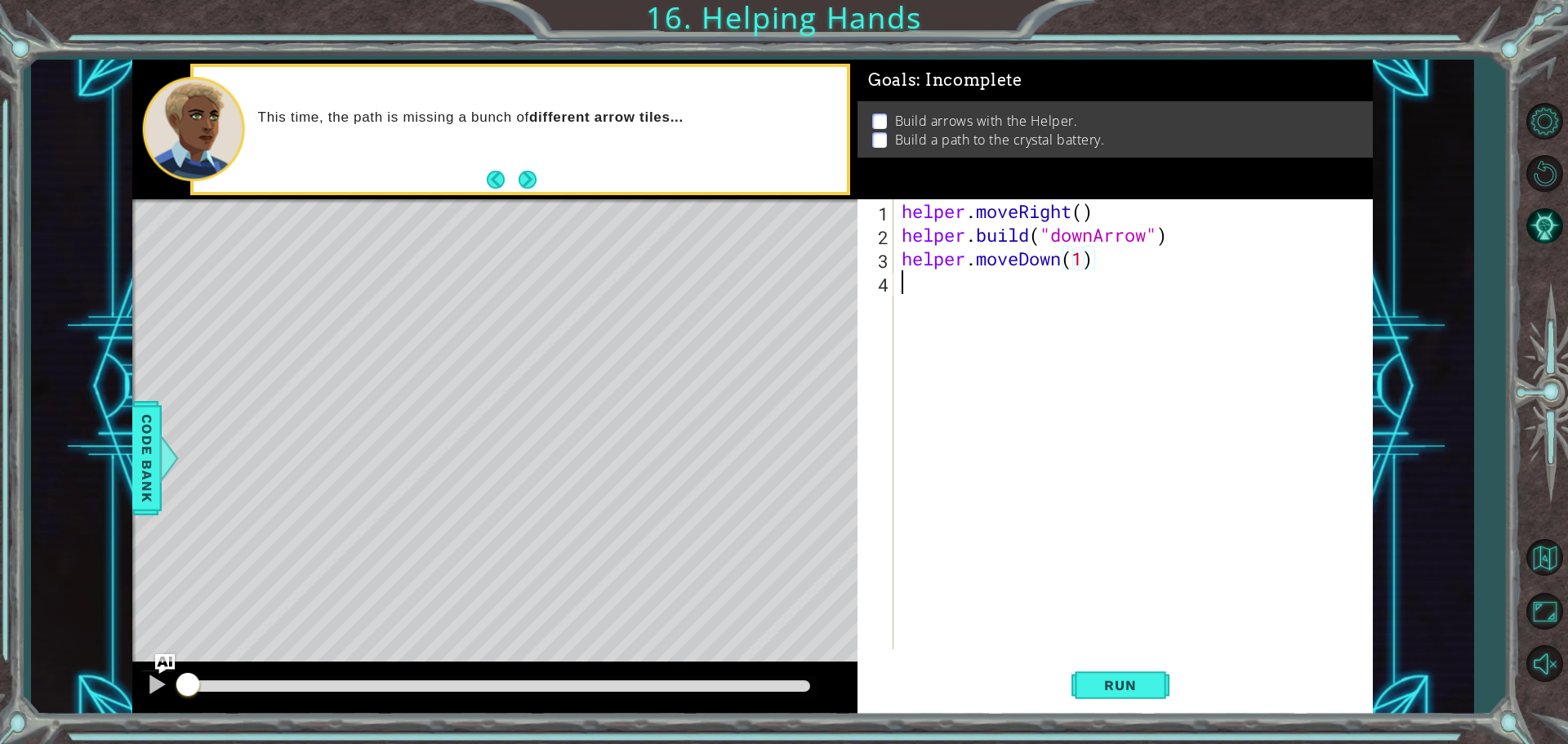
click at [953, 281] on div "helper . moveRight ( ) helper . build ( "downArrow" ) helper . moveDown ( 1 )" at bounding box center [1136, 448] width 478 height 497
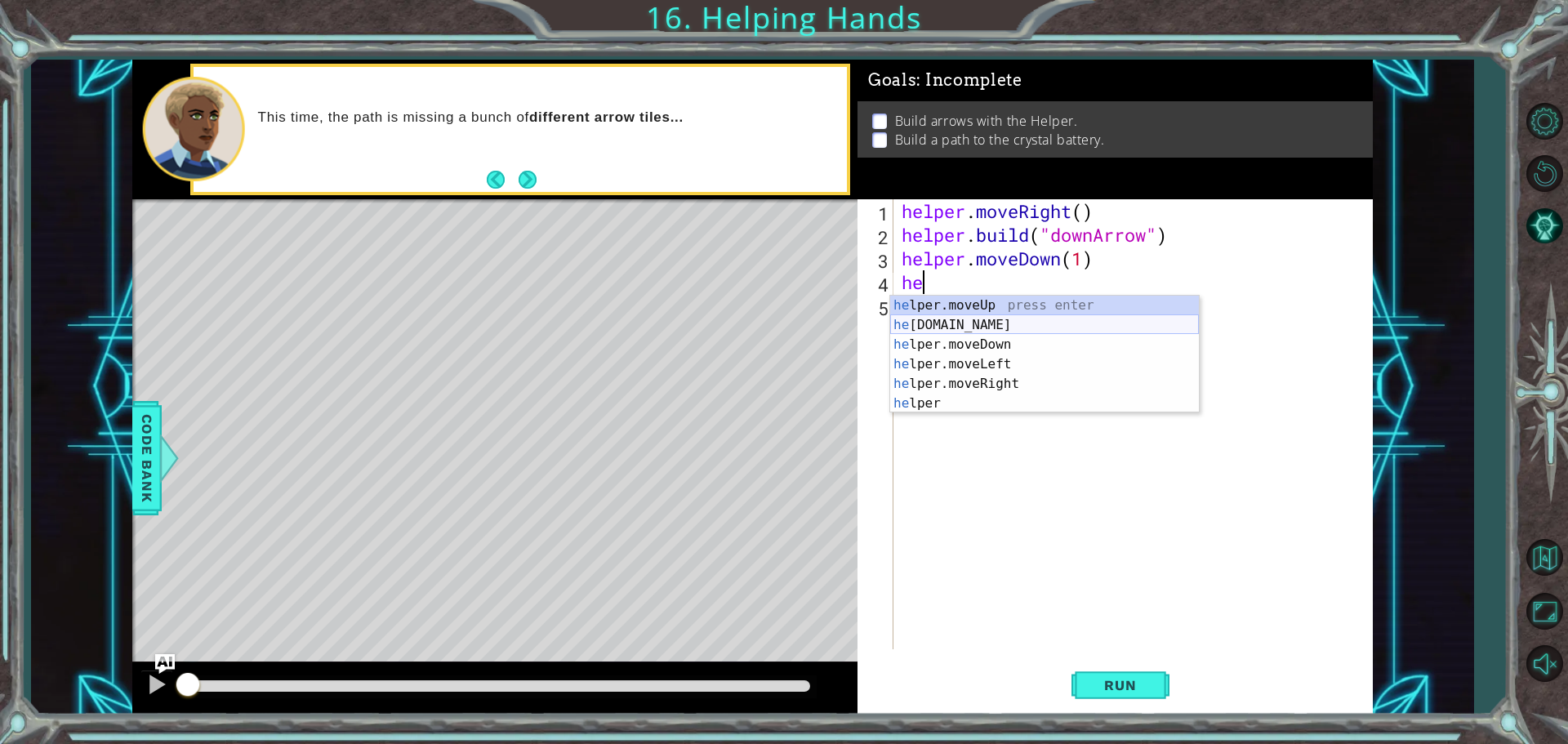
click at [952, 315] on div "he lper.moveUp press enter he [DOMAIN_NAME] press enter he lper.moveDown press …" at bounding box center [1044, 374] width 309 height 157
type textarea "[DOMAIN_NAME]("rightArrow")"
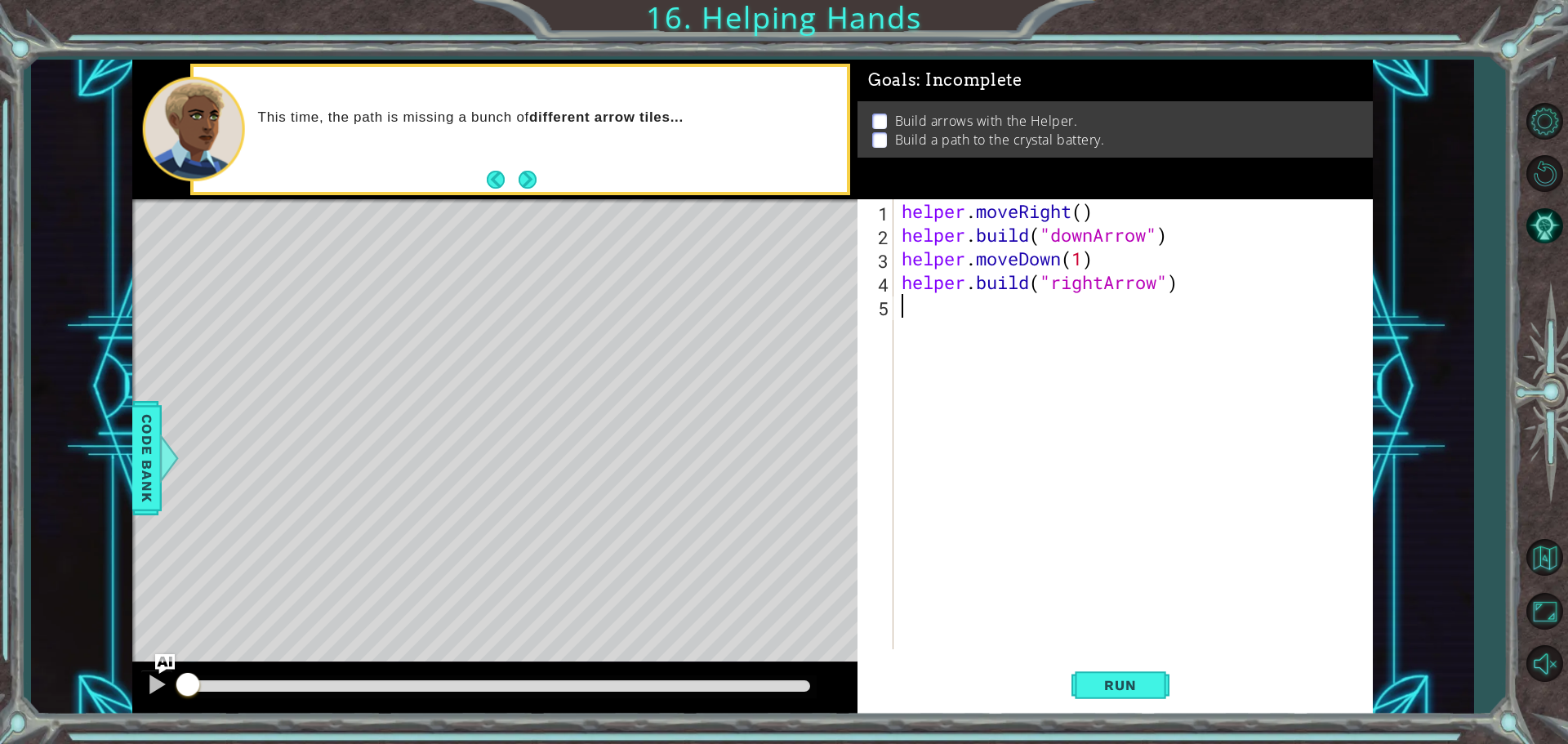
click at [945, 310] on div "helper . moveRight ( ) helper . build ( "downArrow" ) helper . moveDown ( 1 ) h…" at bounding box center [1136, 448] width 478 height 497
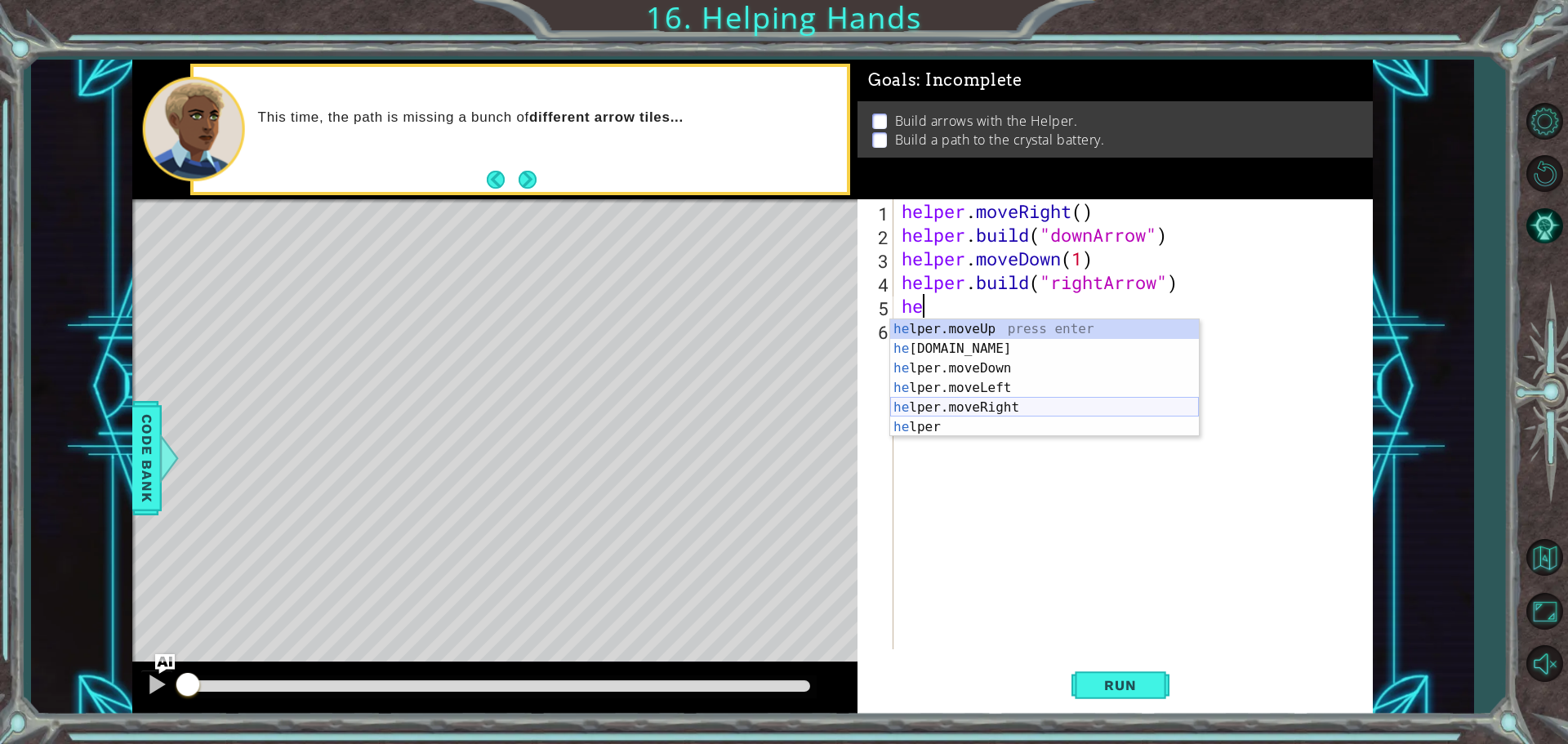
click at [963, 403] on div "he lper.moveUp press enter he [DOMAIN_NAME] press enter he lper.moveDown press …" at bounding box center [1044, 398] width 309 height 157
type textarea "helper.moveRight(1)"
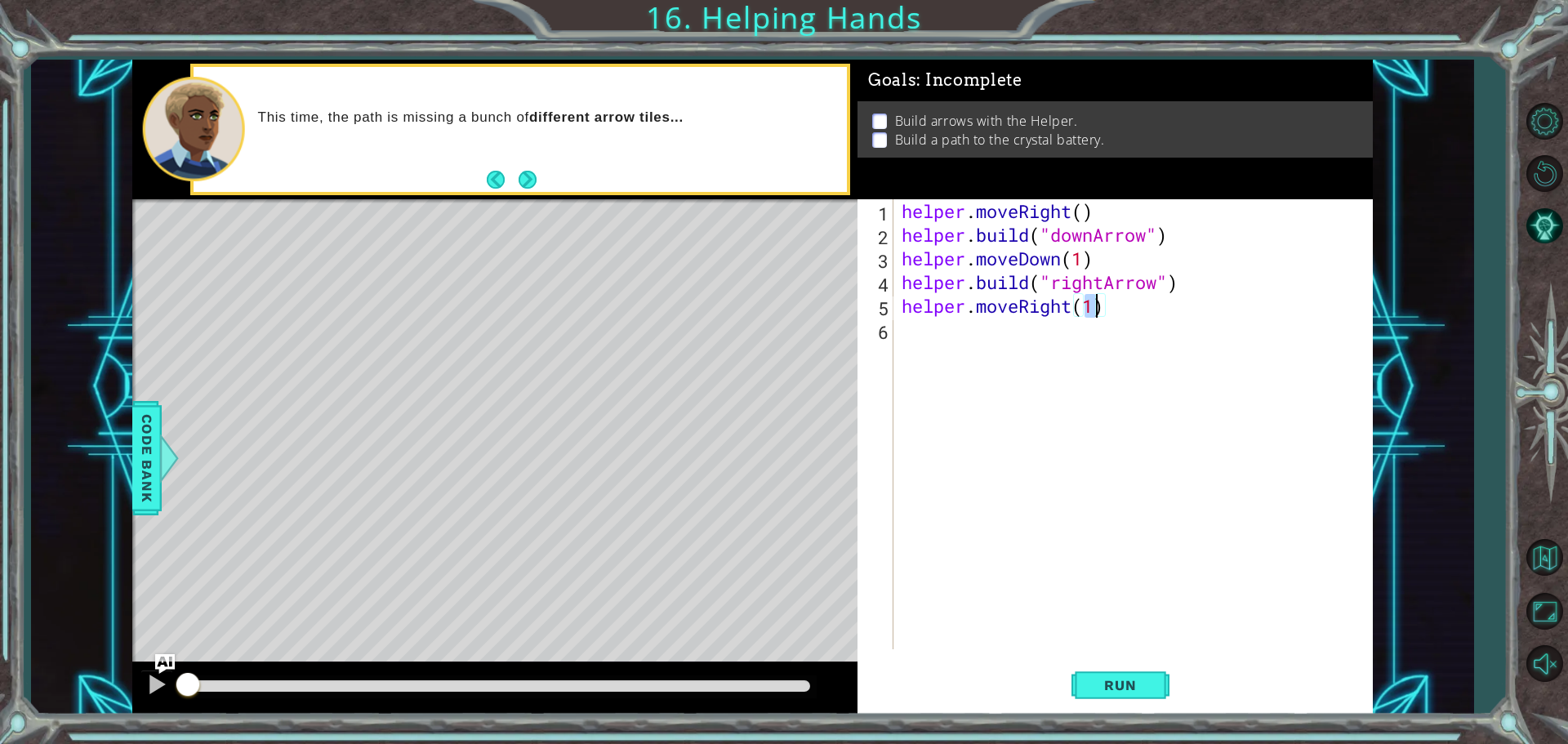
click at [935, 352] on div "helper . moveRight ( ) helper . build ( "downArrow" ) helper . moveDown ( 1 ) h…" at bounding box center [1136, 448] width 478 height 497
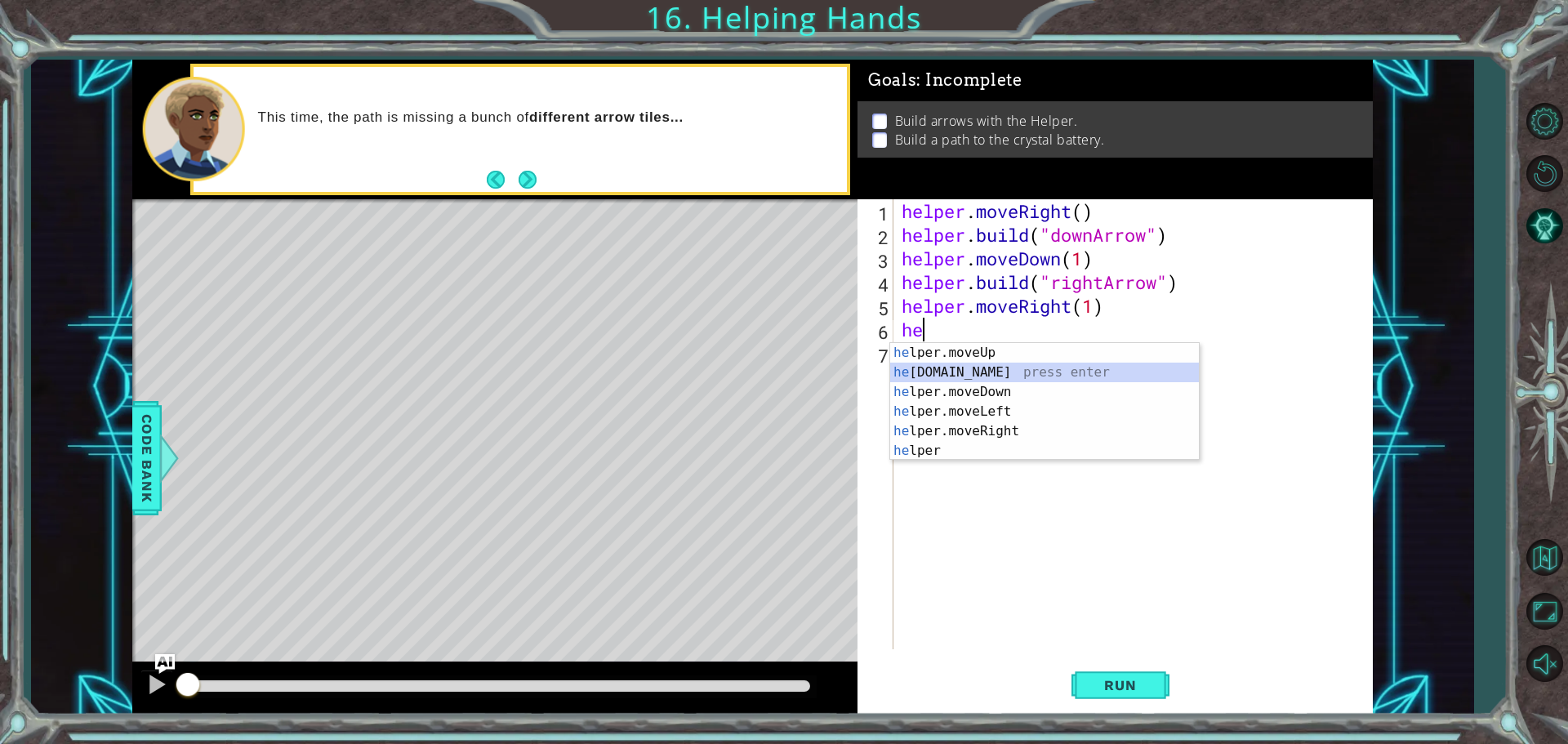
click at [938, 368] on div "he lper.moveUp press enter he [DOMAIN_NAME] press enter he lper.moveDown press …" at bounding box center [1044, 422] width 309 height 157
type textarea "[DOMAIN_NAME]("rightArrow")"
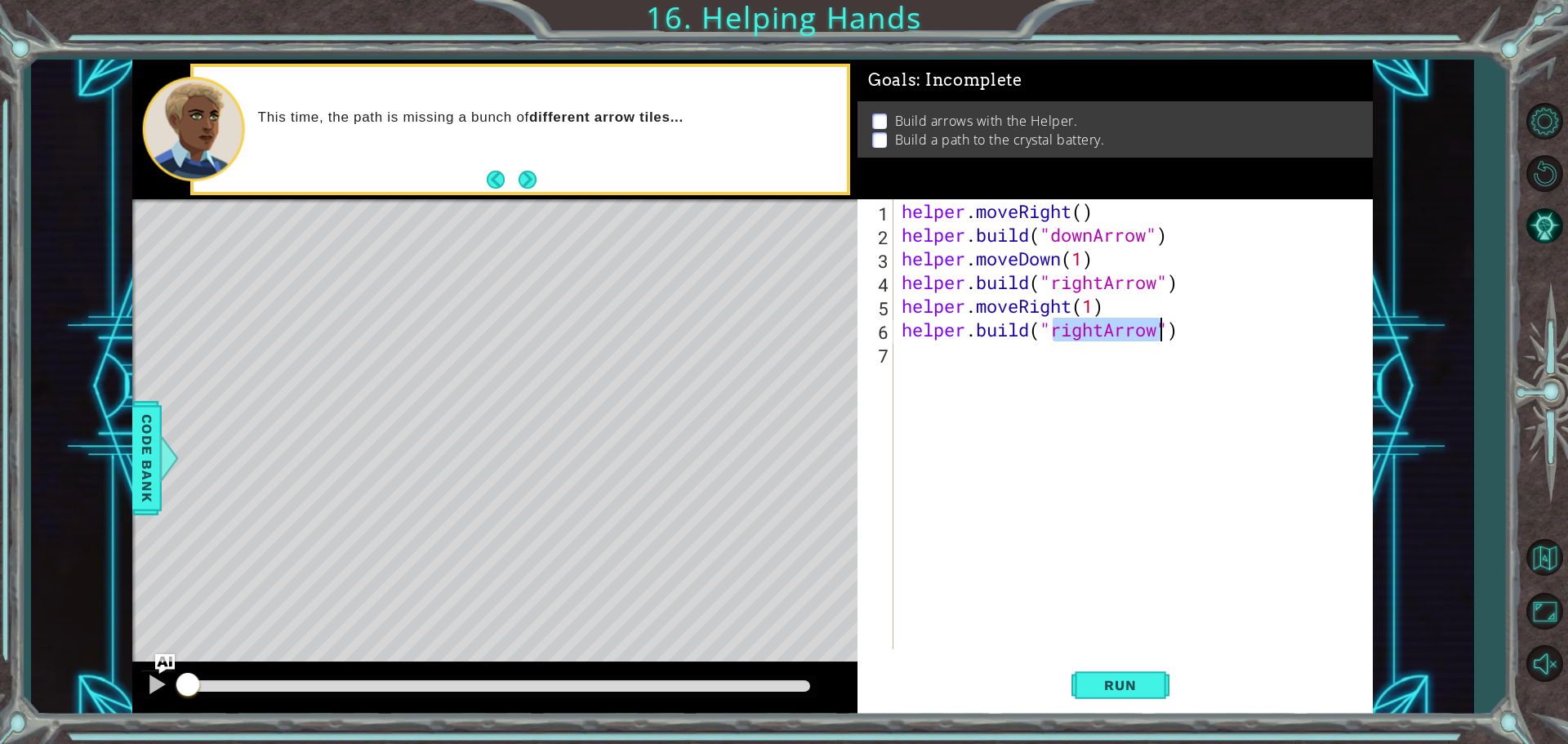
click at [923, 356] on div "helper . moveRight ( ) helper . build ( "downArrow" ) helper . moveDown ( 1 ) h…" at bounding box center [1136, 448] width 478 height 497
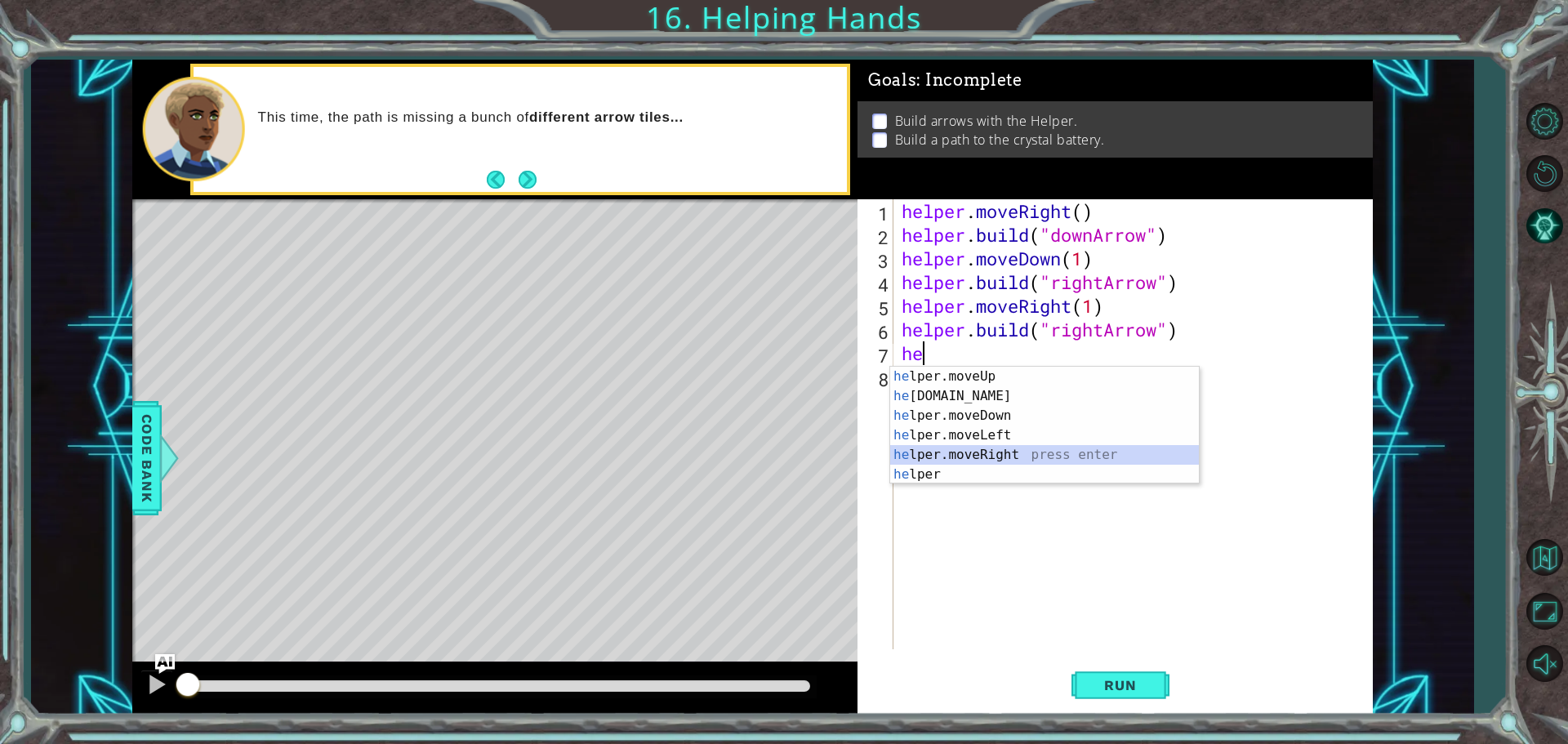
click at [953, 450] on div "he lper.moveUp press enter he [DOMAIN_NAME] press enter he lper.moveDown press …" at bounding box center [1044, 445] width 309 height 157
type textarea "helper.moveRight(1)"
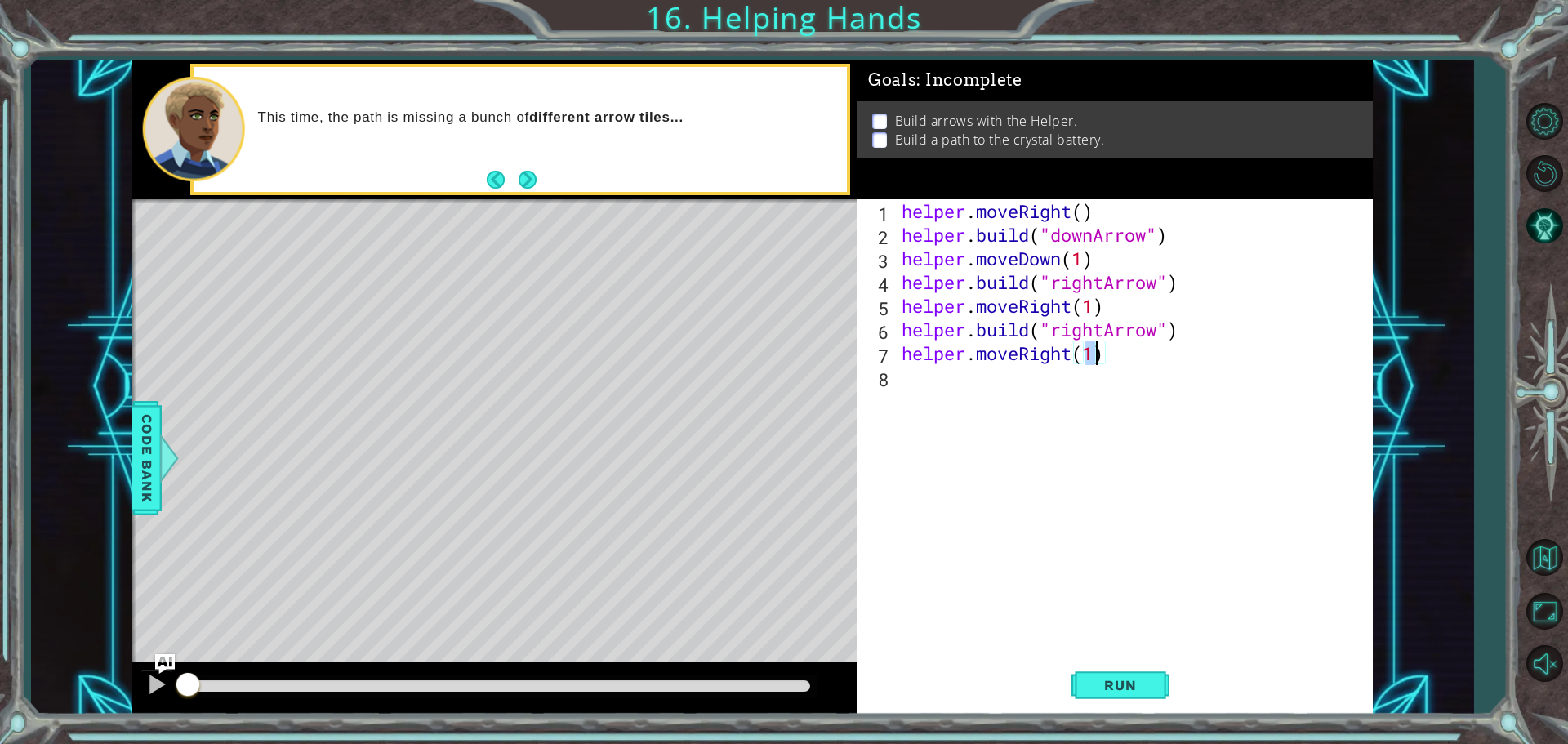
click at [922, 390] on div "helper . moveRight ( ) helper . build ( "downArrow" ) helper . moveDown ( 1 ) h…" at bounding box center [1136, 448] width 478 height 497
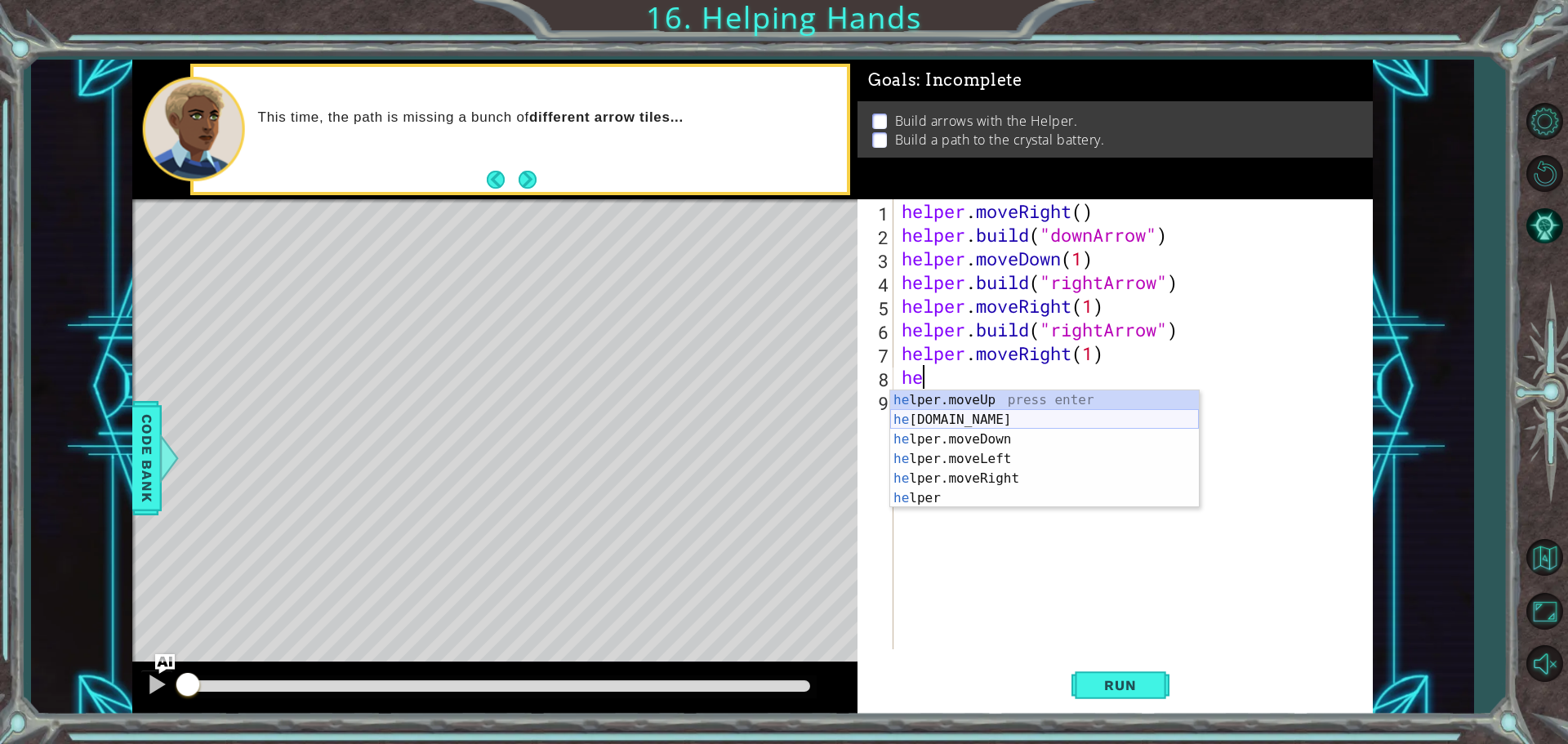
click at [911, 415] on div "he lper.moveUp press enter he [DOMAIN_NAME] press enter he lper.moveDown press …" at bounding box center [1044, 469] width 309 height 157
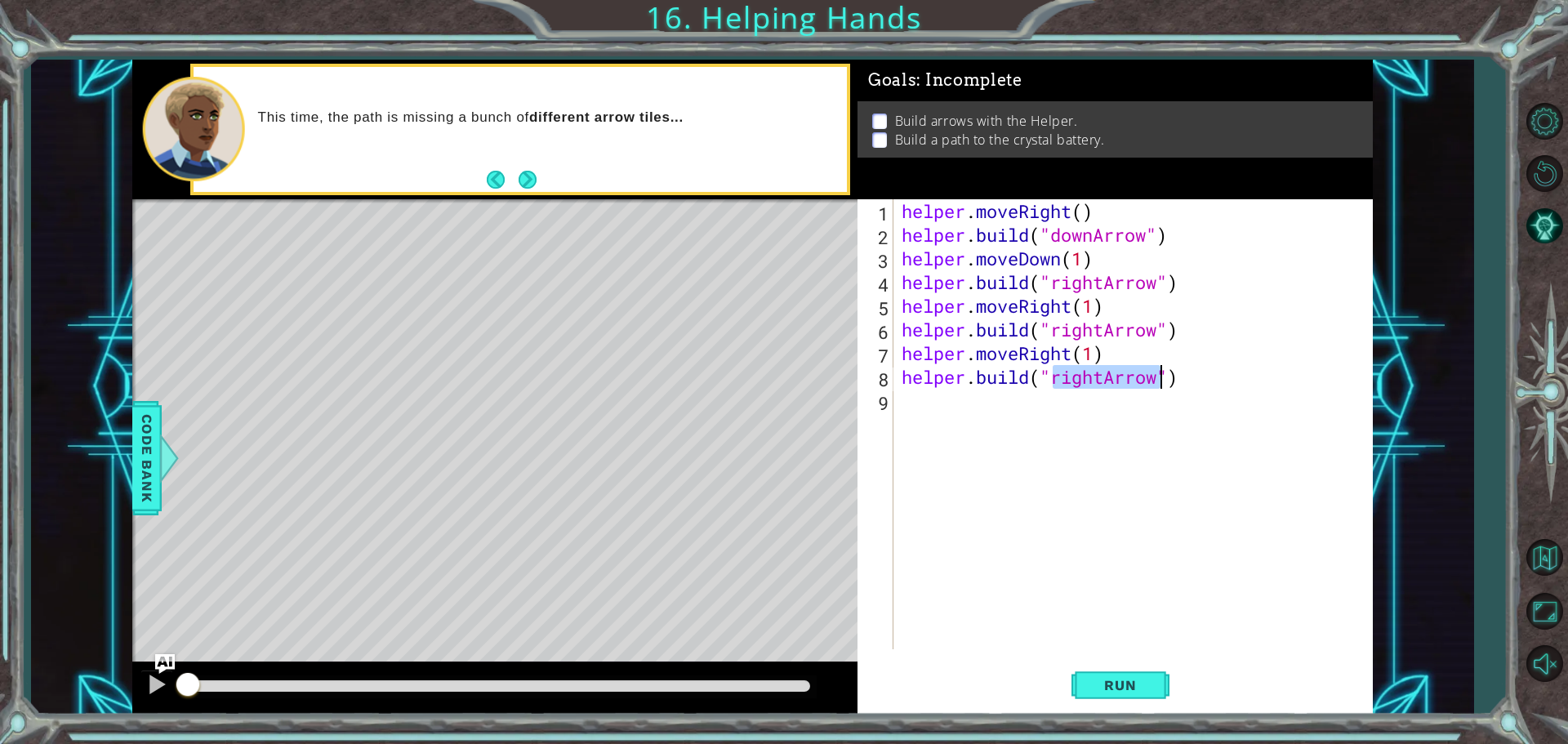
click at [1104, 382] on div "helper . moveRight ( ) helper . build ( "downArrow" ) helper . moveDown ( 1 ) h…" at bounding box center [1136, 448] width 478 height 497
type textarea "[DOMAIN_NAME]("upArrow")"
click at [1116, 677] on span "Run" at bounding box center [1119, 685] width 65 height 16
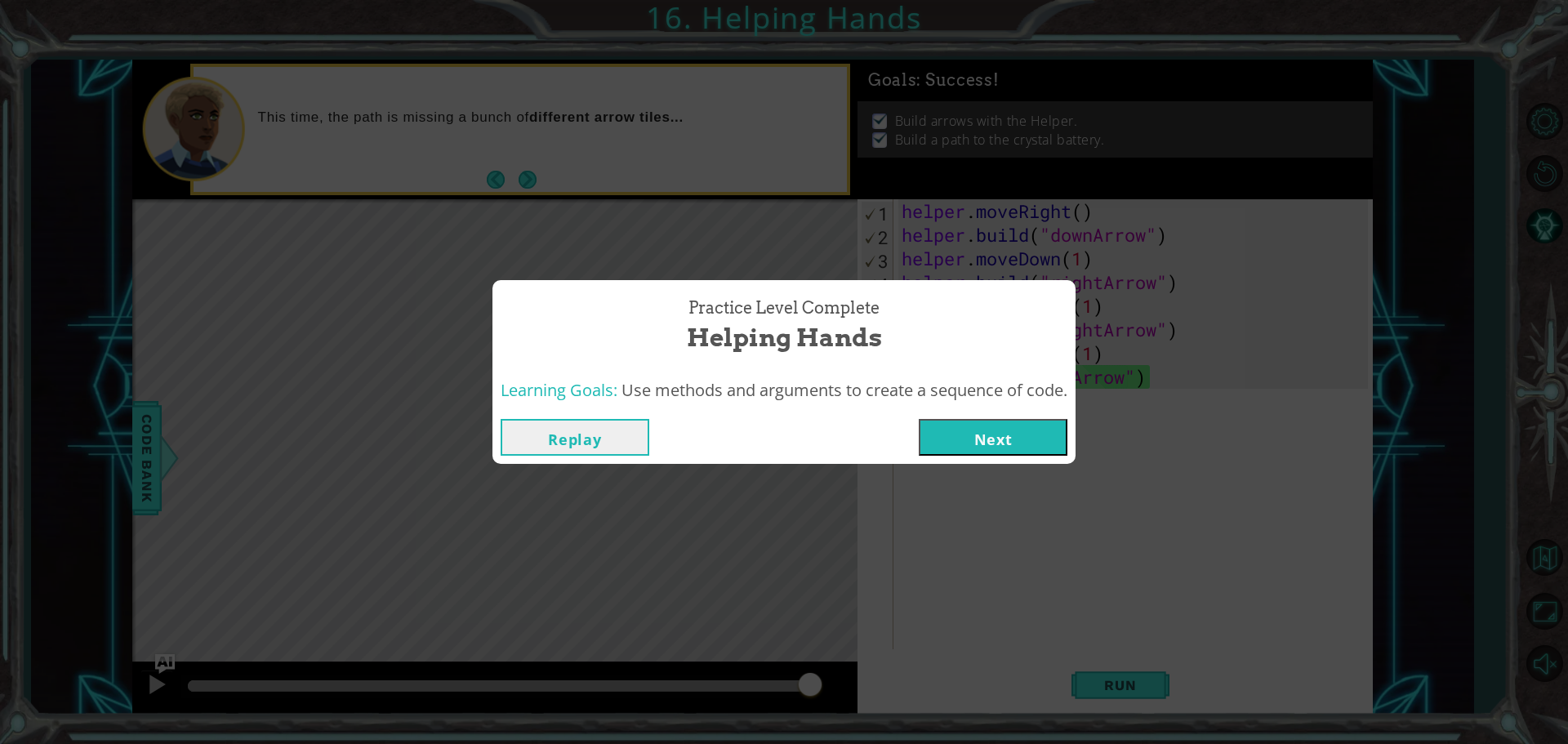
click at [979, 449] on button "Next" at bounding box center [993, 437] width 148 height 36
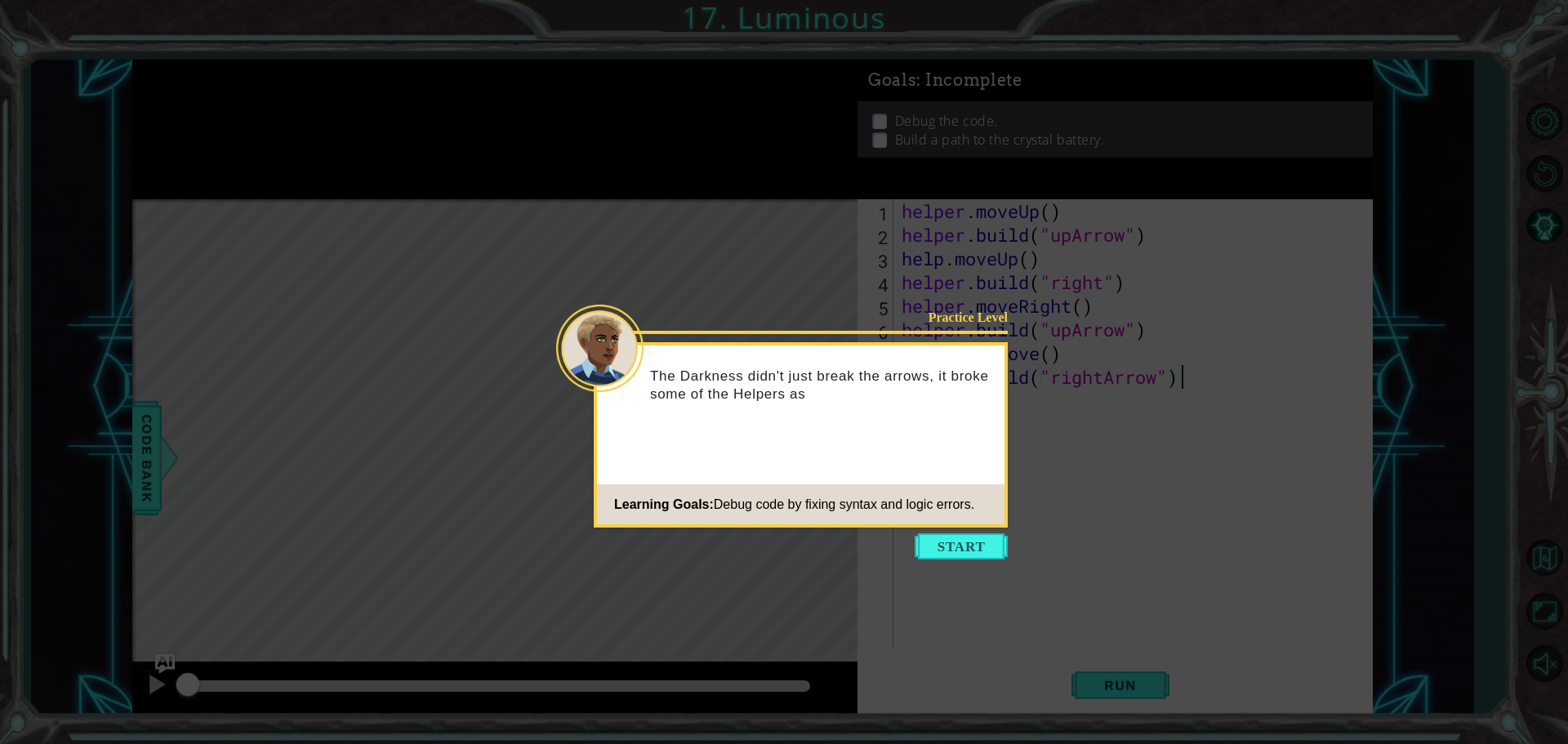
click at [947, 528] on icon at bounding box center [784, 372] width 1568 height 744
click at [937, 542] on button "Start" at bounding box center [961, 546] width 93 height 26
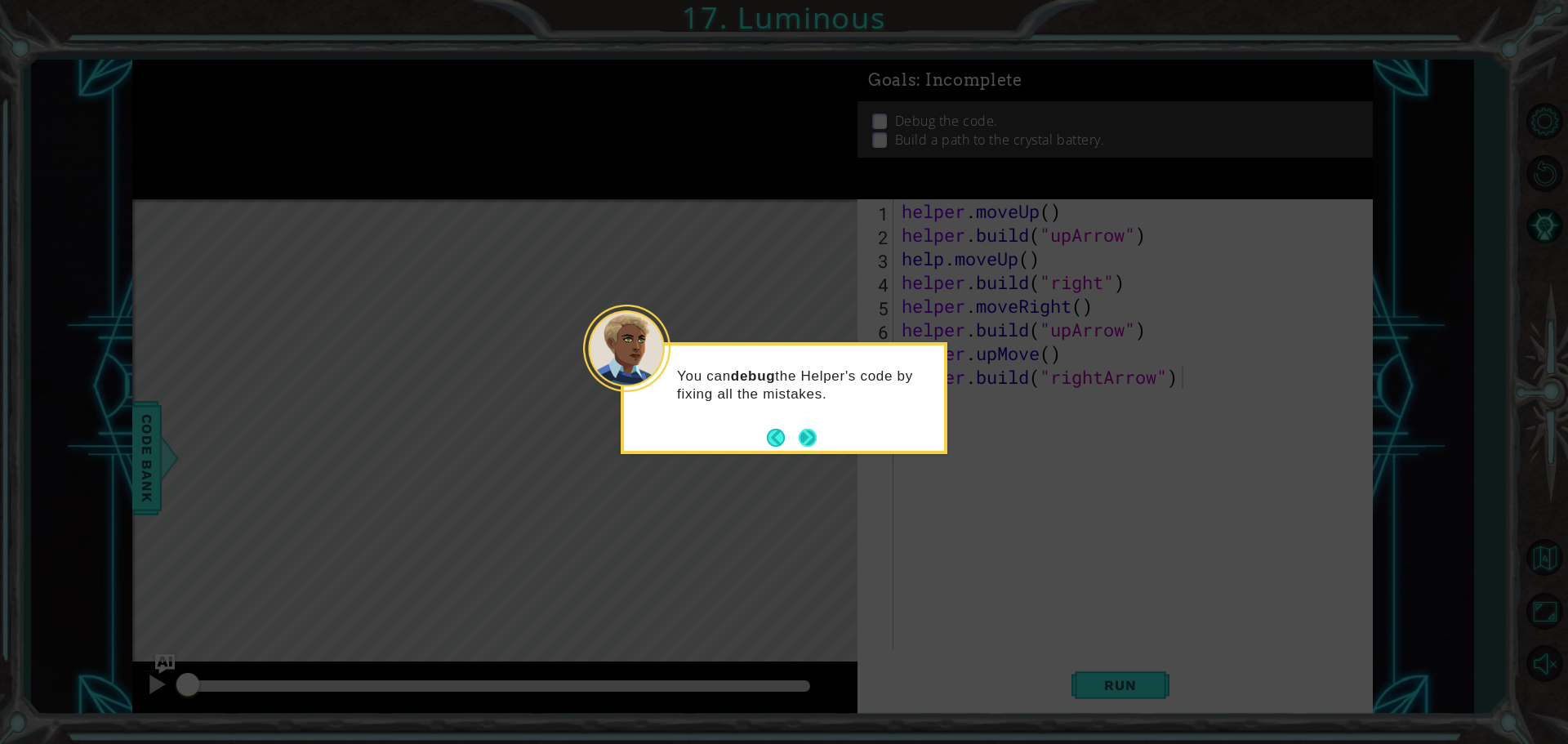
click at [804, 439] on button "Next" at bounding box center [808, 438] width 18 height 18
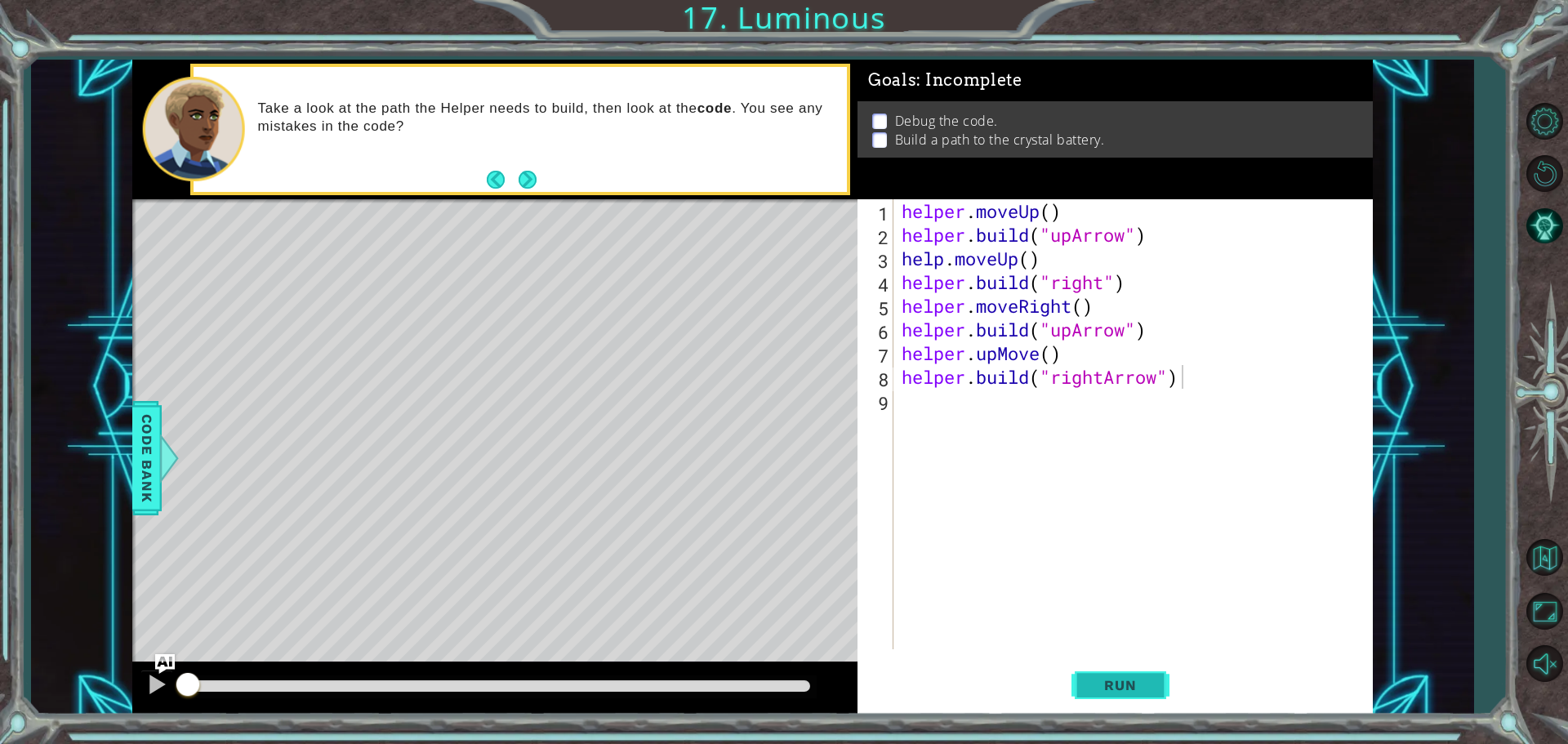
click at [1133, 684] on span "Run" at bounding box center [1119, 685] width 65 height 16
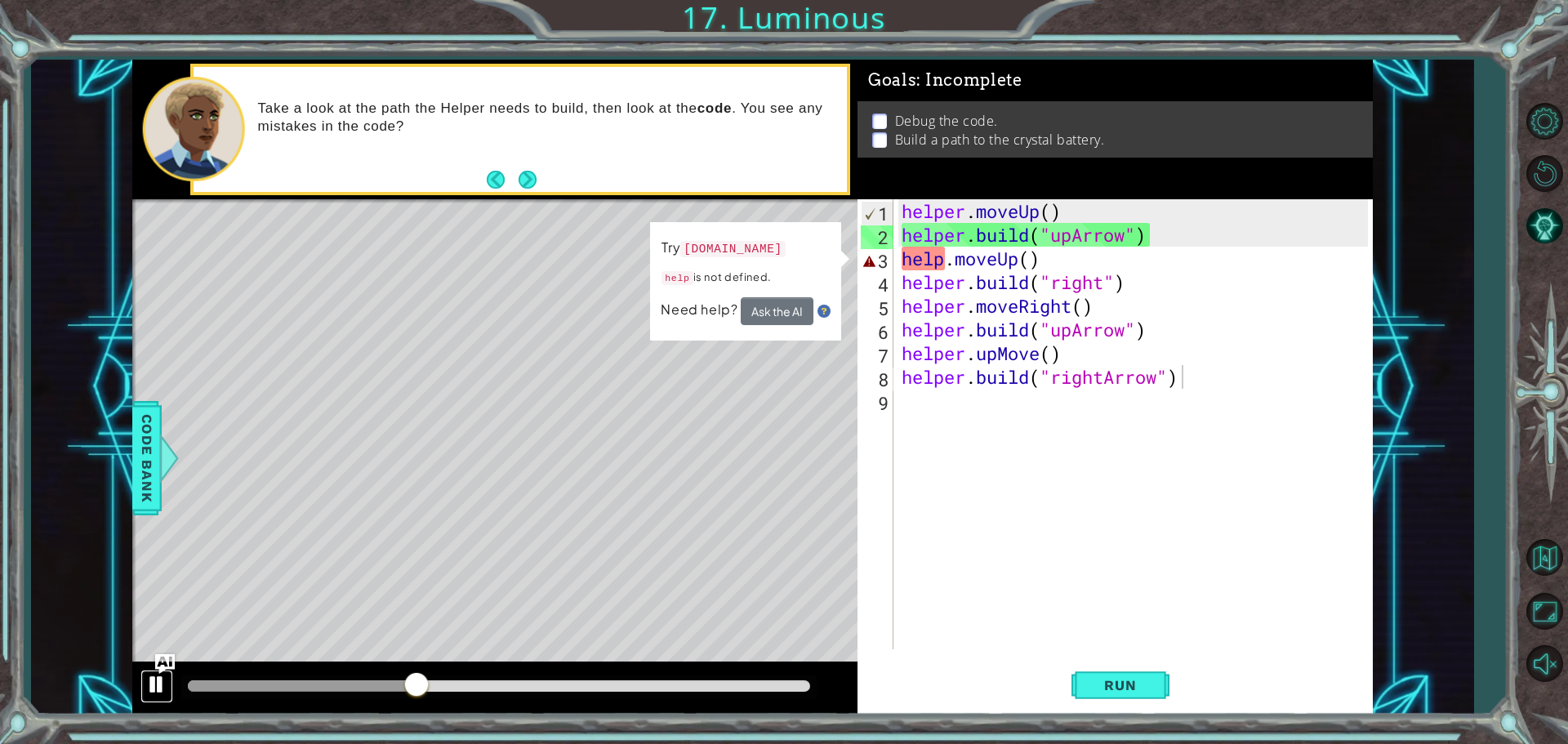
click at [154, 682] on div at bounding box center [157, 684] width 21 height 21
click at [945, 259] on div "helper . moveUp ( ) helper . build ( "upArrow" ) help . moveUp ( ) helper . bui…" at bounding box center [1136, 448] width 478 height 497
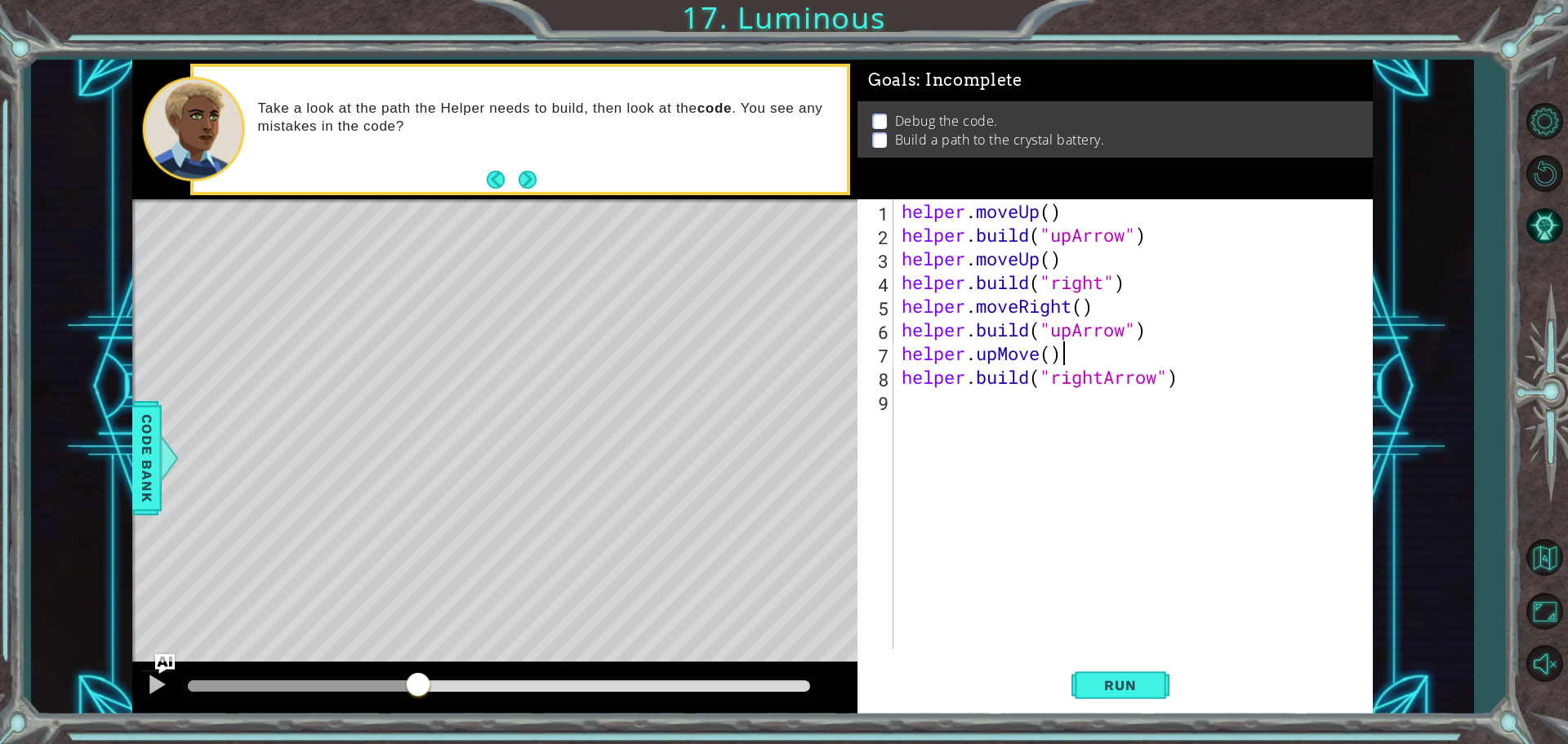
click at [1245, 359] on div "helper . moveUp ( ) helper . build ( "upArrow" ) helper . moveUp ( ) helper . b…" at bounding box center [1136, 448] width 478 height 497
click at [1081, 305] on div "helper . moveUp ( ) helper . build ( "upArrow" ) helper . moveUp ( ) helper . b…" at bounding box center [1136, 448] width 478 height 497
click at [1040, 352] on div "helper . moveUp ( ) helper . build ( "upArrow" ) helper . moveUp ( ) helper . b…" at bounding box center [1136, 448] width 478 height 497
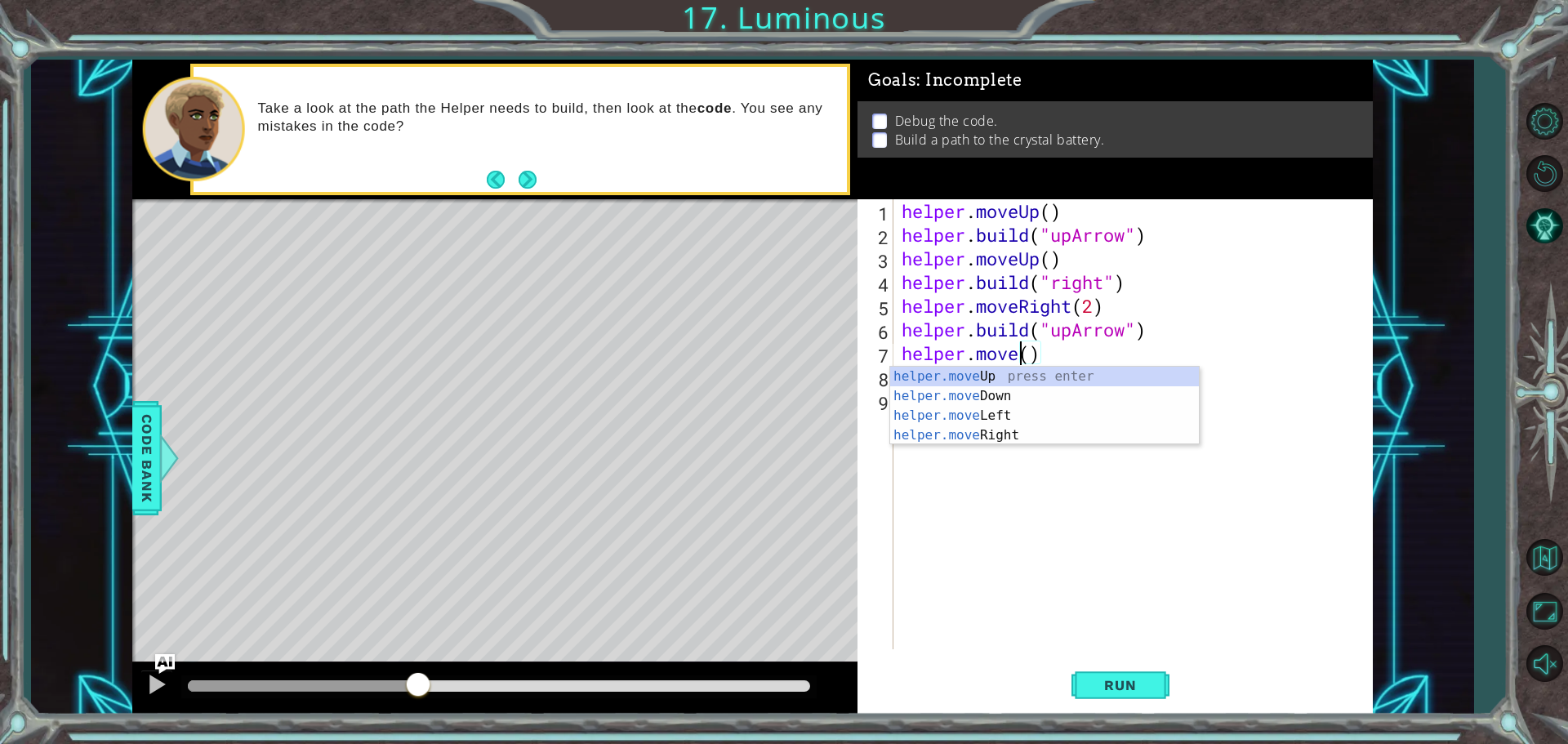
scroll to position [0, 5]
type textarea "helper.moveup()"
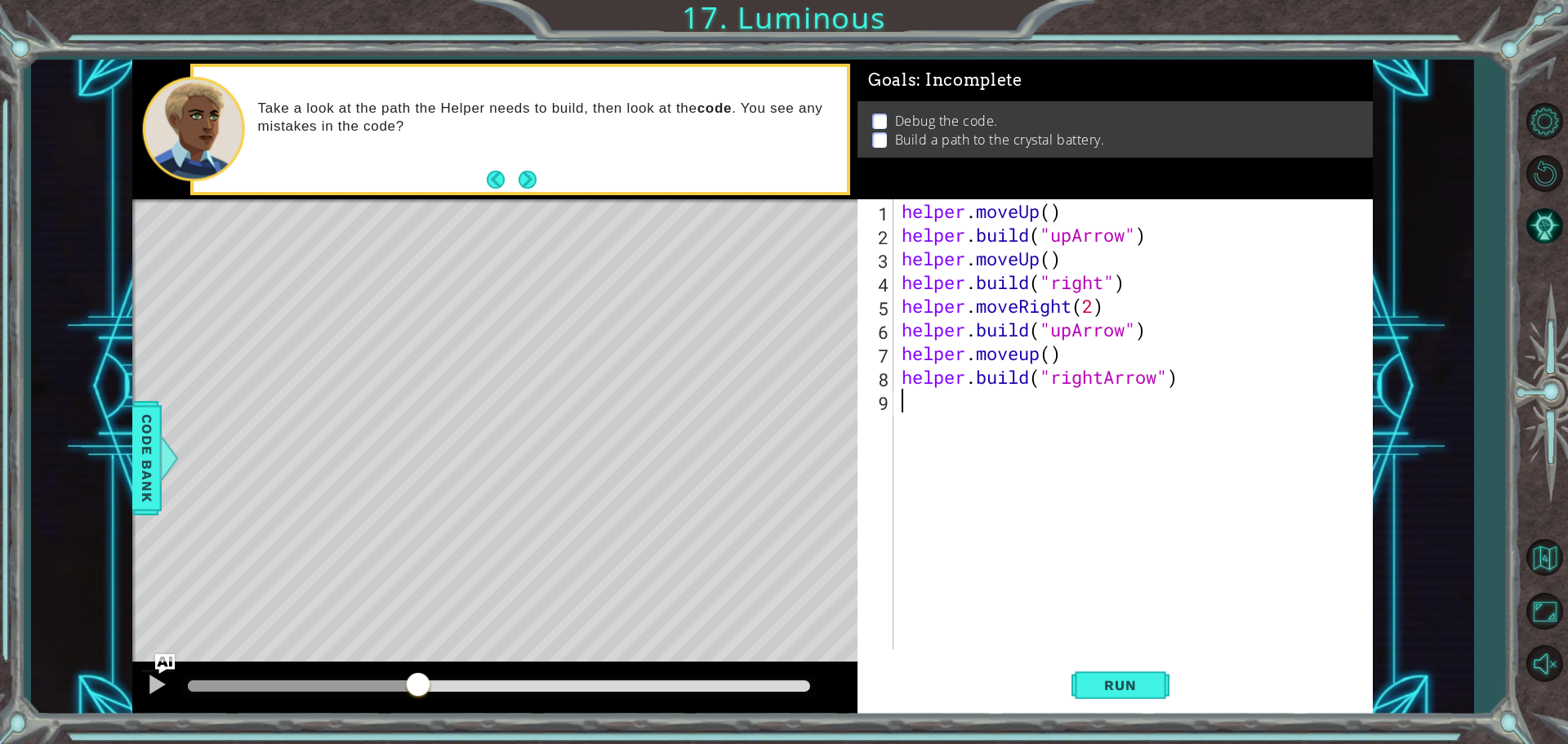
click at [1087, 490] on div "helper . moveUp ( ) helper . build ( "upArrow" ) helper . moveUp ( ) helper . b…" at bounding box center [1136, 448] width 478 height 497
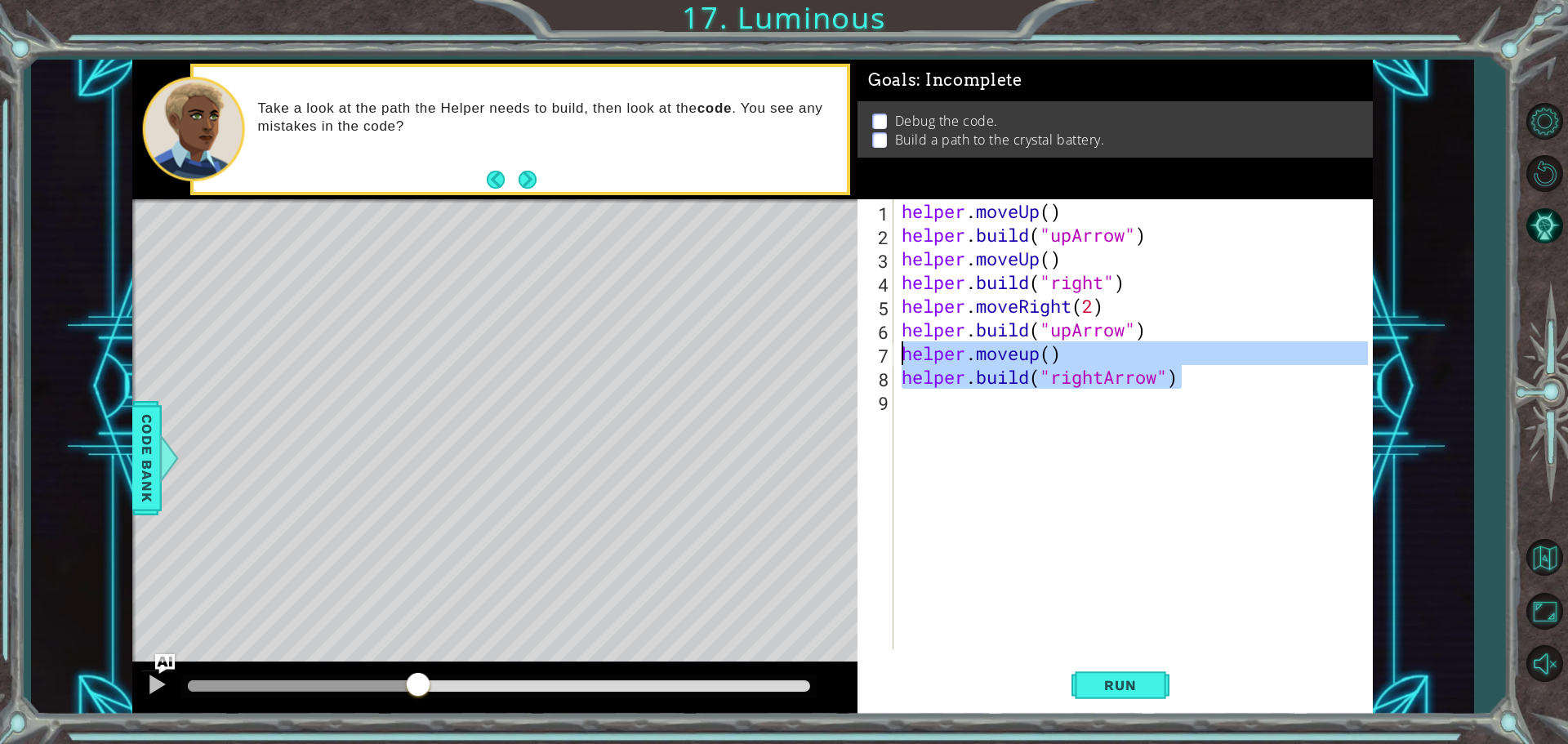
drag, startPoint x: 1210, startPoint y: 375, endPoint x: 898, endPoint y: 355, distance: 312.6
click at [898, 355] on div "helper . moveUp ( ) helper . build ( "upArrow" ) helper . moveUp ( ) helper . b…" at bounding box center [1136, 448] width 478 height 497
click at [1097, 306] on div "helper . moveUp ( ) helper . build ( "upArrow" ) helper . moveUp ( ) helper . b…" at bounding box center [1136, 448] width 478 height 497
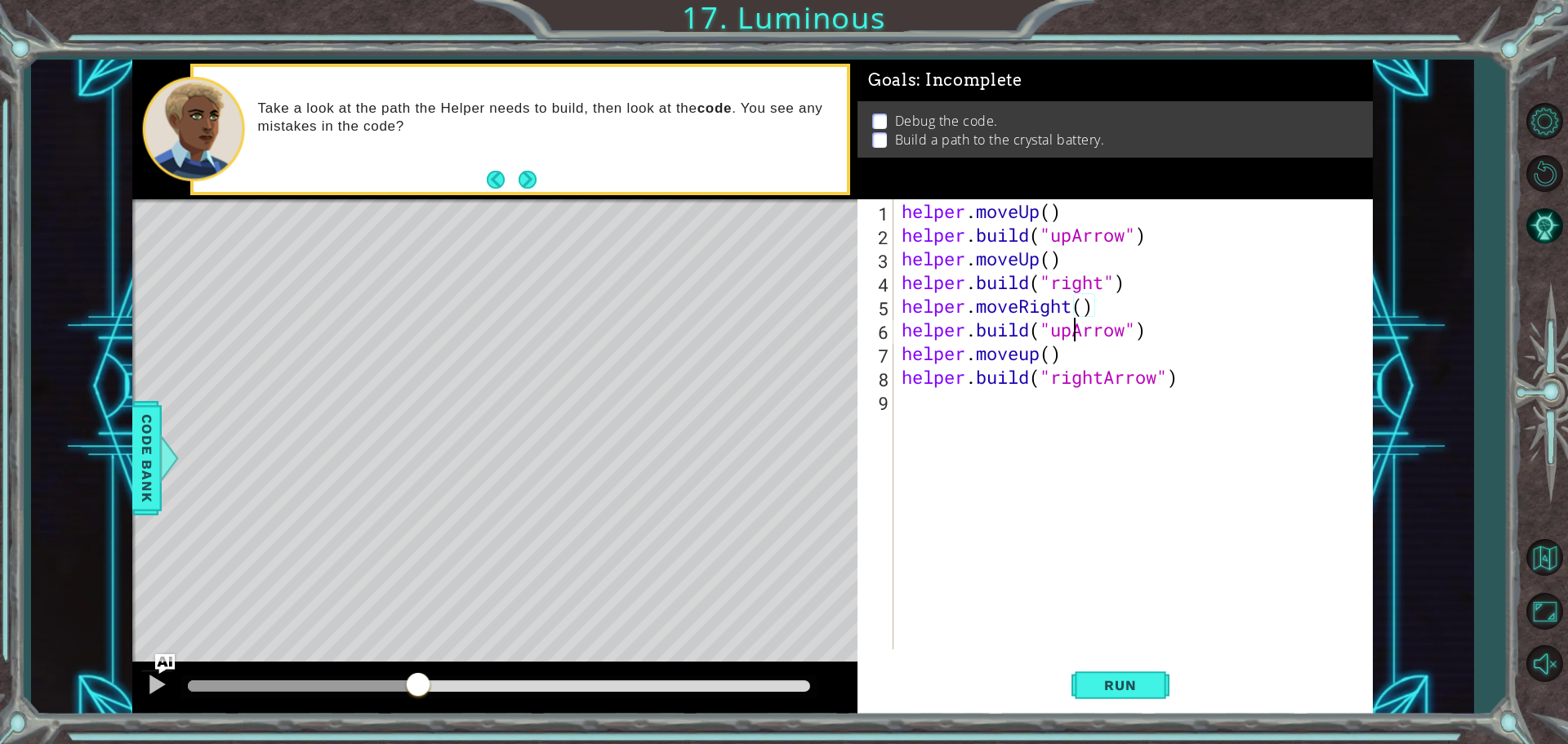
click at [1075, 332] on div "helper . moveUp ( ) helper . build ( "upArrow" ) helper . moveUp ( ) helper . b…" at bounding box center [1136, 448] width 478 height 497
type textarea "[DOMAIN_NAME]("rightArrow")"
click at [1139, 504] on div "helper . moveUp ( ) helper . build ( "upArrow" ) helper . moveUp ( ) helper . b…" at bounding box center [1136, 448] width 478 height 497
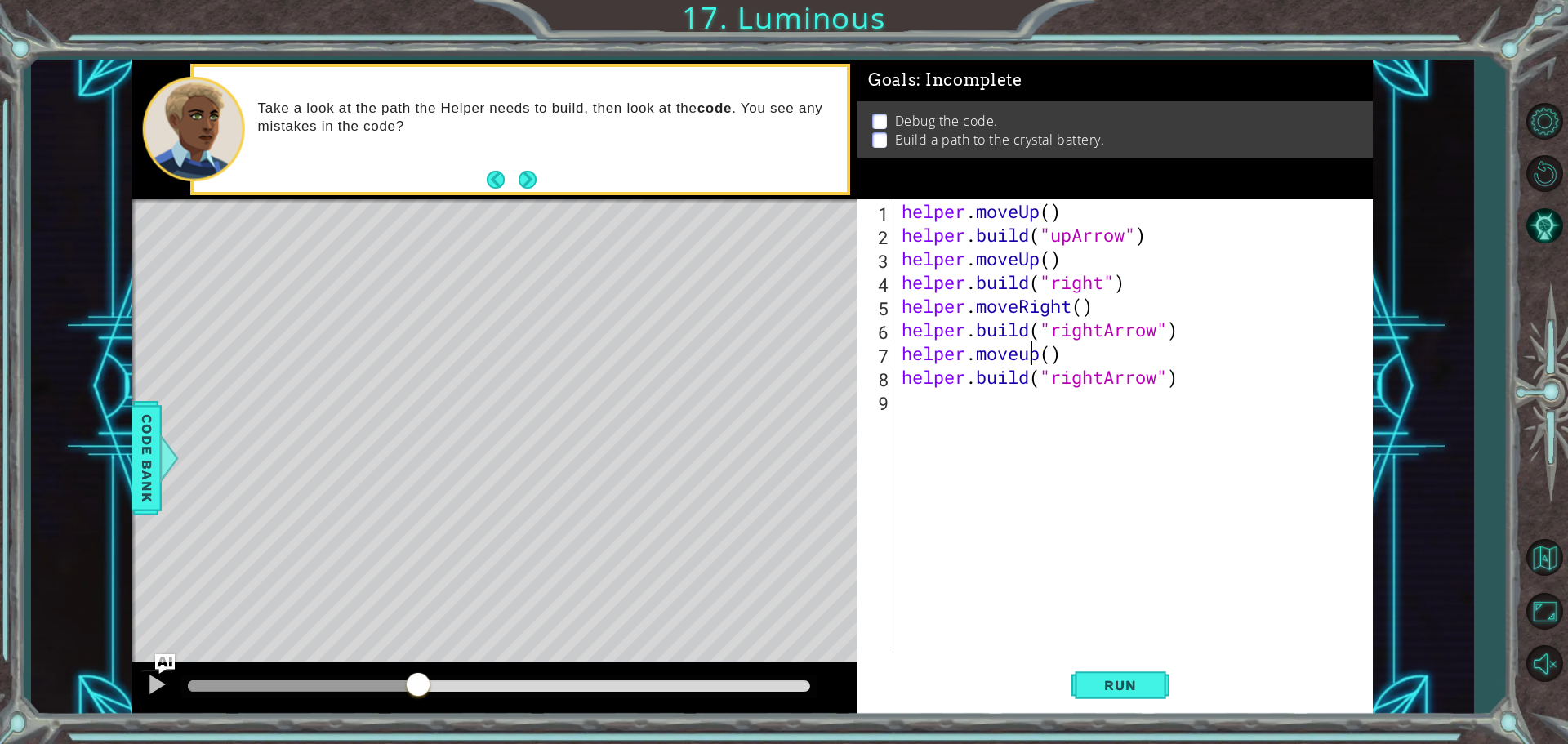
click at [1033, 358] on div "helper . moveUp ( ) helper . build ( "upArrow" ) helper . moveUp ( ) helper . b…" at bounding box center [1136, 448] width 478 height 497
click at [1040, 354] on div "helper . moveUp ( ) helper . build ( "upArrow" ) helper . moveUp ( ) helper . b…" at bounding box center [1136, 448] width 478 height 497
type textarea "helper.moveright()"
click at [996, 451] on div "helper . moveUp ( ) helper . build ( "upArrow" ) helper . moveUp ( ) helper . b…" at bounding box center [1136, 448] width 478 height 497
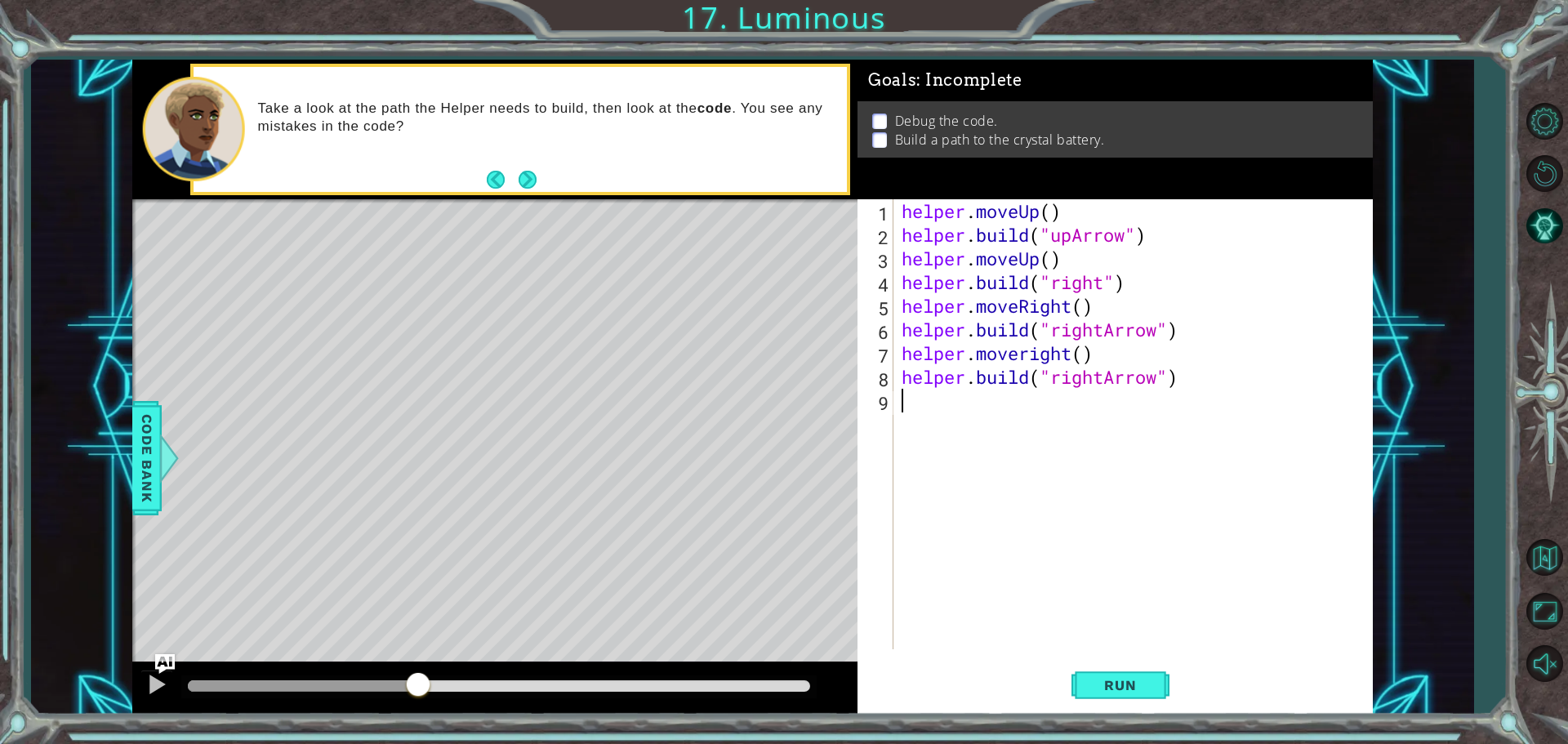
scroll to position [0, 0]
click at [1109, 379] on div "helper . moveUp ( ) helper . build ( "upArrow" ) helper . moveUp ( ) helper . b…" at bounding box center [1136, 448] width 478 height 497
click at [1100, 697] on button "Run" at bounding box center [1121, 685] width 98 height 51
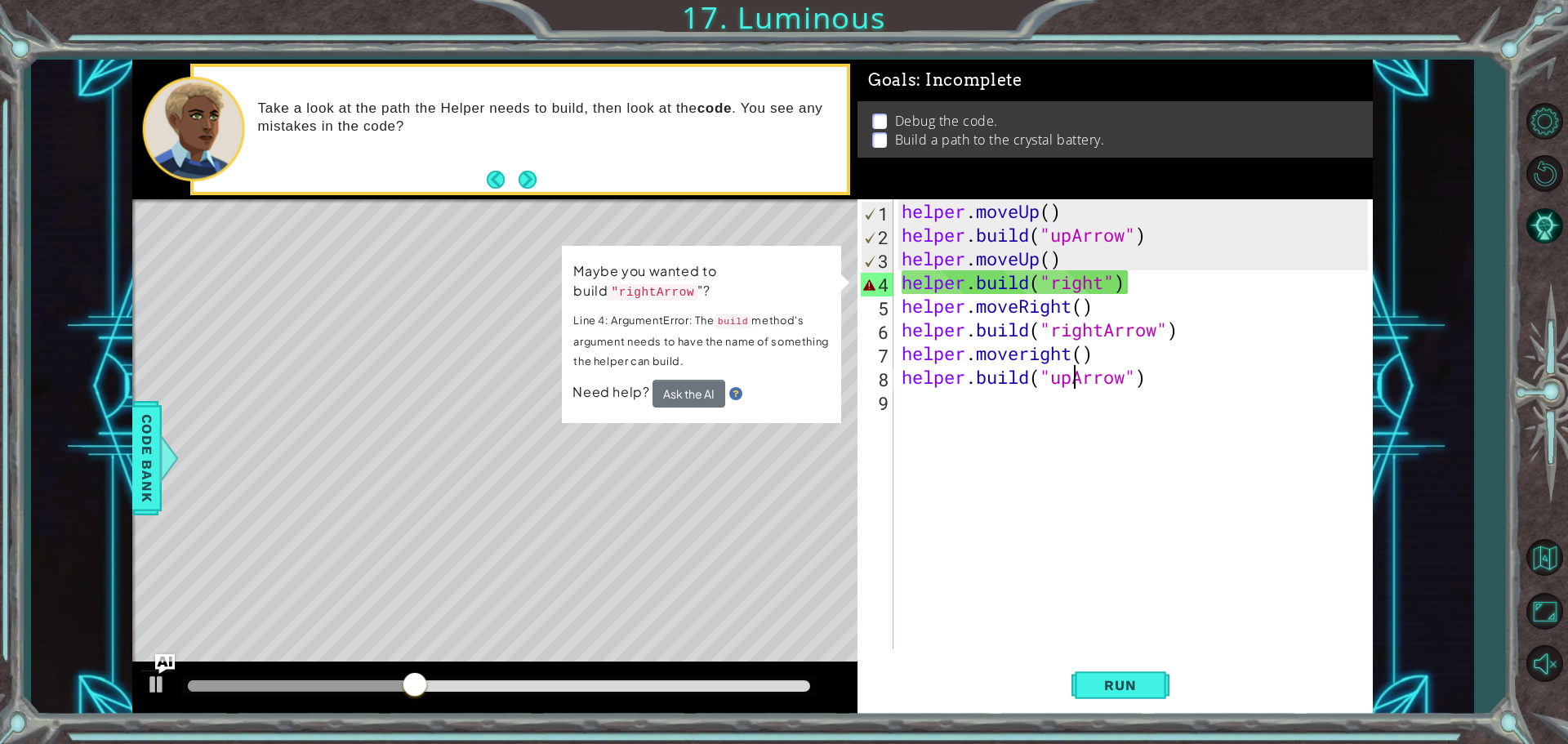
click at [1105, 282] on div "helper . moveUp ( ) helper . build ( "upArrow" ) helper . moveUp ( ) helper . b…" at bounding box center [1136, 448] width 478 height 497
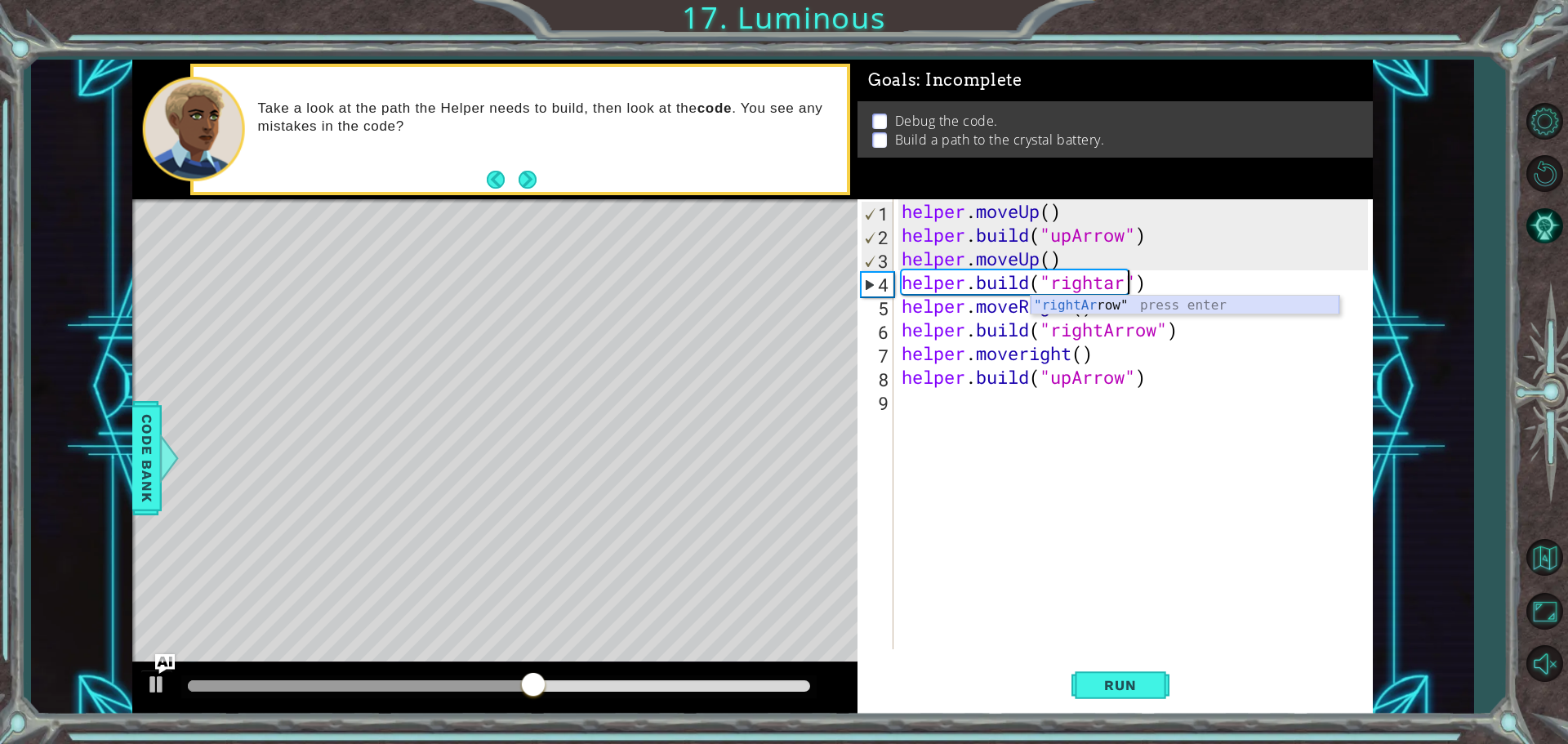
click at [1152, 311] on div ""rightAr row" press enter" at bounding box center [1185, 325] width 309 height 59
click at [1105, 690] on span "Run" at bounding box center [1119, 685] width 65 height 16
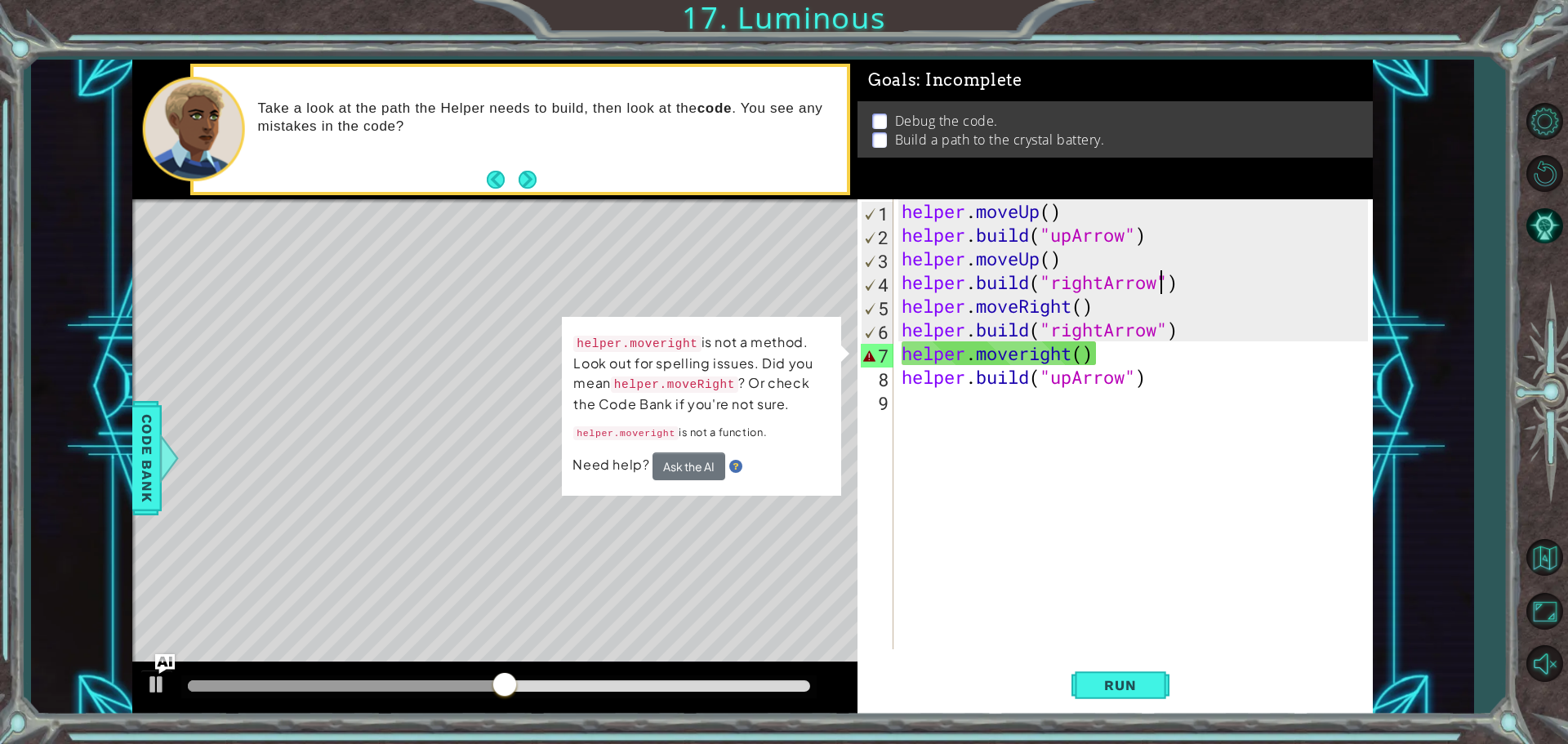
click at [1158, 346] on div "helper . moveUp ( ) helper . build ( "upArrow" ) helper . moveUp ( ) helper . b…" at bounding box center [1136, 448] width 478 height 497
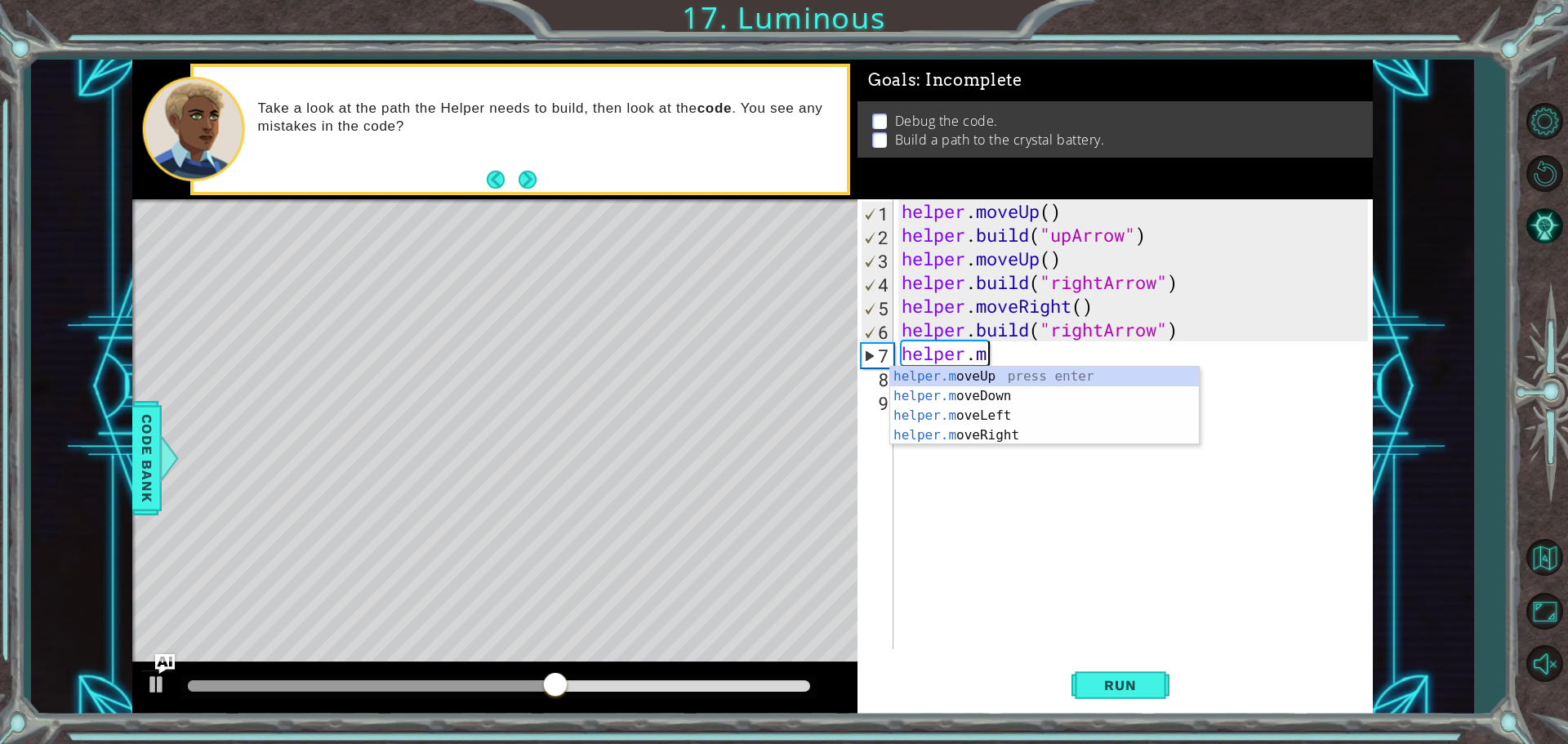
scroll to position [0, 3]
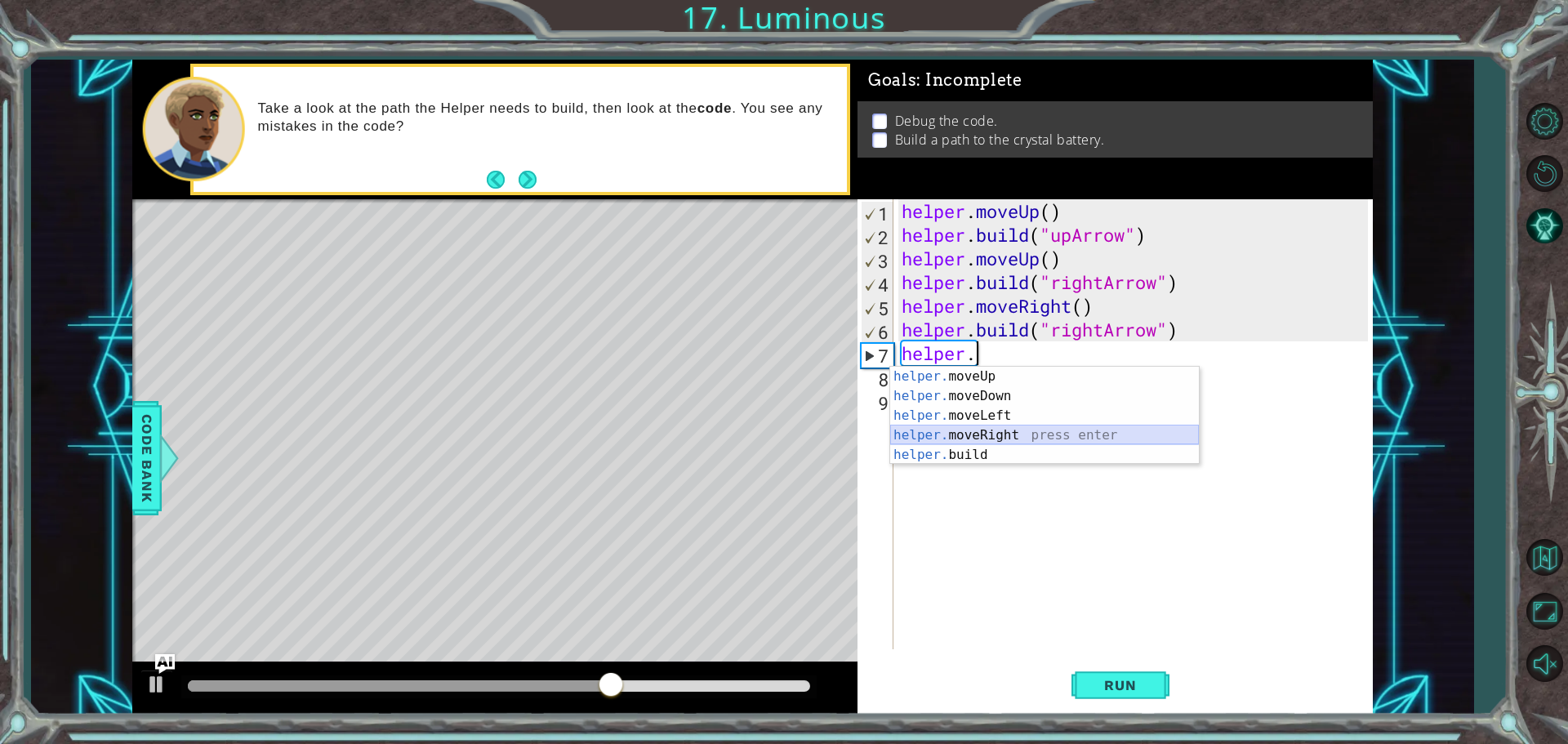
click at [1044, 432] on div "helper. moveUp press enter helper. moveDown press enter helper. moveLeft press …" at bounding box center [1044, 435] width 309 height 138
type textarea "helper.moveRight(1)"
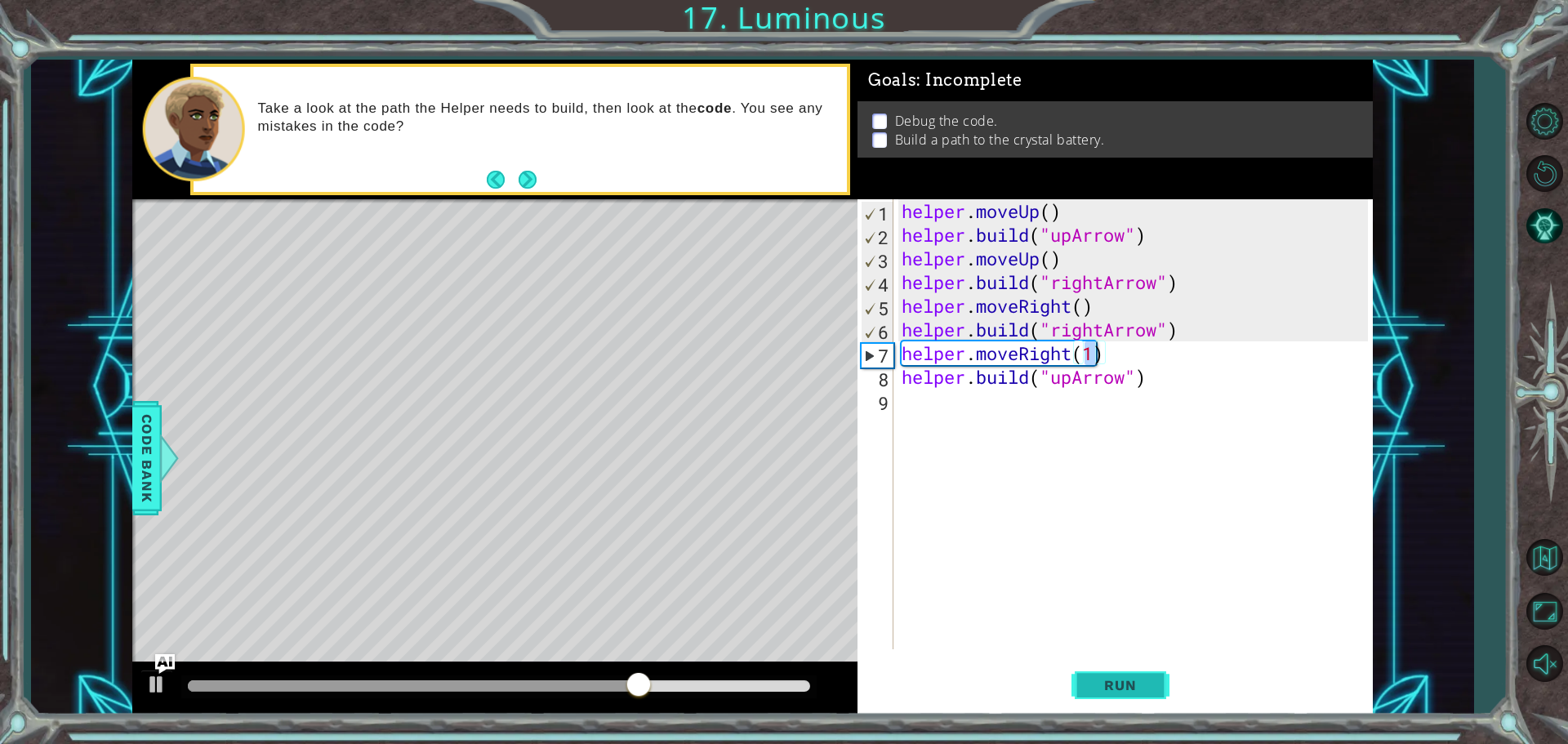
click at [1134, 684] on span "Run" at bounding box center [1119, 685] width 65 height 16
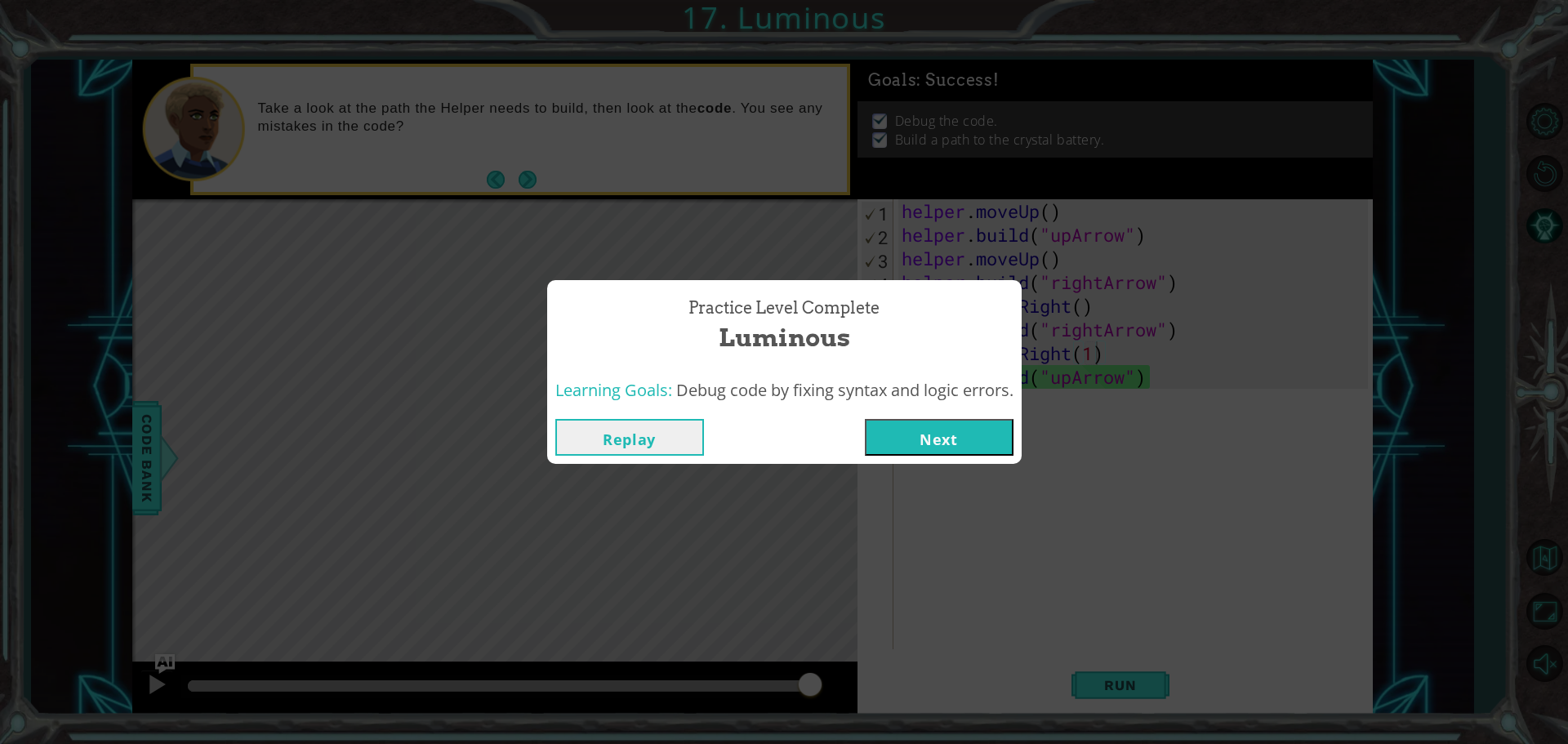
click at [893, 434] on button "Next" at bounding box center [939, 437] width 148 height 36
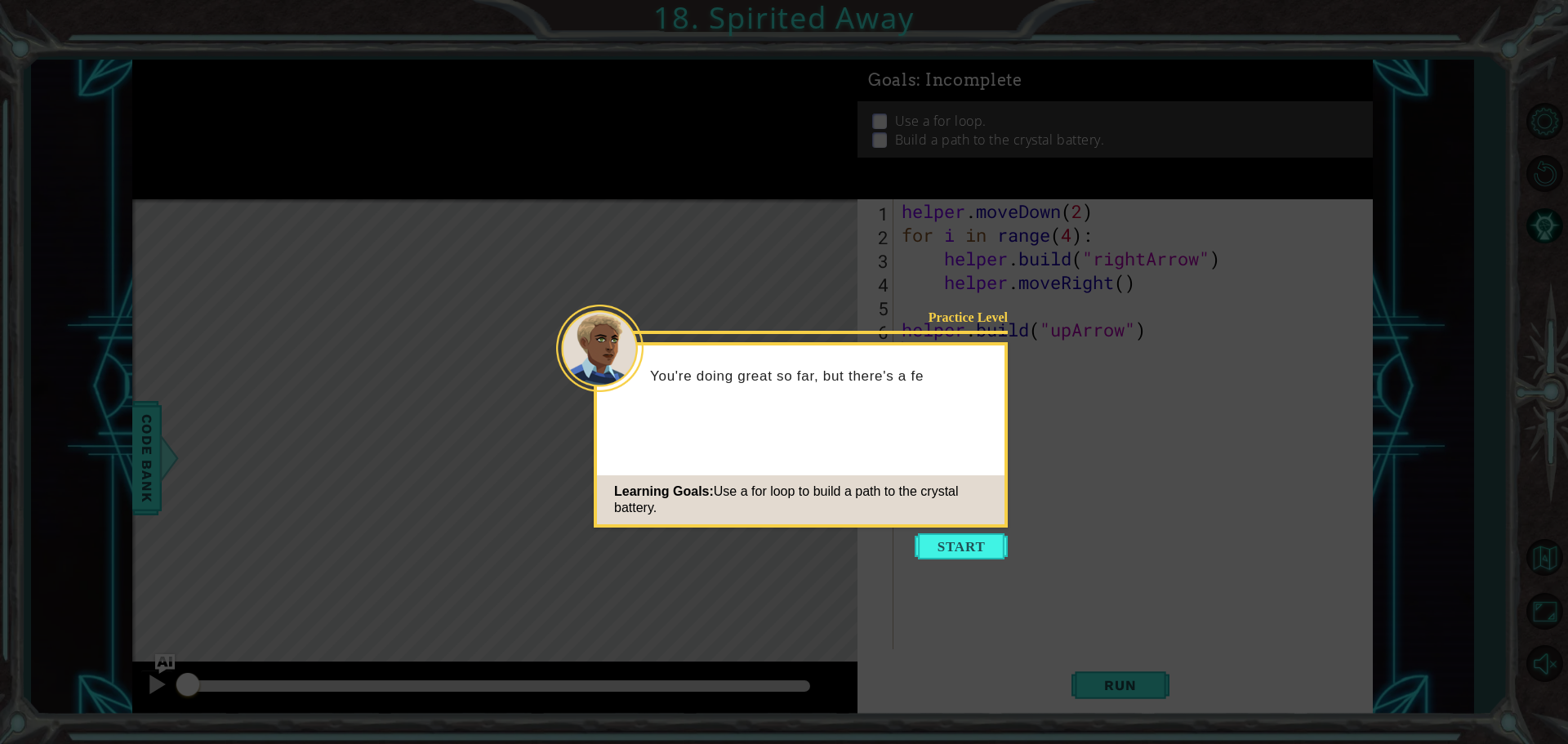
click at [972, 554] on button "Start" at bounding box center [961, 546] width 93 height 26
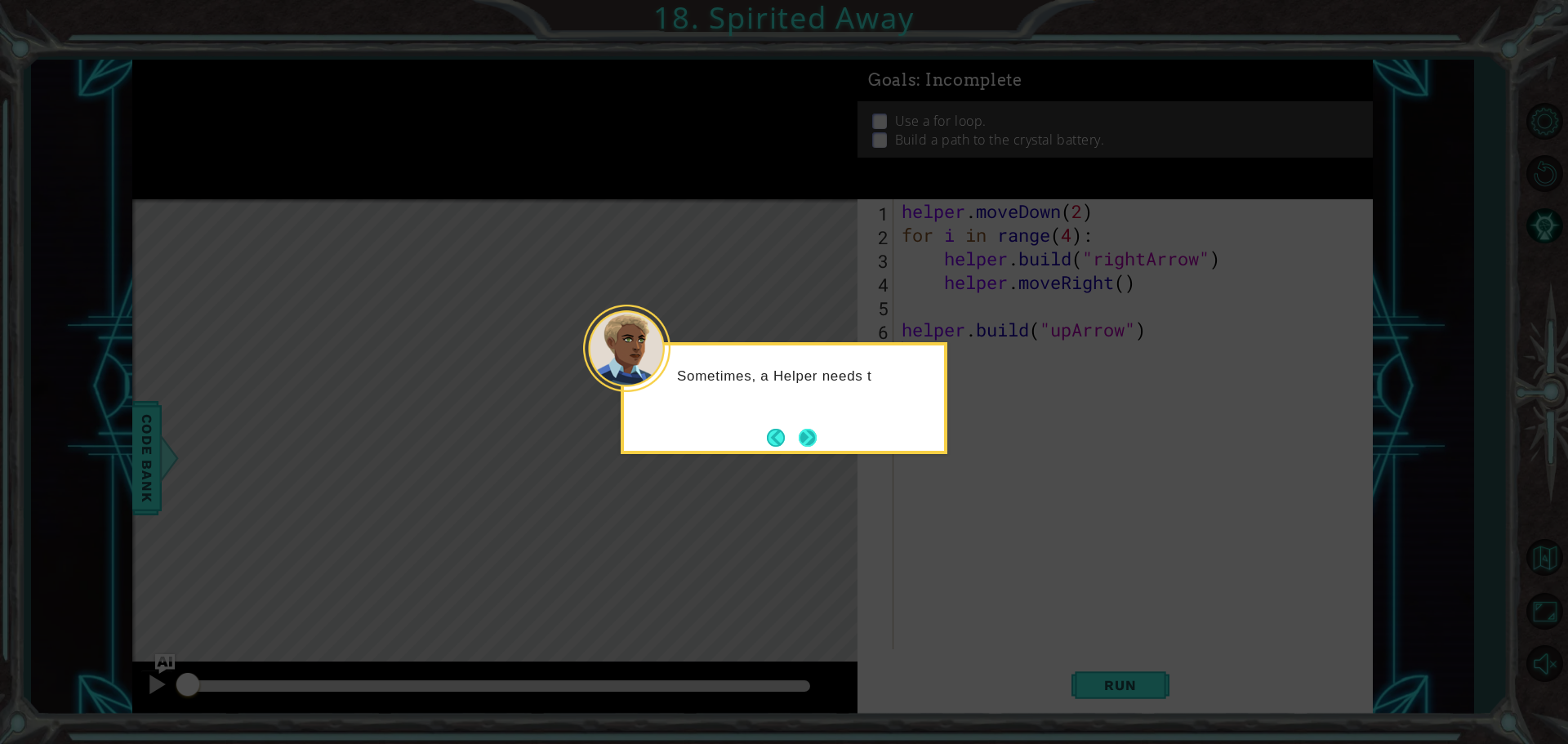
click at [799, 432] on button "Next" at bounding box center [808, 438] width 18 height 18
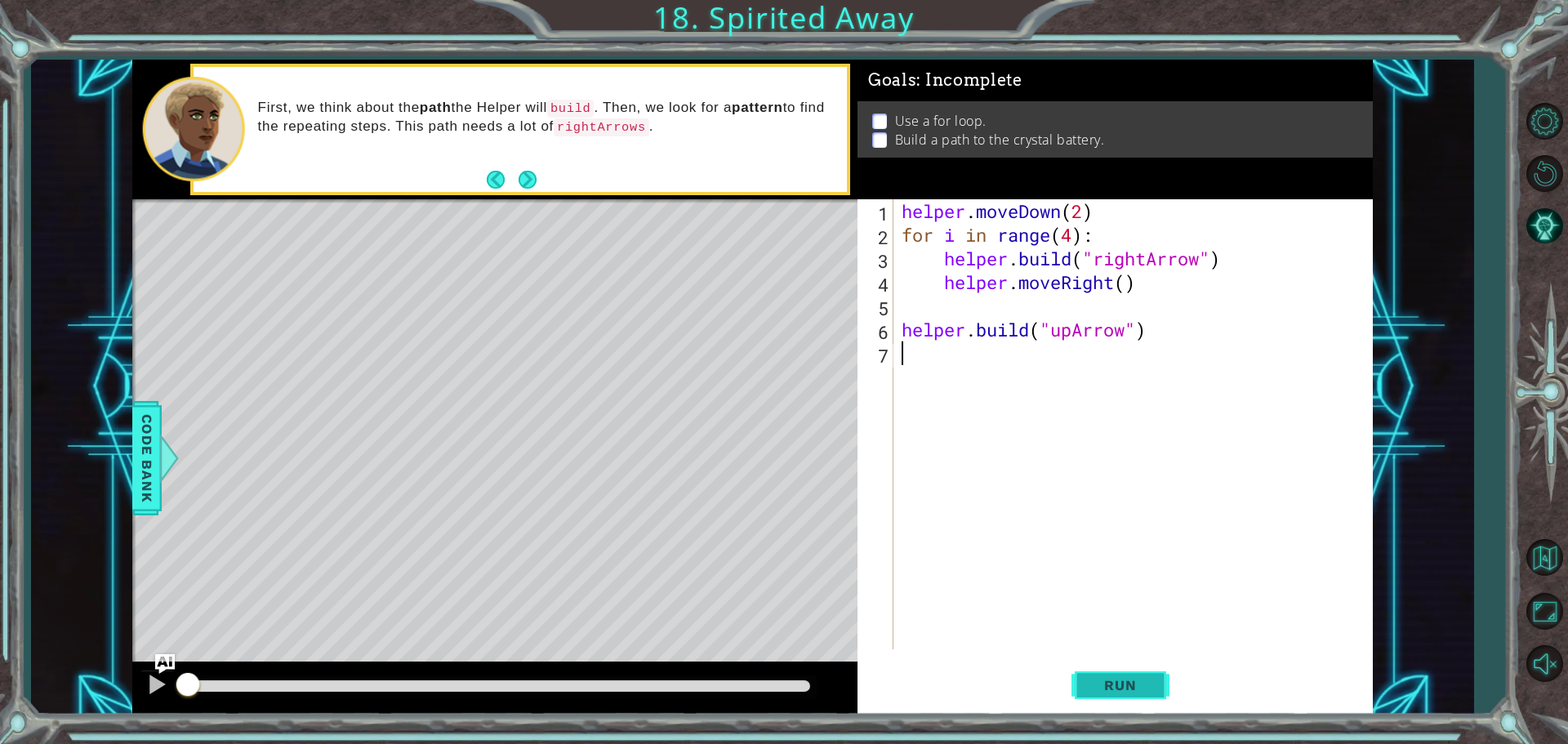
click at [1112, 692] on span "Run" at bounding box center [1119, 685] width 65 height 16
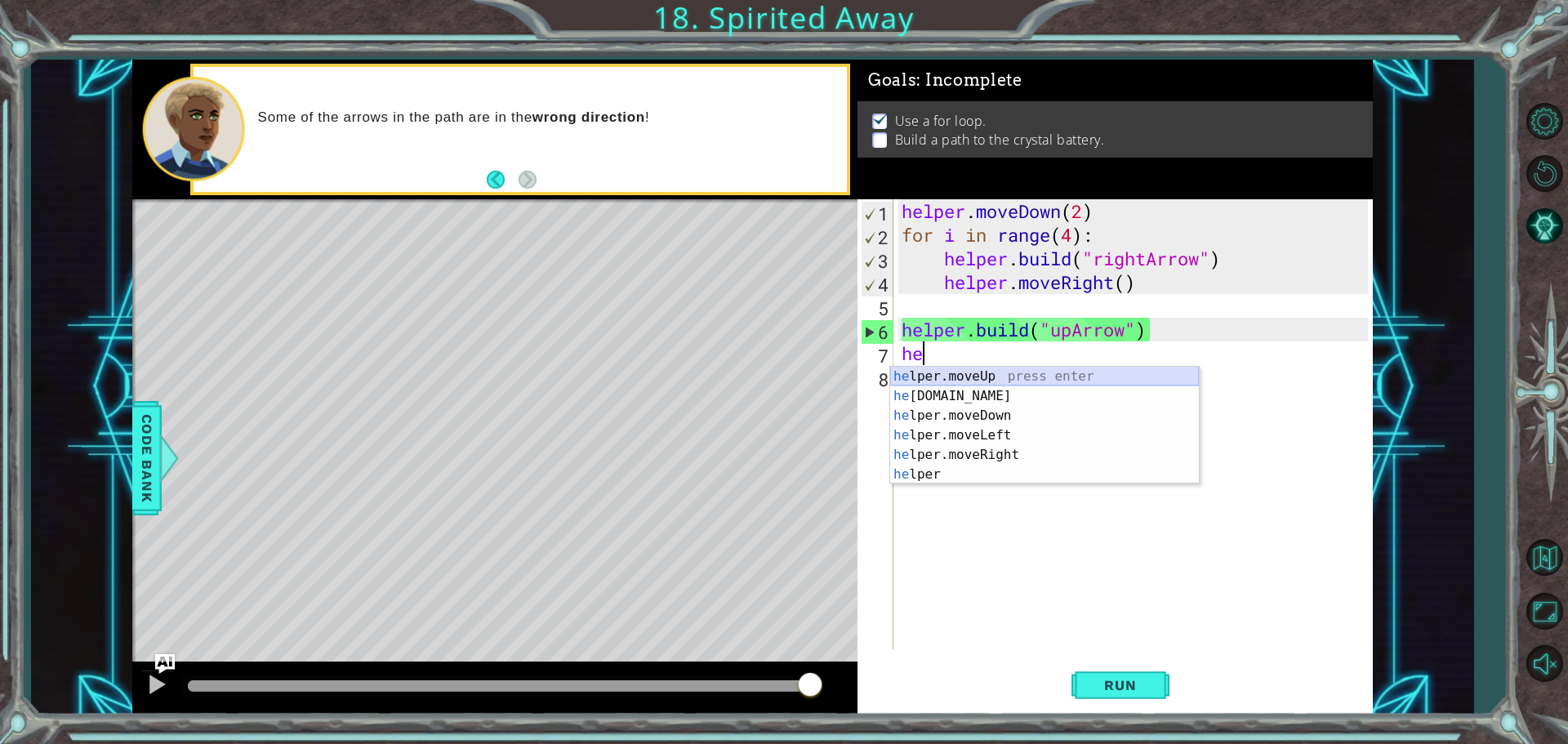
click at [936, 373] on div "he lper.moveUp press enter he [DOMAIN_NAME] press enter he lper.moveDown press …" at bounding box center [1044, 445] width 309 height 157
type textarea "helper.moveUp(1)"
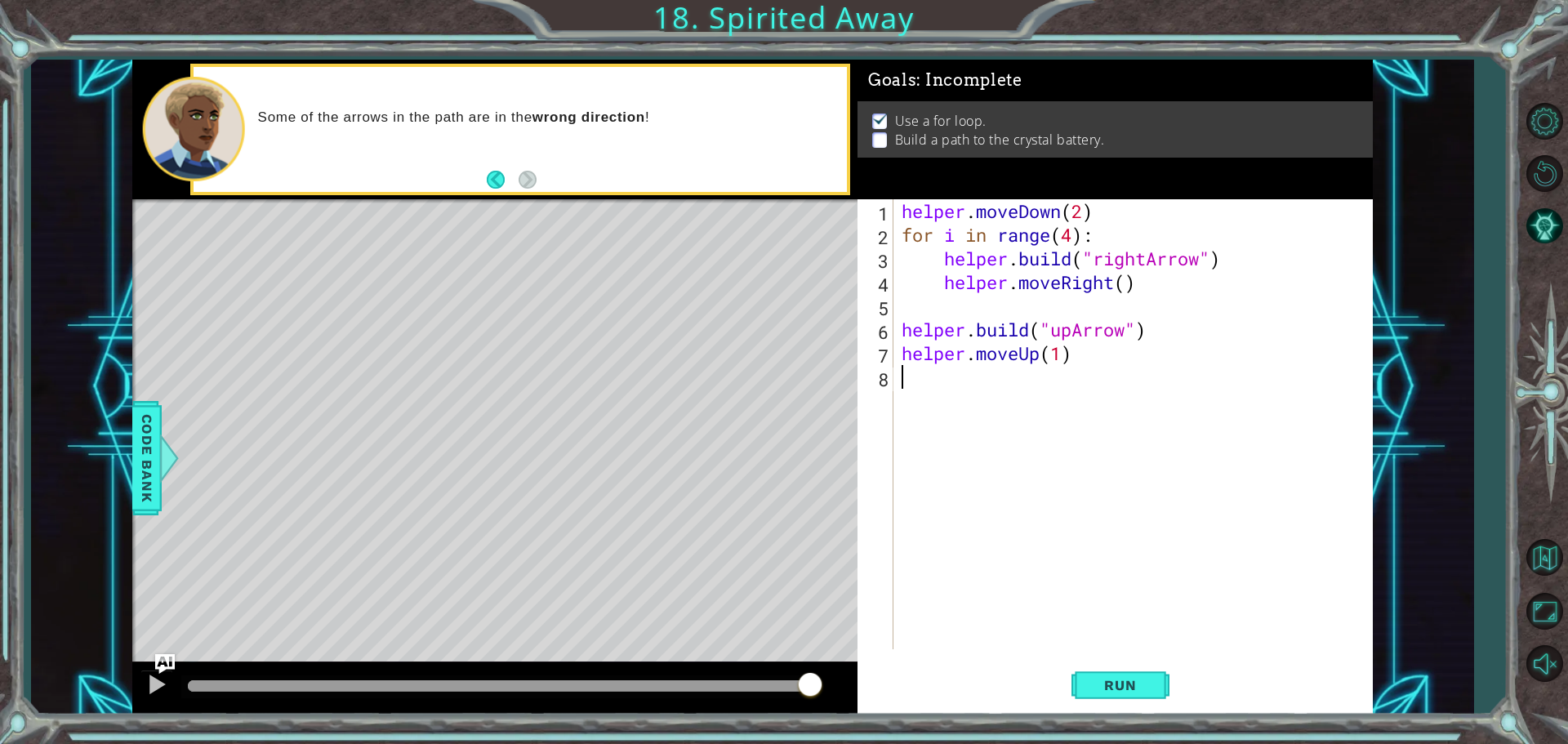
click at [968, 378] on div "helper . moveDown ( 2 ) for i in range ( 4 ) : helper . build ( "rightArrow" ) …" at bounding box center [1136, 448] width 478 height 497
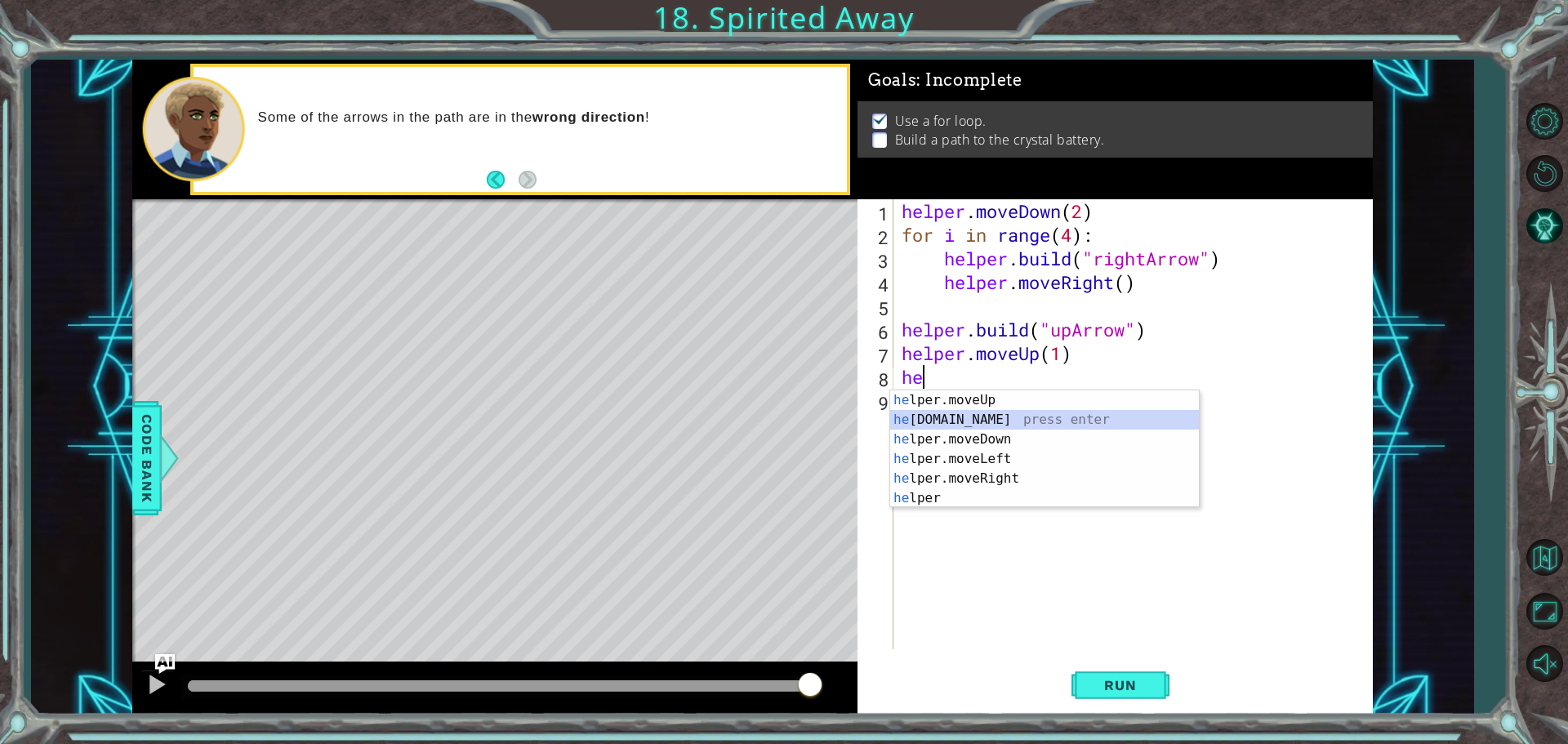
click at [950, 416] on div "he lper.moveUp press enter he [DOMAIN_NAME] press enter he lper.moveDown press …" at bounding box center [1044, 469] width 309 height 157
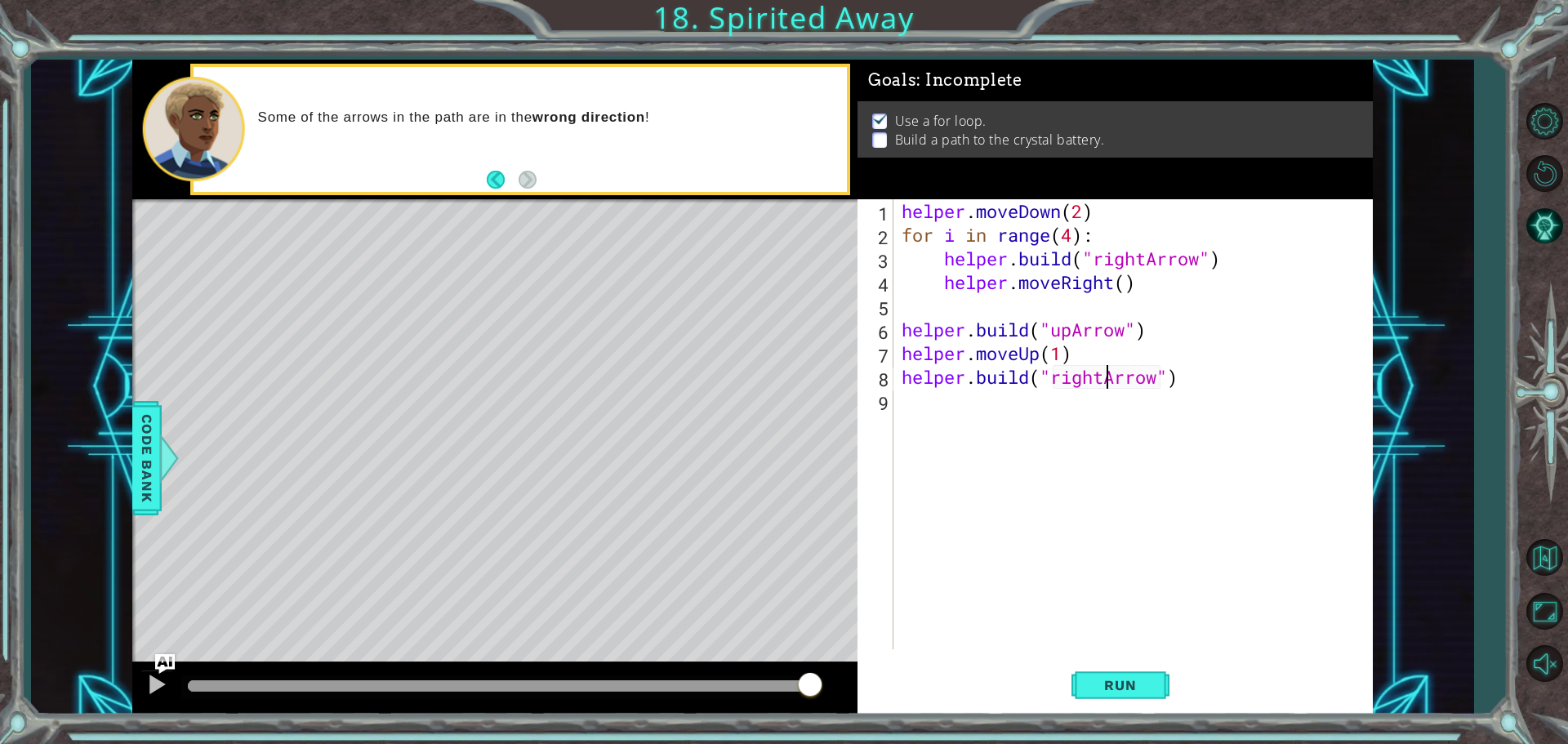
click at [1105, 383] on div "helper . moveDown ( 2 ) for i in range ( 4 ) : helper . build ( "rightArrow" ) …" at bounding box center [1136, 448] width 478 height 497
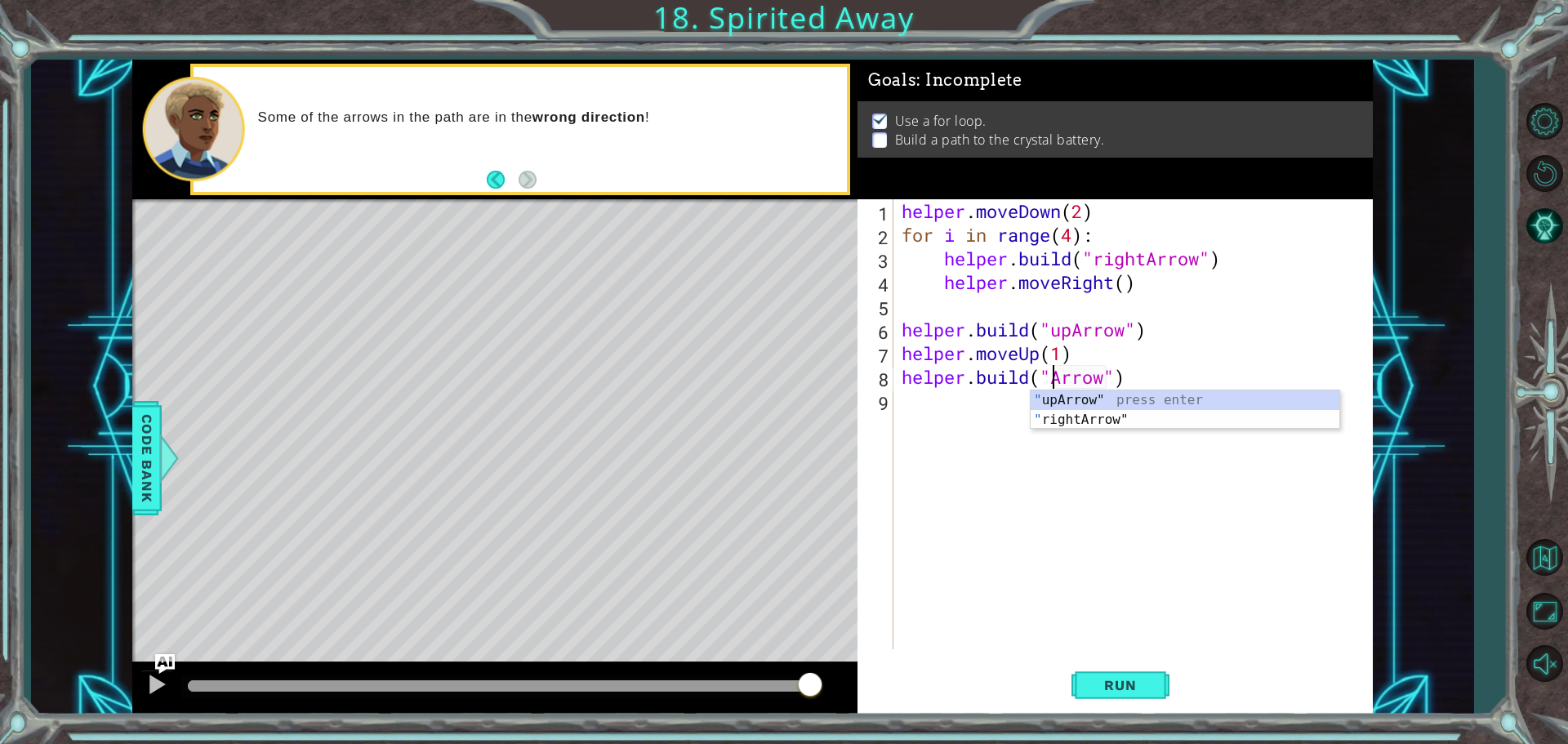
scroll to position [0, 7]
type textarea "[DOMAIN_NAME]("upArrow")"
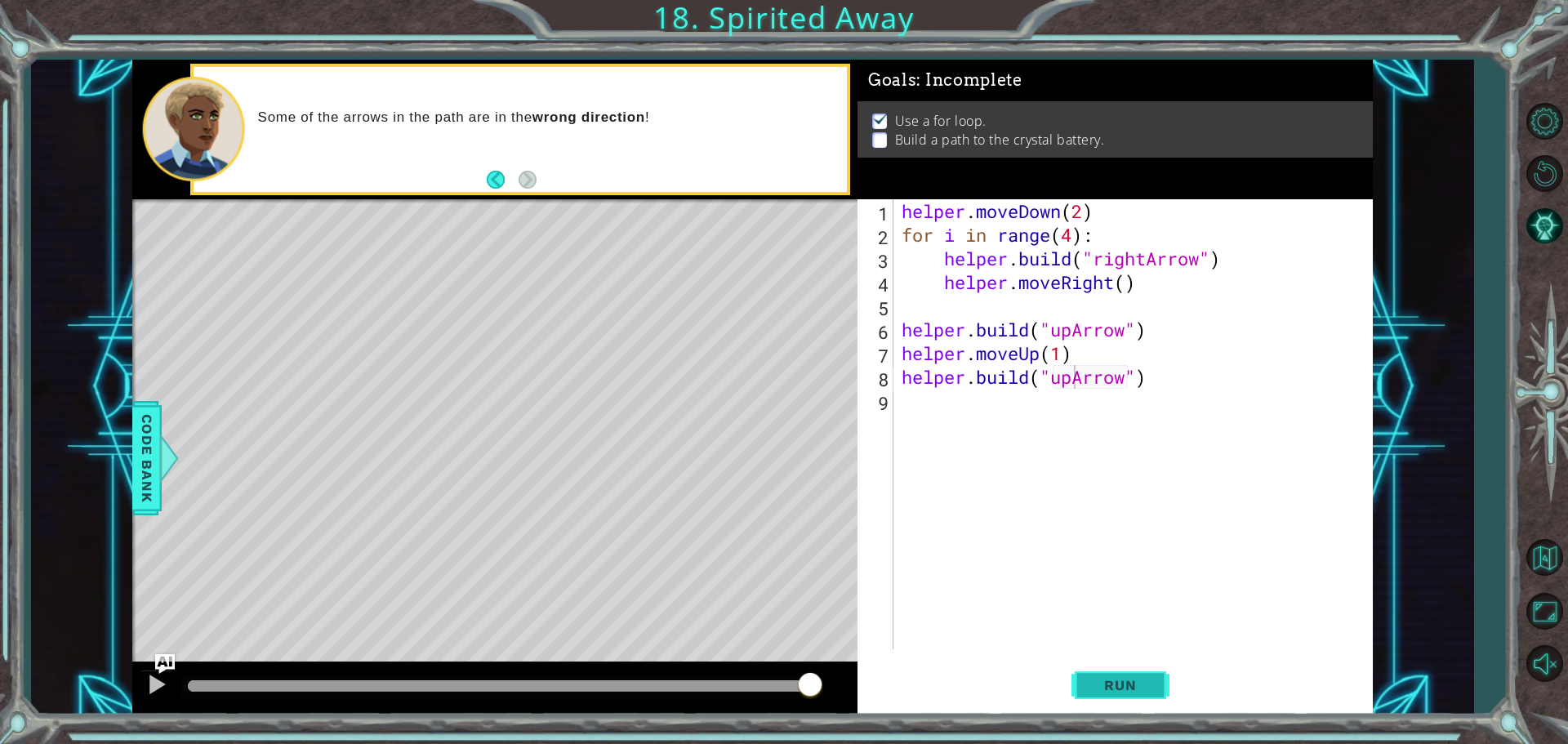
click at [1113, 677] on button "Run" at bounding box center [1121, 685] width 98 height 51
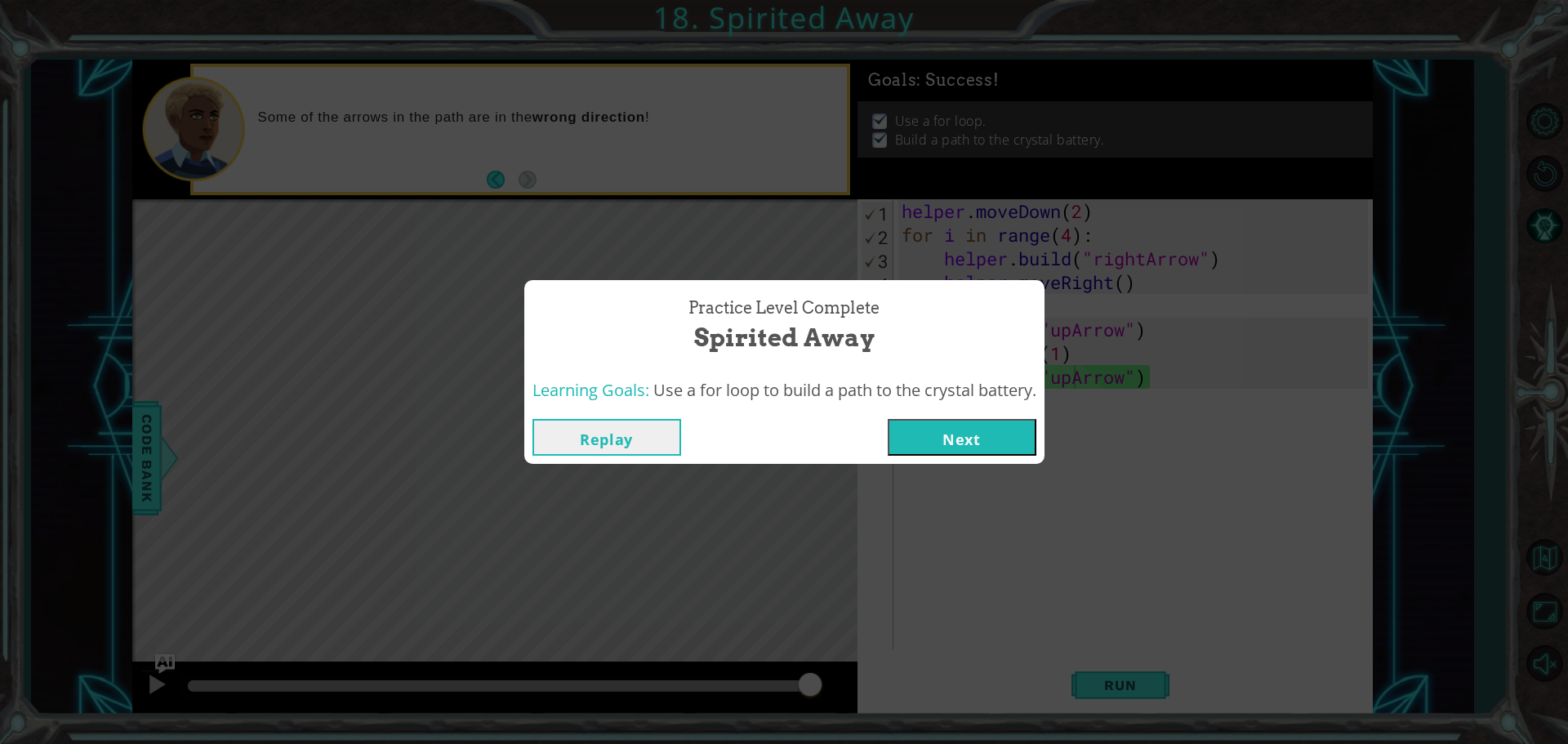
click at [937, 426] on button "Next" at bounding box center [962, 437] width 148 height 36
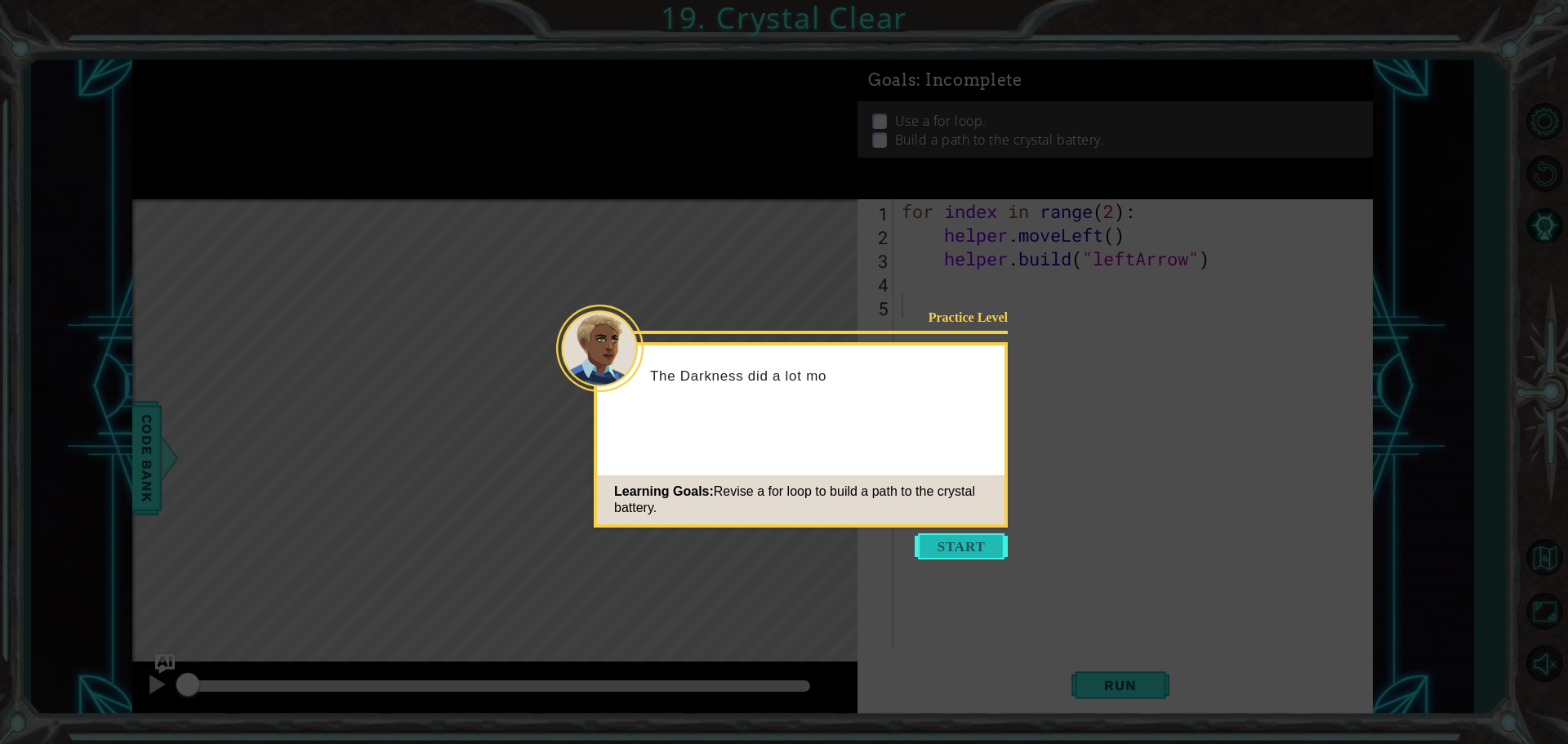
click at [940, 536] on button "Start" at bounding box center [961, 546] width 93 height 26
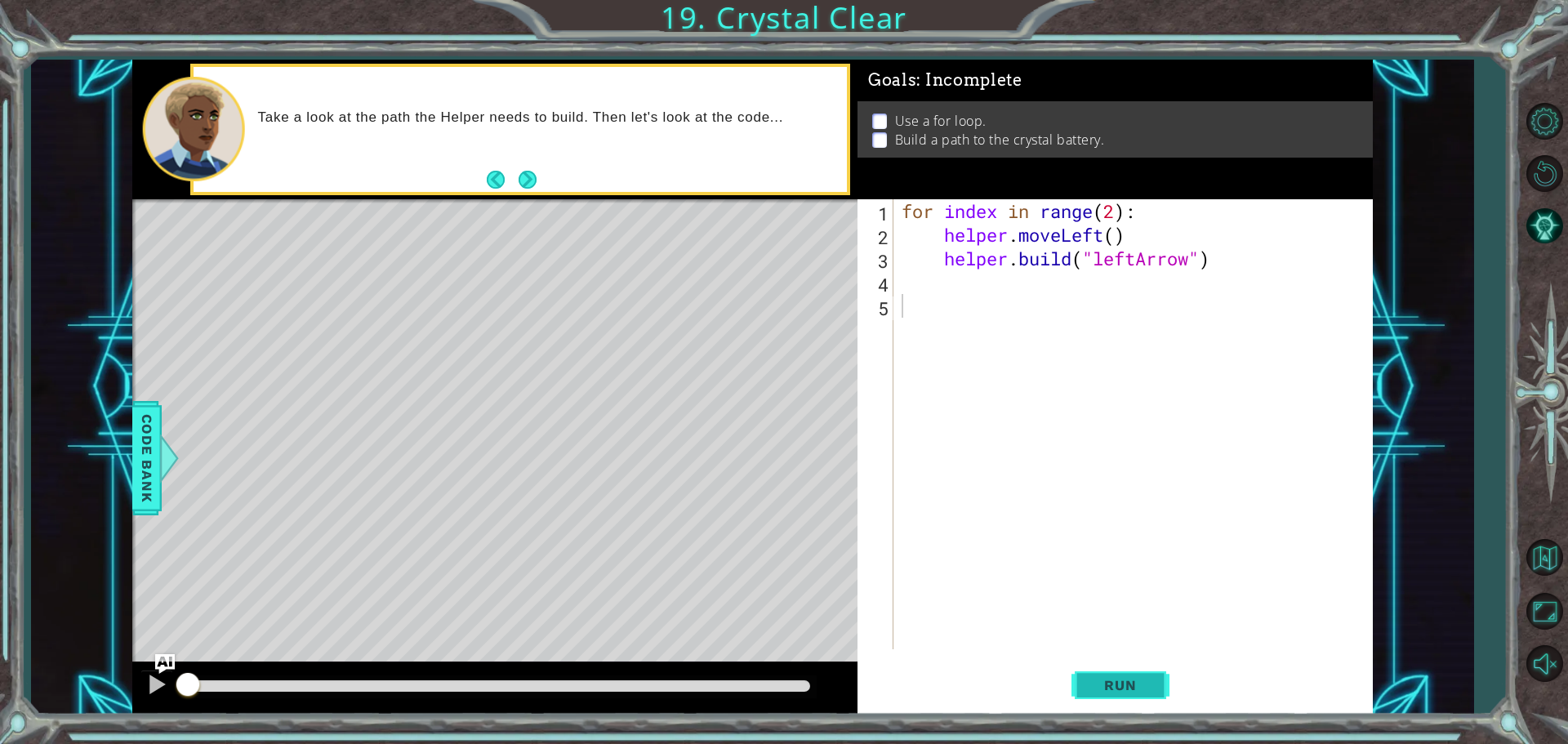
click at [1133, 672] on button "Run" at bounding box center [1121, 685] width 98 height 51
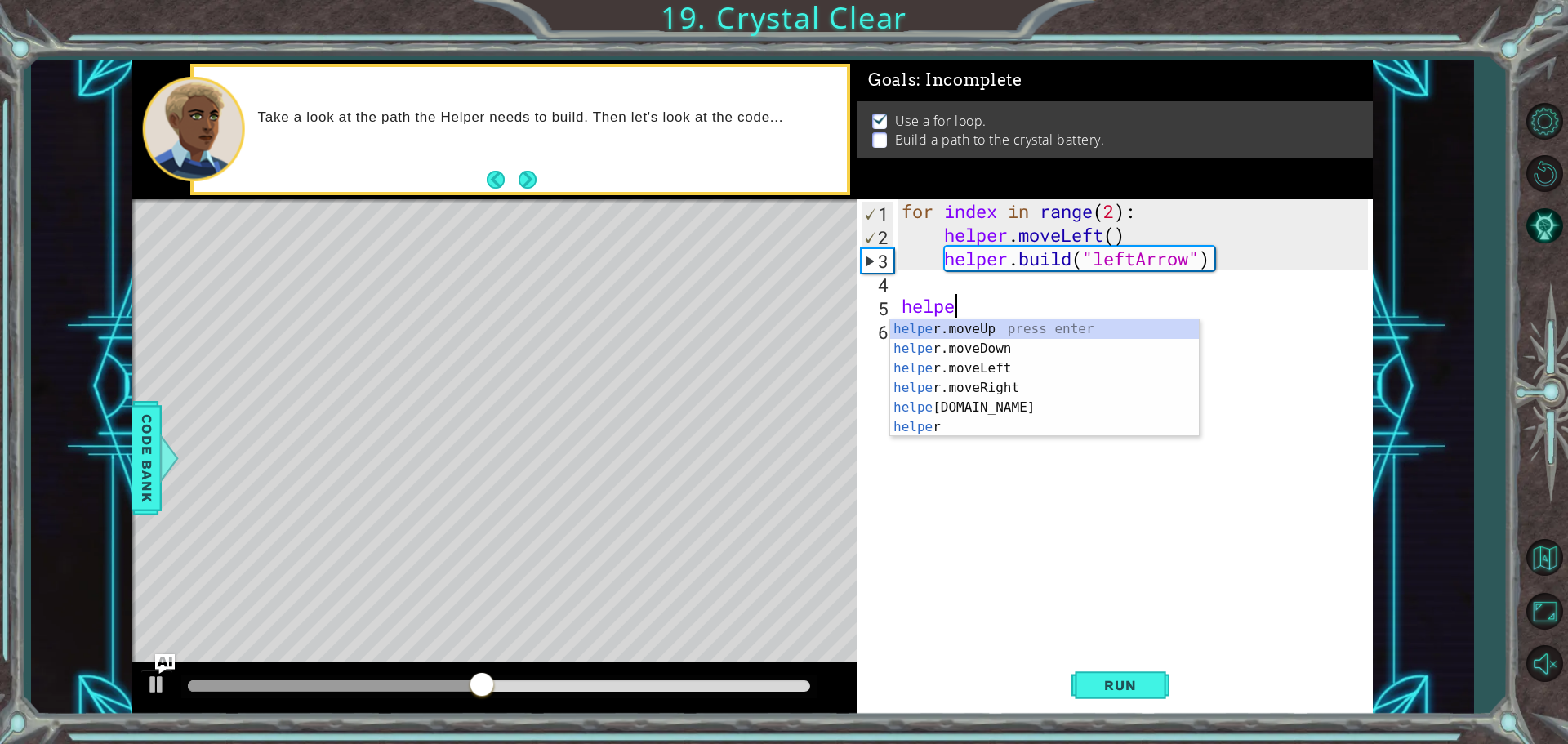
scroll to position [0, 2]
click at [898, 368] on div "helpe [PERSON_NAME]moveUp press enter helpe [PERSON_NAME]moveDown press enter h…" at bounding box center [1044, 398] width 309 height 157
type textarea "helper.moveLeft(1)"
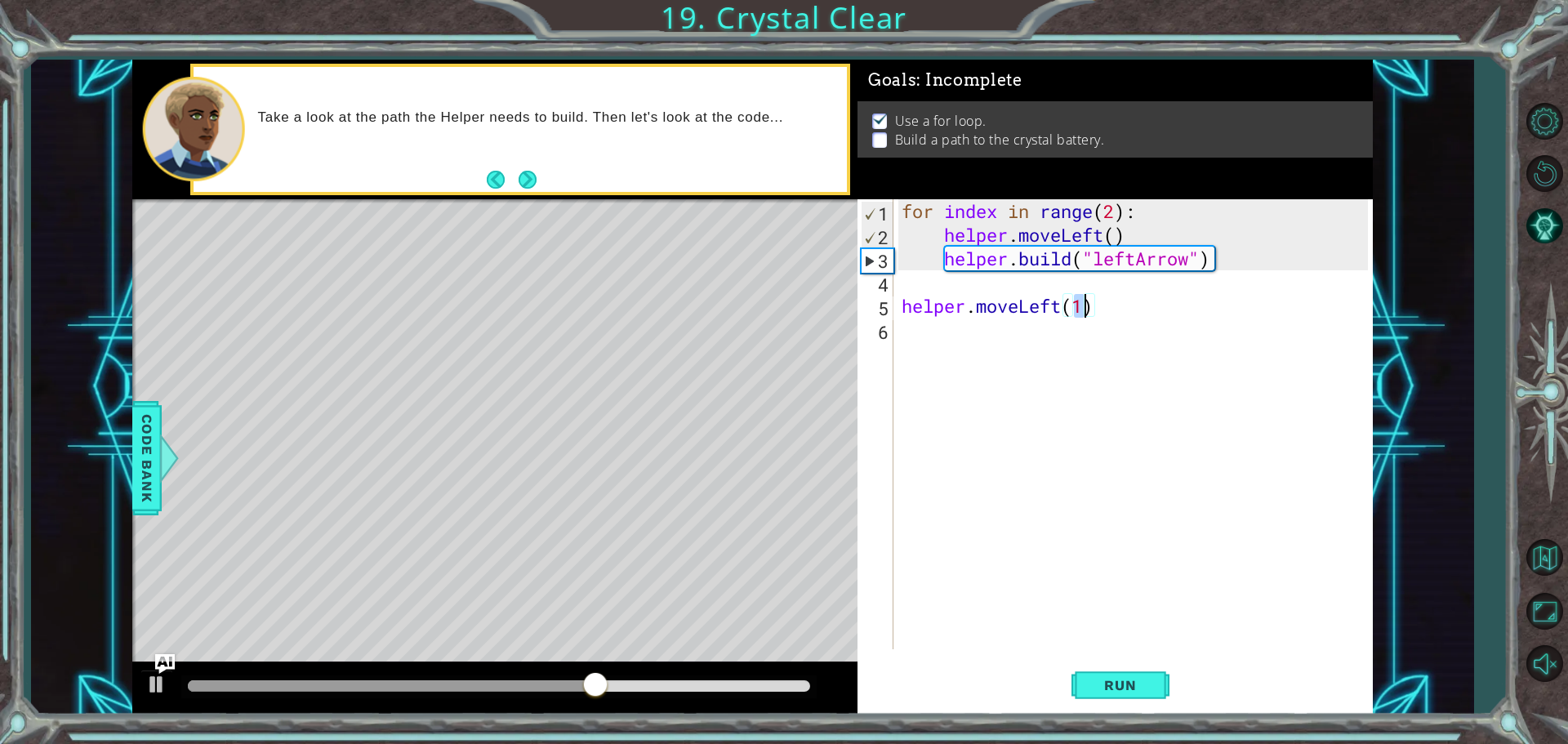
click at [922, 336] on div "for index in range ( 2 ) : helper . moveLeft ( ) helper . build ( "leftArrow" )…" at bounding box center [1136, 448] width 478 height 497
click at [922, 353] on div "helper. b uild press enter" at bounding box center [1044, 372] width 309 height 59
drag, startPoint x: 1107, startPoint y: 329, endPoint x: 1100, endPoint y: 341, distance: 13.9
click at [1102, 340] on div "for index in range ( 2 ) : helper . moveLeft ( ) helper . build ( "leftArrow" )…" at bounding box center [1136, 448] width 478 height 497
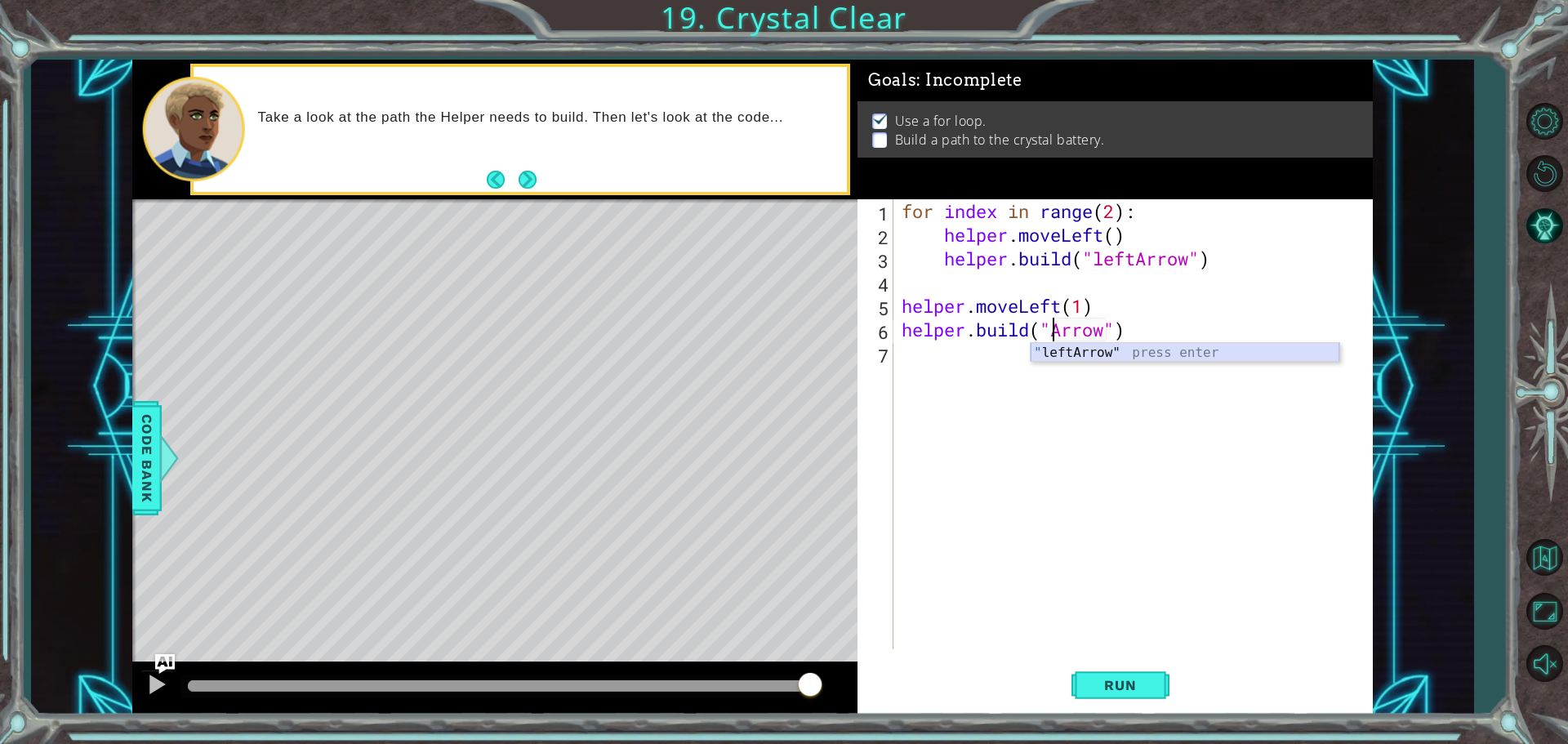
click at [1037, 355] on div "" leftArrow" press enter" at bounding box center [1185, 372] width 309 height 59
type textarea "[DOMAIN_NAME]("leftArrow")"
click at [946, 349] on div "for index in range ( 2 ) : helper . moveLeft ( ) helper . build ( "leftArrow" )…" at bounding box center [1136, 448] width 478 height 497
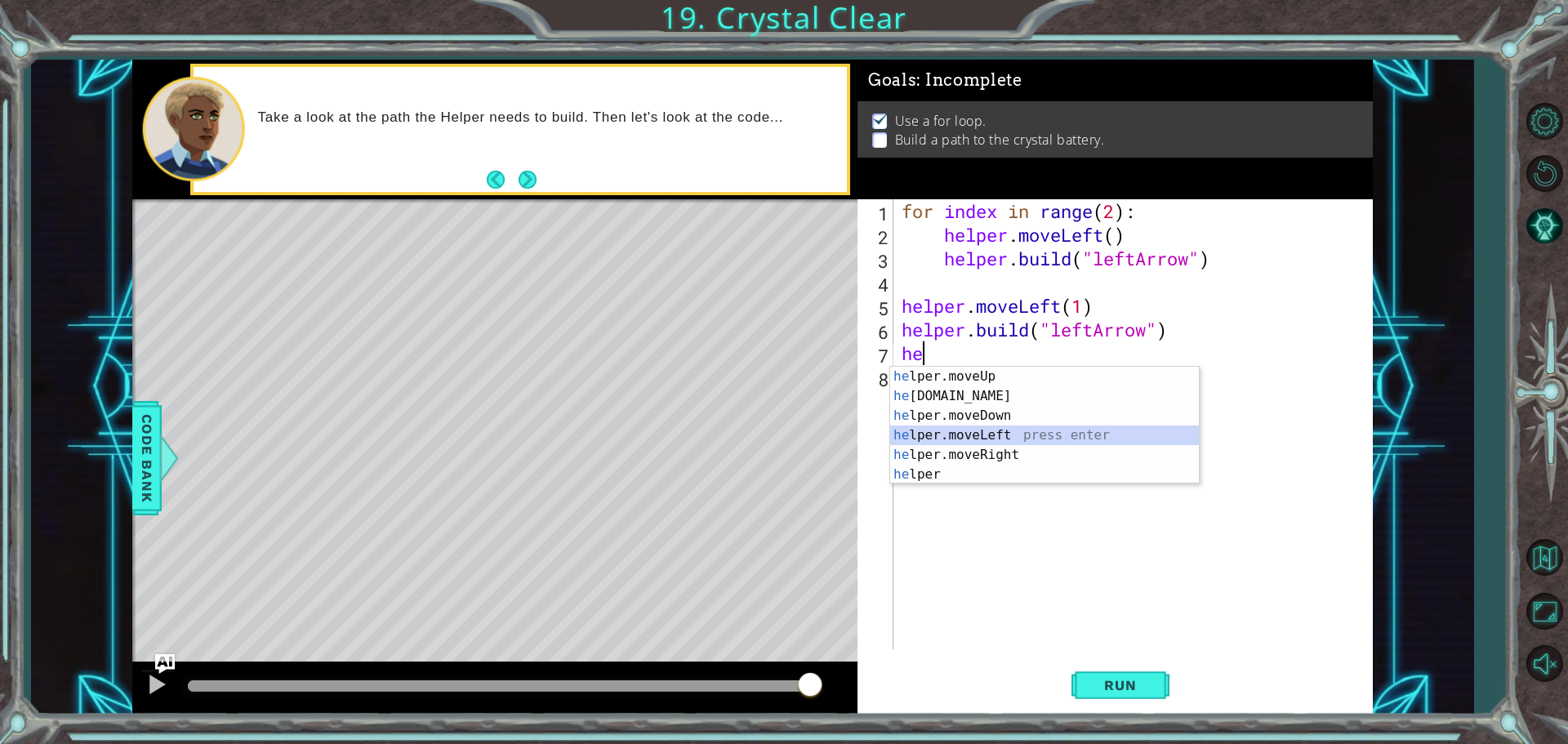
click at [937, 435] on div "he lper.moveUp press enter he [DOMAIN_NAME] press enter he lper.moveDown press …" at bounding box center [1044, 445] width 309 height 157
type textarea "helper.moveLeft(1)"
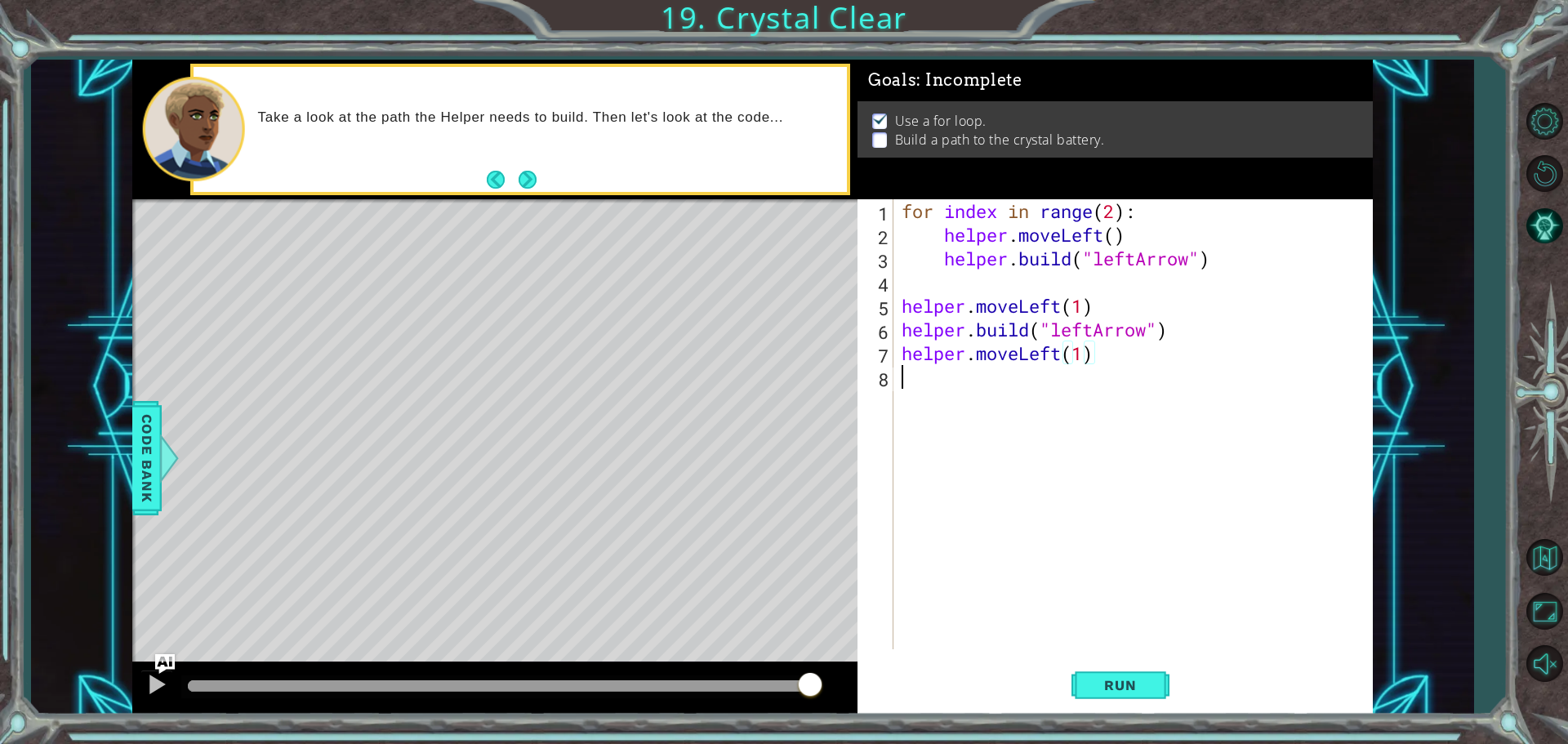
click at [934, 376] on div "for index in range ( 2 ) : helper . moveLeft ( ) helper . build ( "leftArrow" )…" at bounding box center [1136, 448] width 478 height 497
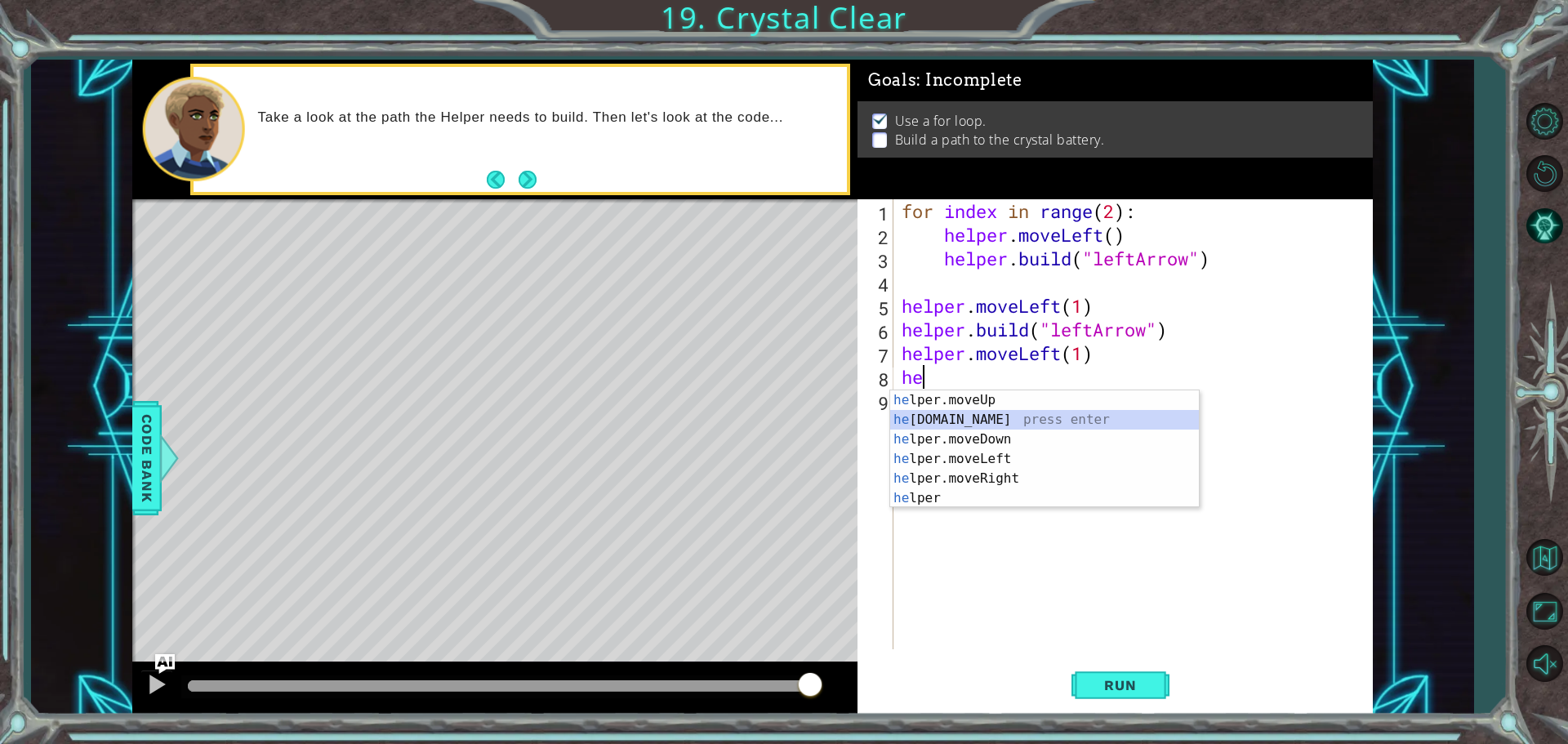
click at [930, 417] on div "he lper.moveUp press enter he [DOMAIN_NAME] press enter he lper.moveDown press …" at bounding box center [1044, 469] width 309 height 157
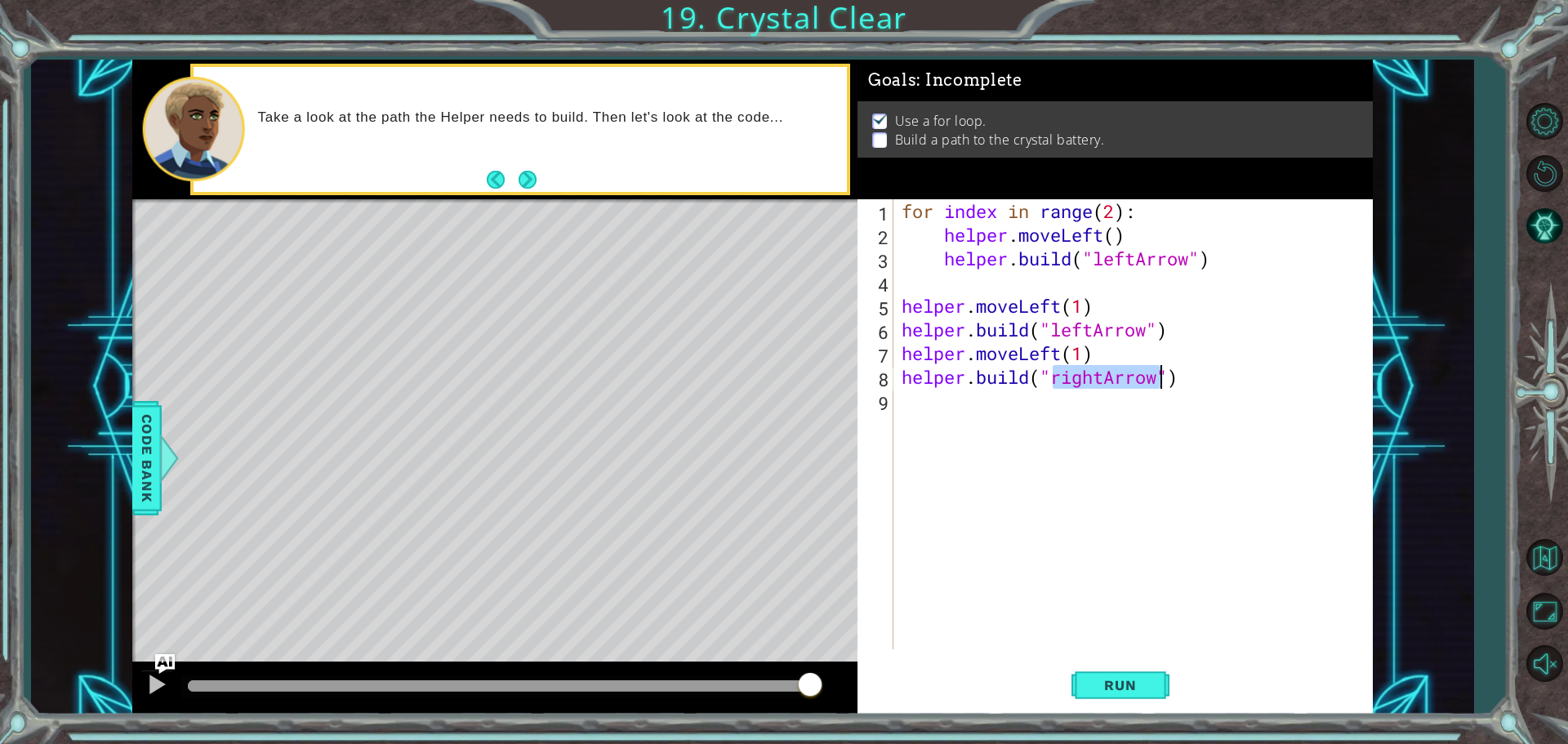
click at [1101, 376] on div "for index in range ( 2 ) : helper . moveLeft ( ) helper . build ( "leftArrow" )…" at bounding box center [1136, 448] width 478 height 497
click at [1102, 376] on div "for index in range ( 2 ) : helper . moveLeft ( ) helper . build ( "leftArrow" )…" at bounding box center [1136, 448] width 478 height 497
click at [1069, 394] on div "" leftArrow" press enter" at bounding box center [1185, 420] width 309 height 59
type textarea "[DOMAIN_NAME]("leftArrow")"
click at [1129, 675] on button "Run" at bounding box center [1121, 685] width 98 height 51
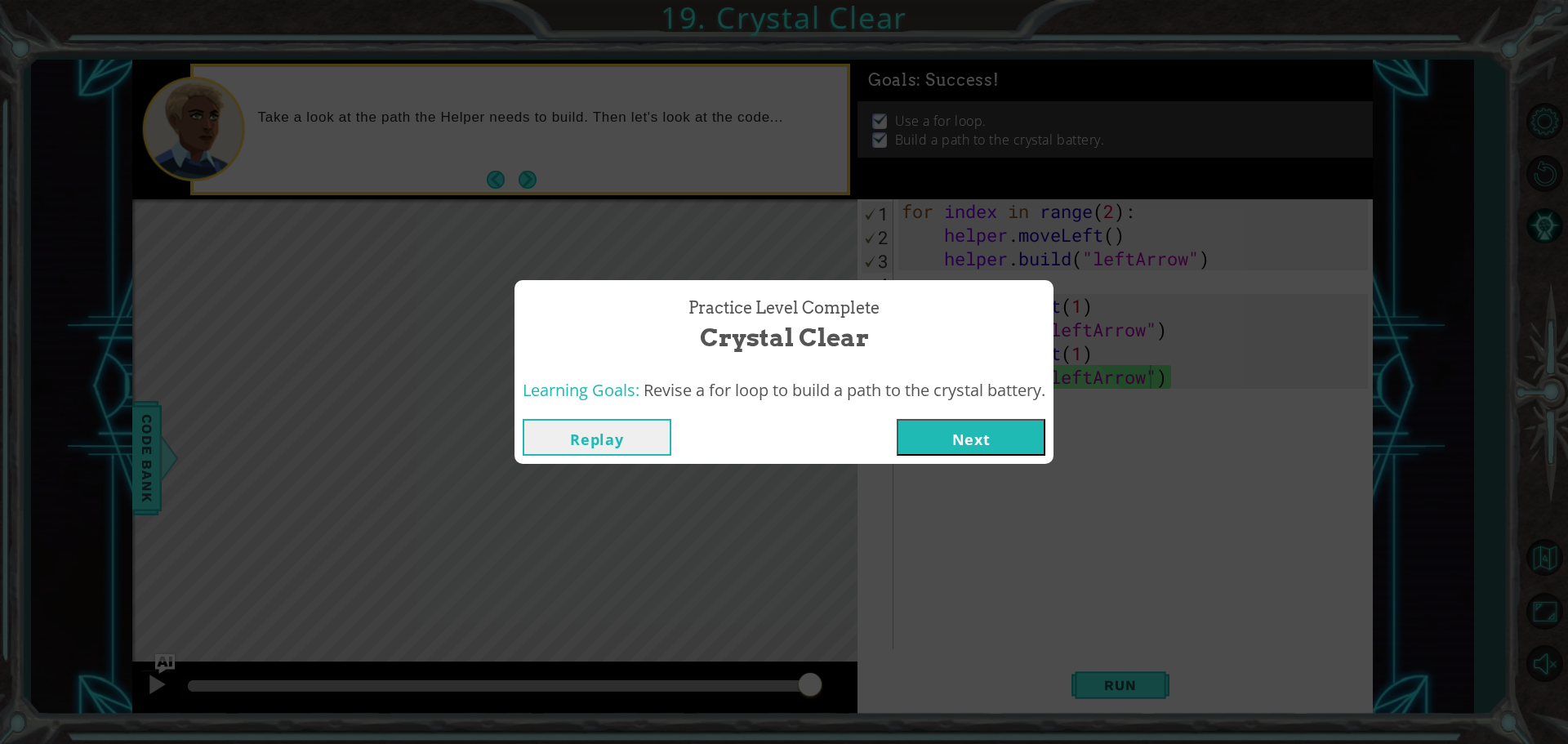
click at [991, 435] on button "Next" at bounding box center [971, 437] width 148 height 36
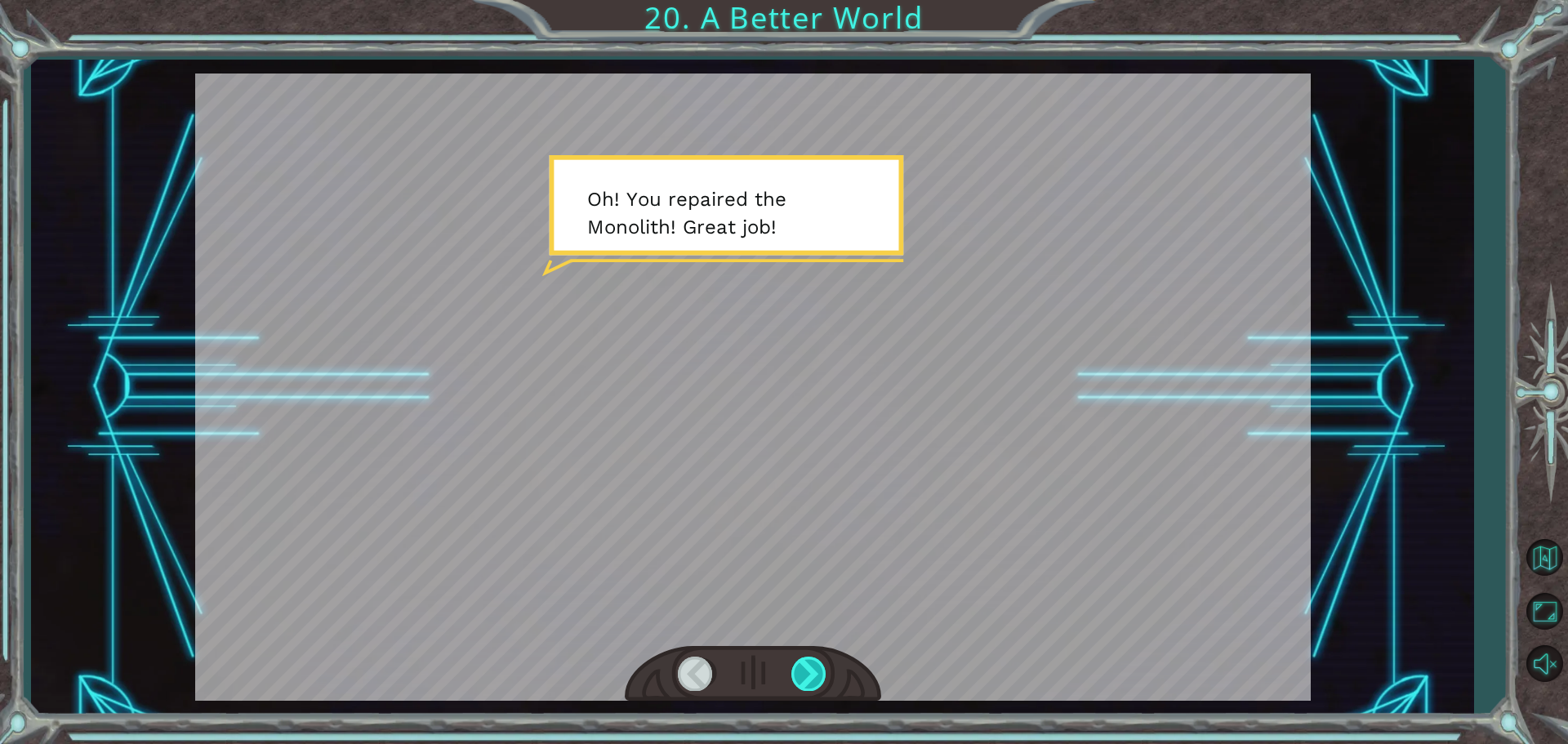
click at [794, 668] on div at bounding box center [809, 673] width 36 height 34
click at [793, 669] on div at bounding box center [809, 673] width 36 height 34
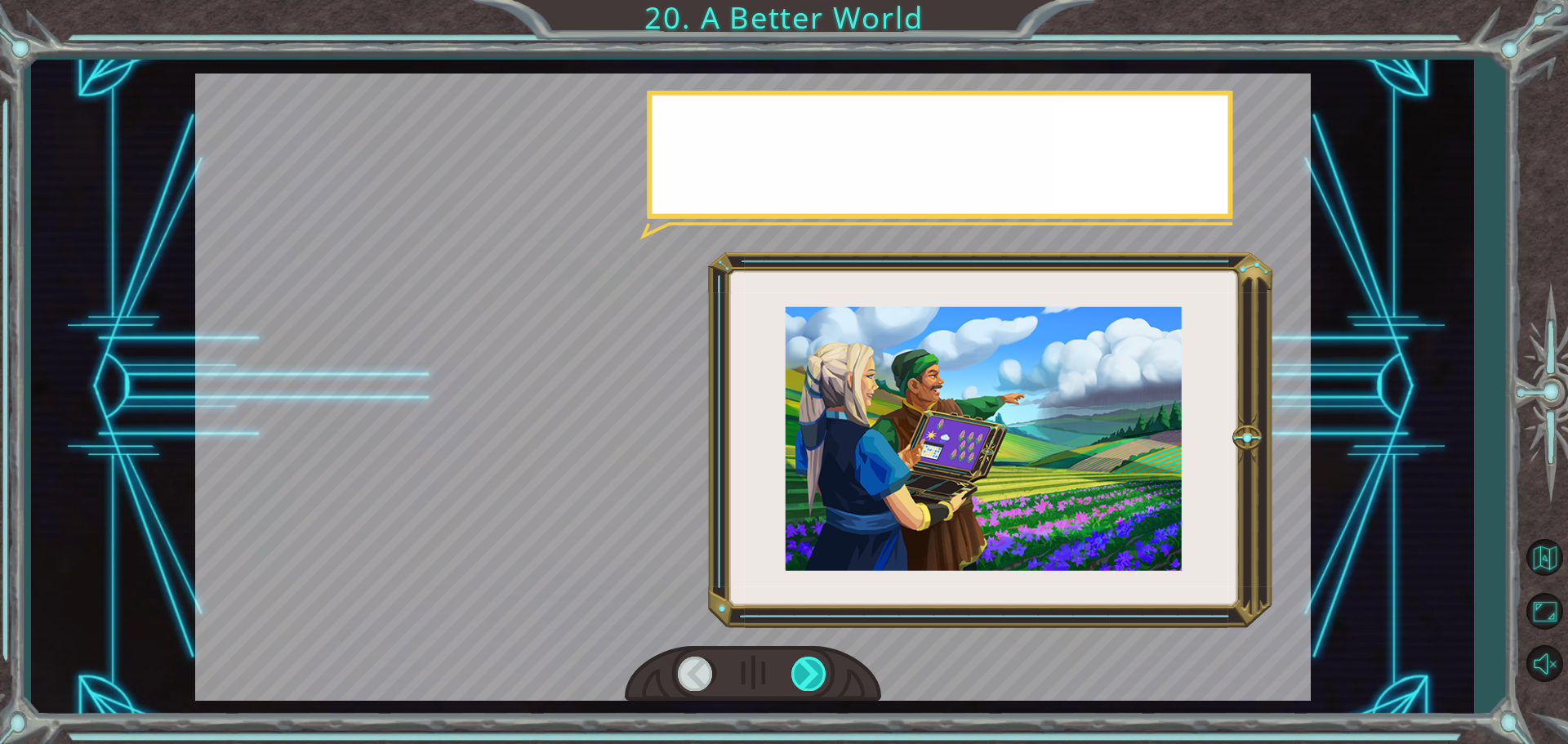
click at [792, 669] on div at bounding box center [809, 673] width 36 height 34
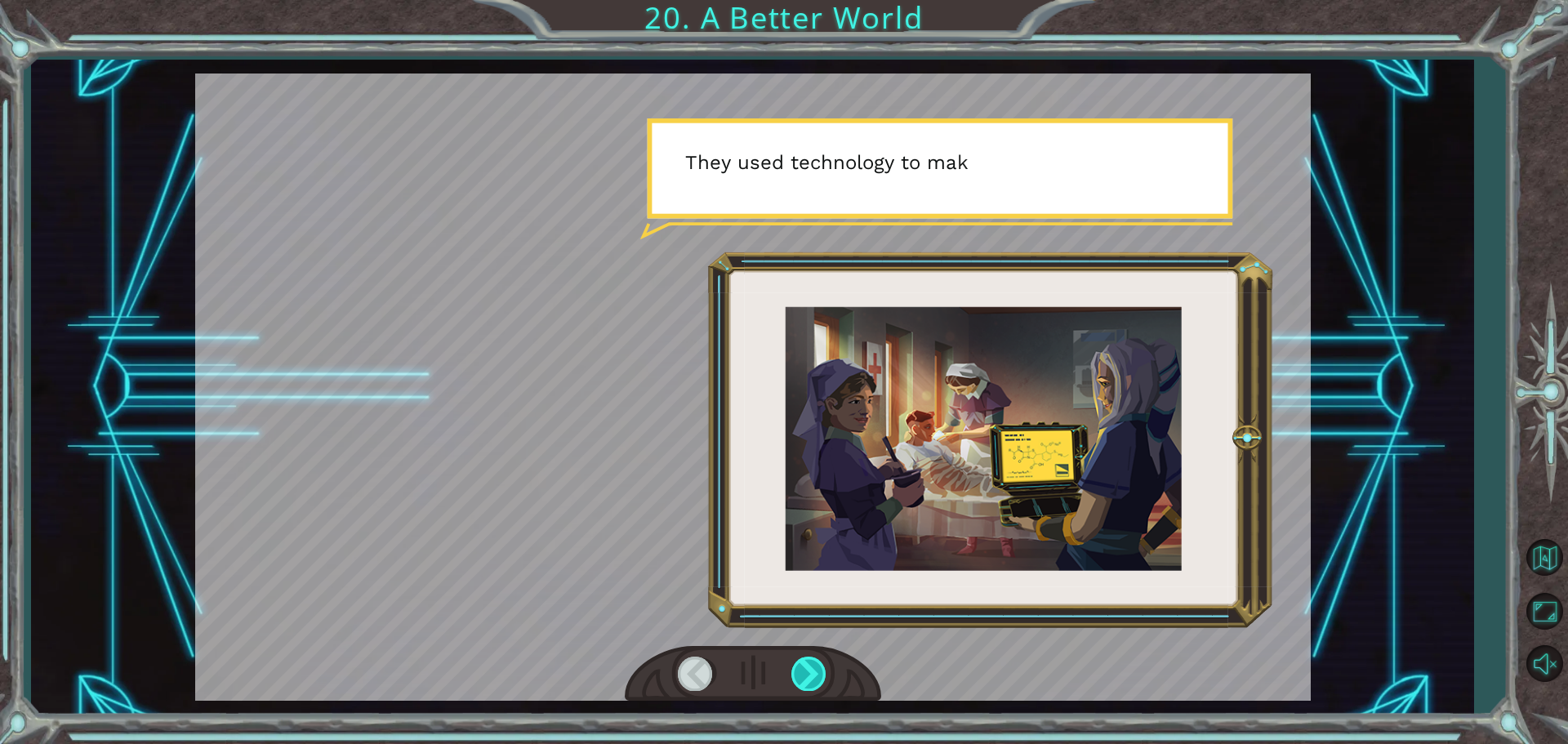
click at [809, 664] on div at bounding box center [809, 673] width 36 height 34
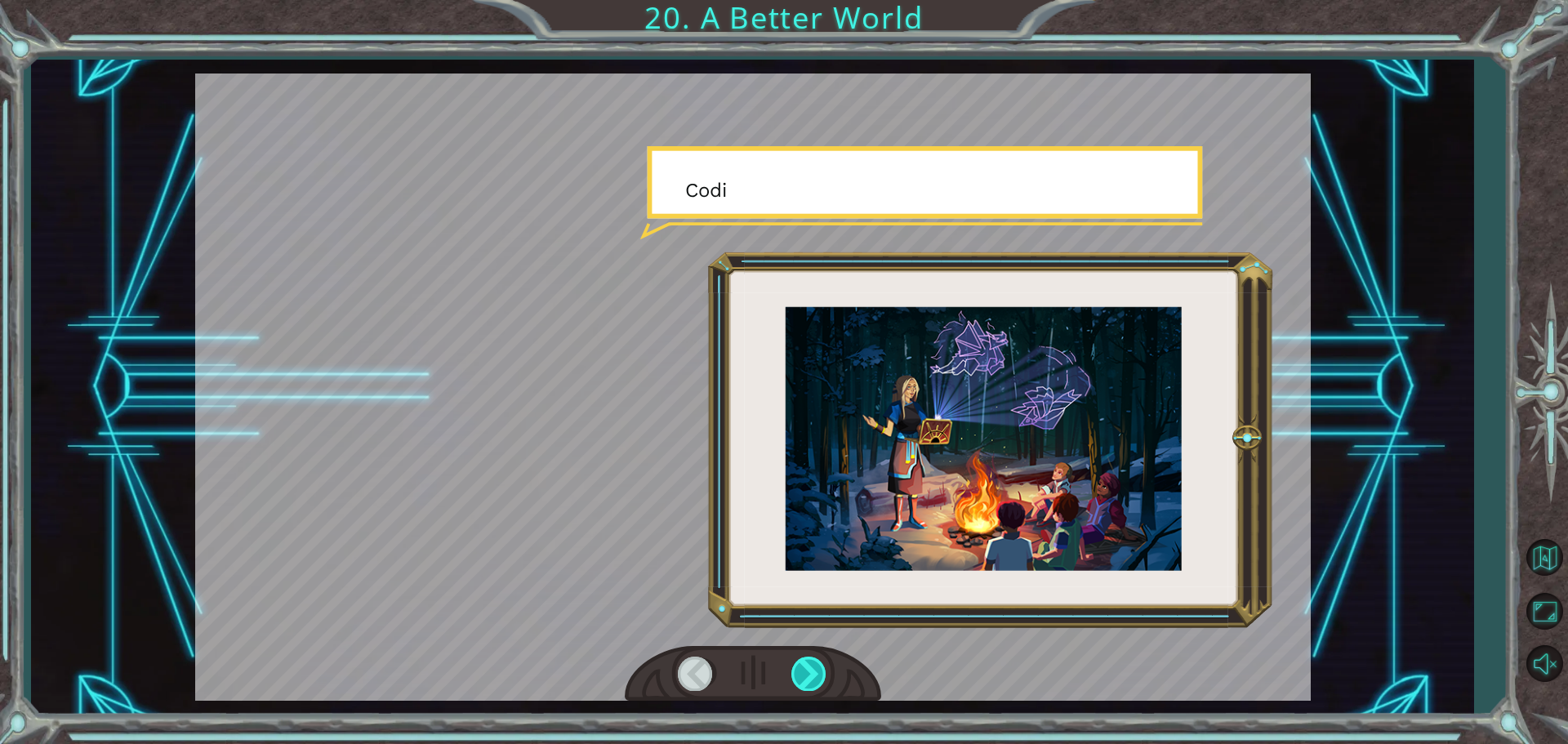
click at [809, 664] on div at bounding box center [809, 673] width 36 height 34
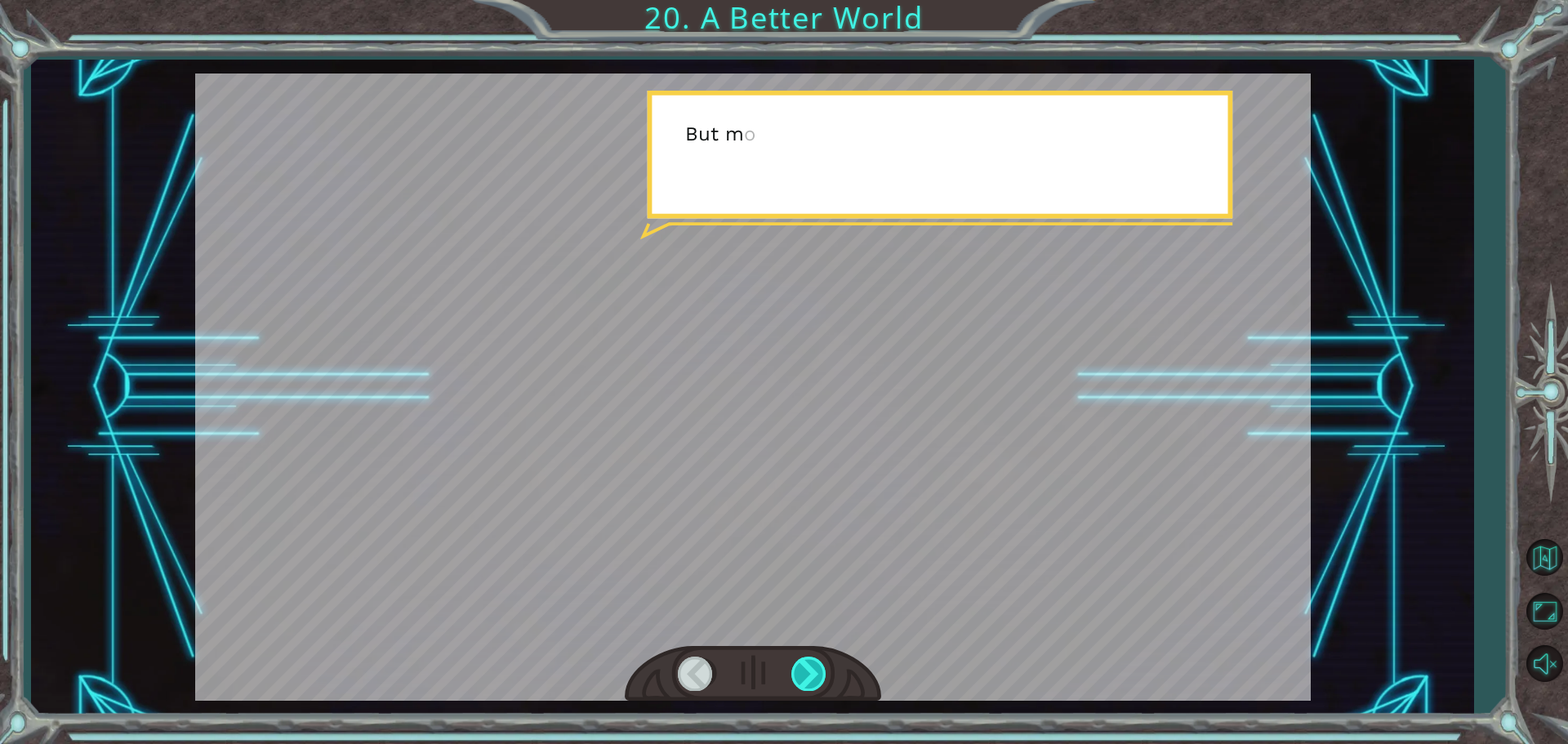
click at [809, 664] on div at bounding box center [809, 673] width 36 height 34
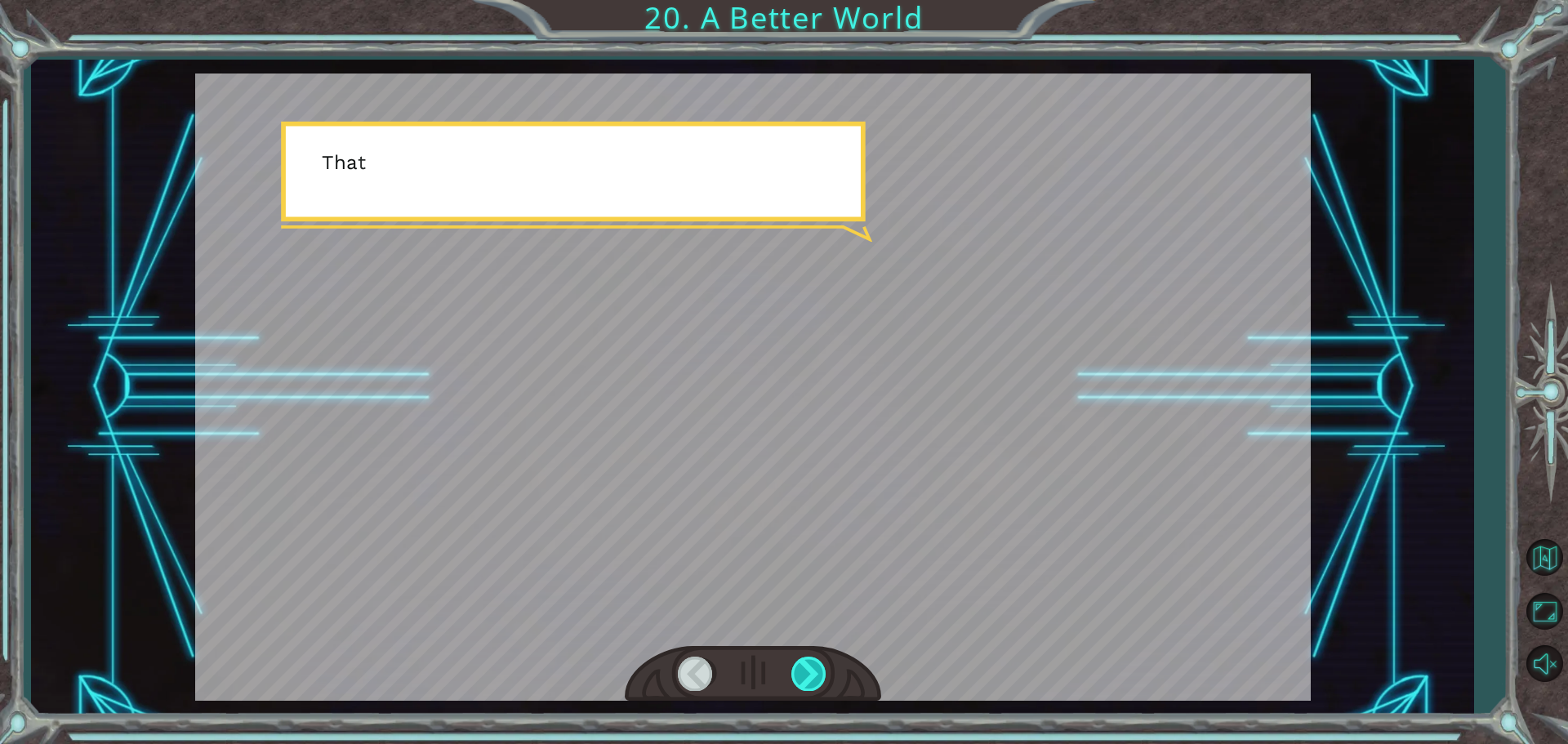
click at [809, 664] on div at bounding box center [809, 673] width 36 height 34
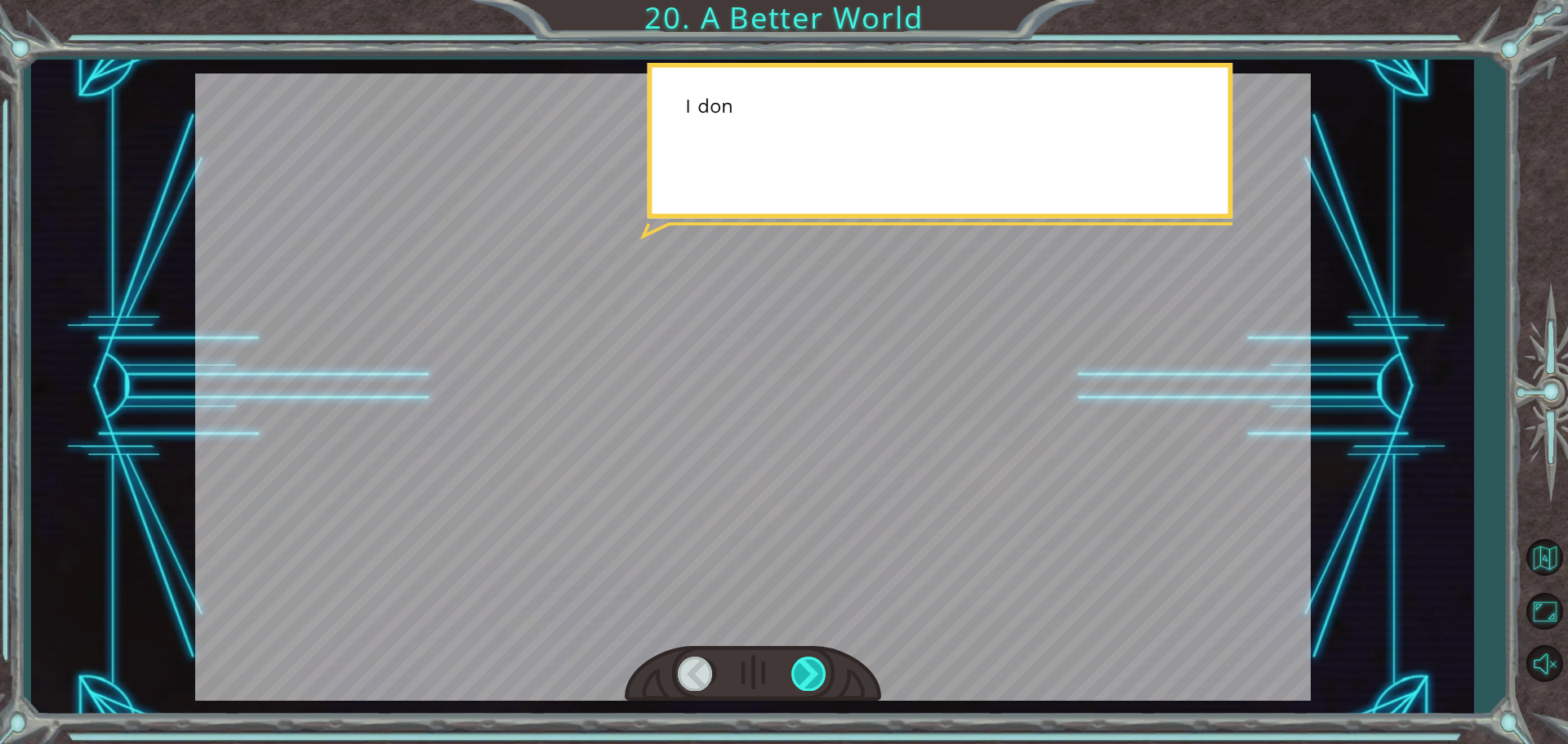
click at [809, 664] on div at bounding box center [809, 673] width 36 height 34
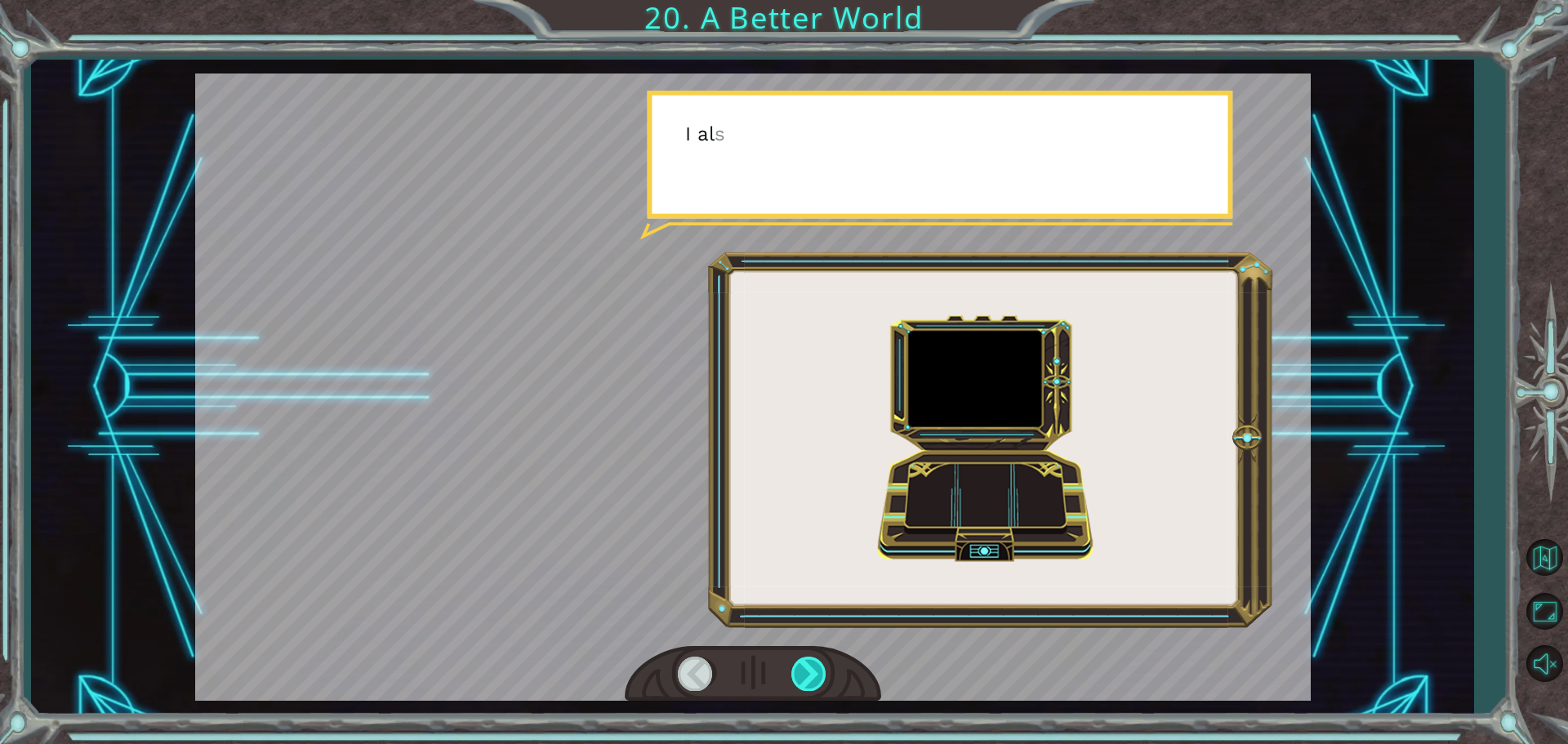
click at [809, 664] on div at bounding box center [809, 673] width 36 height 34
click at [808, 664] on div at bounding box center [809, 673] width 36 height 34
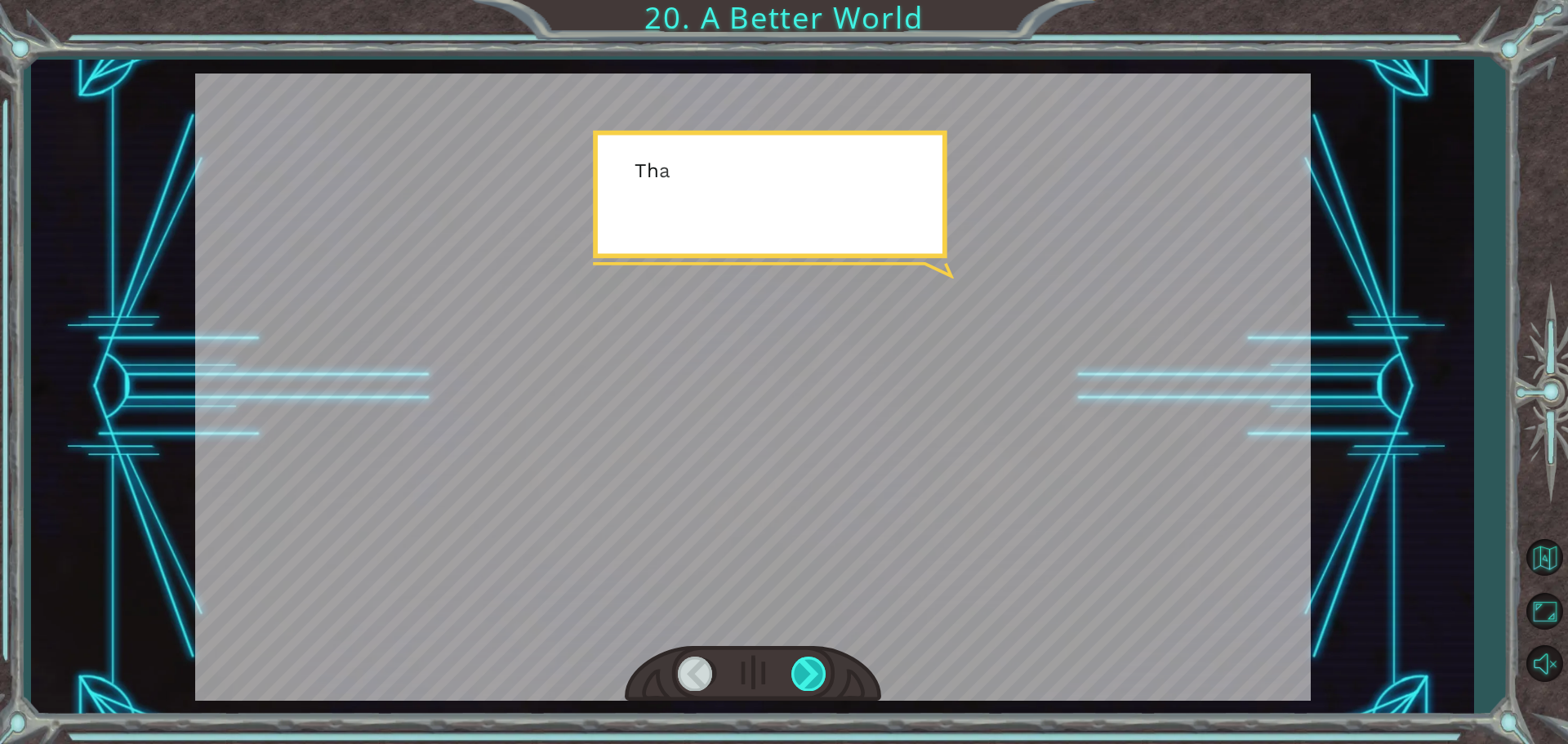
click at [808, 664] on div at bounding box center [809, 673] width 36 height 34
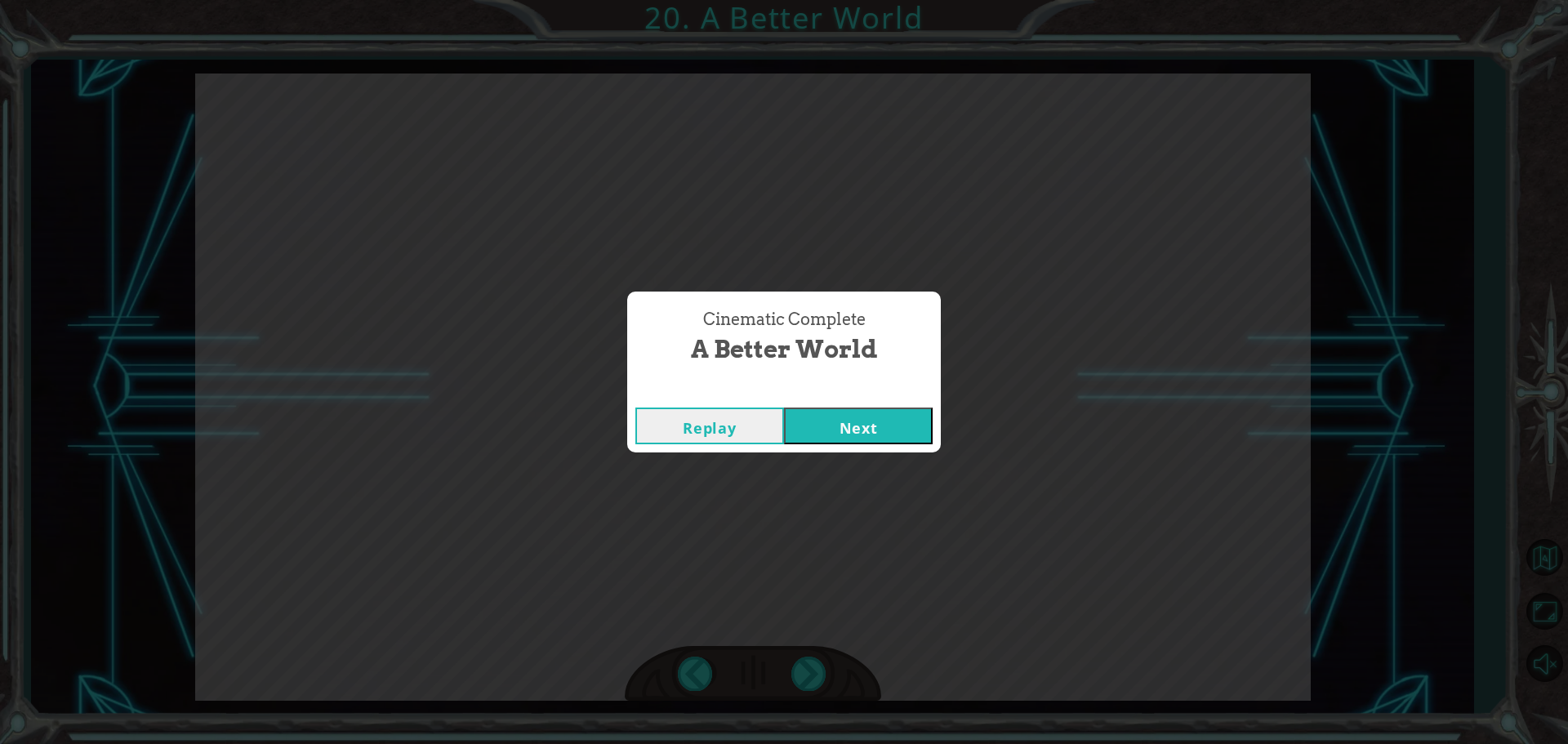
click at [807, 663] on div "Cinematic Complete A Better World Replay Next" at bounding box center [784, 372] width 1568 height 744
click at [796, 661] on div "Cinematic Complete A Better World Replay Next" at bounding box center [784, 372] width 1568 height 744
click at [823, 434] on button "Next" at bounding box center [858, 425] width 148 height 36
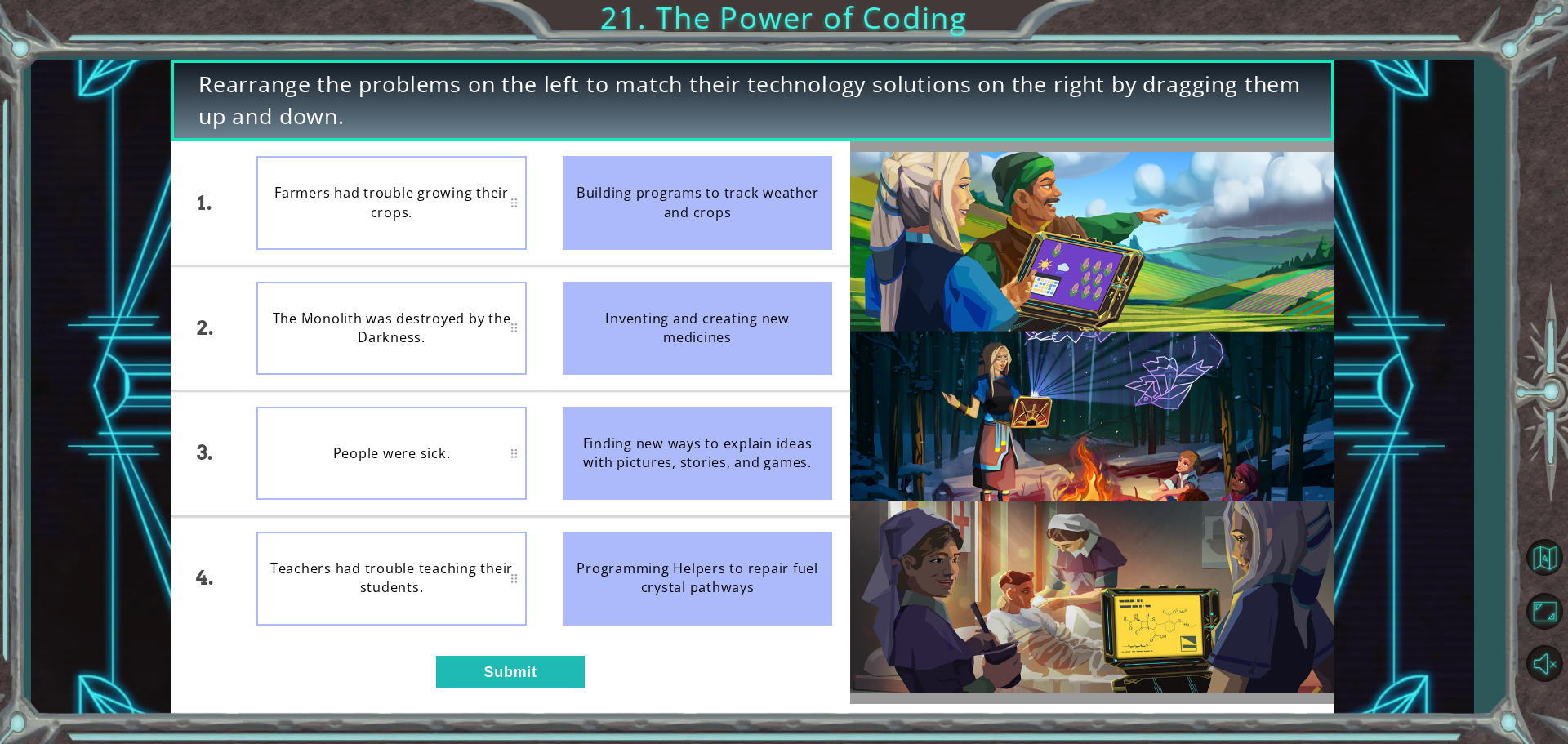
drag, startPoint x: 344, startPoint y: 331, endPoint x: 858, endPoint y: 336, distance: 514.0
click at [758, 336] on div "1. 2. 3. 4. Farmers had trouble growing their crops. The Monolith was destroyed…" at bounding box center [510, 391] width 679 height 499
drag, startPoint x: 750, startPoint y: 351, endPoint x: 527, endPoint y: 423, distance: 234.3
click at [597, 423] on ul "Building programs to track weather and crops Inventing and creating new medicin…" at bounding box center [697, 391] width 306 height 499
drag, startPoint x: 667, startPoint y: 459, endPoint x: 565, endPoint y: 439, distance: 103.9
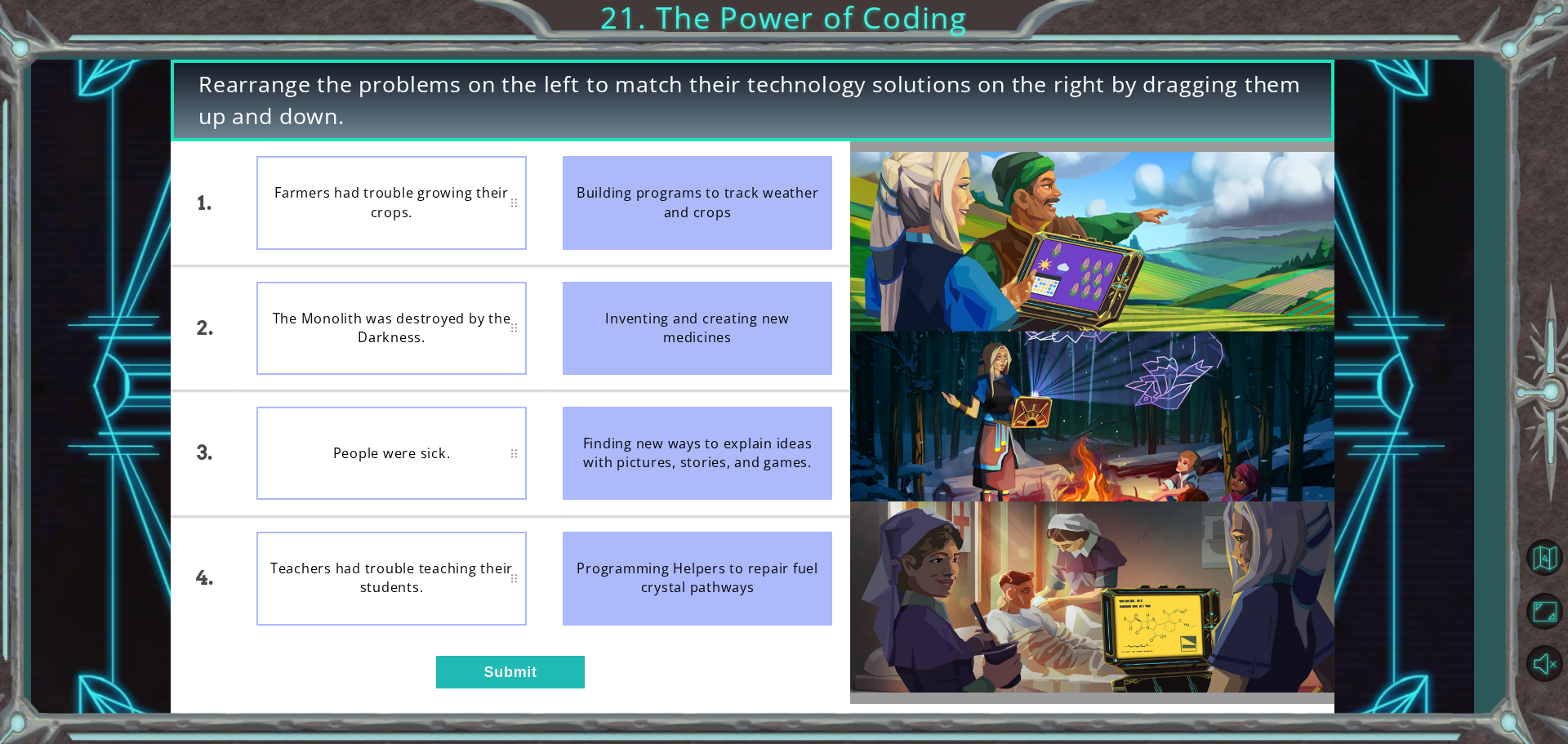
click at [613, 447] on div "Finding new ways to explain ideas with pictures, stories, and games." at bounding box center [697, 454] width 270 height 93
drag, startPoint x: 657, startPoint y: 522, endPoint x: 816, endPoint y: 526, distance: 159.1
click at [522, 494] on div "1. 2. 3. 4. Farmers had trouble growing their crops. The Monolith was destroyed…" at bounding box center [510, 391] width 679 height 499
drag, startPoint x: 797, startPoint y: 538, endPoint x: 686, endPoint y: 519, distance: 112.6
click at [400, 488] on div "1. 2. 3. 4. Farmers had trouble growing their crops. The Monolith was destroyed…" at bounding box center [510, 391] width 679 height 499
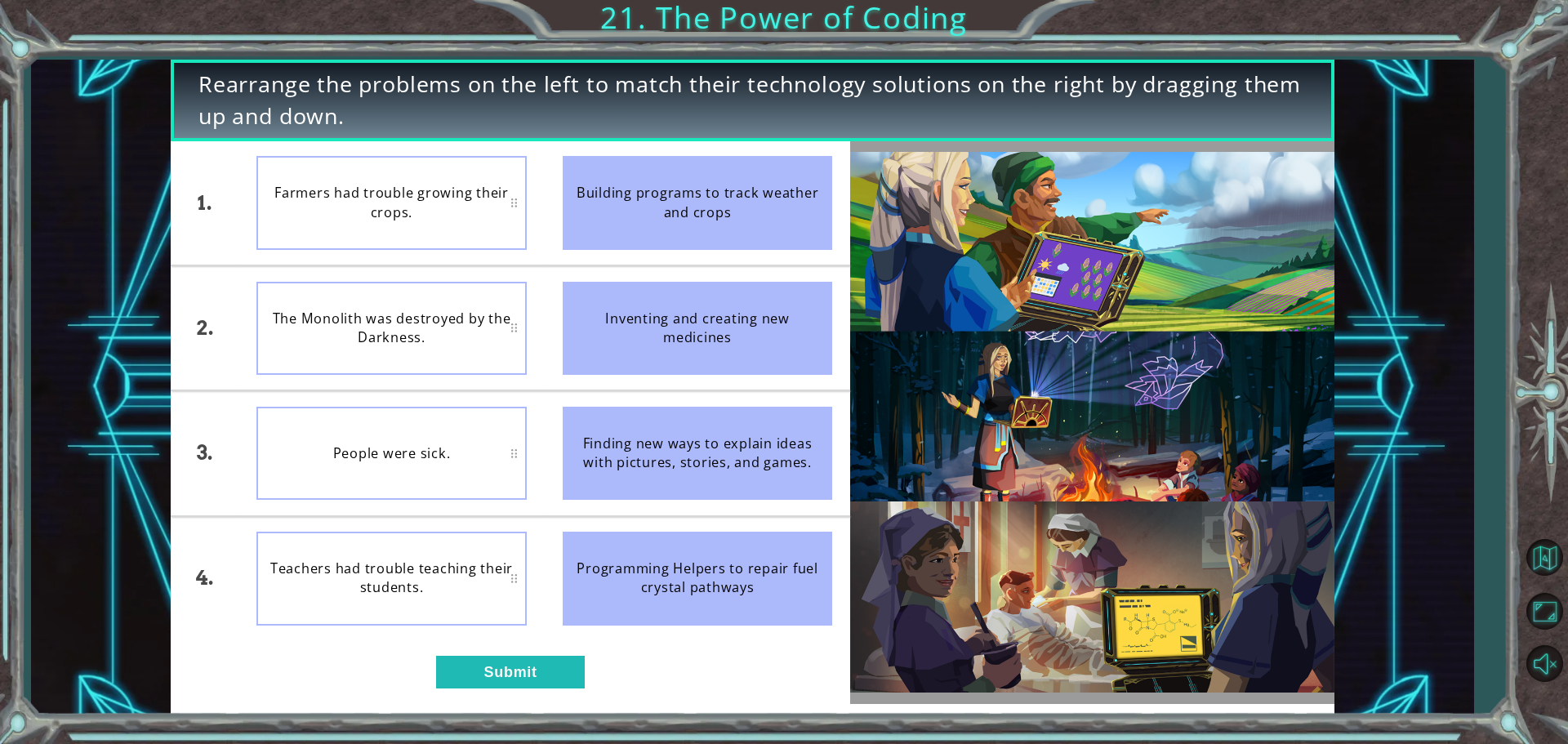
drag, startPoint x: 755, startPoint y: 566, endPoint x: 534, endPoint y: 535, distance: 223.2
click at [525, 537] on div "1. 2. 3. 4. Farmers had trouble growing their crops. The Monolith was destroyed…" at bounding box center [510, 391] width 679 height 499
drag, startPoint x: 769, startPoint y: 556, endPoint x: 542, endPoint y: 433, distance: 258.2
click at [280, 486] on div "1. 2. 3. 4. Farmers had trouble growing their crops. The Monolith was destroyed…" at bounding box center [510, 391] width 679 height 499
drag, startPoint x: 651, startPoint y: 209, endPoint x: 471, endPoint y: 209, distance: 180.0
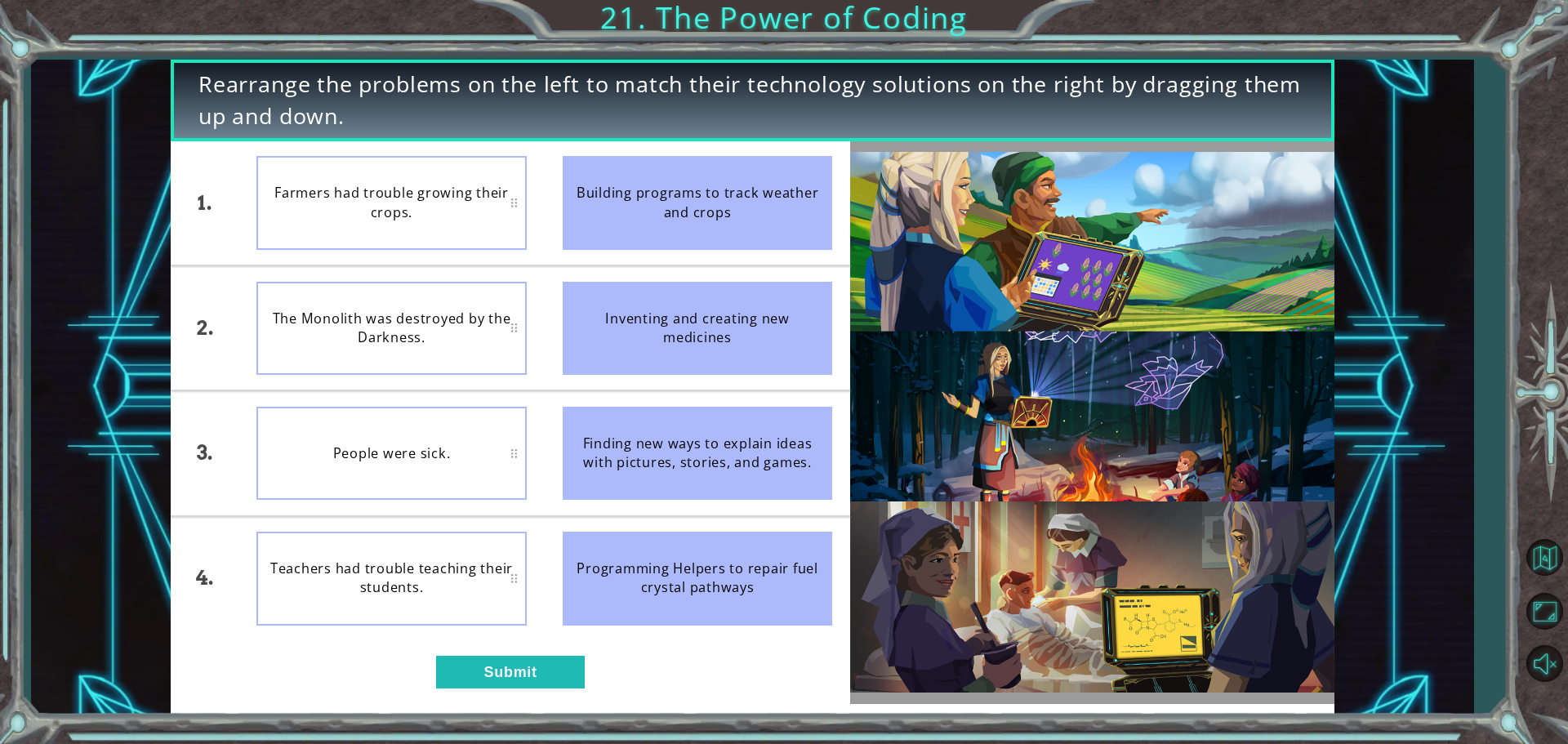
click at [471, 210] on div "1. 2. 3. 4. Farmers had trouble growing their crops. The Monolith was destroyed…" at bounding box center [510, 391] width 679 height 499
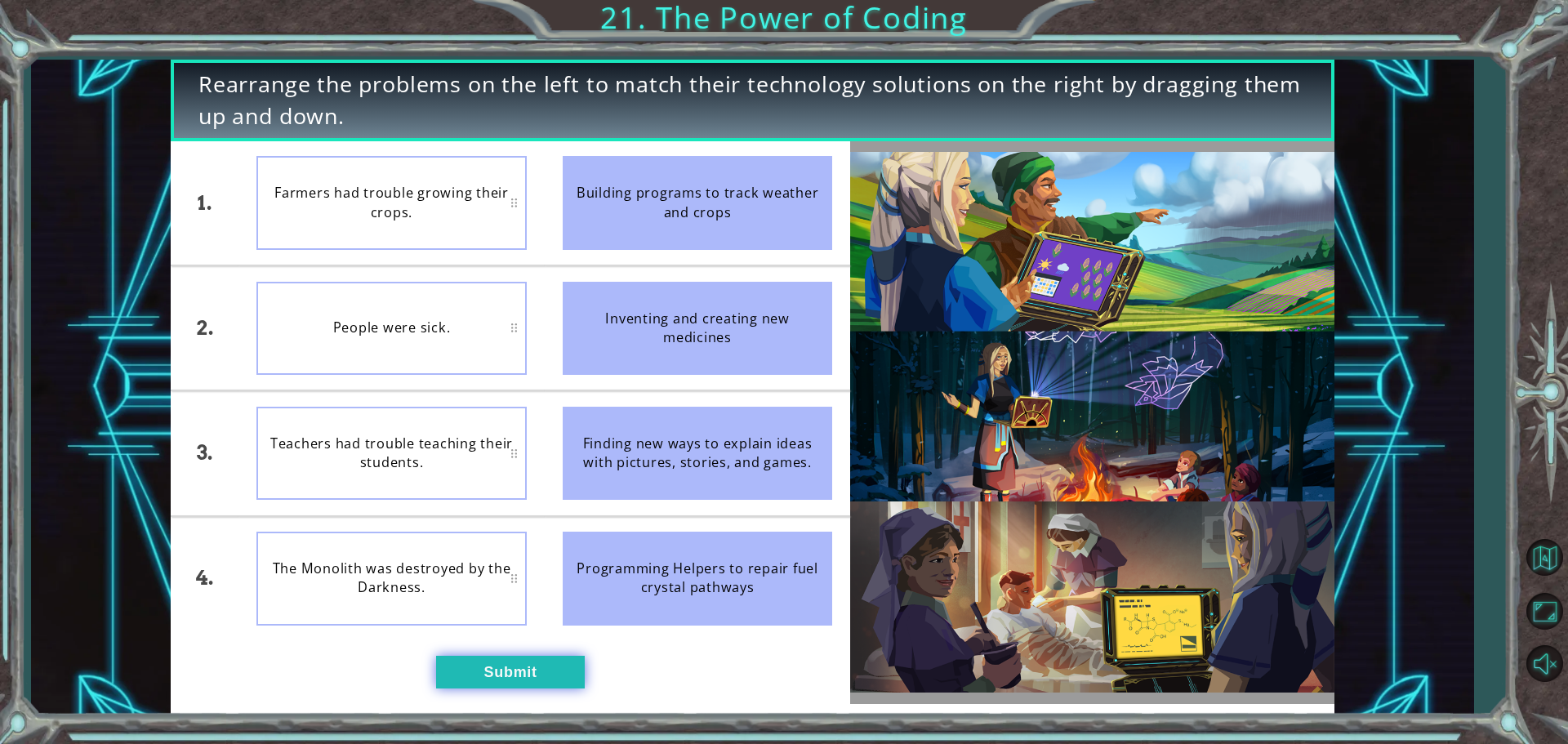
click at [565, 658] on button "Submit" at bounding box center [510, 672] width 148 height 33
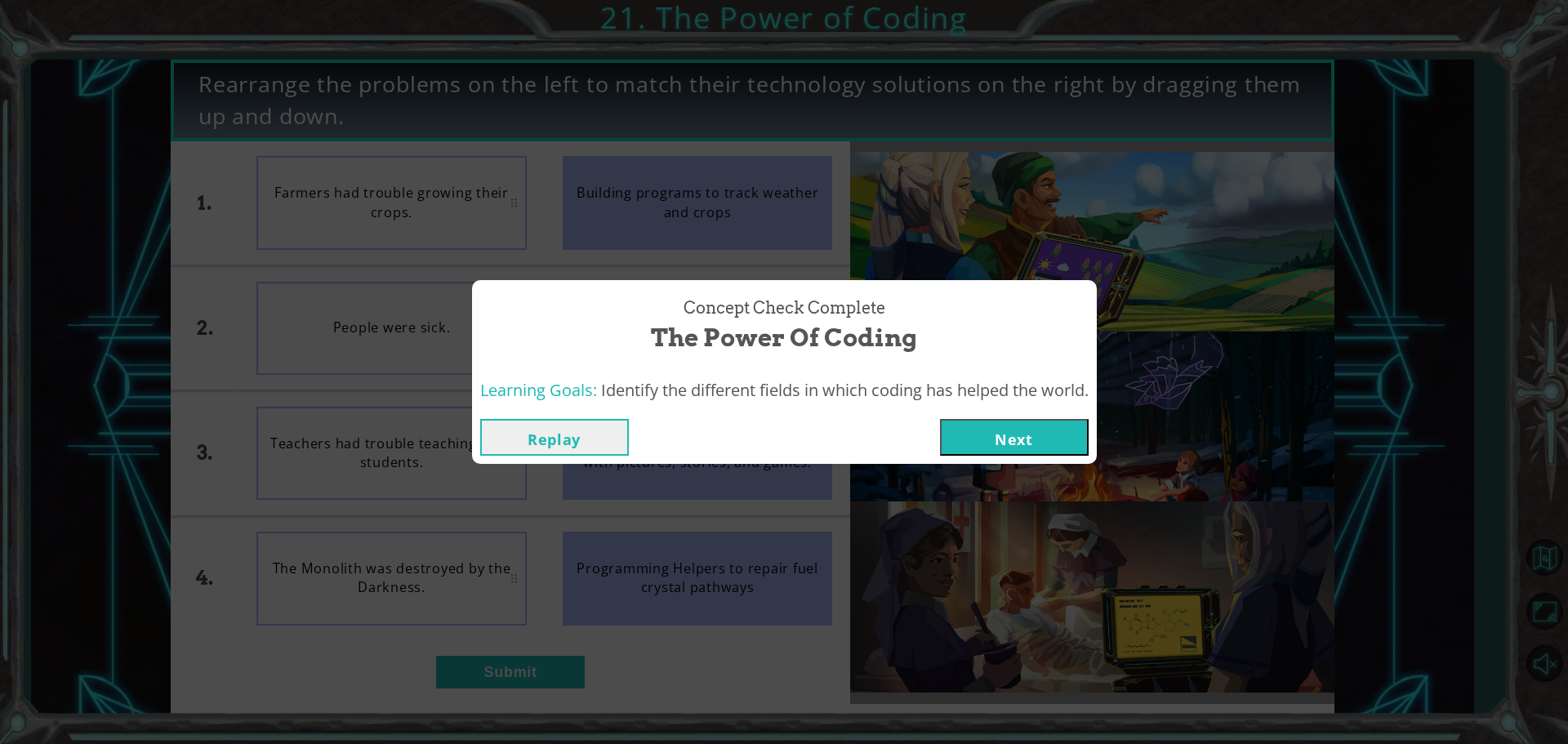
click at [993, 435] on button "Next" at bounding box center [1013, 437] width 148 height 36
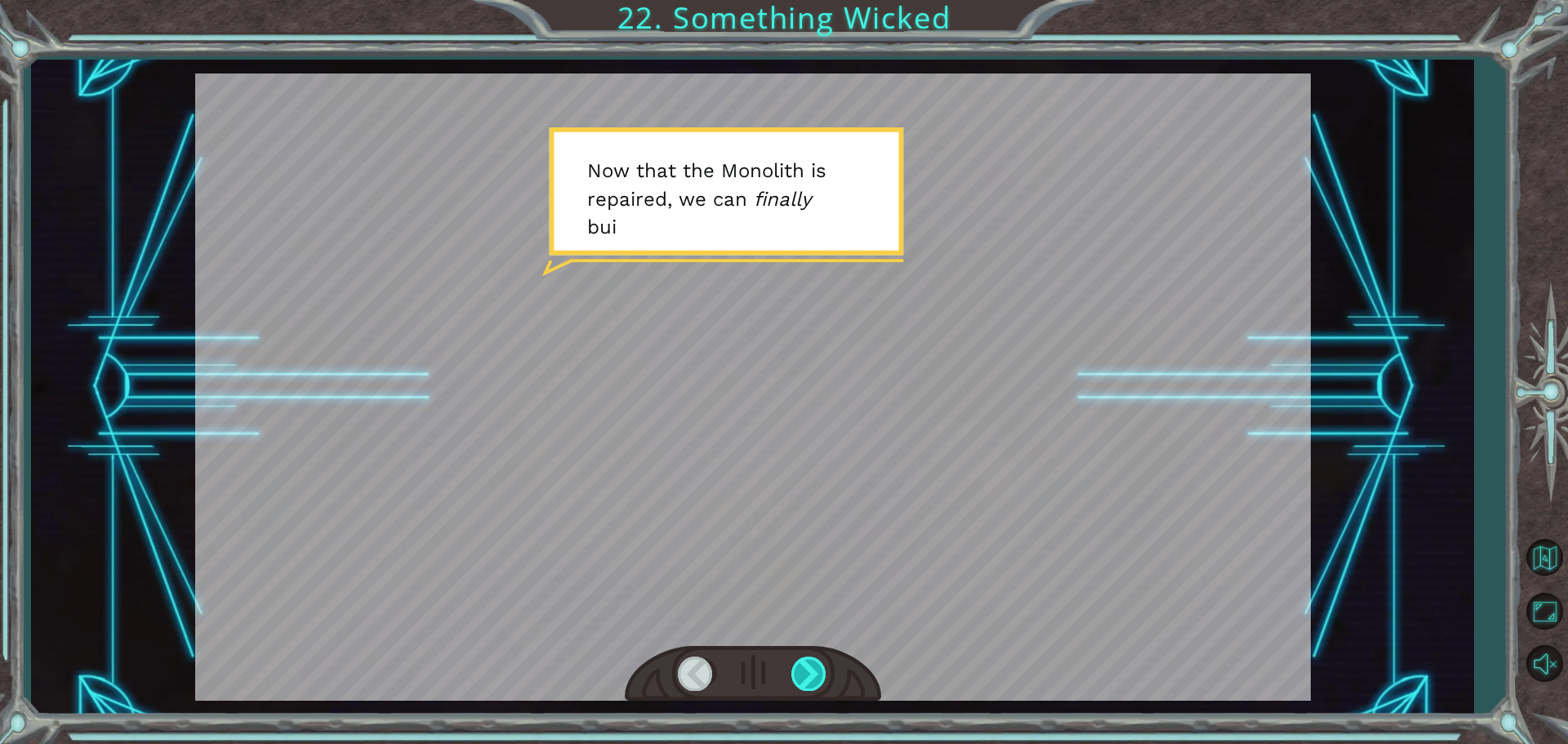
click at [803, 669] on div at bounding box center [809, 673] width 36 height 34
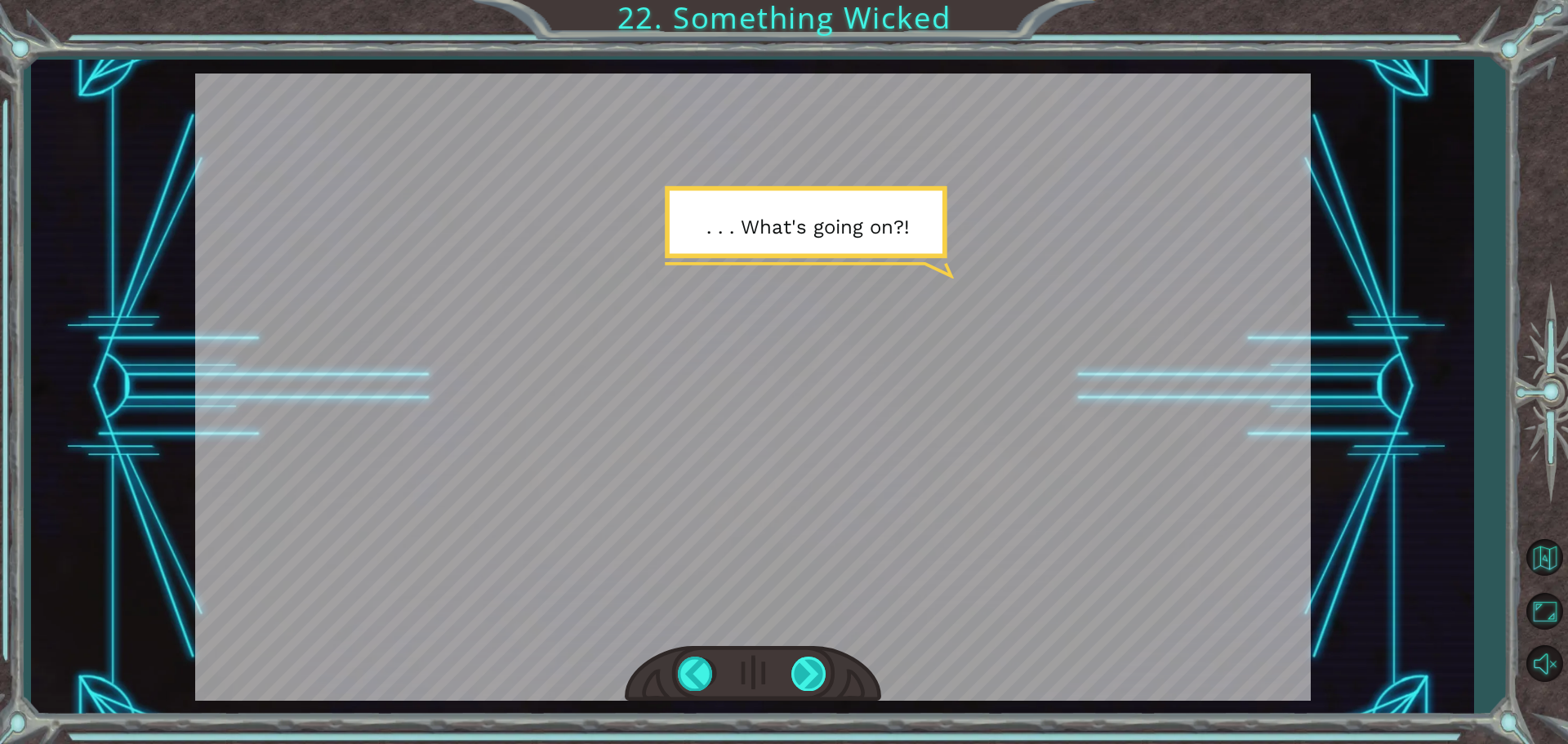
click at [803, 669] on div at bounding box center [809, 673] width 36 height 34
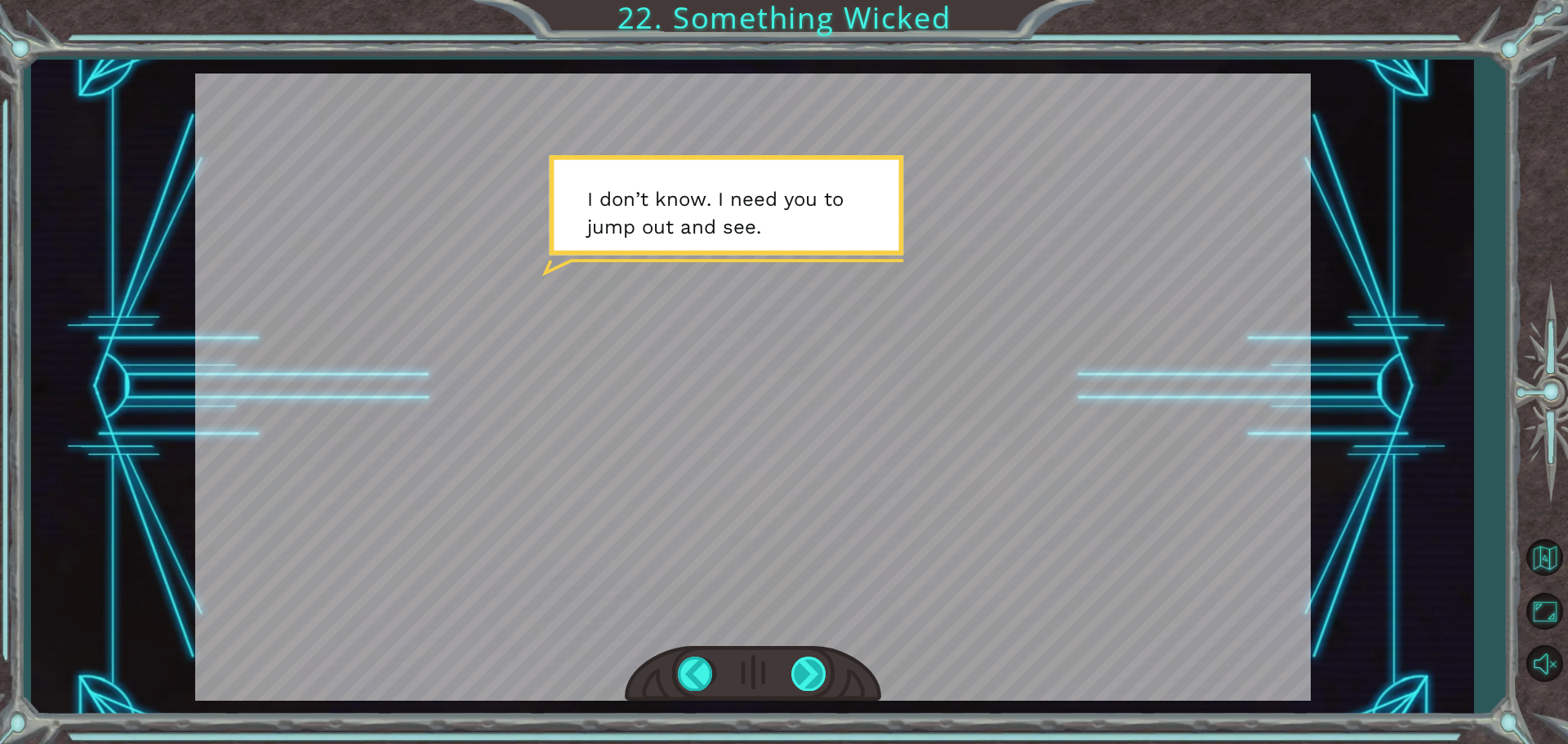
click at [803, 669] on div at bounding box center [809, 673] width 36 height 34
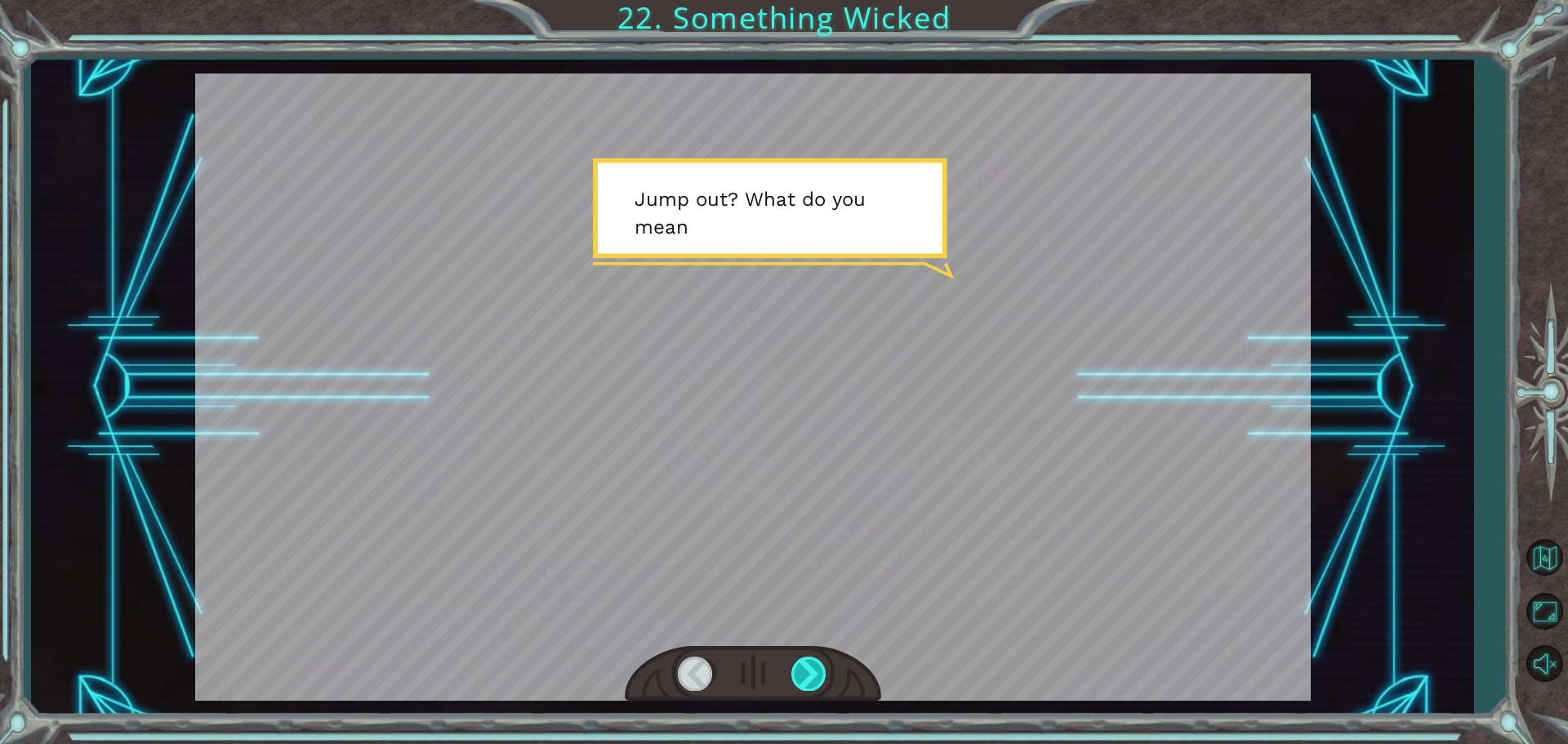
click at [803, 669] on div at bounding box center [809, 673] width 36 height 34
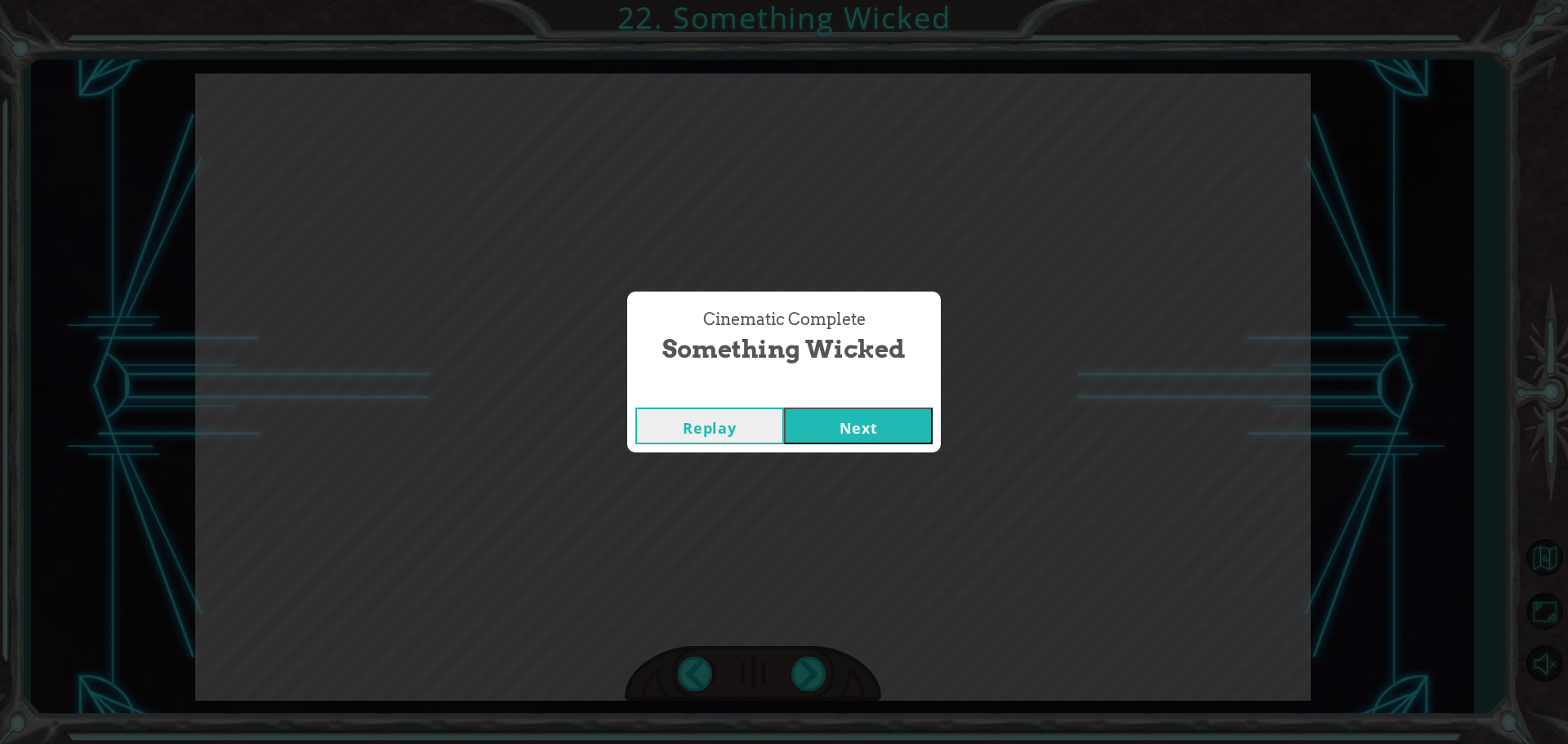
click at [809, 410] on button "Next" at bounding box center [858, 425] width 148 height 36
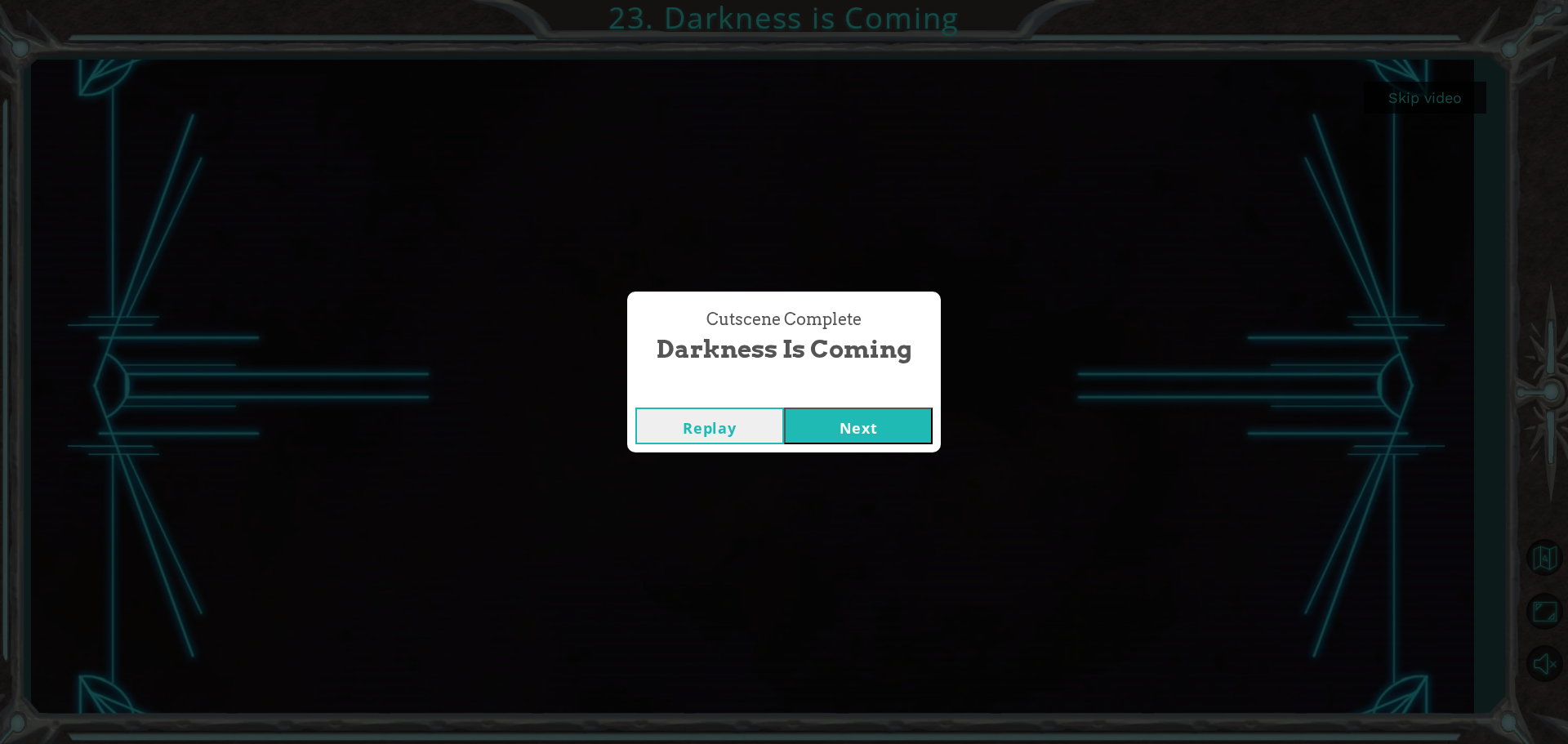
click at [855, 437] on button "Next" at bounding box center [858, 425] width 148 height 36
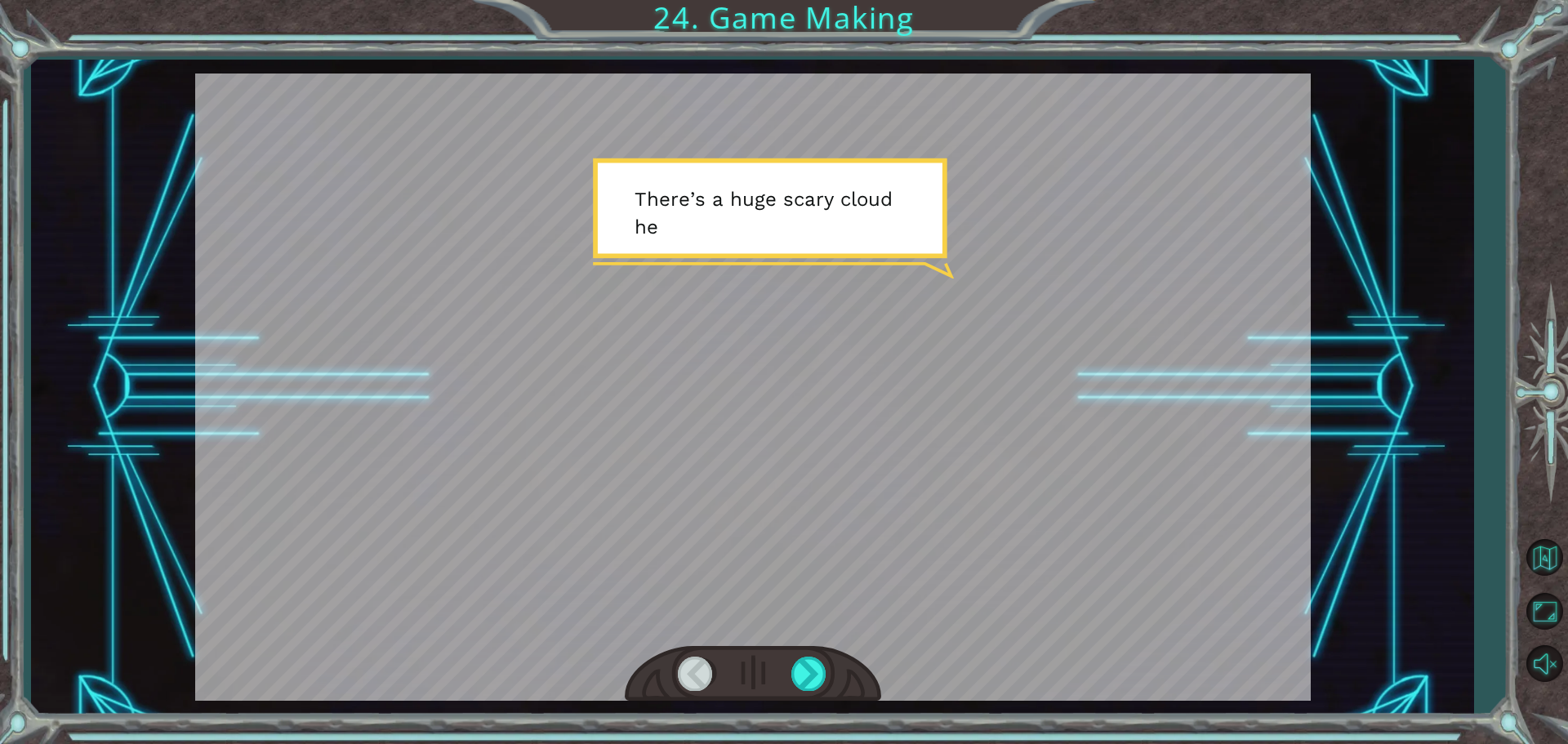
click at [824, 445] on div at bounding box center [752, 387] width 1115 height 627
click at [827, 670] on div at bounding box center [809, 673] width 36 height 34
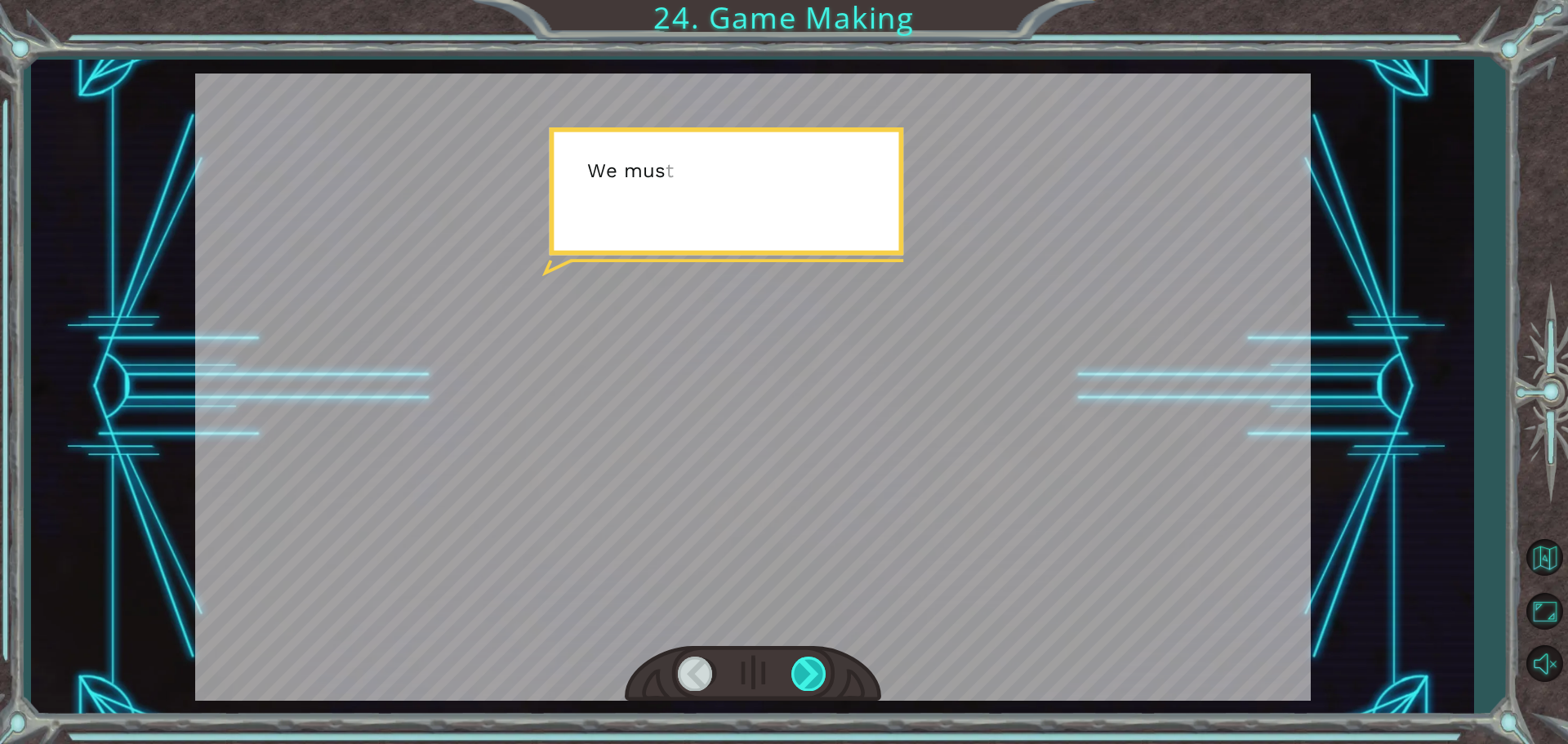
click at [825, 668] on div at bounding box center [809, 673] width 36 height 34
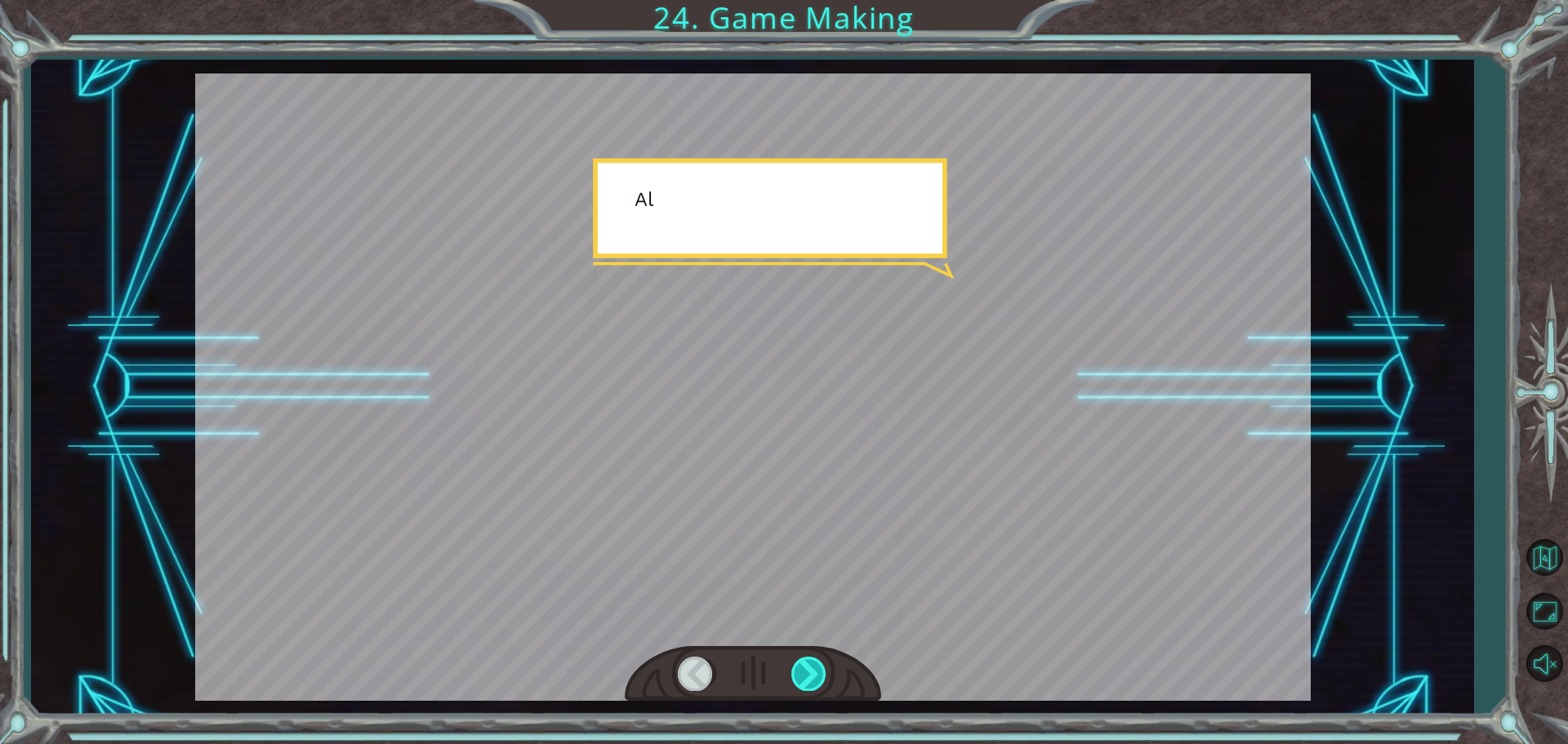
click at [825, 668] on div at bounding box center [809, 673] width 36 height 34
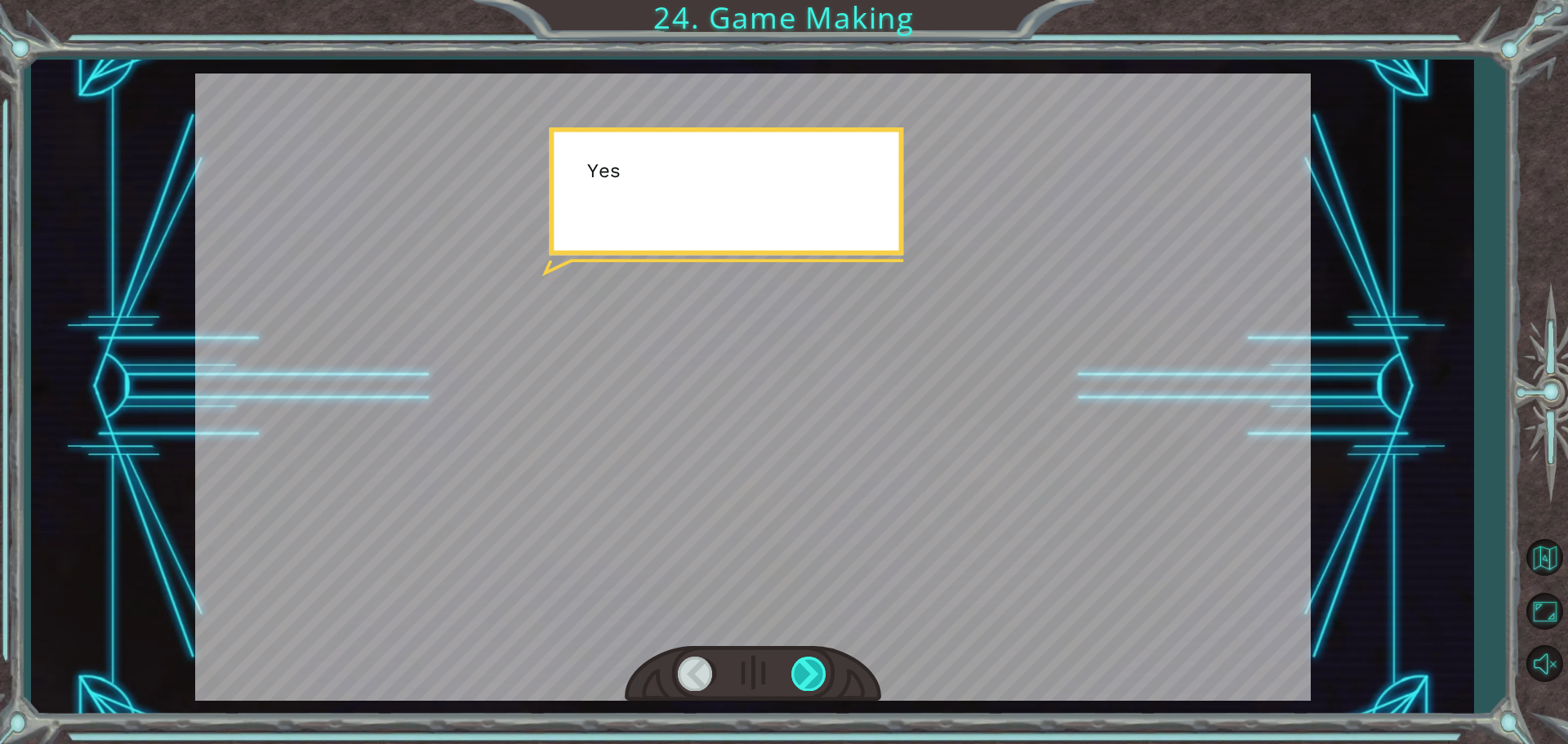
click at [825, 668] on div at bounding box center [809, 673] width 36 height 34
click at [827, 664] on div at bounding box center [809, 673] width 36 height 34
click at [827, 661] on div at bounding box center [809, 673] width 36 height 34
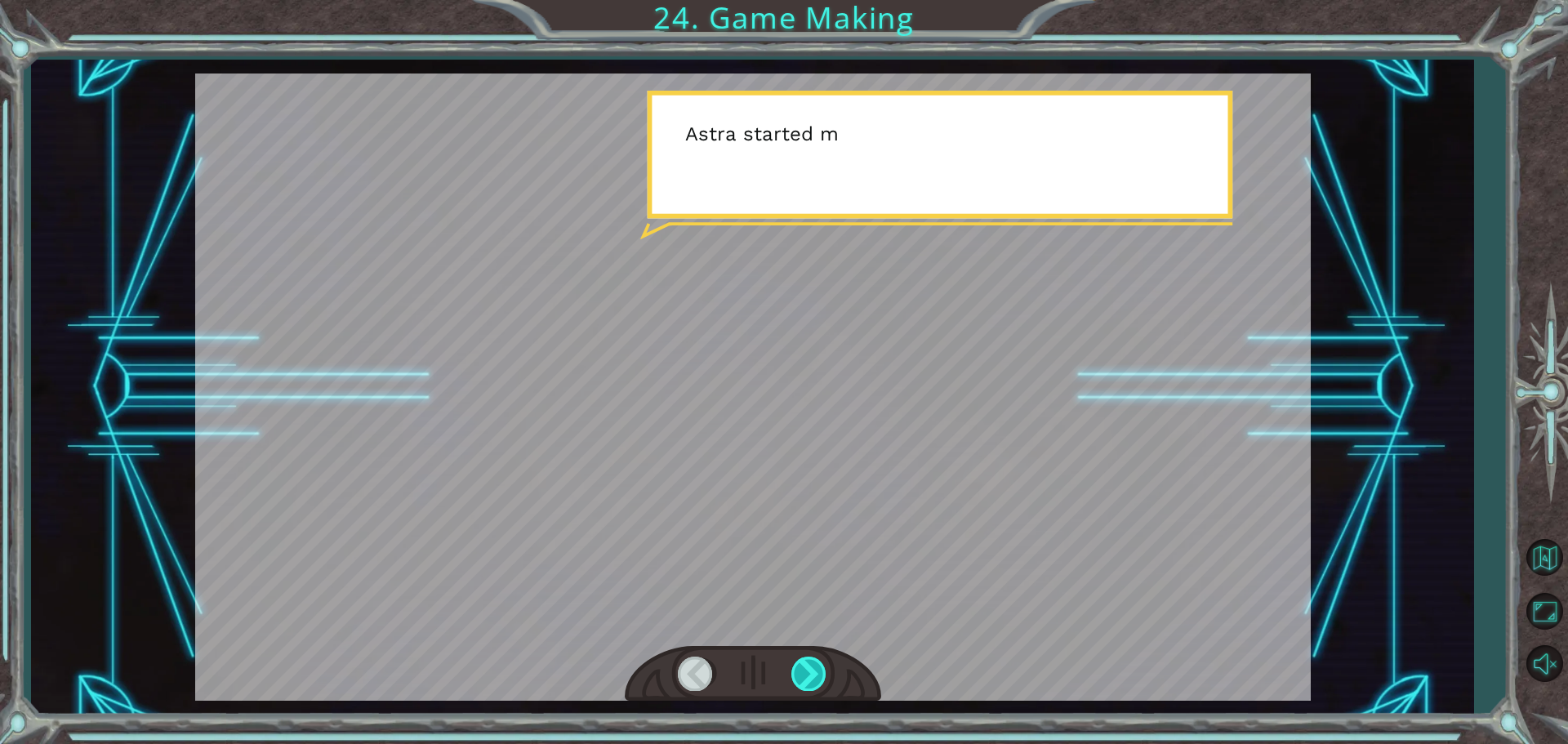
click at [827, 659] on div at bounding box center [809, 673] width 36 height 34
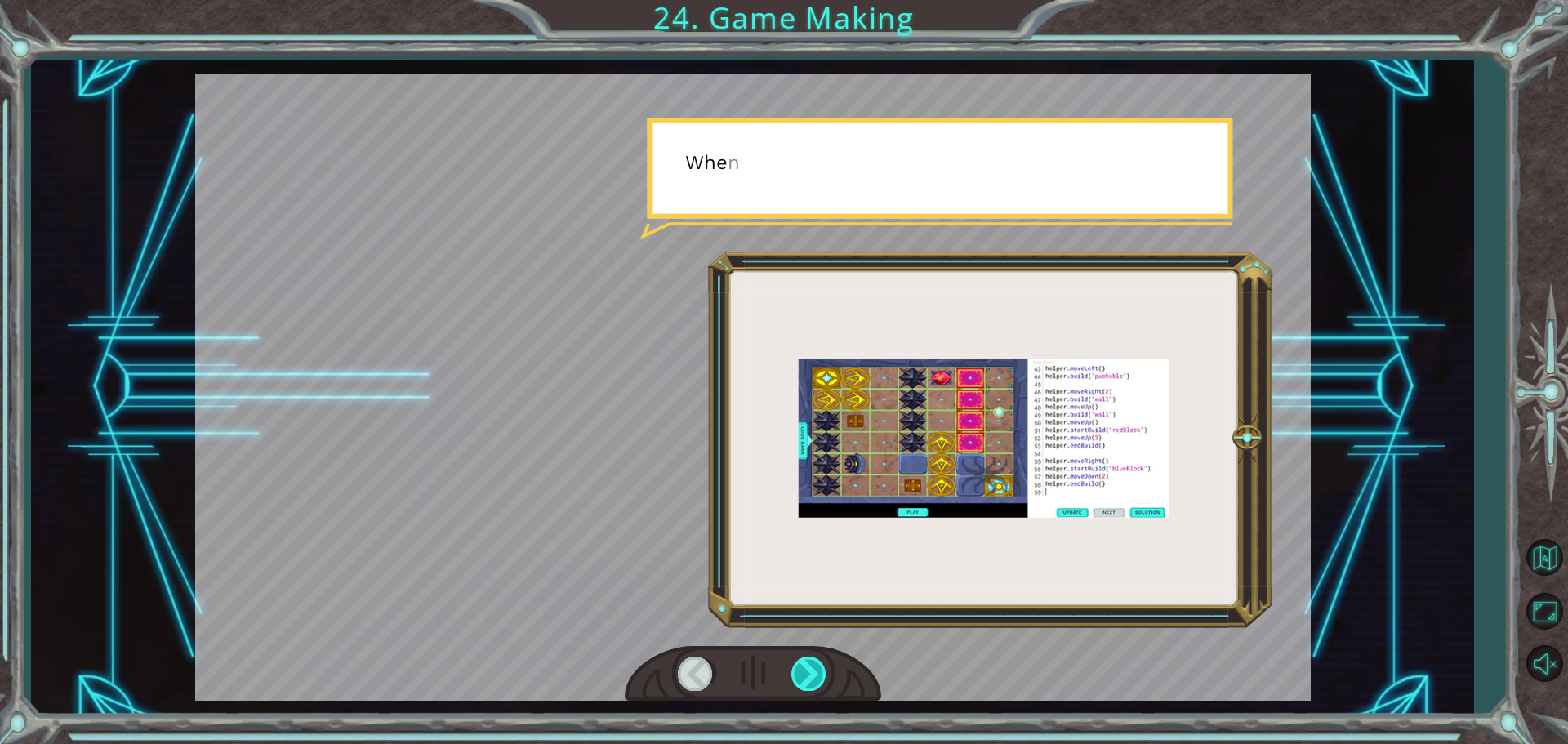
click at [825, 660] on div at bounding box center [809, 673] width 36 height 34
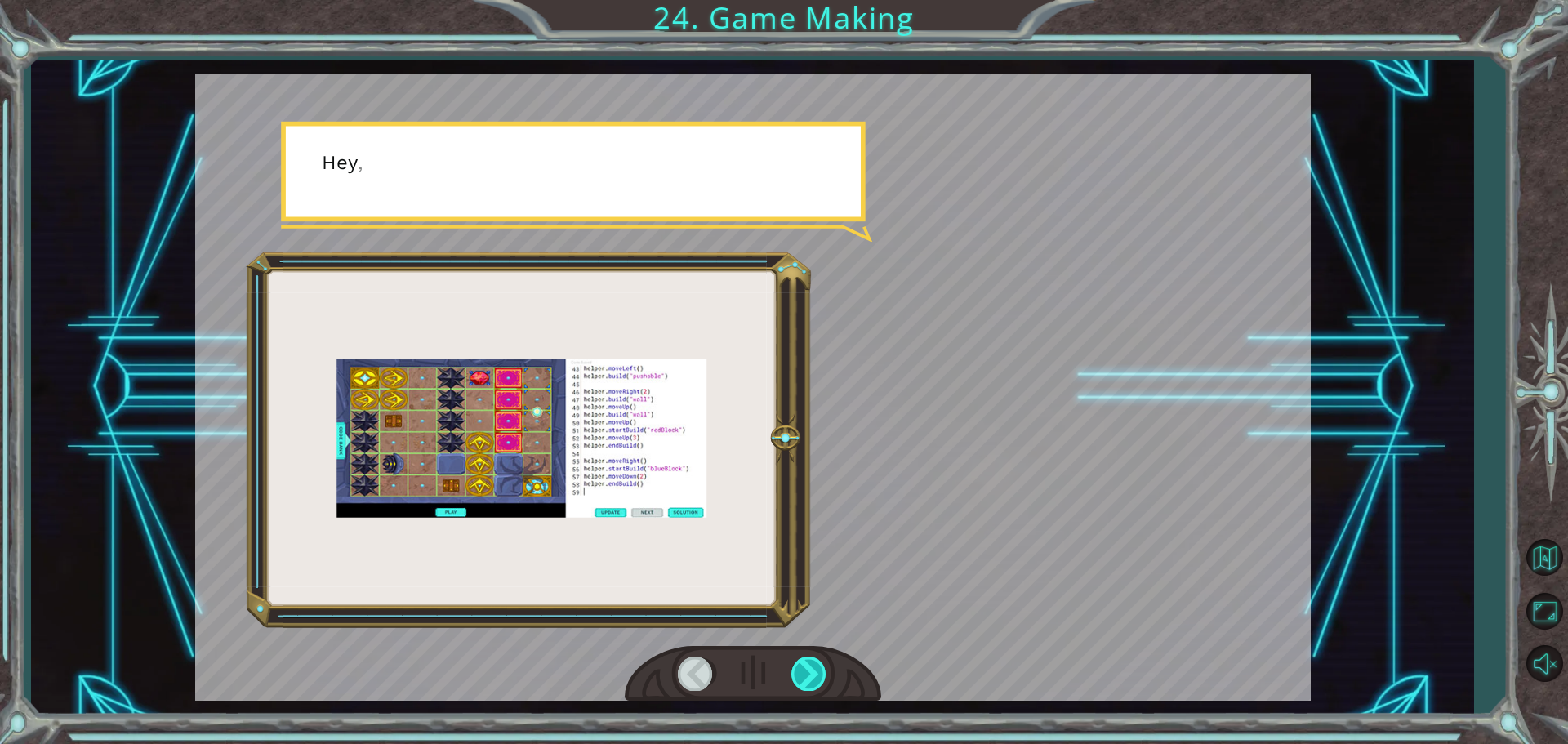
click at [824, 660] on div at bounding box center [809, 673] width 36 height 34
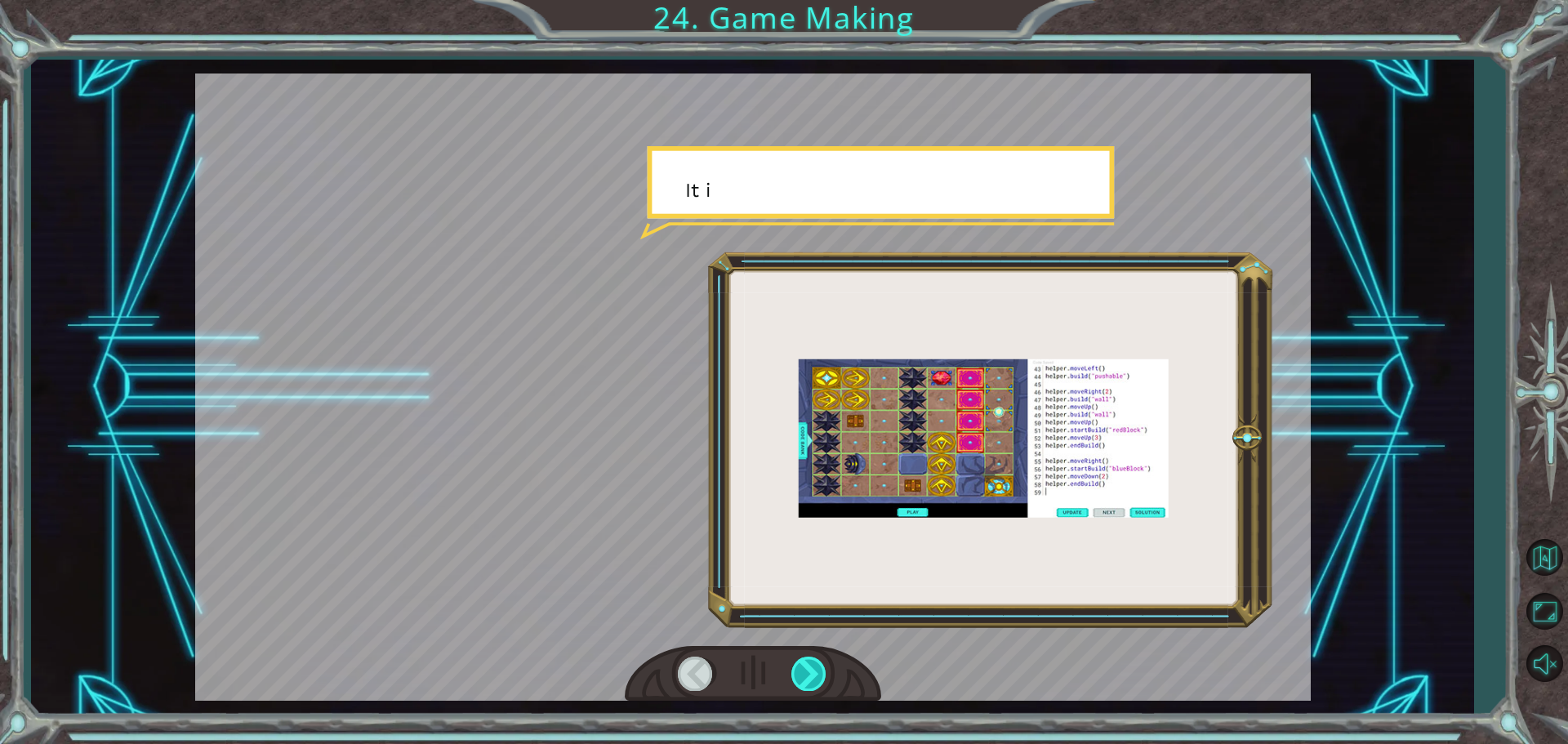
click at [824, 660] on div at bounding box center [809, 673] width 36 height 34
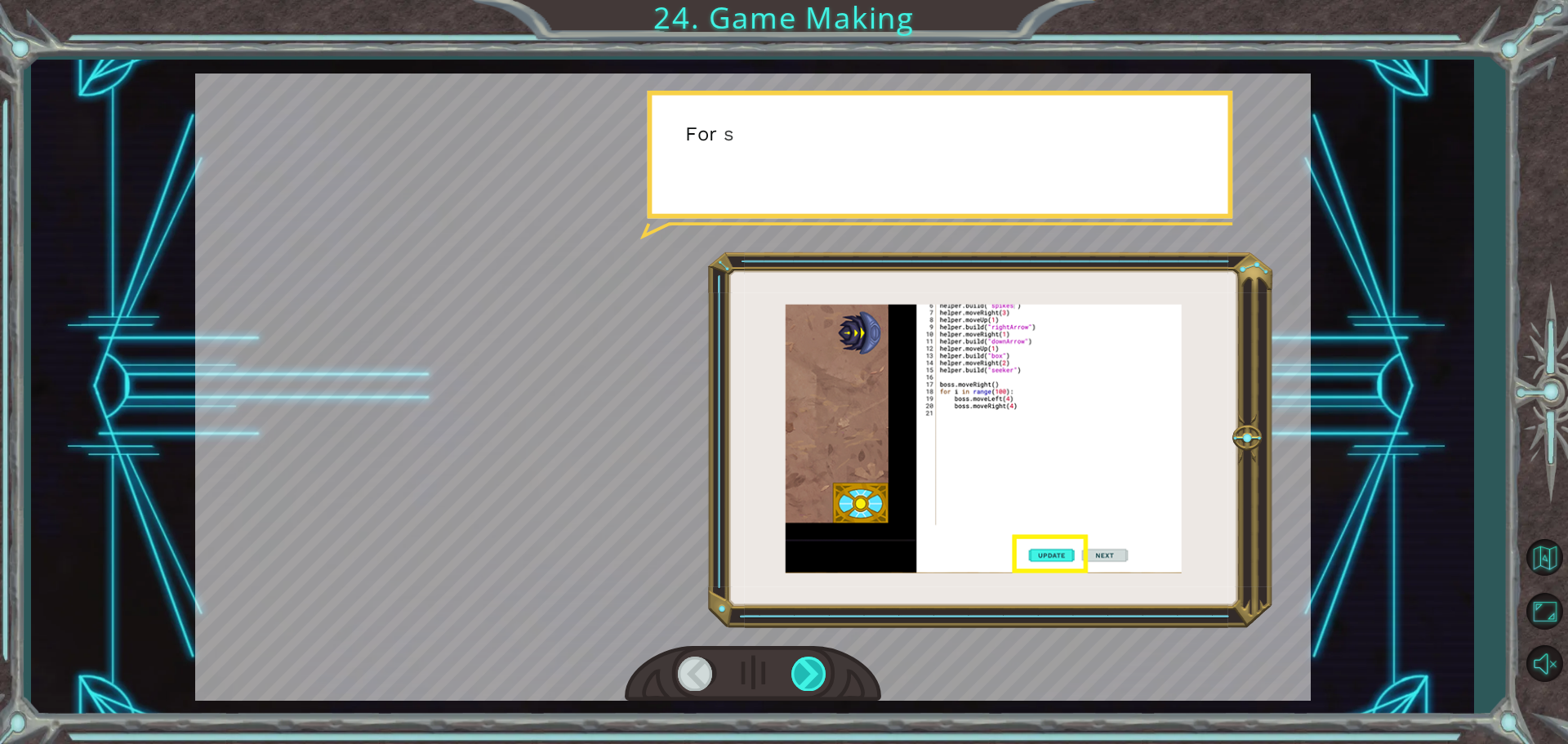
click at [824, 660] on div at bounding box center [809, 673] width 36 height 34
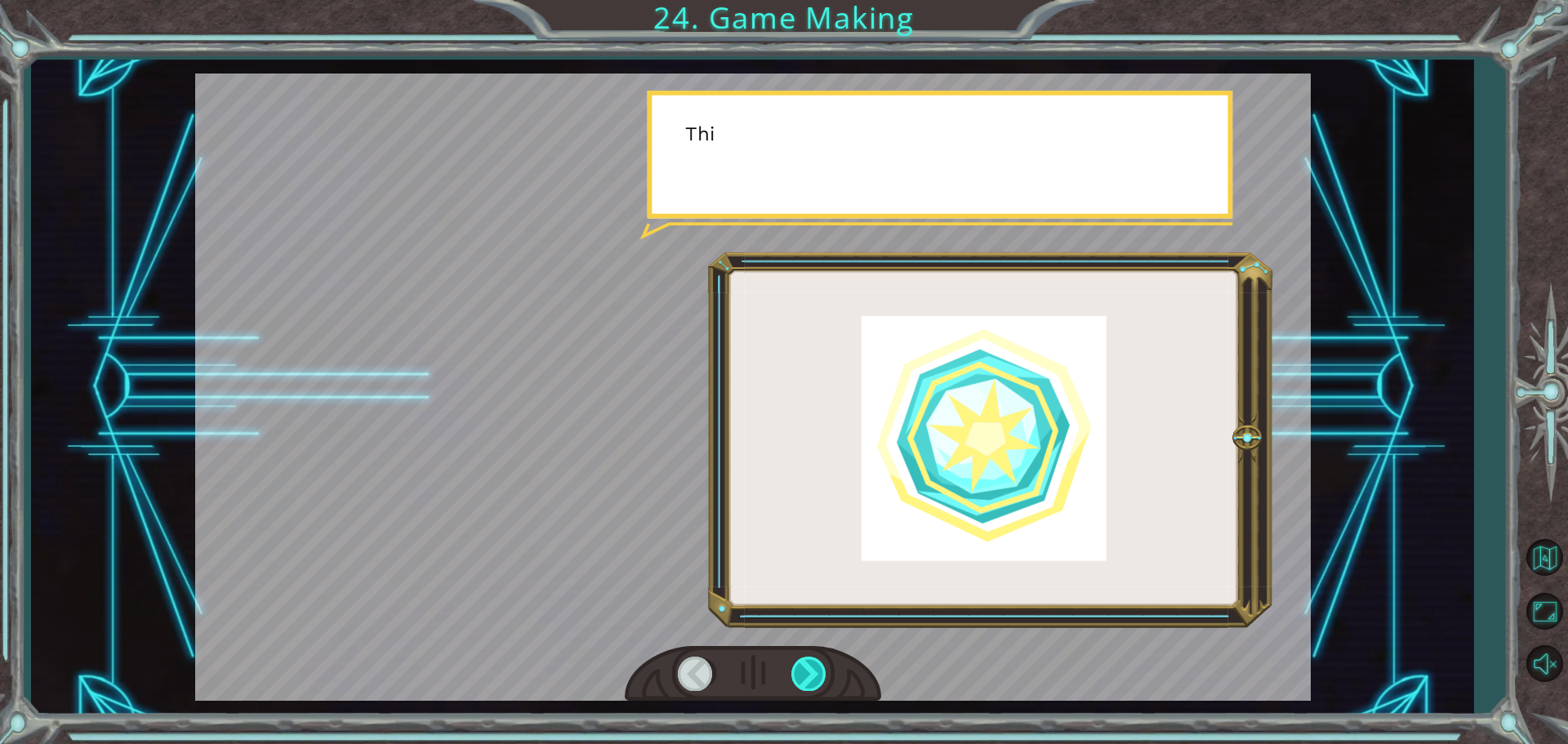
click at [823, 657] on div at bounding box center [809, 673] width 36 height 34
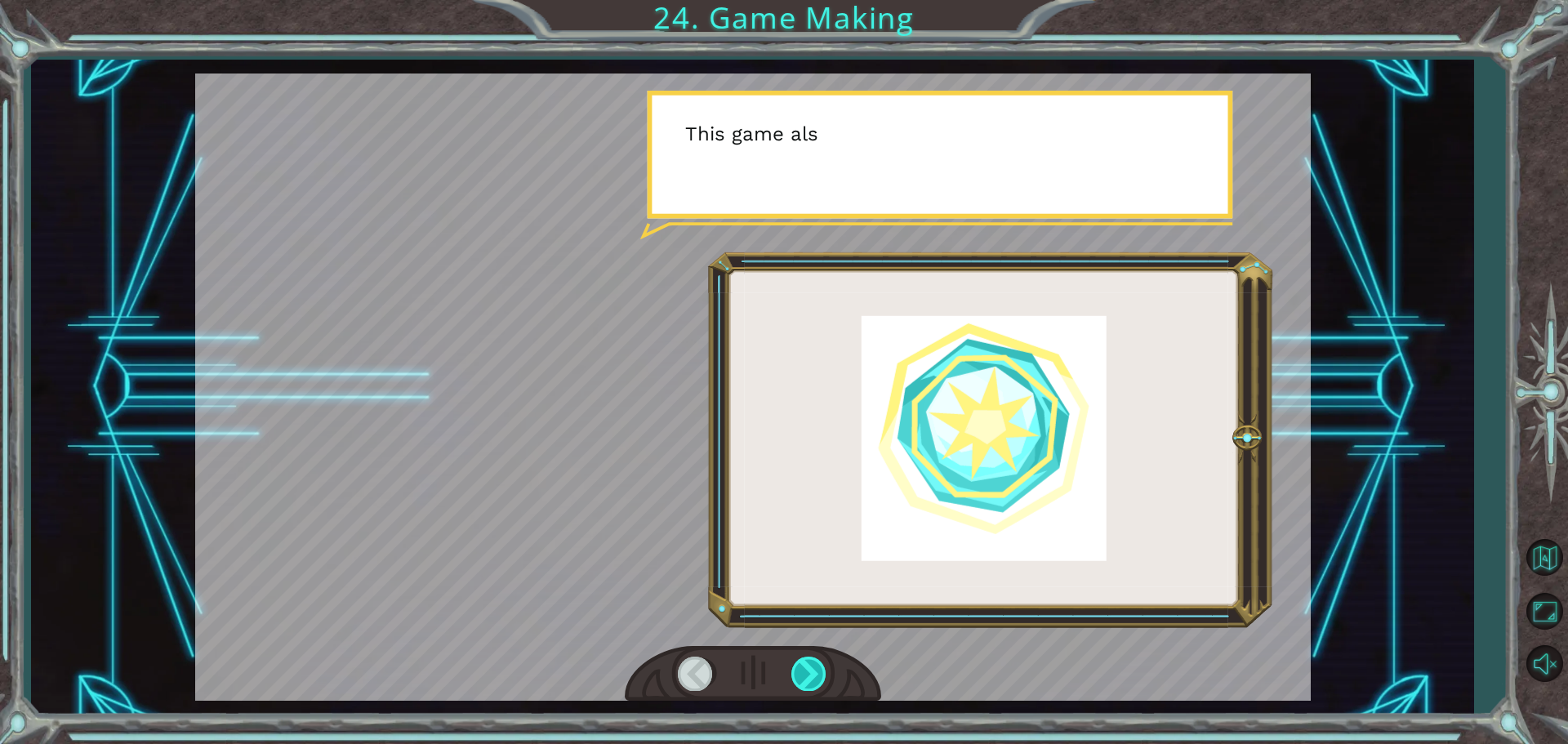
click at [823, 657] on div at bounding box center [809, 673] width 36 height 34
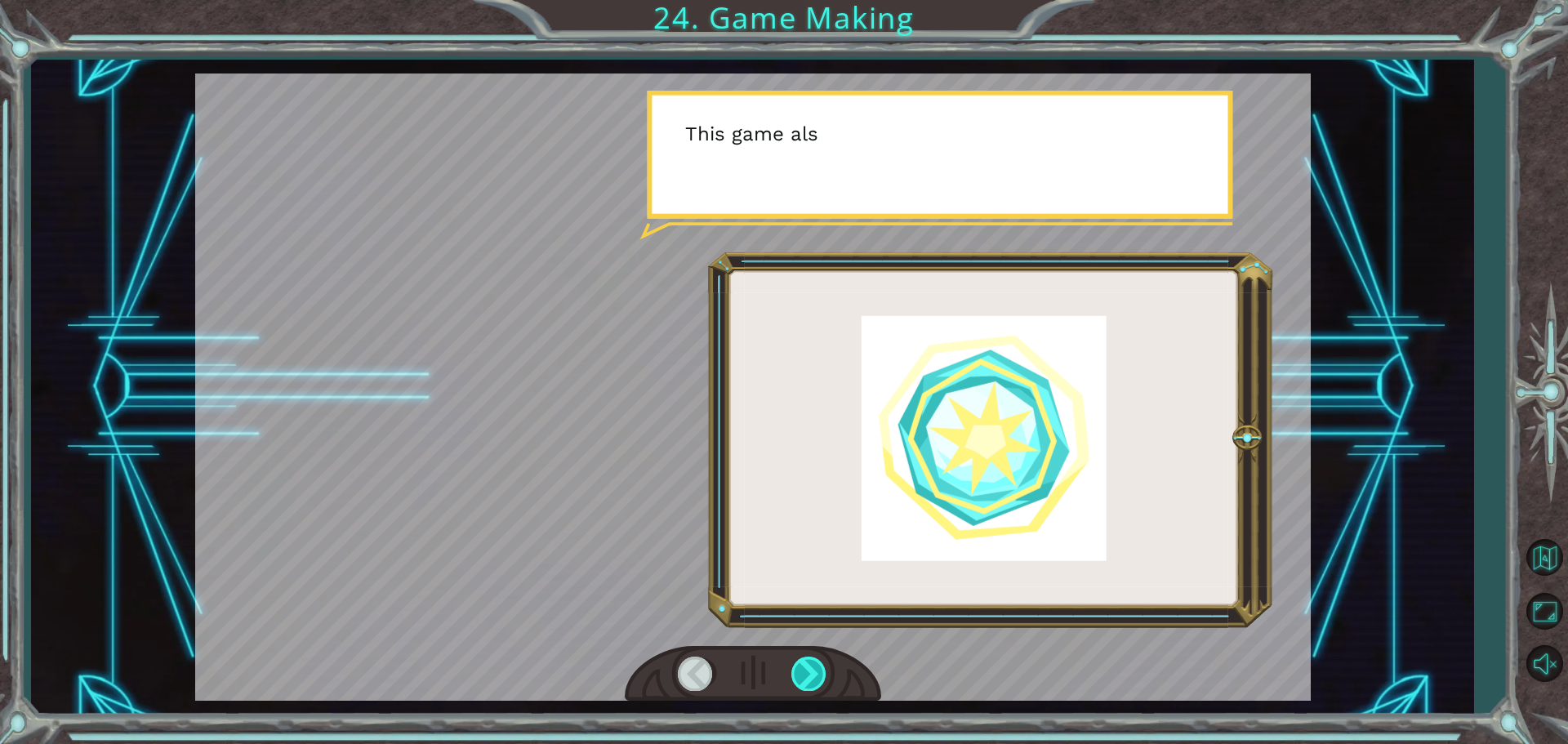
click at [823, 657] on div at bounding box center [809, 673] width 36 height 34
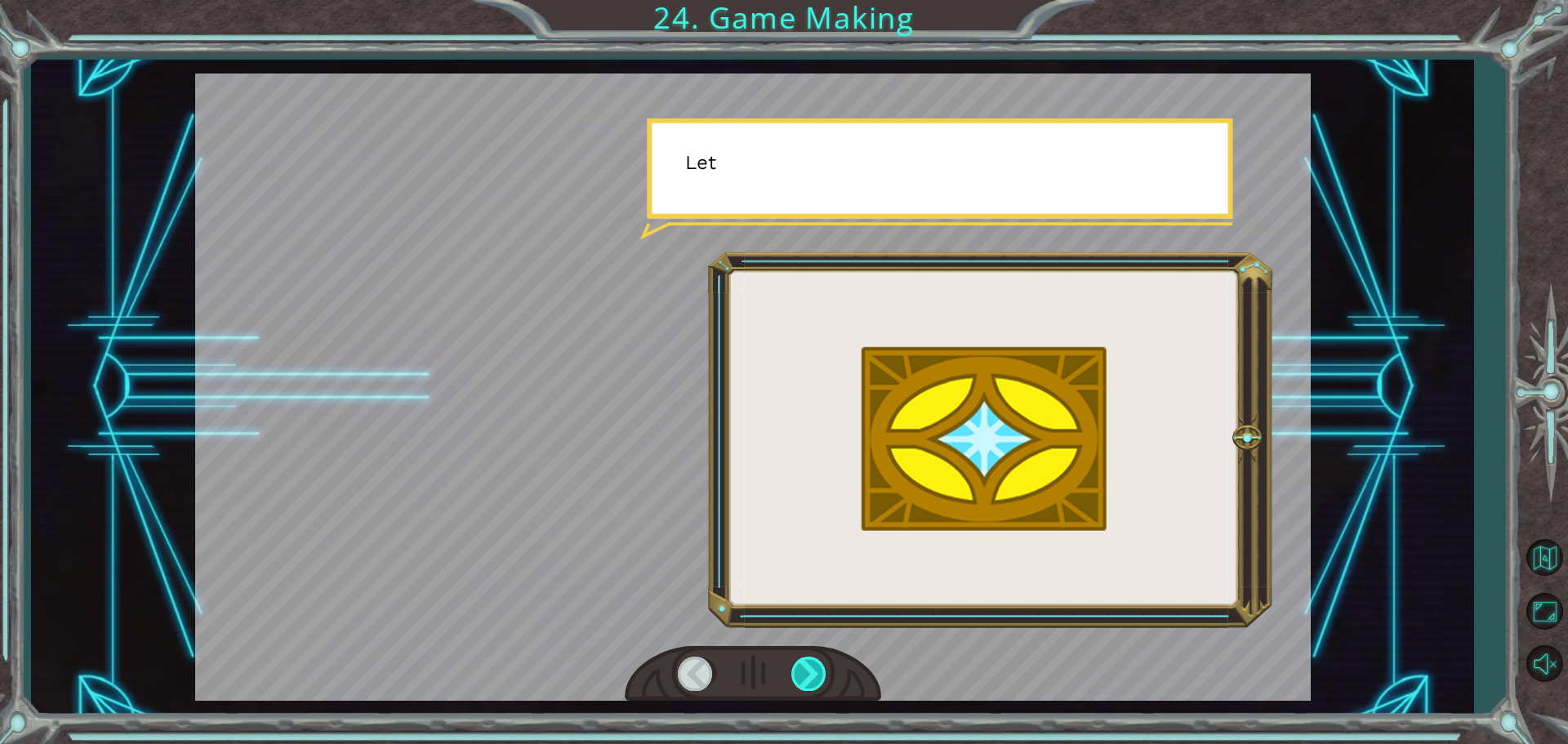
click at [823, 657] on div at bounding box center [809, 673] width 36 height 34
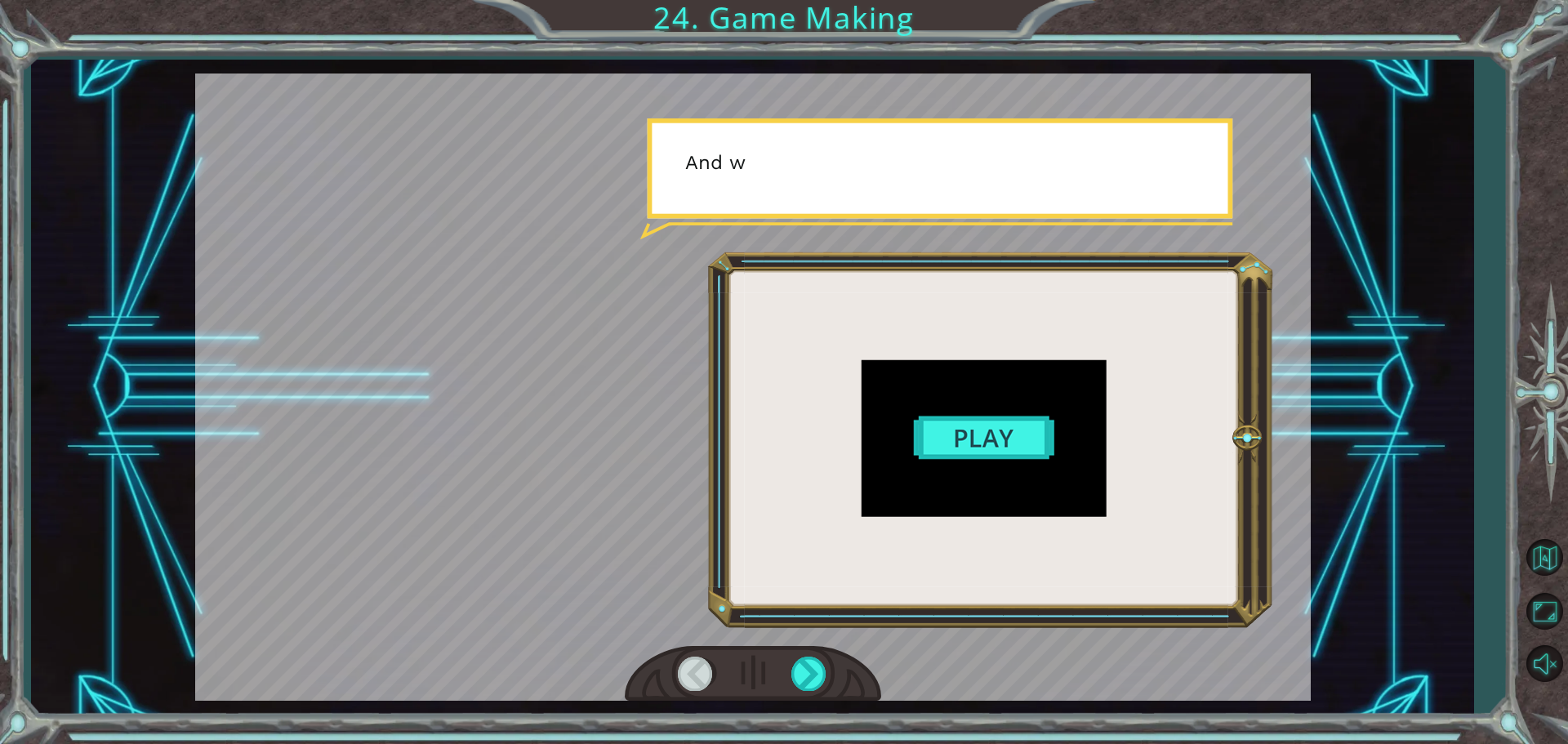
click at [816, 651] on div at bounding box center [753, 674] width 257 height 56
click at [814, 661] on div at bounding box center [753, 674] width 257 height 56
click at [812, 668] on div at bounding box center [809, 673] width 36 height 34
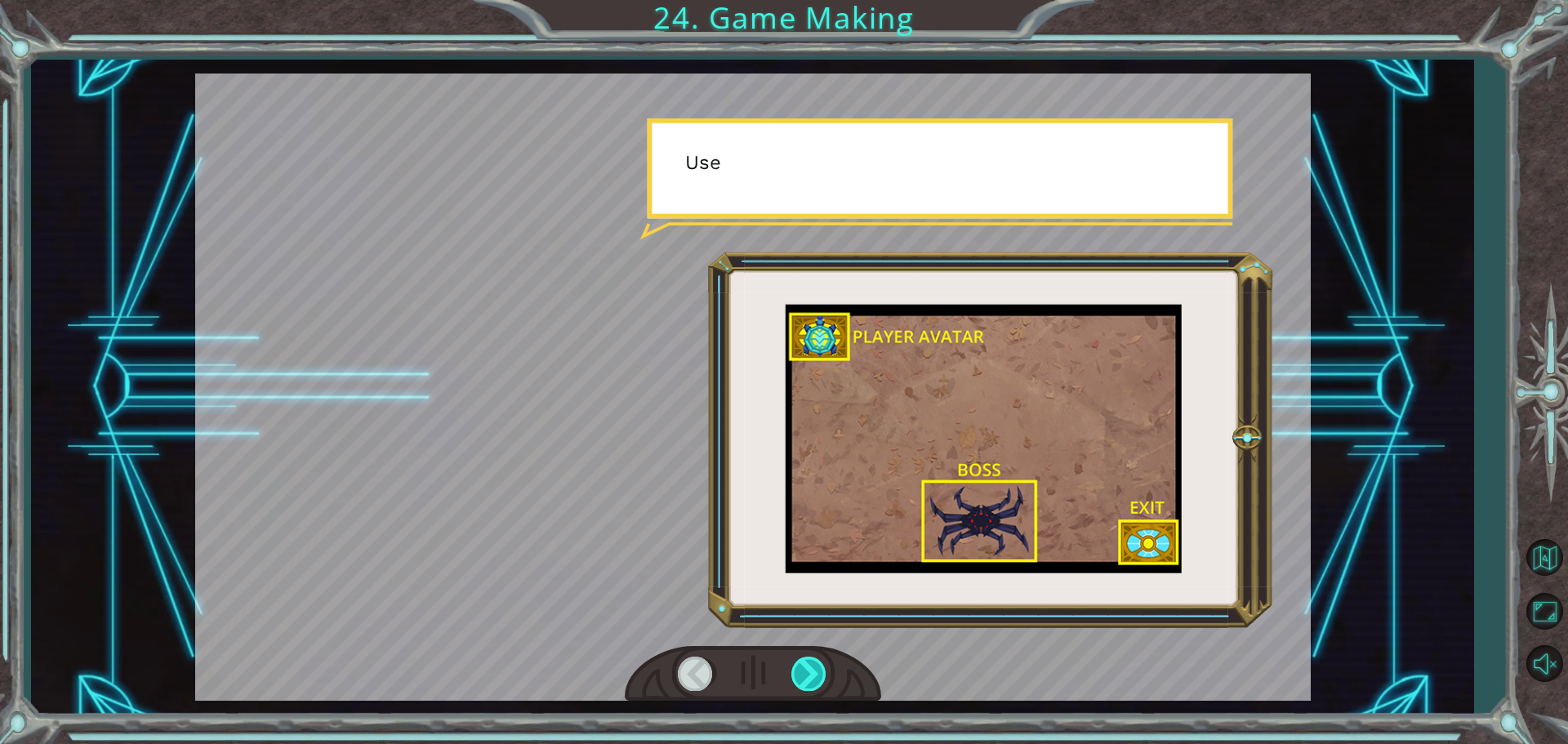
click at [812, 671] on div at bounding box center [809, 673] width 36 height 34
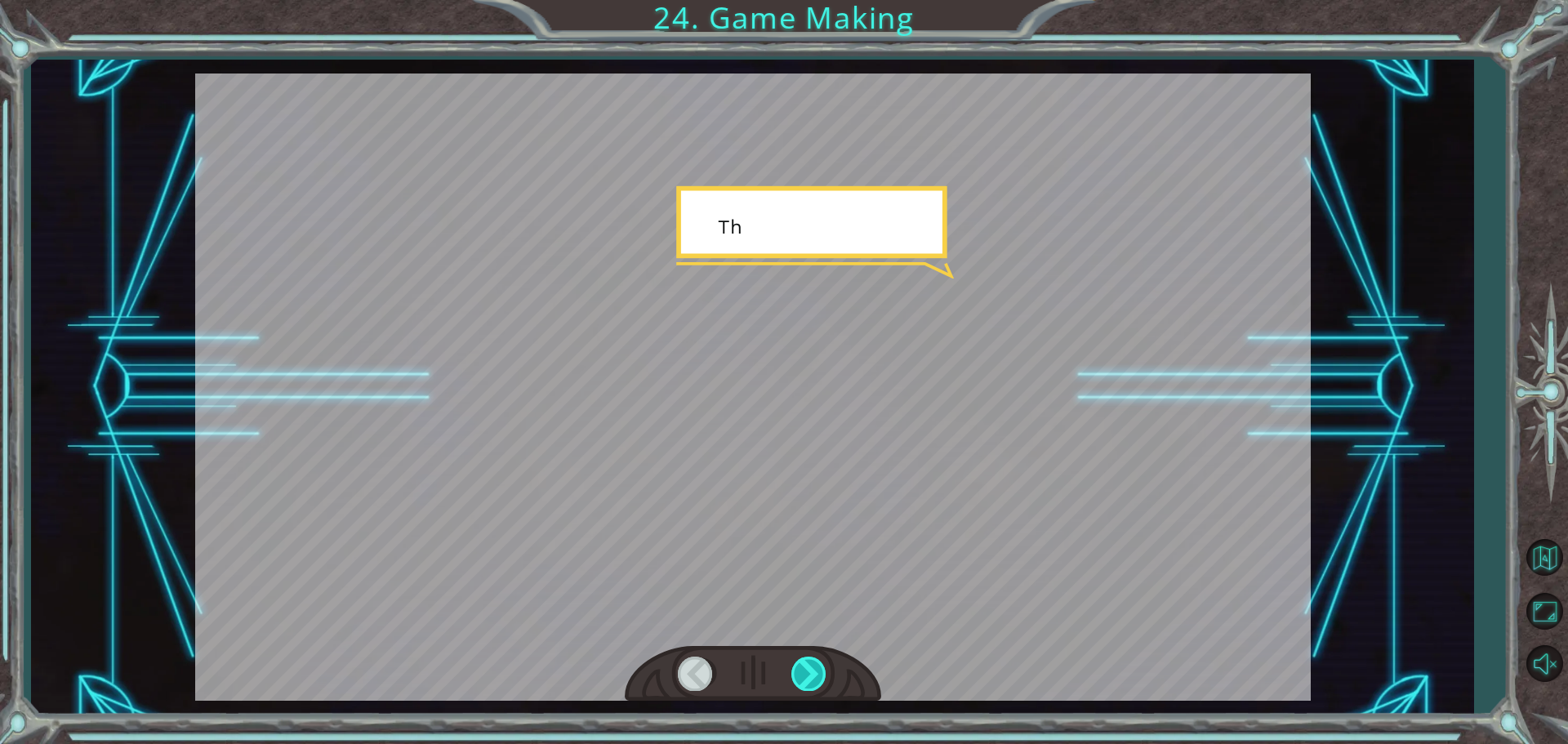
click at [812, 671] on div at bounding box center [809, 673] width 36 height 34
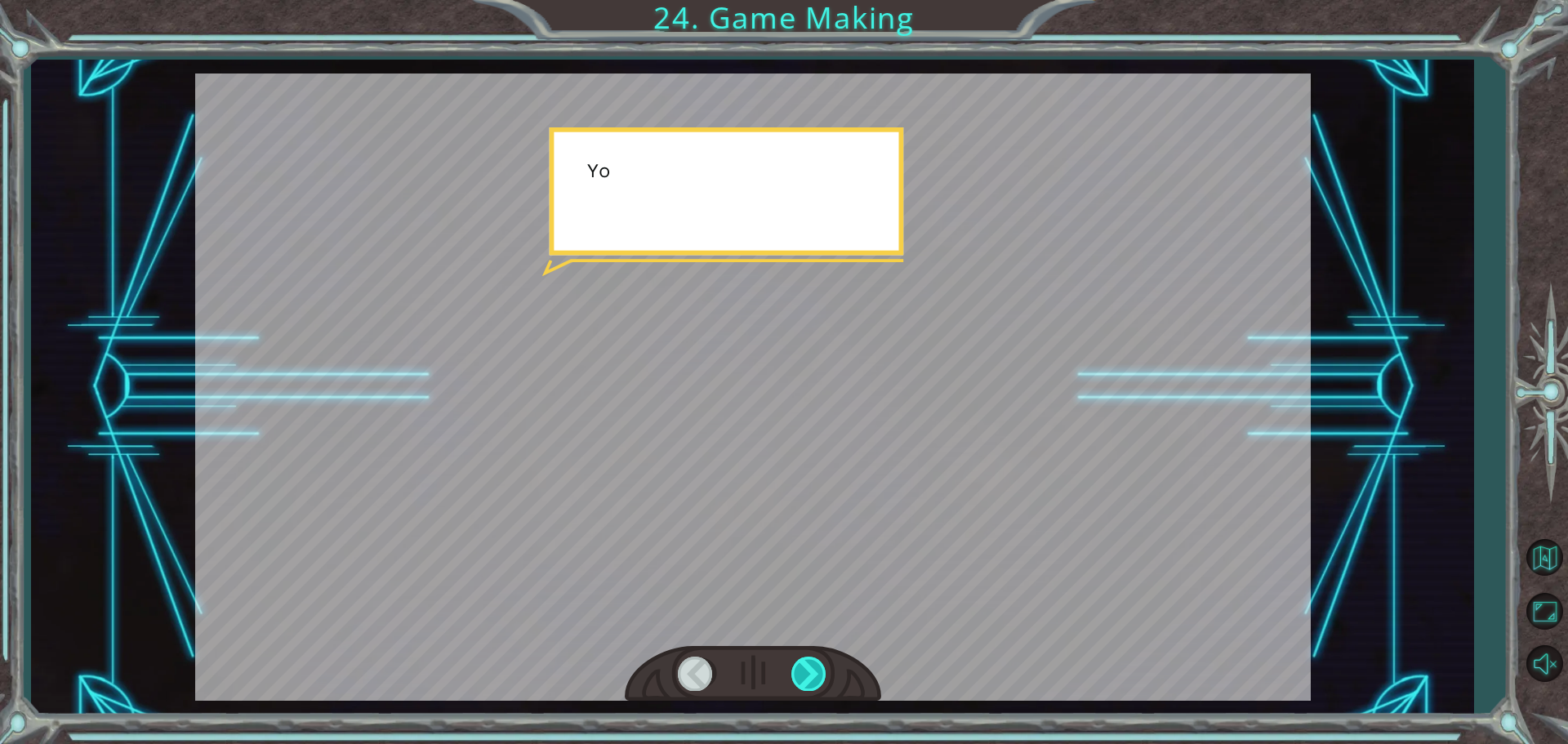
click at [812, 671] on div at bounding box center [809, 673] width 36 height 34
click at [812, 670] on div at bounding box center [809, 673] width 36 height 34
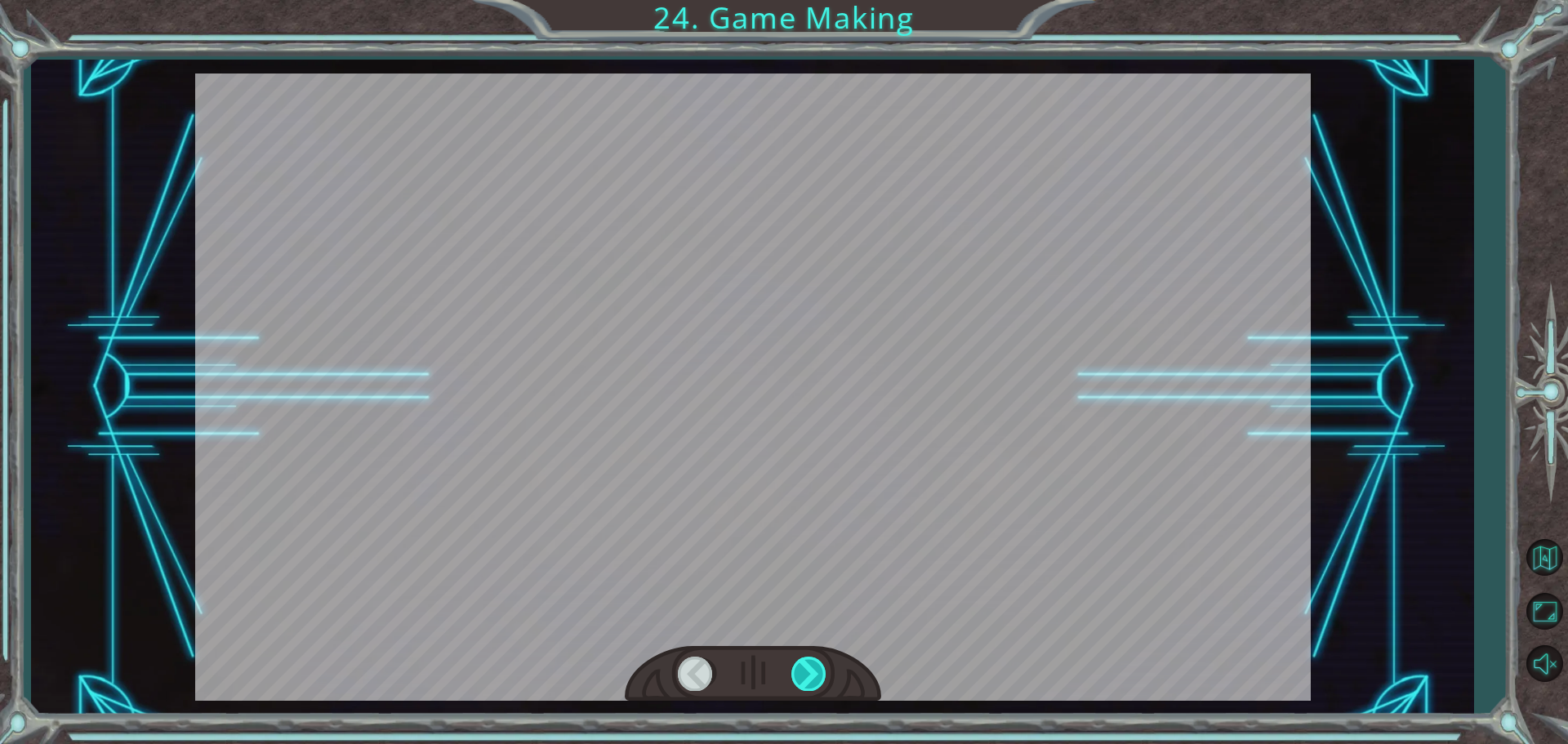
click at [810, 668] on div at bounding box center [809, 673] width 36 height 34
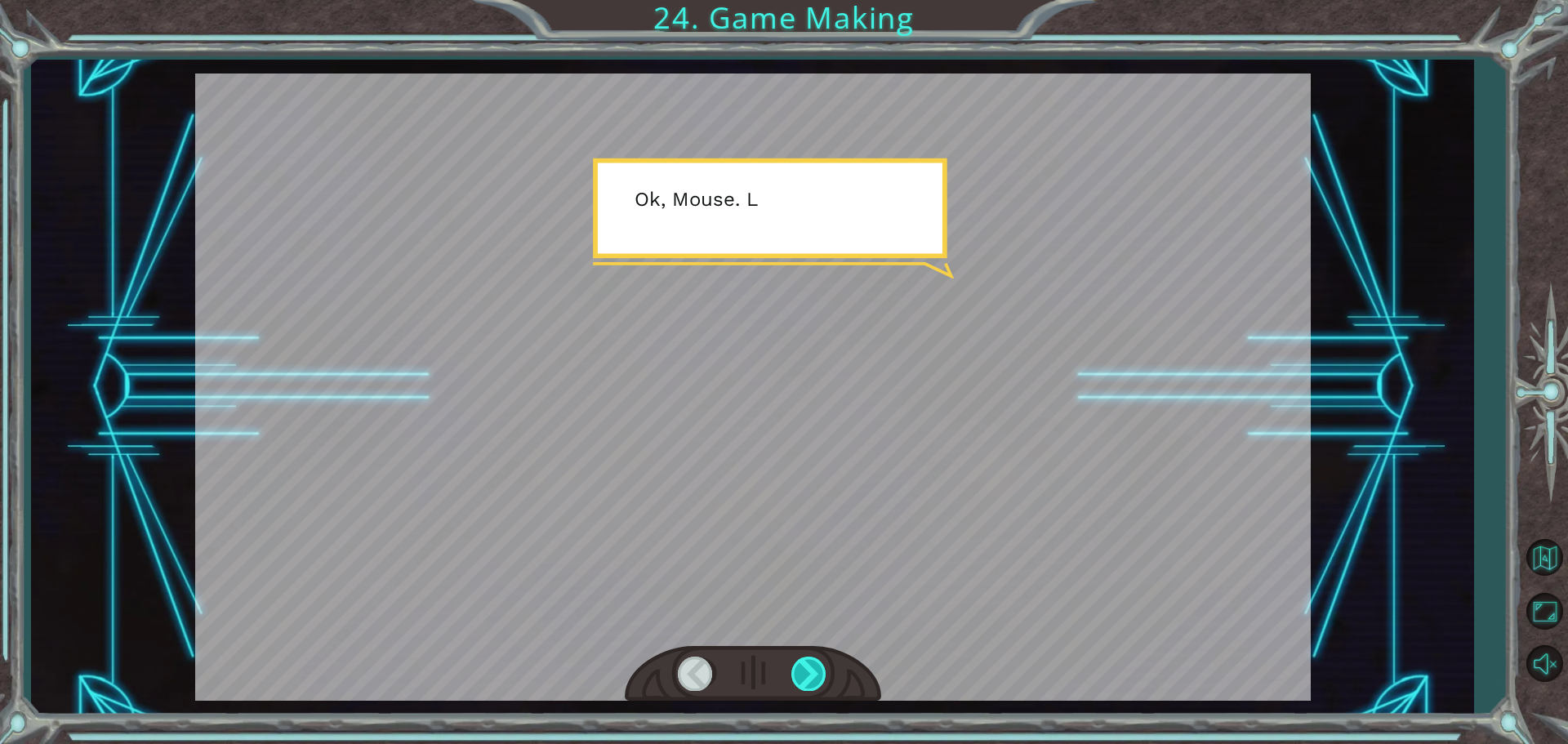
click at [796, 678] on div at bounding box center [809, 673] width 36 height 34
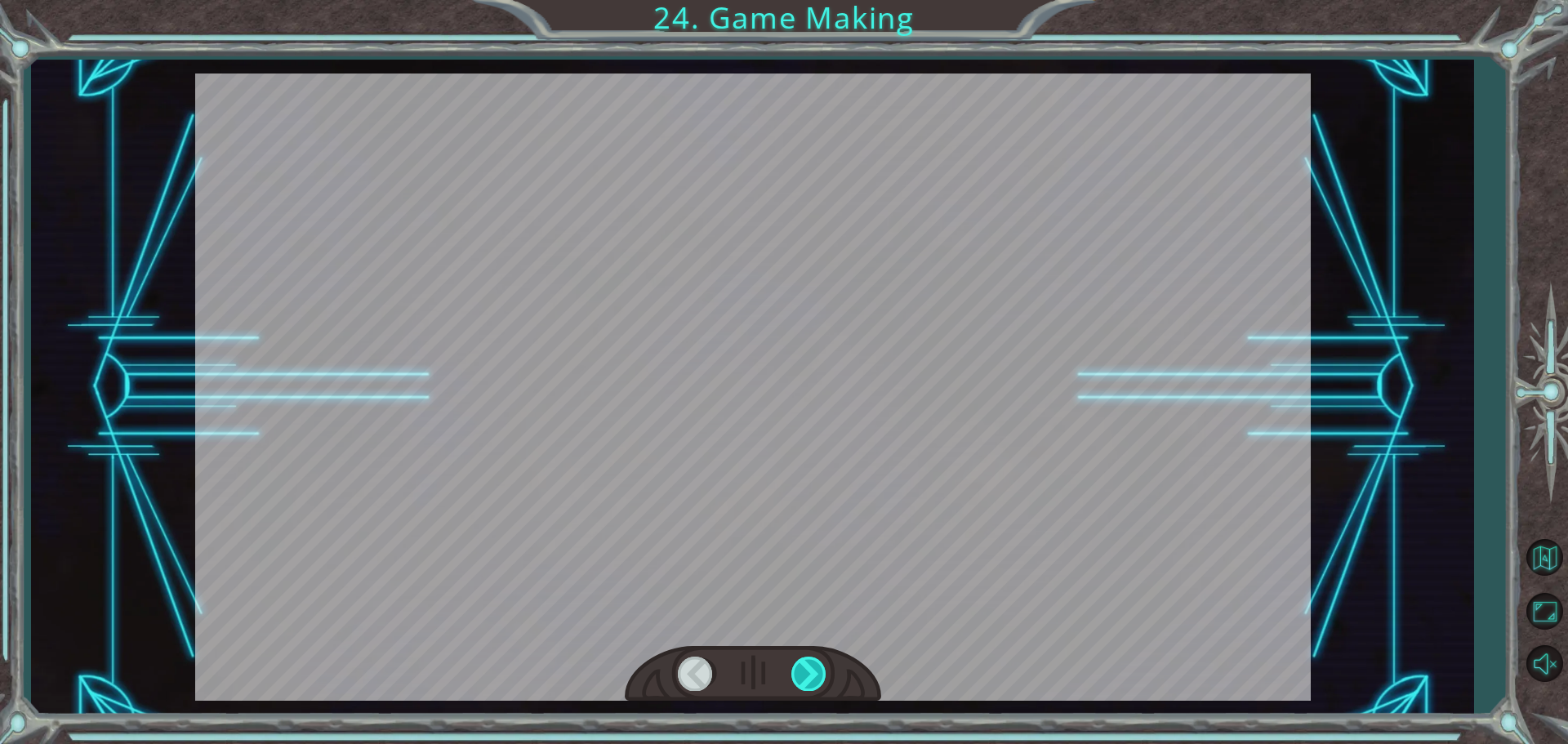
click at [795, 675] on div at bounding box center [809, 673] width 36 height 34
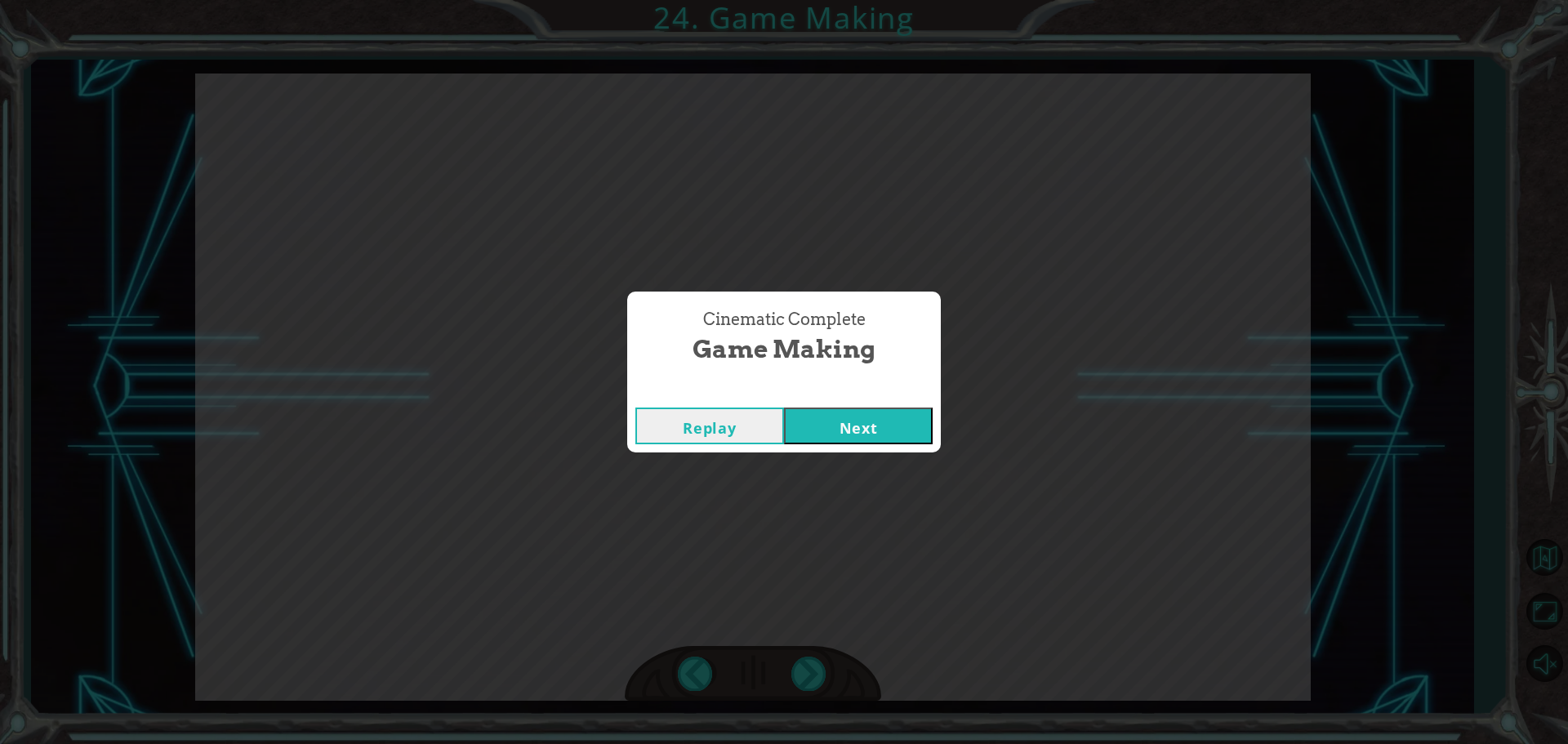
click at [860, 423] on button "Next" at bounding box center [858, 425] width 148 height 36
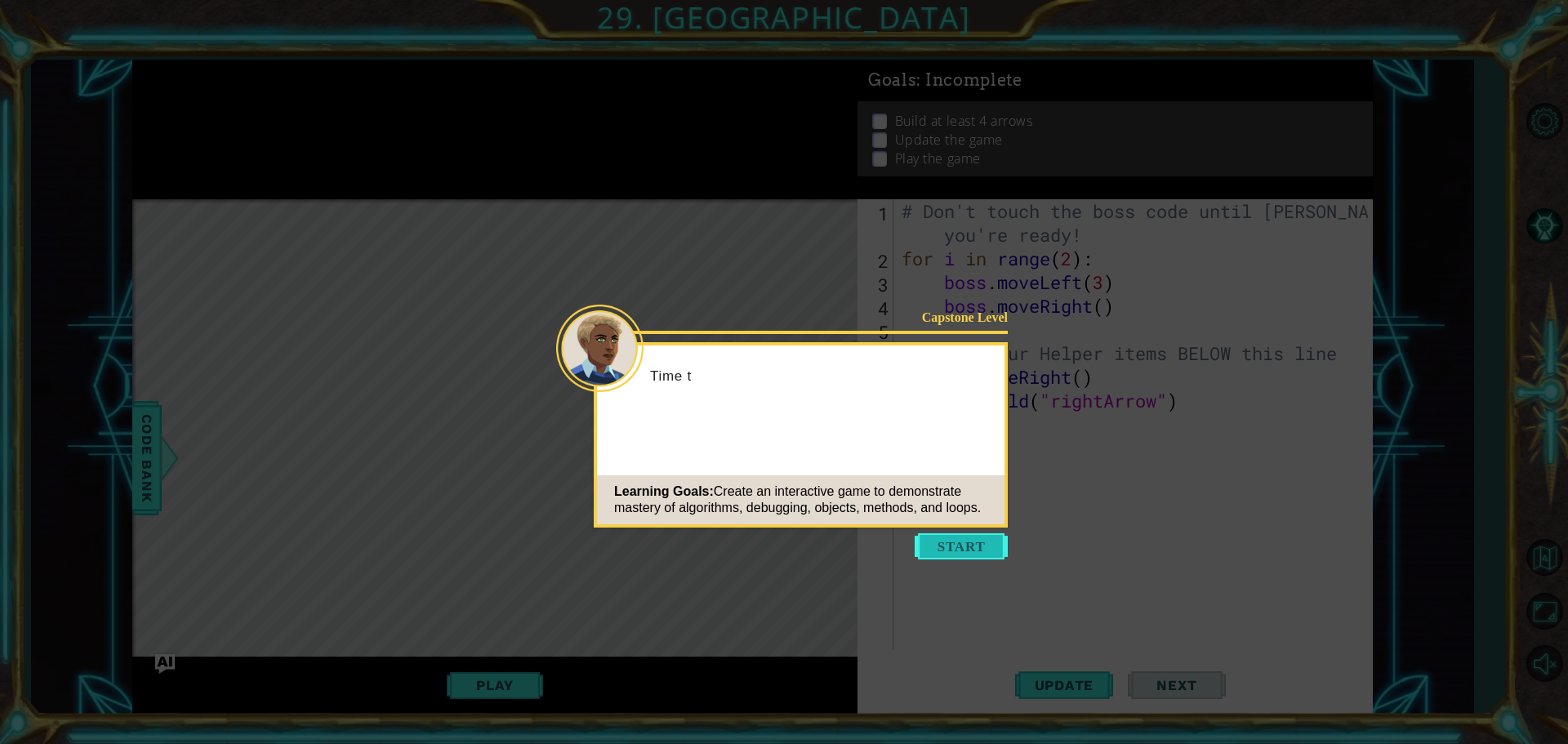
click at [939, 545] on button "Start" at bounding box center [961, 546] width 93 height 26
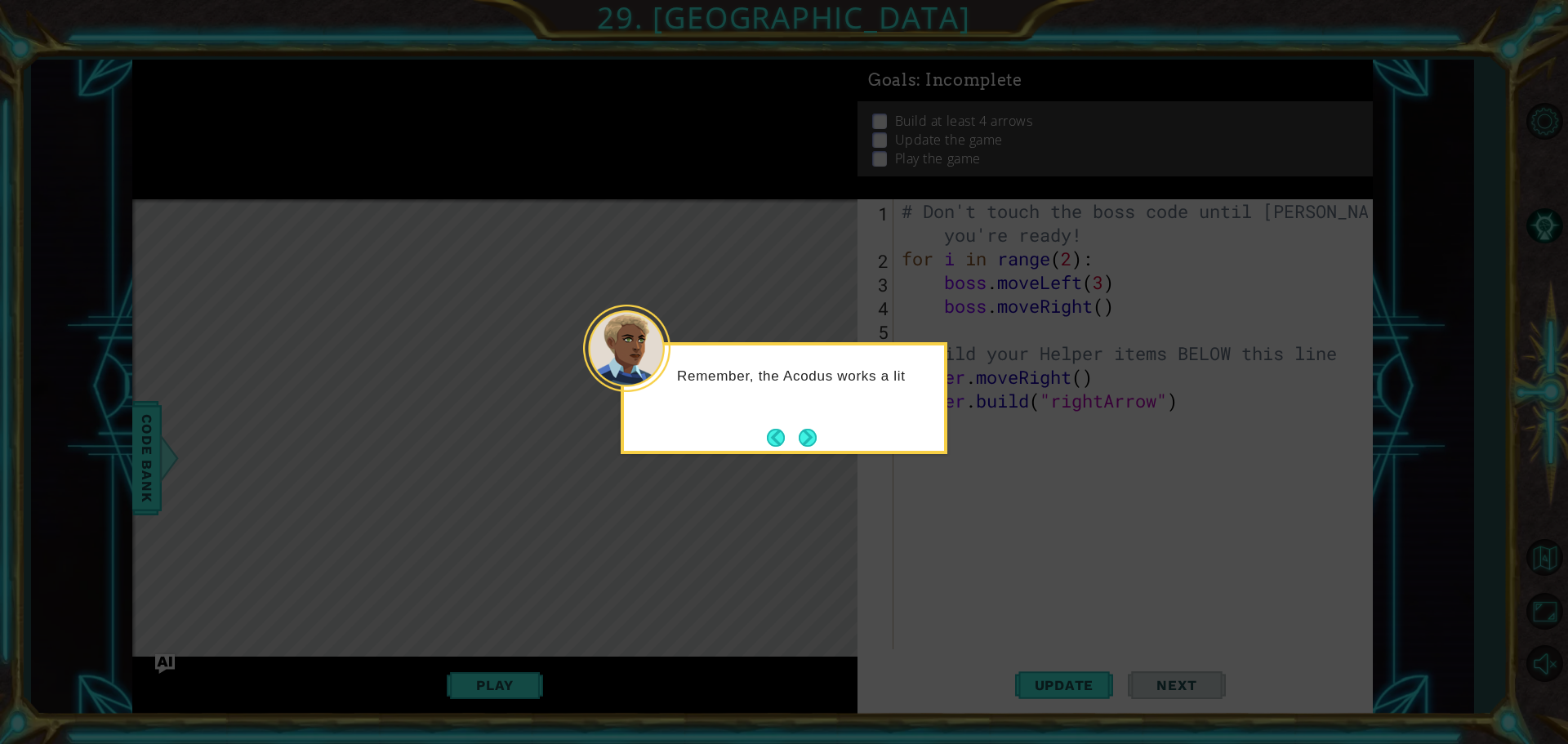
click at [809, 433] on button "Next" at bounding box center [808, 438] width 18 height 18
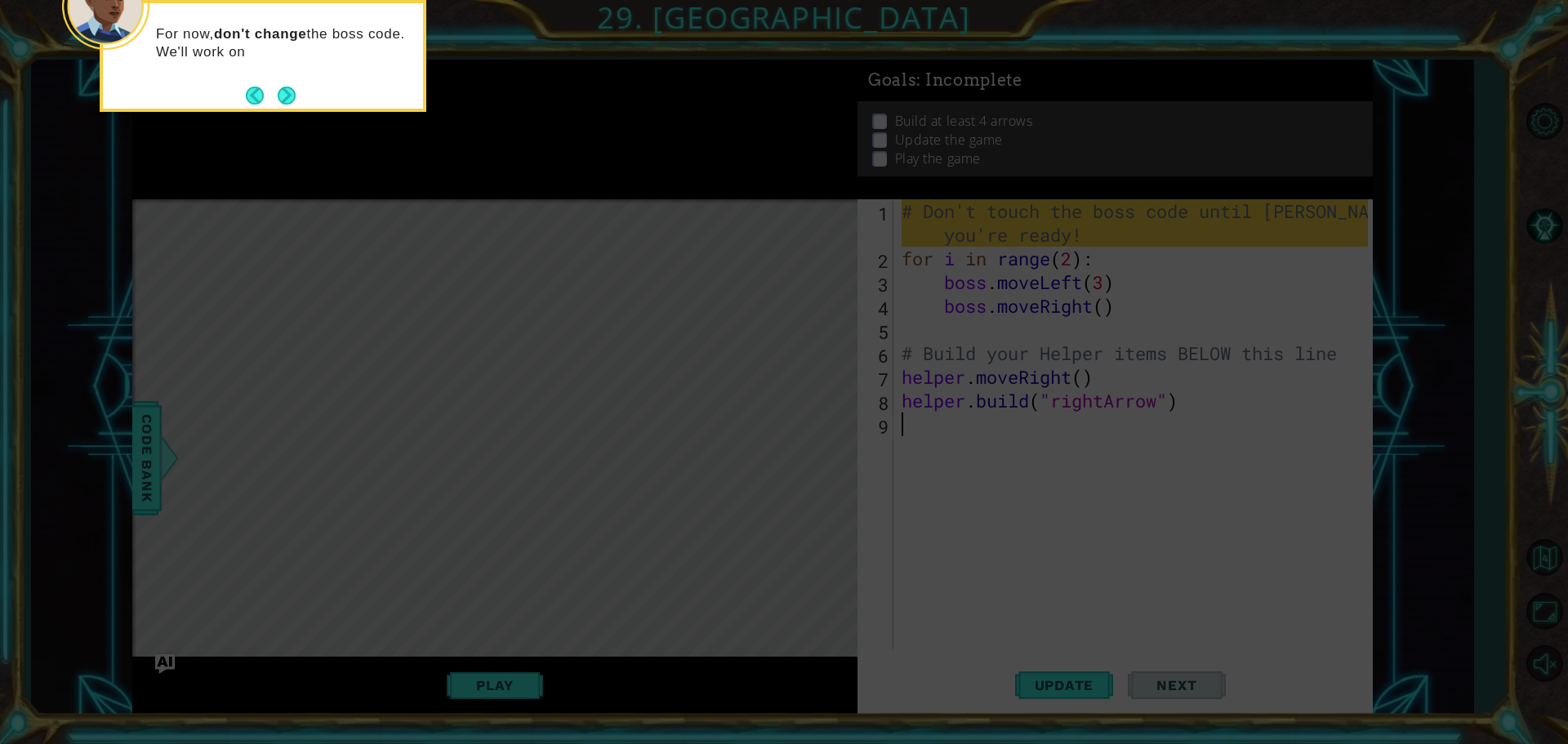
click at [301, 85] on div "For now, don't change the boss code. We'll work on" at bounding box center [263, 51] width 321 height 83
click at [284, 94] on button "Next" at bounding box center [287, 96] width 18 height 18
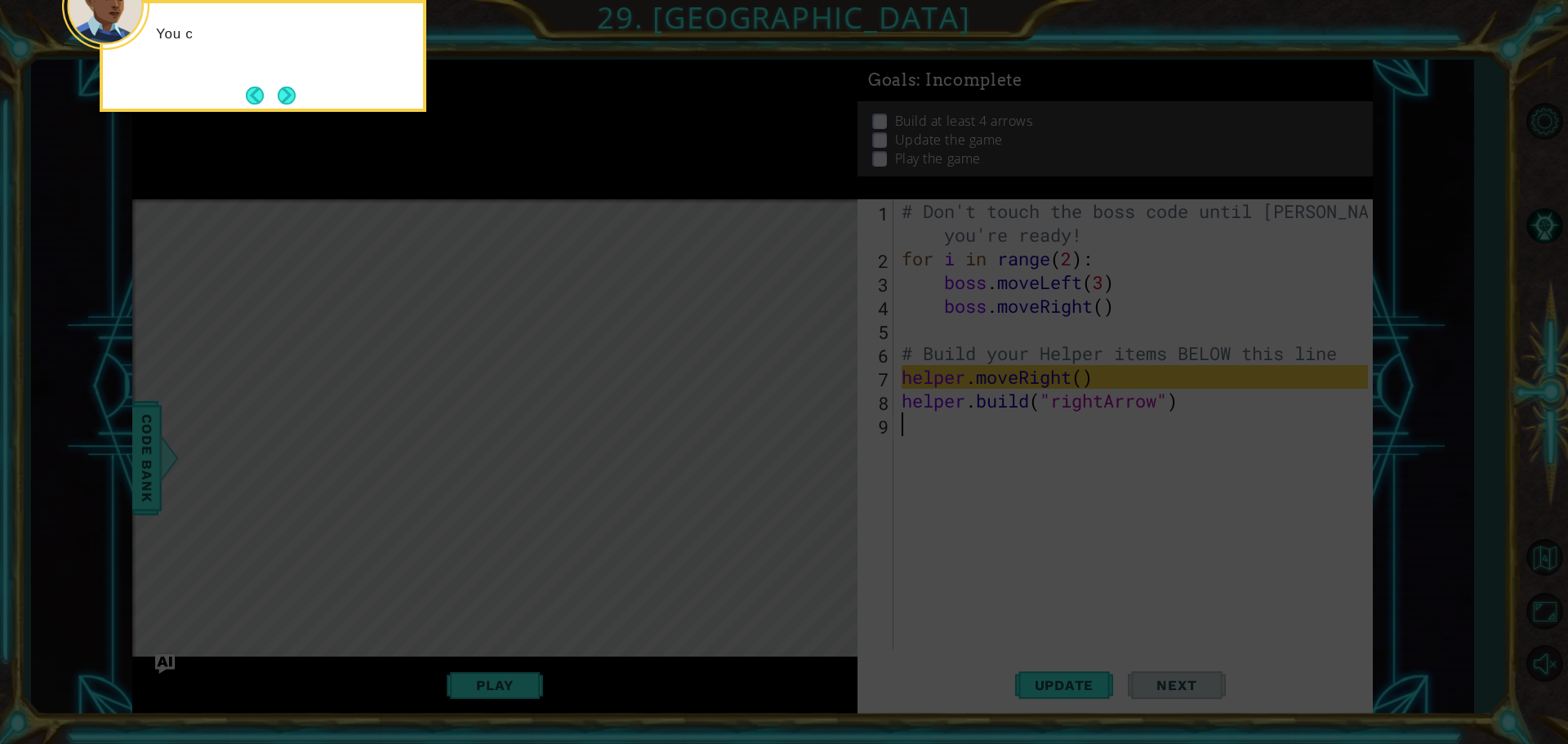
click at [284, 94] on button "Next" at bounding box center [287, 96] width 18 height 18
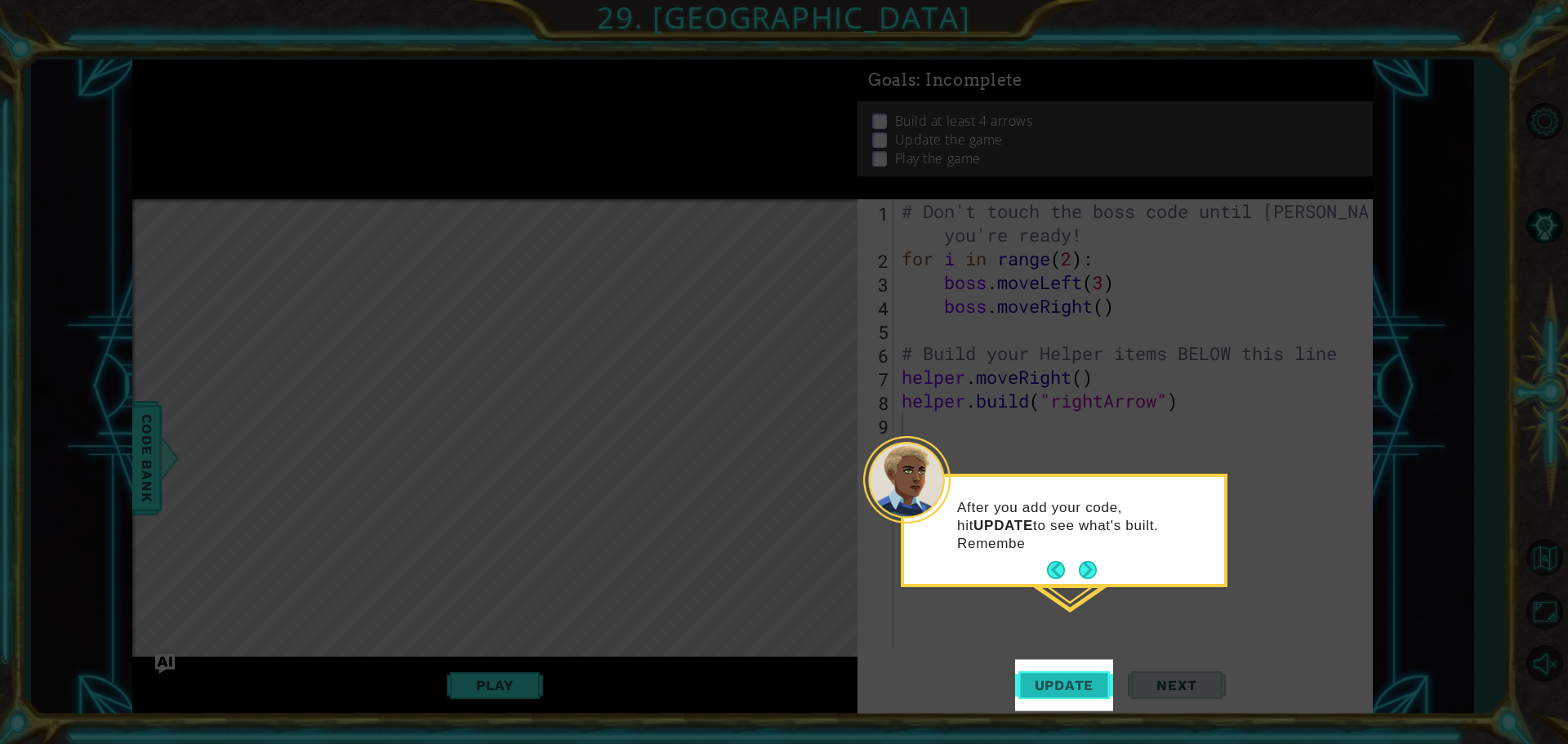
click at [1098, 662] on button "Update" at bounding box center [1064, 685] width 98 height 51
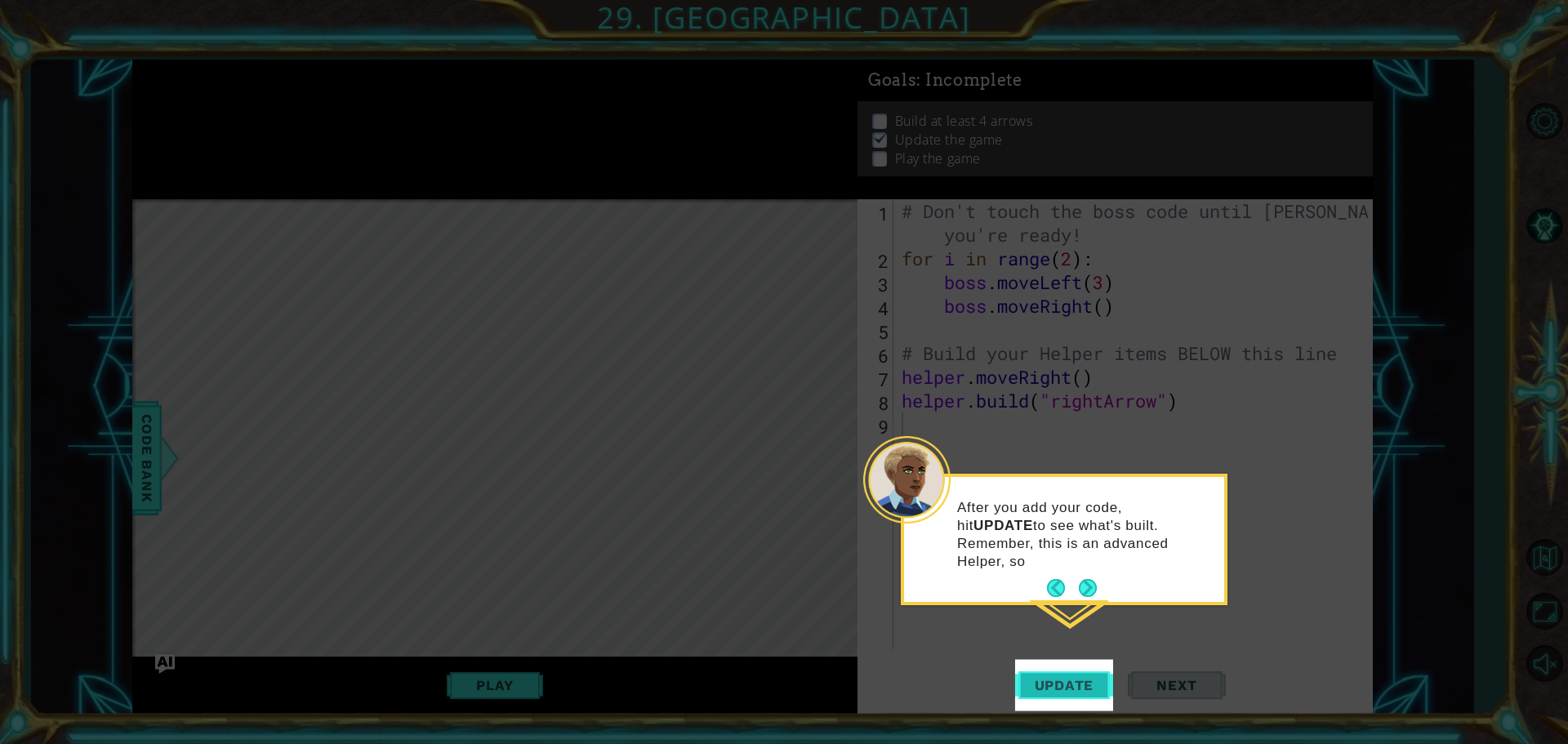
click at [1051, 661] on button "Update" at bounding box center [1064, 685] width 98 height 51
click at [1079, 680] on button "Update" at bounding box center [1064, 685] width 98 height 51
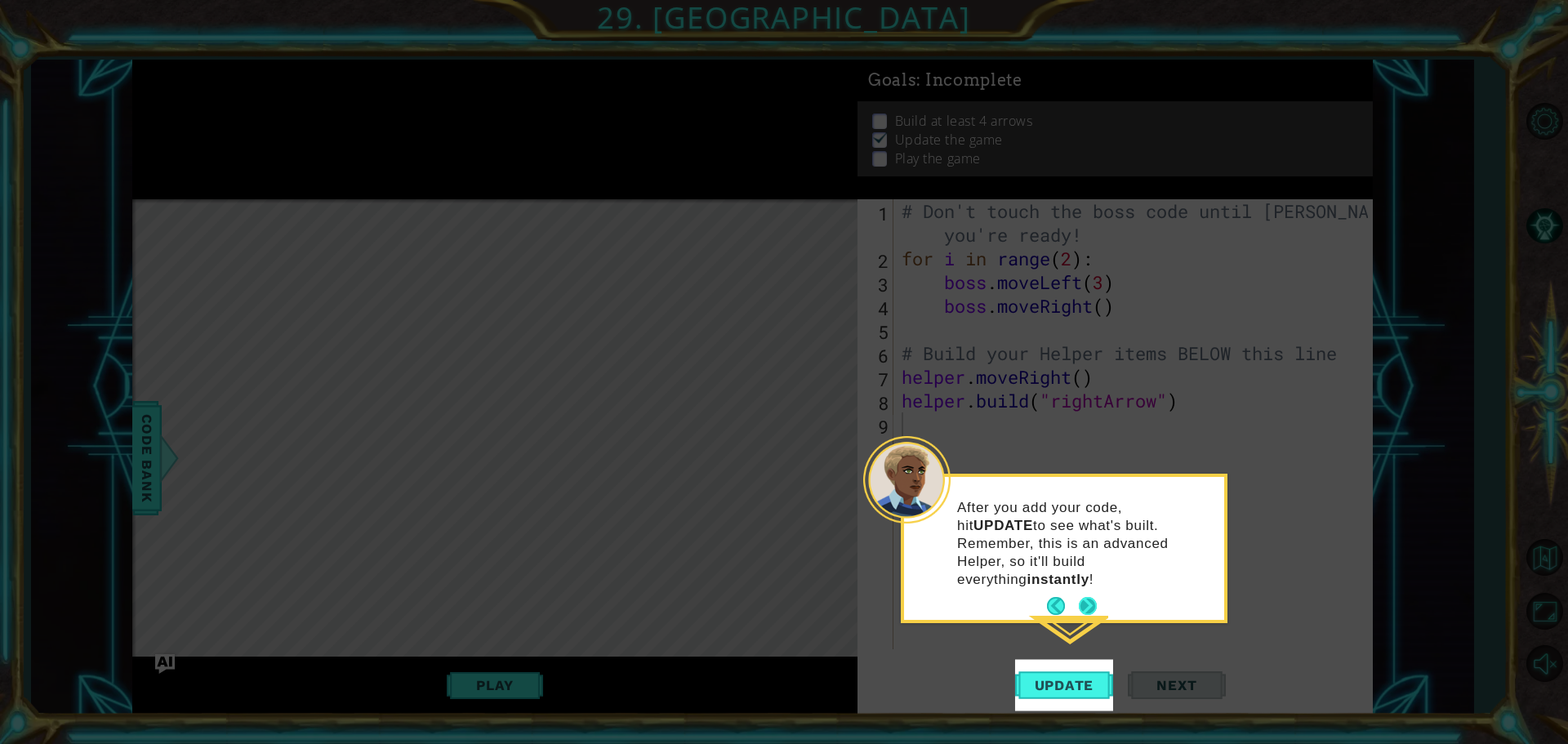
click at [1091, 597] on button "Next" at bounding box center [1087, 606] width 19 height 19
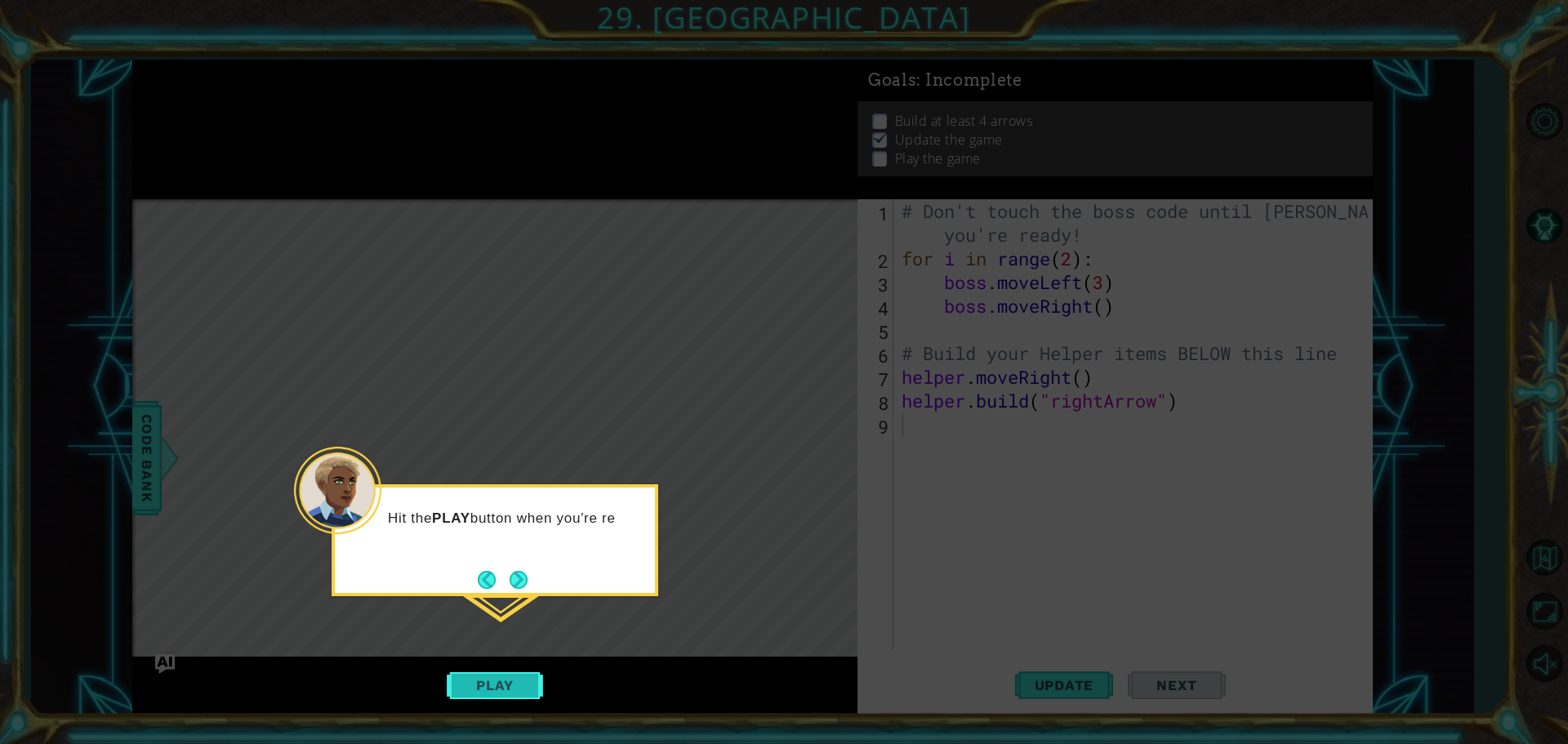
click at [515, 684] on button "Play" at bounding box center [494, 685] width 96 height 31
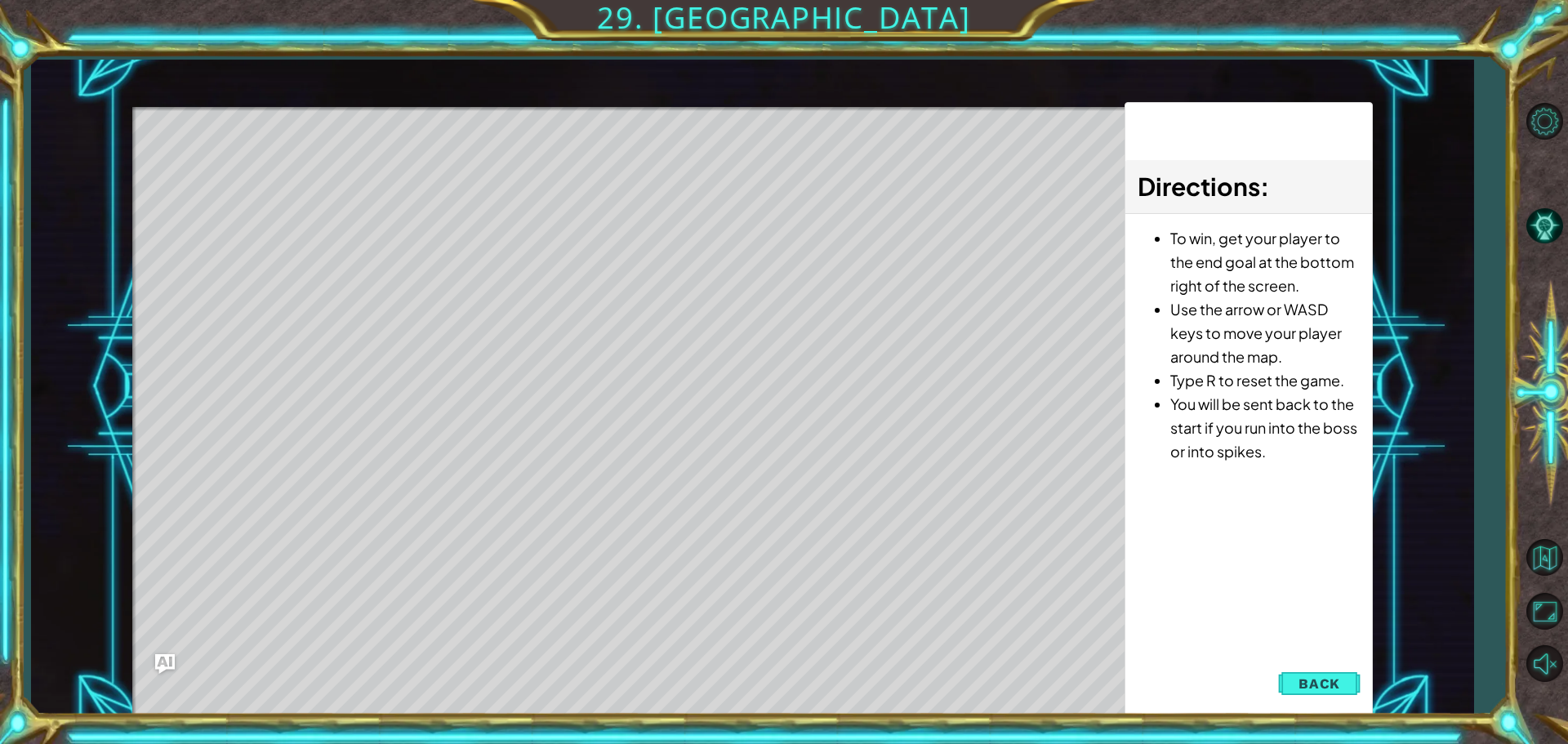
click at [518, 524] on div at bounding box center [628, 423] width 993 height 632
click at [246, 187] on div "Level Map" at bounding box center [509, 347] width 755 height 481
drag, startPoint x: 307, startPoint y: 187, endPoint x: 527, endPoint y: 188, distance: 220.0
click at [518, 188] on div "Level Map" at bounding box center [509, 347] width 755 height 481
click at [1312, 687] on span "Back" at bounding box center [1319, 684] width 42 height 16
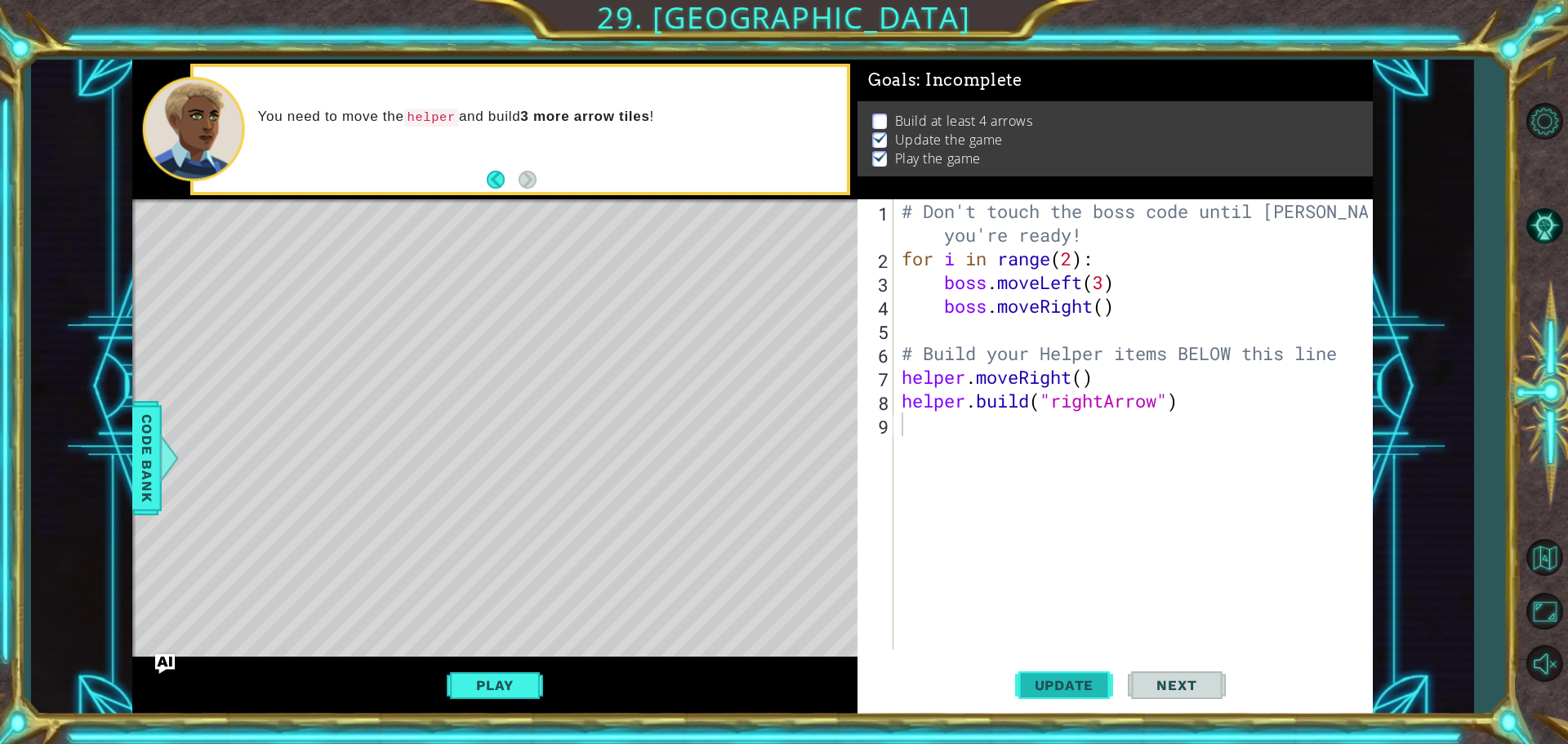
click at [1087, 678] on span "Update" at bounding box center [1064, 685] width 92 height 16
drag, startPoint x: 1087, startPoint y: 676, endPoint x: 1085, endPoint y: 663, distance: 13.2
click at [1086, 669] on button "Update" at bounding box center [1064, 685] width 98 height 51
click at [1082, 677] on button "Update" at bounding box center [1064, 685] width 98 height 51
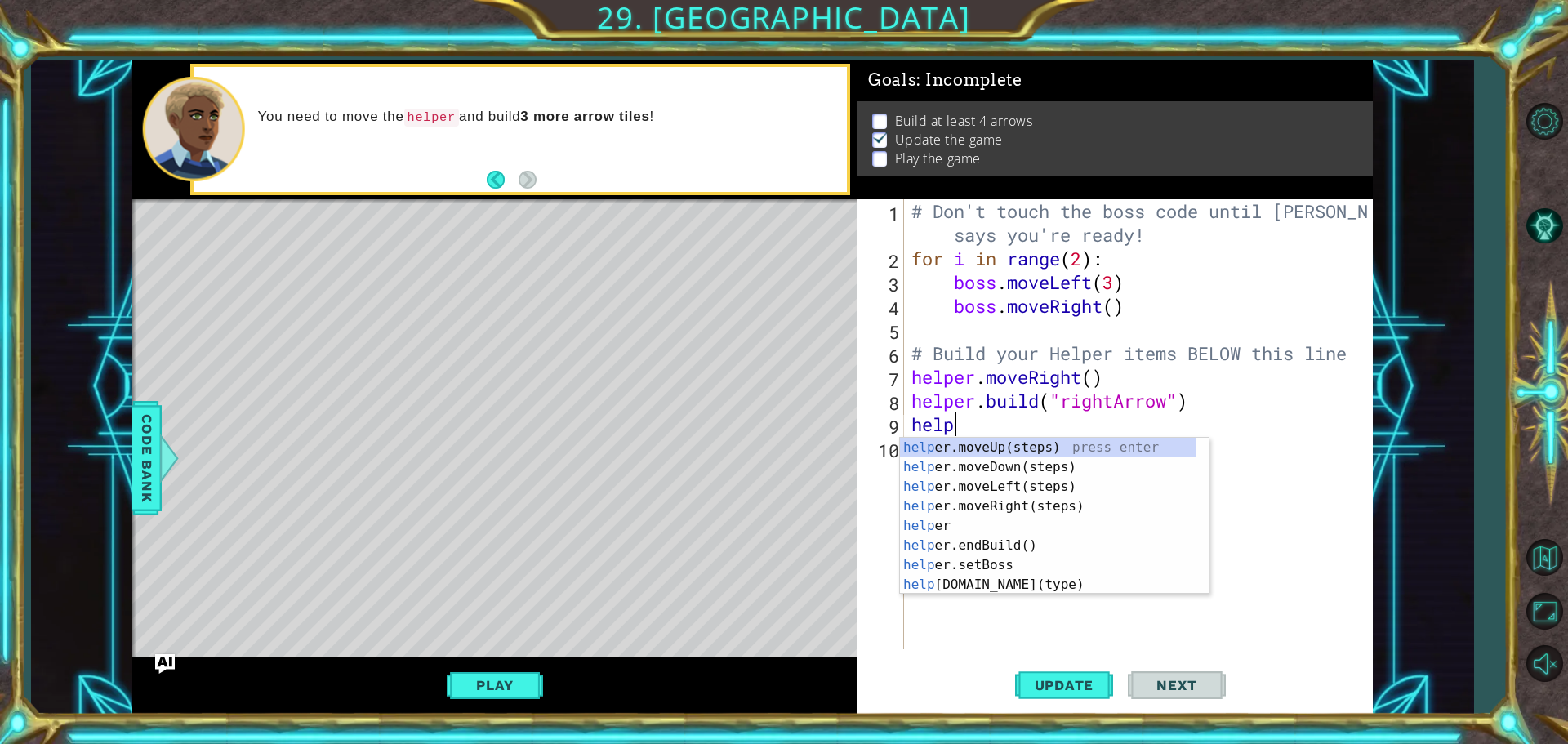
scroll to position [0, 2]
type textarea "helper"
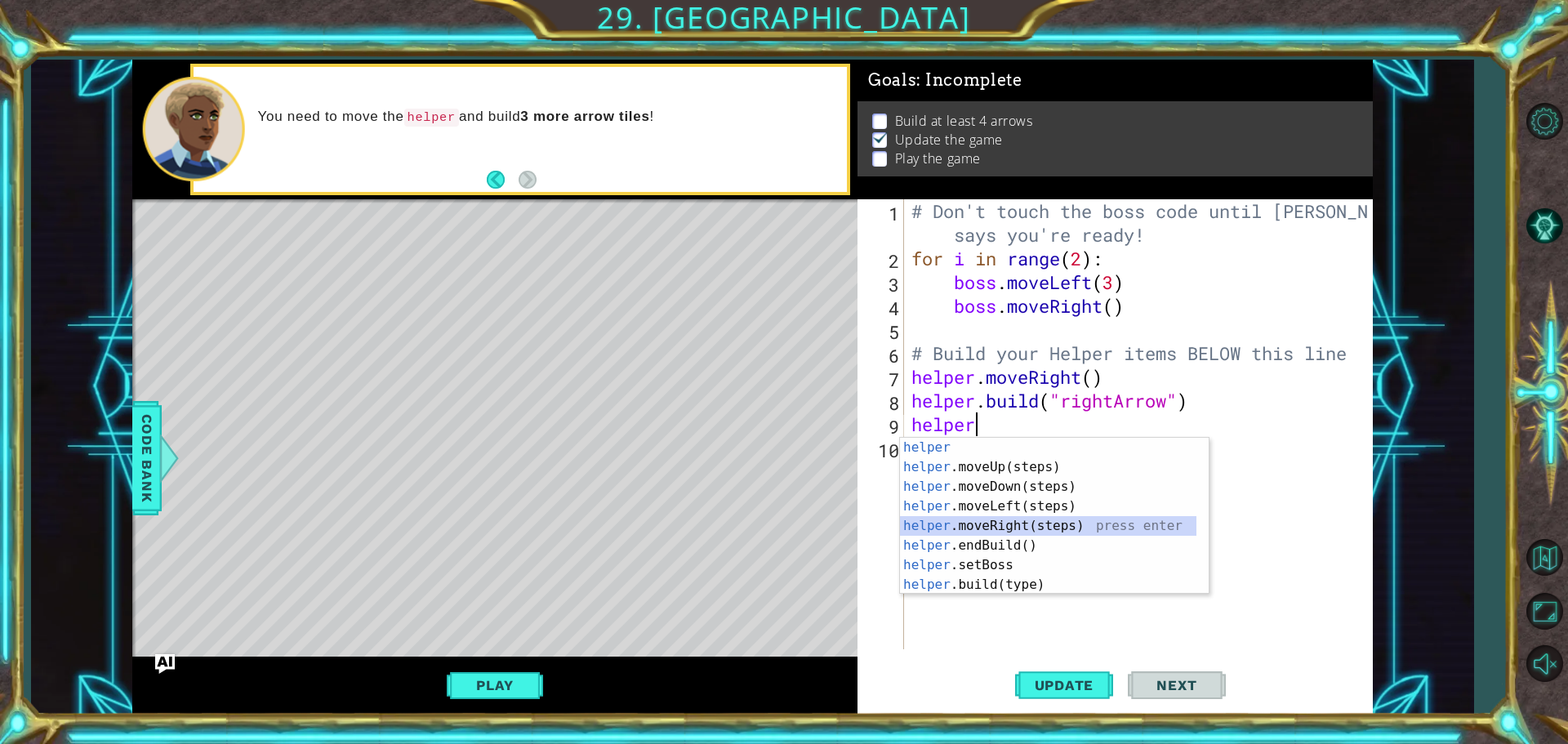
click at [1135, 519] on div "helper press enter helper .moveUp(steps) press enter helper .moveDown(steps) pr…" at bounding box center [1048, 535] width 297 height 196
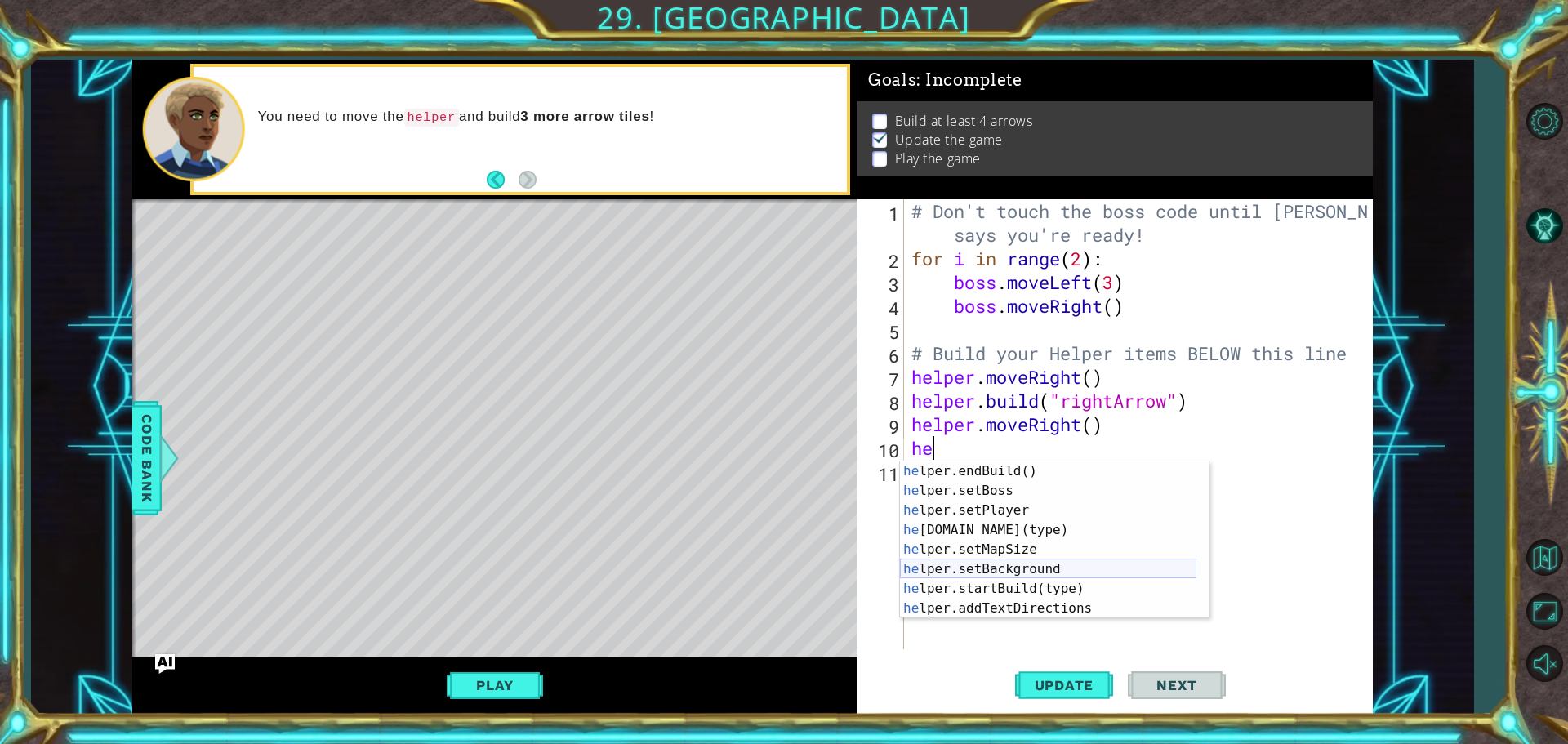
scroll to position [117, 0]
type textarea "h"
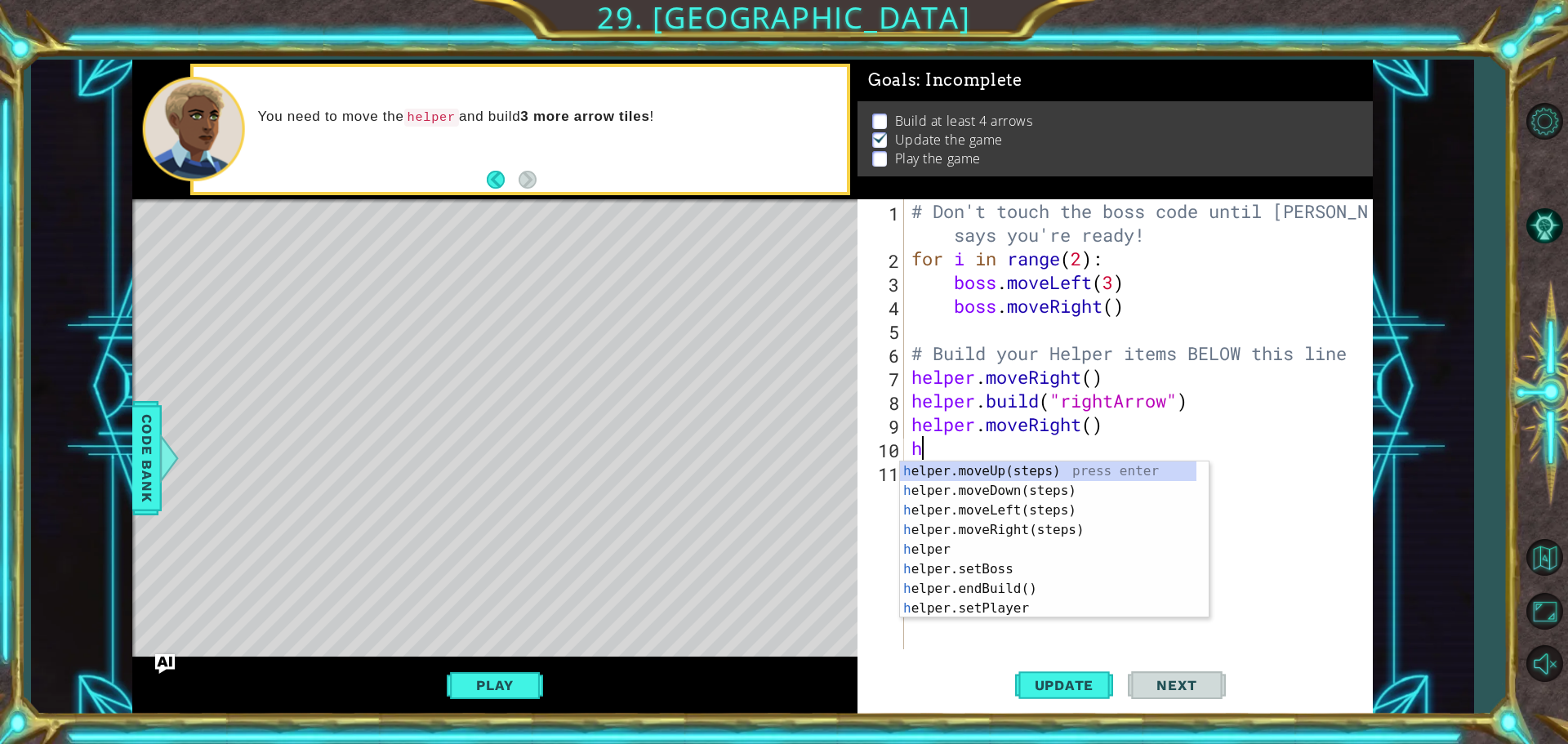
scroll to position [0, 0]
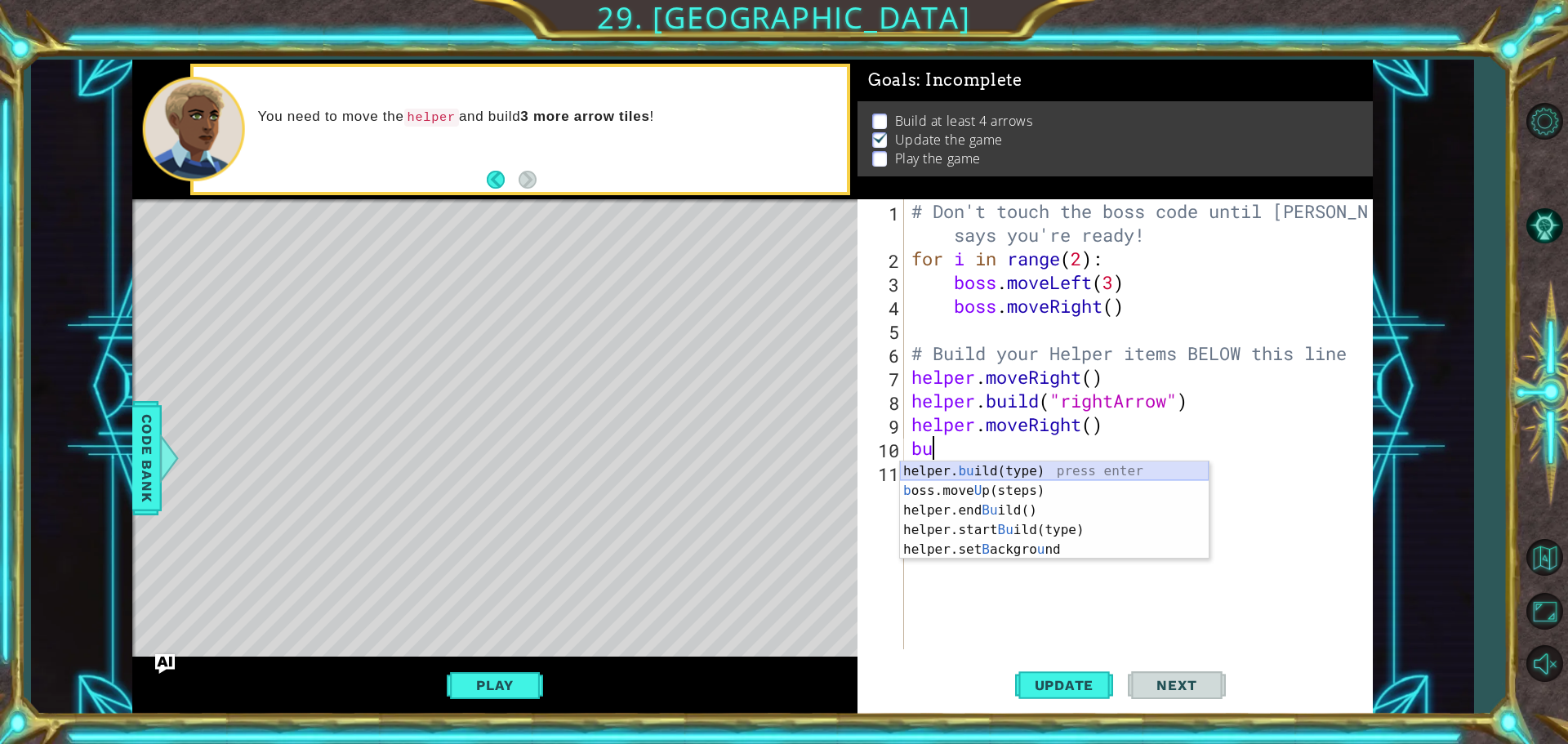
click at [1091, 473] on div "helper. bu ild(type) press enter b oss.move U p(steps) press enter helper.end B…" at bounding box center [1054, 530] width 309 height 138
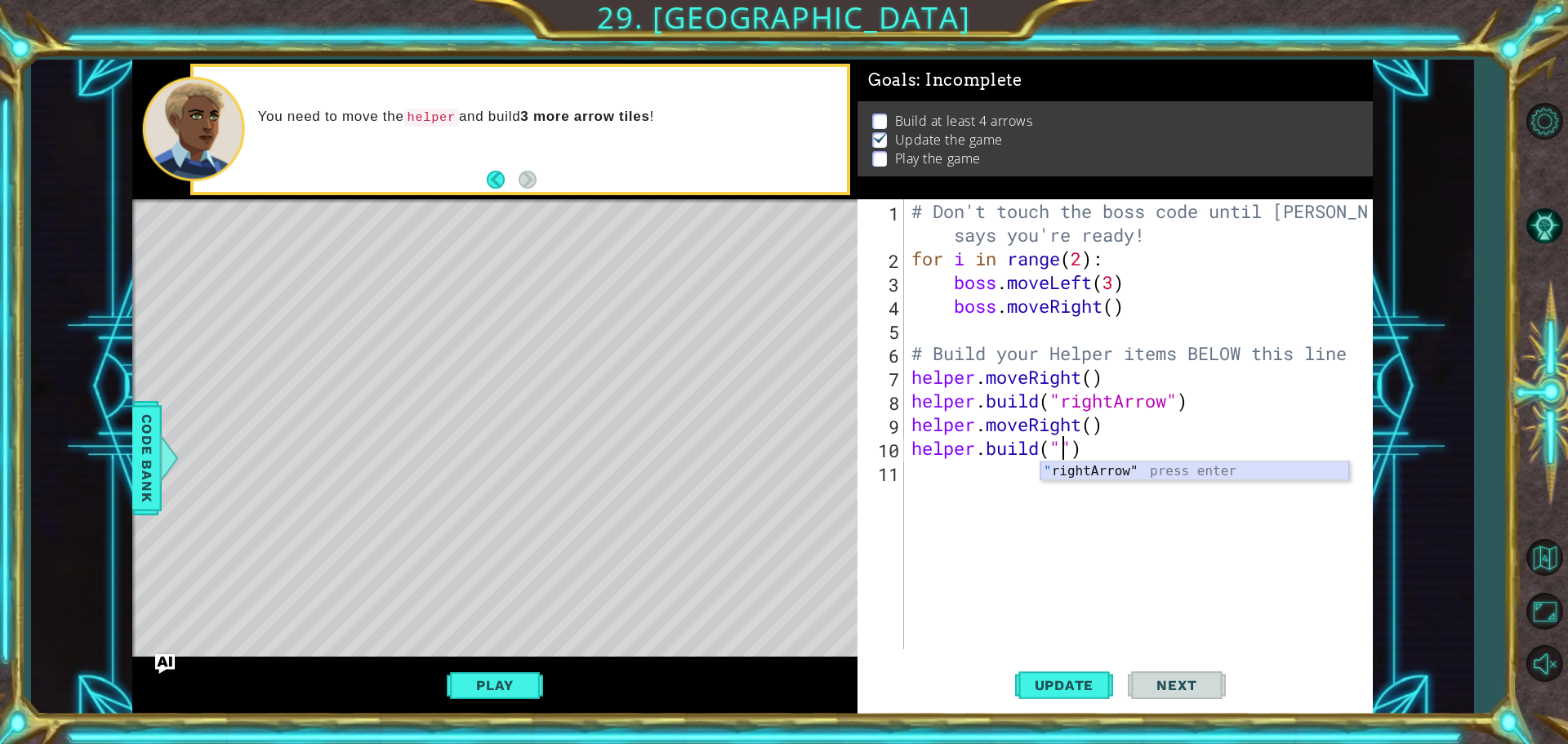
click at [1129, 470] on div "" rightArrow" press enter" at bounding box center [1194, 491] width 309 height 59
type textarea "[DOMAIN_NAME]("rightArrow")"
click at [1025, 473] on div "# Don't touch the boss code until [PERSON_NAME] says you're ready! for i in ran…" at bounding box center [1142, 460] width 468 height 521
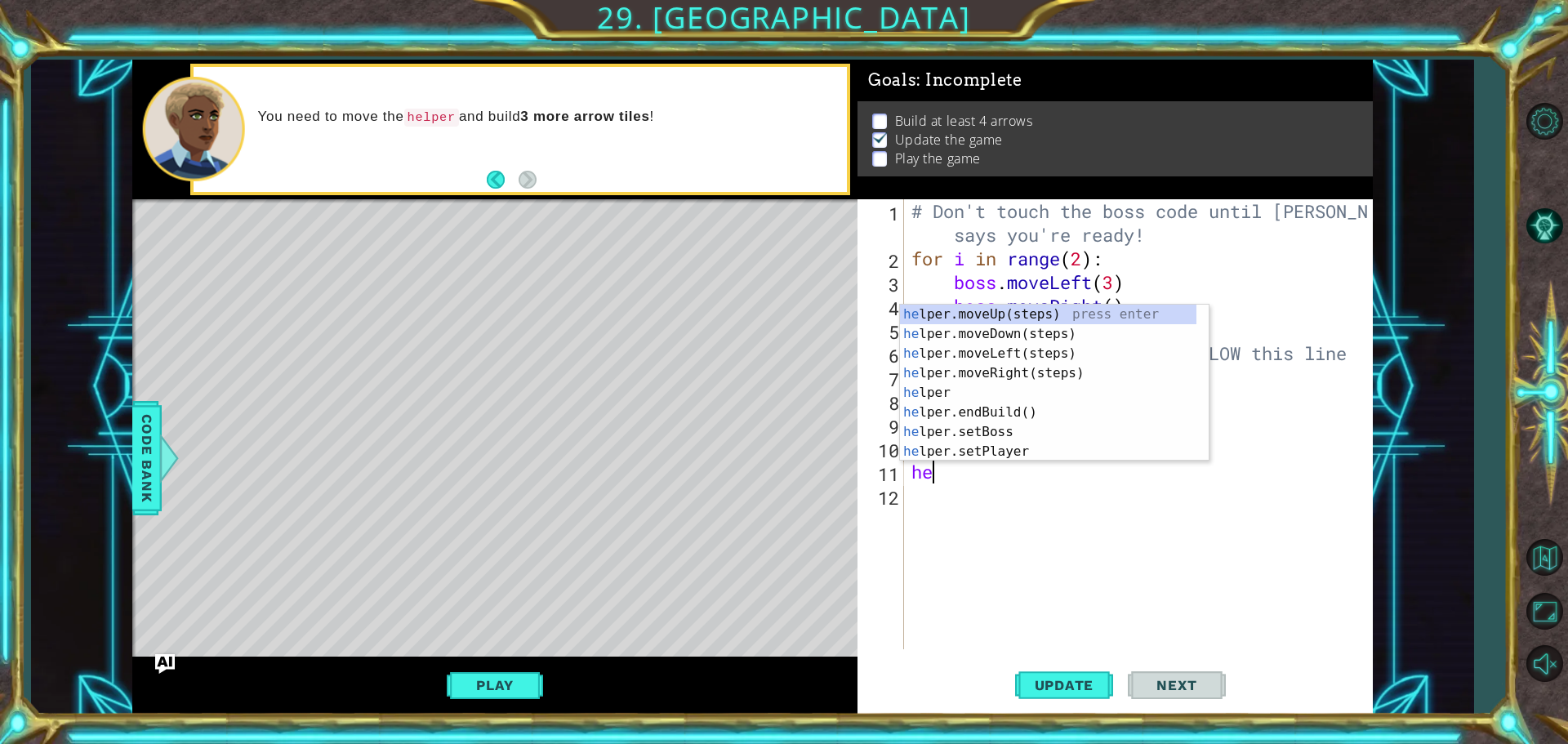
type textarea "hel"
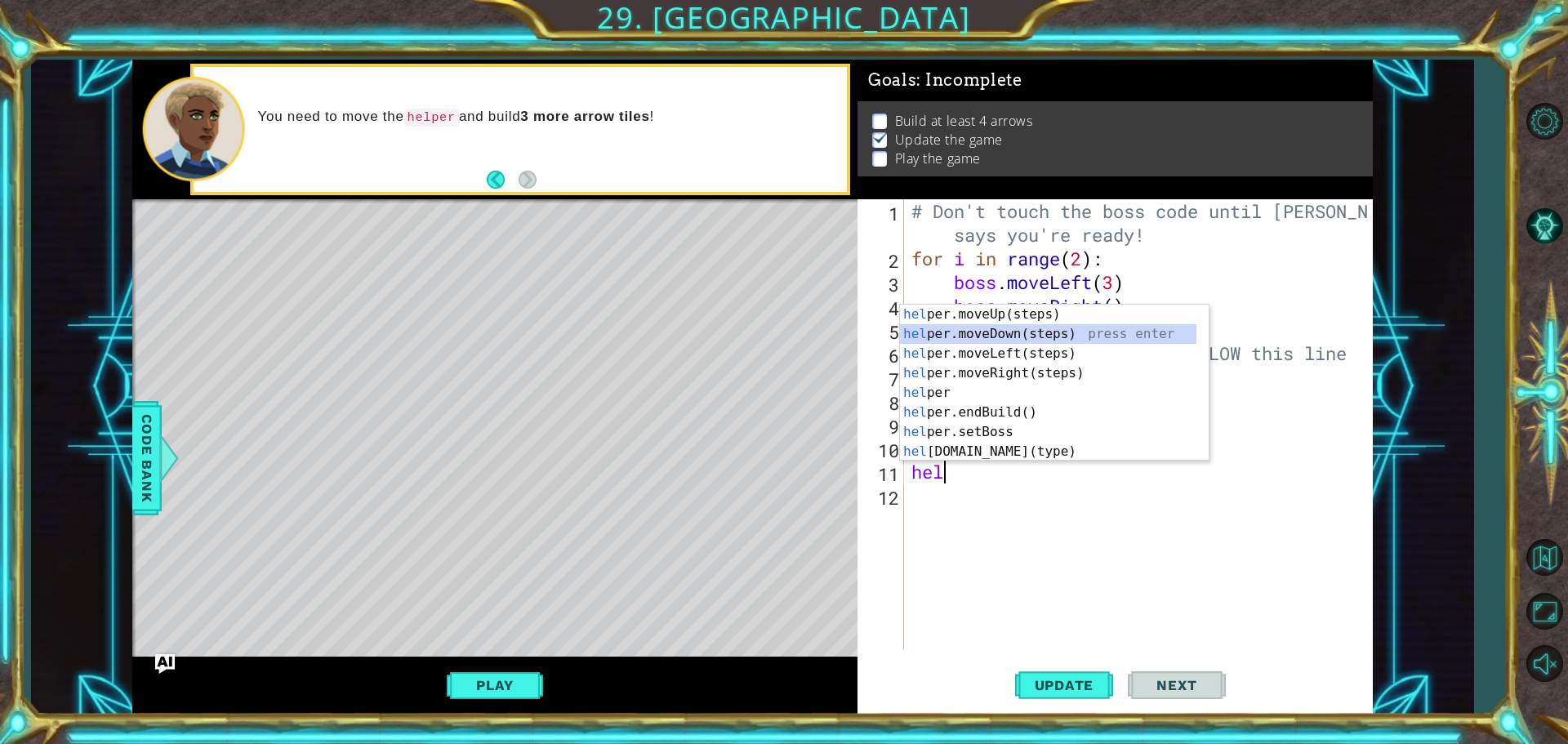
click at [993, 329] on div "hel per.moveUp(steps) press enter hel per.moveDown(steps) press enter hel per.m…" at bounding box center [1048, 402] width 297 height 196
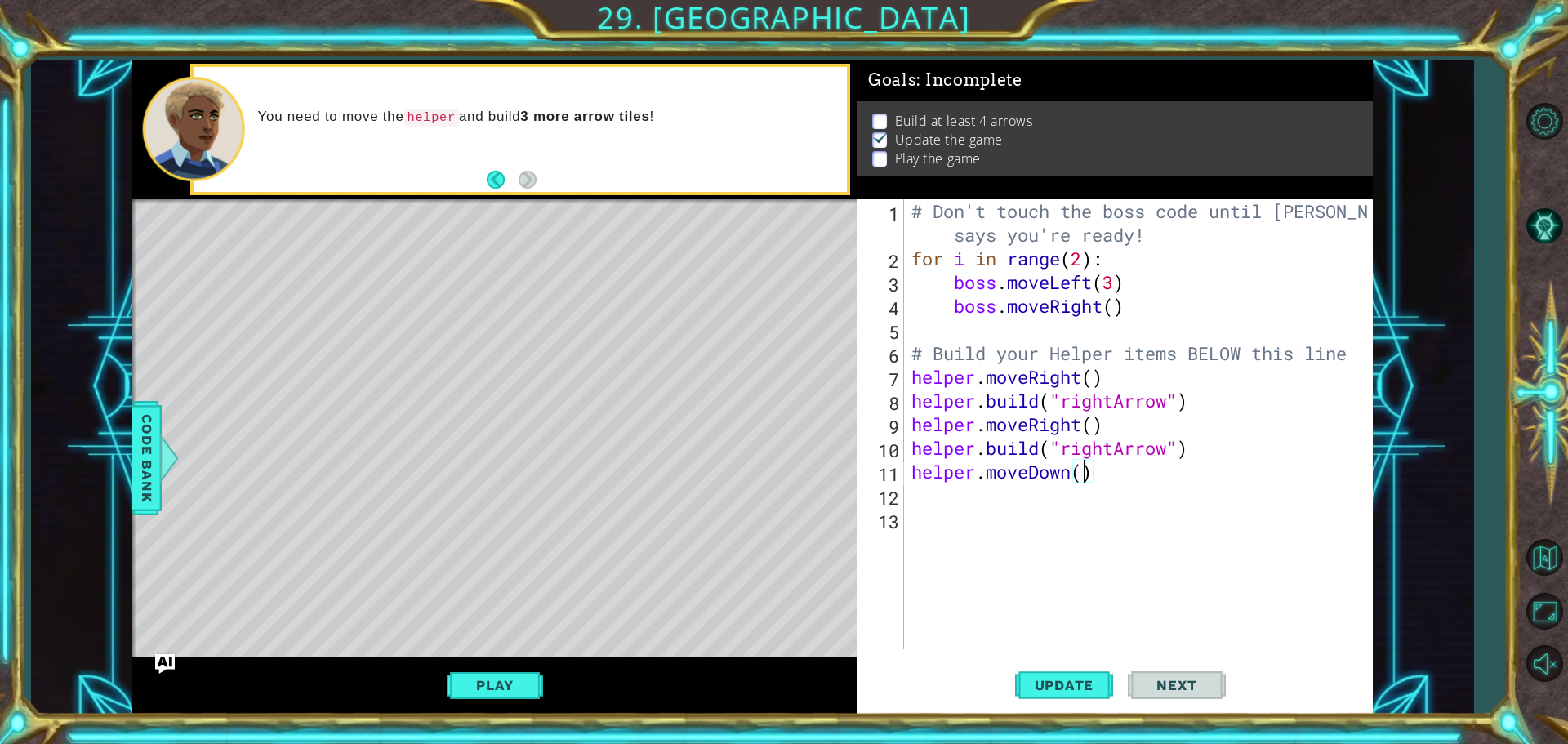
click at [1085, 478] on div "# Don't touch the boss code until [PERSON_NAME] says you're ready! for i in ran…" at bounding box center [1142, 460] width 468 height 521
type textarea "helper.moveDown(5)"
click at [948, 502] on div "# Don't touch the boss code until [PERSON_NAME] says you're ready! for i in ran…" at bounding box center [1142, 460] width 468 height 521
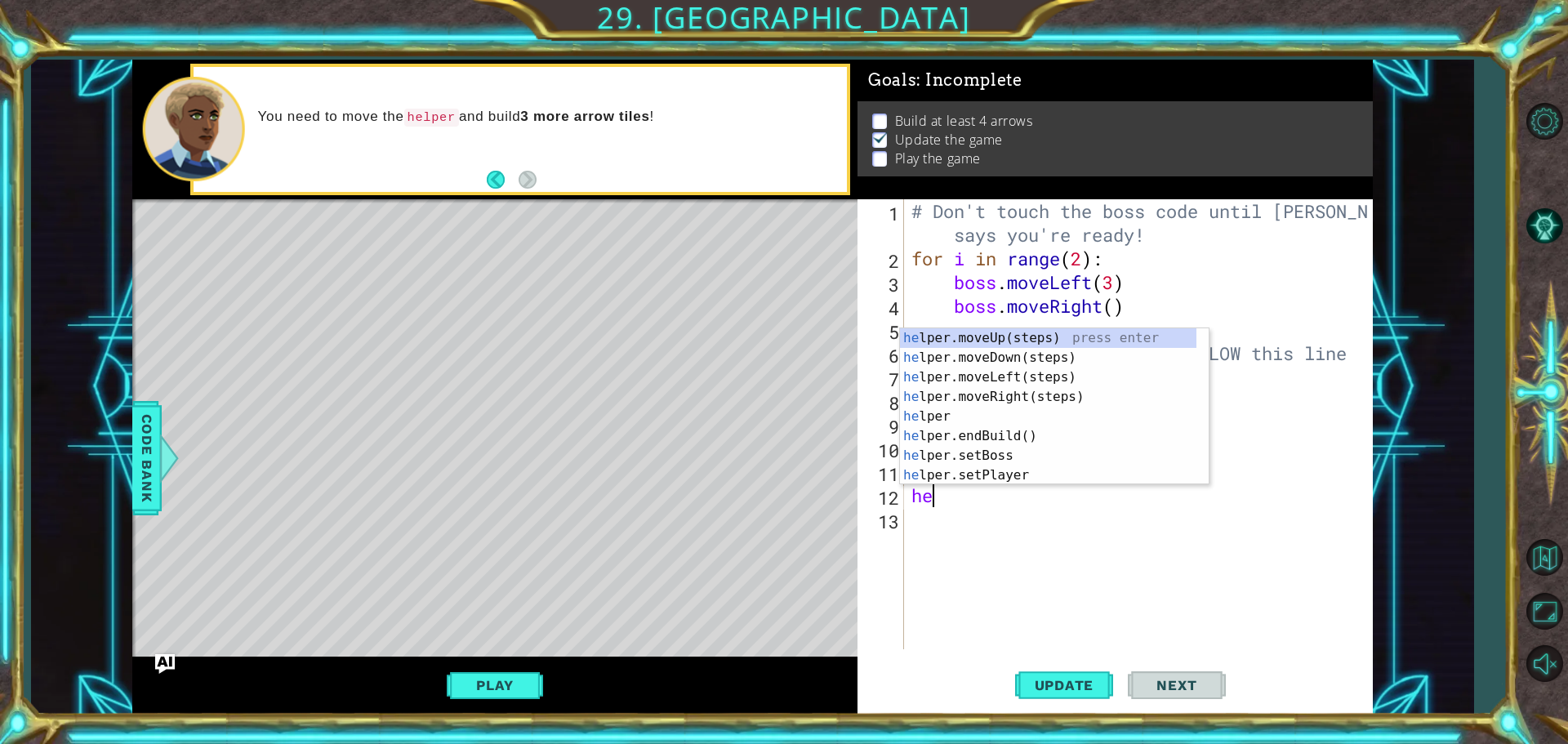
type textarea "h"
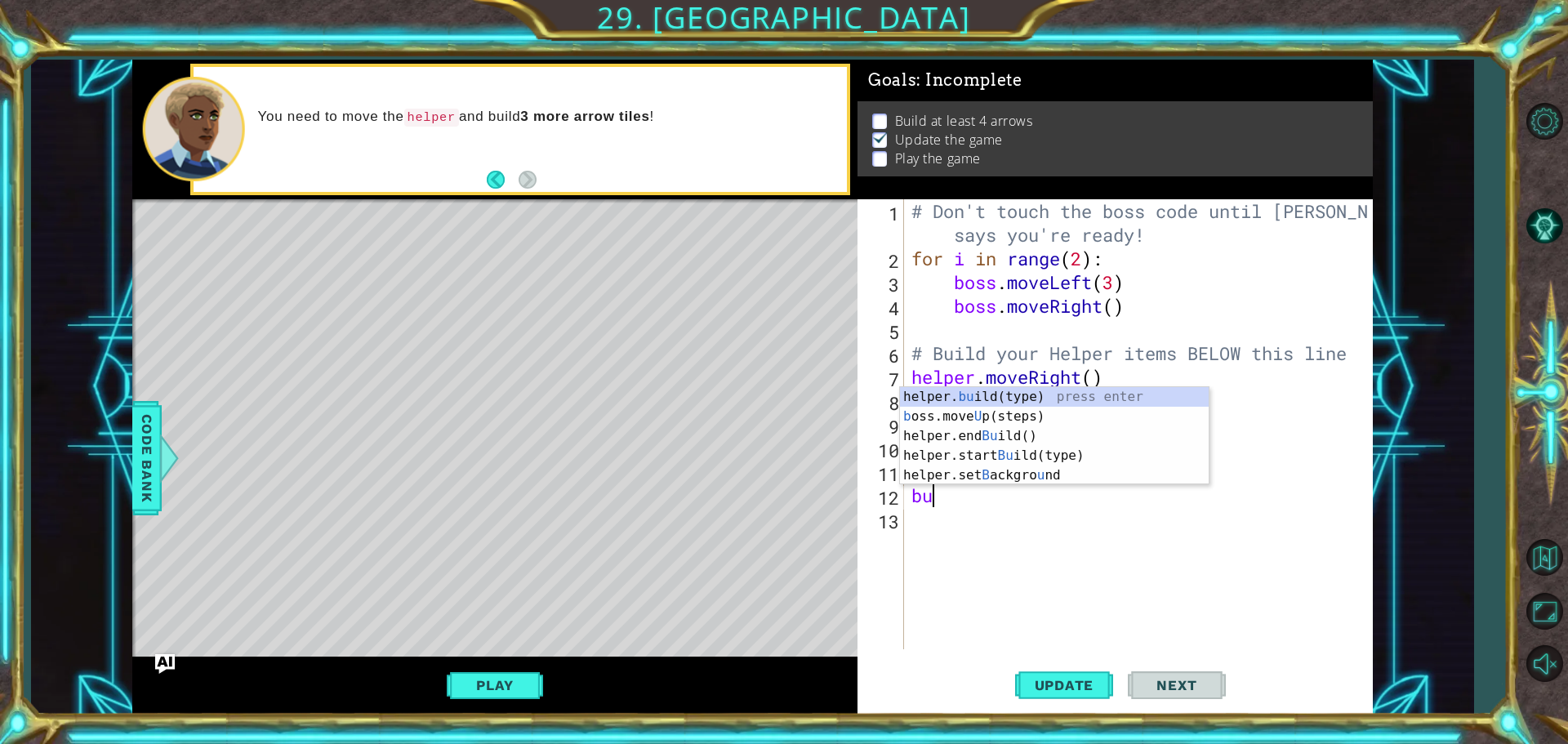
type textarea "bui"
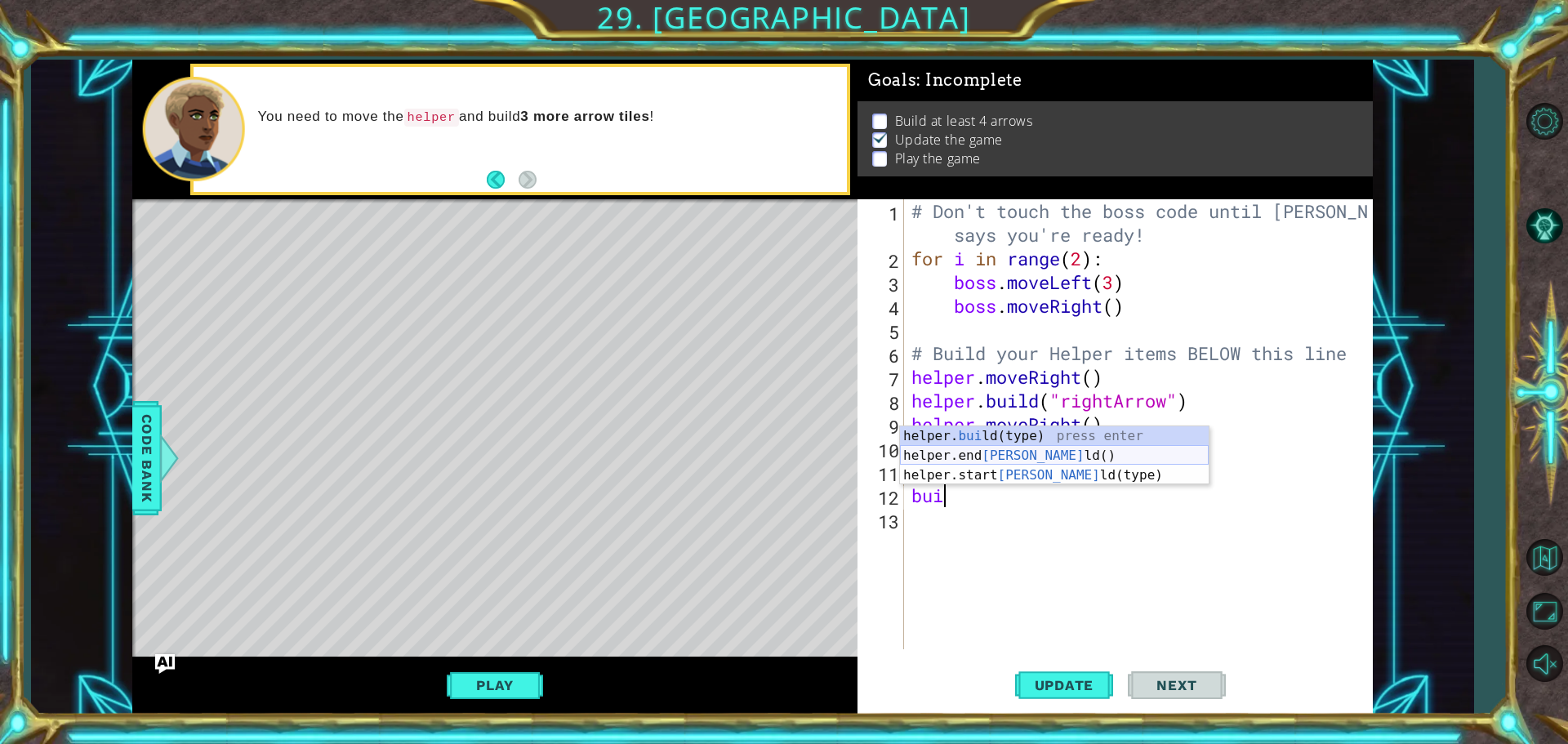
click at [1021, 454] on div "helper. [PERSON_NAME](type) press enter helper.end [PERSON_NAME]() press enter …" at bounding box center [1054, 475] width 309 height 98
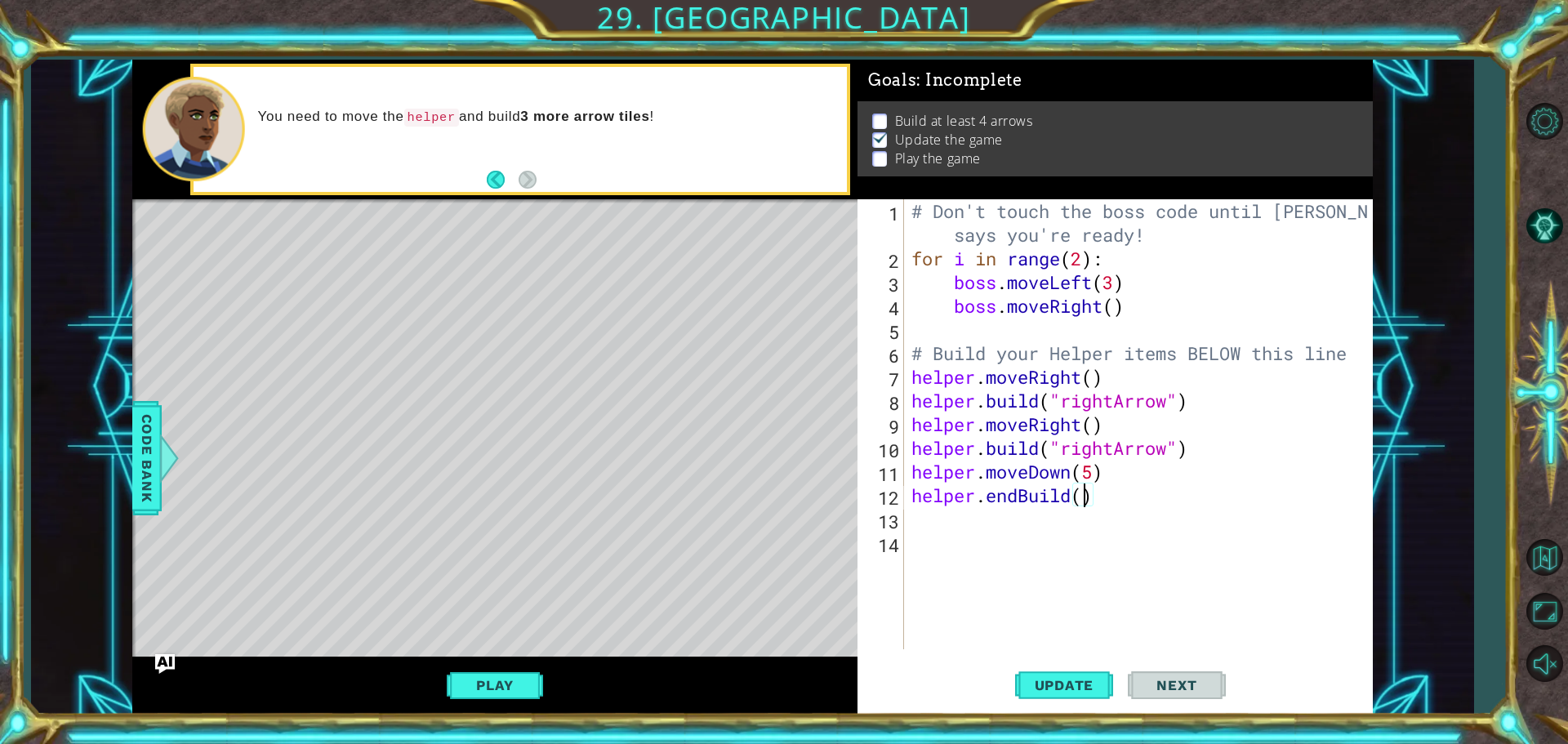
click at [1084, 496] on div "# Don't touch the boss code until [PERSON_NAME] says you're ready! for i in ran…" at bounding box center [1142, 460] width 468 height 521
type textarea "helper.endBuild(wall)"
drag, startPoint x: 1095, startPoint y: 126, endPoint x: 837, endPoint y: 294, distance: 307.9
drag, startPoint x: 837, startPoint y: 294, endPoint x: 106, endPoint y: 361, distance: 734.1
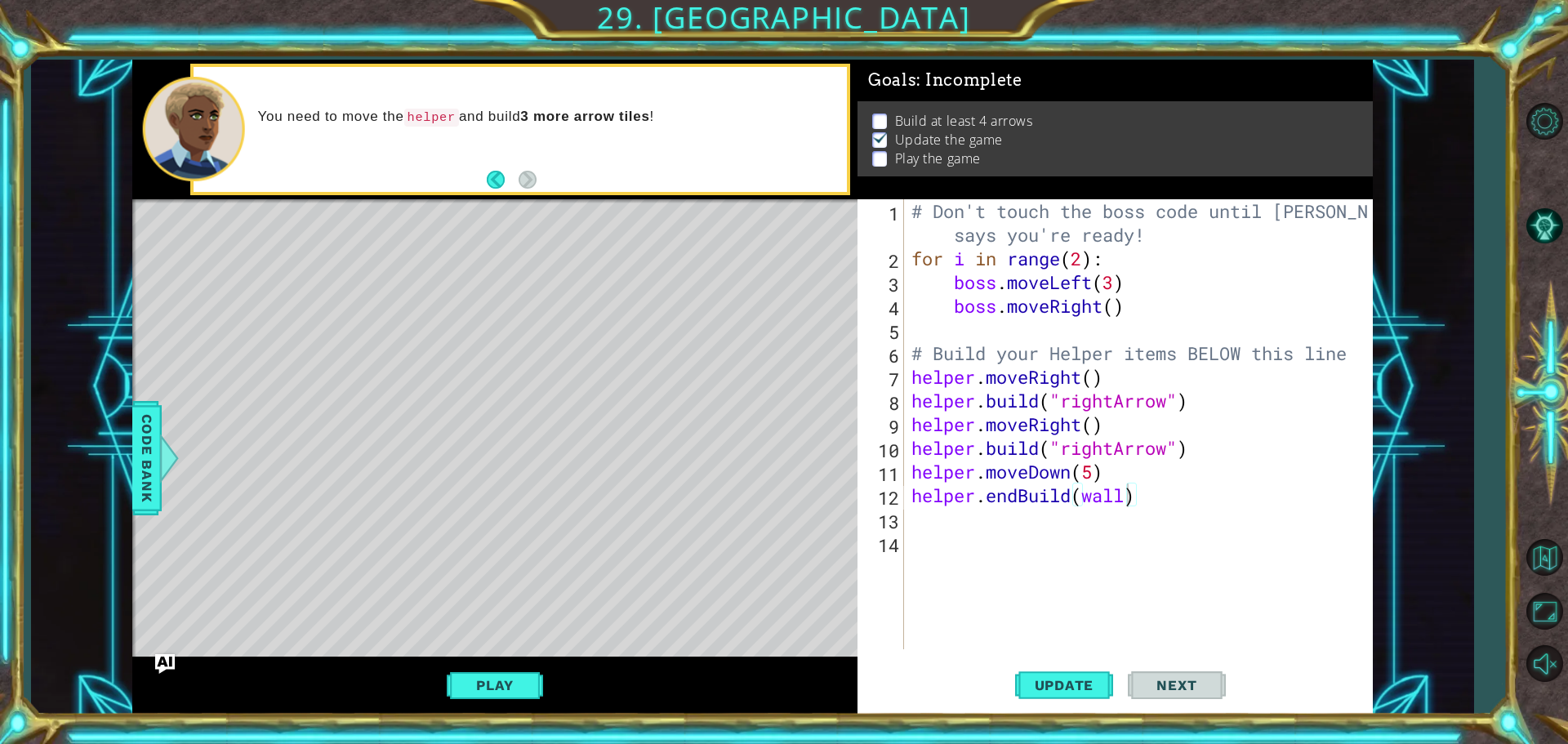
click at [106, 361] on div "1 ההההההההההההההההההההההההההההההההההההההההההההההההההההההההההההההההההההההההההההה…" at bounding box center [752, 386] width 1442 height 655
drag, startPoint x: 1043, startPoint y: 706, endPoint x: 1054, endPoint y: 688, distance: 21.1
click at [1044, 705] on button "Update" at bounding box center [1064, 685] width 98 height 51
click at [1054, 688] on span "Update" at bounding box center [1064, 685] width 92 height 16
drag, startPoint x: 1060, startPoint y: 683, endPoint x: 1084, endPoint y: 662, distance: 31.9
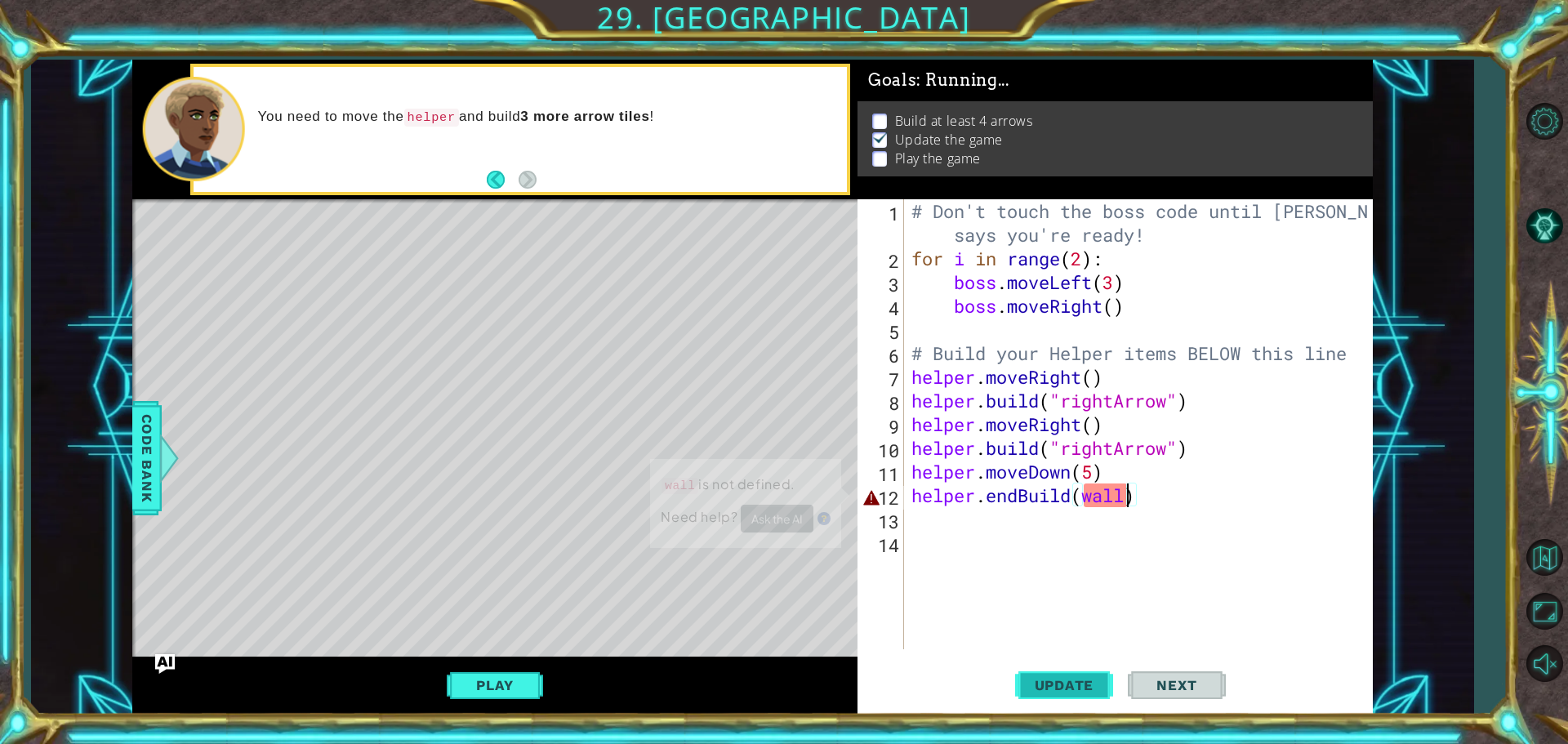
click at [1074, 672] on button "Update" at bounding box center [1064, 685] width 98 height 51
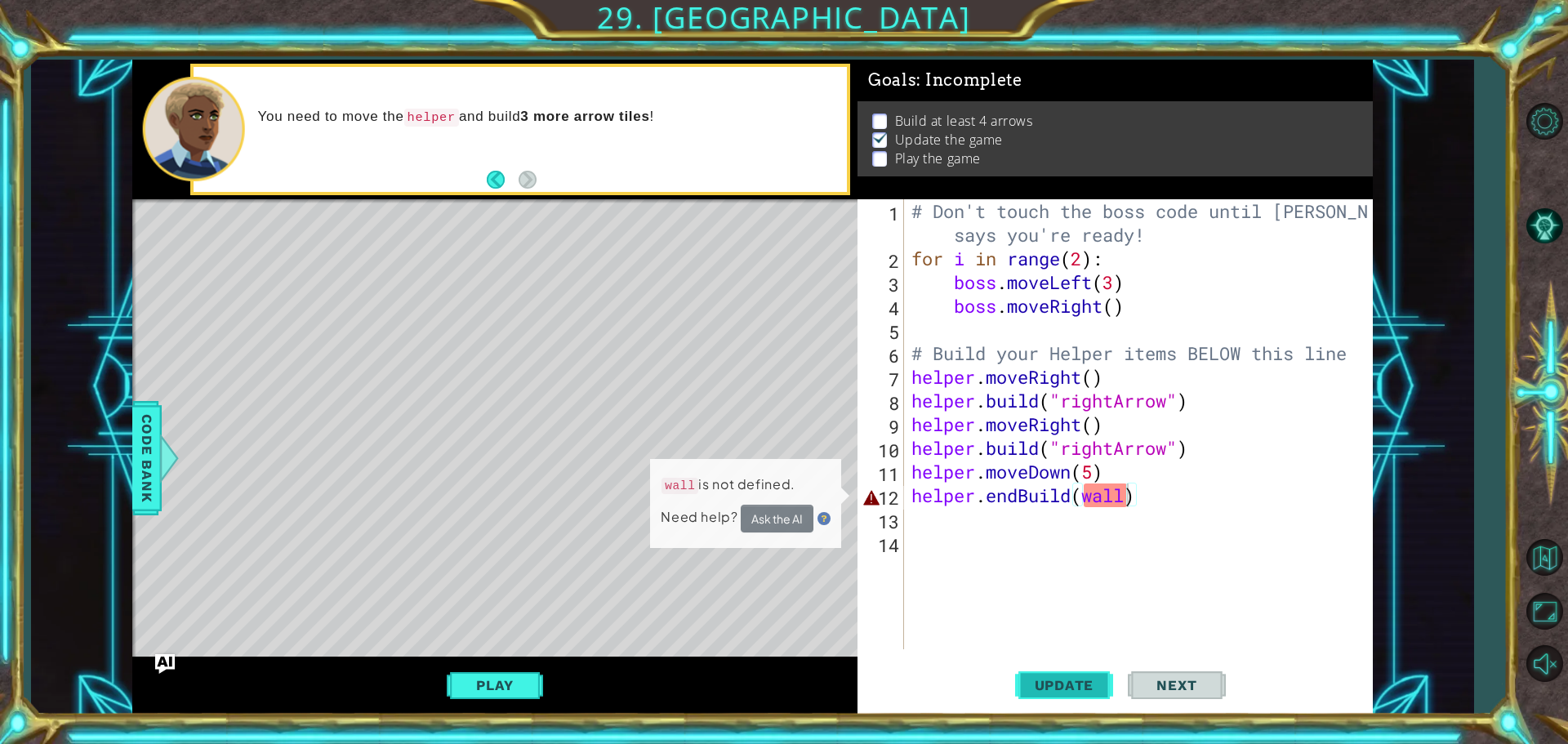
click at [1084, 666] on button "Update" at bounding box center [1064, 685] width 98 height 51
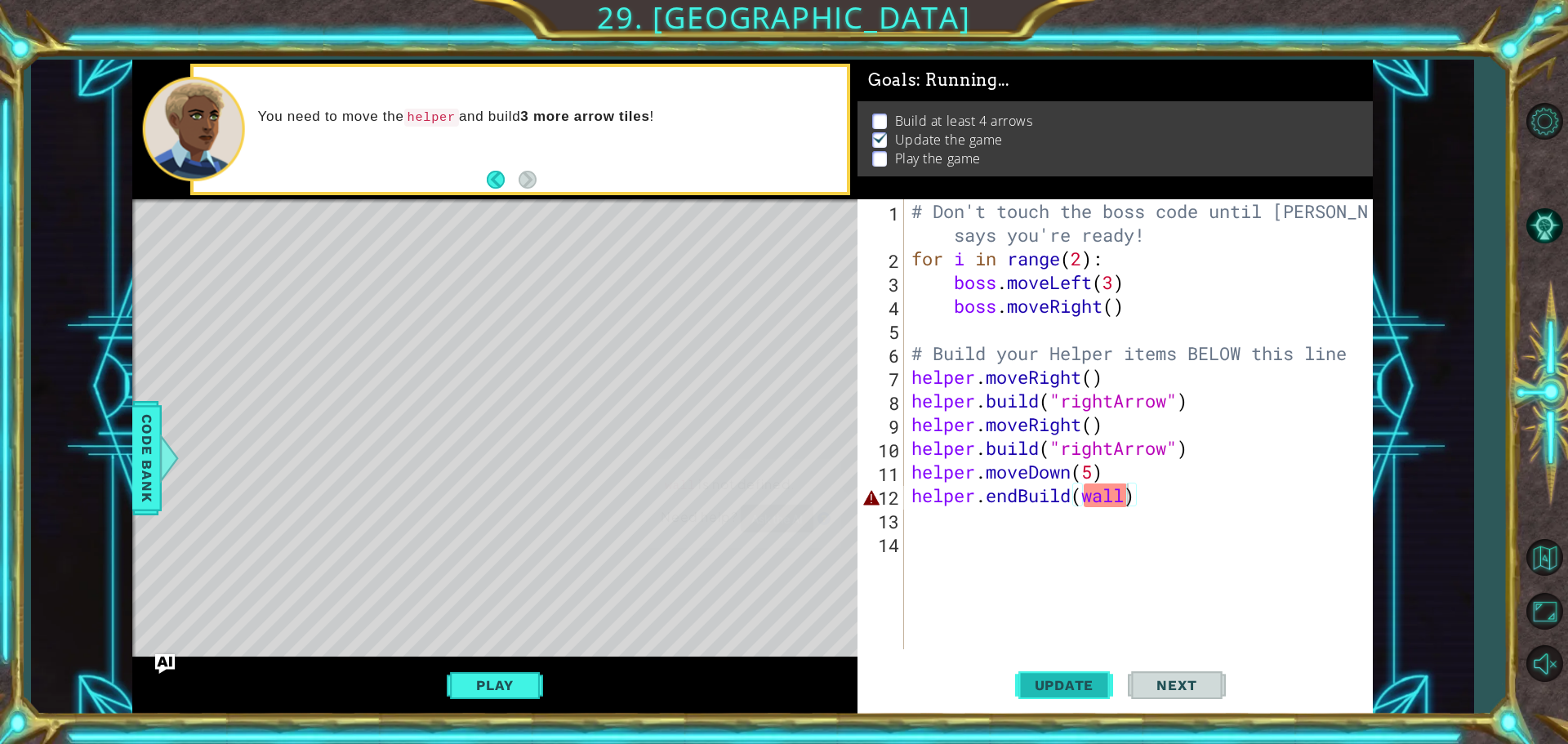
click at [1084, 666] on button "Update" at bounding box center [1064, 685] width 98 height 51
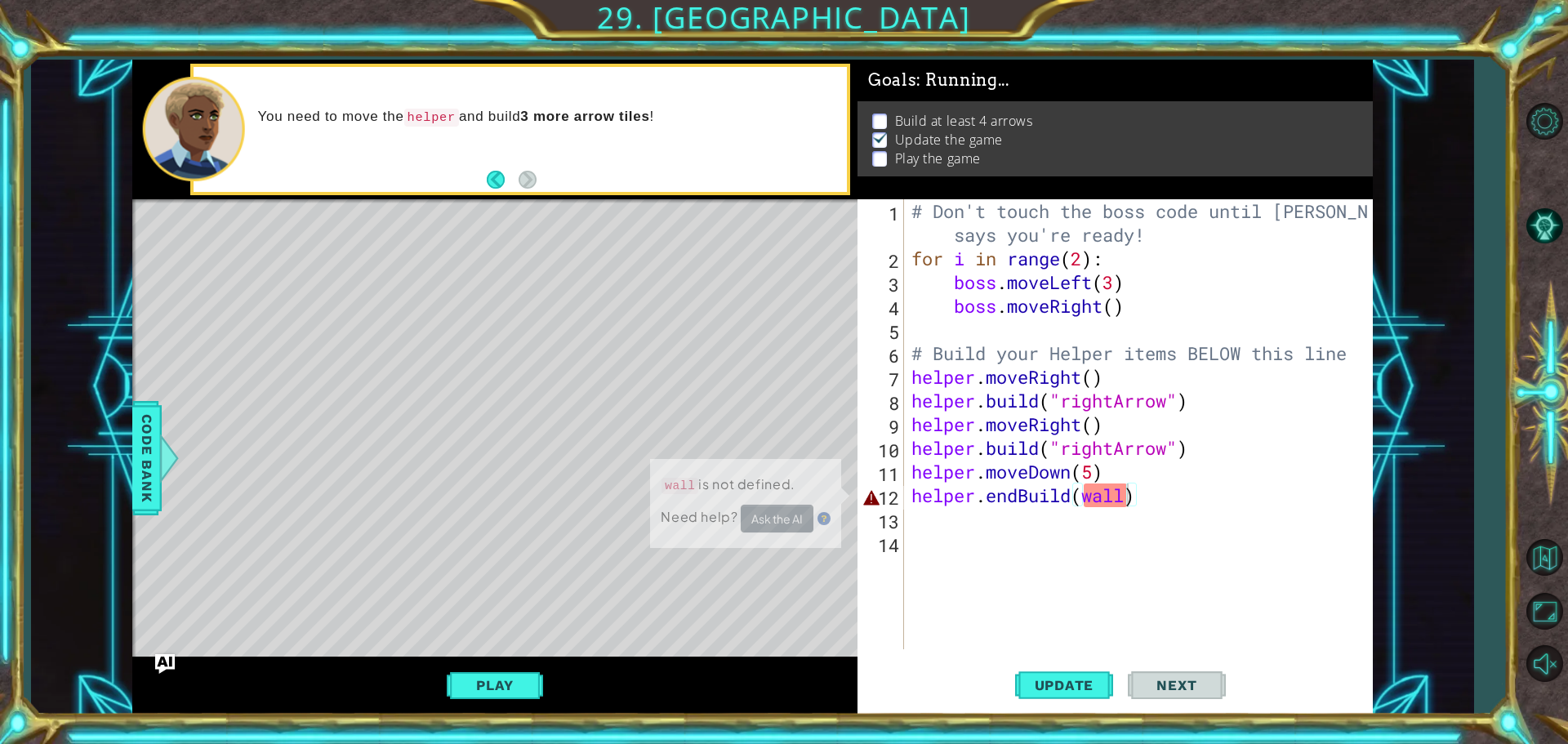
drag, startPoint x: 1087, startPoint y: 666, endPoint x: 1108, endPoint y: 645, distance: 29.7
click at [1088, 664] on button "Update" at bounding box center [1064, 685] width 98 height 51
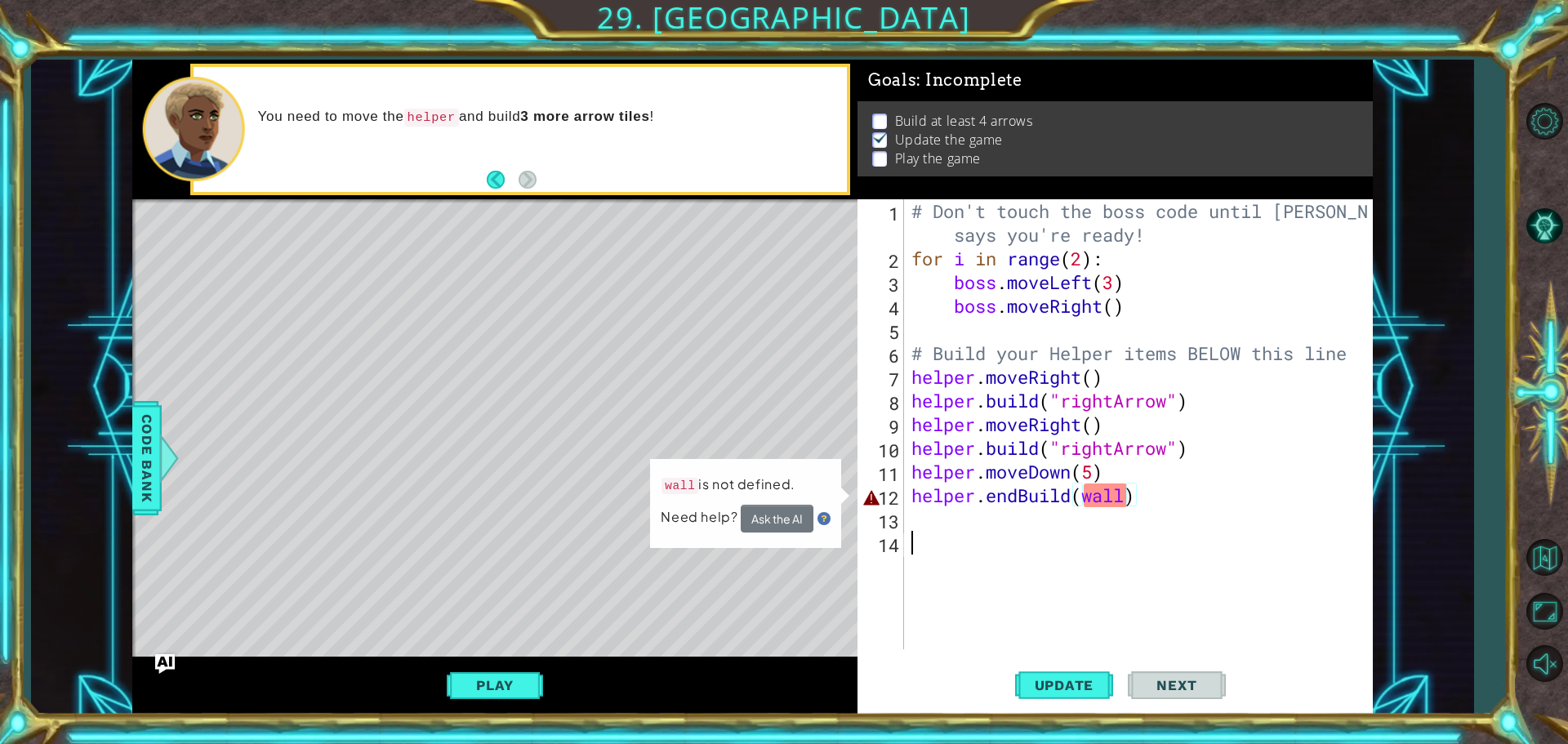
click at [1108, 645] on div "# Don't touch the boss code until [PERSON_NAME] says you're ready! for i in ran…" at bounding box center [1142, 460] width 468 height 521
drag, startPoint x: 1103, startPoint y: 631, endPoint x: 1089, endPoint y: 651, distance: 24.4
click at [1096, 639] on div "# Don't touch the boss code until [PERSON_NAME] says you're ready! for i in ran…" at bounding box center [1142, 460] width 468 height 521
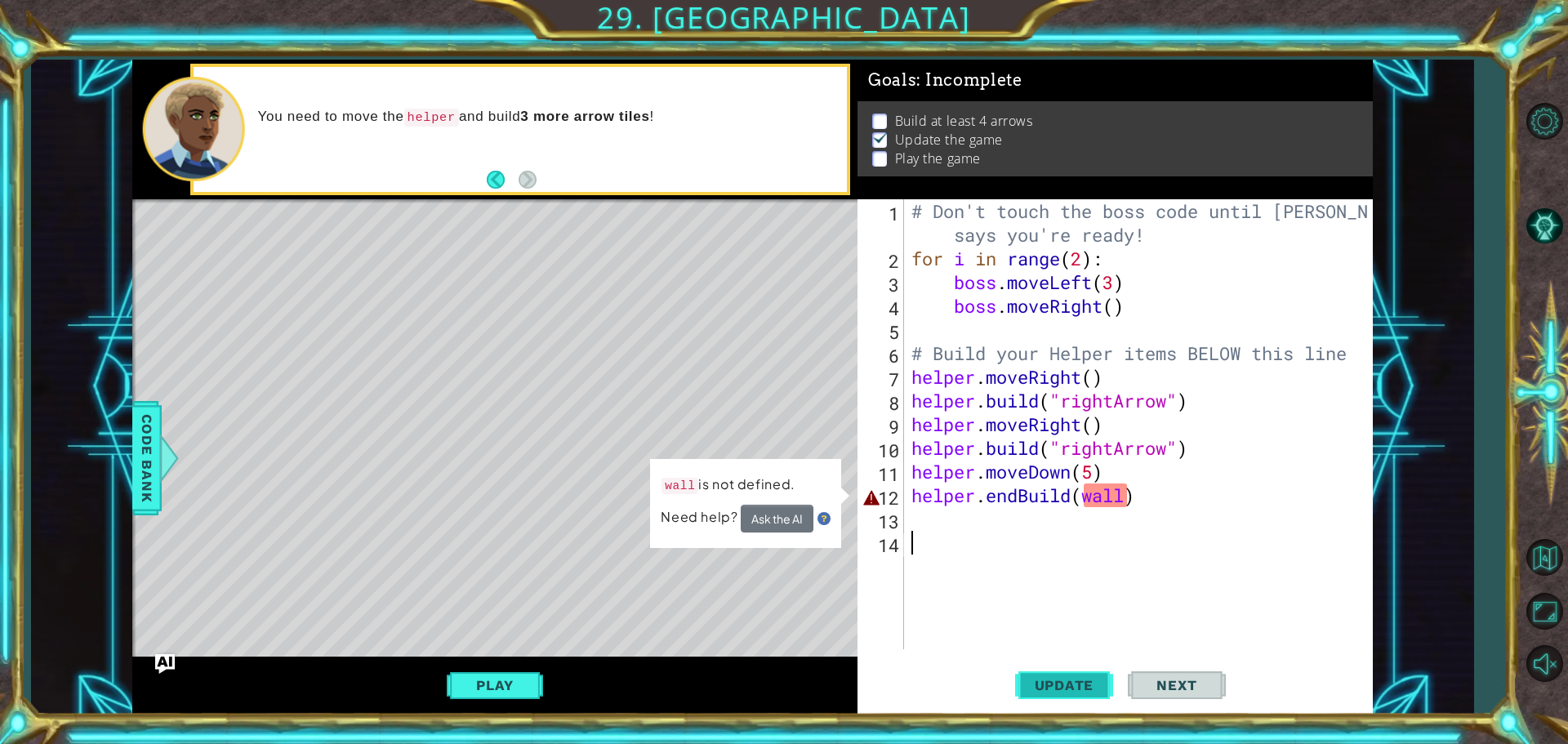
click at [1087, 683] on button "Update" at bounding box center [1064, 685] width 98 height 51
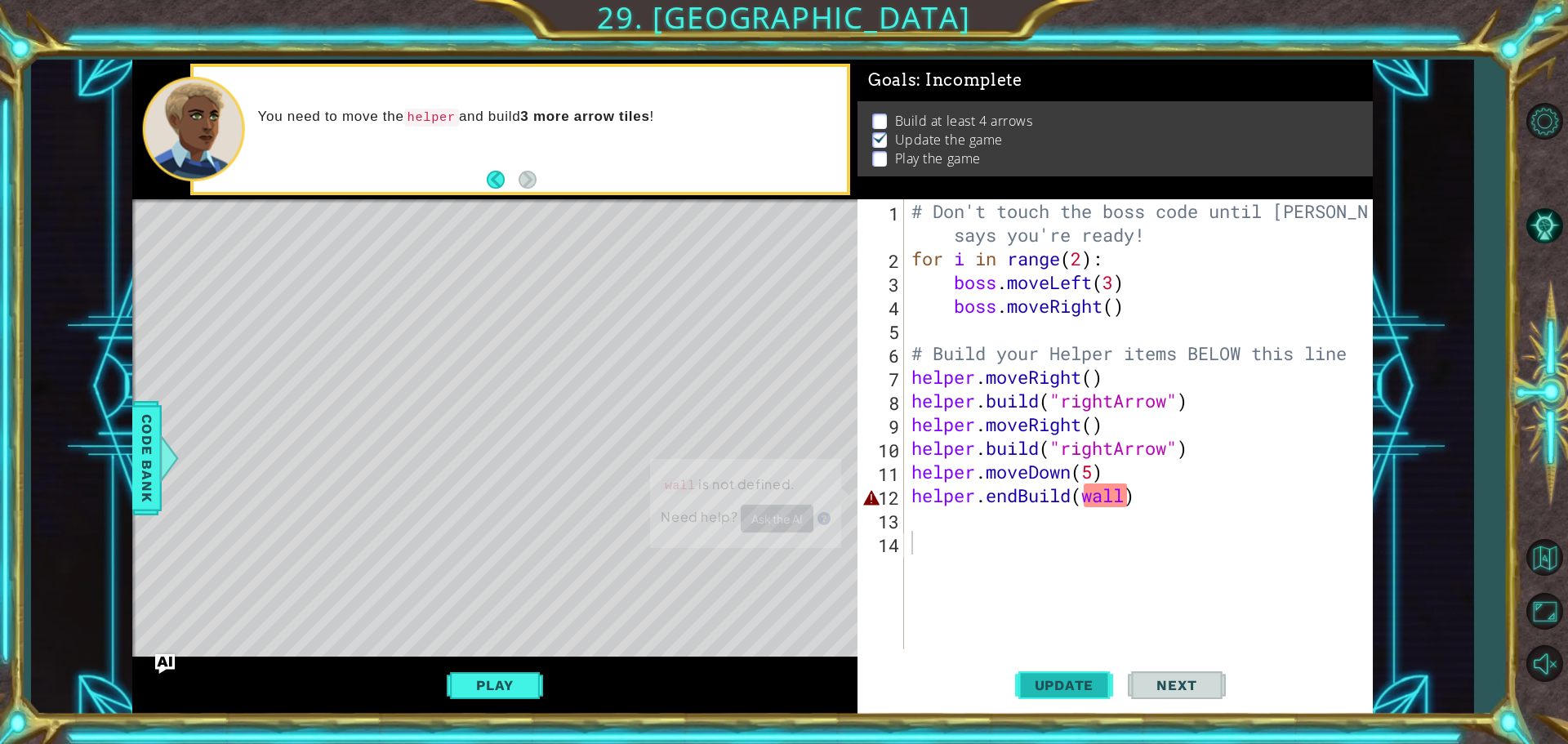
click at [1094, 678] on span "Update" at bounding box center [1064, 685] width 92 height 16
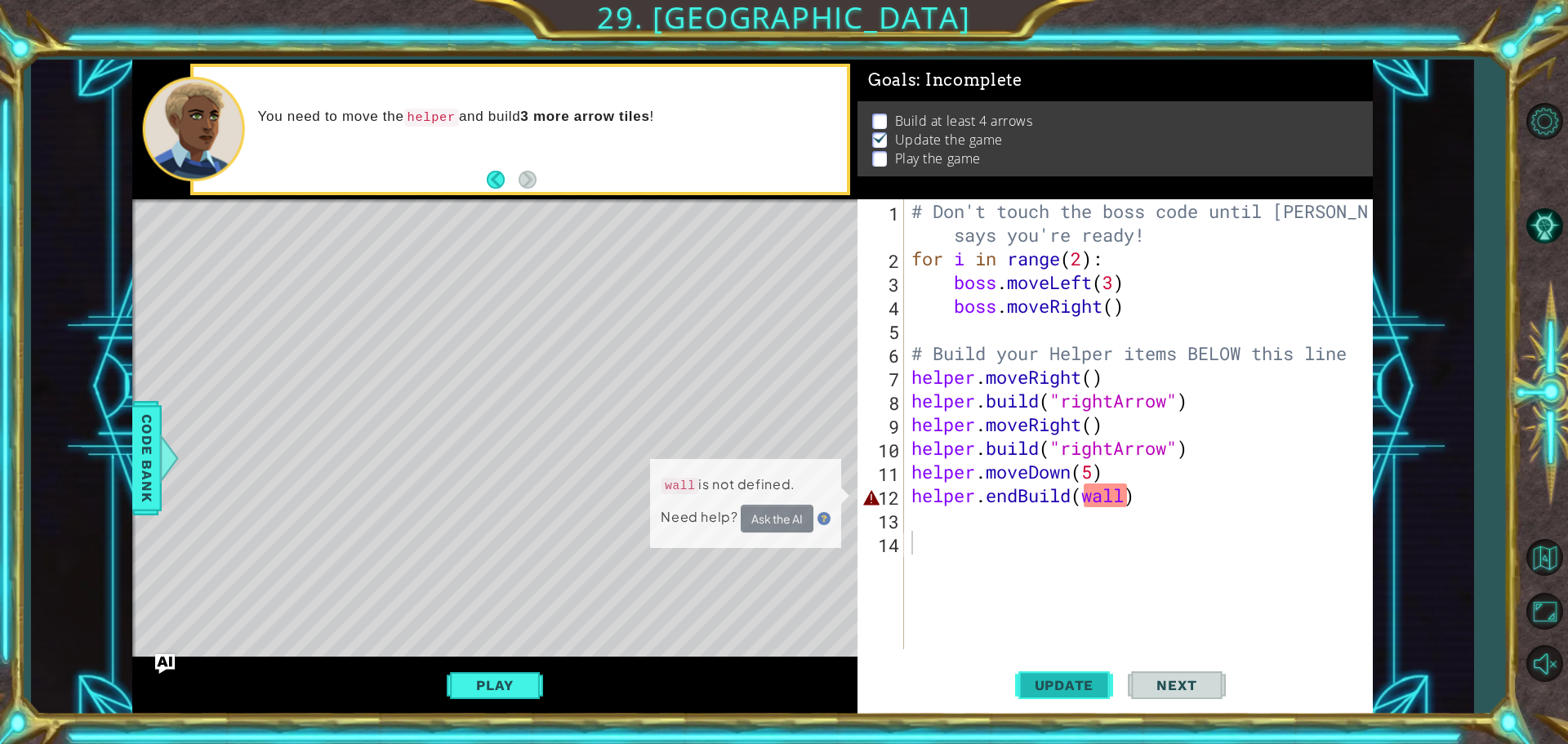
click at [1096, 674] on button "Update" at bounding box center [1064, 685] width 98 height 51
click at [1098, 670] on button "Update" at bounding box center [1064, 685] width 98 height 51
click at [1118, 503] on div "# Don't touch the boss code until [PERSON_NAME] says you're ready! for i in ran…" at bounding box center [1142, 460] width 468 height 521
click at [1124, 501] on div "# Don't touch the boss code until [PERSON_NAME] says you're ready! for i in ran…" at bounding box center [1142, 460] width 468 height 521
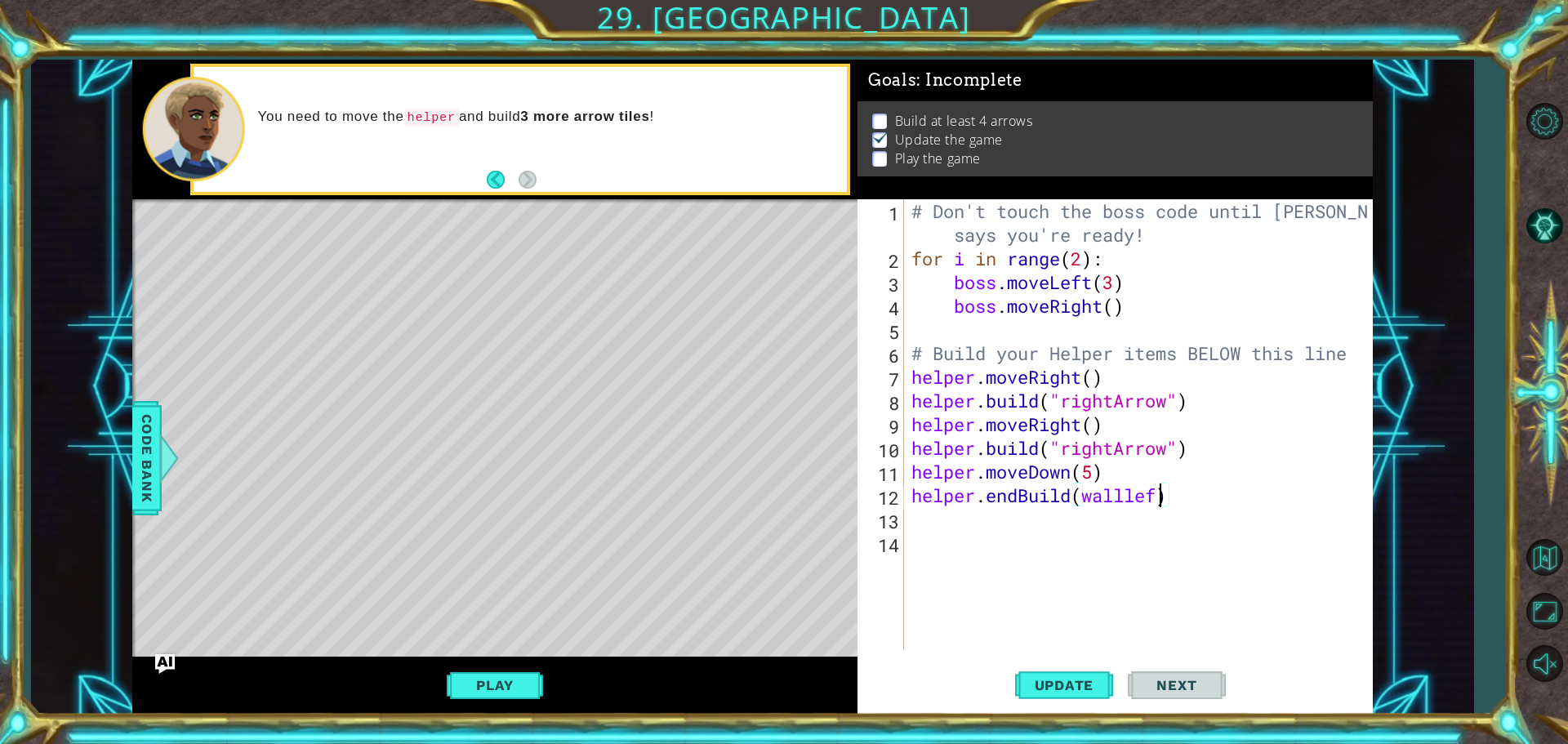
scroll to position [0, 12]
type textarea "helper.endBuild(wallleft)"
click at [1039, 687] on span "Update" at bounding box center [1064, 685] width 92 height 16
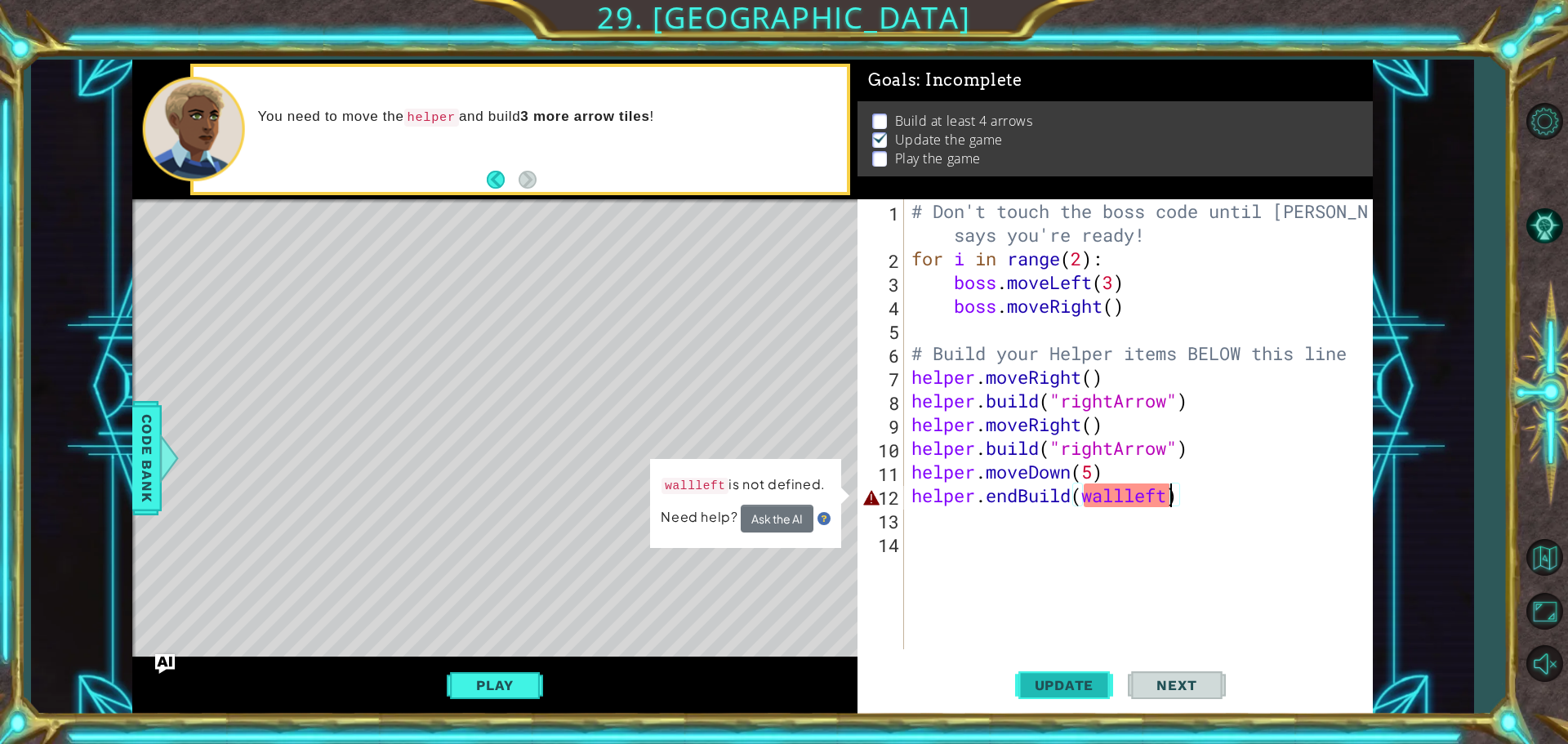
click at [1039, 687] on span "Update" at bounding box center [1064, 685] width 92 height 16
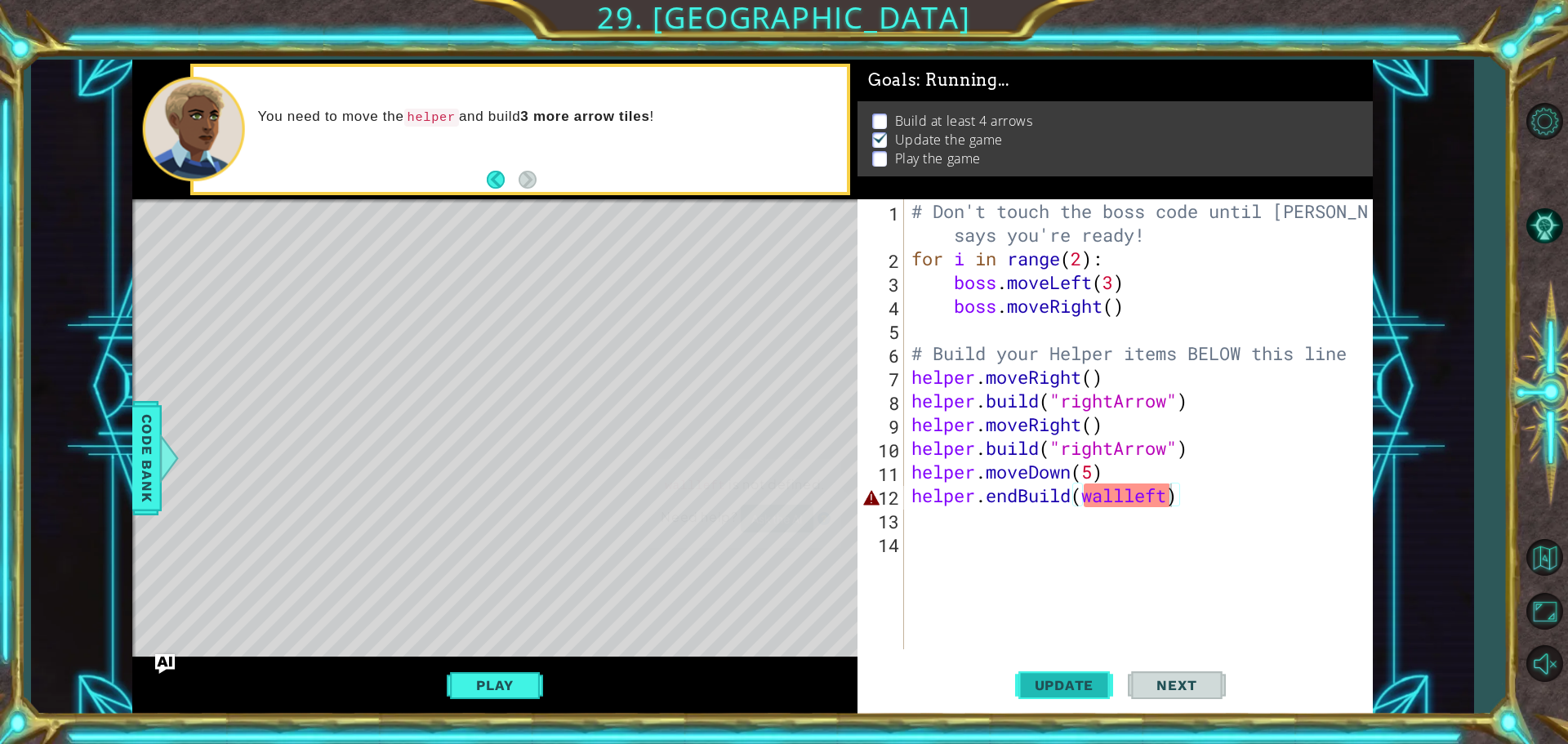
click at [1039, 687] on span "Update" at bounding box center [1064, 685] width 92 height 16
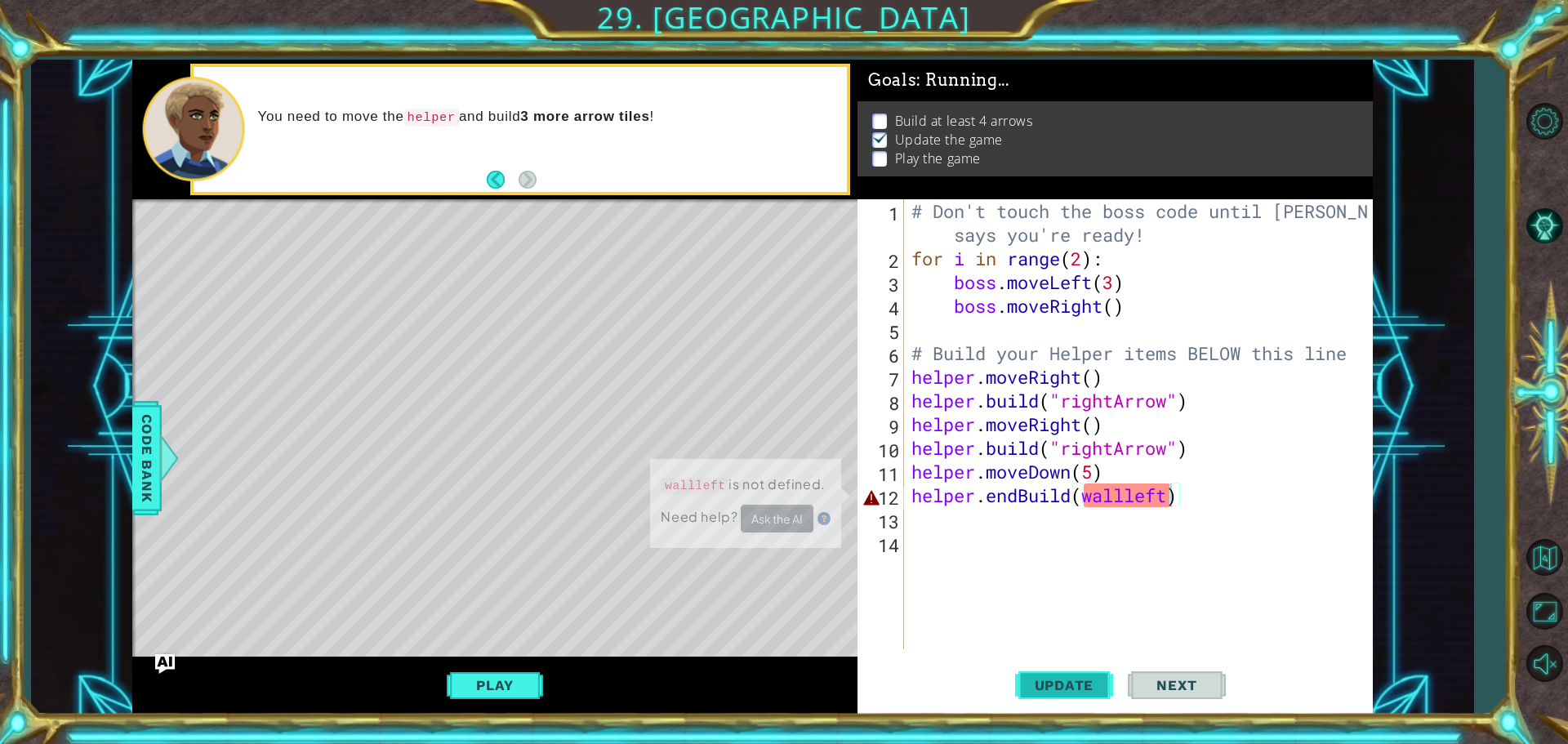
click at [1039, 687] on span "Update" at bounding box center [1064, 685] width 92 height 16
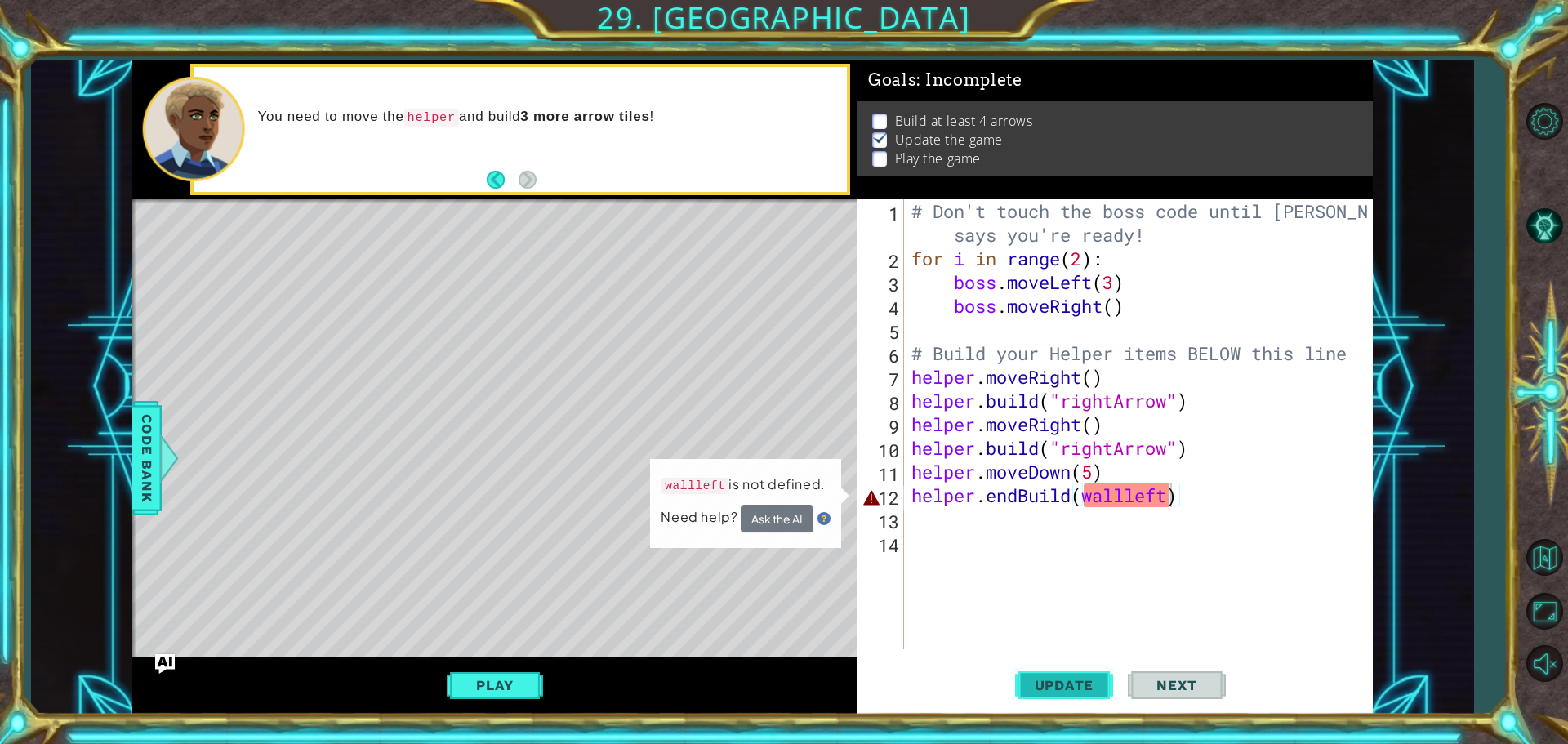
click at [1039, 687] on span "Update" at bounding box center [1064, 685] width 92 height 16
drag, startPoint x: 1039, startPoint y: 687, endPoint x: 1040, endPoint y: 644, distance: 43.0
click at [1039, 660] on button "Update" at bounding box center [1064, 685] width 98 height 51
drag, startPoint x: 1087, startPoint y: 562, endPoint x: 1135, endPoint y: 509, distance: 71.5
click at [1106, 533] on div "# Don't touch the boss code until [PERSON_NAME] says you're ready! for i in ran…" at bounding box center [1142, 460] width 468 height 521
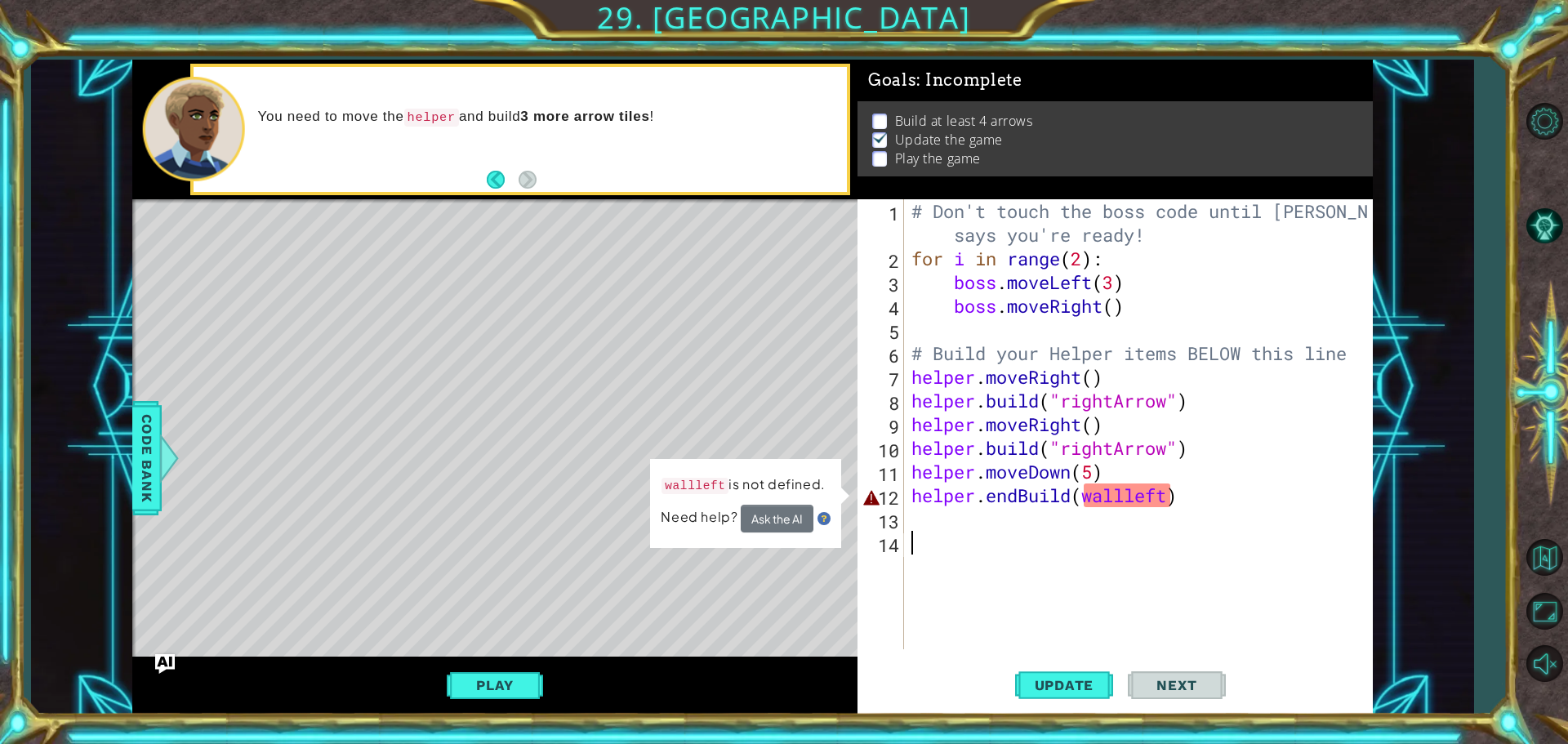
scroll to position [0, 0]
drag, startPoint x: 1301, startPoint y: 464, endPoint x: 1305, endPoint y: 391, distance: 73.1
click at [1301, 463] on div "# Don't touch the boss code until [PERSON_NAME] says you're ready! for i in ran…" at bounding box center [1142, 460] width 468 height 521
type textarea "helper.moveDown(5)"
